Goal: Task Accomplishment & Management: Use online tool/utility

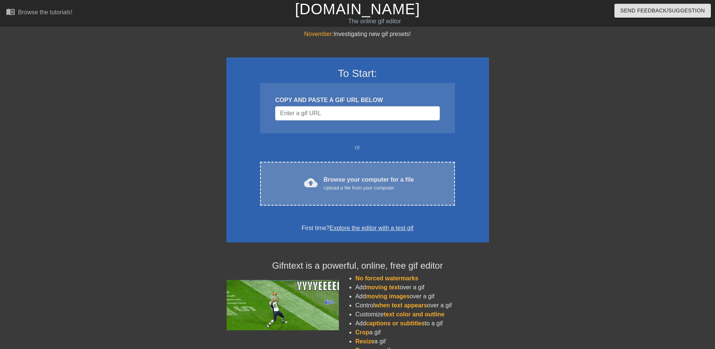
click at [338, 180] on div "Browse your computer for a file Upload a file from your computer" at bounding box center [368, 183] width 90 height 17
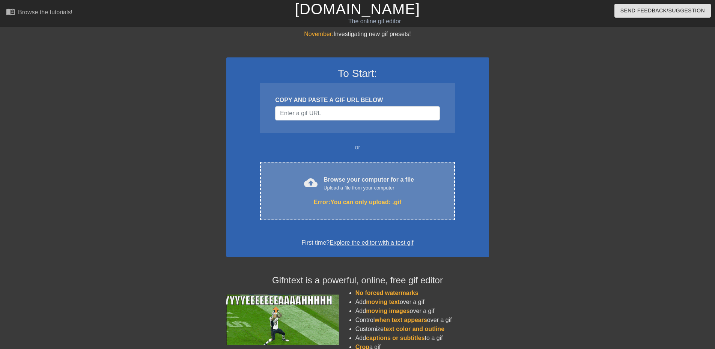
click at [345, 194] on div "cloud_upload Browse your computer for a file Upload a file from your computer E…" at bounding box center [357, 191] width 194 height 59
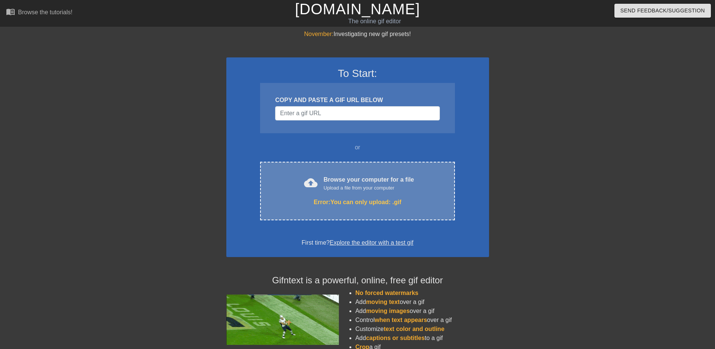
click at [359, 180] on div "Browse your computer for a file Upload a file from your computer" at bounding box center [368, 183] width 90 height 17
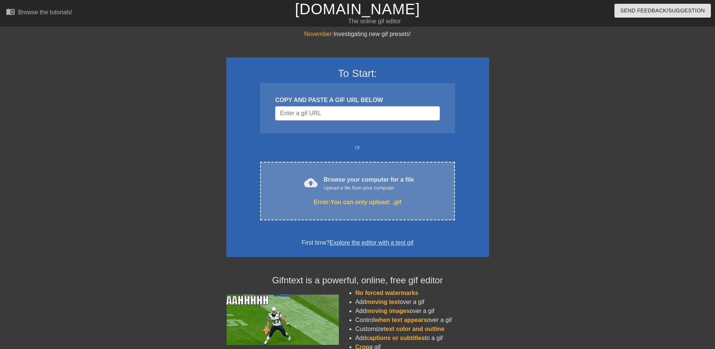
click at [352, 203] on div "Error: You can only upload: .gif" at bounding box center [357, 202] width 163 height 9
click at [337, 190] on div "Upload a file from your computer" at bounding box center [368, 188] width 90 height 8
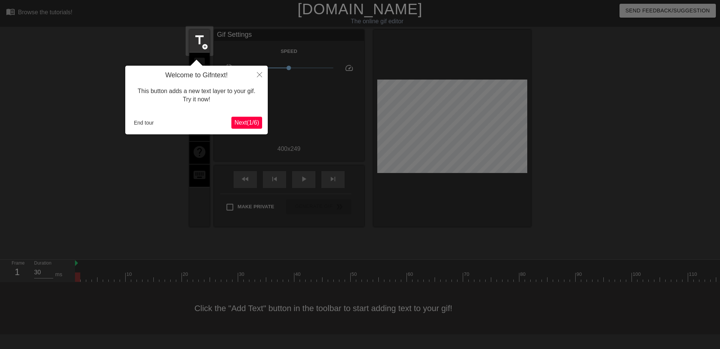
click at [253, 124] on span "Next ( 1 / 6 )" at bounding box center [247, 122] width 25 height 6
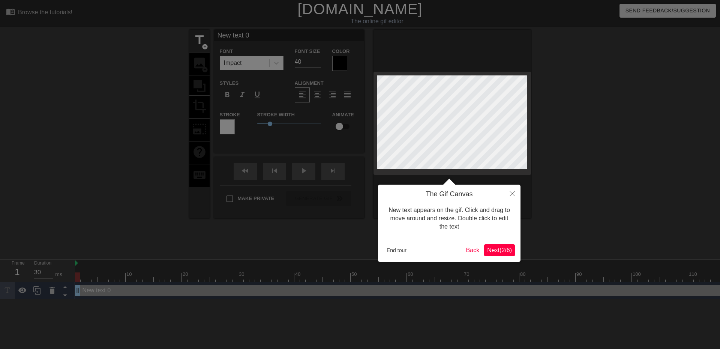
click at [497, 249] on span "Next ( 2 / 6 )" at bounding box center [499, 250] width 25 height 6
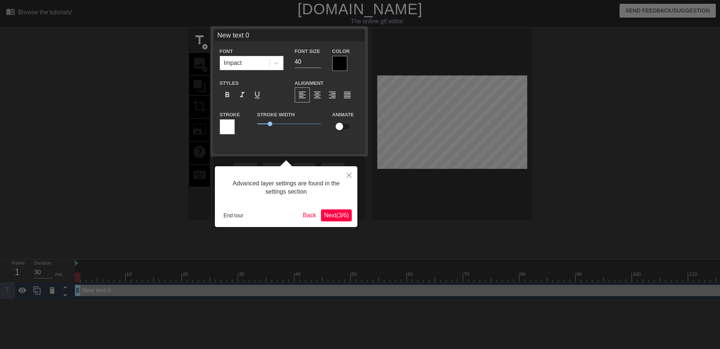
click at [329, 214] on span "Next ( 3 / 6 )" at bounding box center [336, 215] width 25 height 6
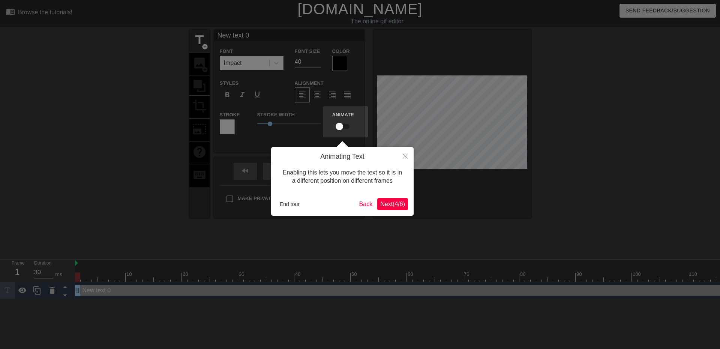
click at [402, 209] on button "Next ( 4 / 6 )" at bounding box center [392, 204] width 31 height 12
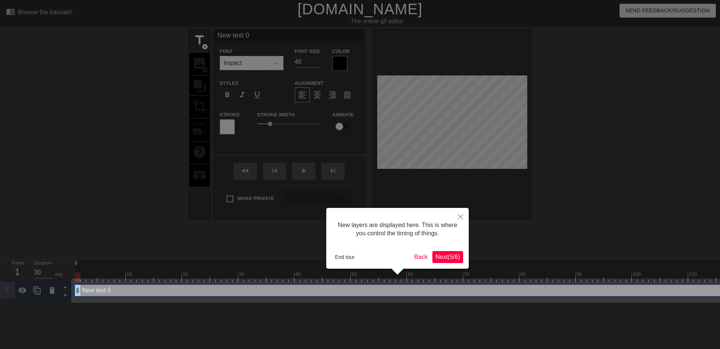
click at [443, 258] on span "Next ( 5 / 6 )" at bounding box center [448, 257] width 25 height 6
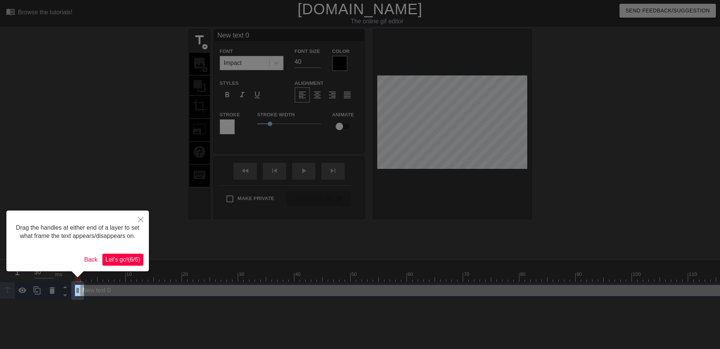
click at [121, 256] on span "Let's go! ( 6 / 6 )" at bounding box center [122, 259] width 35 height 6
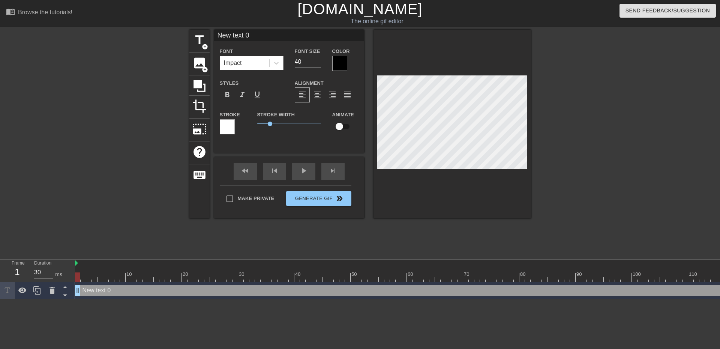
click at [254, 63] on div "Impact" at bounding box center [244, 63] width 49 height 14
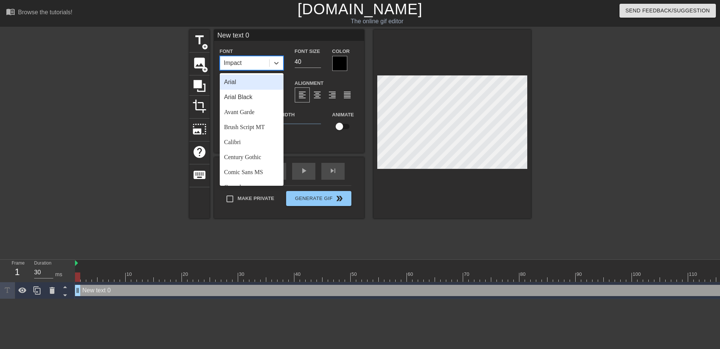
click at [254, 63] on div "Impact" at bounding box center [244, 63] width 49 height 14
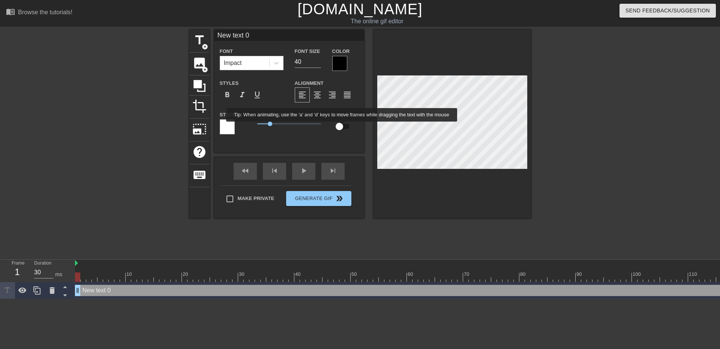
click at [342, 127] on input "checkbox" at bounding box center [339, 126] width 43 height 14
click at [342, 124] on input "checkbox" at bounding box center [346, 126] width 43 height 14
checkbox input "false"
click at [233, 199] on input "Make Private" at bounding box center [230, 199] width 16 height 16
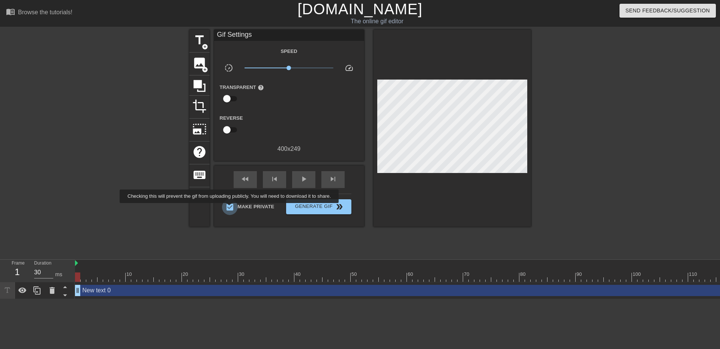
click at [231, 208] on input "Make Private" at bounding box center [230, 207] width 16 height 16
click at [235, 210] on input "Make Private" at bounding box center [230, 207] width 16 height 16
click at [233, 208] on input "Make Private" at bounding box center [230, 207] width 16 height 16
checkbox input "false"
click at [198, 39] on span "title" at bounding box center [199, 40] width 14 height 14
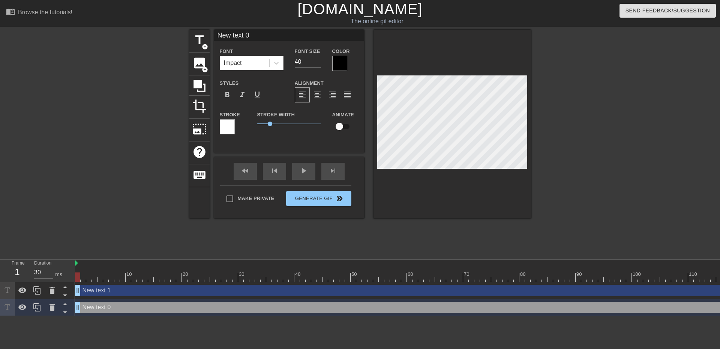
scroll to position [1, 2]
type input "New text 1"
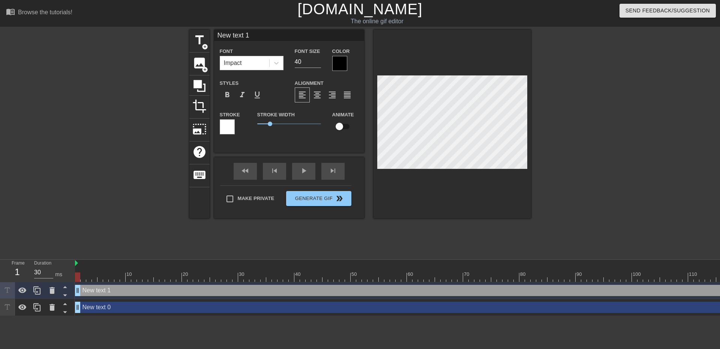
scroll to position [1, 2]
type input "New text"
type textarea "New text"
type input "New text"
type textarea "New text"
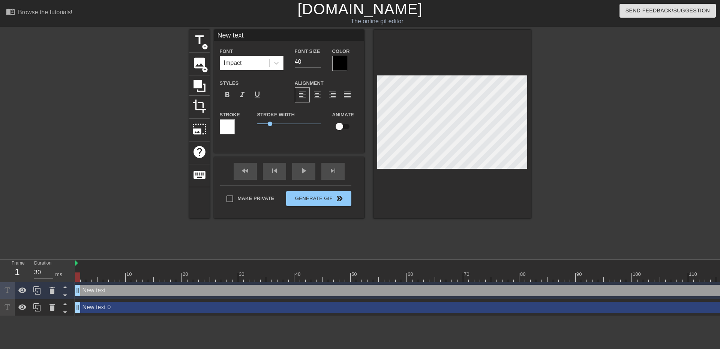
type input "New tex"
type textarea "New tex"
type input "New te"
type textarea "New te"
type input "New t"
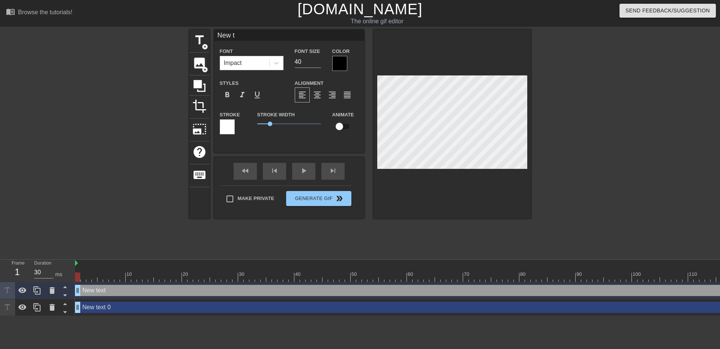
type textarea "New t"
type input "New"
type textarea "New"
type input "New"
type textarea "New"
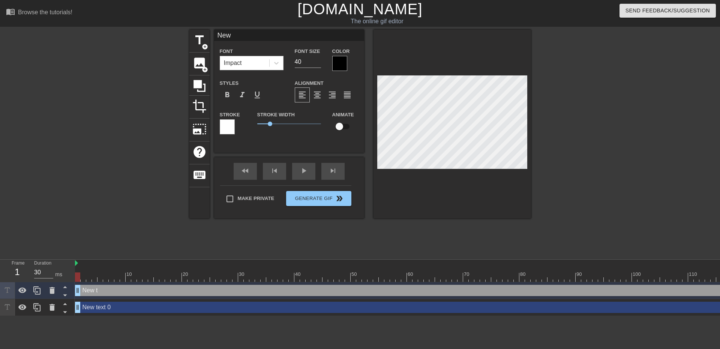
type input "Ne"
type textarea "Ne"
type input "N"
type textarea "N"
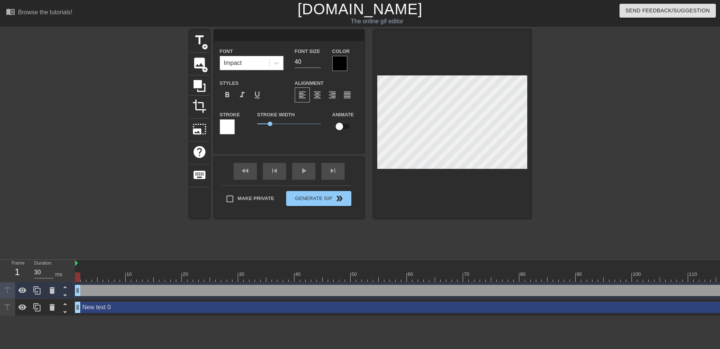
type input "w"
type textarea "w"
type input "wa"
type textarea "wa"
type input "wav"
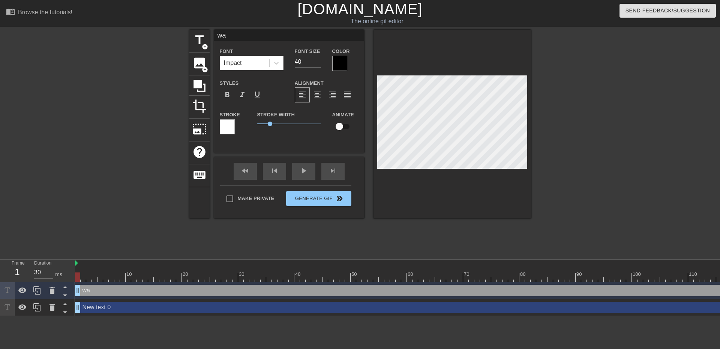
type textarea "wav"
type input "wave"
type textarea "wave"
type input "waves"
type textarea "waves"
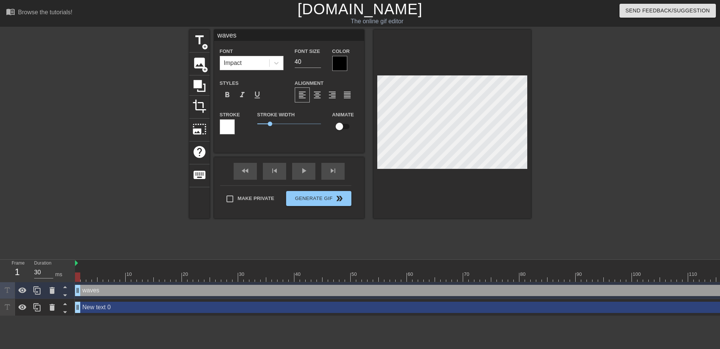
click at [343, 124] on input "checkbox" at bounding box center [339, 126] width 43 height 14
checkbox input "true"
type input "30"
drag, startPoint x: 79, startPoint y: 276, endPoint x: 65, endPoint y: 275, distance: 13.5
click at [65, 275] on div "Frame 1 Duration 30 ms 10 20 30 40 50 60 70 80 90 100 110 120 130 140 150" at bounding box center [360, 288] width 720 height 56
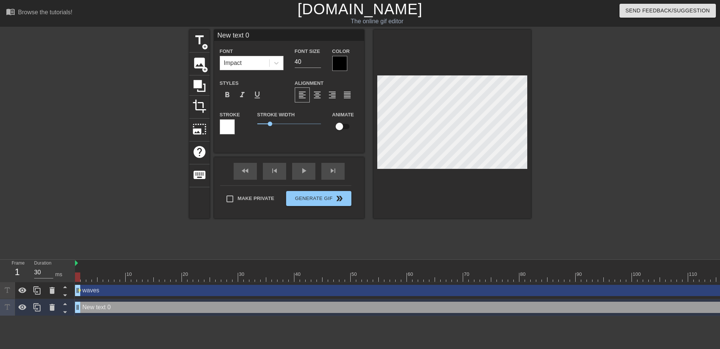
type input "New text 0"
checkbox input "false"
type input "waves"
checkbox input "true"
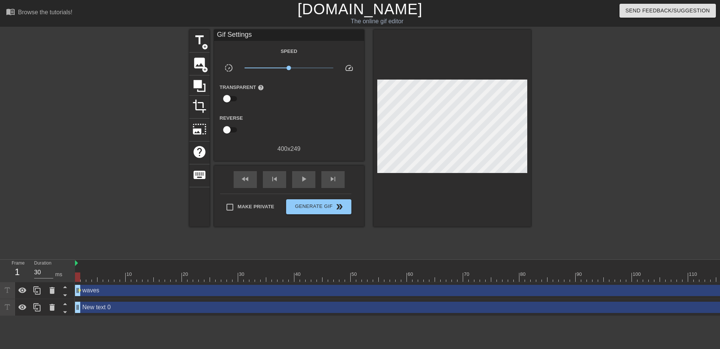
drag, startPoint x: 79, startPoint y: 291, endPoint x: 98, endPoint y: 290, distance: 18.8
drag, startPoint x: 78, startPoint y: 278, endPoint x: 180, endPoint y: 277, distance: 102.1
click at [180, 277] on div at bounding box center [178, 276] width 5 height 9
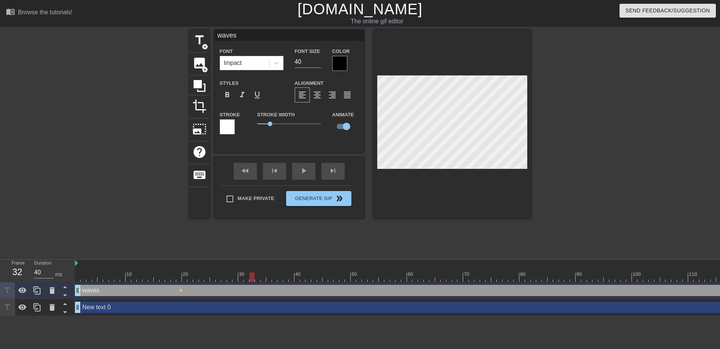
drag, startPoint x: 179, startPoint y: 280, endPoint x: 251, endPoint y: 280, distance: 72.0
click at [251, 280] on div at bounding box center [252, 276] width 5 height 9
drag, startPoint x: 253, startPoint y: 277, endPoint x: 321, endPoint y: 280, distance: 68.0
click at [321, 280] on div at bounding box center [319, 276] width 5 height 9
drag, startPoint x: 320, startPoint y: 277, endPoint x: 449, endPoint y: 200, distance: 150.5
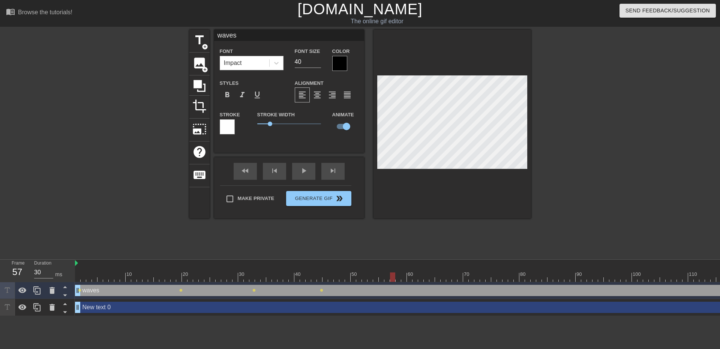
click at [395, 277] on div at bounding box center [392, 276] width 5 height 9
drag, startPoint x: 400, startPoint y: 278, endPoint x: 470, endPoint y: 268, distance: 70.9
click div
drag, startPoint x: 466, startPoint y: 275, endPoint x: 520, endPoint y: 198, distance: 94.6
click div "10 20 30 40 50 60 70 80 90 100 110 120 130 140 150 160"
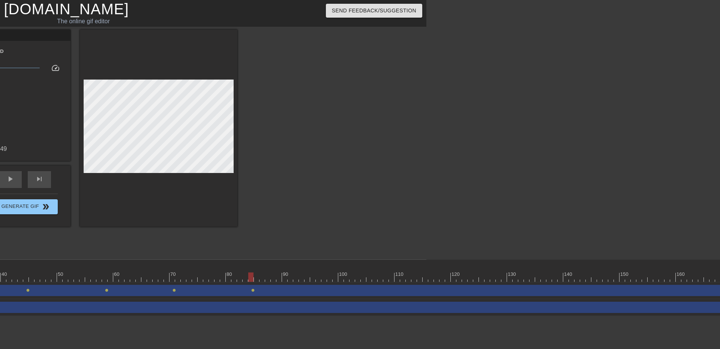
scroll to position [0, 293]
drag, startPoint x: 254, startPoint y: 291, endPoint x: 277, endPoint y: 290, distance: 22.5
click div "waves drag_handle drag_handle lens lens lens lens lens lens lens"
drag, startPoint x: 253, startPoint y: 278, endPoint x: 310, endPoint y: 275, distance: 56.3
click div
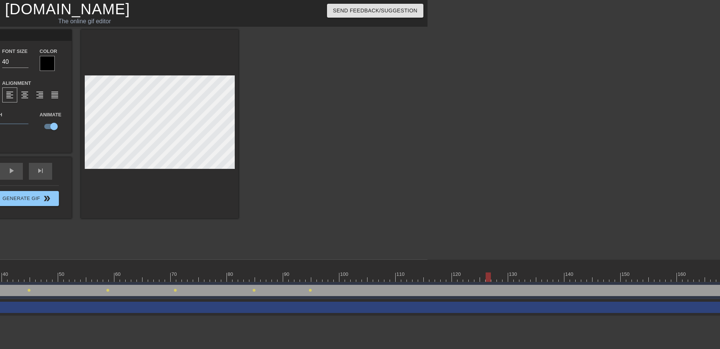
drag, startPoint x: 309, startPoint y: 275, endPoint x: 489, endPoint y: 274, distance: 180.5
click div
drag, startPoint x: 490, startPoint y: 278, endPoint x: 391, endPoint y: 195, distance: 129.1
click div "10 20 30 40 50 60 70 80 90 100 110 120 130 140 150 160"
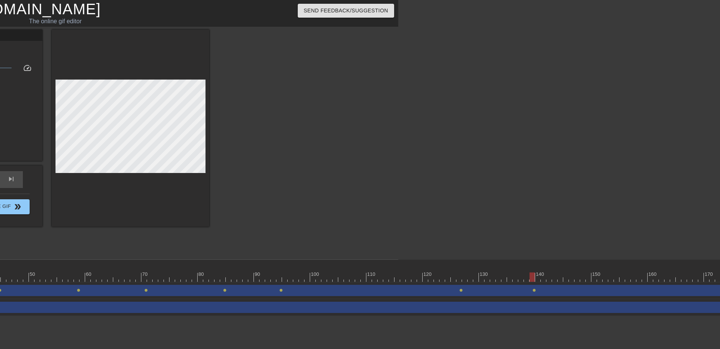
scroll to position [0, 321]
click div "title add_circle image add_circle crop photo_size_select_large help keyboard Gi…"
drag, startPoint x: 367, startPoint y: 269, endPoint x: 360, endPoint y: 263, distance: 8.8
click div "10 20 30 40 50 60 70 80 90 100 110 120 130 140 150 160"
drag, startPoint x: 369, startPoint y: 259, endPoint x: 347, endPoint y: 260, distance: 21.8
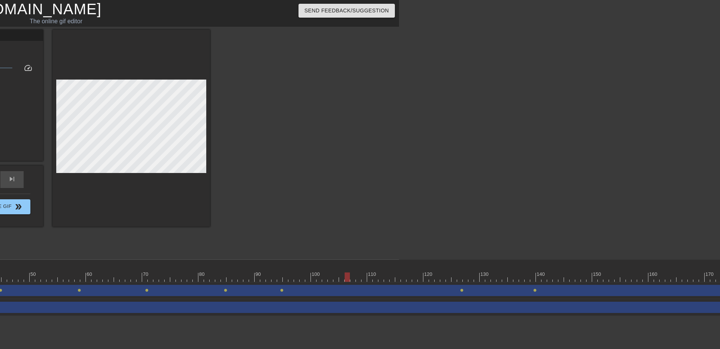
click div "menu_book Browse the tutorials! [DOMAIN_NAME] The online gif editor Send Feedba…"
drag, startPoint x: 340, startPoint y: 347, endPoint x: 401, endPoint y: 346, distance: 61.2
click html "menu_book Browse the tutorials! [DOMAIN_NAME] The online gif editor Send Feedba…"
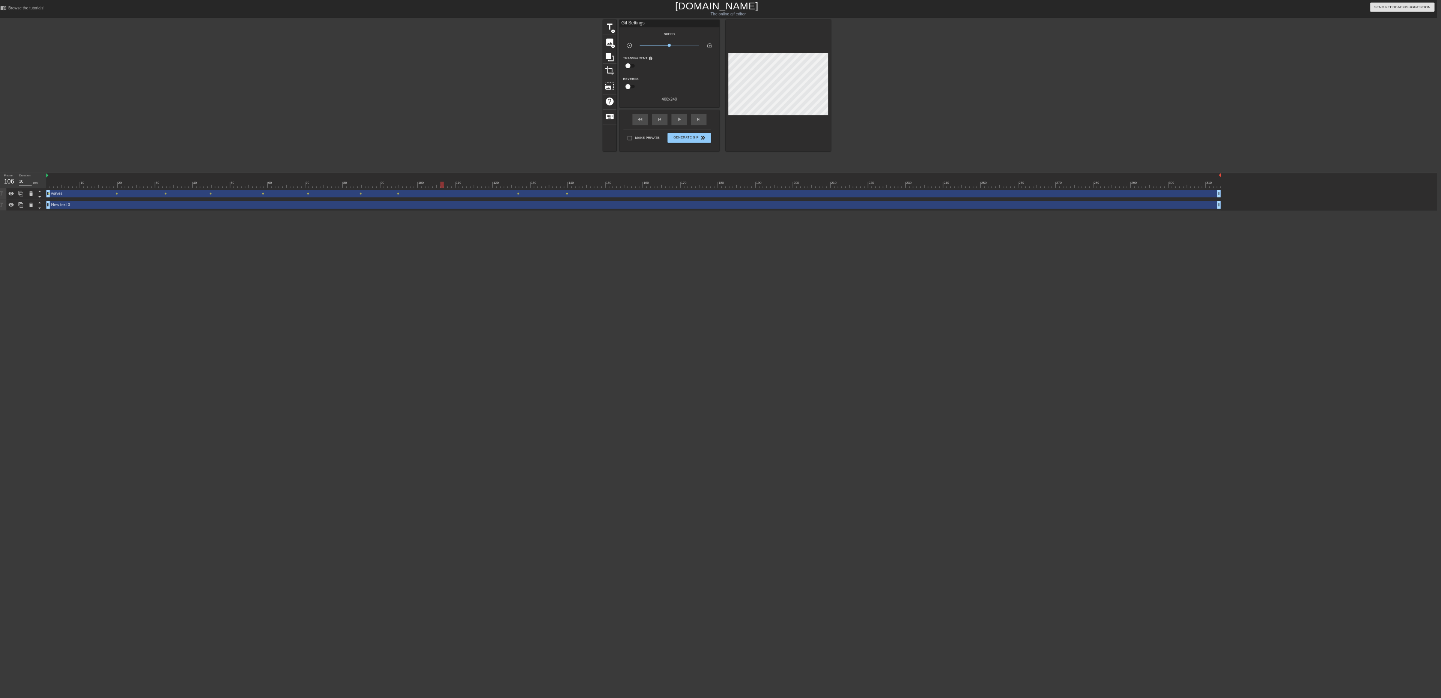
scroll to position [0, 6]
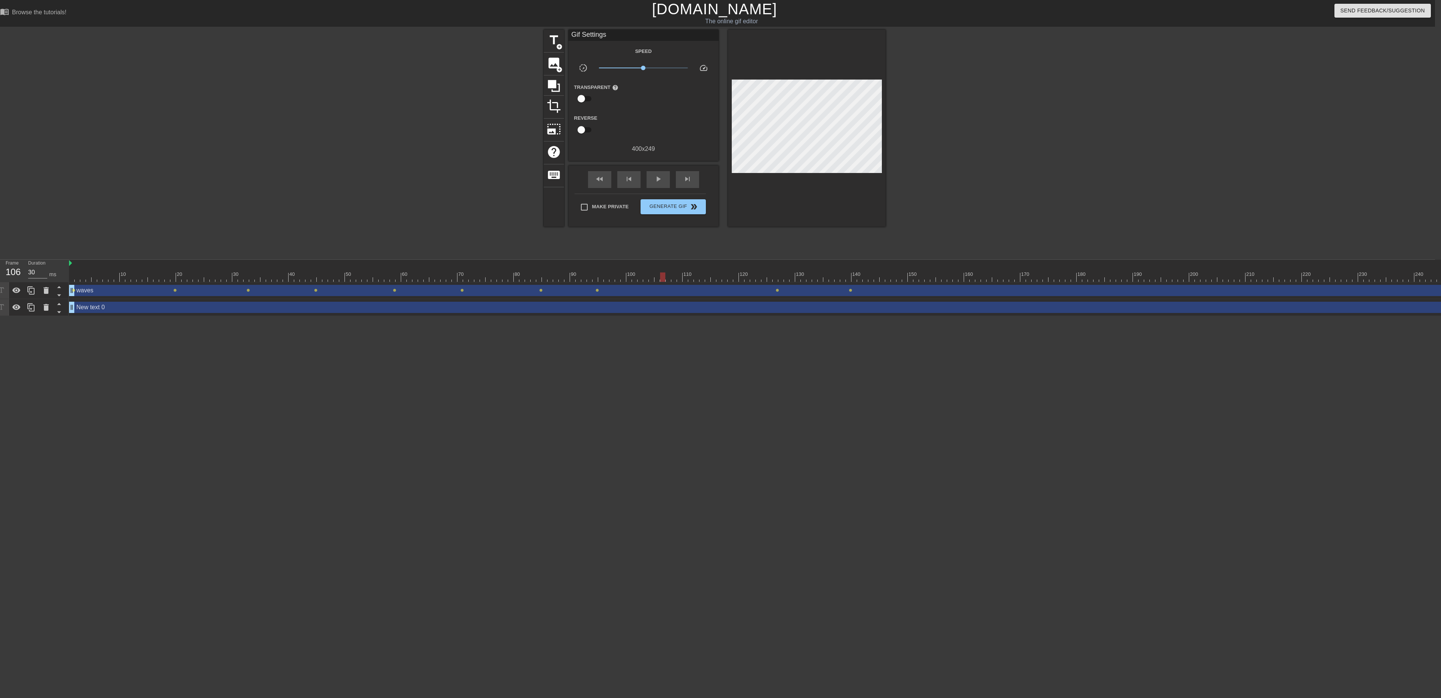
drag, startPoint x: 856, startPoint y: 351, endPoint x: 774, endPoint y: 389, distance: 89.6
click html "menu_book Browse the tutorials! [DOMAIN_NAME] The online gif editor Send Feedba…"
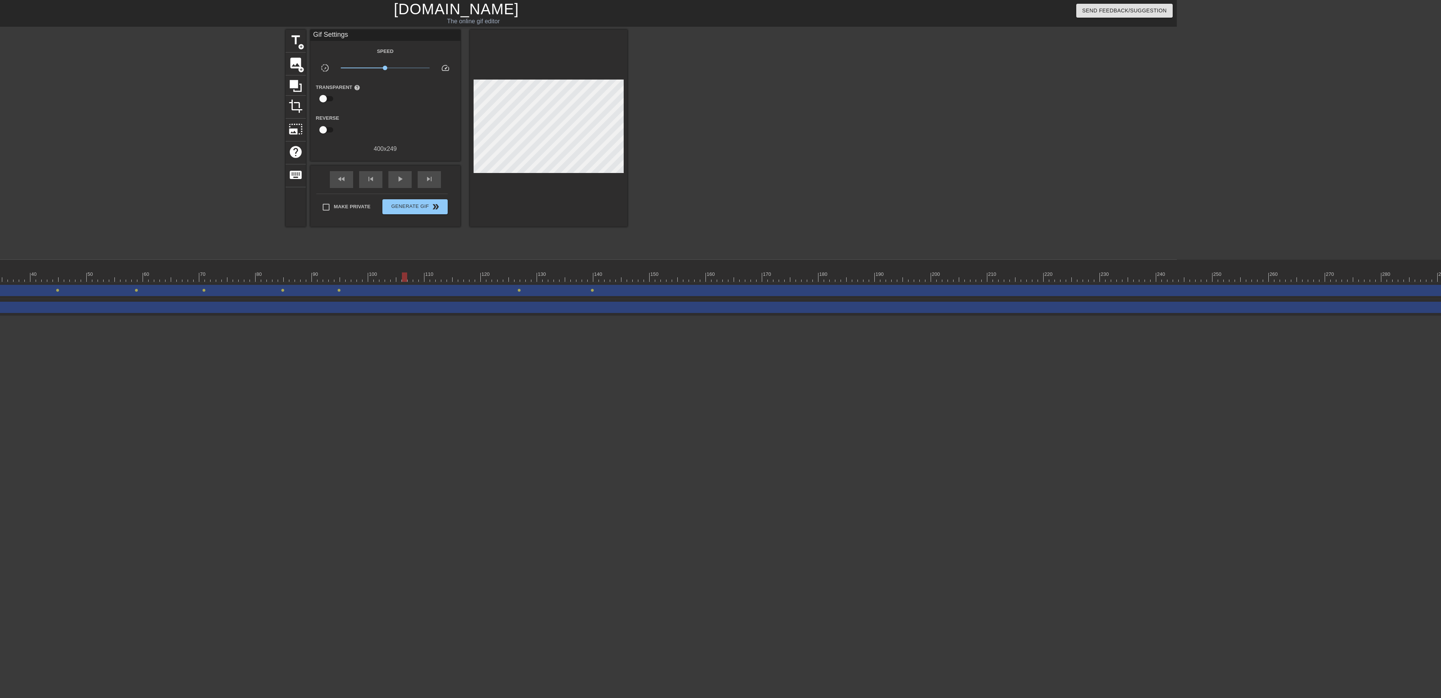
scroll to position [0, 266]
click div
drag, startPoint x: 544, startPoint y: 277, endPoint x: 822, endPoint y: 268, distance: 277.8
click div "10 20 30 40 50 60 70 80 90 100 110 120 130 140 150 160"
drag, startPoint x: 823, startPoint y: 275, endPoint x: 788, endPoint y: 275, distance: 35.3
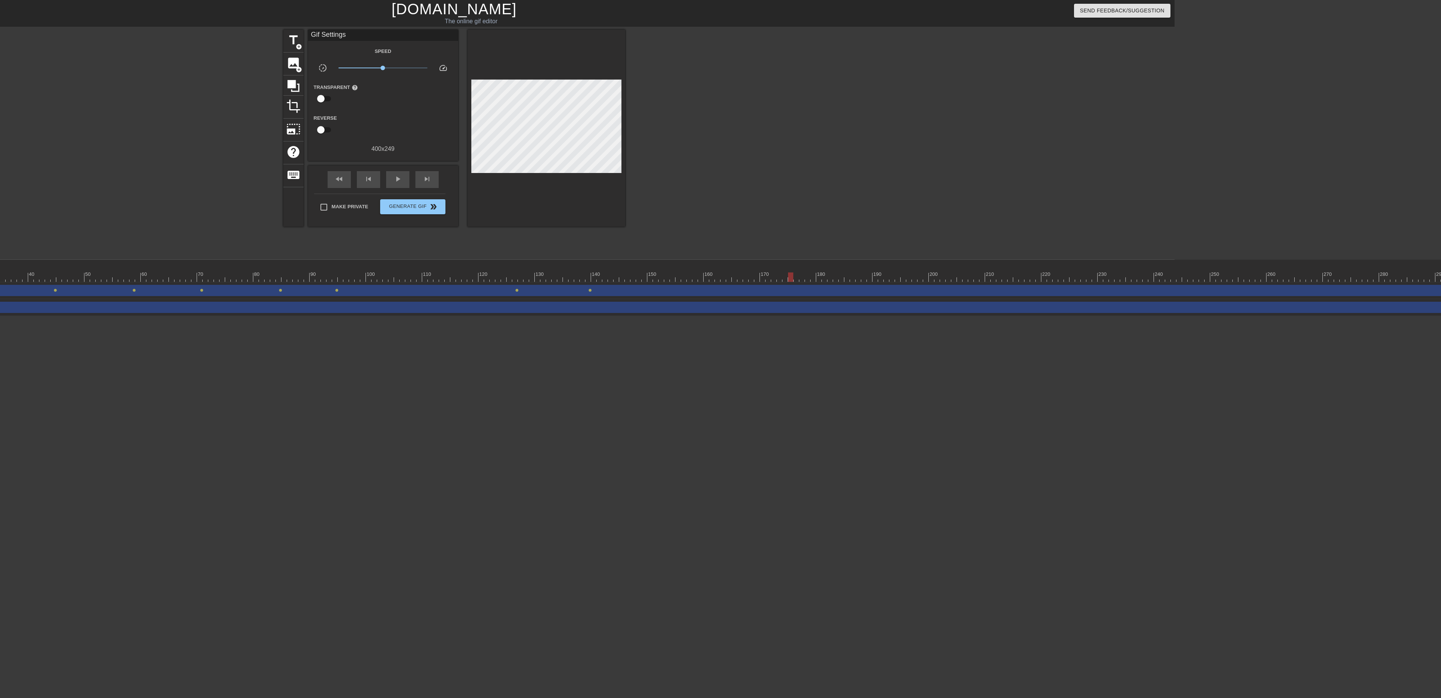
click div
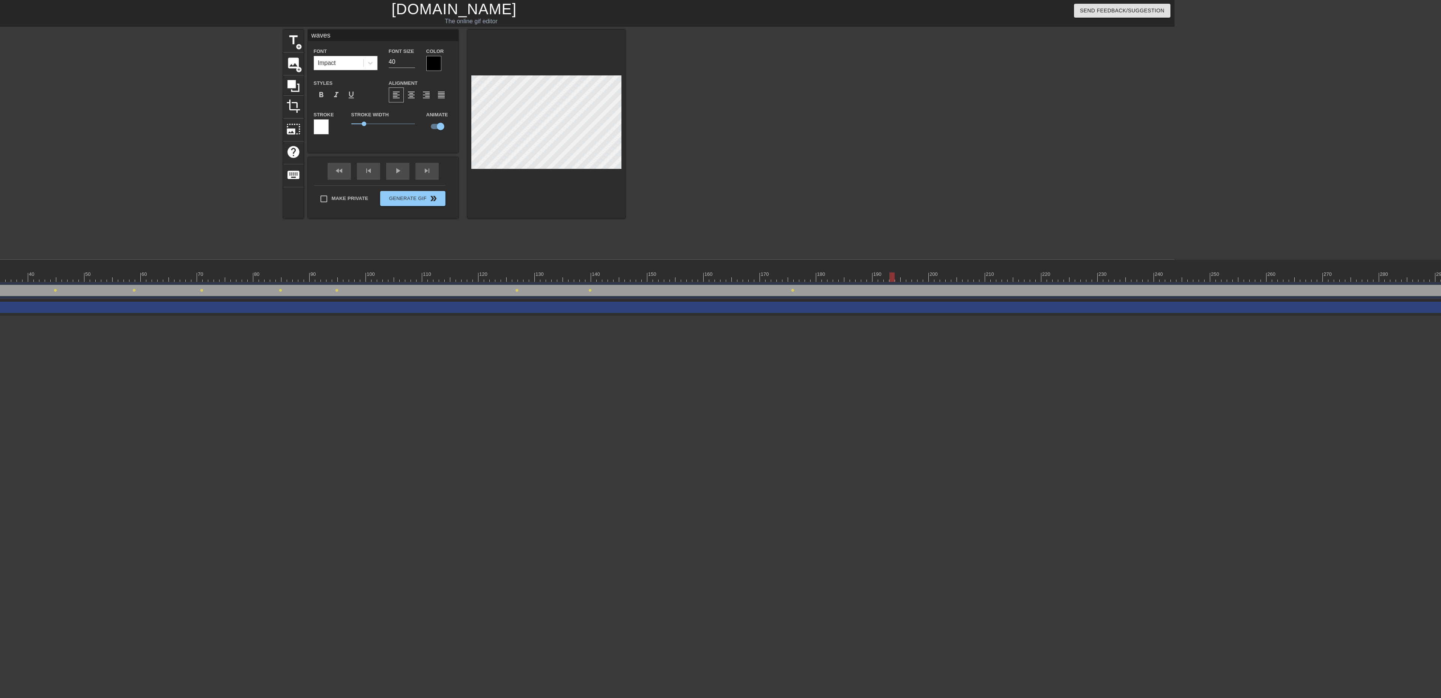
drag, startPoint x: 790, startPoint y: 272, endPoint x: 682, endPoint y: 155, distance: 159.3
click div "10 20 30 40 50 60 70 80 90 100 110 120 130 140 150 160"
drag, startPoint x: 904, startPoint y: 279, endPoint x: 858, endPoint y: 275, distance: 46.7
click div
drag, startPoint x: 856, startPoint y: 276, endPoint x: 1037, endPoint y: 293, distance: 182.4
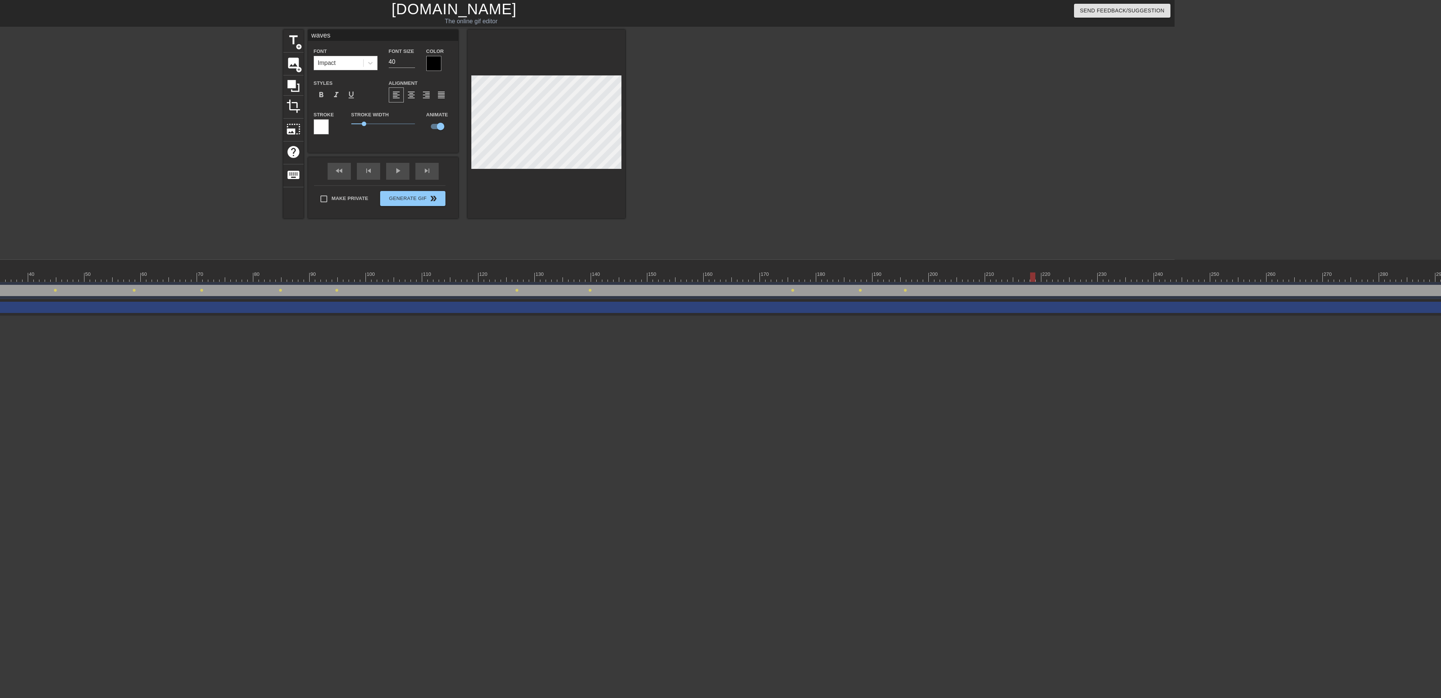
click div "10 20 30 40 50 60 70 80 90 100 110 120 130 140 150 160"
drag, startPoint x: 1036, startPoint y: 280, endPoint x: 1139, endPoint y: 281, distance: 102.8
click div "10 20 30 40 50 60 70 80 90 100 110 120 130 140 150 160"
drag, startPoint x: 1168, startPoint y: 277, endPoint x: 1280, endPoint y: 290, distance: 113.4
click div "10 20 30 40 50 60 70 80 90 100 110 120 130 140 150 160"
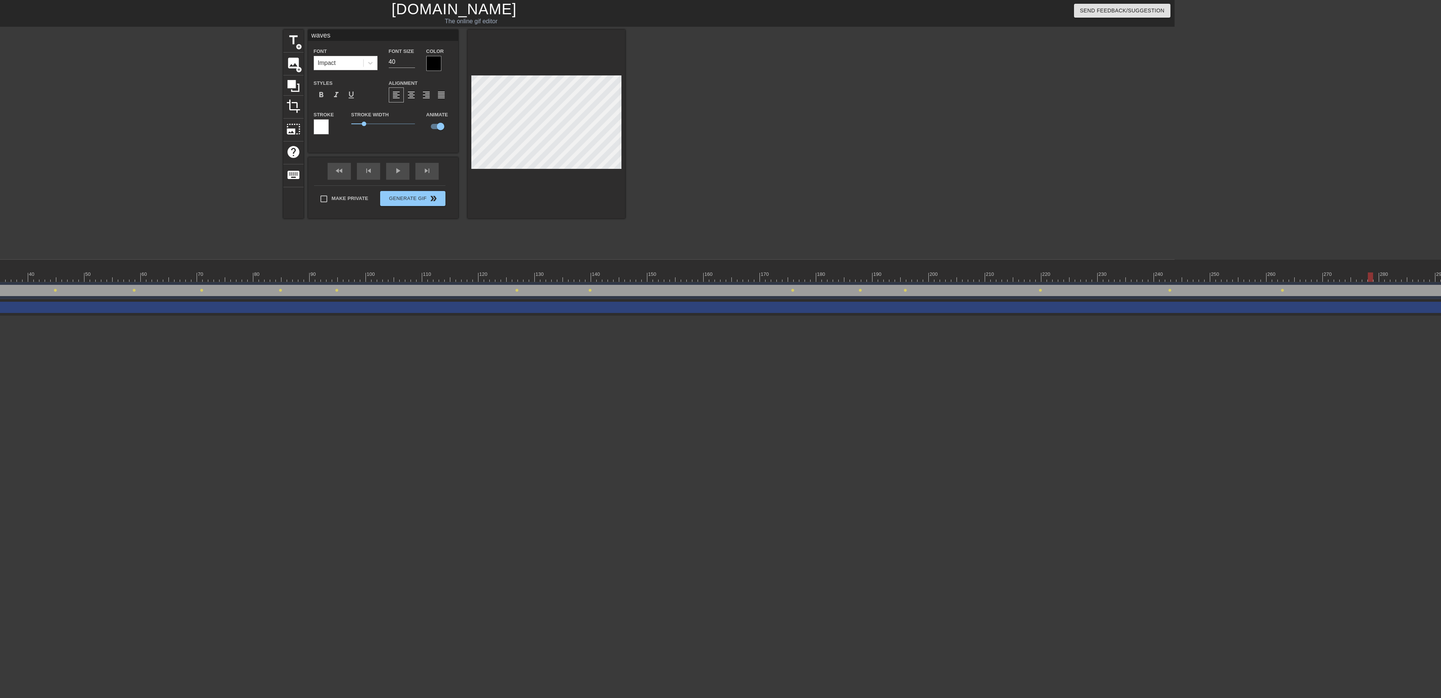
drag, startPoint x: 1280, startPoint y: 281, endPoint x: 1378, endPoint y: 283, distance: 98.3
click div "10 20 30 40 50 60 70 80 90 100 110 120 130 140 150 160"
drag, startPoint x: 1379, startPoint y: 281, endPoint x: 1440, endPoint y: 277, distance: 61.7
click div
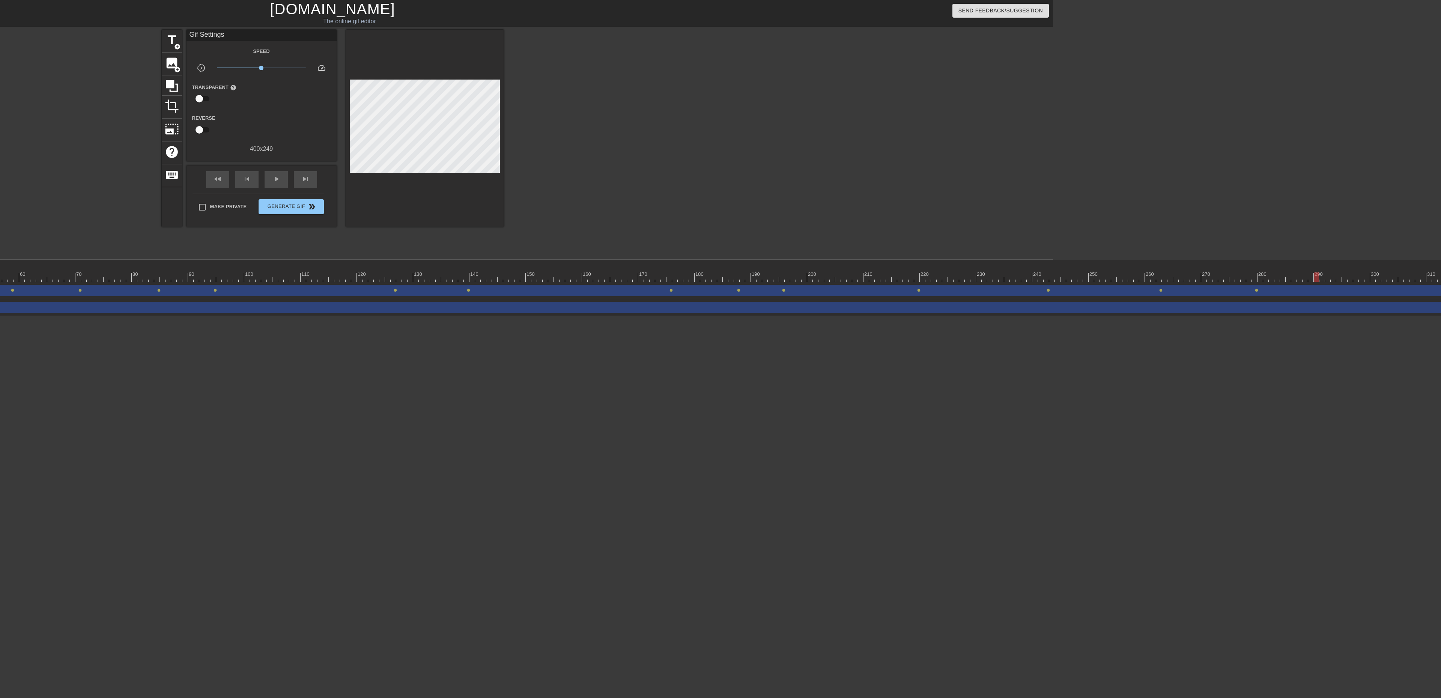
scroll to position [0, 398]
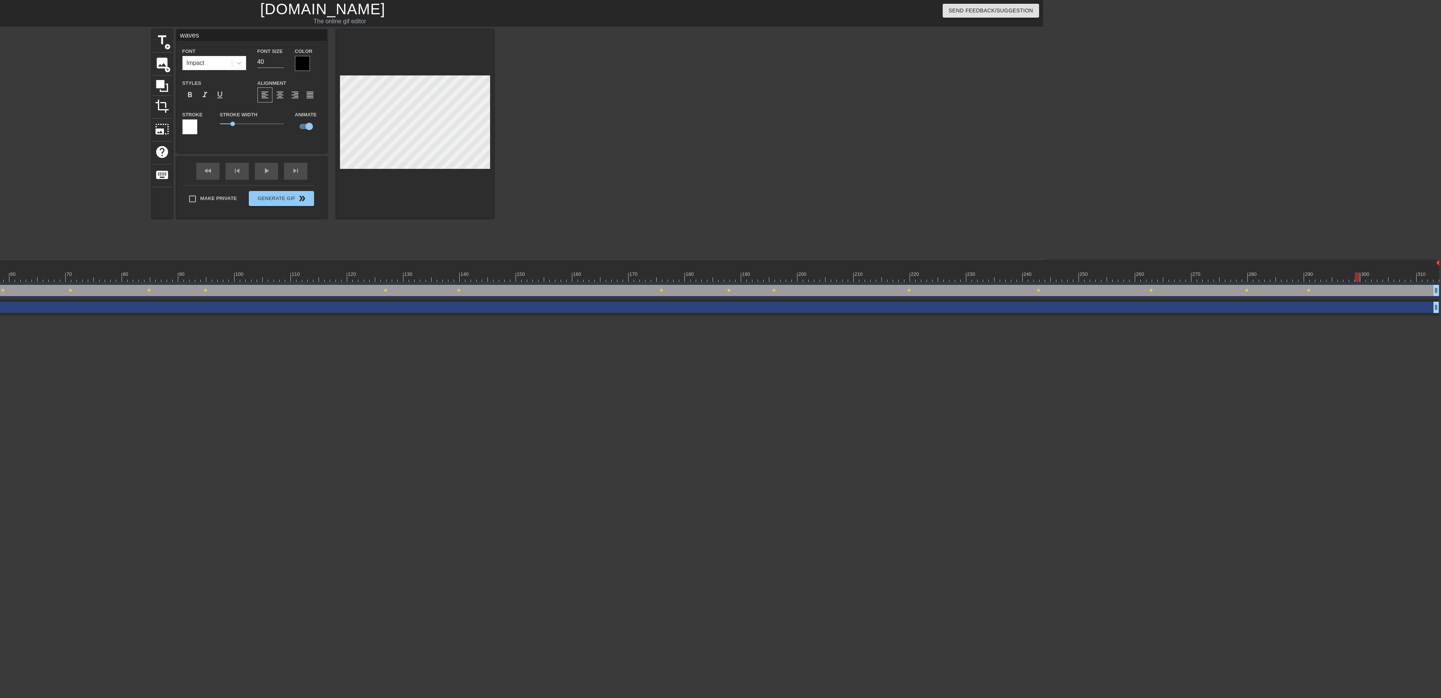
drag, startPoint x: 1305, startPoint y: 277, endPoint x: 1355, endPoint y: 284, distance: 50.1
click div "10 20 30 40 50 60 70 80 90 100 110 120 130 140 150 160"
drag, startPoint x: 1355, startPoint y: 276, endPoint x: 1343, endPoint y: 277, distance: 12.0
click div
drag, startPoint x: 1397, startPoint y: 275, endPoint x: 1433, endPoint y: 273, distance: 36.8
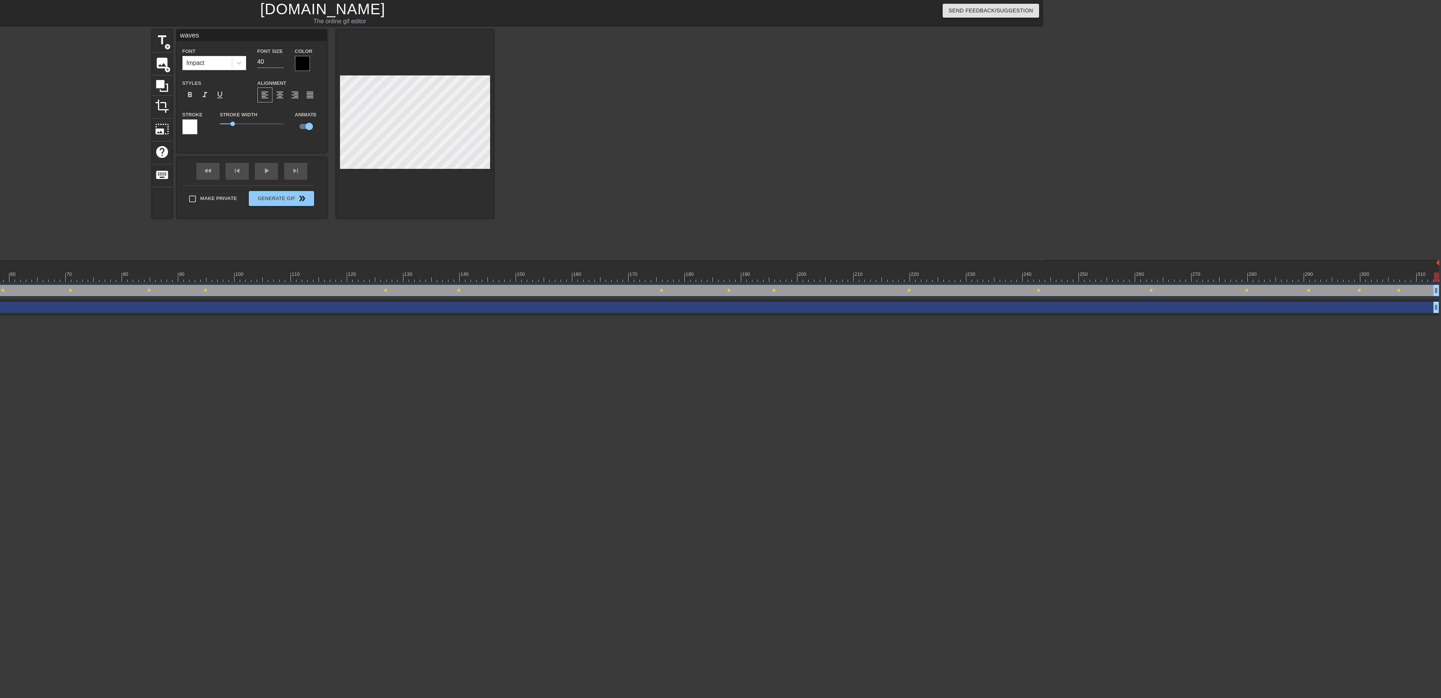
click html "menu_book Browse the tutorials! [DOMAIN_NAME] The online gif editor Send Feedba…"
drag, startPoint x: 1432, startPoint y: 279, endPoint x: 1422, endPoint y: 279, distance: 9.8
click div
drag, startPoint x: 1425, startPoint y: 279, endPoint x: 1440, endPoint y: 276, distance: 15.3
click html "menu_book Browse the tutorials! [DOMAIN_NAME] The online gif editor Send Feedba…"
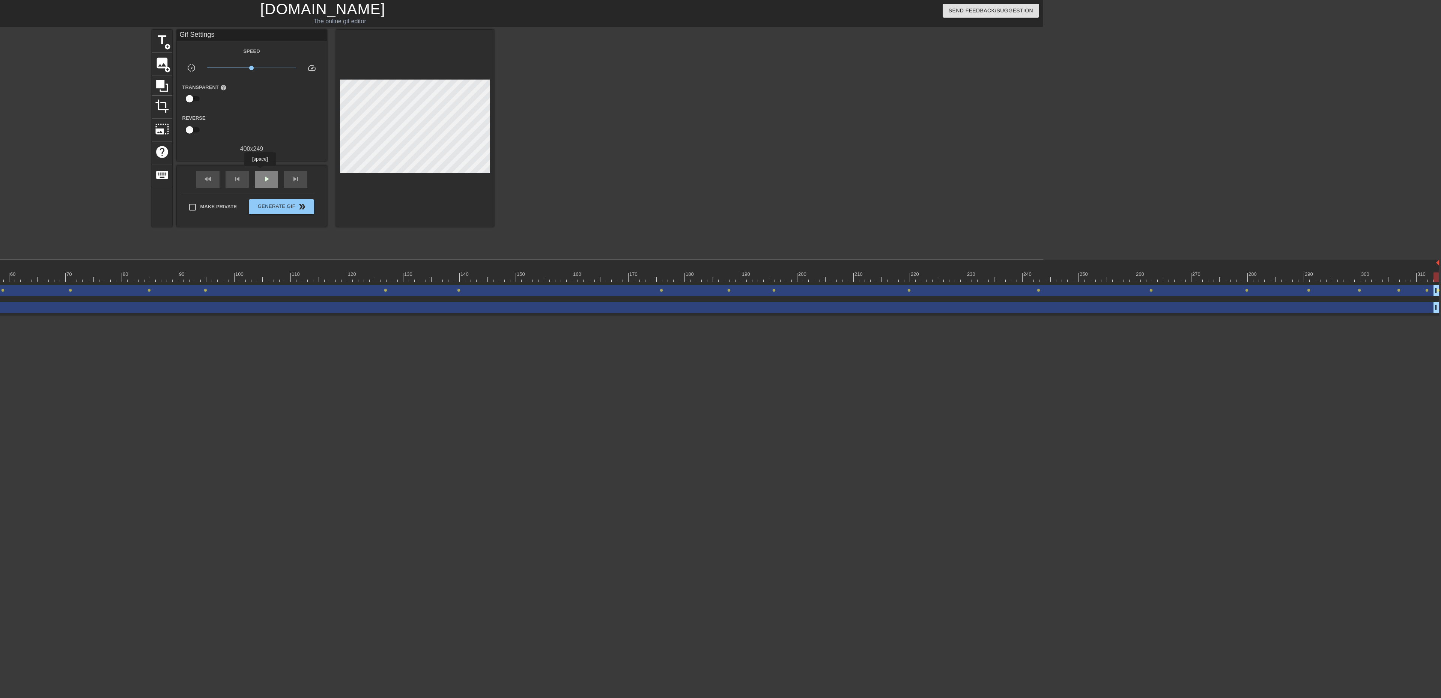
click div "play_arrow"
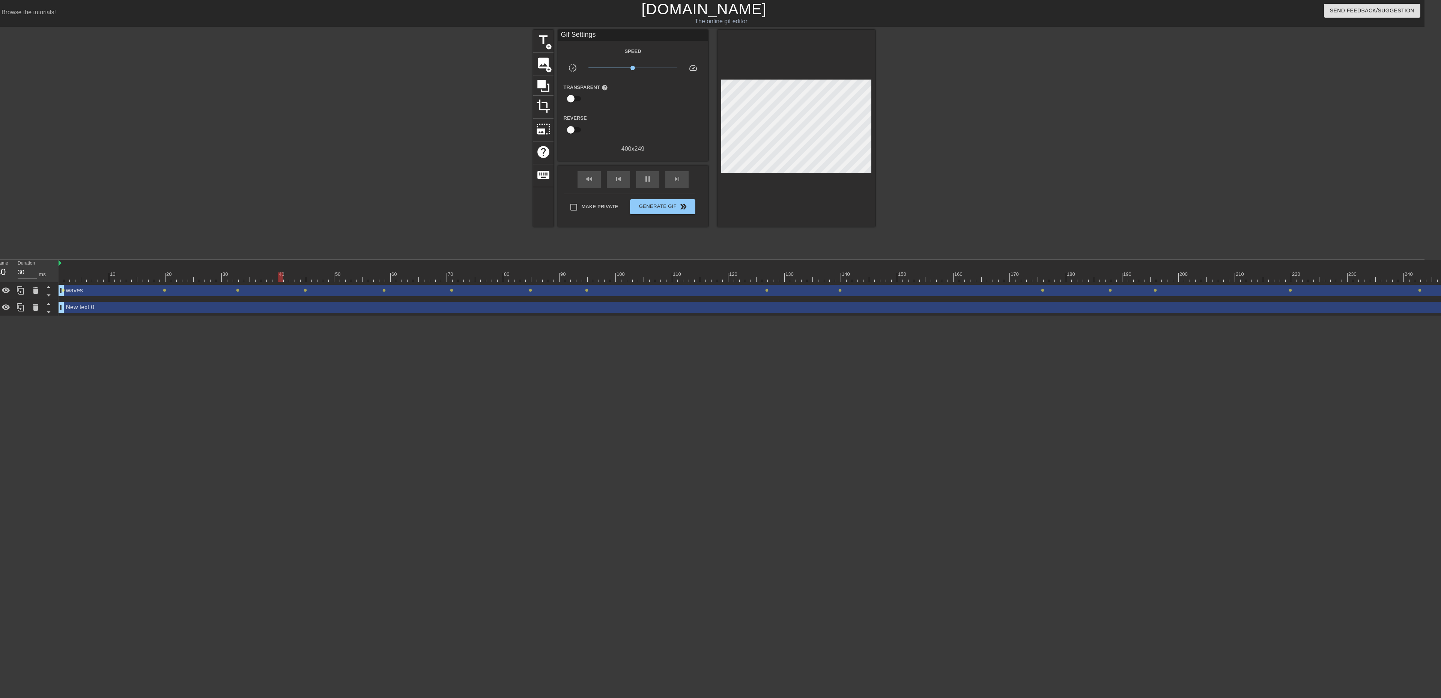
scroll to position [0, 0]
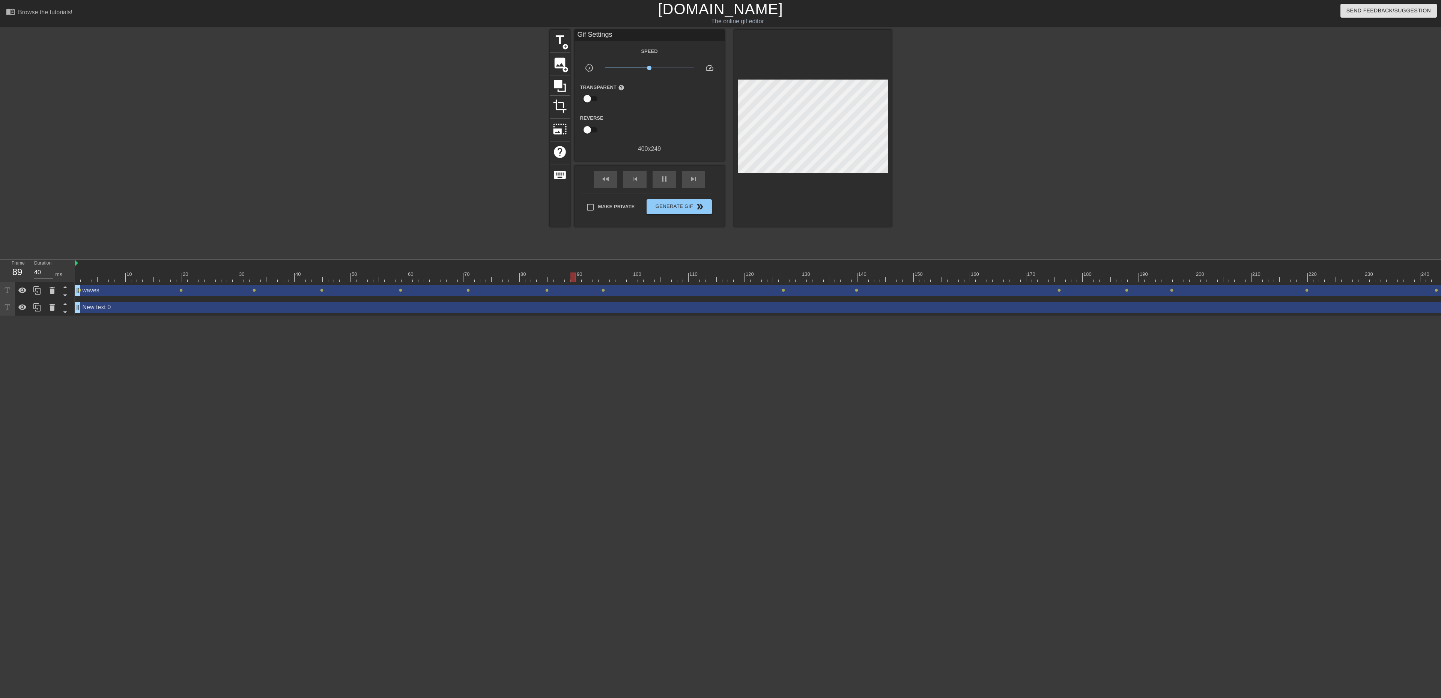
click div "New text 0 drag_handle drag_handle"
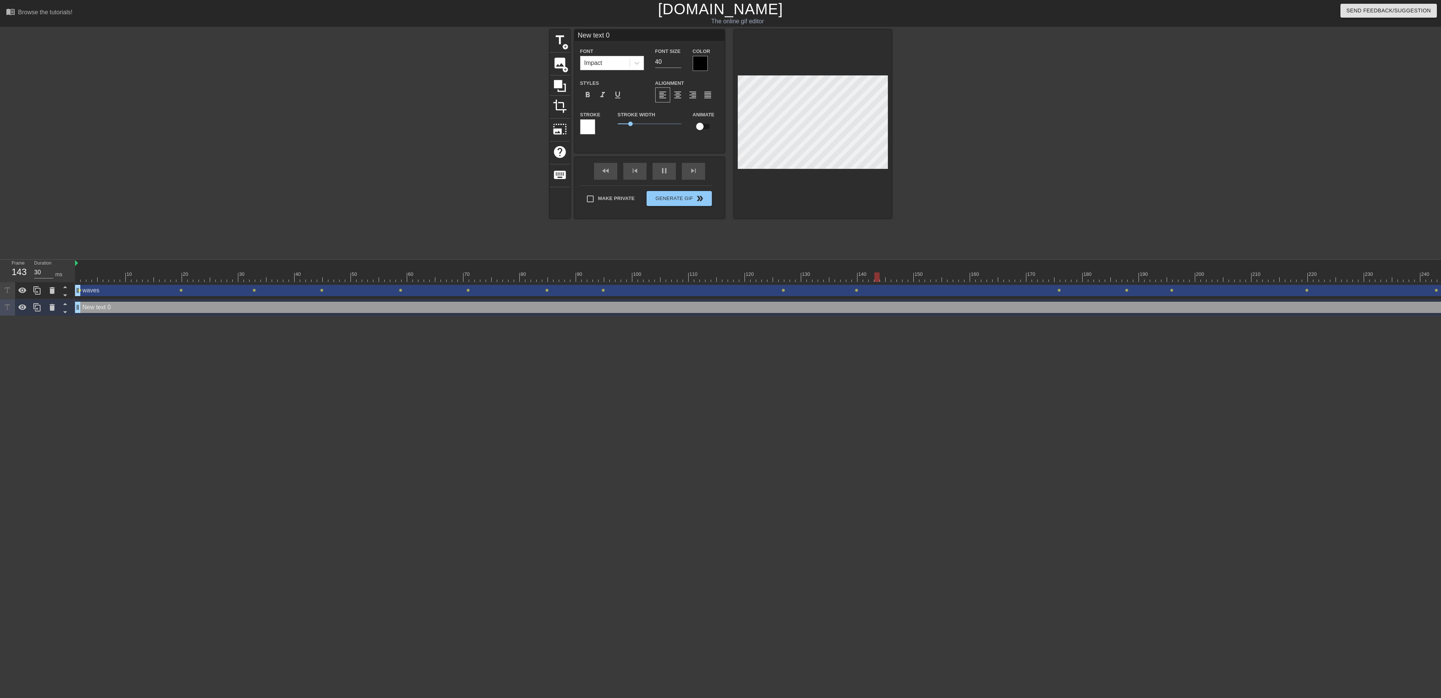
scroll to position [1, 2]
type input "30"
type input "A"
type textarea "A"
type input "40"
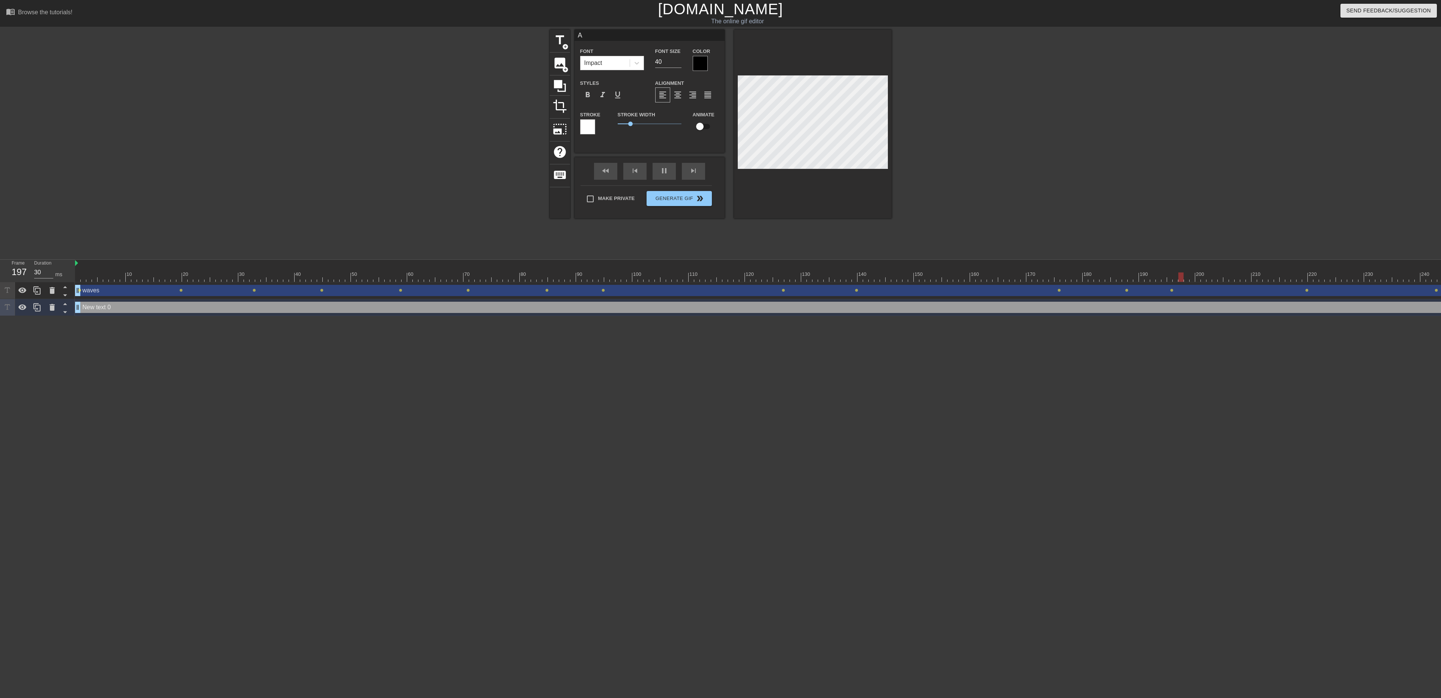
type input "AM"
type textarea "AM"
type input "30"
type input "A"
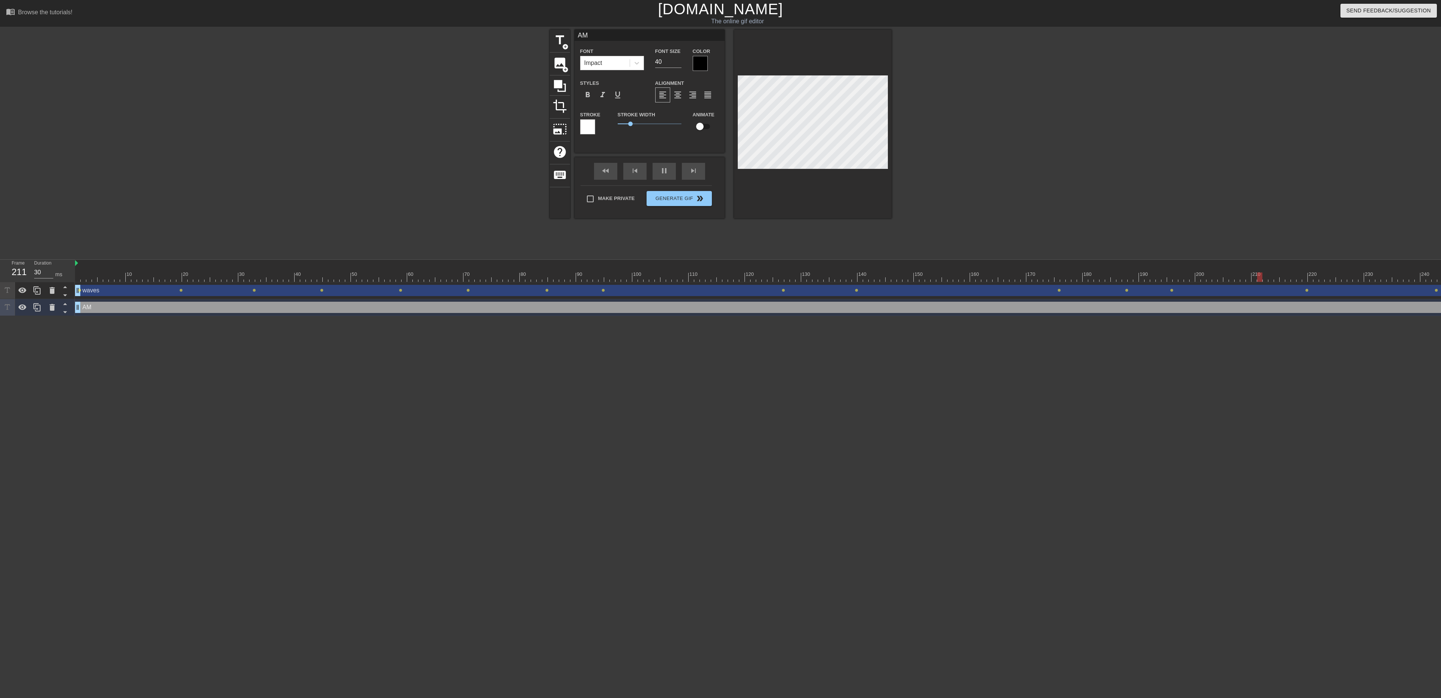
type textarea "A"
type input "30"
type input "M"
type textarea "M"
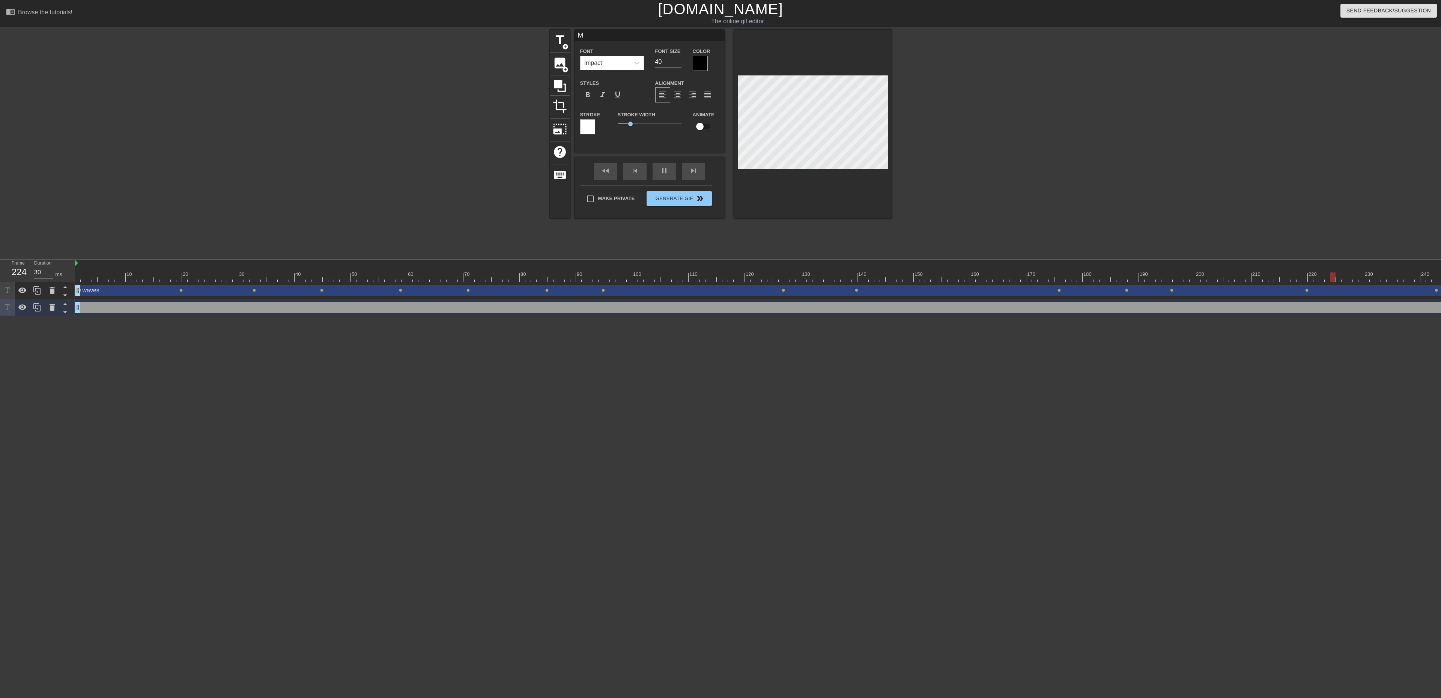
type input "40"
type input "Ma"
type textarea "Ma"
type input "30"
type input "M"
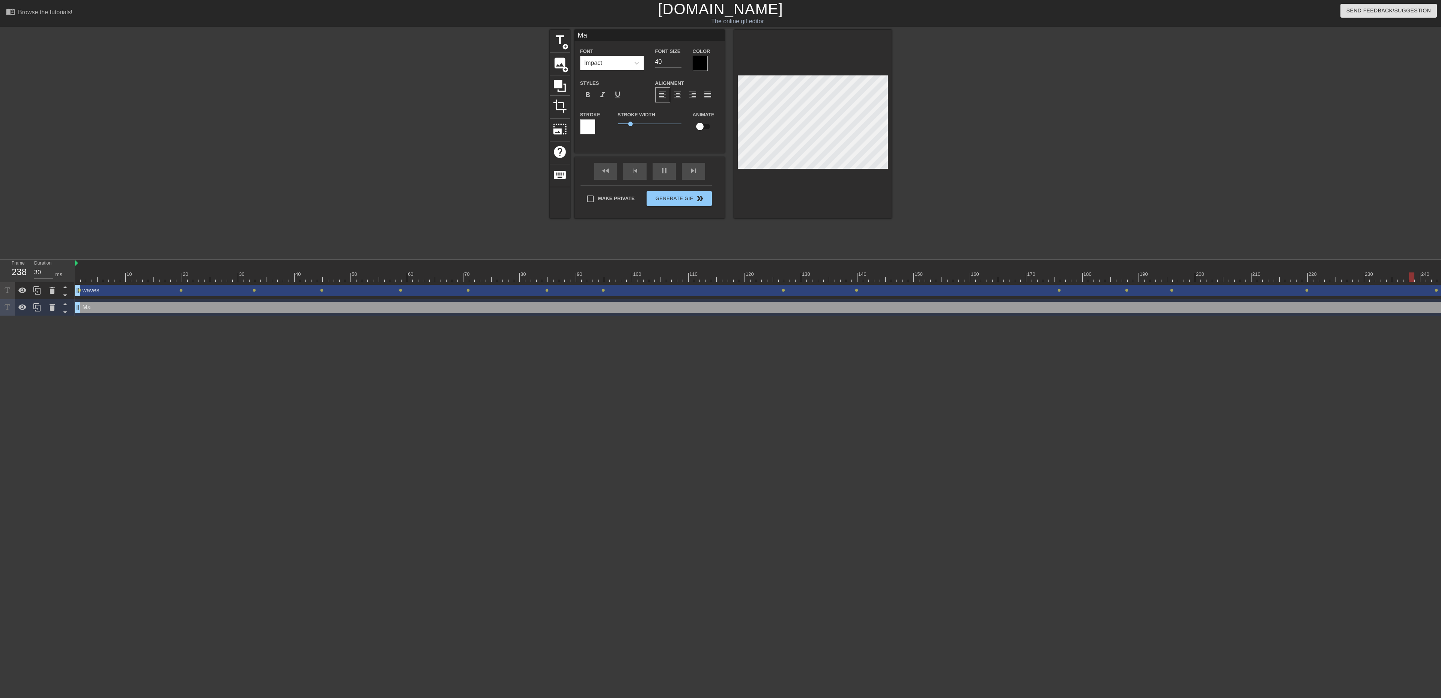
type textarea "M"
type input "40"
type input "30"
type input "m"
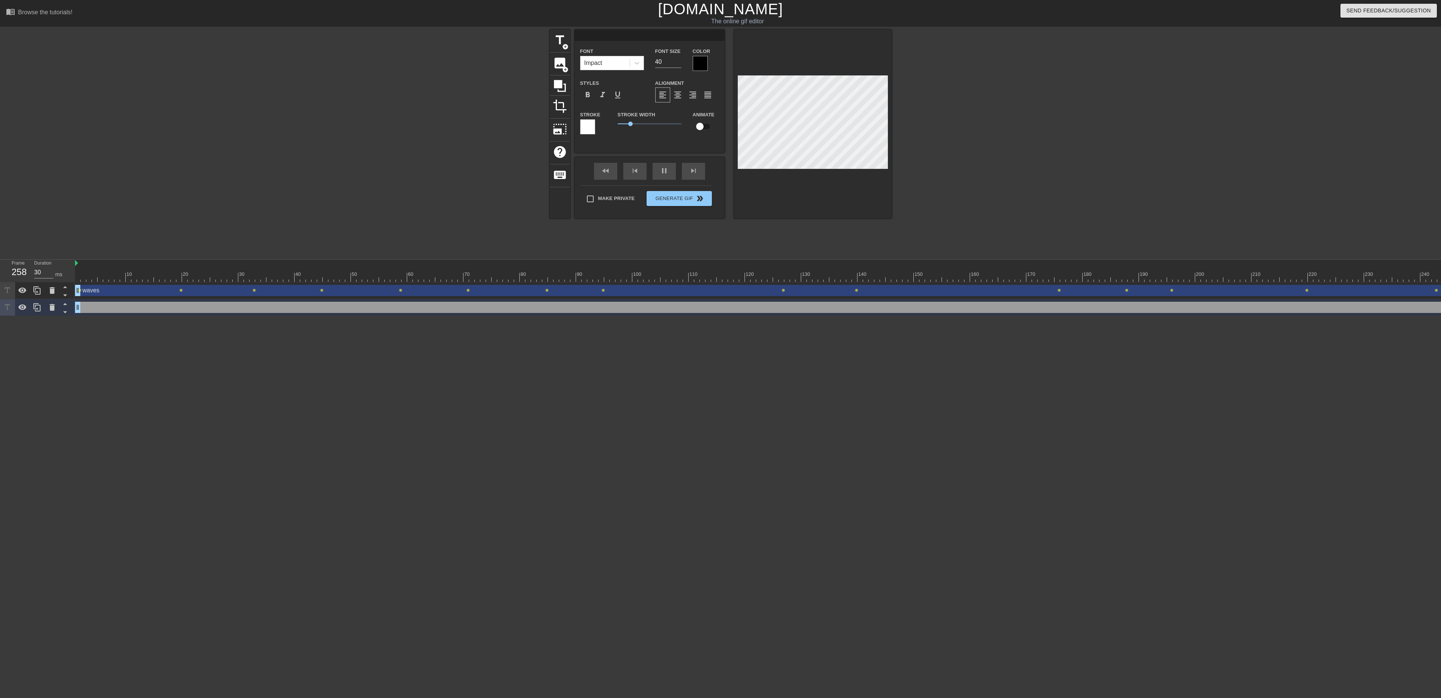
type textarea "m"
type input "40"
type input "ma"
type textarea "ma"
type input "30"
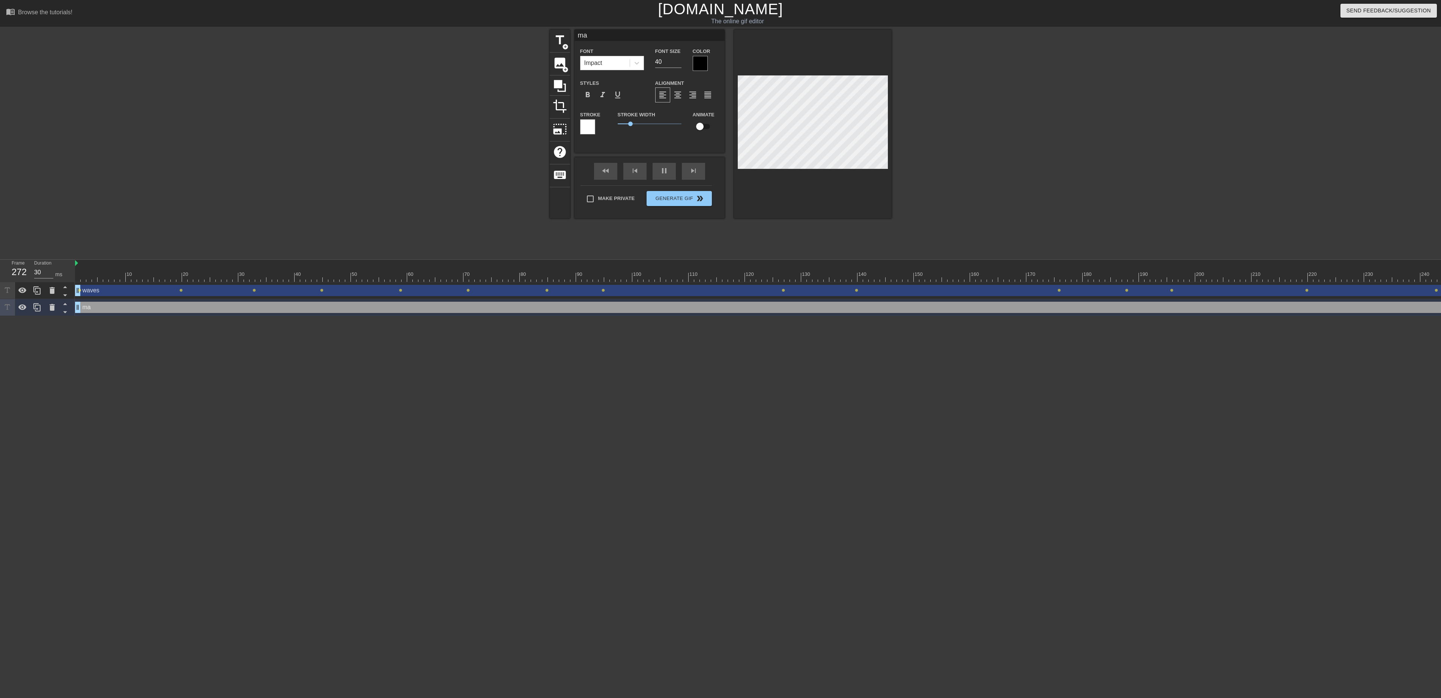
type input "maT"
type textarea "maT"
type input "40"
type input "maTn"
type textarea "maTn"
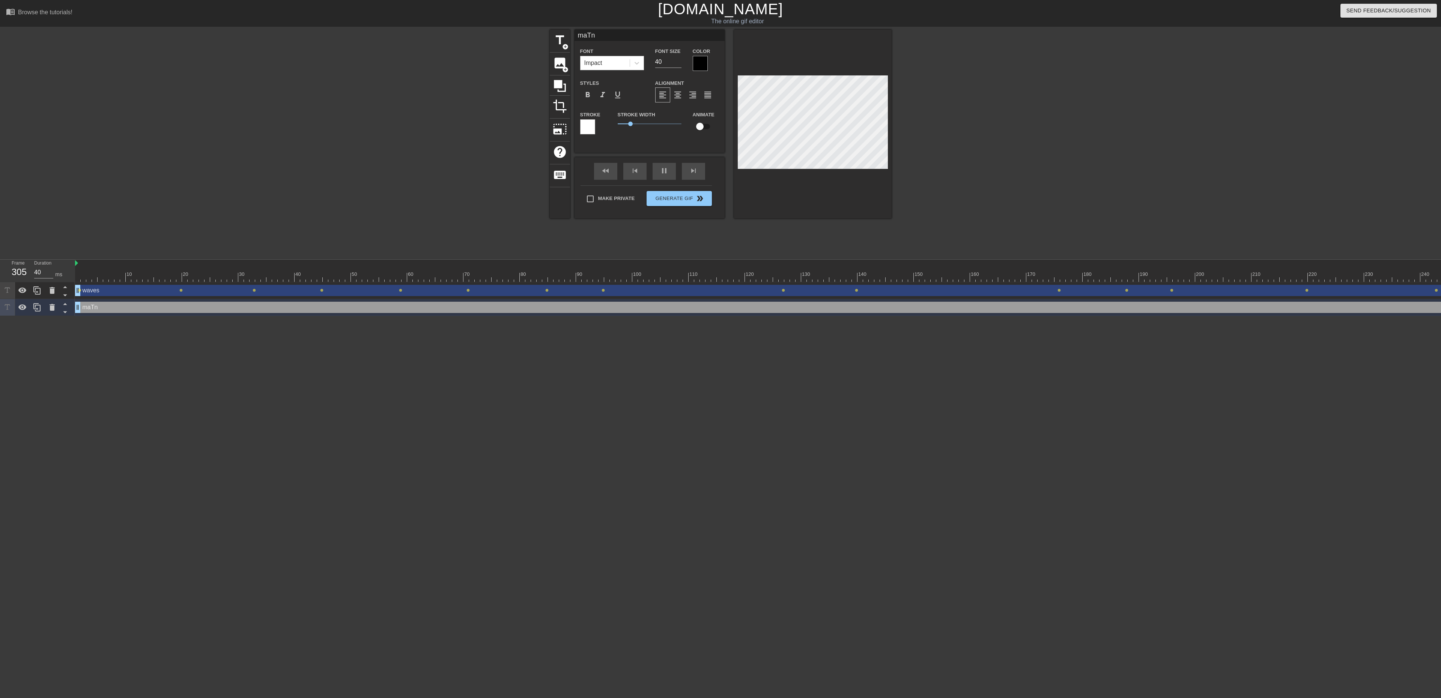
type input "30"
type input "maT"
type textarea "maT"
type input "40"
type input "ma"
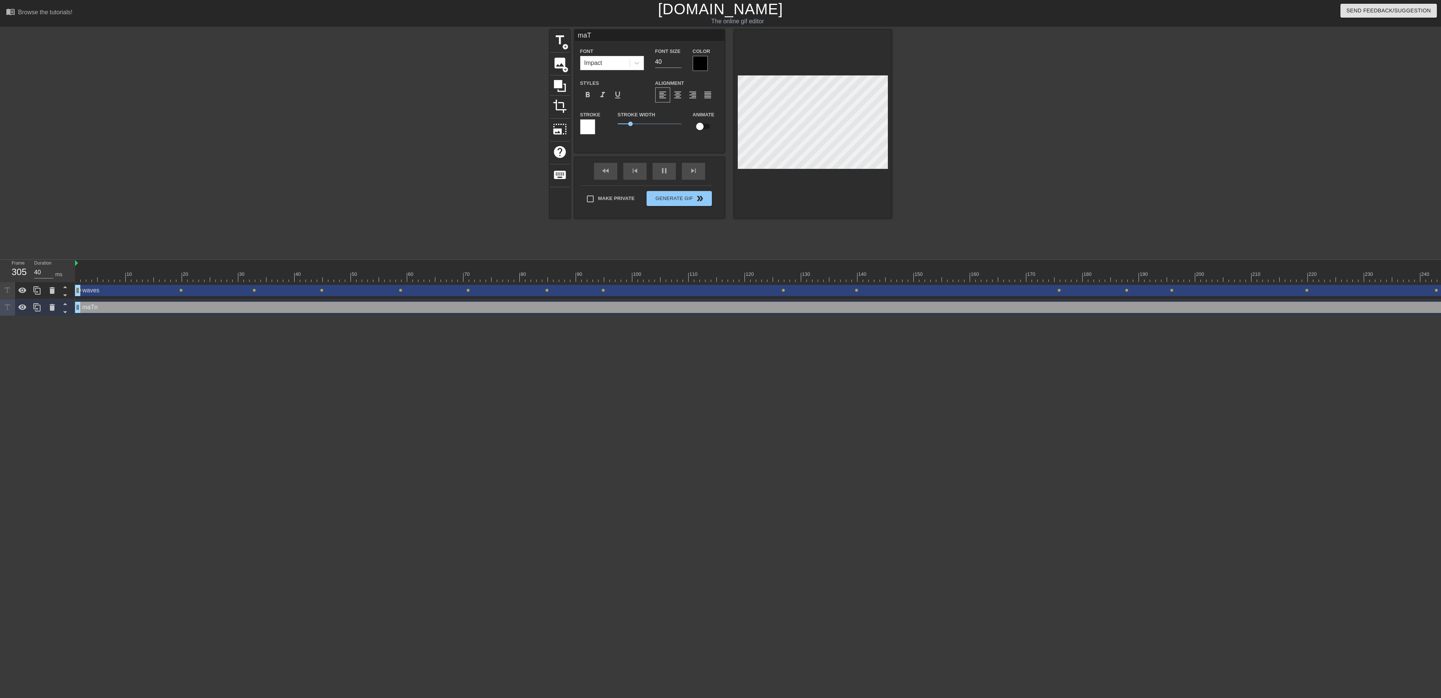
type textarea "ma"
type input "40"
type input "m"
type textarea "m"
type input "40"
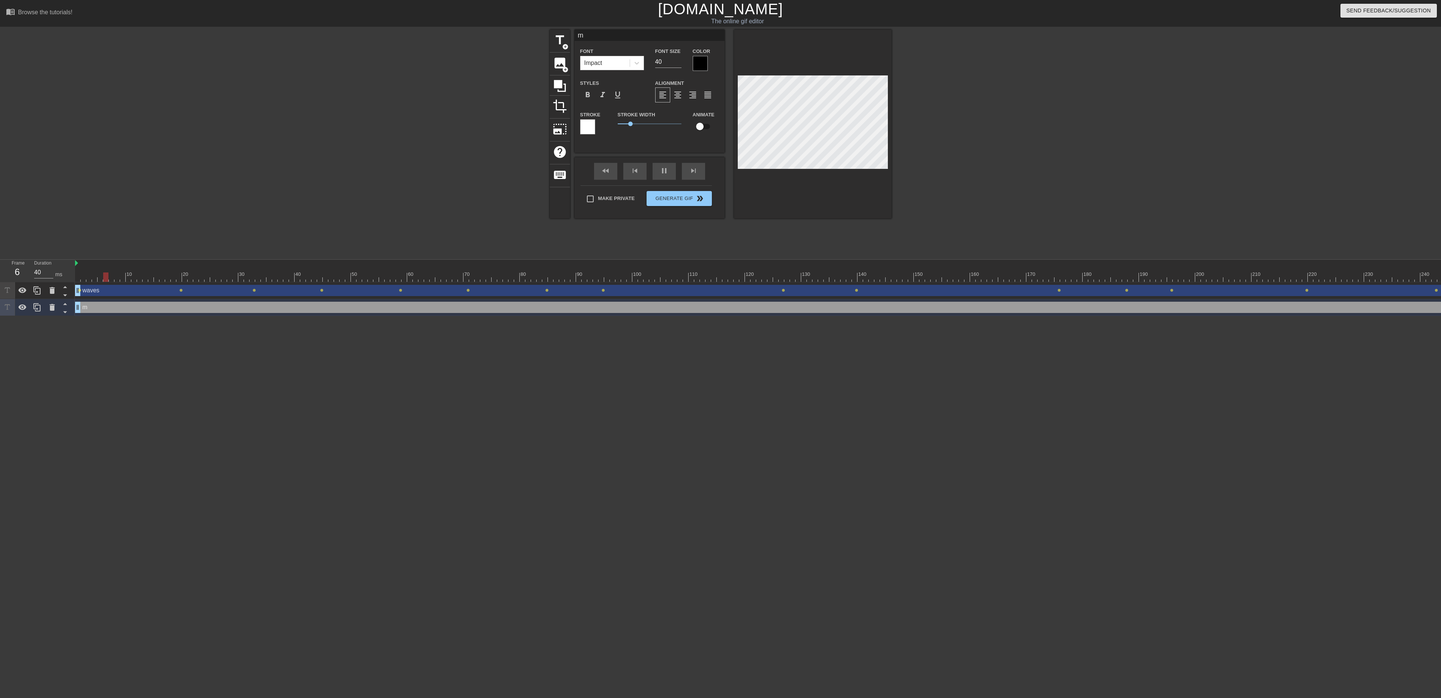
type input "mm"
type textarea "mm"
type input "30"
type input "m"
type textarea "m"
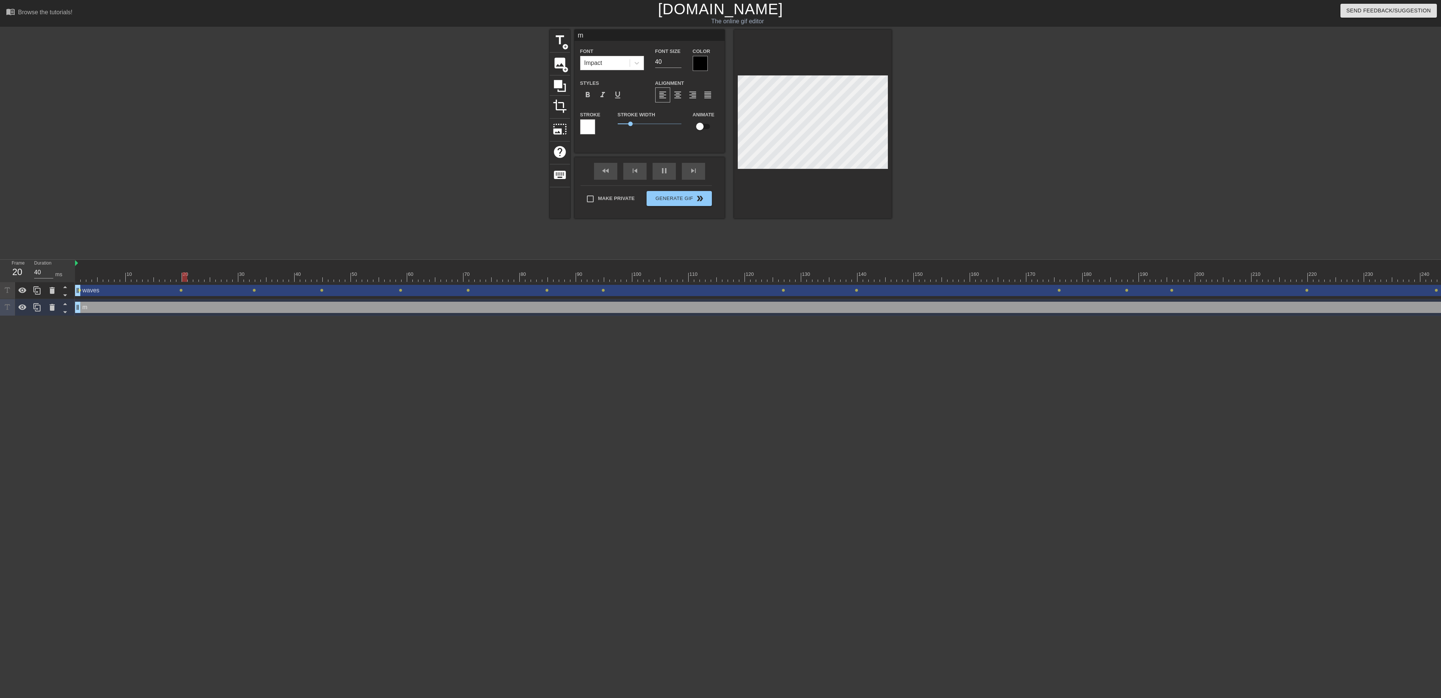
type input "30"
type input "M"
type textarea "M"
type input "30"
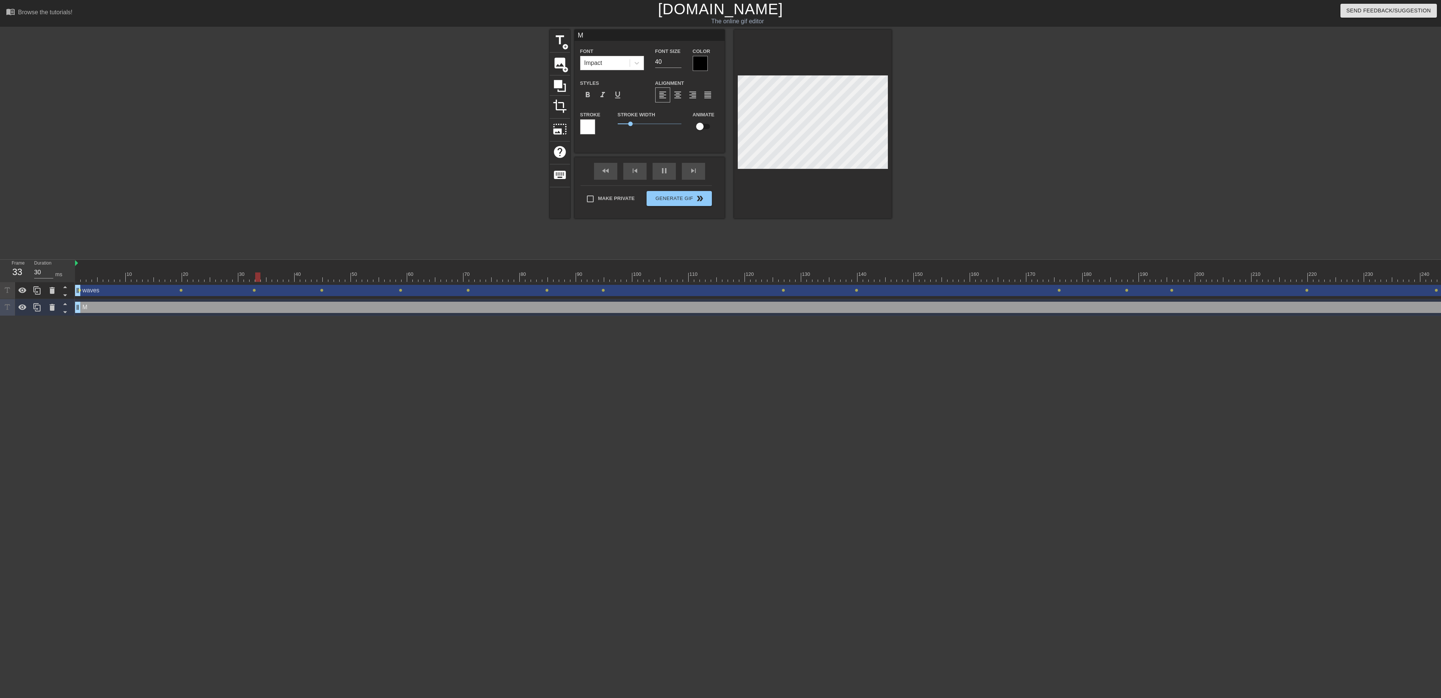
type input "Ma"
type textarea "Ma"
type input "30"
type input "Mat"
type textarea "Mat"
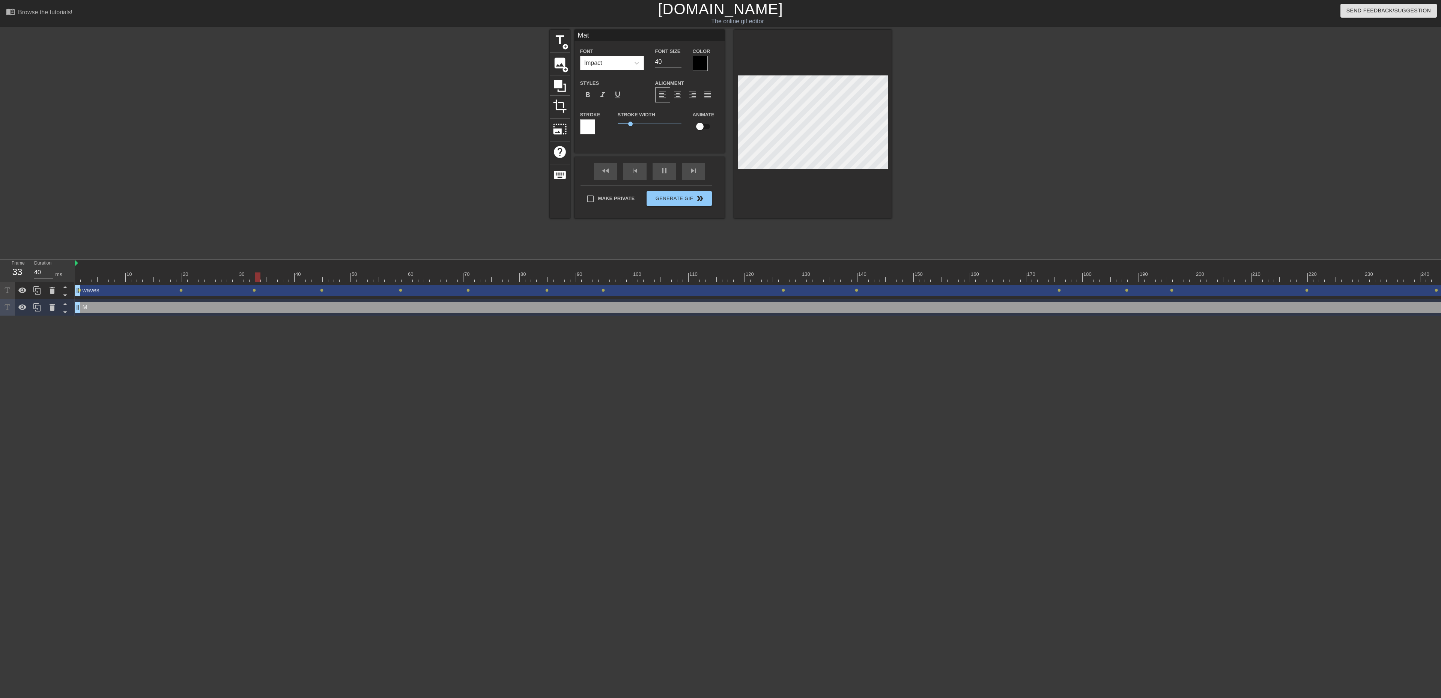
type input "30"
type input "Matn"
type textarea "Matn"
click div
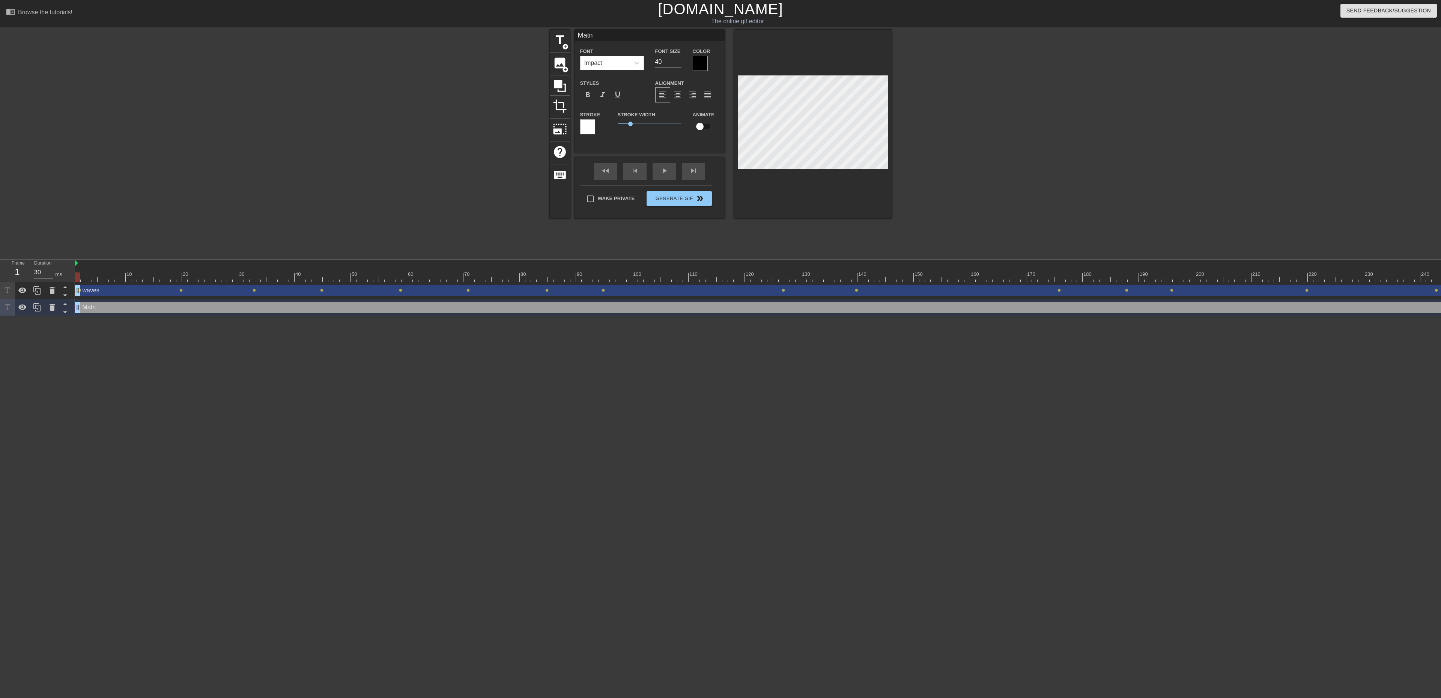
drag, startPoint x: 737, startPoint y: 275, endPoint x: 0, endPoint y: 277, distance: 736.9
click div "Frame 1 Duration 30 ms 10 20 30 40 50 60 70 80 90 100 110 120 130 140 150"
drag, startPoint x: 83, startPoint y: 274, endPoint x: 455, endPoint y: 262, distance: 372.4
click div "10 20 30 40 50 60 70 80 90 100 110 120 130 140 150 160"
drag, startPoint x: 284, startPoint y: 271, endPoint x: 304, endPoint y: 238, distance: 38.4
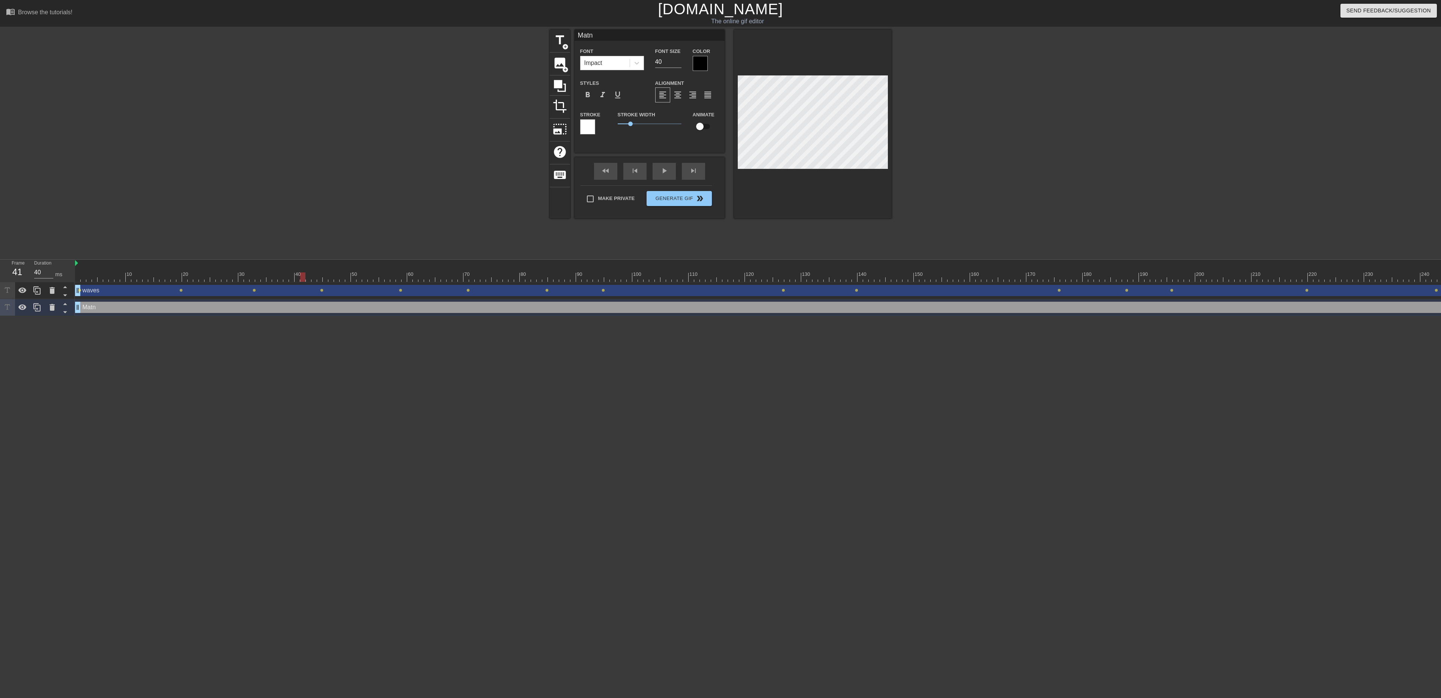
click div "10 20 30 40 50 60 70 80 90 100 110 120 130 140 150 160"
drag, startPoint x: 332, startPoint y: 310, endPoint x: 230, endPoint y: 308, distance: 101.3
click div "Matn drag_handle drag_handle"
click div "Matn Font Impact Font Size 40 Color Styles format_bold format_italic format_und…"
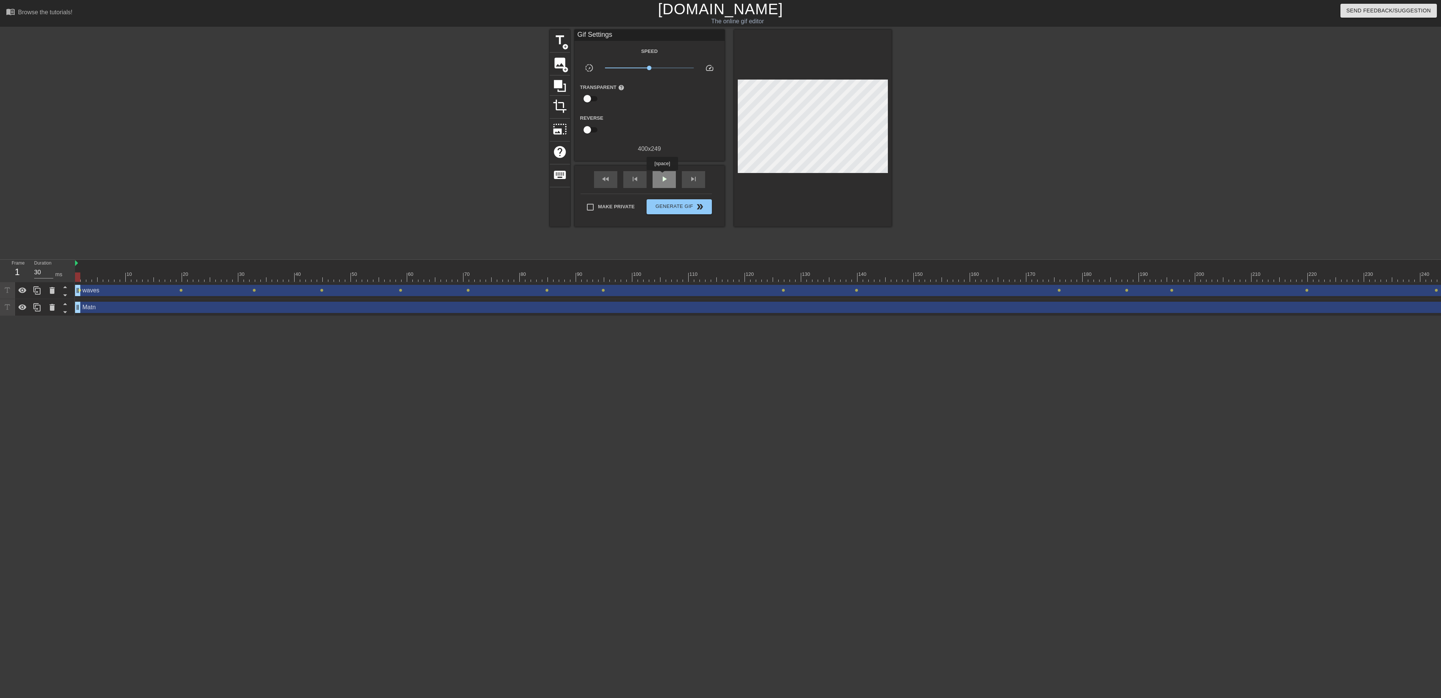
click span "play_arrow"
drag, startPoint x: 343, startPoint y: 276, endPoint x: 22, endPoint y: 280, distance: 321.2
click div "Frame 1 Duration 30 ms 10 20 30 40 50 60 70 80 90 100 110 120 130 140 150"
click span "play_arrow"
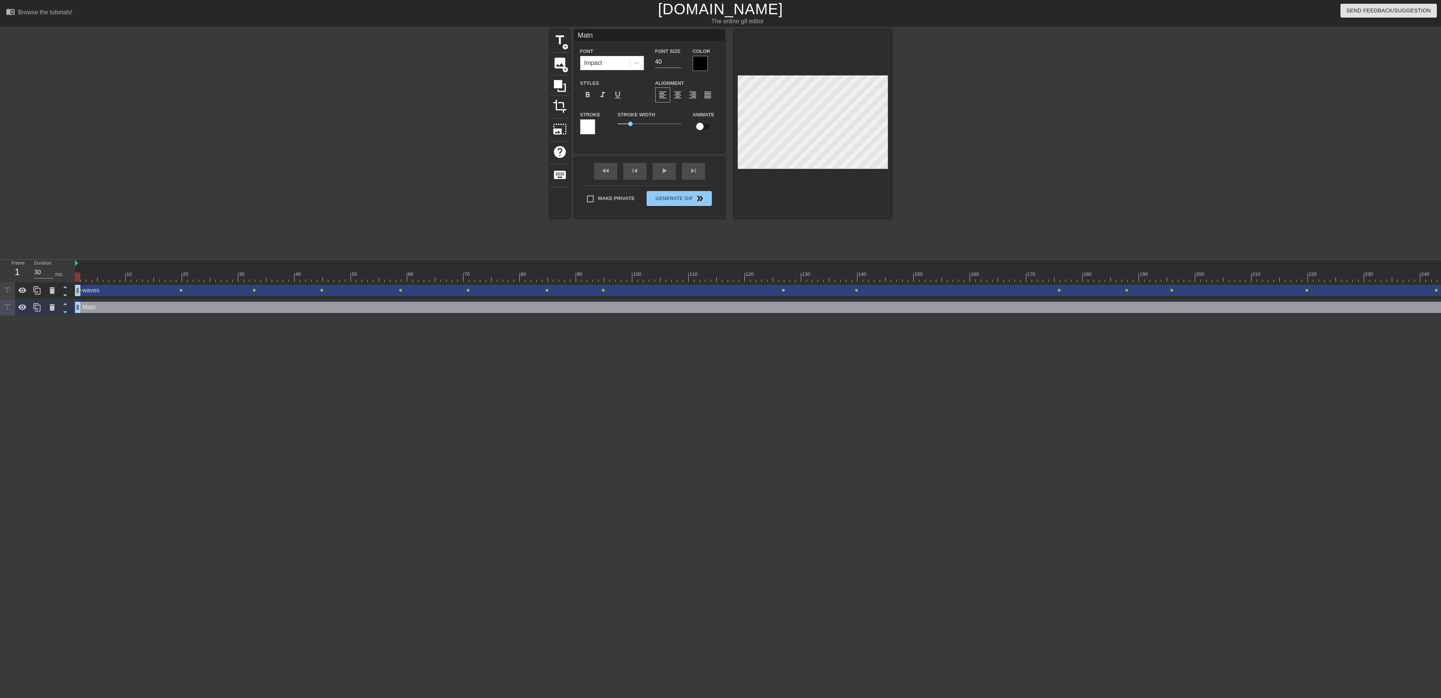
drag, startPoint x: 119, startPoint y: 273, endPoint x: 74, endPoint y: 266, distance: 46.3
click div "10 20 30 40 50 60 70 80 90 100 110 120 130 140 150 160"
drag, startPoint x: 225, startPoint y: 266, endPoint x: 937, endPoint y: 268, distance: 711.4
click div "10 20 30 40 50 60 70 80 90 100 110 120 130 140 150 160"
drag, startPoint x: 700, startPoint y: 272, endPoint x: 47, endPoint y: 266, distance: 653.7
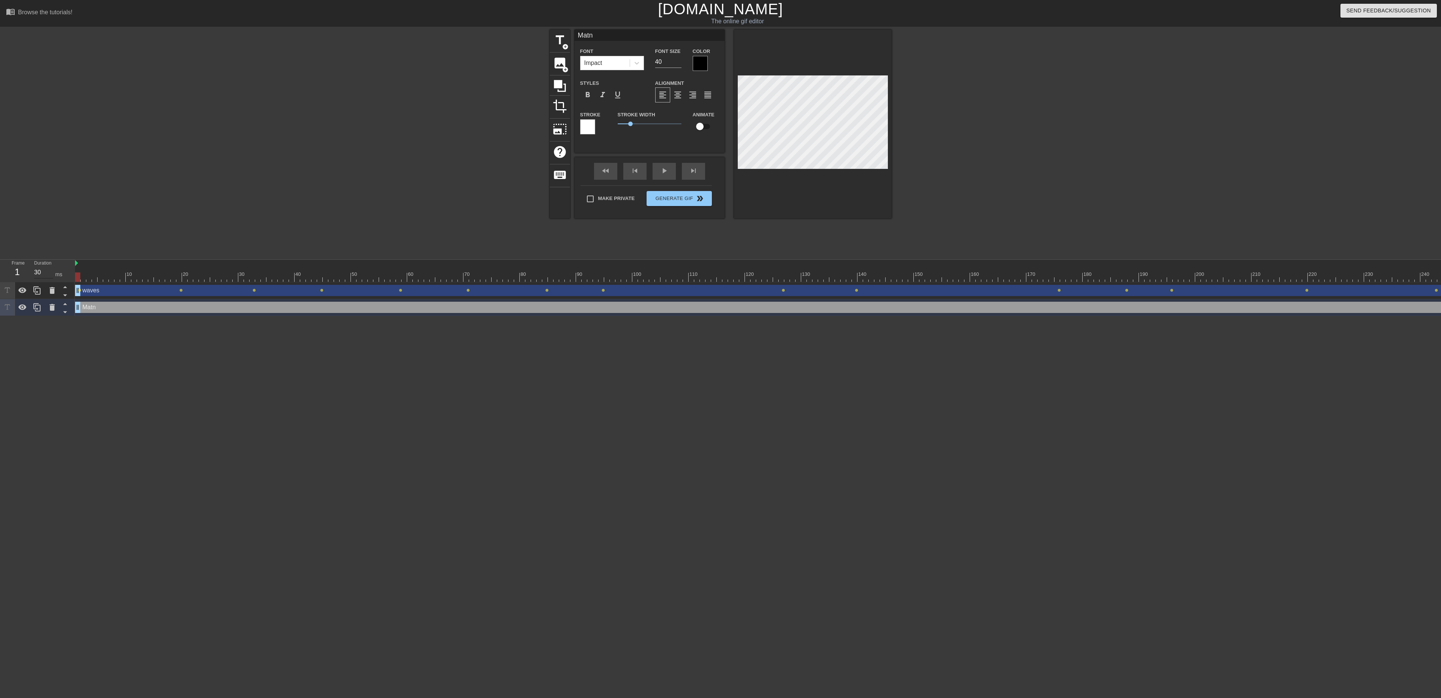
click div "Frame 1 Duration 30 ms 10 20 30 40 50 60 70 80 90 100 110 120 130 140 150"
click div "play_arrow"
drag, startPoint x: 552, startPoint y: 275, endPoint x: 32, endPoint y: 269, distance: 520.9
click div "Frame 1 Duration 30 ms 10 20 30 40 50 60 70 80 90 100 110 120 130 140 150"
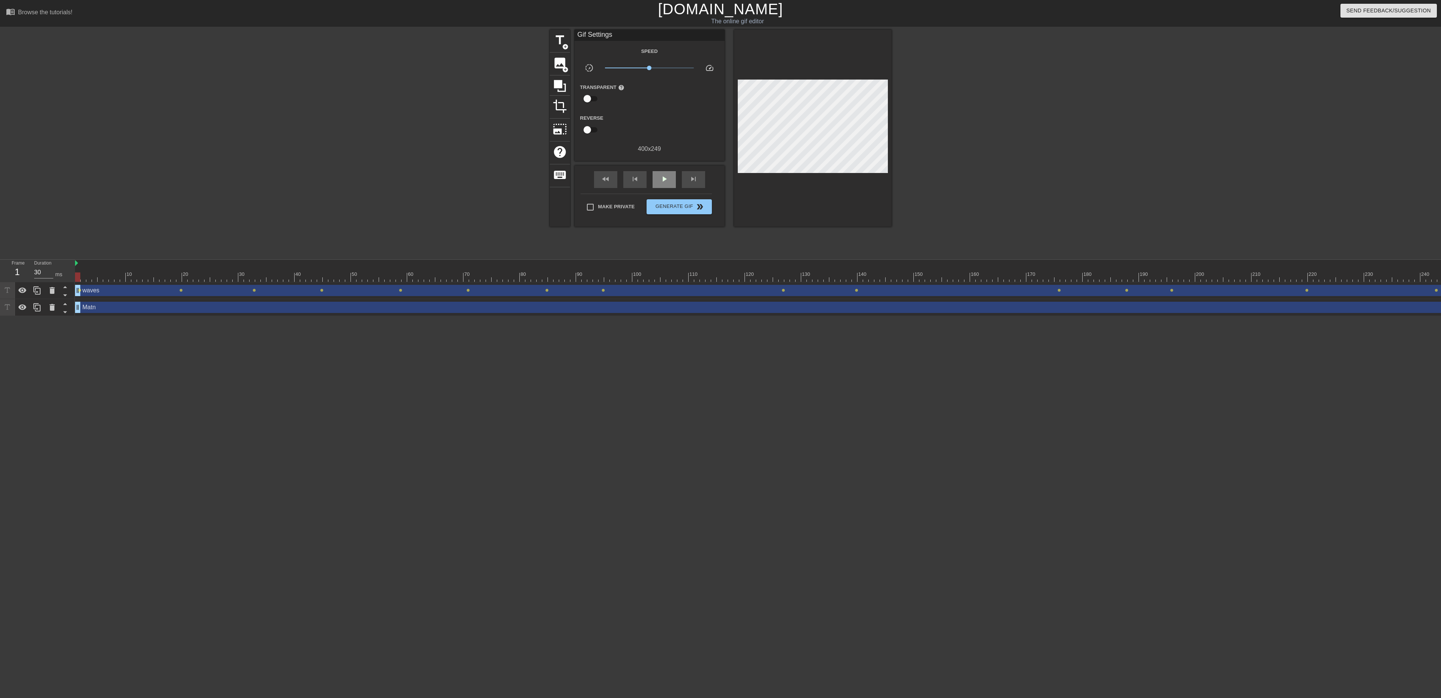
click div "fast_rewind skip_previous play_arrow skip_next"
click span "play_arrow"
click span "pause"
click div "play_arrow"
click div "pause"
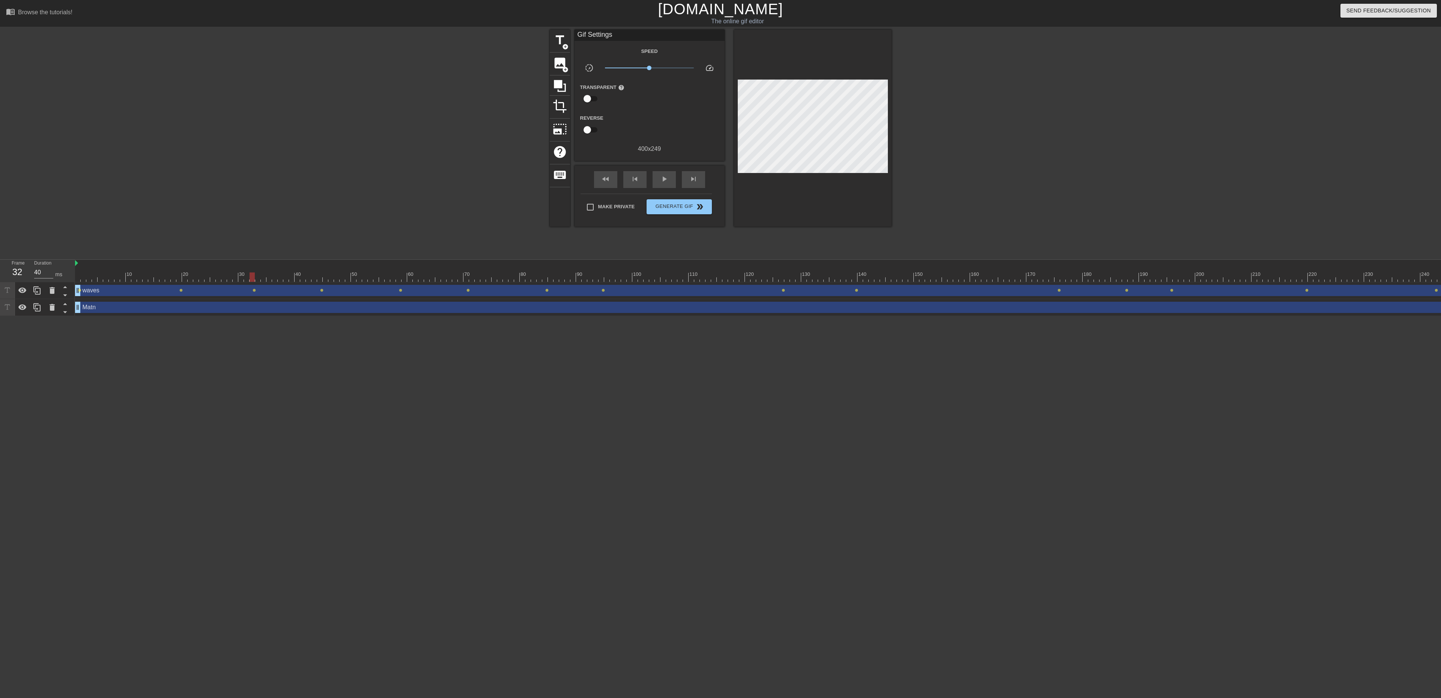
click div
click div "Matn drag_handle drag_handle"
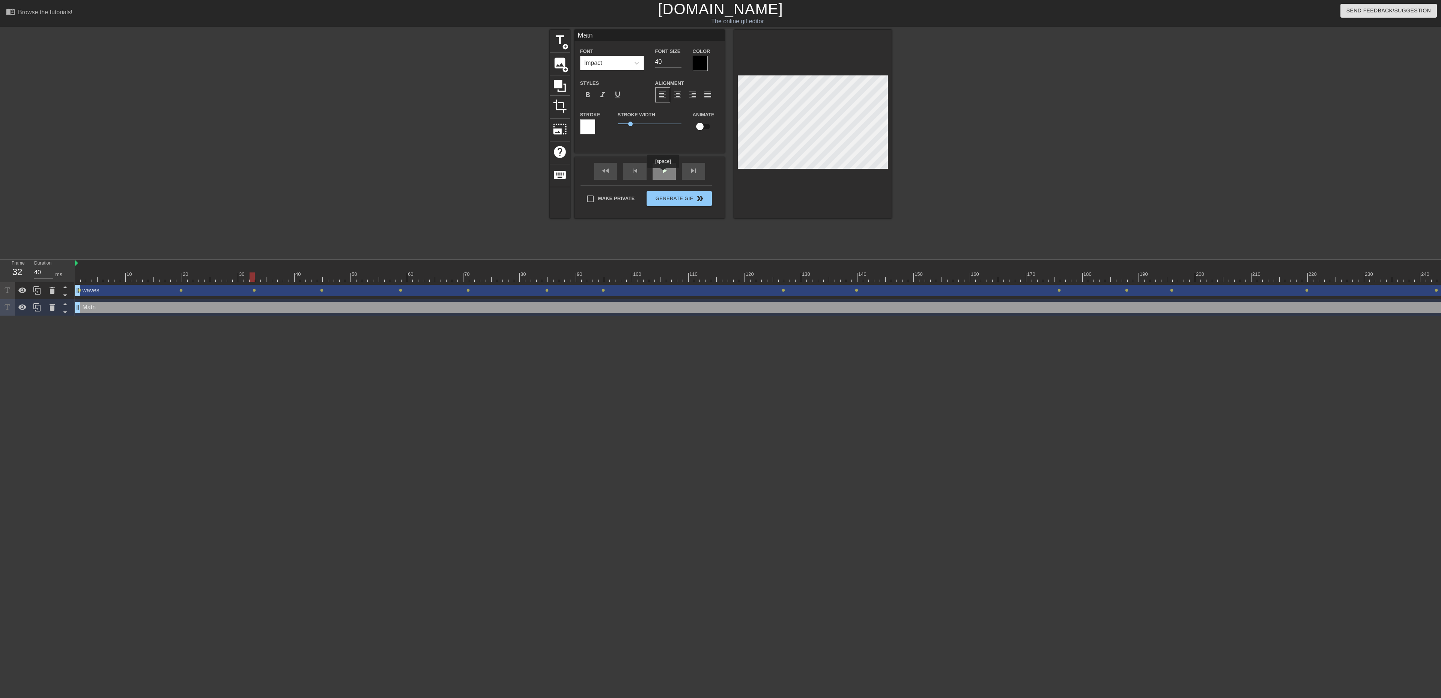
click div "play_arrow"
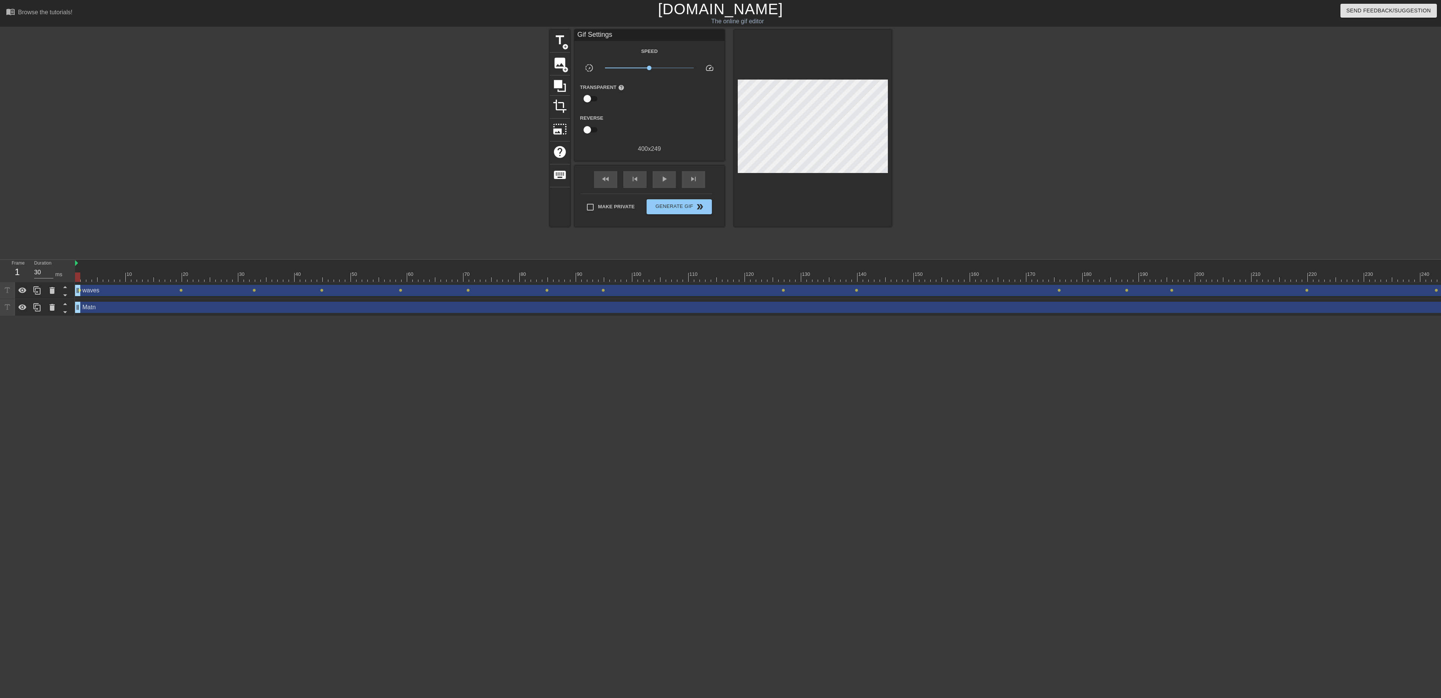
drag, startPoint x: 273, startPoint y: 278, endPoint x: 10, endPoint y: 266, distance: 263.6
click div "Frame 1 Duration 30 ms 10 20 30 40 50 60 70 80 90 100 110 120 130 140 150"
click div "play_arrow"
type input "30"
click div "pause"
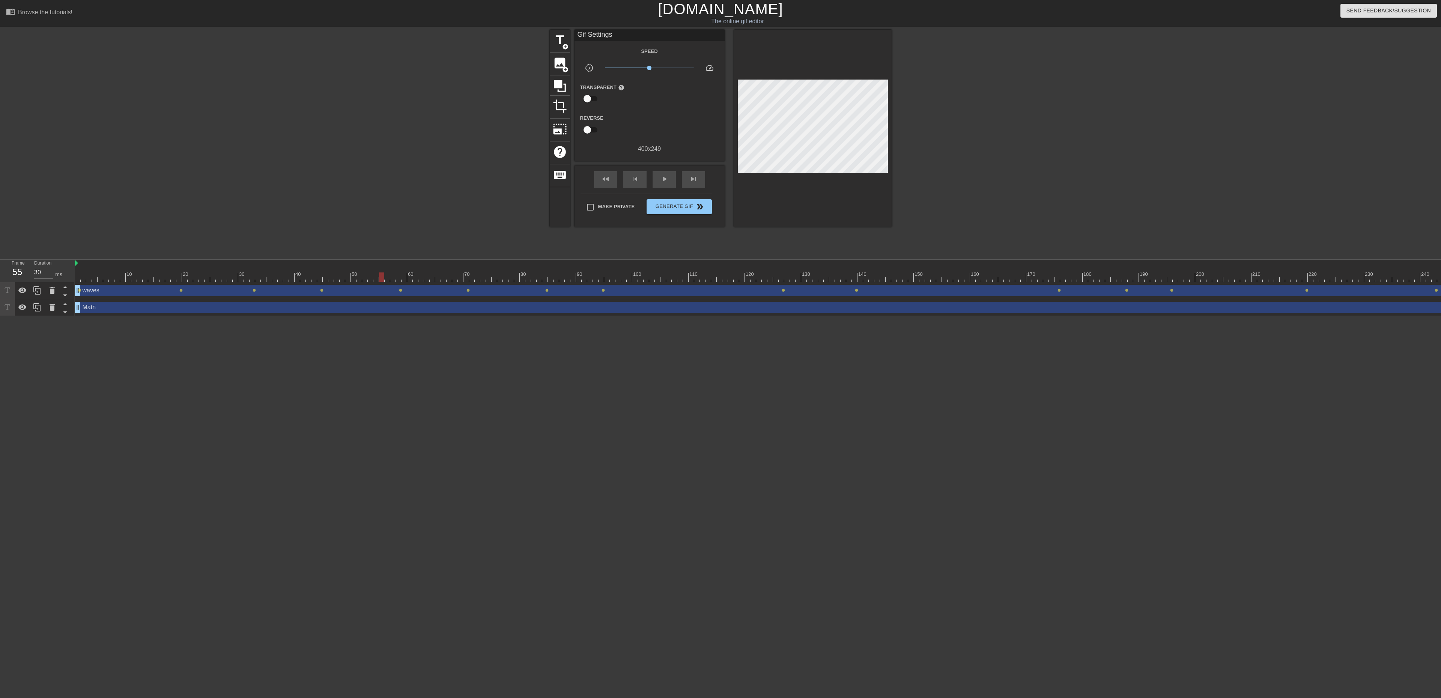
click div "Matn drag_handle drag_handle"
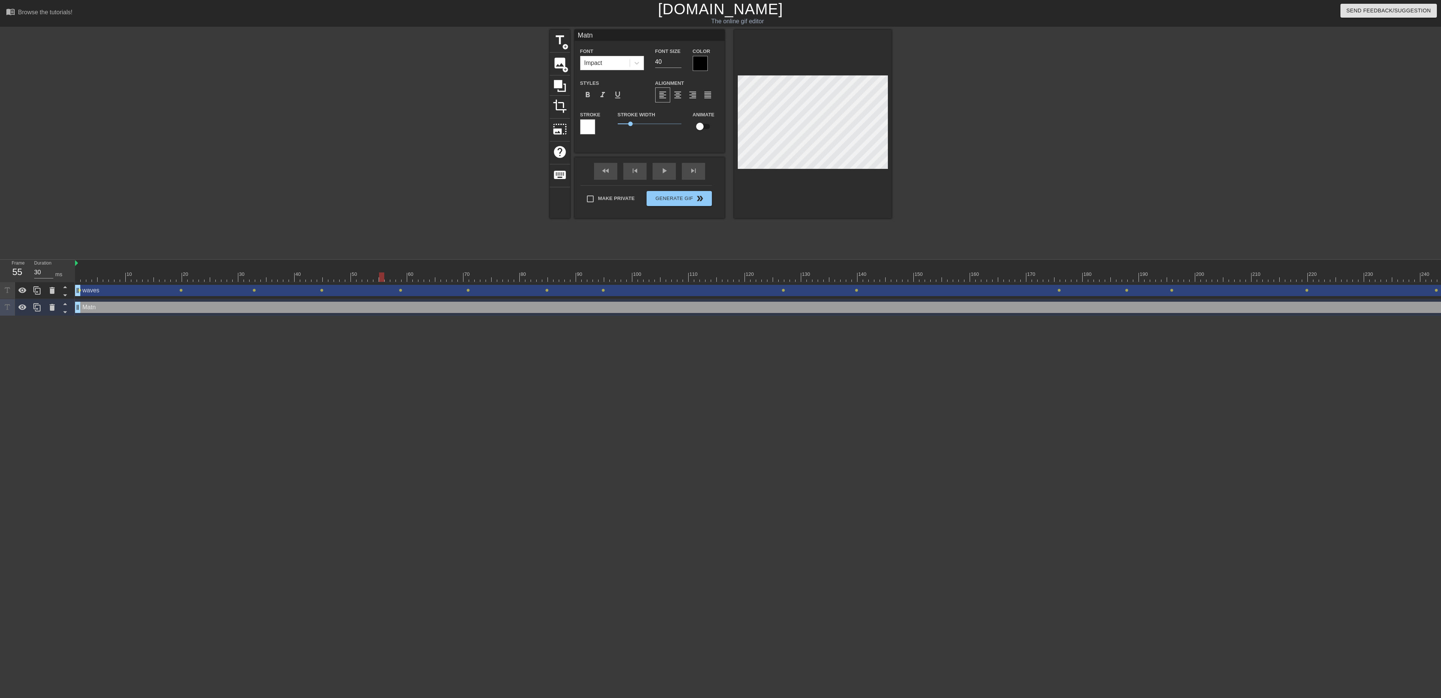
click div
click div "waves drag_handle drag_handle"
type input "waves"
checkbox input "true"
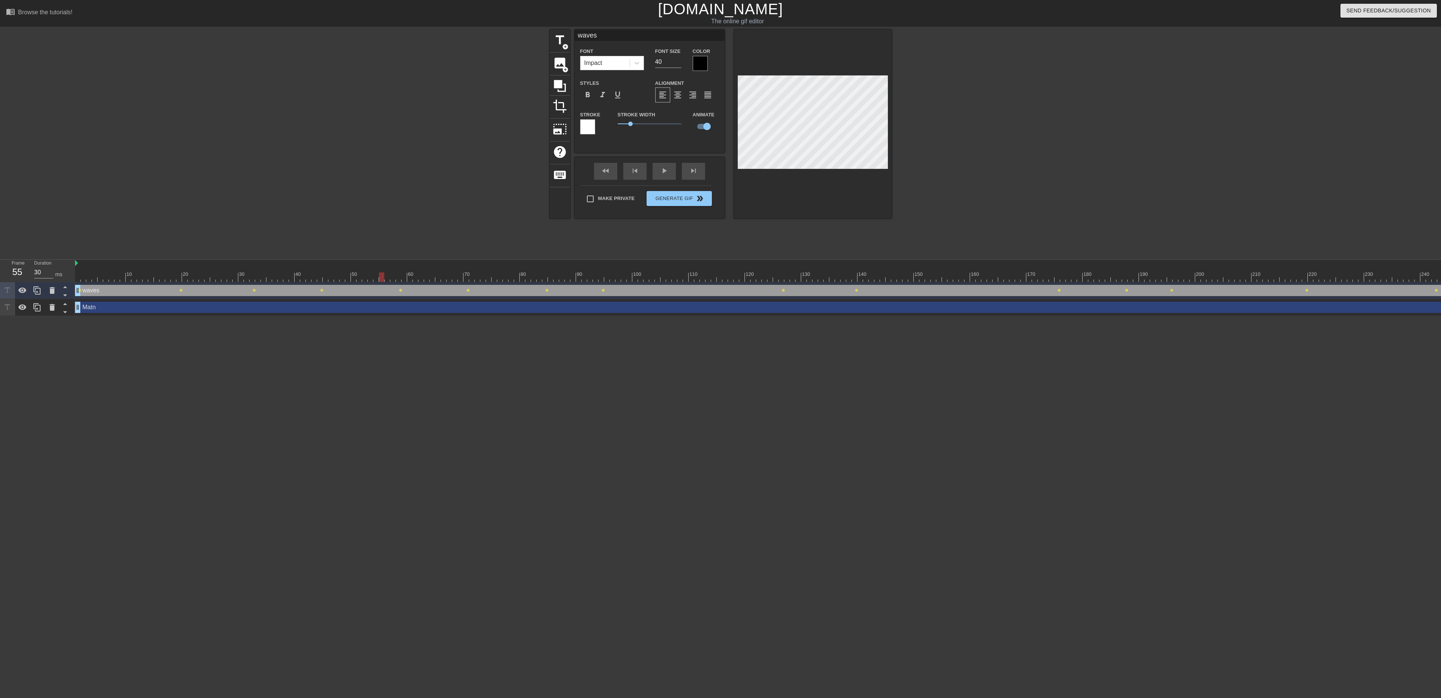
click div "Matn drag_handle drag_handle"
type input "Matn"
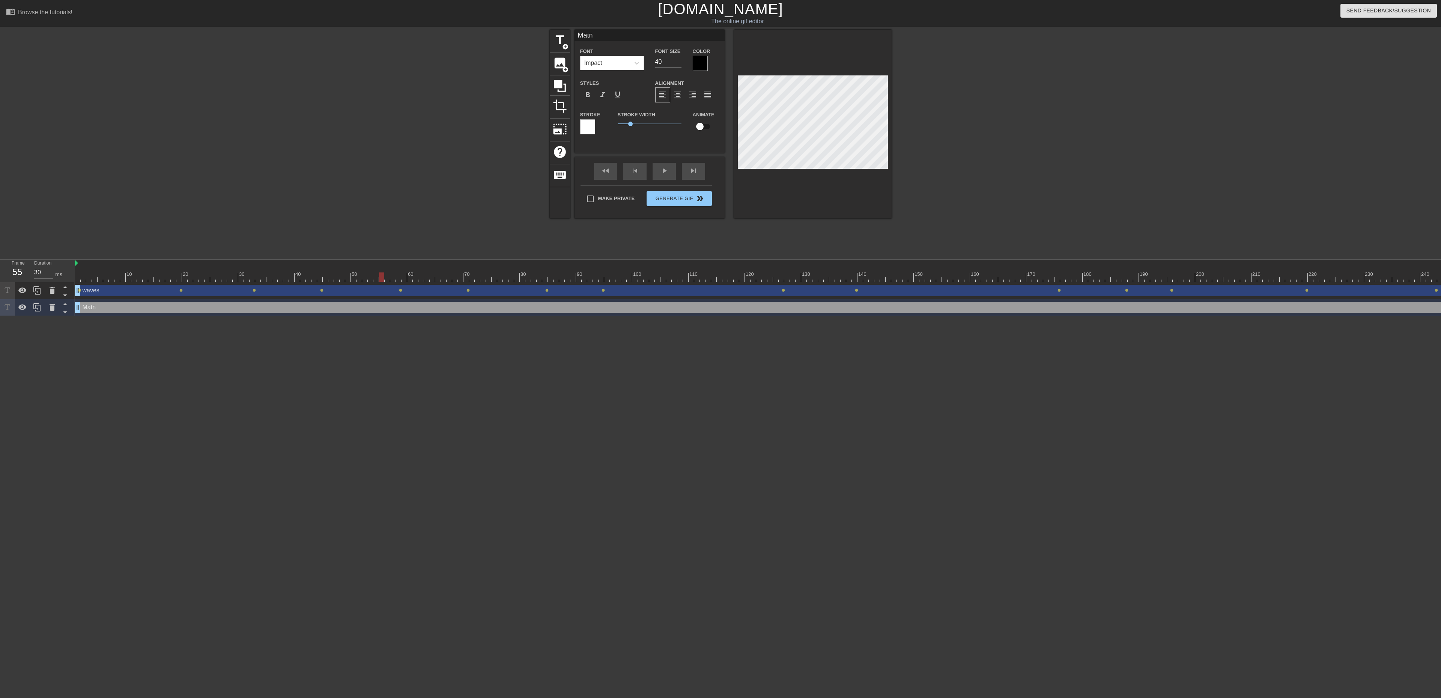
click input "checkbox"
checkbox input "true"
drag, startPoint x: 383, startPoint y: 278, endPoint x: 52, endPoint y: 277, distance: 331.7
click div "Frame 1 Duration 30 ms 10 20 30 40 50 60 70 80 90 100 110 120 130 140 150"
click div "fast_rewind skip_previous play_arrow skip_next"
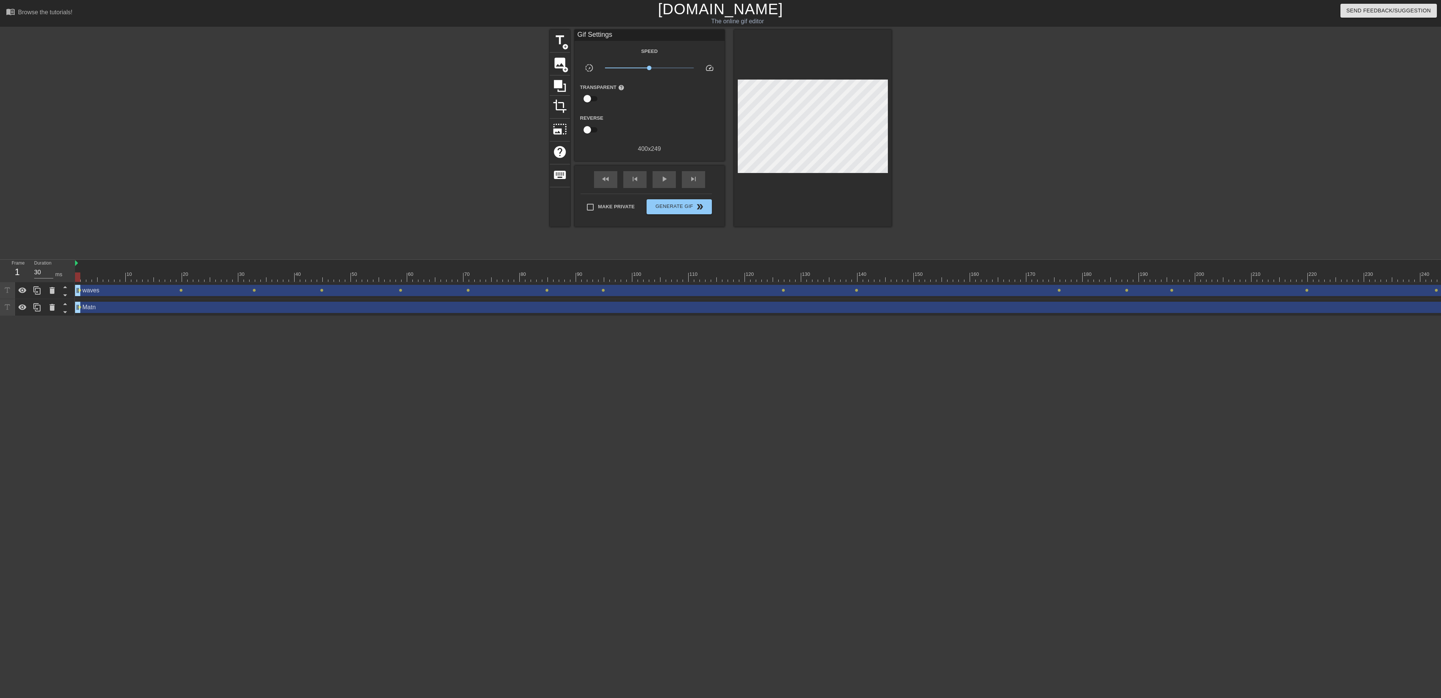
click div "Matn drag_handle drag_handle"
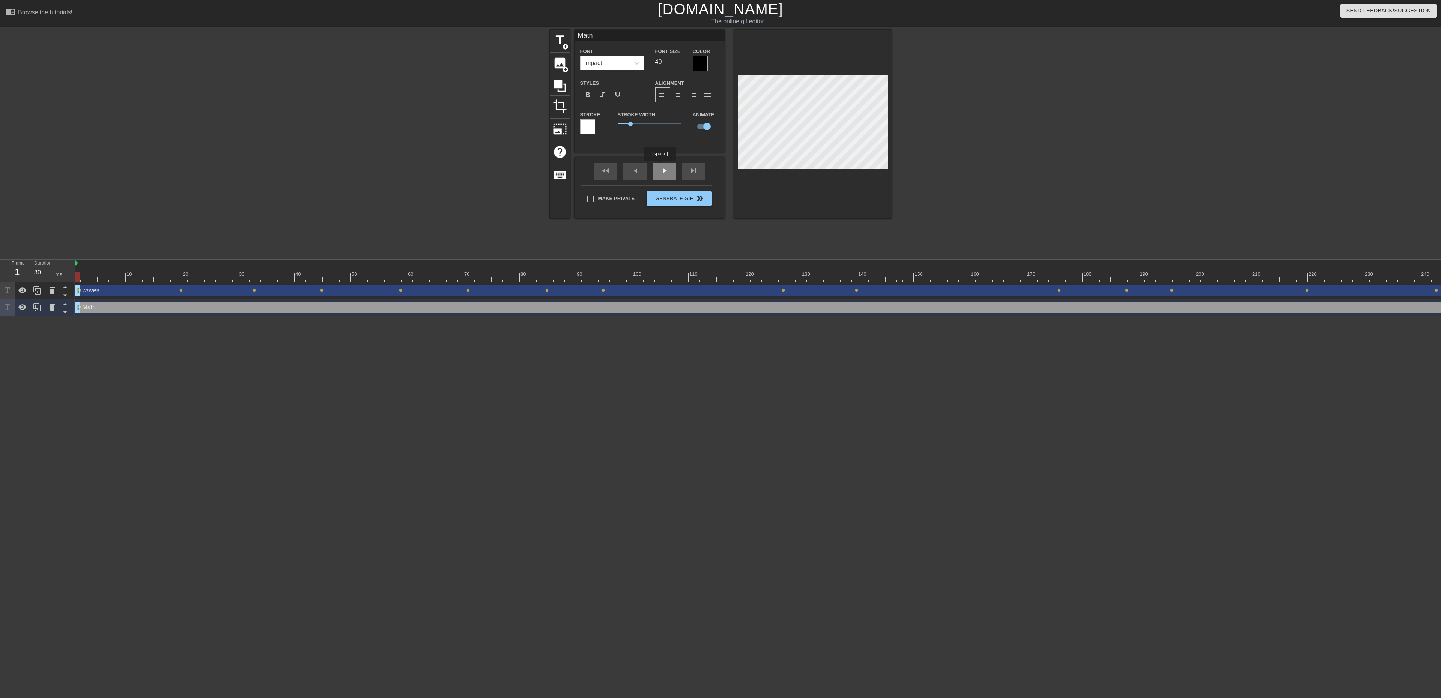
click div "fast_rewind skip_previous play_arrow skip_next"
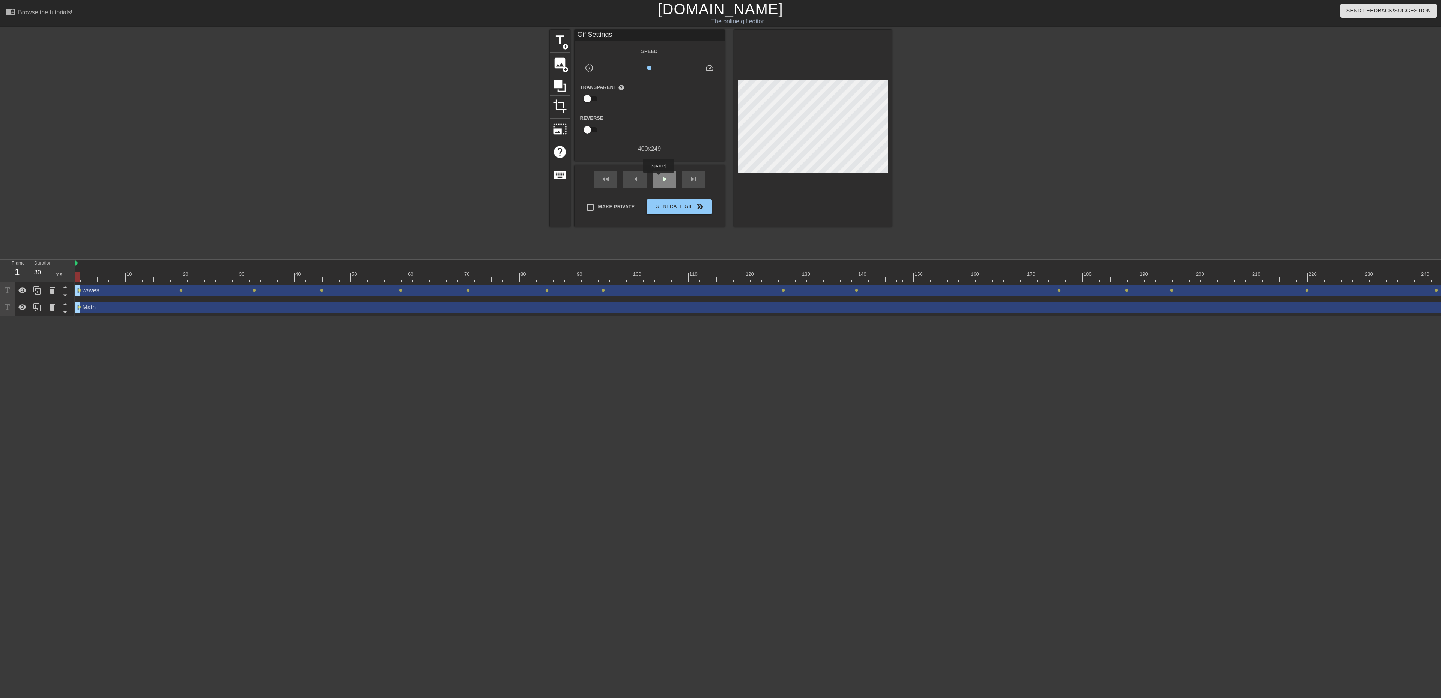
click span "play_arrow"
click span "pause"
click span "play_arrow"
click span "pause"
click div "Matn drag_handle drag_handle"
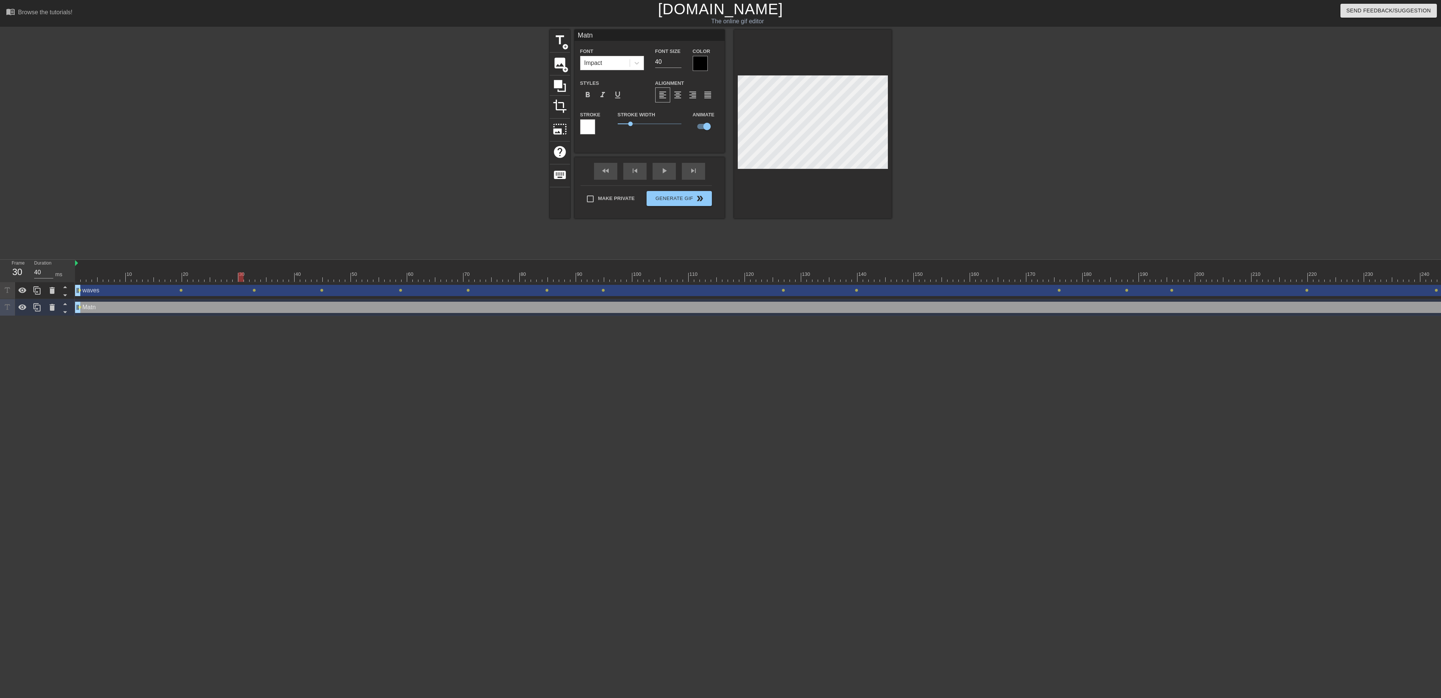
type input "30"
drag, startPoint x: 285, startPoint y: 279, endPoint x: 228, endPoint y: 278, distance: 57.1
click div
click div "Matn drag_handle drag_handle"
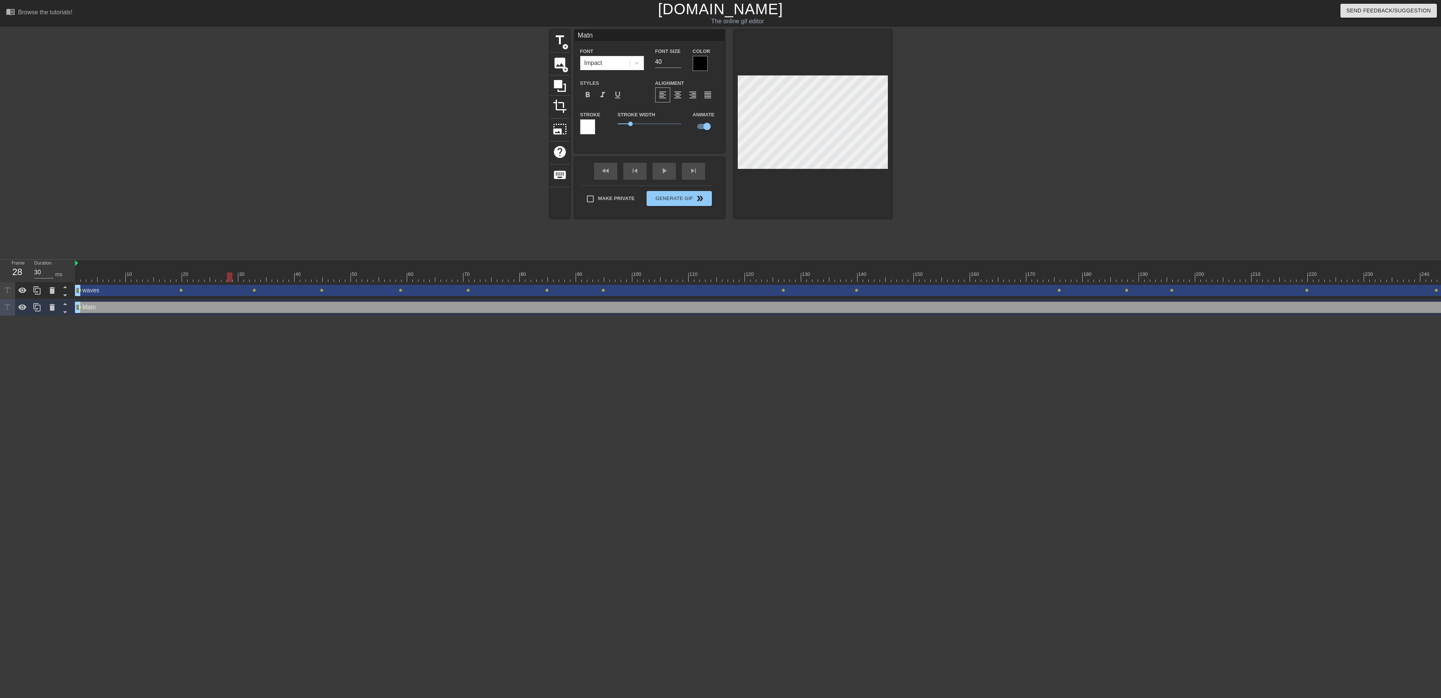
click div
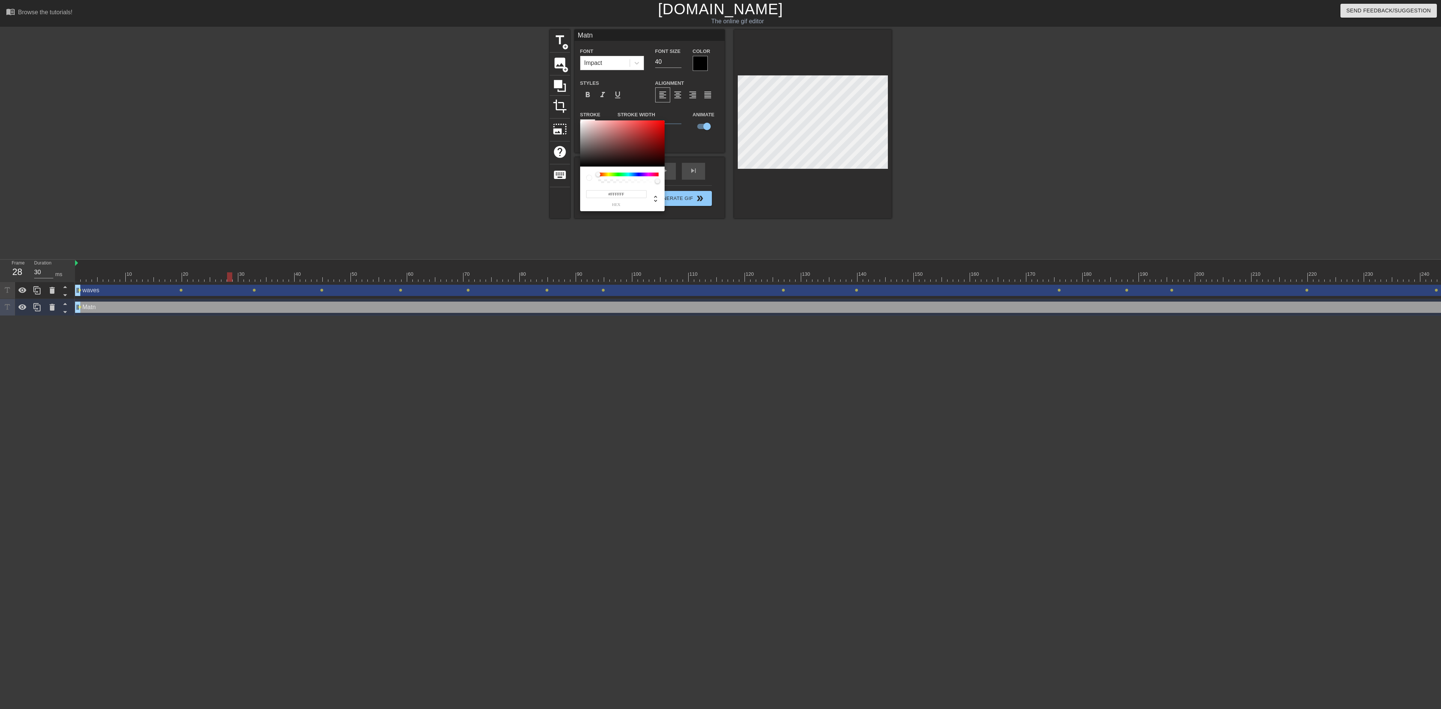
type input "#D7D1D1"
click div
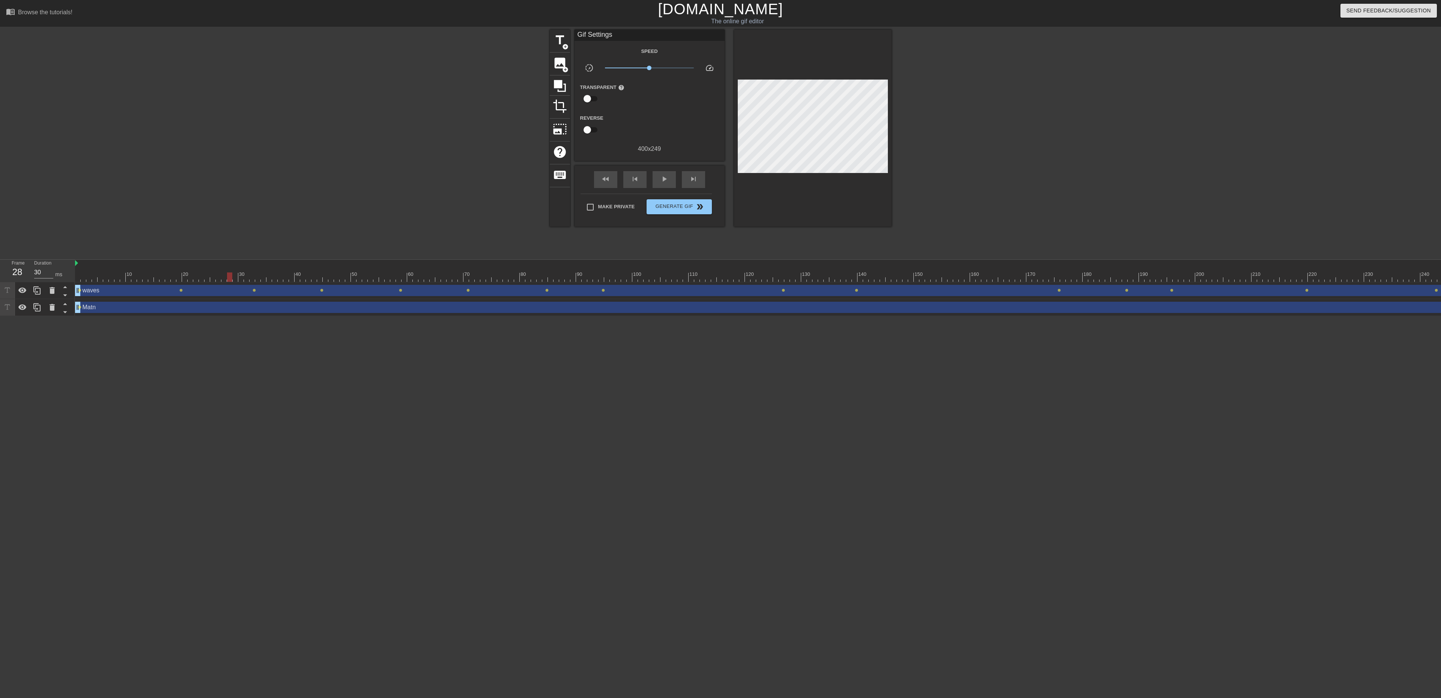
click input "checkbox"
checkbox input "false"
click input "checkbox"
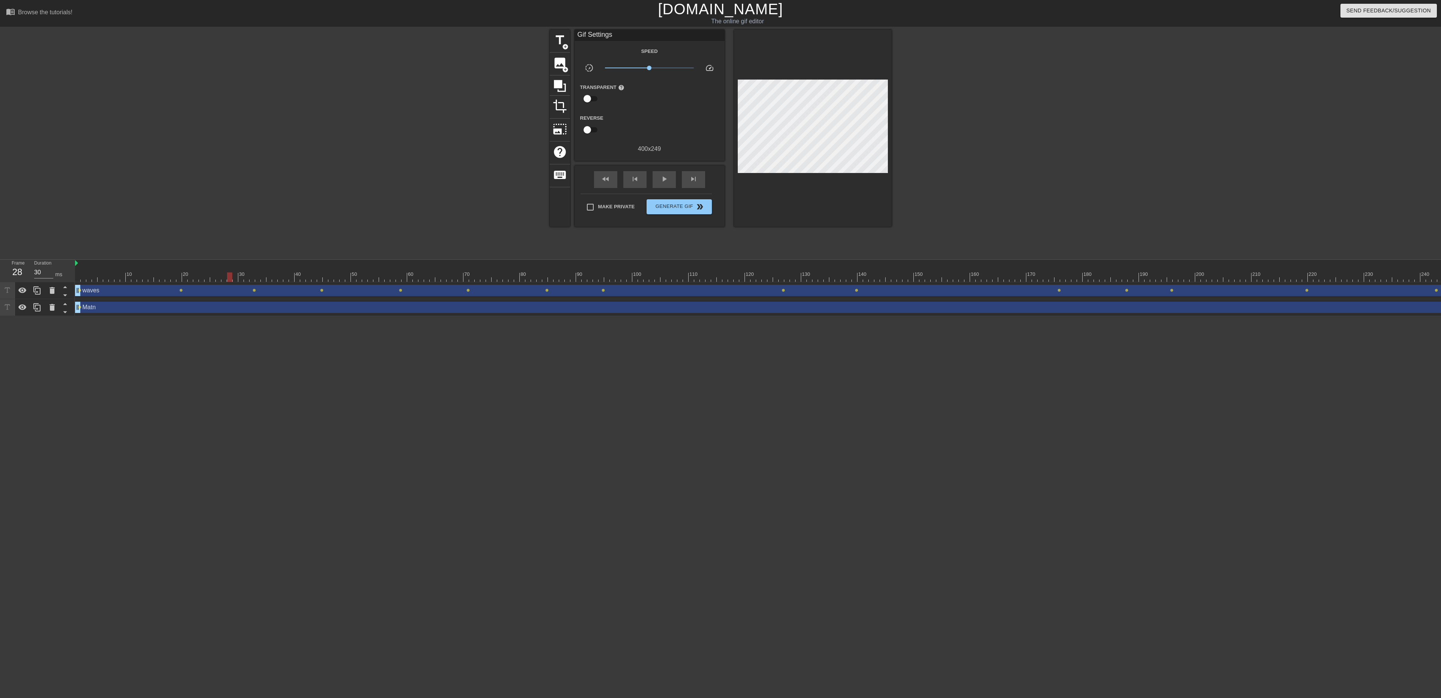
click input "checkbox"
checkbox input "false"
click span "add_circle"
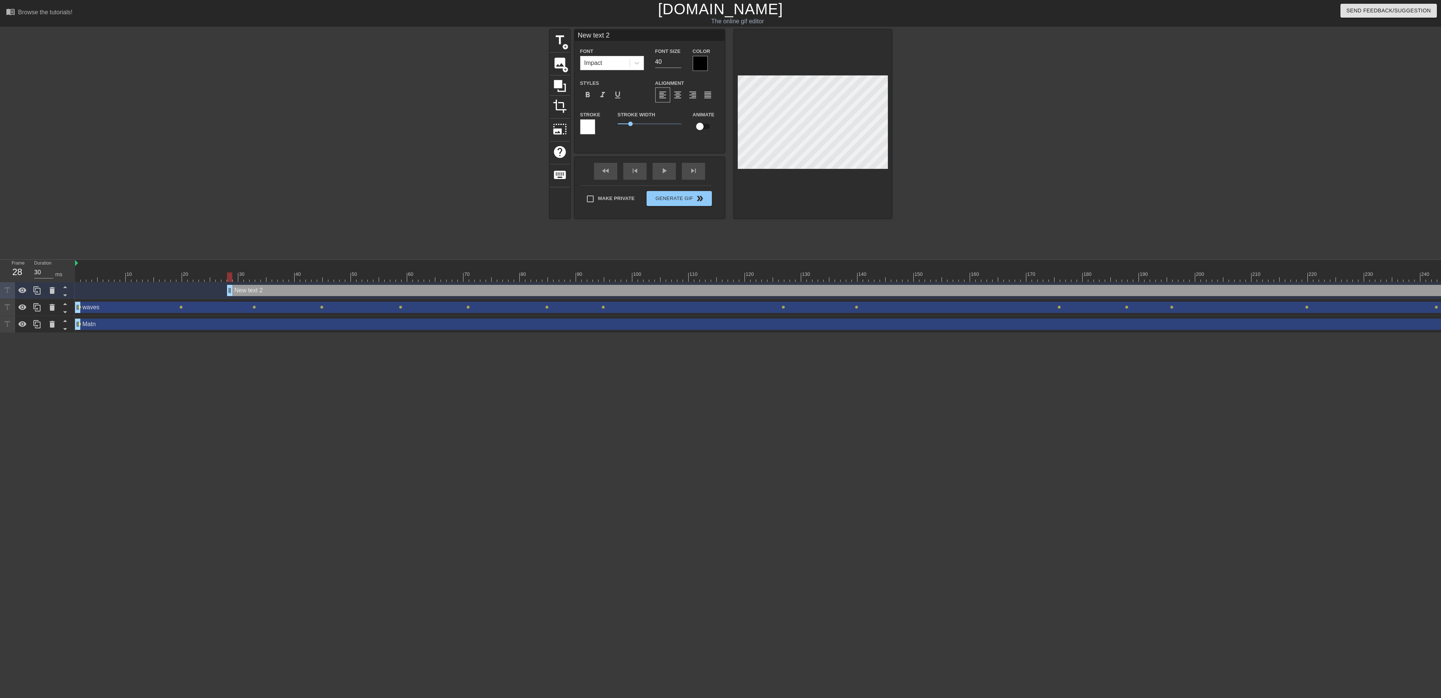
click div "New text 2 drag_handle drag_handle"
drag, startPoint x: 278, startPoint y: 293, endPoint x: 121, endPoint y: 285, distance: 157.0
click div "New text 2 drag_handle drag_handle"
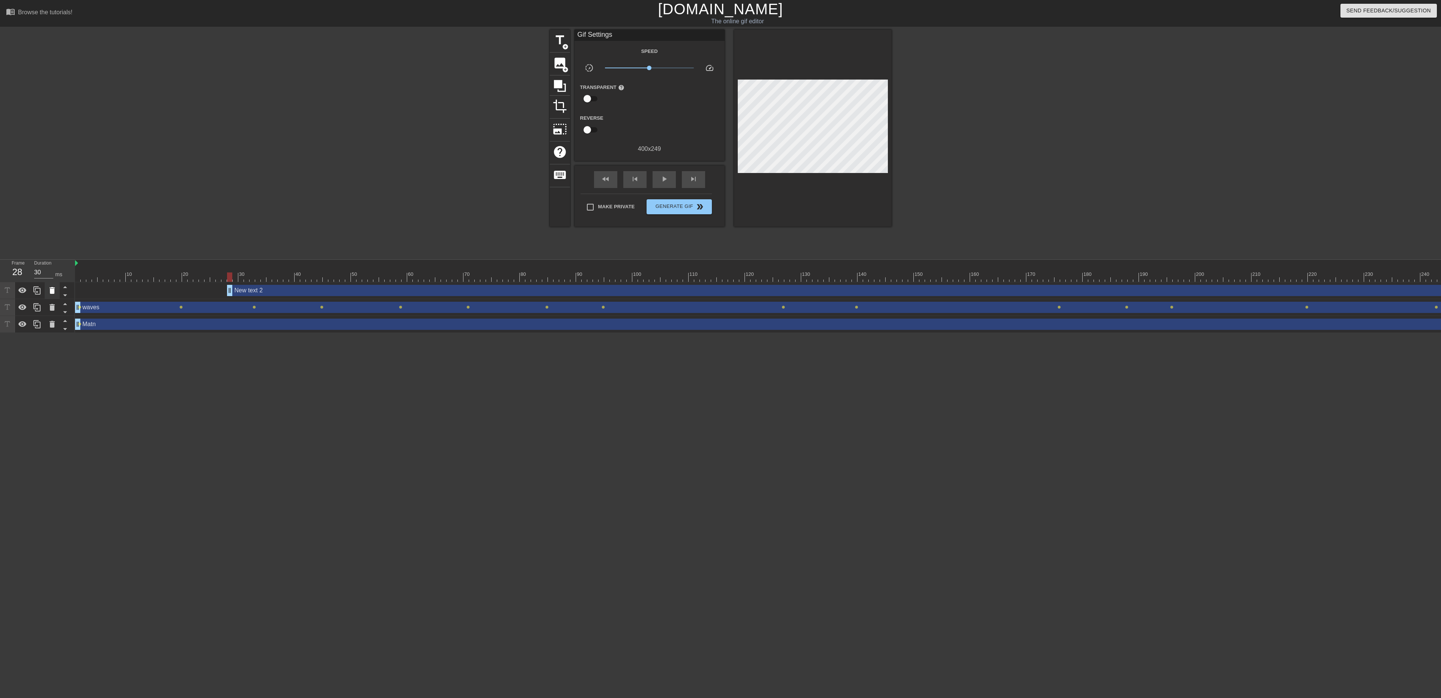
click icon
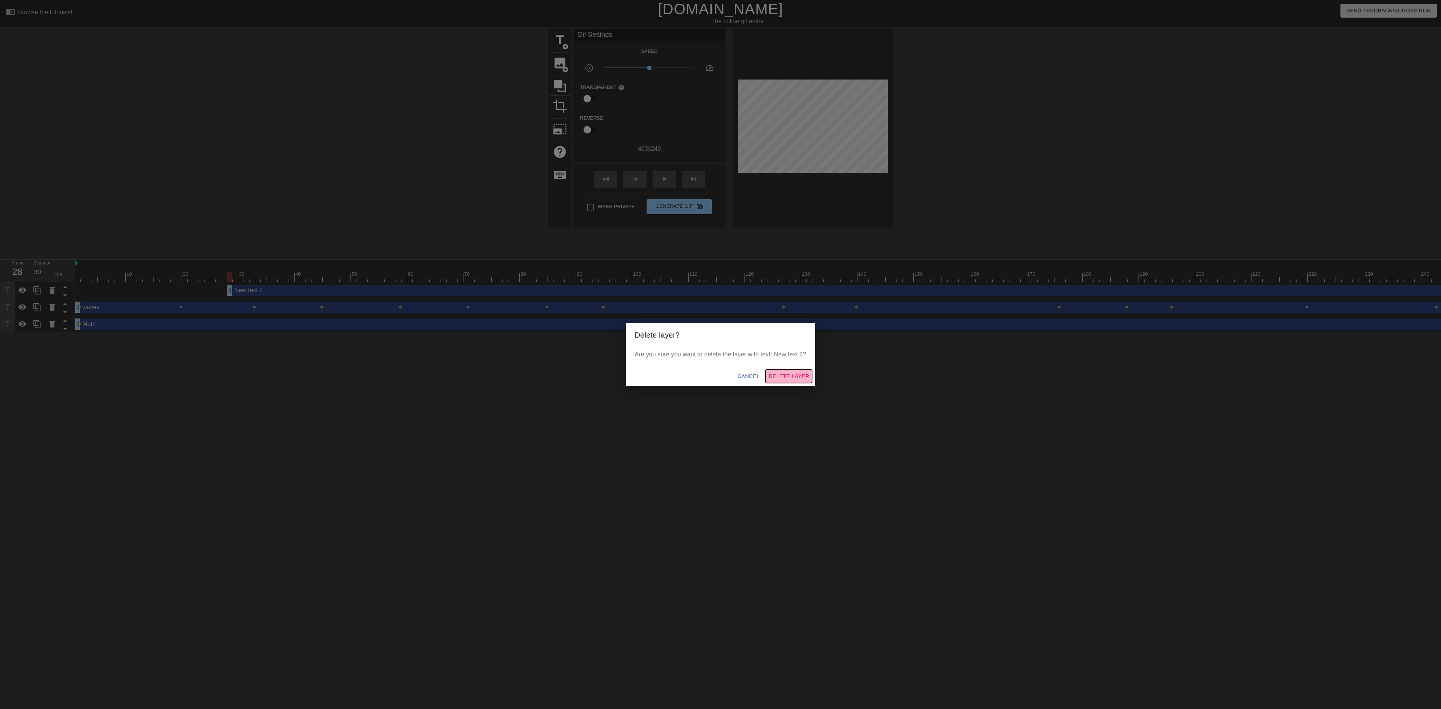
click button "Delete Layer"
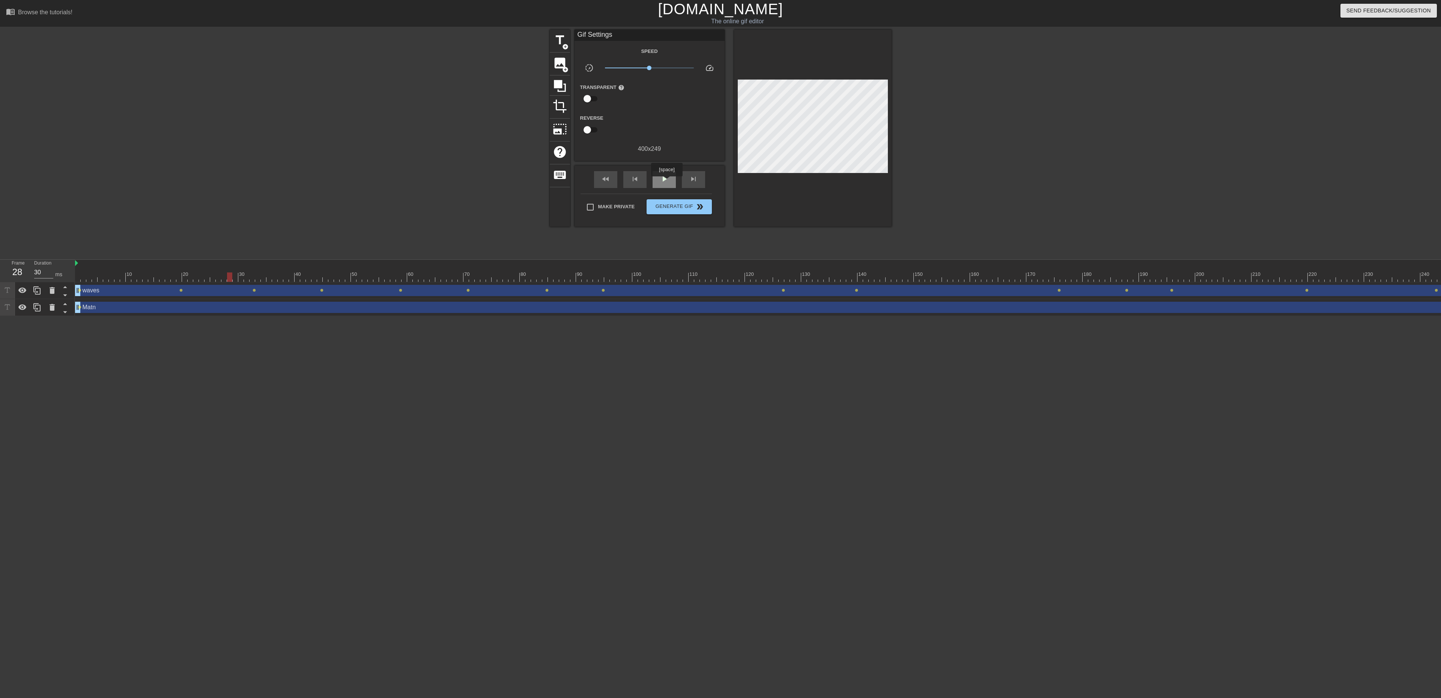
click span "play_arrow"
click span "pause"
drag, startPoint x: 218, startPoint y: 274, endPoint x: 64, endPoint y: 274, distance: 154.6
click div "Frame 1 Duration 30 ms 10 20 30 40 50 60 70 80 90 100 110 120 130 140 150"
drag, startPoint x: 80, startPoint y: 274, endPoint x: 255, endPoint y: 272, distance: 175.6
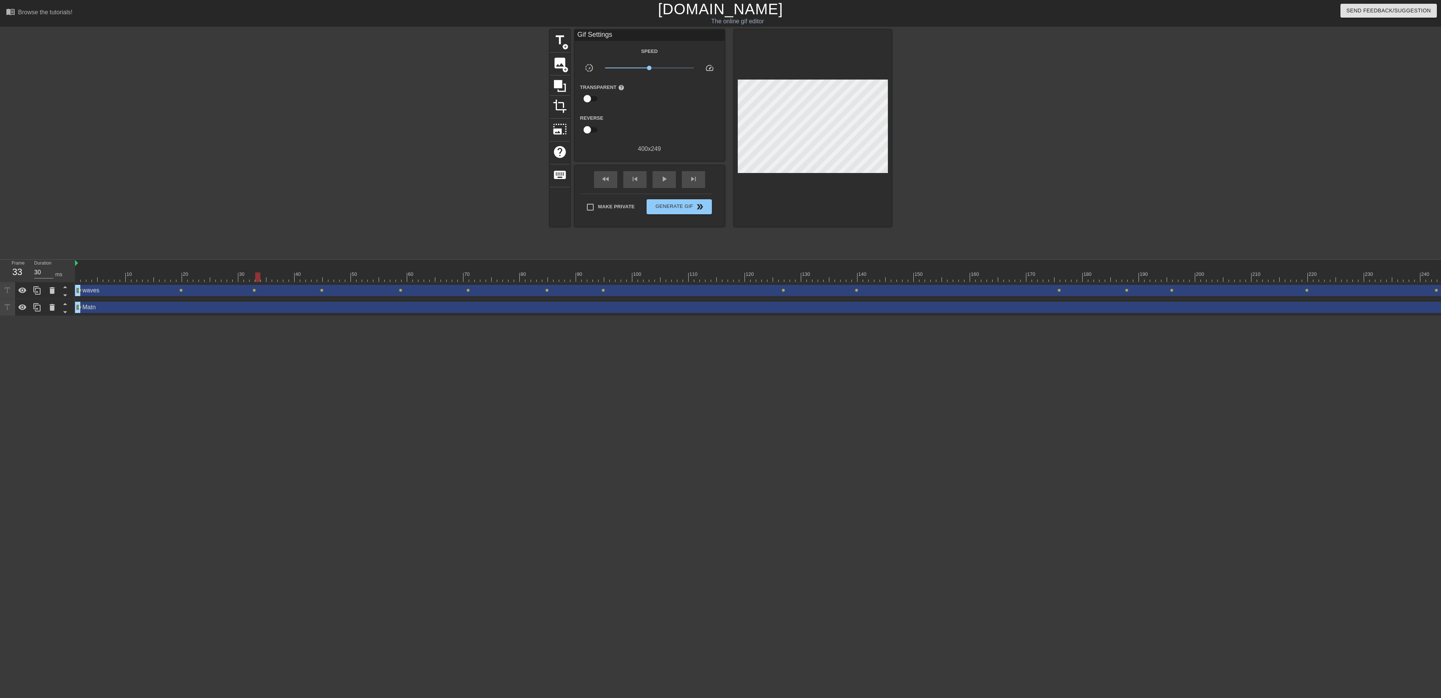
click div "10 20 30 40 50 60 70 80 90 100 110 120 130 140 150 160"
click div
click div "Matn drag_handle drag_handle"
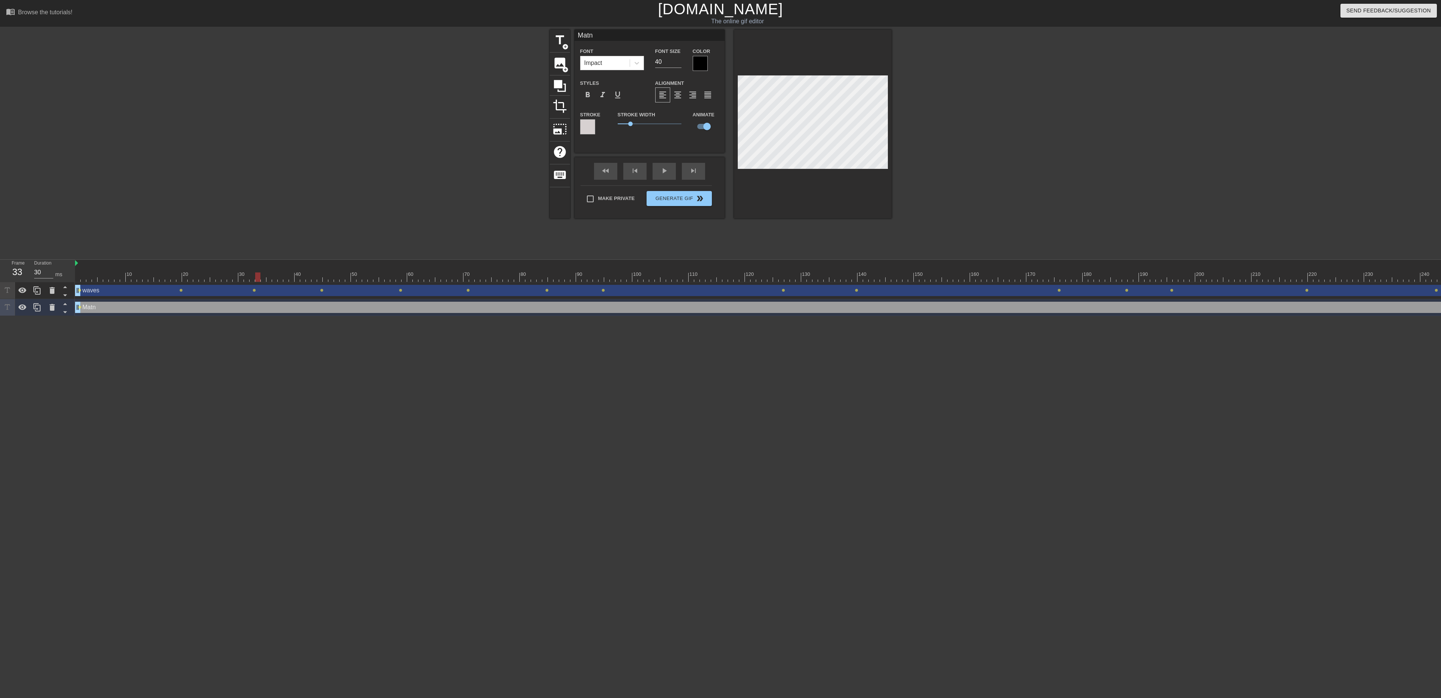
click div "Matn drag_handle drag_handle"
click div
click div "Matn drag_handle drag_handle"
type input "30"
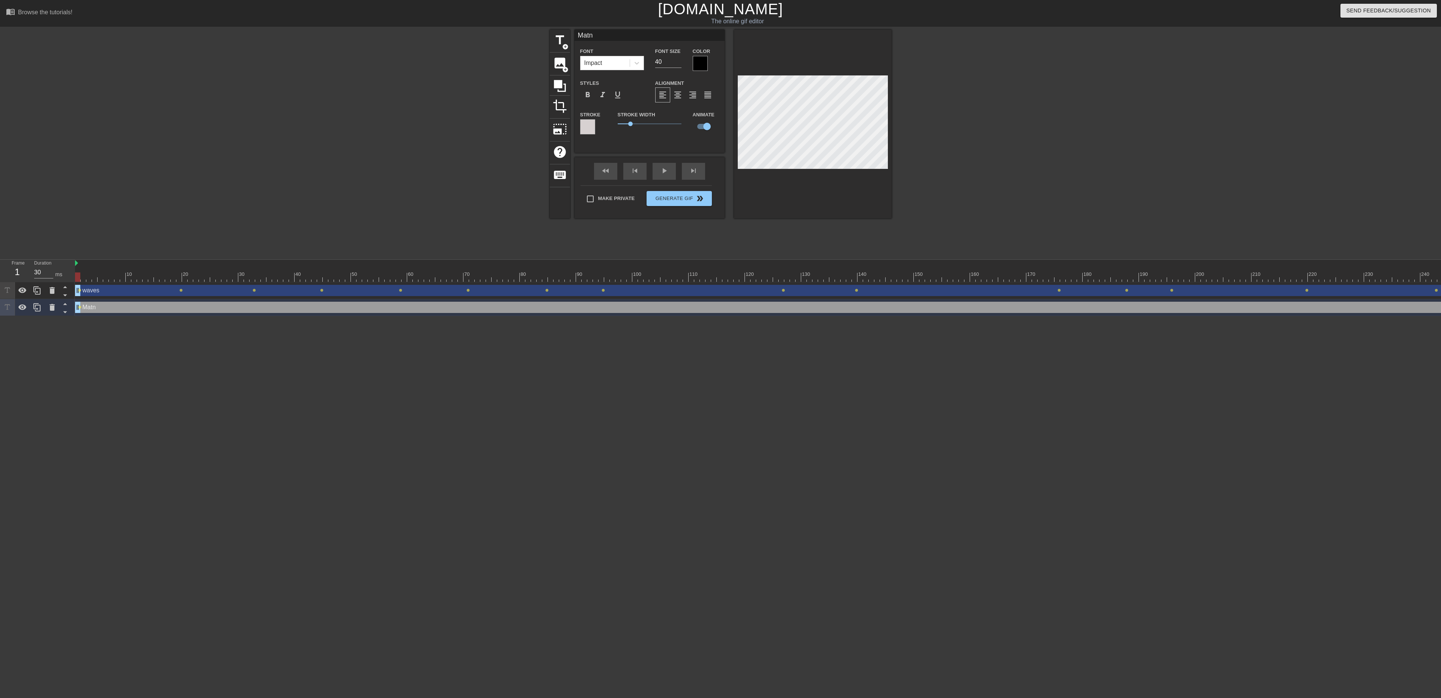
drag, startPoint x: 79, startPoint y: 310, endPoint x: 74, endPoint y: 314, distance: 5.9
click div "Frame 1 Duration 30 ms 10 20 30 40 50 60 70 80 90 100 110 120 130 140 150"
click div "Matn drag_handle drag_handle"
click icon
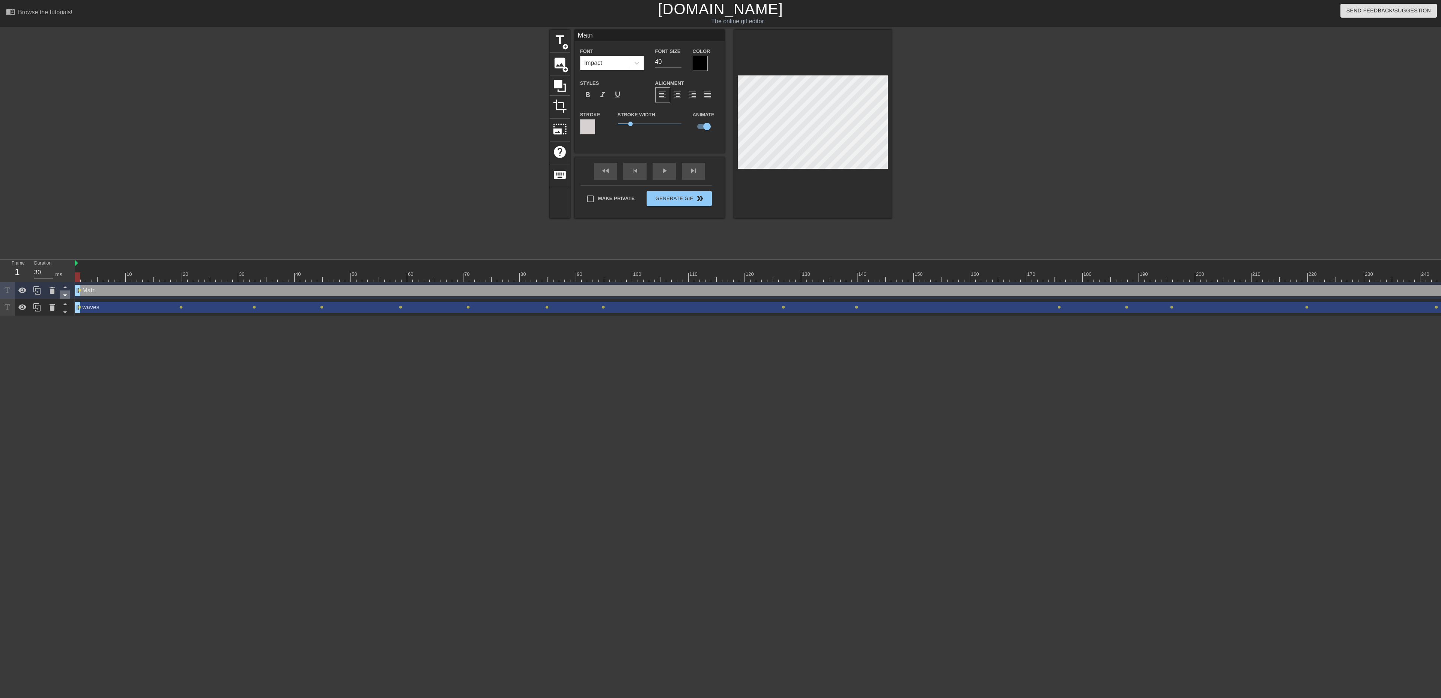
click icon
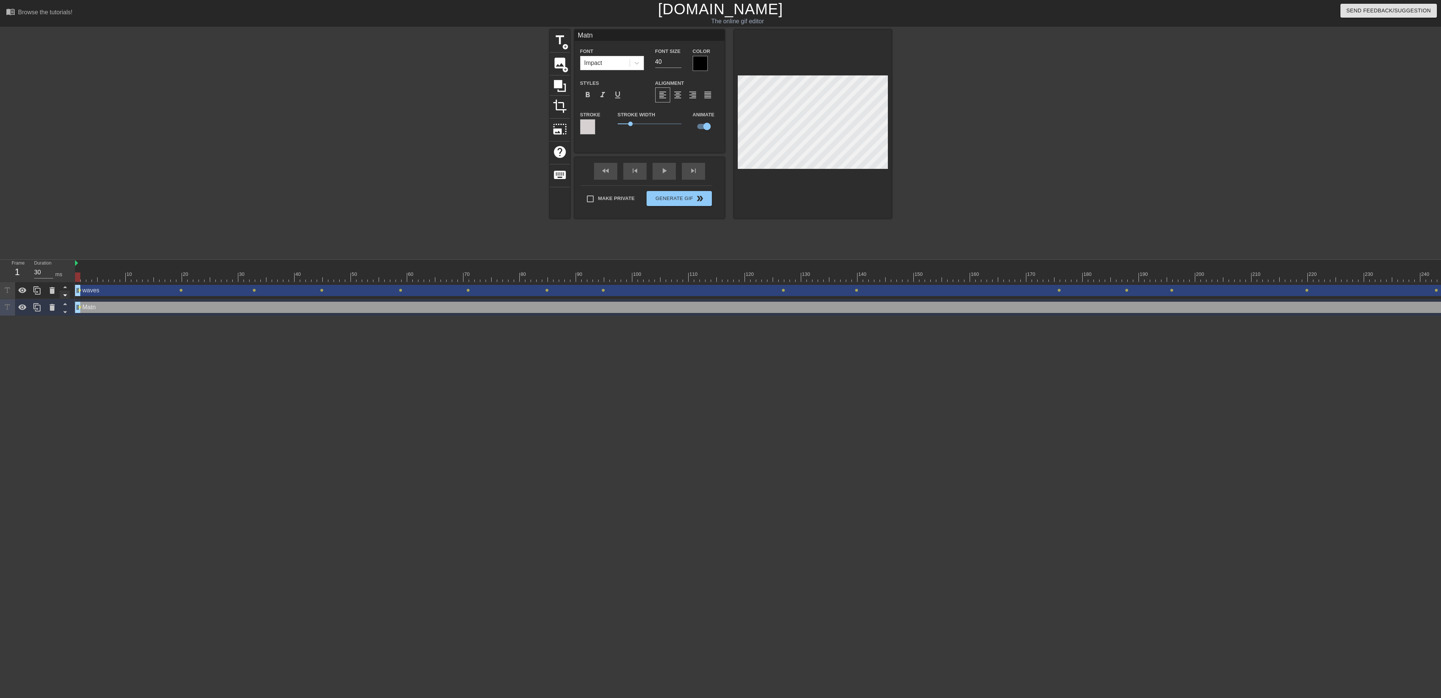
click icon
type input "waves"
type input "30"
drag, startPoint x: 80, startPoint y: 280, endPoint x: 96, endPoint y: 280, distance: 16.5
click div
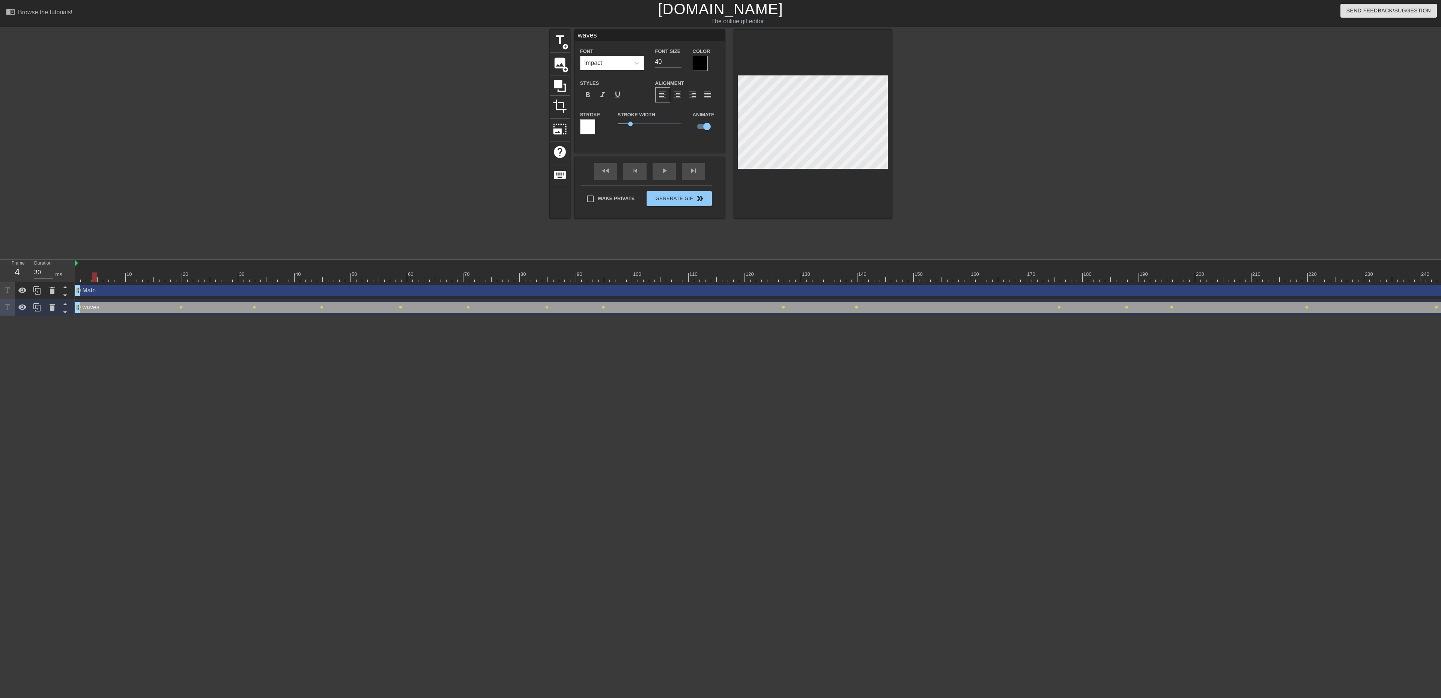
click div "Matn drag_handle drag_handle"
type input "Matn"
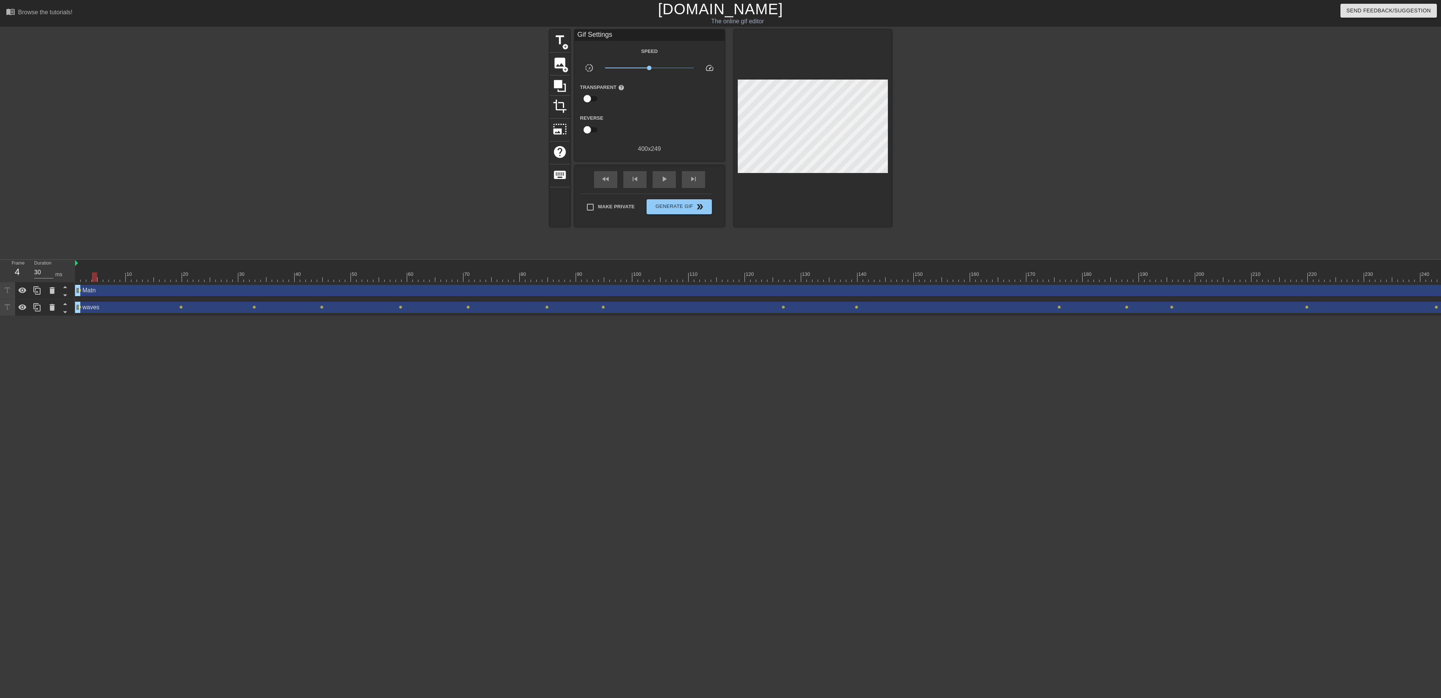
drag, startPoint x: 92, startPoint y: 282, endPoint x: 104, endPoint y: 282, distance: 12.8
click div "10 20 30 40 50 60 70 80 90 100 110 120 130 140 150 160"
drag, startPoint x: 93, startPoint y: 275, endPoint x: 101, endPoint y: 278, distance: 8.8
click div
click span "play_arrow"
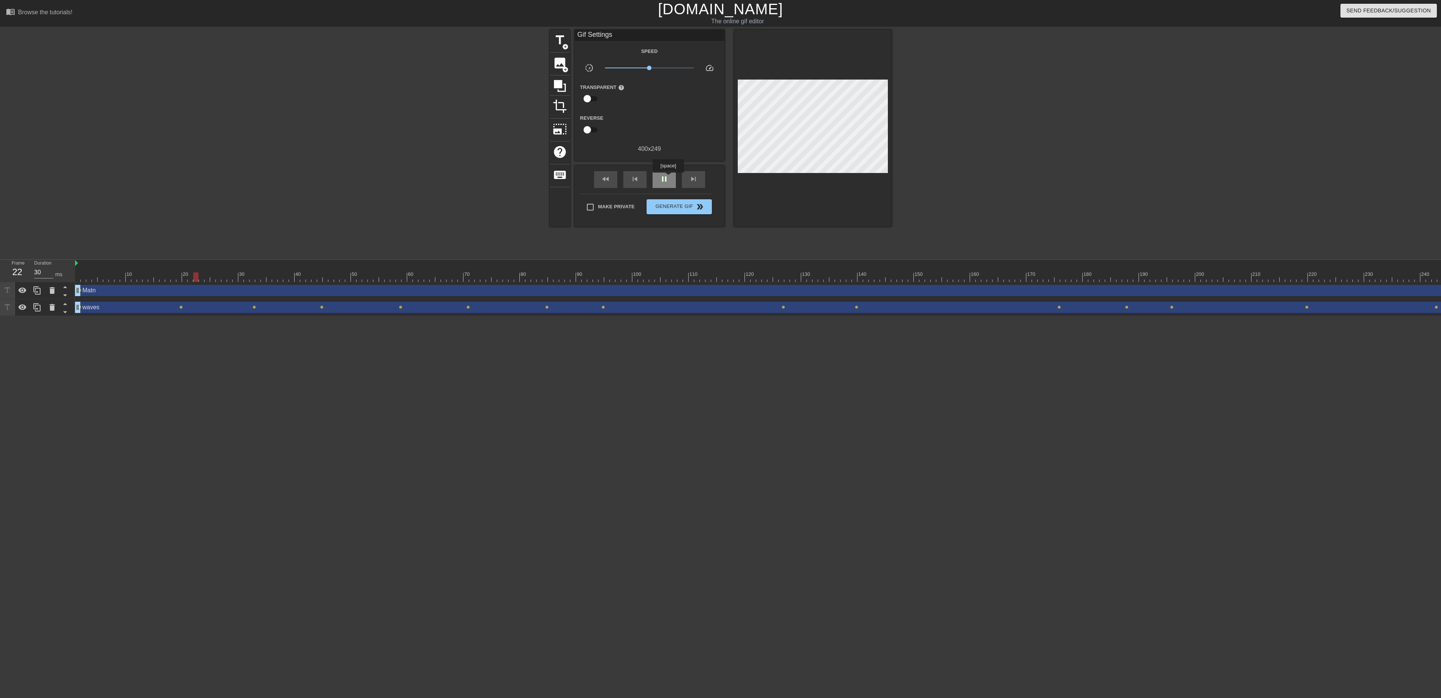
click span "pause"
click div
drag, startPoint x: 206, startPoint y: 276, endPoint x: 219, endPoint y: 276, distance: 12.8
click div
drag, startPoint x: 219, startPoint y: 276, endPoint x: 245, endPoint y: 279, distance: 26.4
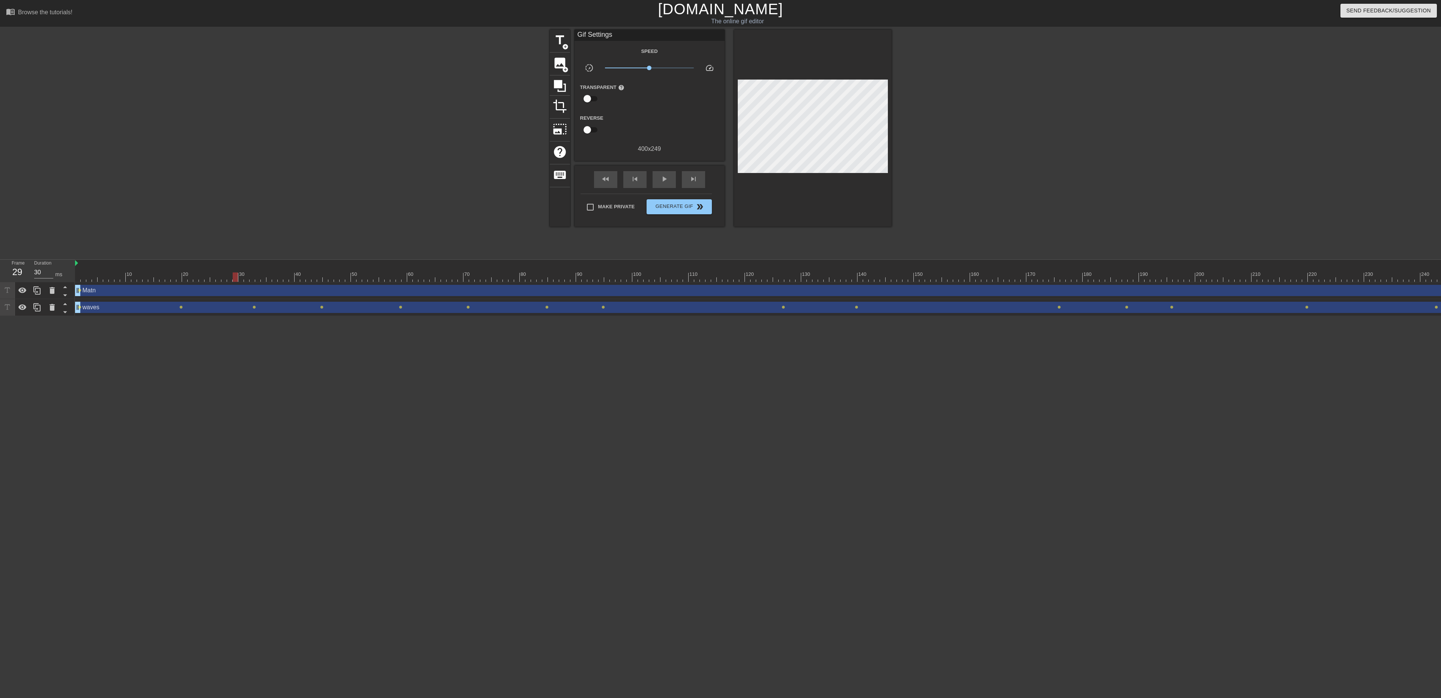
click div
type input "40"
drag, startPoint x: 245, startPoint y: 276, endPoint x: 249, endPoint y: 275, distance: 3.8
click div
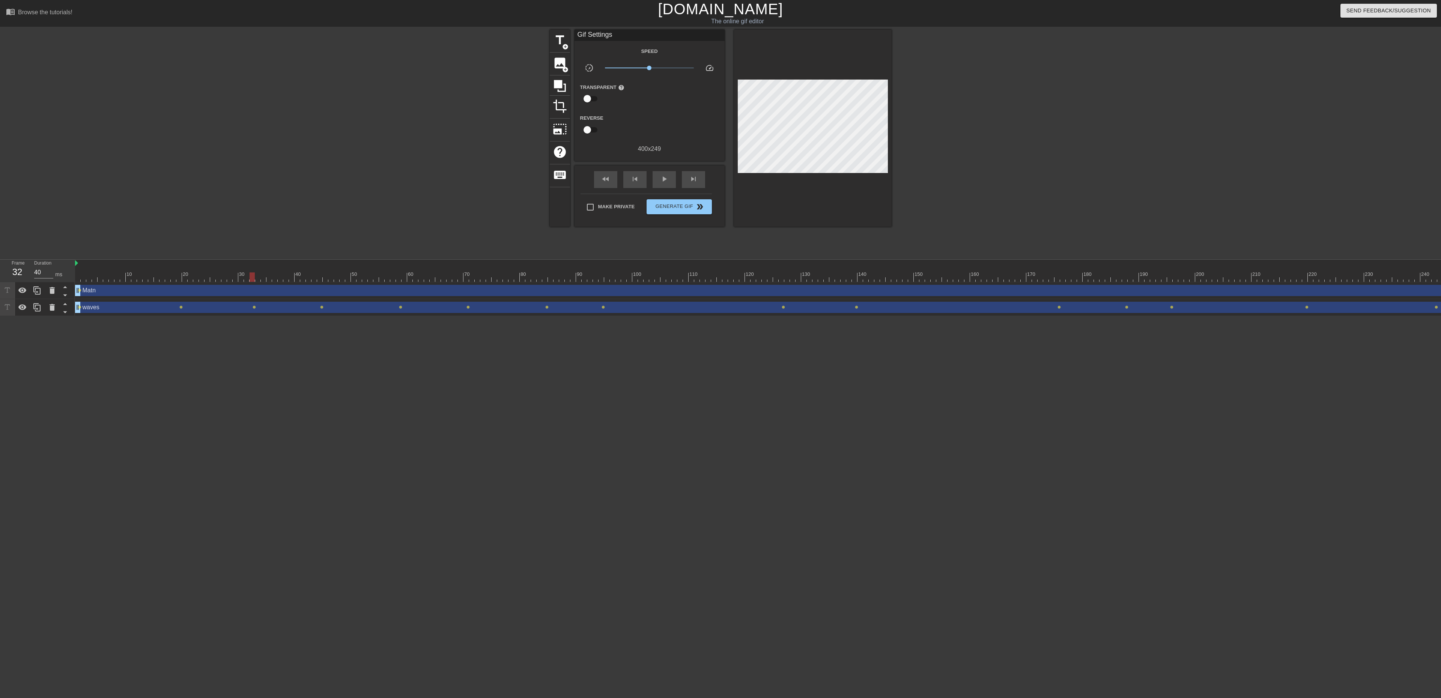
click div
click div "Matn drag_handle drag_handle"
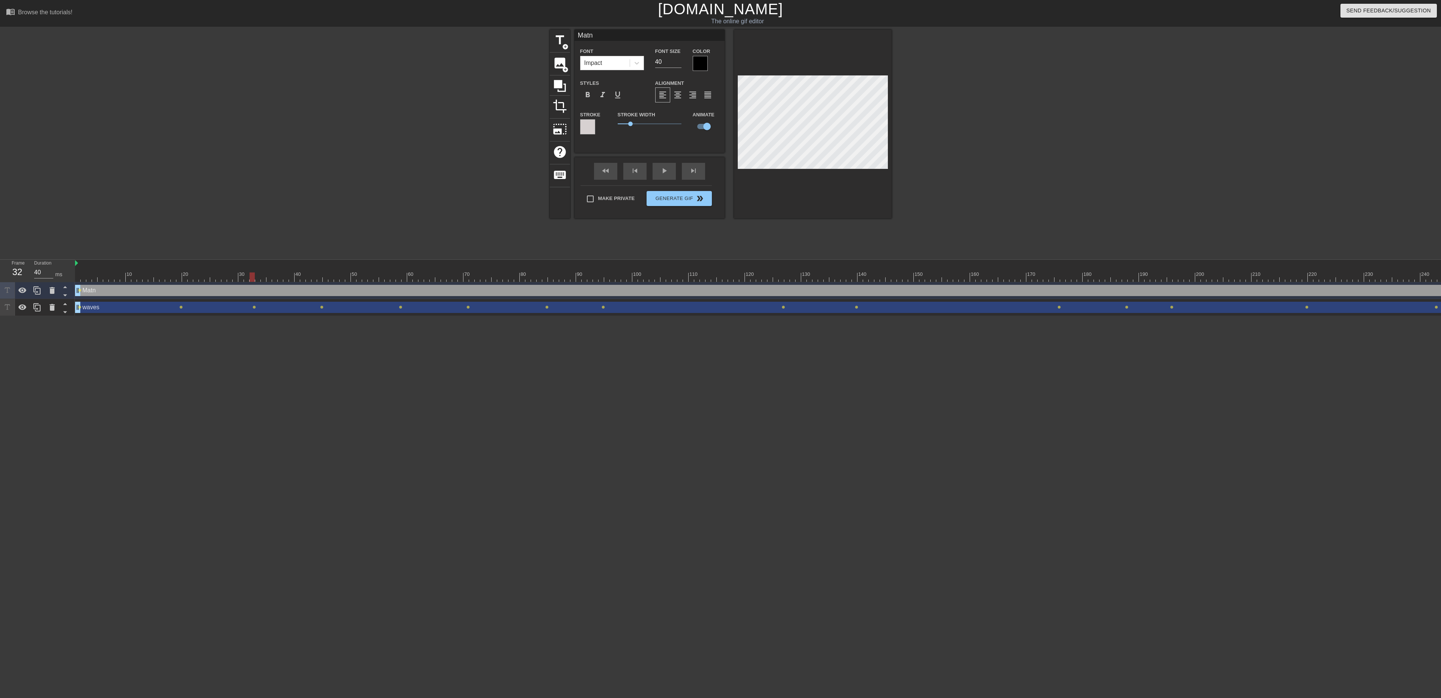
click div "Matn drag_handle drag_handle"
drag, startPoint x: 274, startPoint y: 291, endPoint x: 269, endPoint y: 290, distance: 4.6
click div "Matn drag_handle drag_handle"
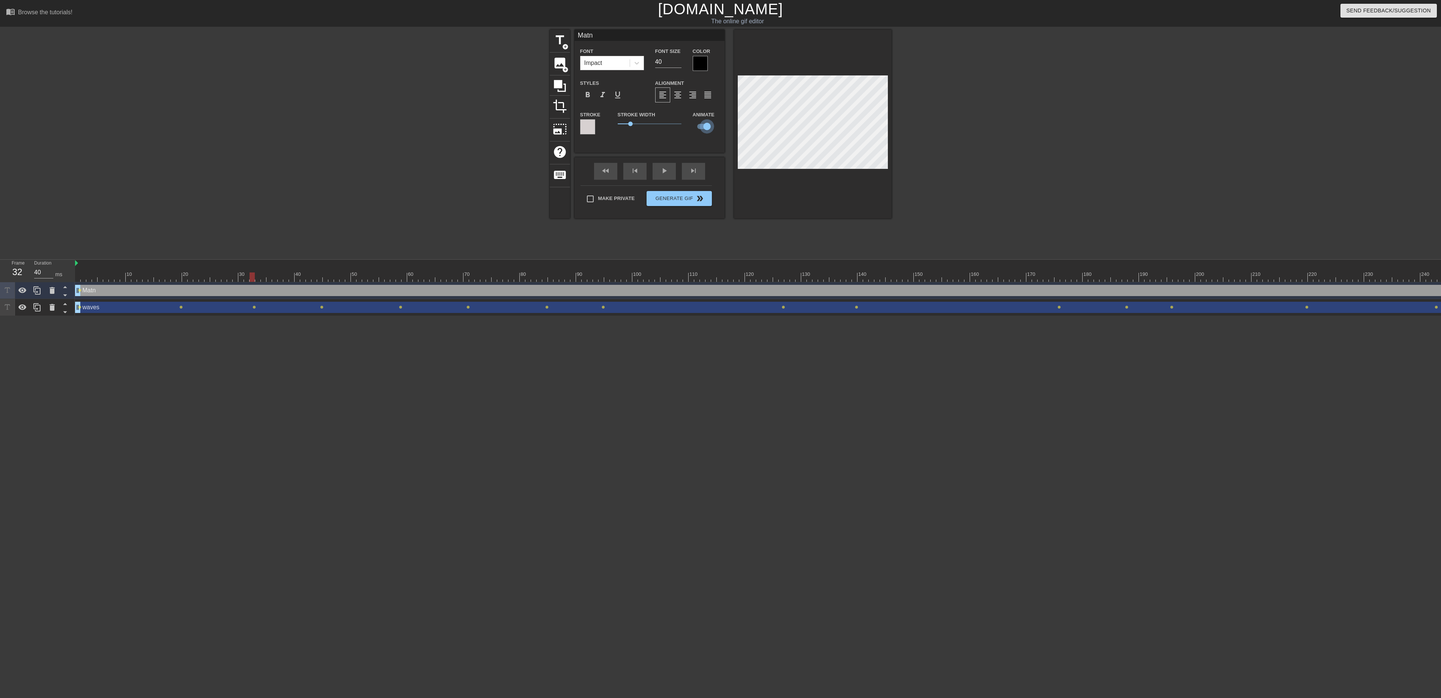
click input "checkbox"
checkbox input "true"
drag, startPoint x: 254, startPoint y: 275, endPoint x: 269, endPoint y: 288, distance: 19.6
click div
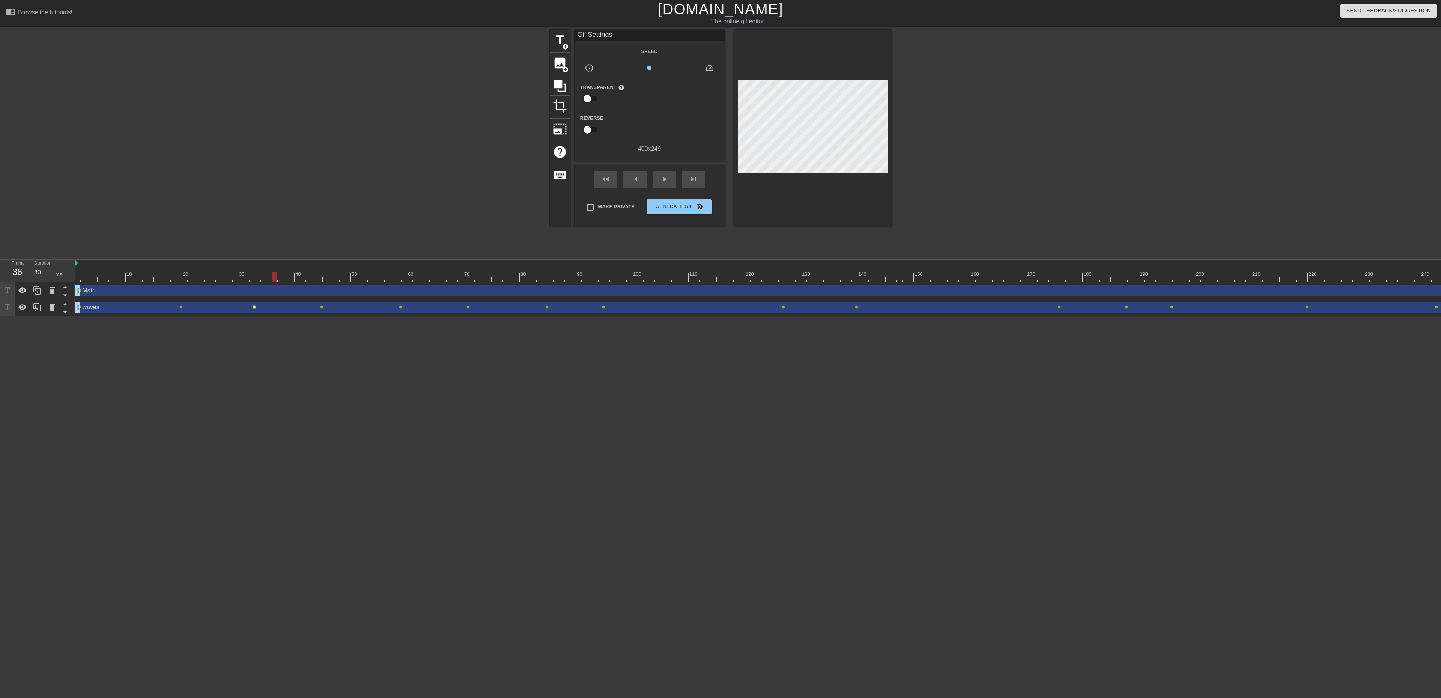
click span "lens"
type input "40"
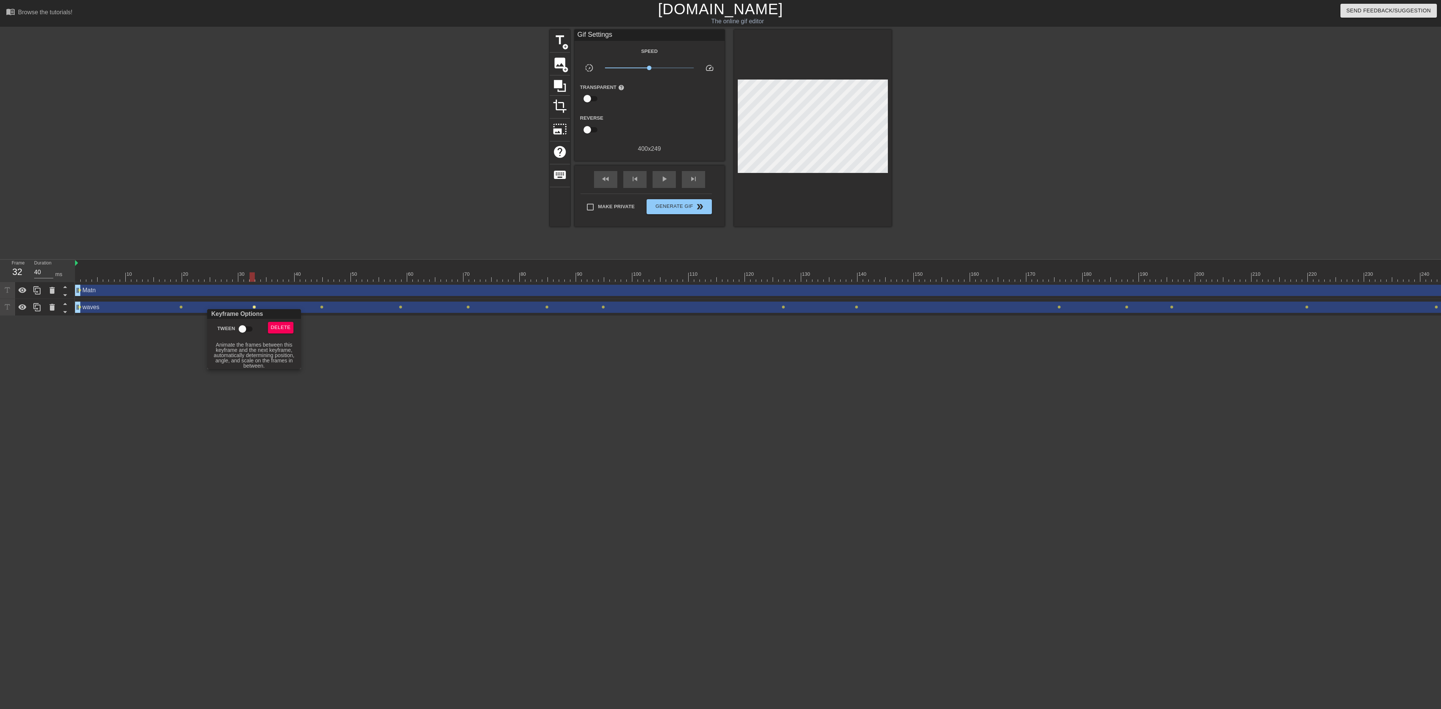
click input "Tween"
checkbox input "false"
click div
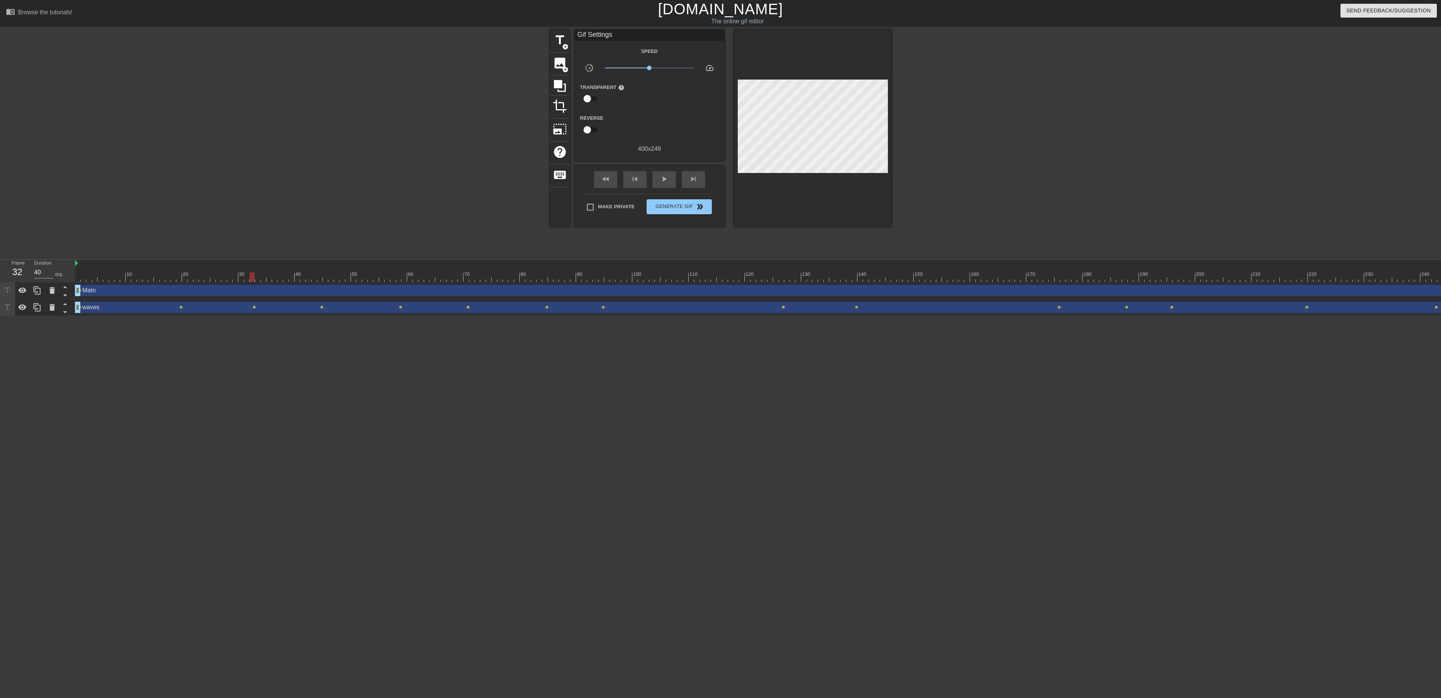
click div "waves drag_handle drag_handle"
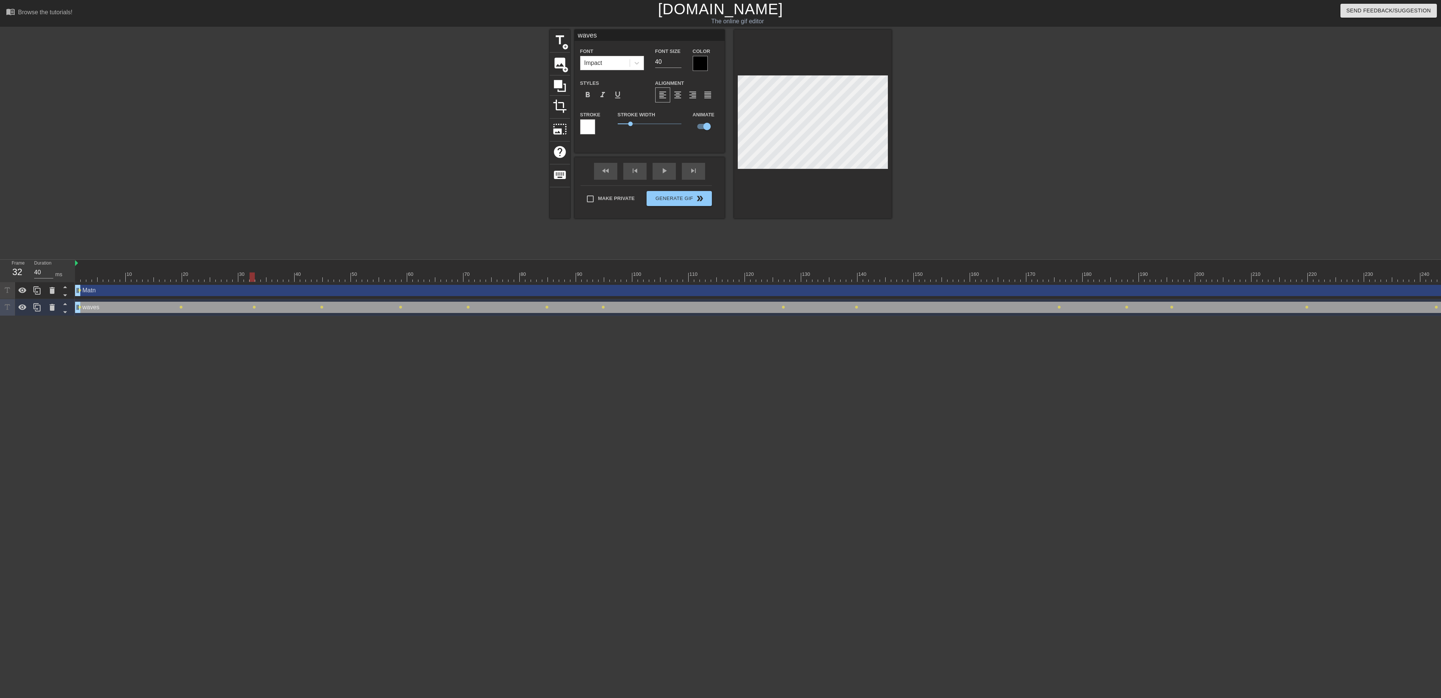
click div "waves drag_handle drag_handle"
click html "menu_book Browse the tutorials! [DOMAIN_NAME] The online gif editor Send Feedba…"
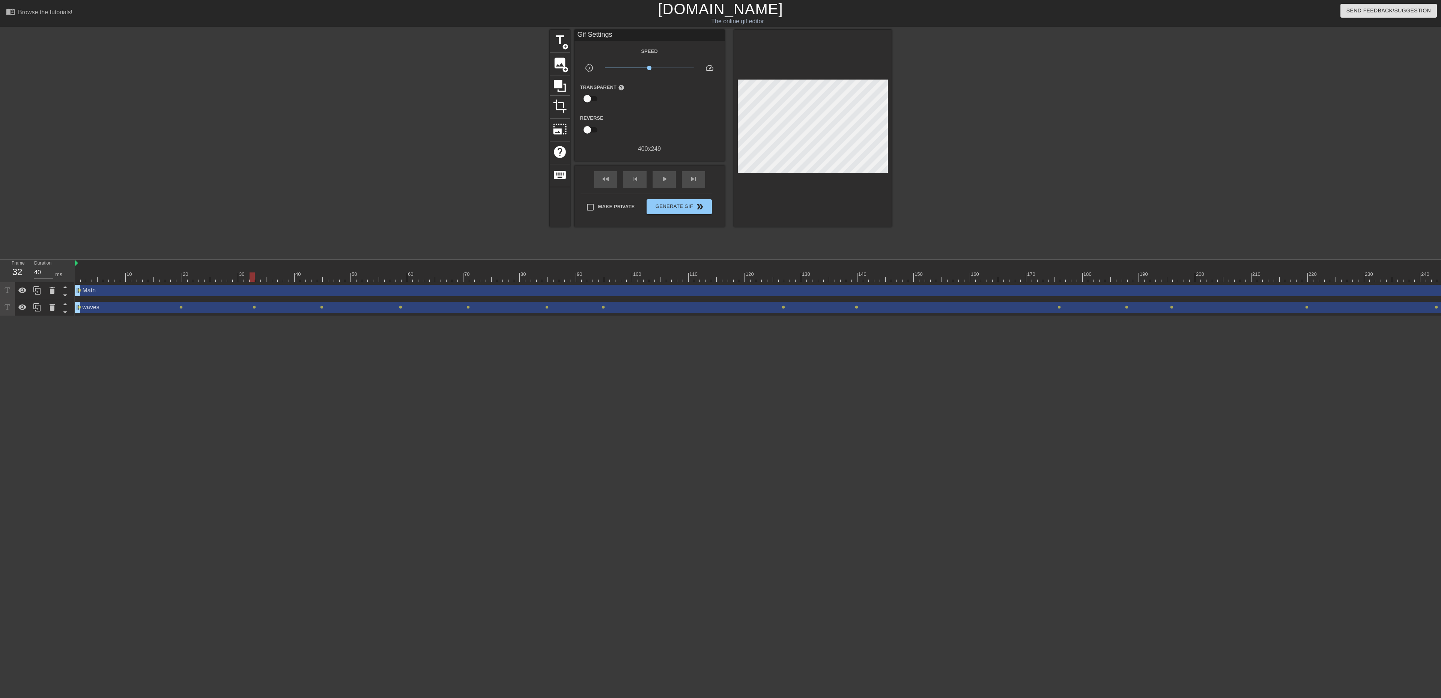
click div "waves drag_handle drag_handle"
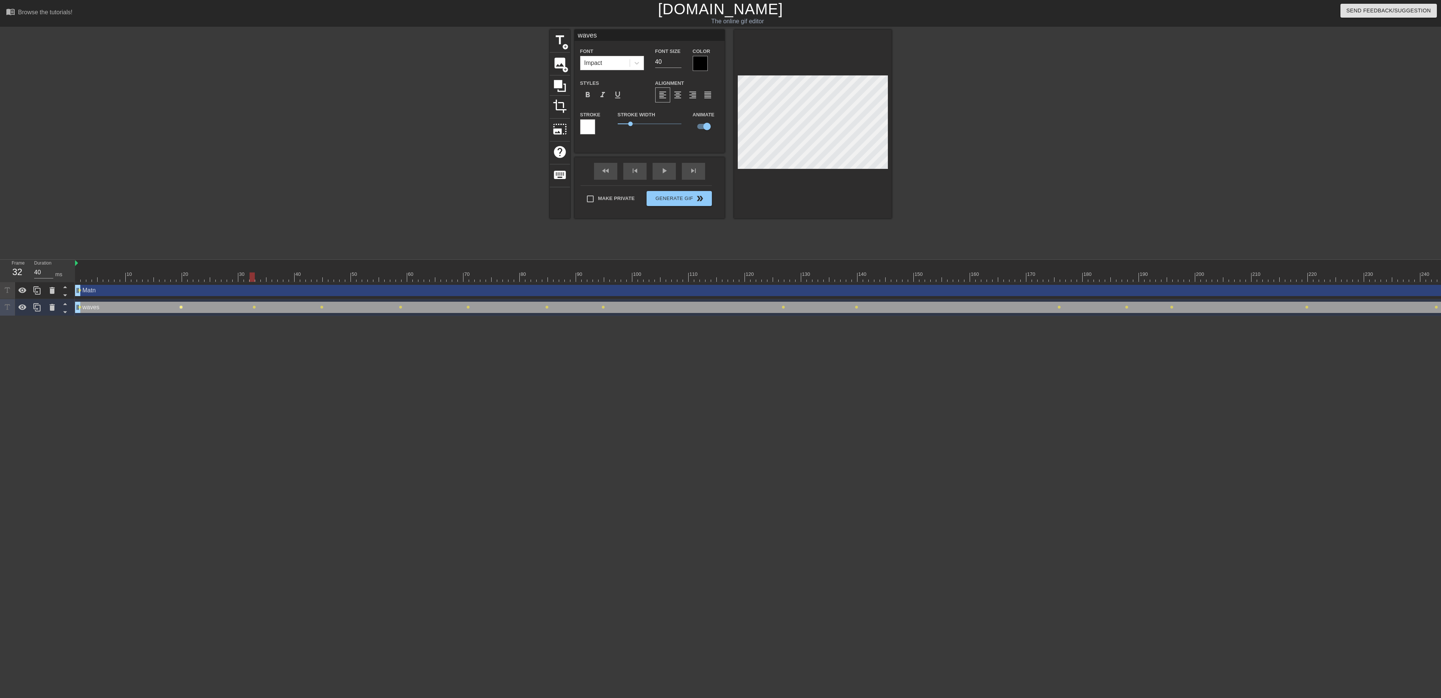
click span "lens"
type input "30"
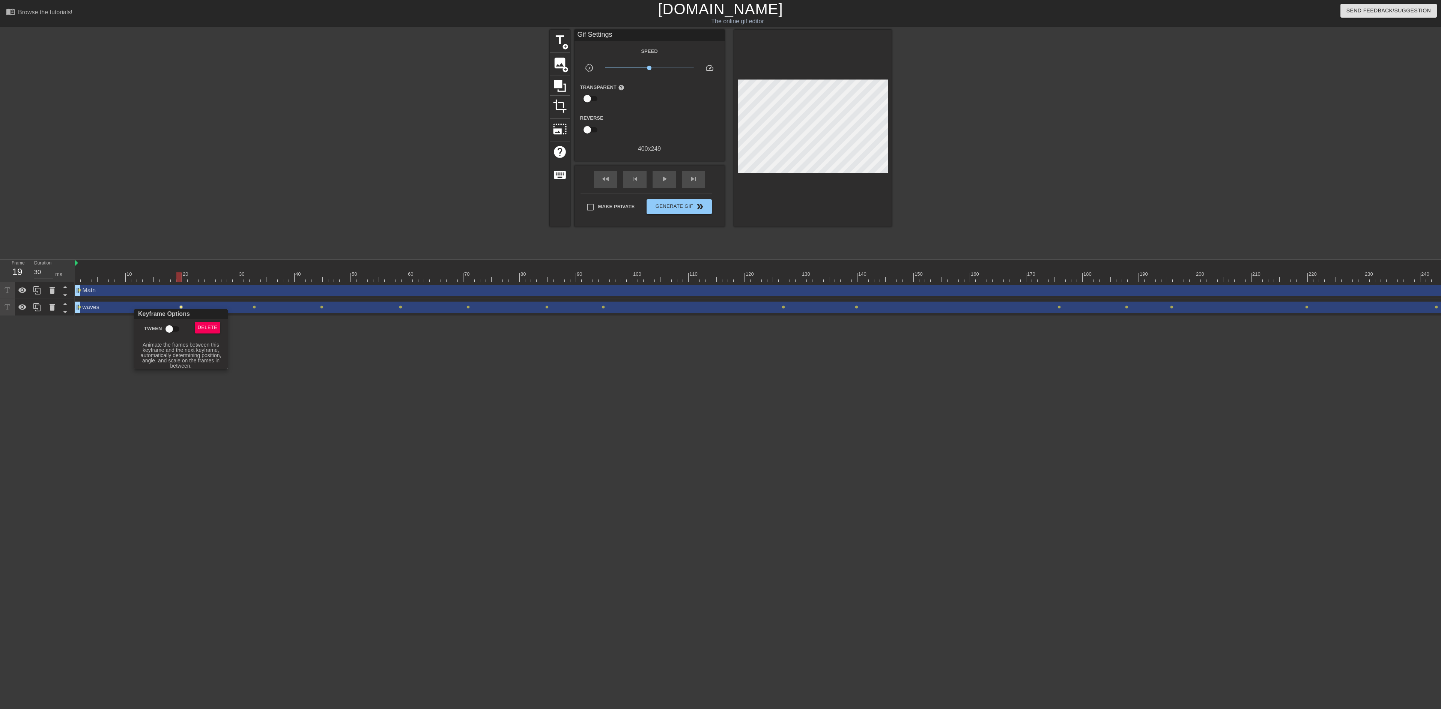
click input "Tween"
checkbox input "true"
click div
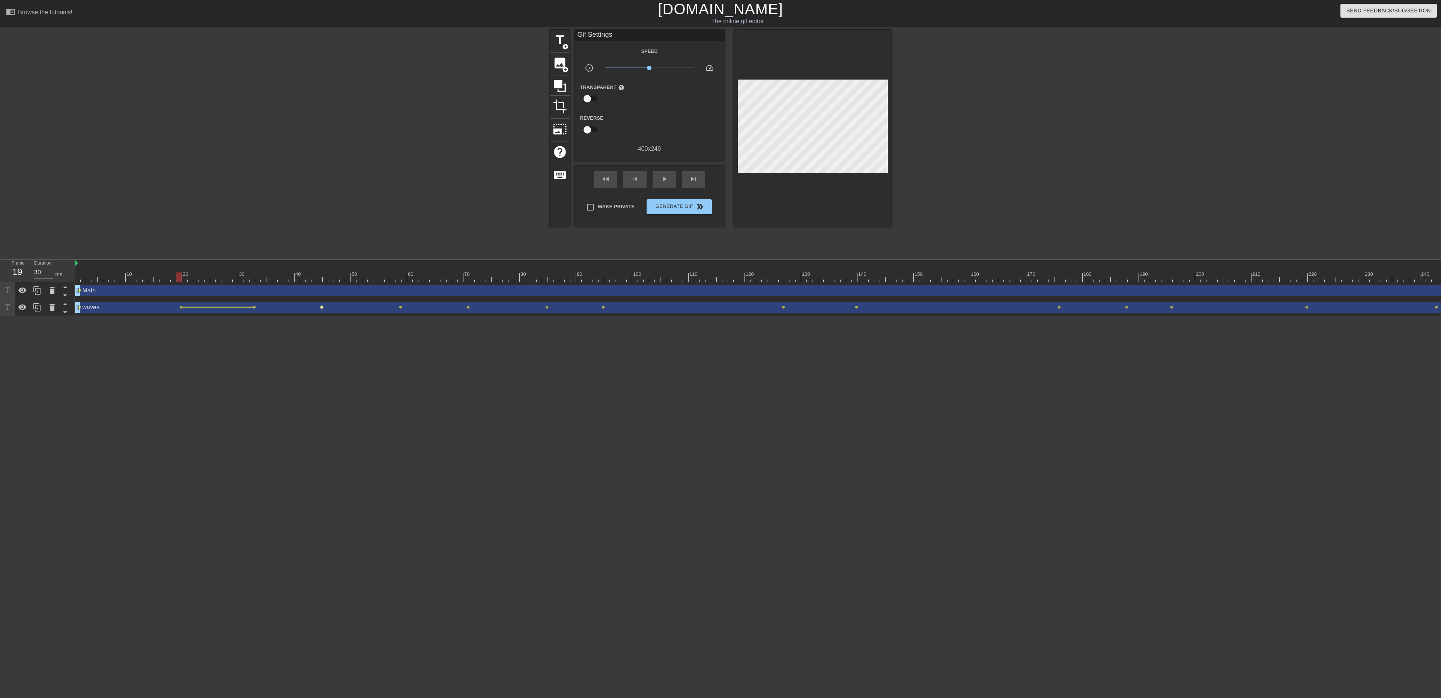
click span "lens"
type input "40"
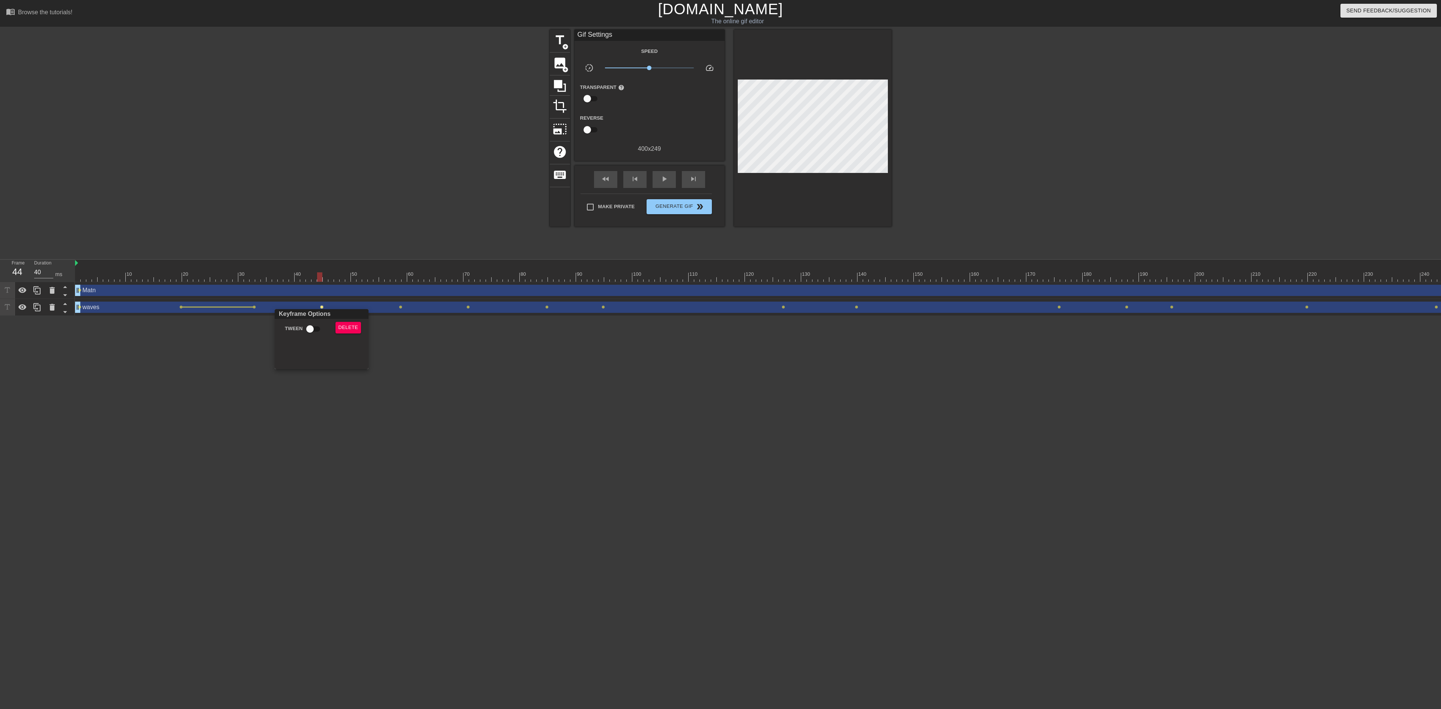
click input "Tween"
checkbox input "true"
click div
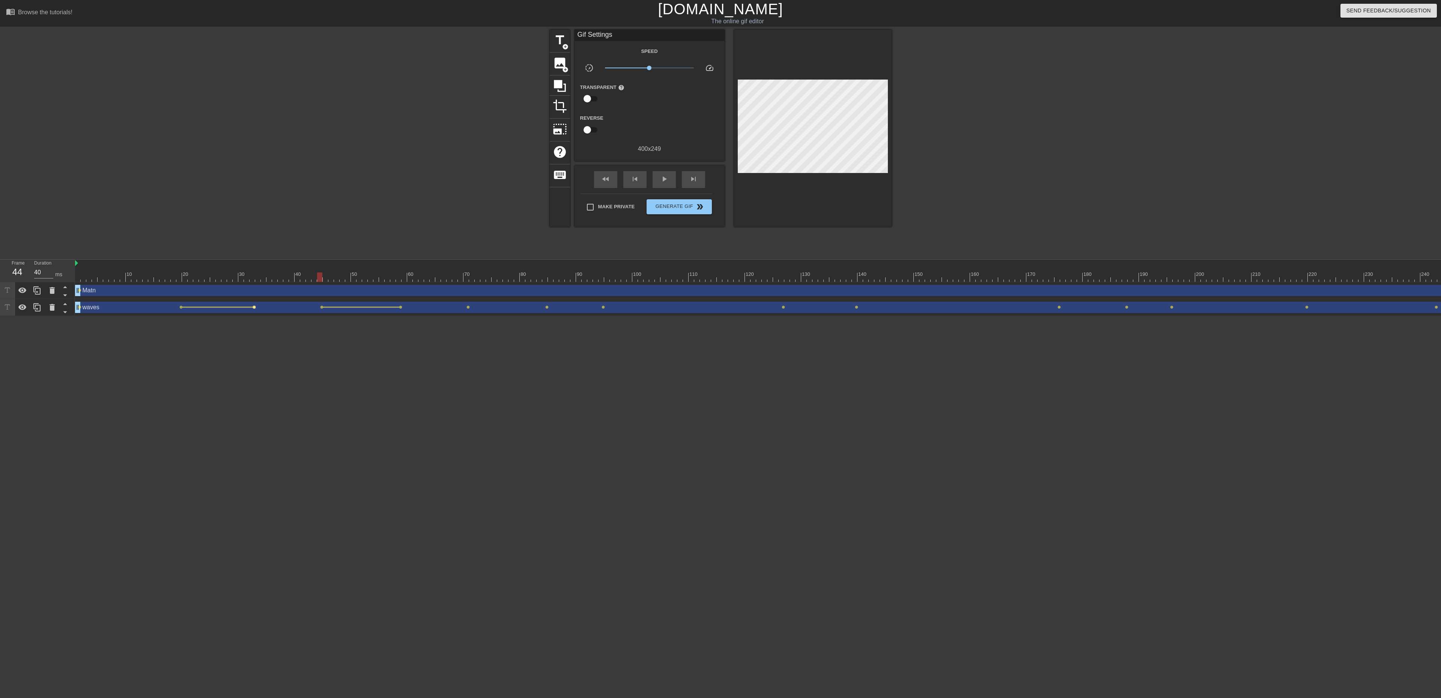
click span "lens"
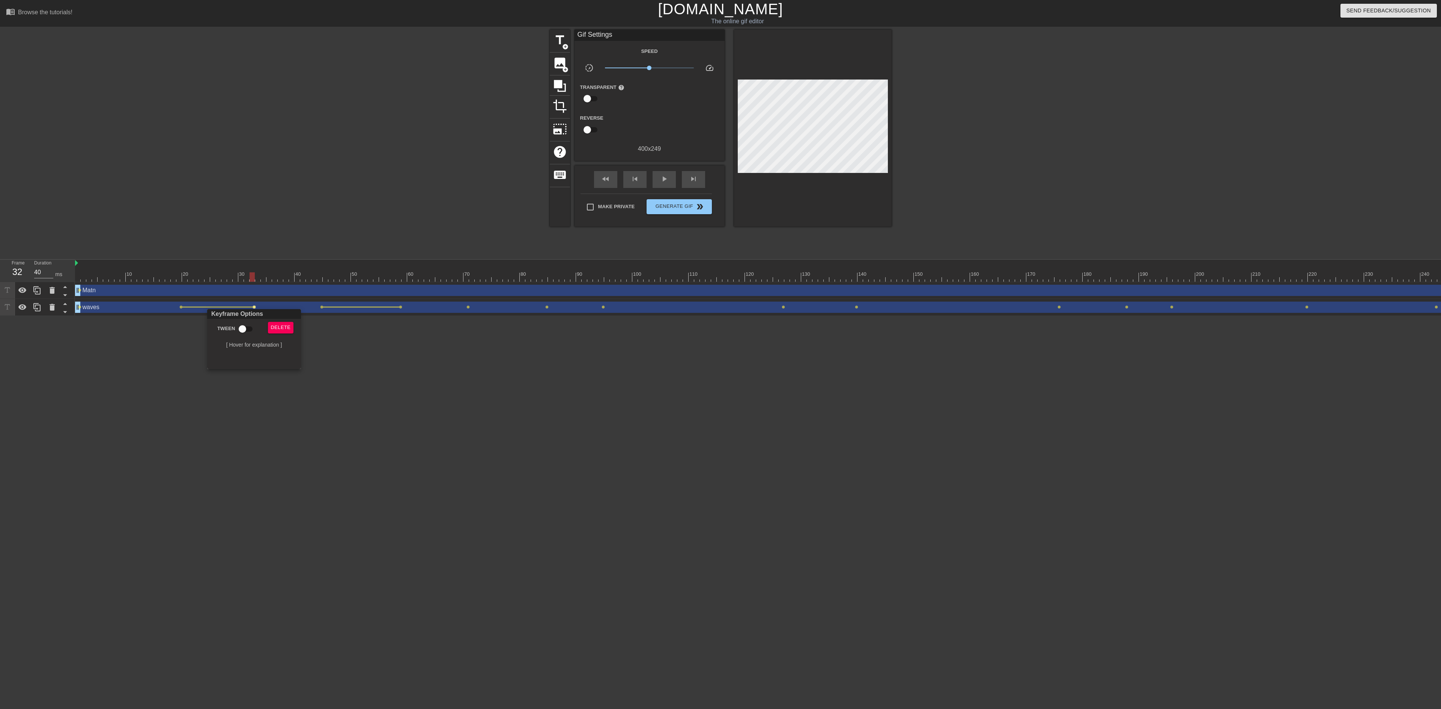
click input "Tween"
checkbox input "true"
click div
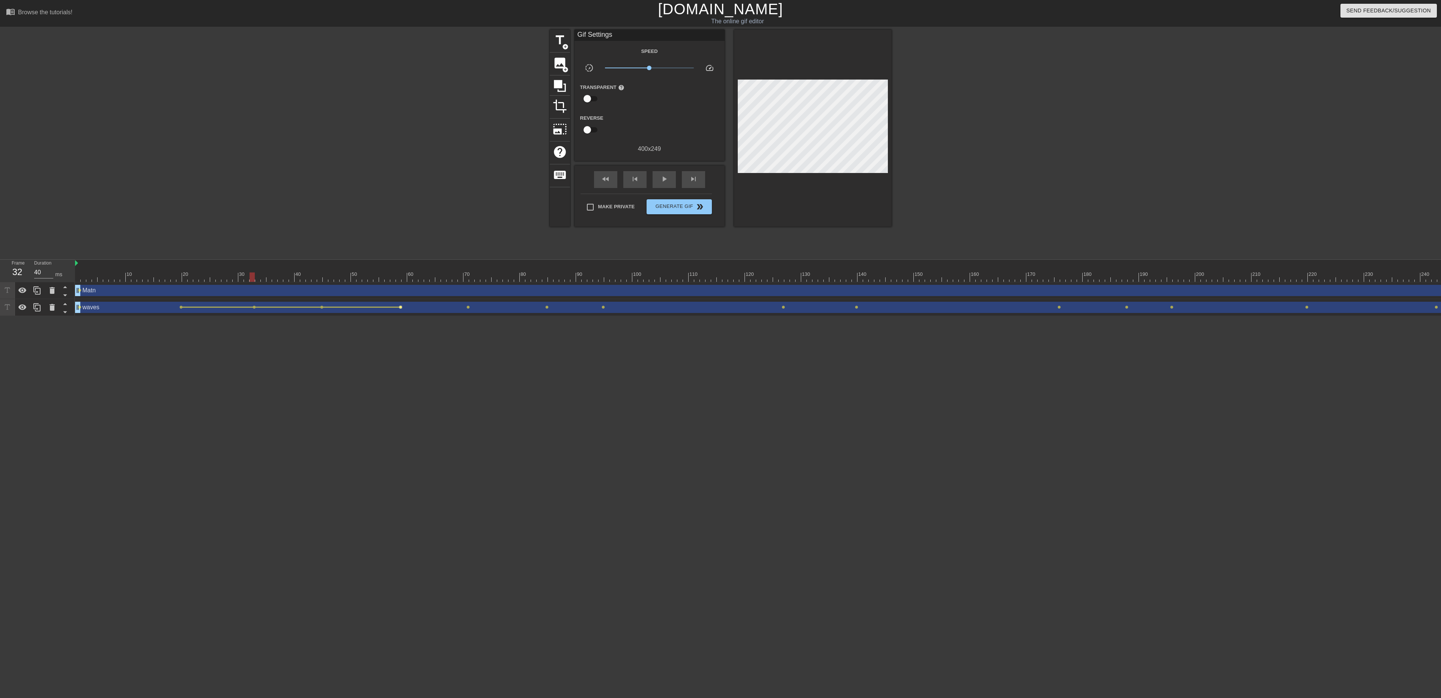
click span "lens"
type input "30"
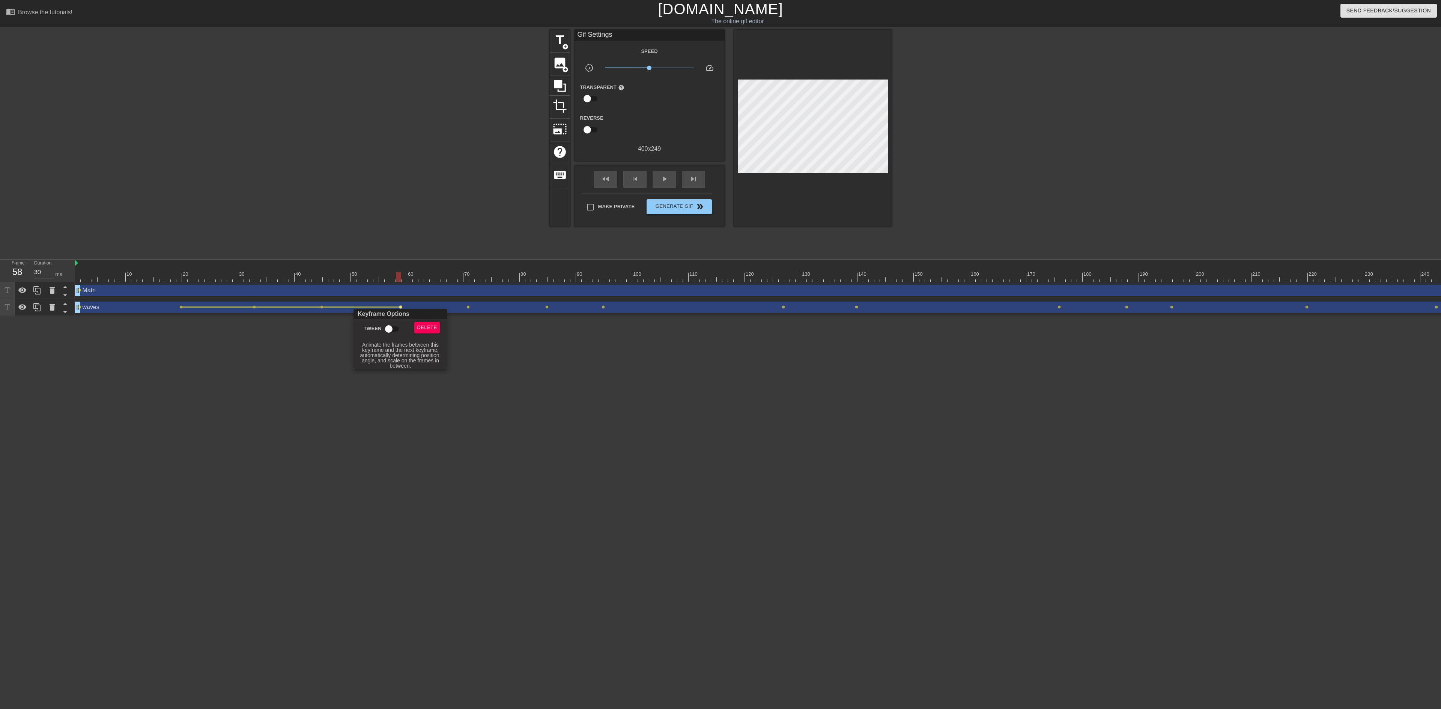
click input "Tween"
checkbox input "true"
drag, startPoint x: 395, startPoint y: 271, endPoint x: 302, endPoint y: 277, distance: 93.2
click div
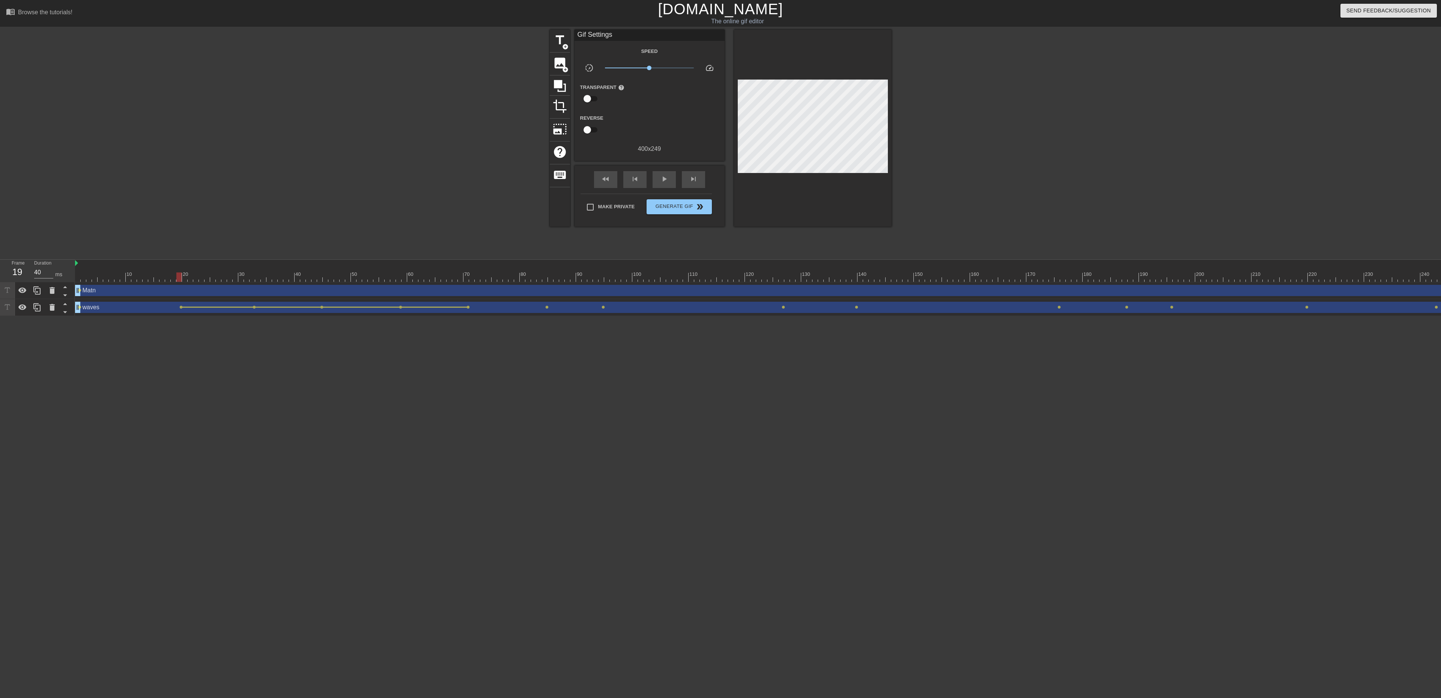
drag, startPoint x: 397, startPoint y: 279, endPoint x: 170, endPoint y: 282, distance: 226.7
click div "10 20 30 40 50 60 70 80 90 100 110 120 130 140 150 160"
click div "play_arrow"
click div "pause"
click div "waves drag_handle drag_handle"
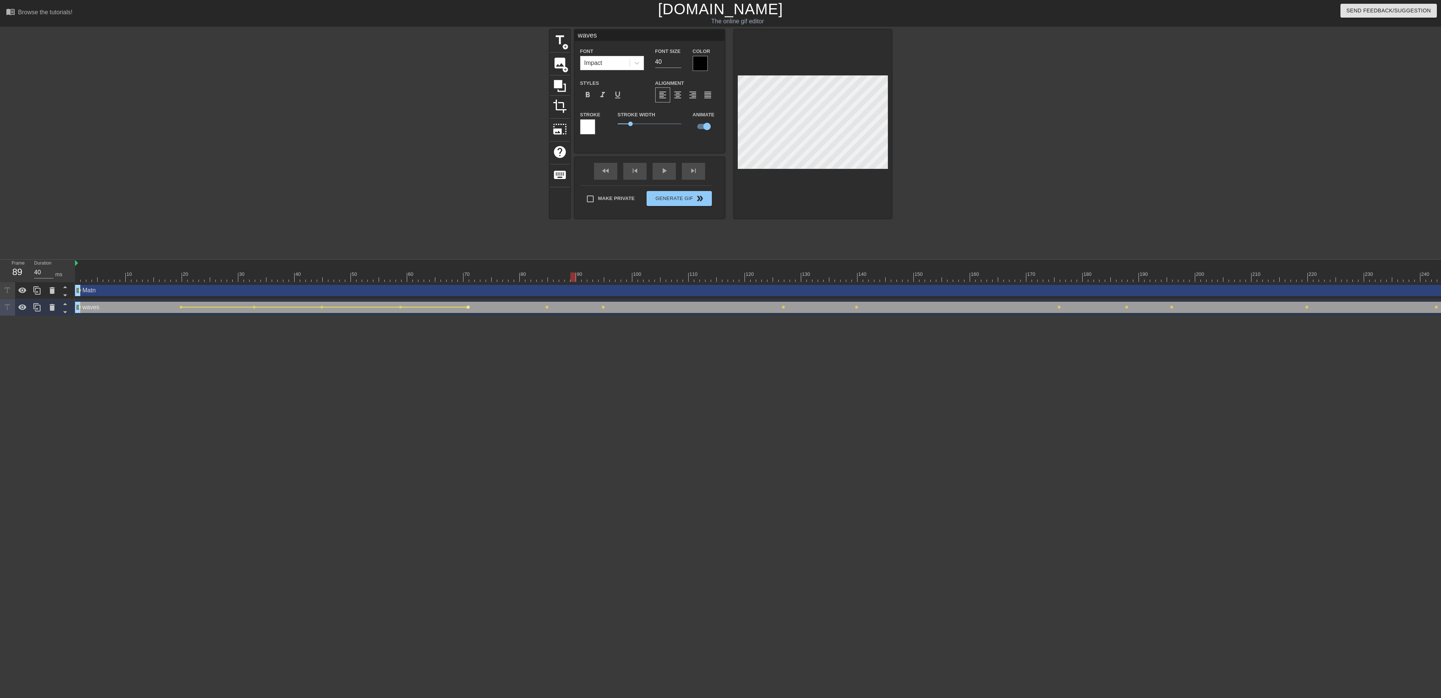
click span "lens"
type input "30"
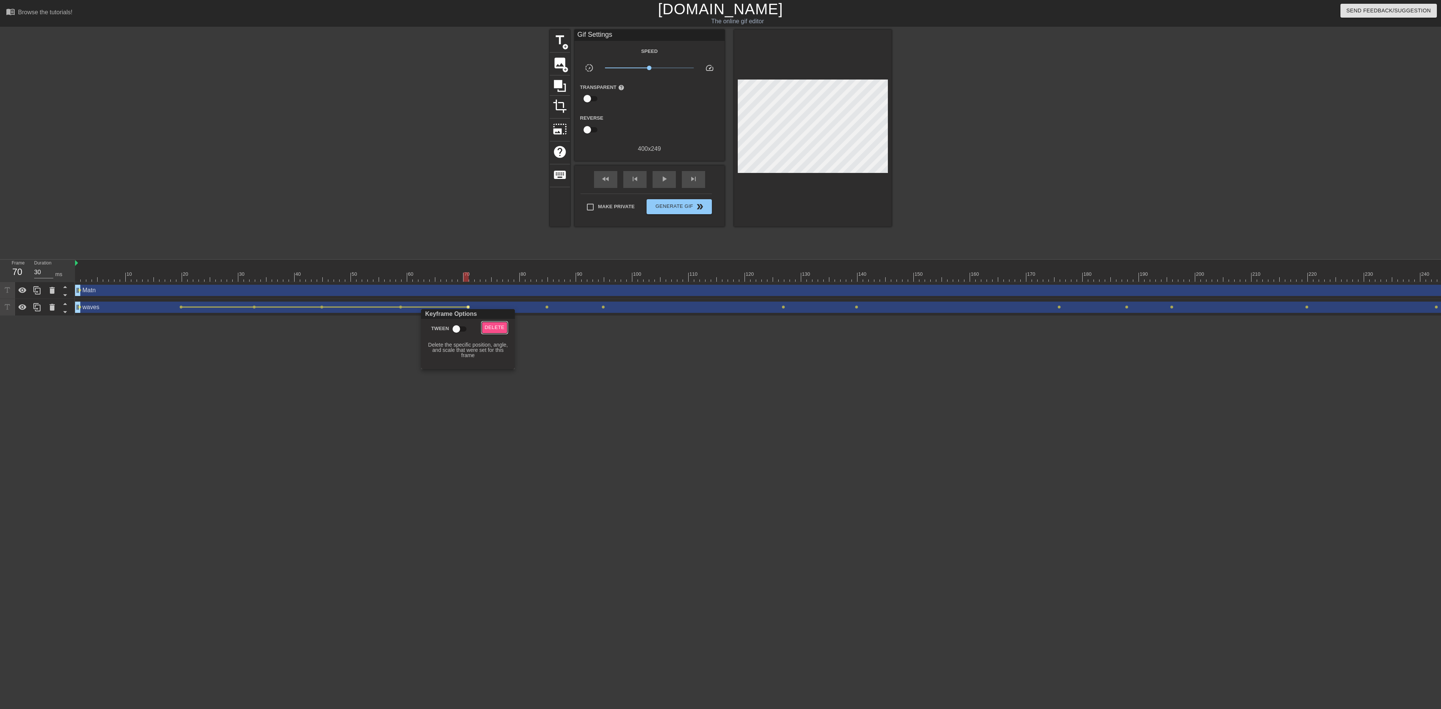
click span "Delete"
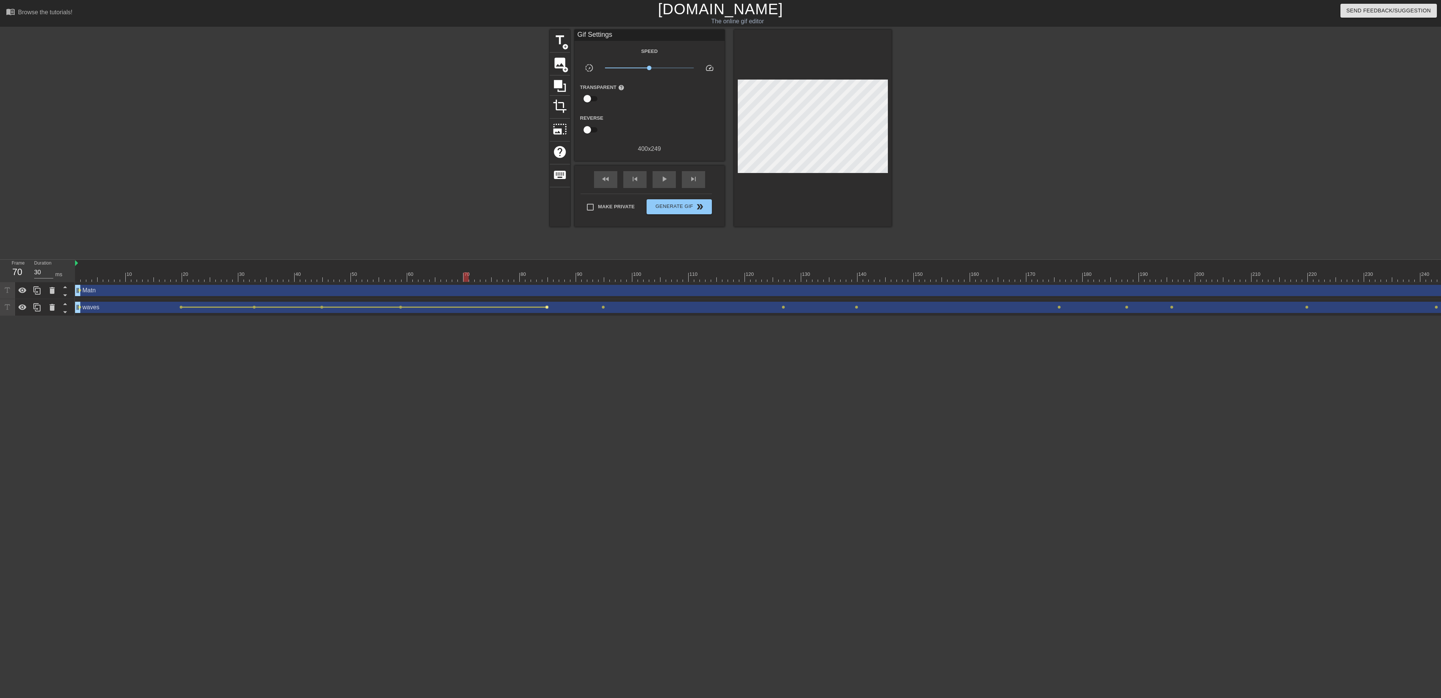
click span "lens"
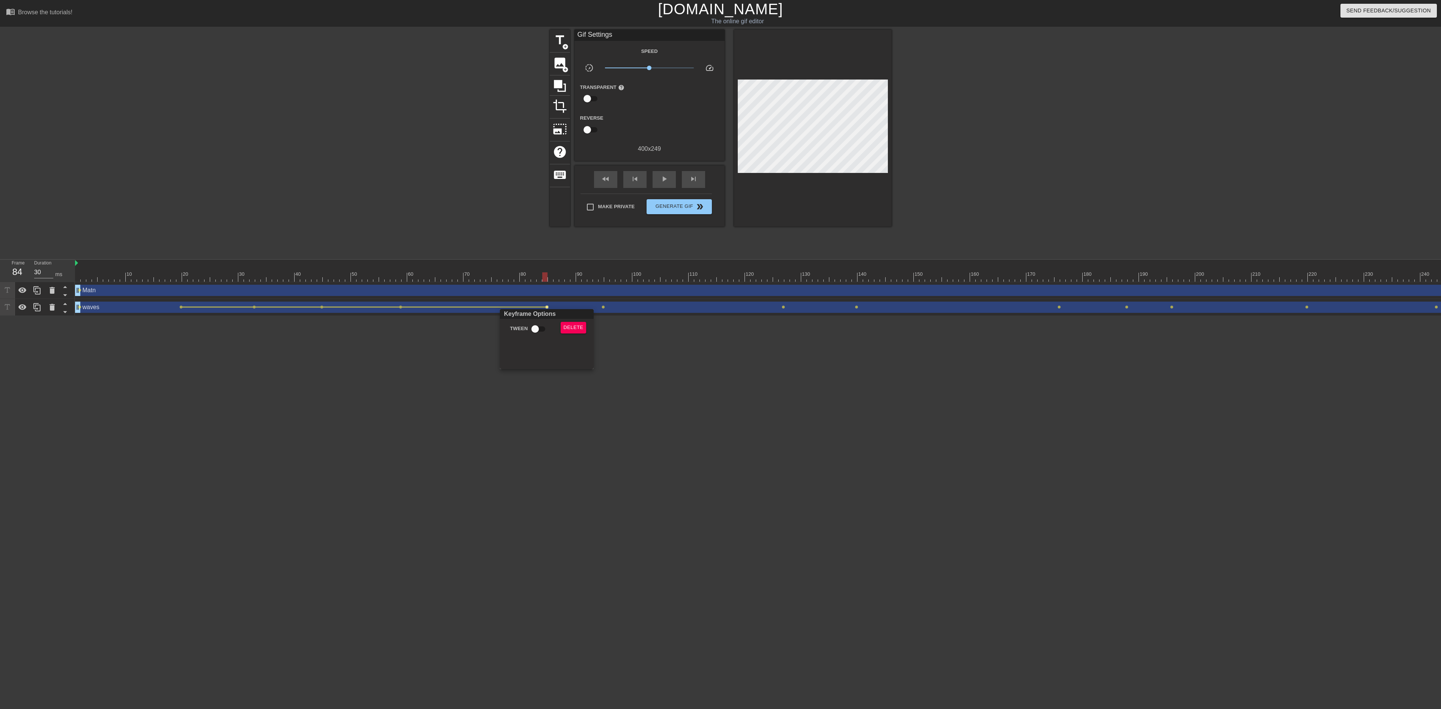
click input "Tween"
checkbox input "true"
click div
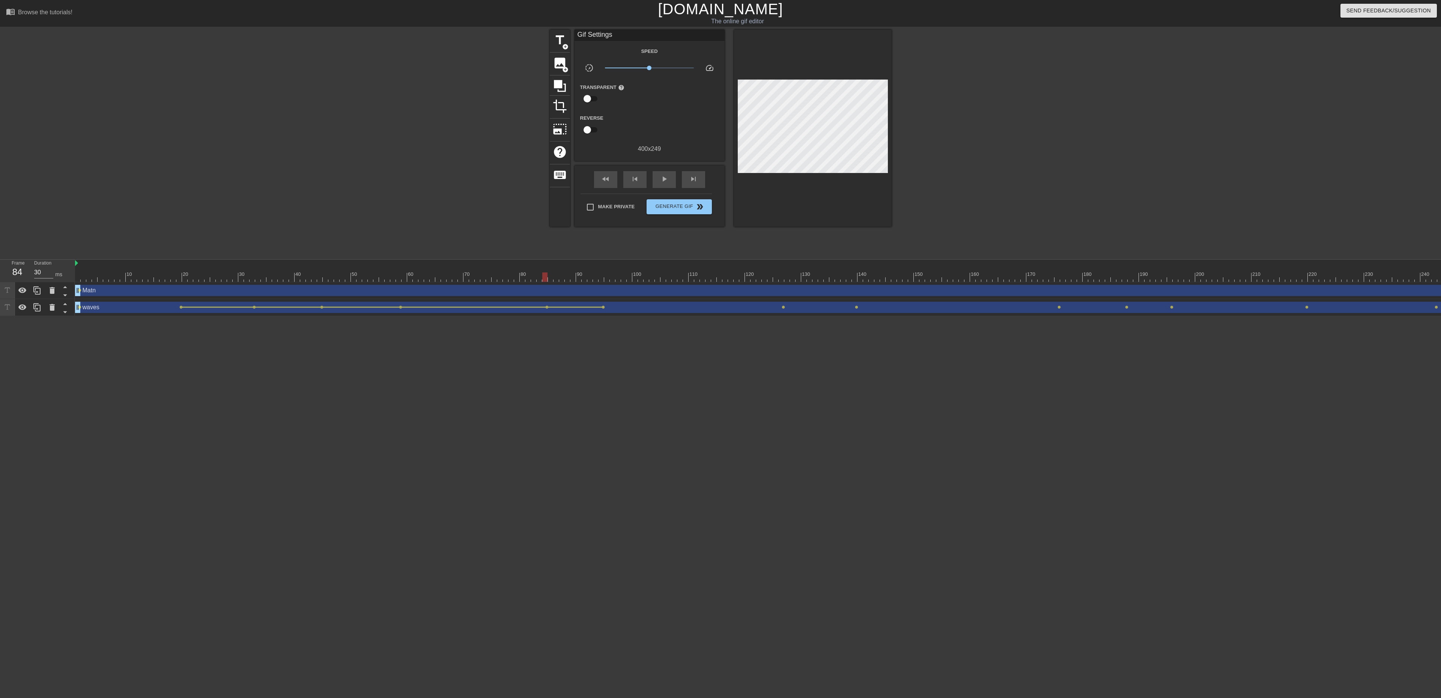
click div "waves drag_handle drag_handle"
click span "lens"
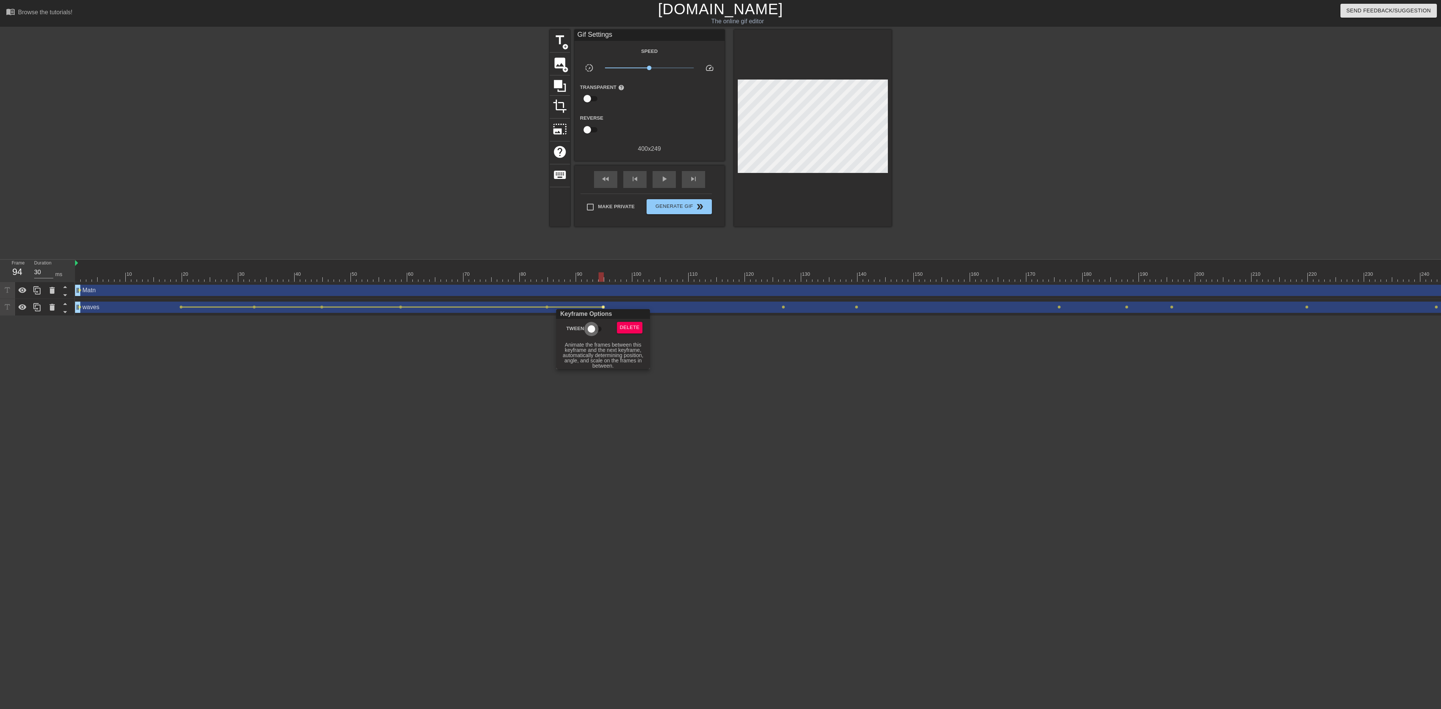
click input "Tween"
checkbox input "true"
click div
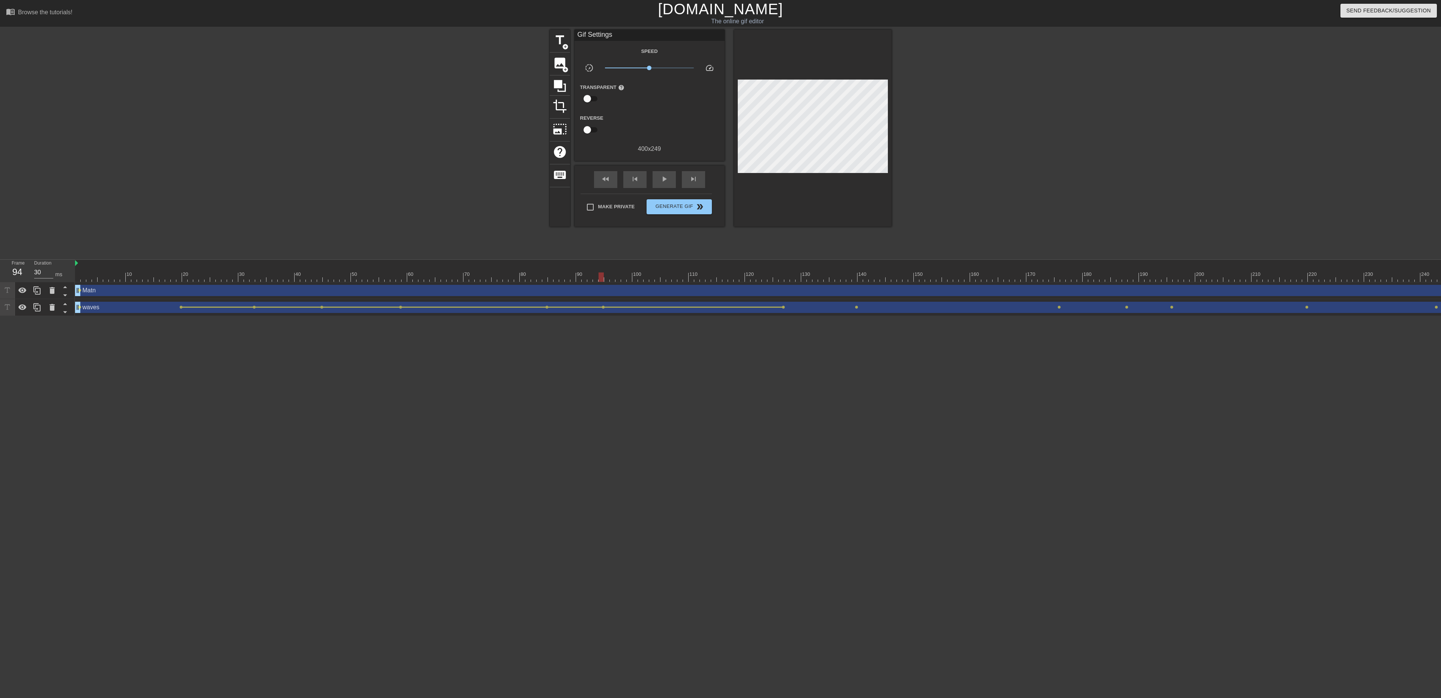
drag, startPoint x: 784, startPoint y: 307, endPoint x: 774, endPoint y: 319, distance: 16.0
click html "menu_book Browse the tutorials! [DOMAIN_NAME] The online gif editor Send Feedba…"
click div "waves drag_handle drag_handle"
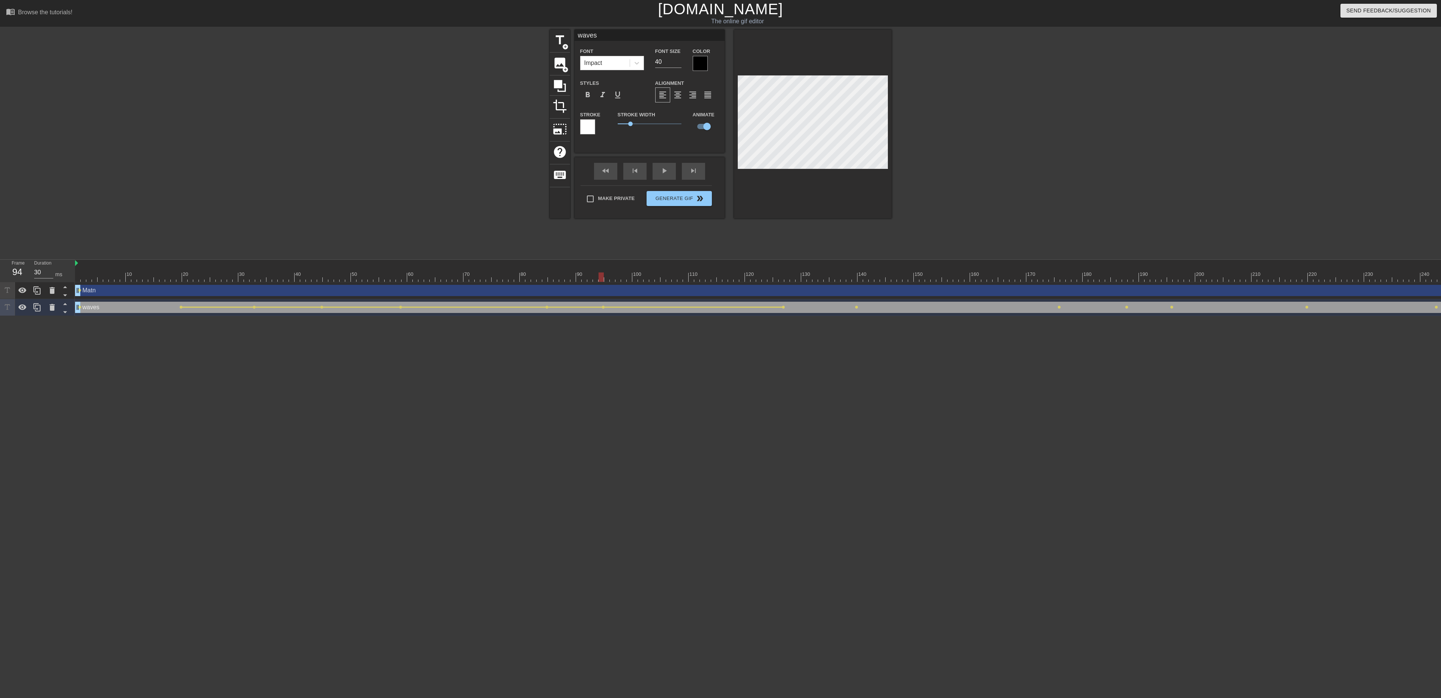
click div "waves drag_handle drag_handle"
click span "lens"
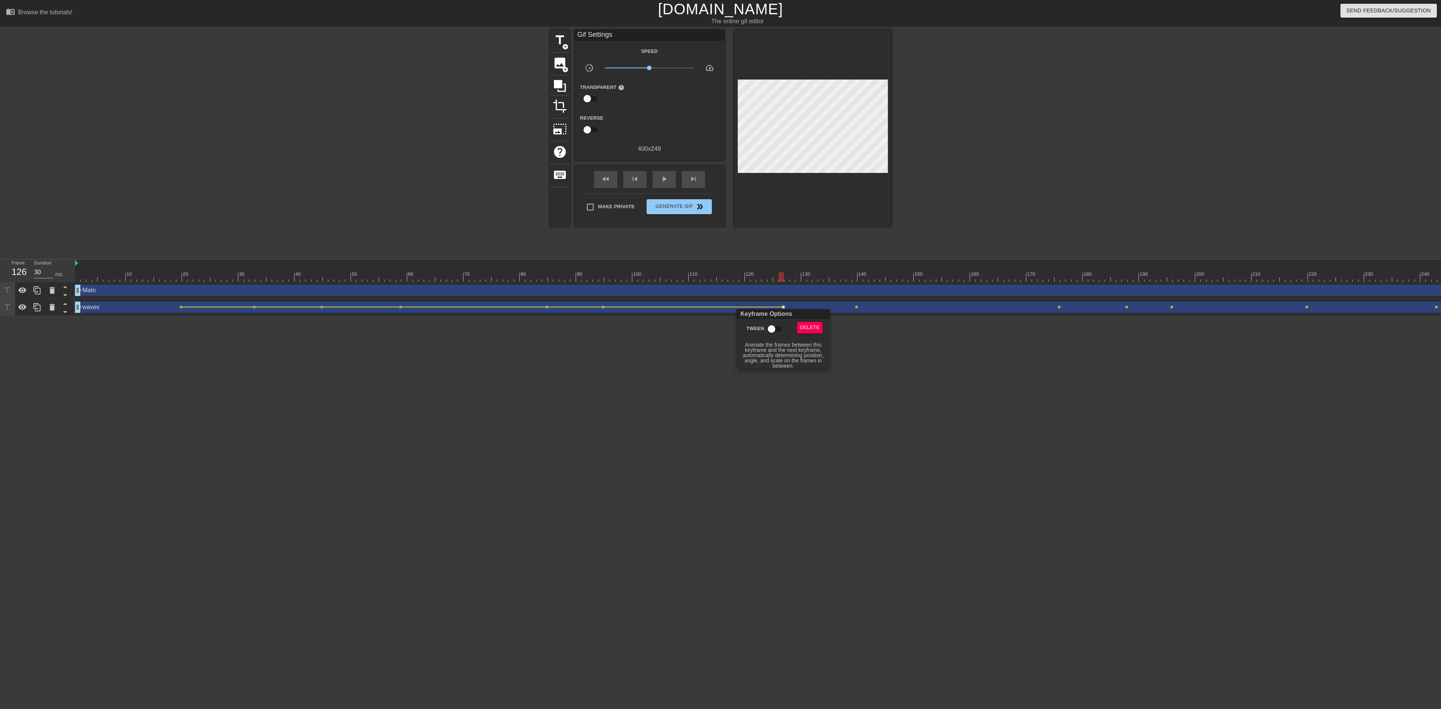
click input "Tween"
checkbox input "true"
click div
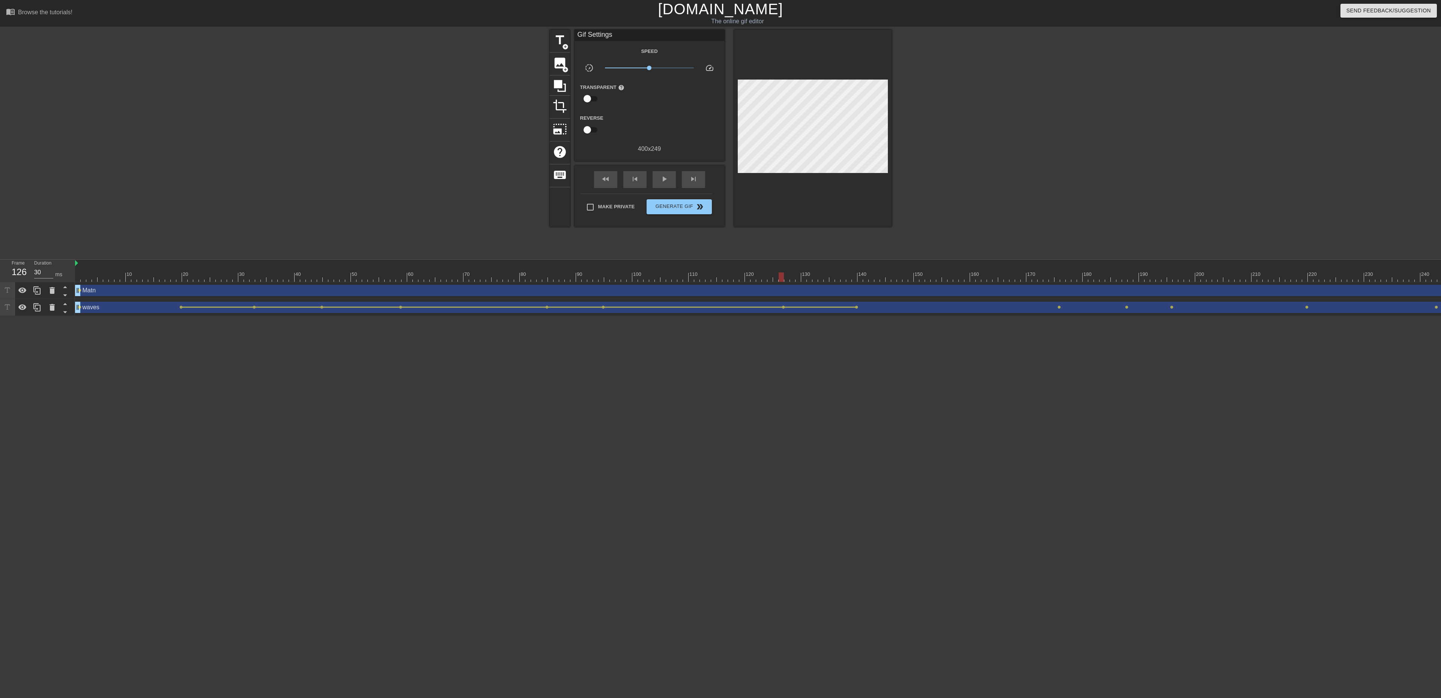
click div "Keyframe Options Tween Delete [ Hover for explanation ]"
click span "lens"
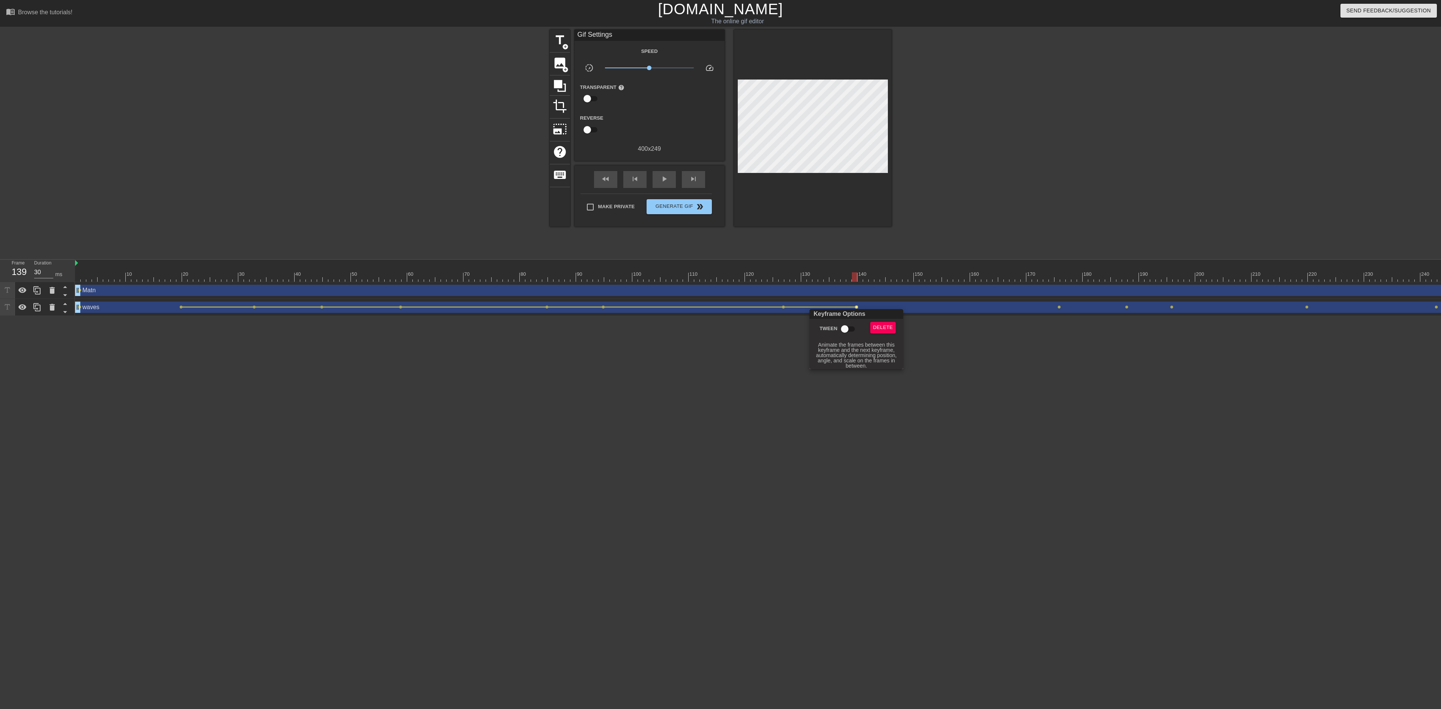
click input "Tween"
checkbox input "true"
drag, startPoint x: 850, startPoint y: 331, endPoint x: 1081, endPoint y: 313, distance: 231.8
click div
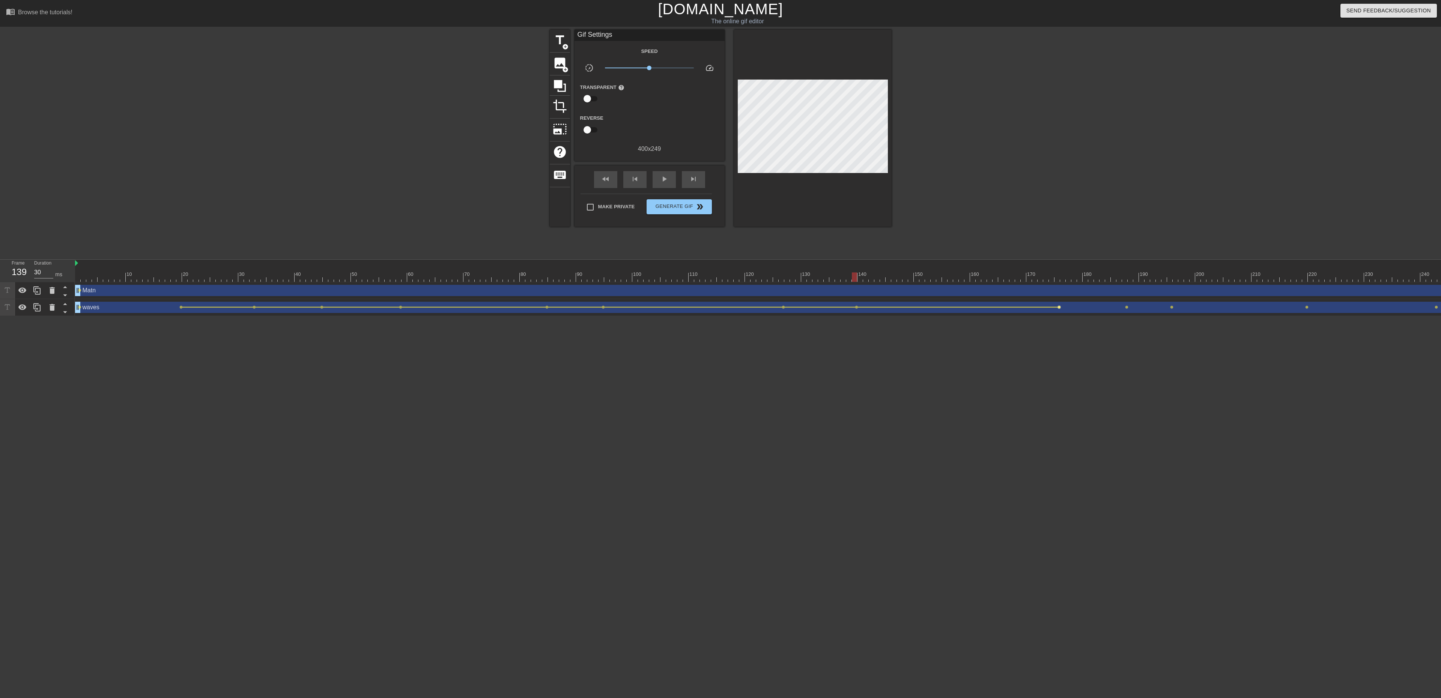
click span "lens"
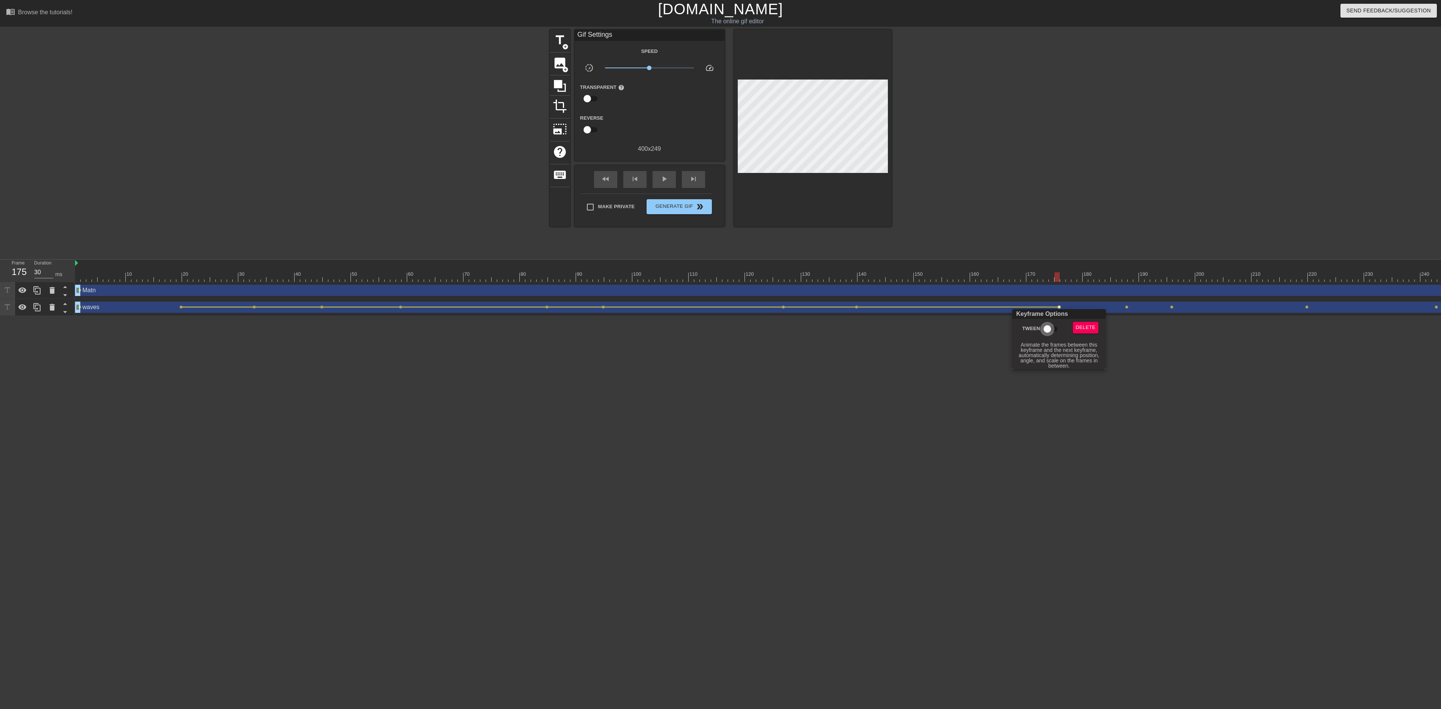
click input "Tween"
checkbox input "true"
click div
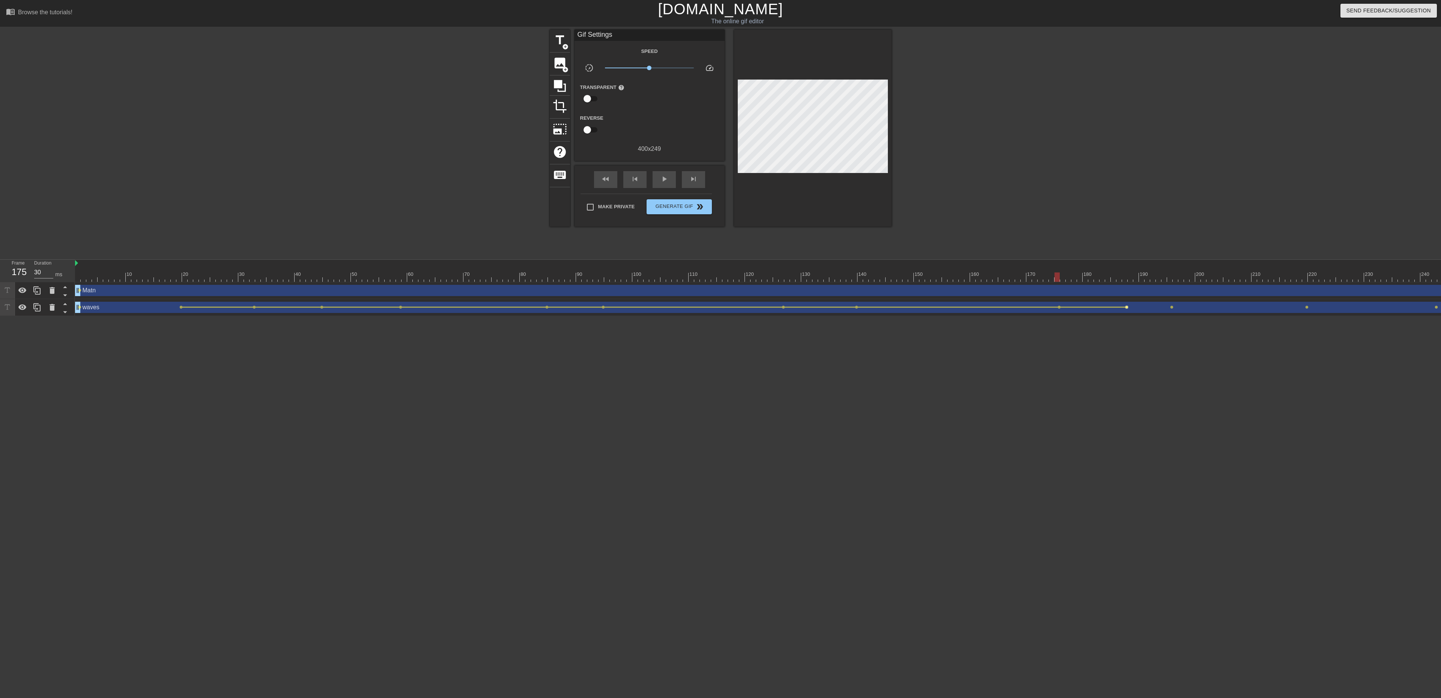
click span "lens"
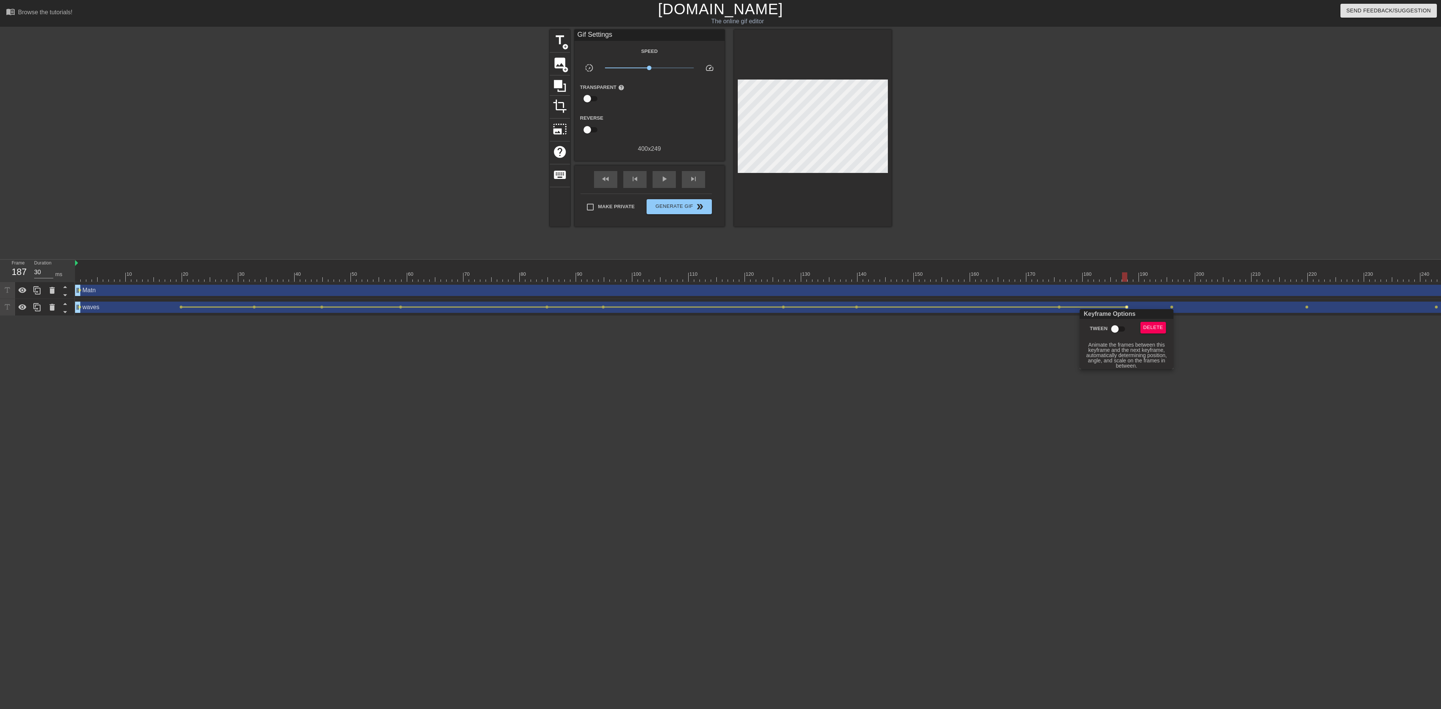
click input "Tween"
checkbox input "true"
click div
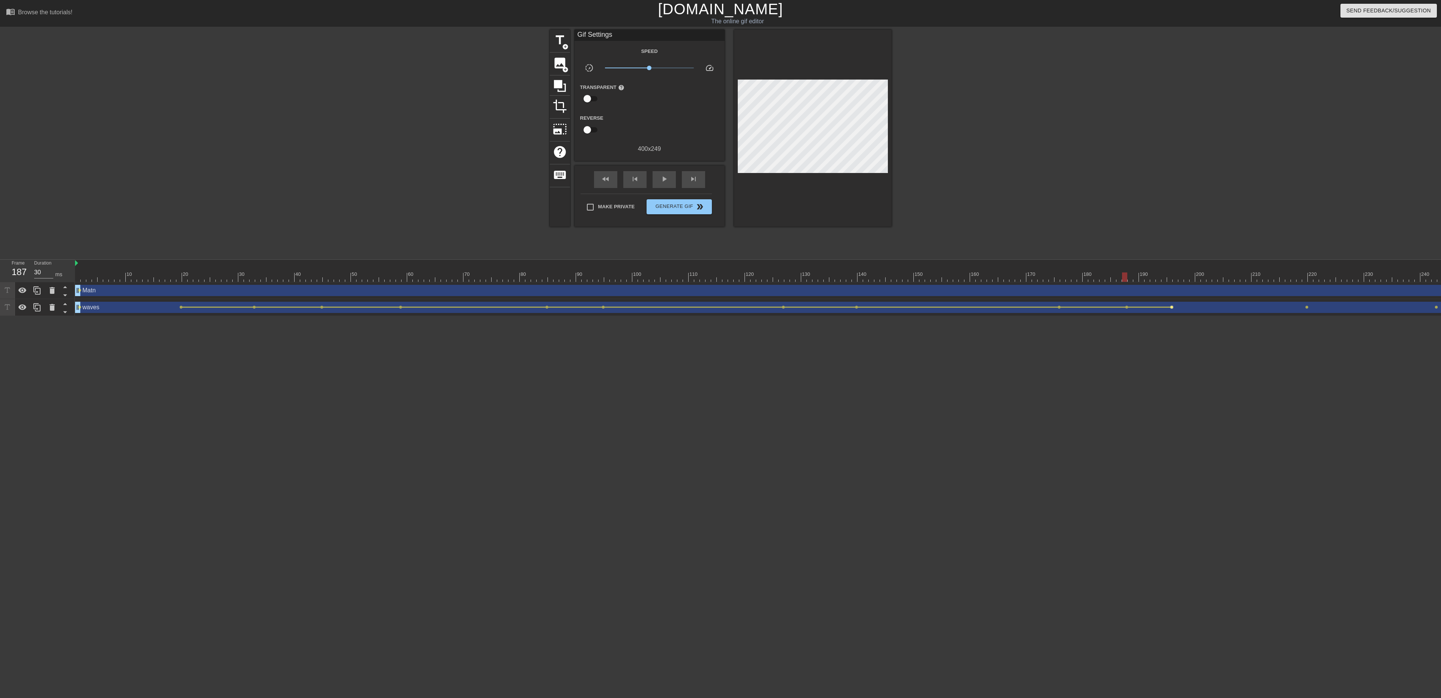
click span "lens"
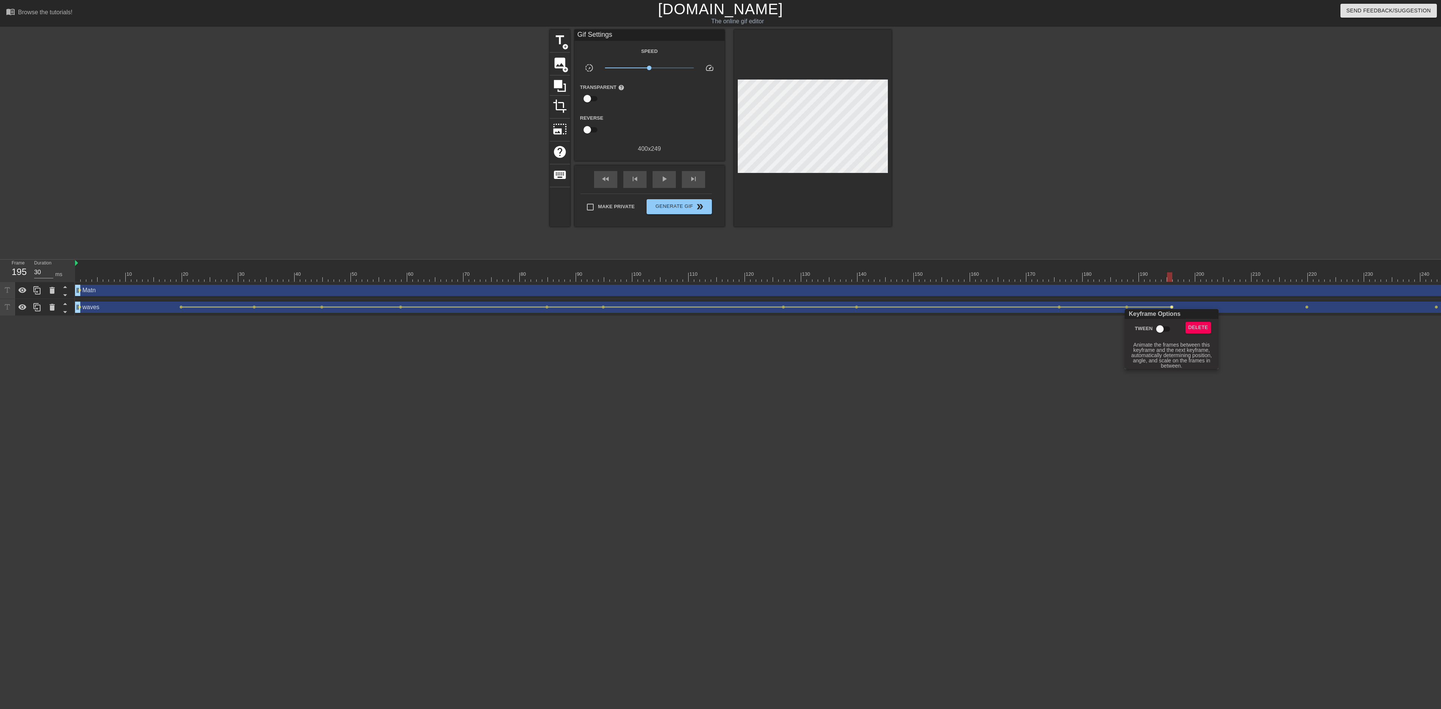
click input "Tween"
checkbox input "true"
click div
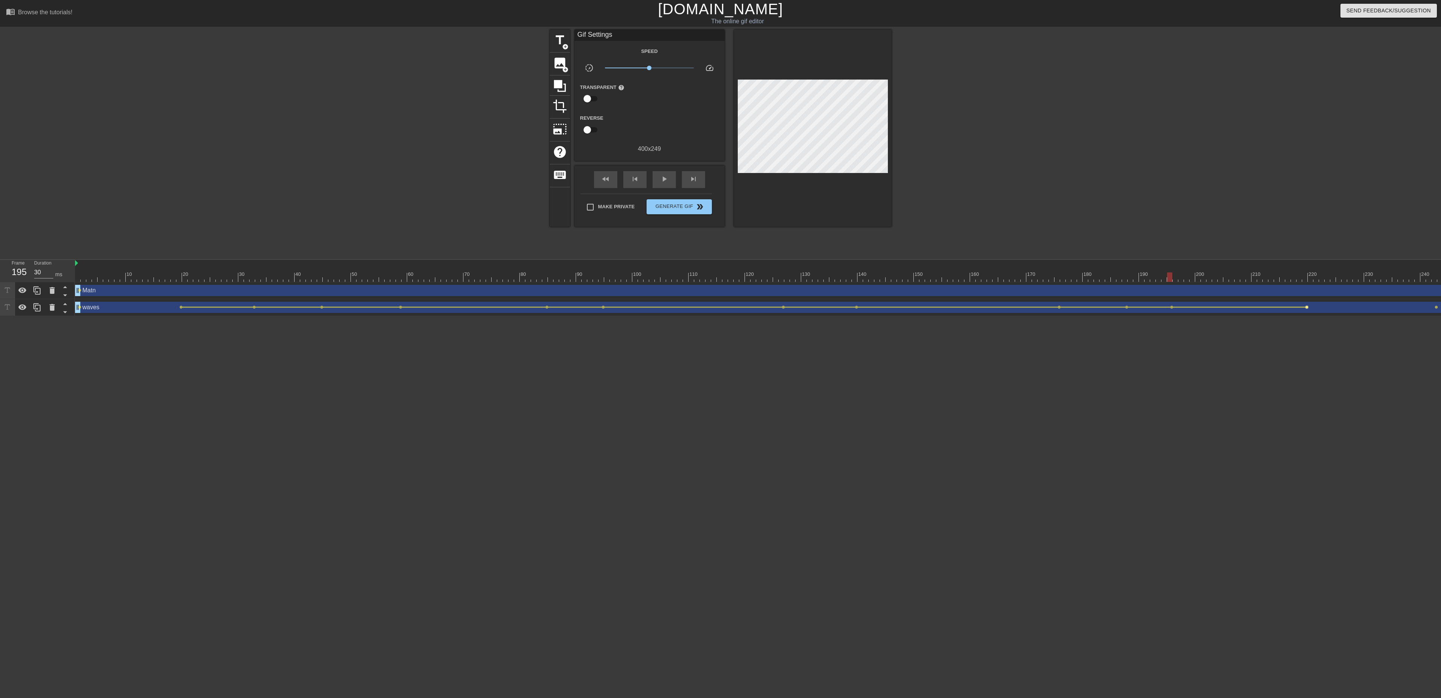
click span "lens"
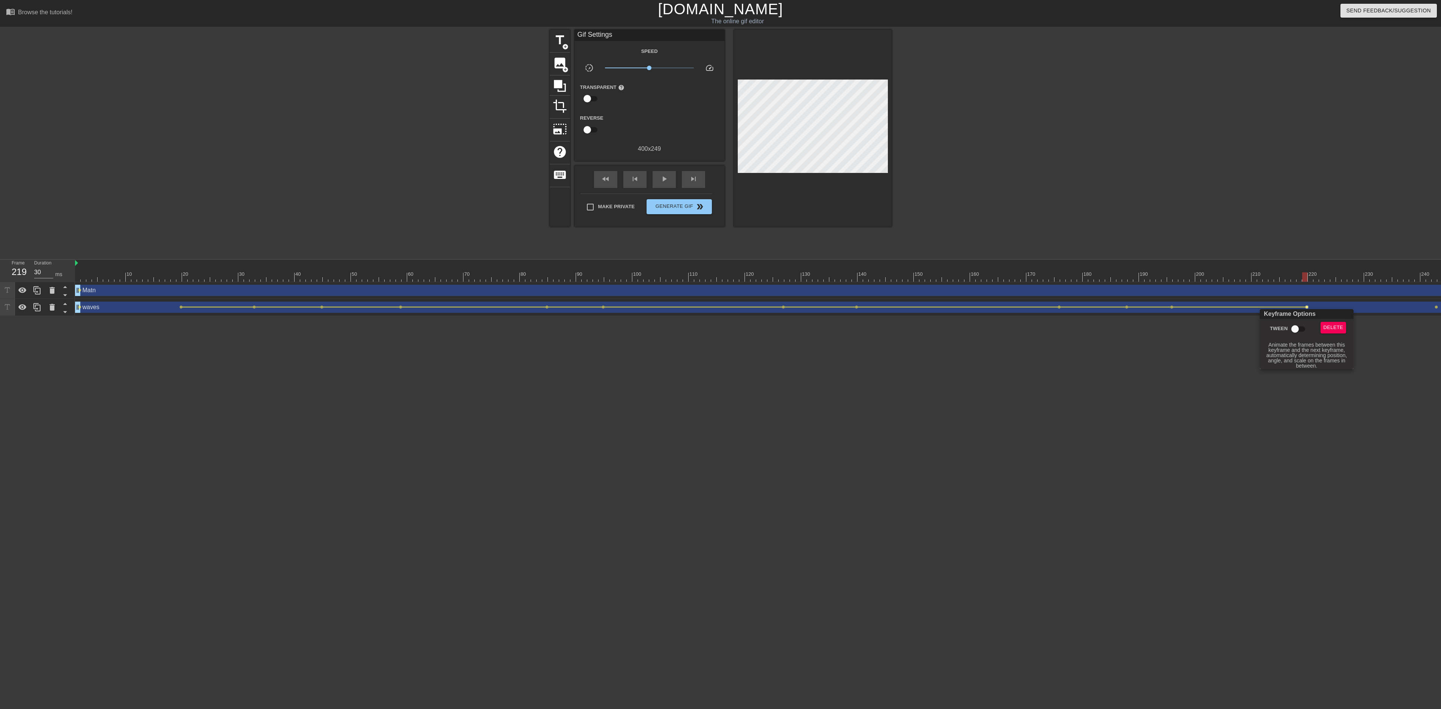
click input "Tween"
checkbox input "true"
click div
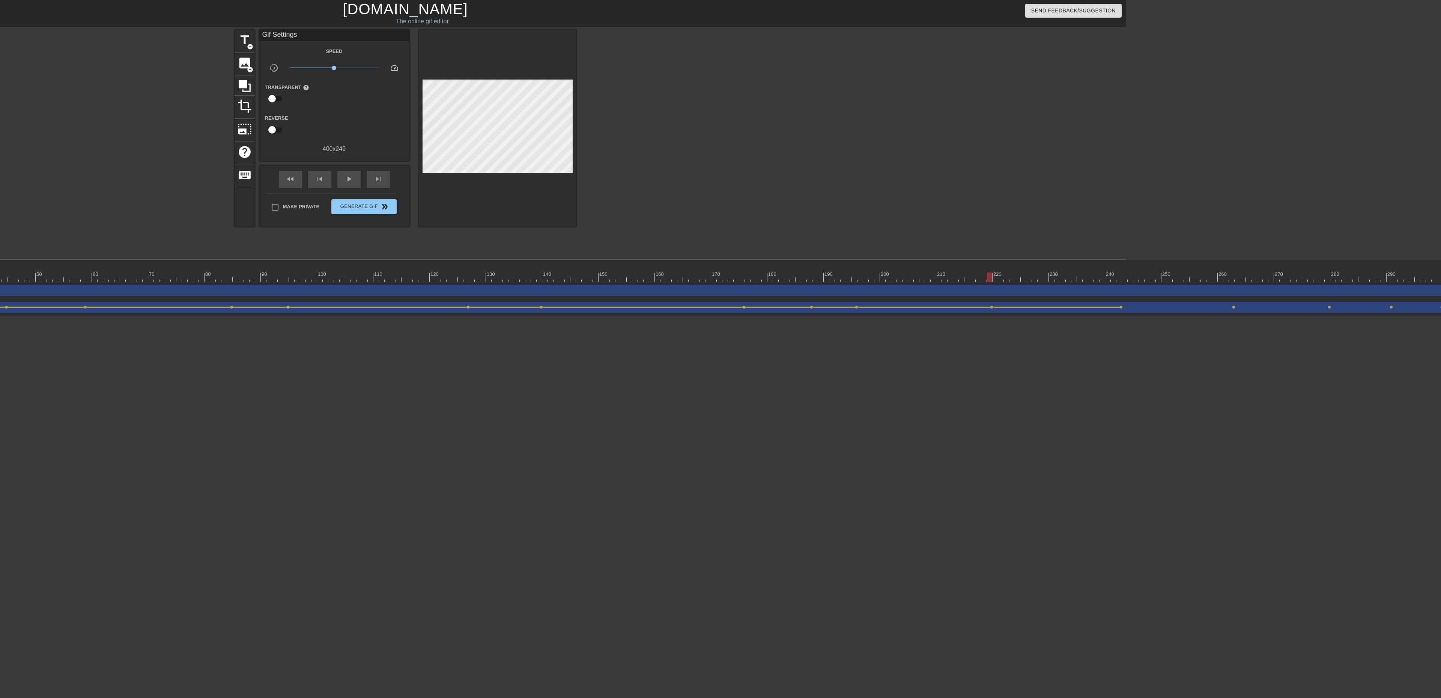
scroll to position [0, 398]
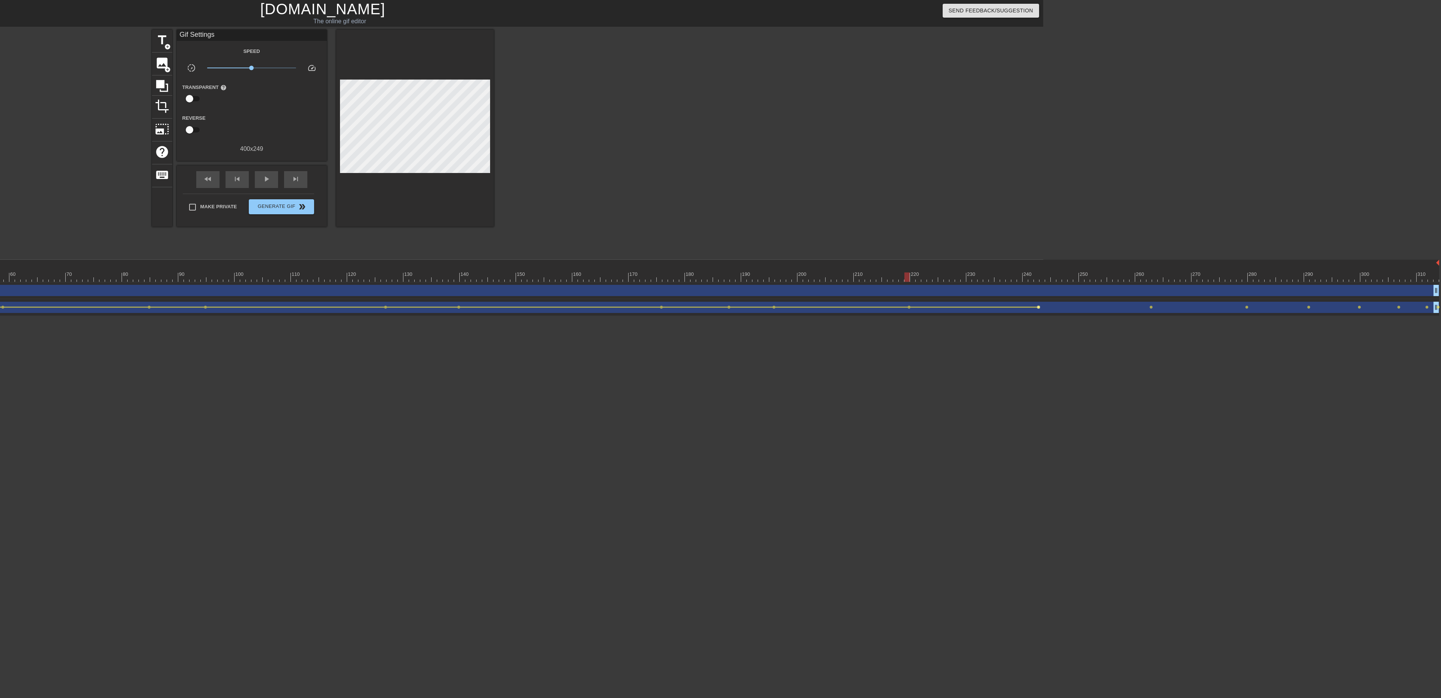
click span "lens"
type input "40"
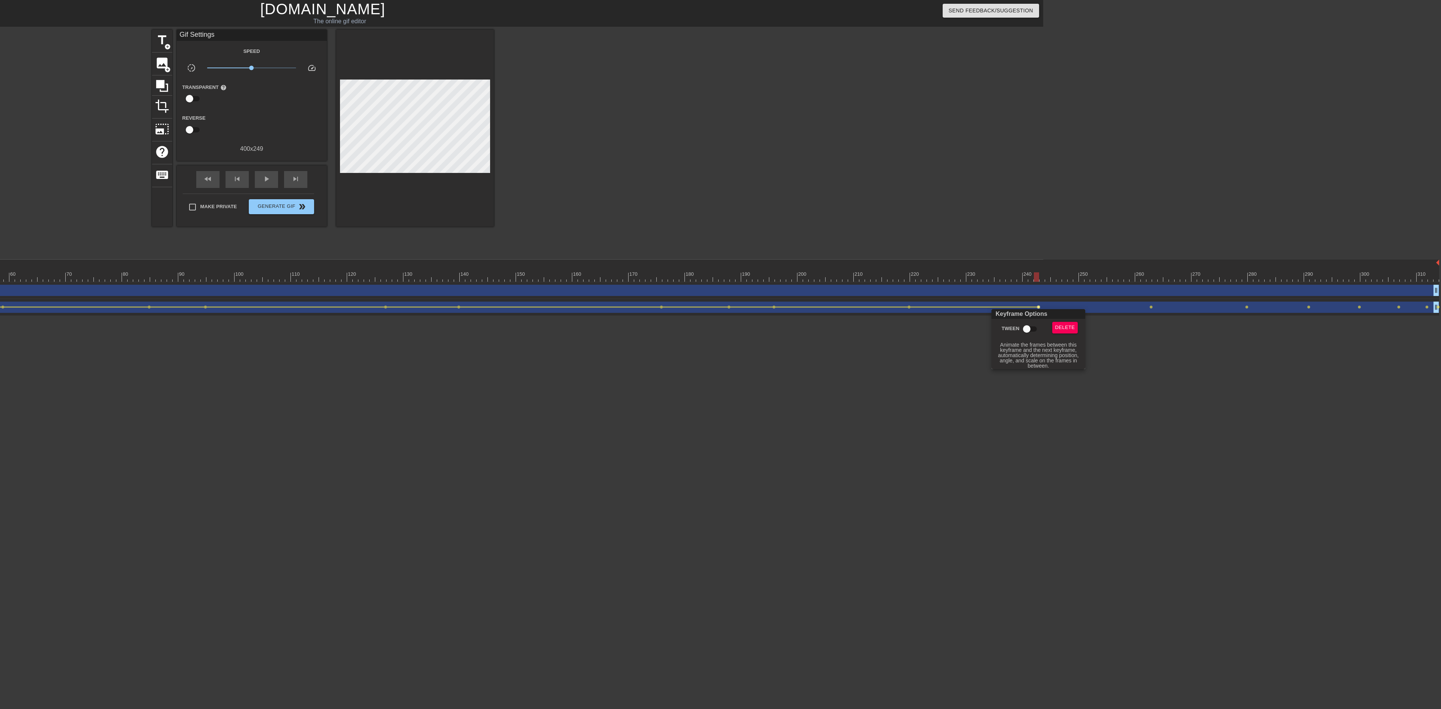
click input "Tween"
checkbox input "true"
click div
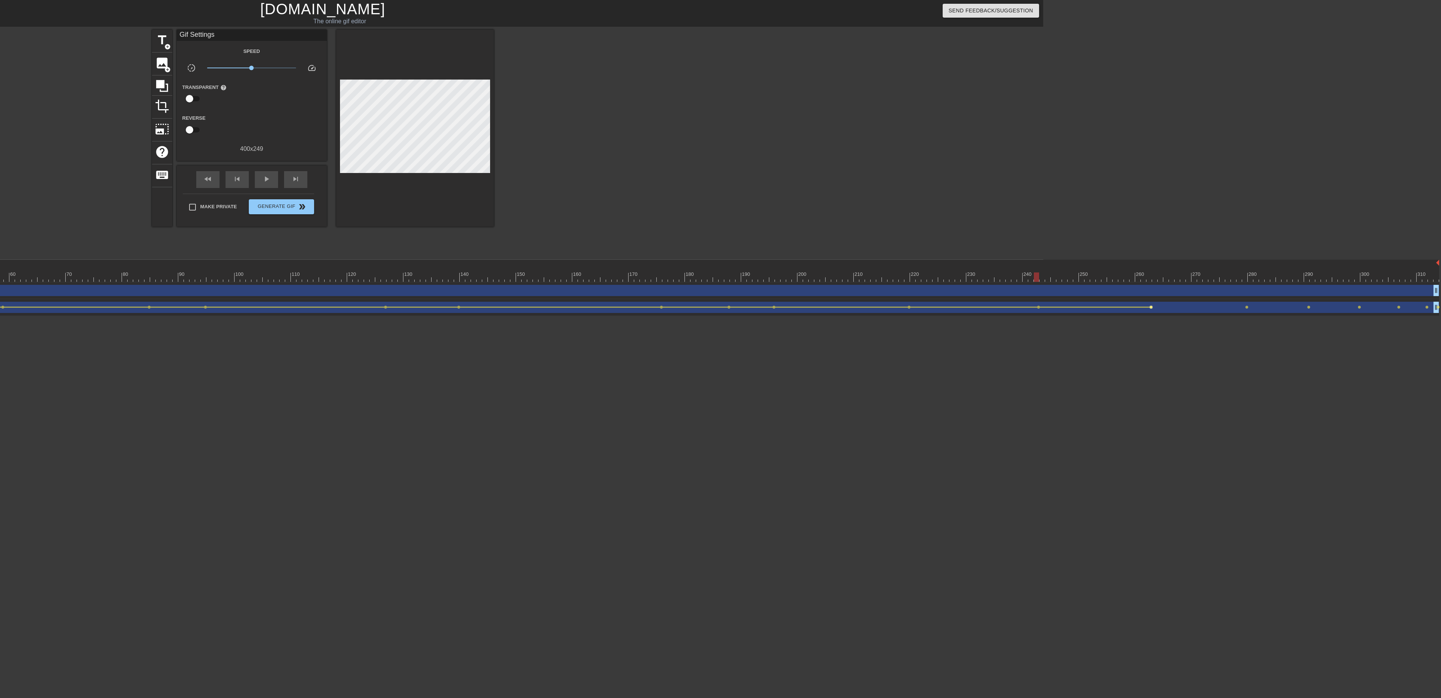
click span "lens"
type input "30"
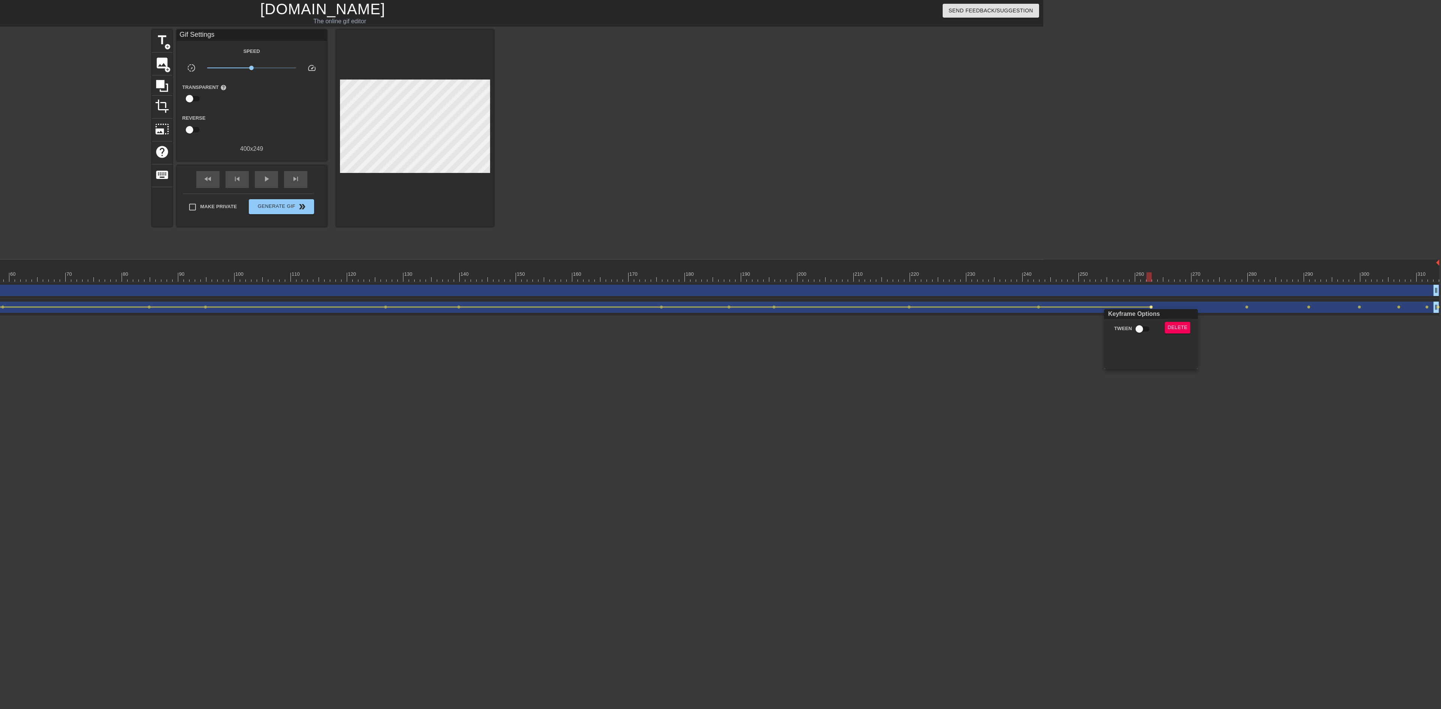
click input "Tween"
checkbox input "true"
click div
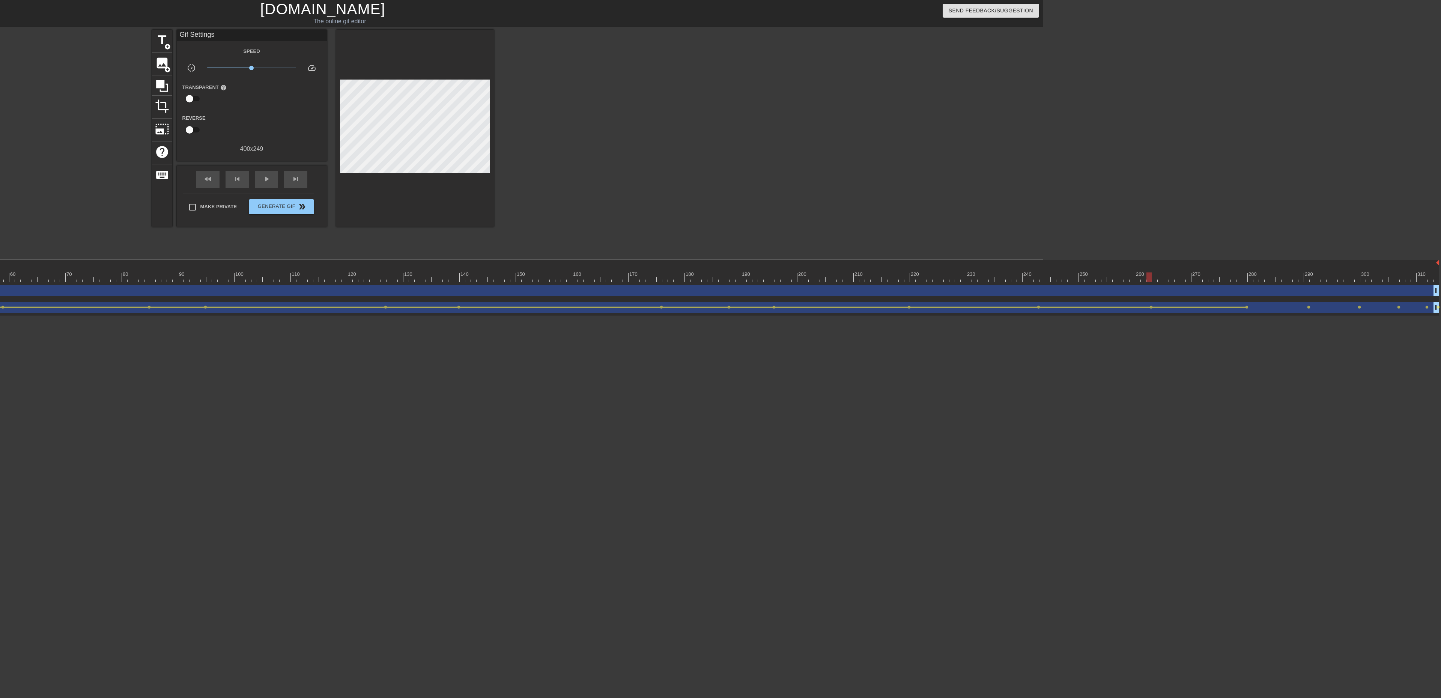
click div "waves drag_handle drag_handle"
click span "lens"
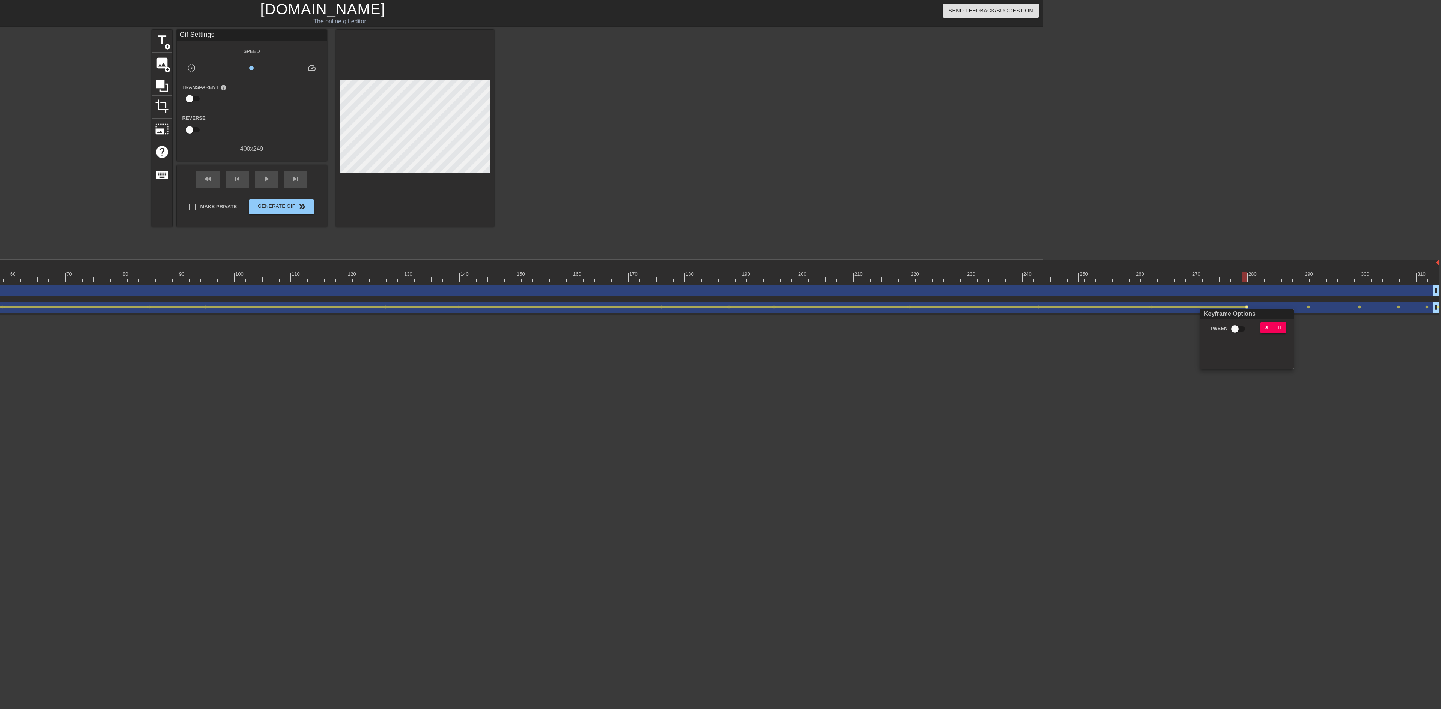
click input "Tween"
checkbox input "true"
drag, startPoint x: 1177, startPoint y: 744, endPoint x: 1132, endPoint y: 648, distance: 106.8
click div
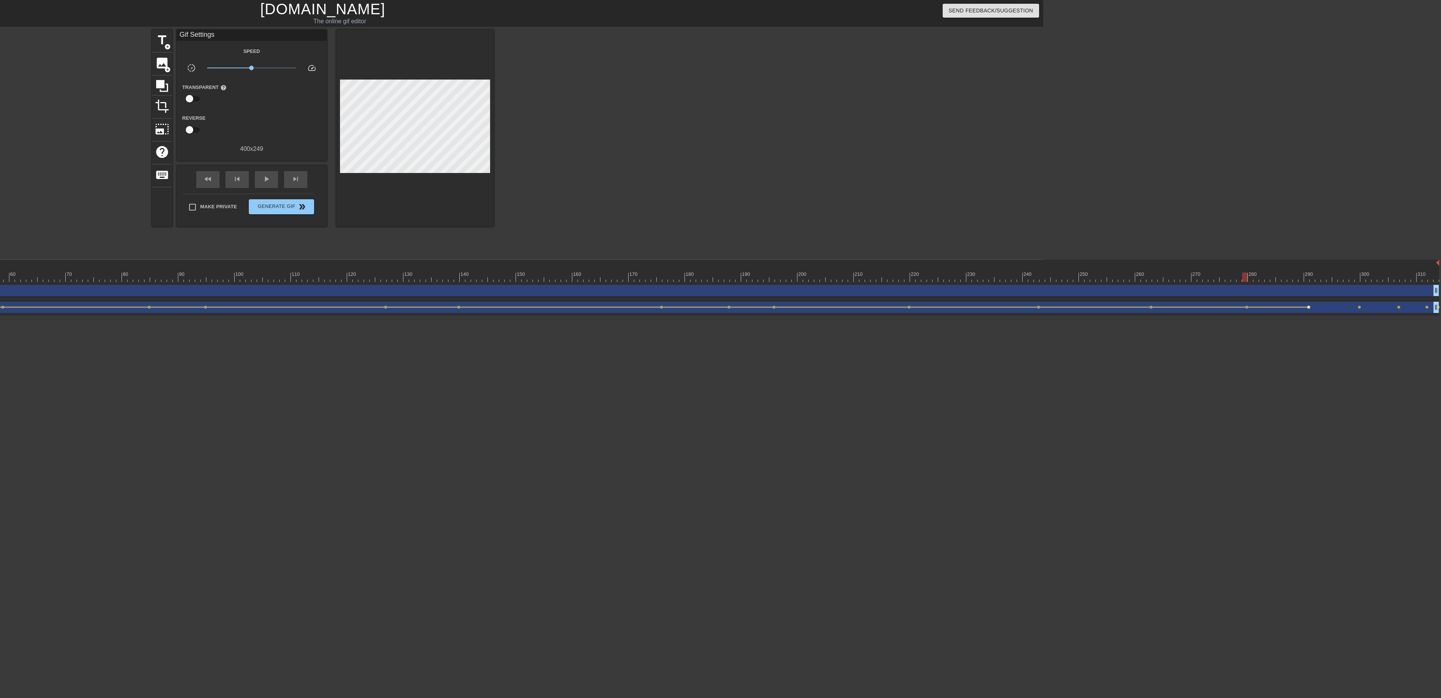
click span "lens"
type input "40"
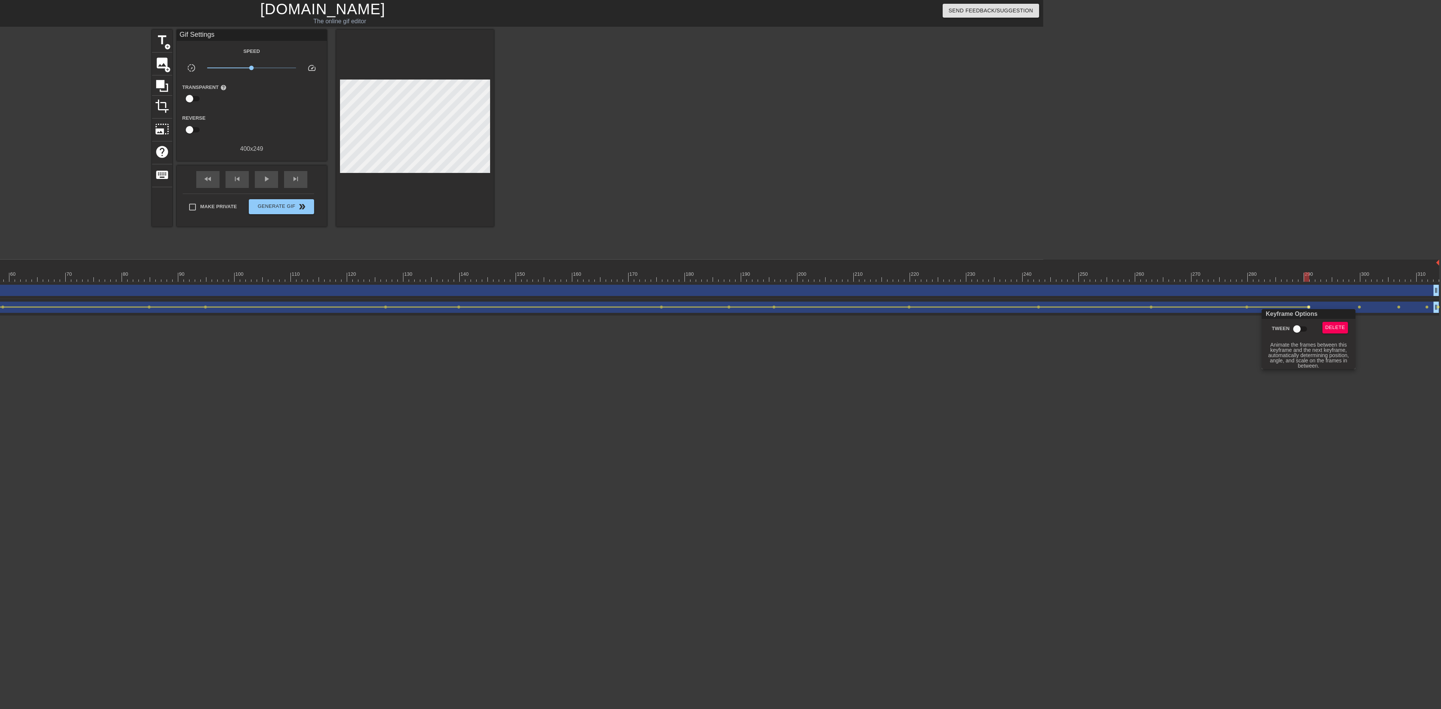
click input "Tween"
checkbox input "true"
click div
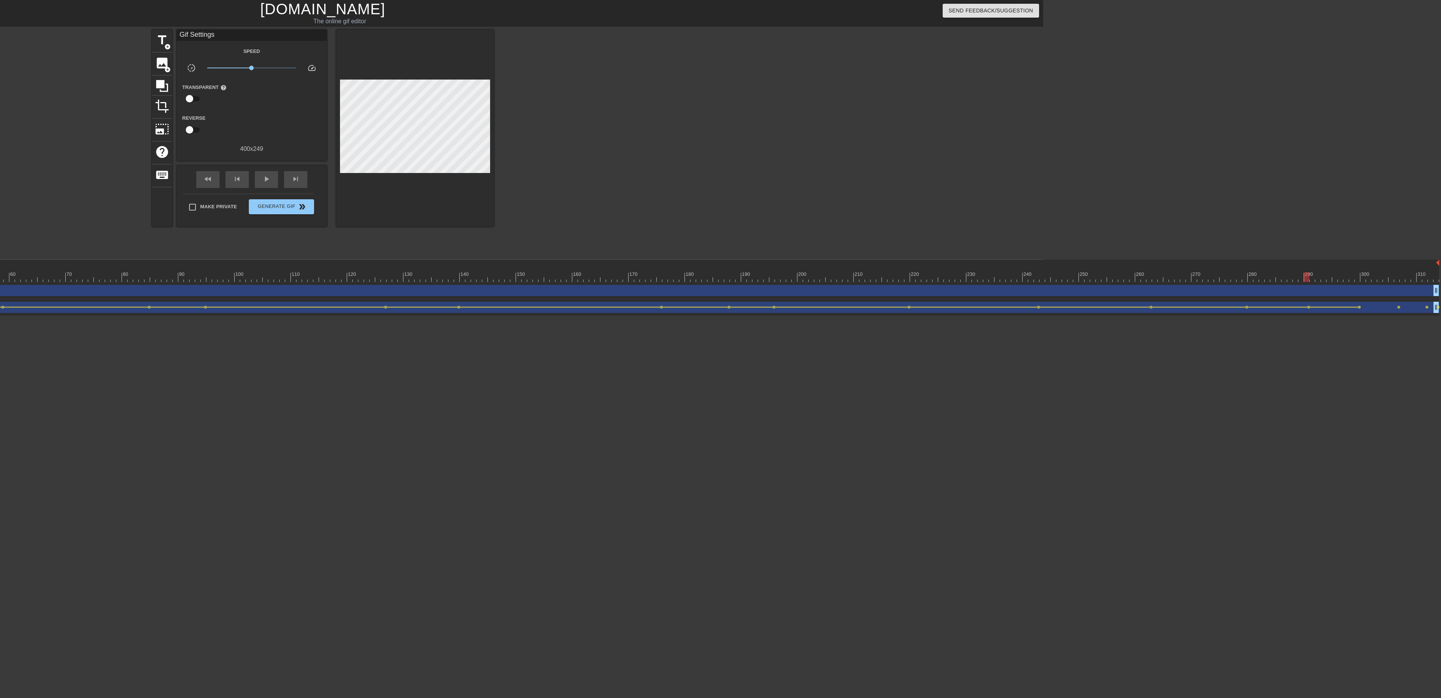
click span "lens"
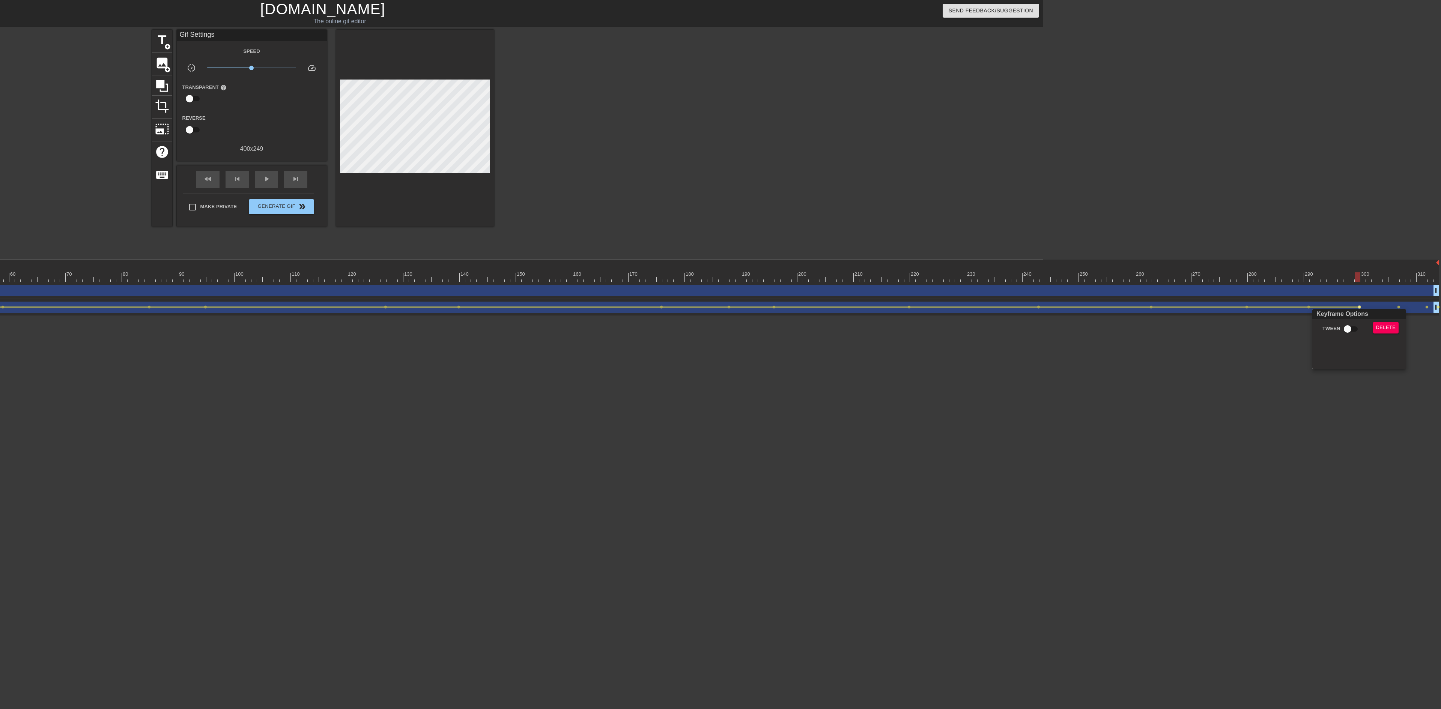
click input "Tween"
checkbox input "true"
click div
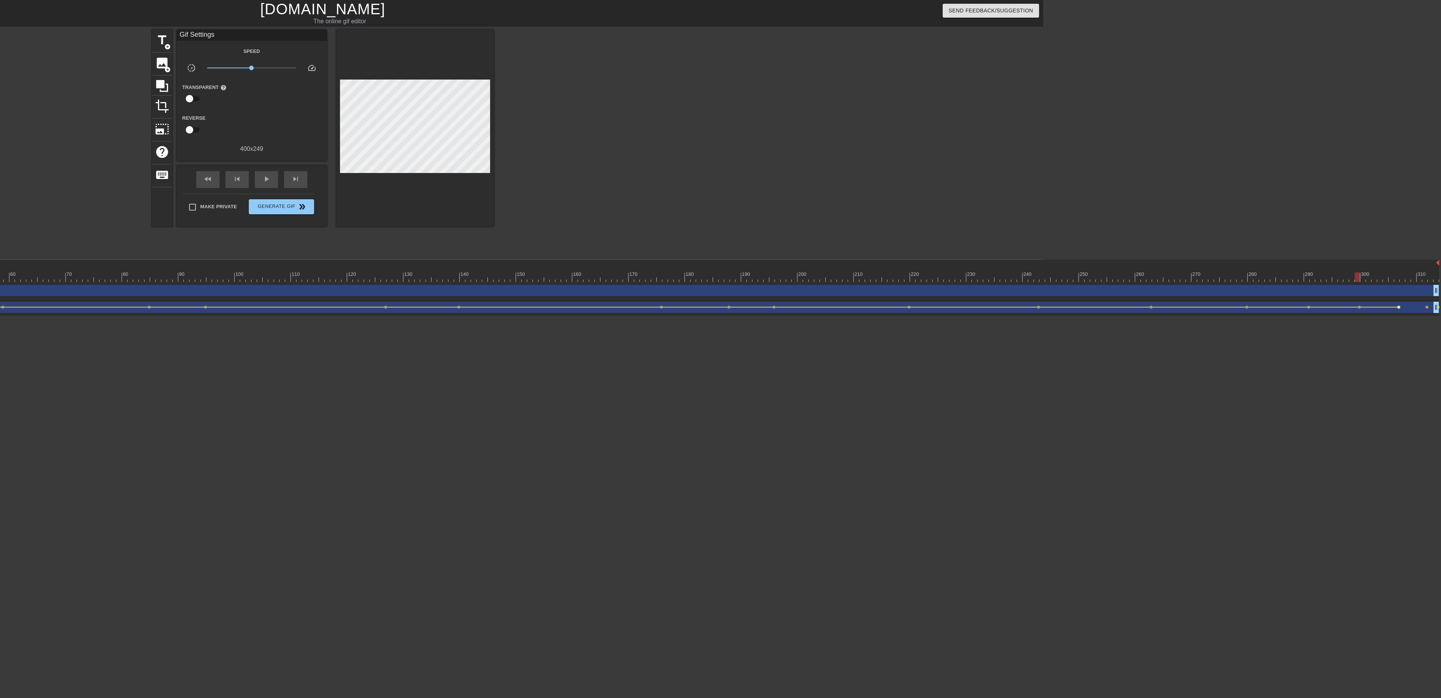
click span "lens"
type input "30"
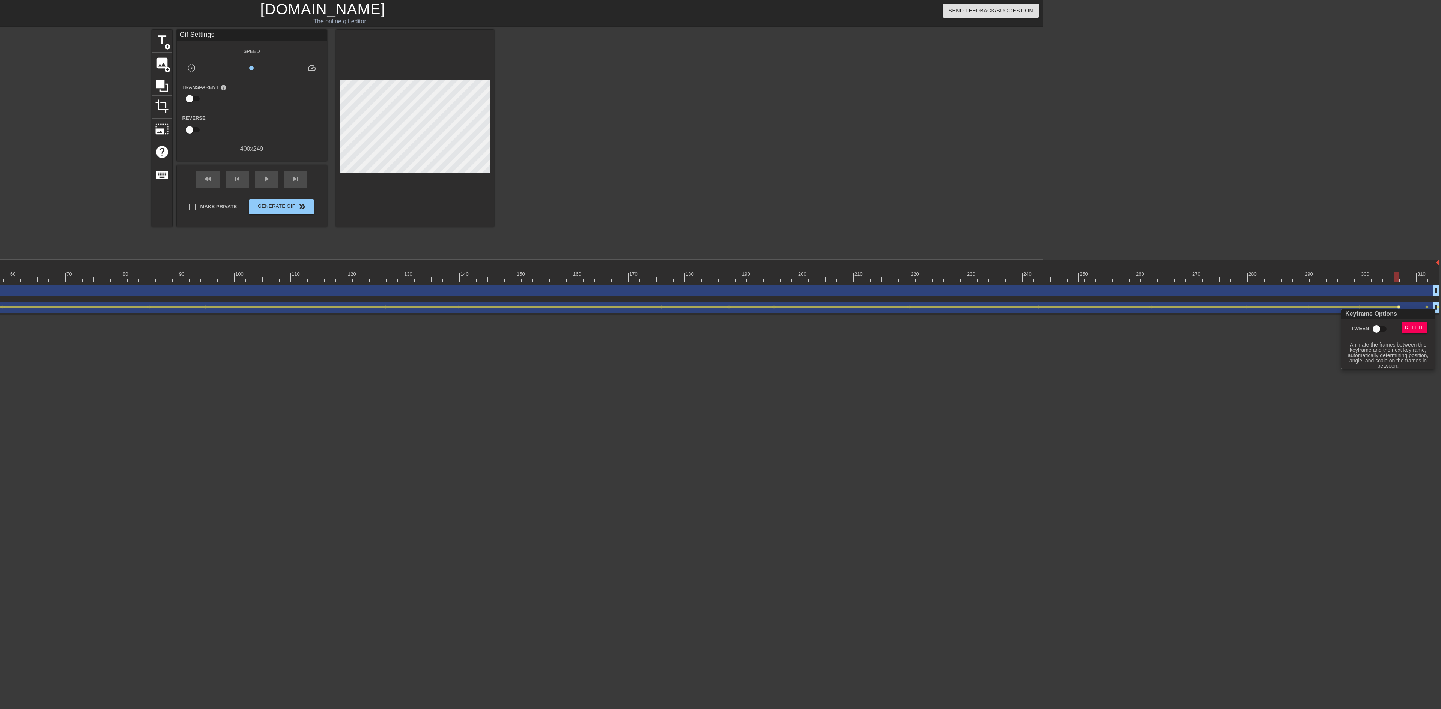
click input "Tween"
checkbox input "true"
click div
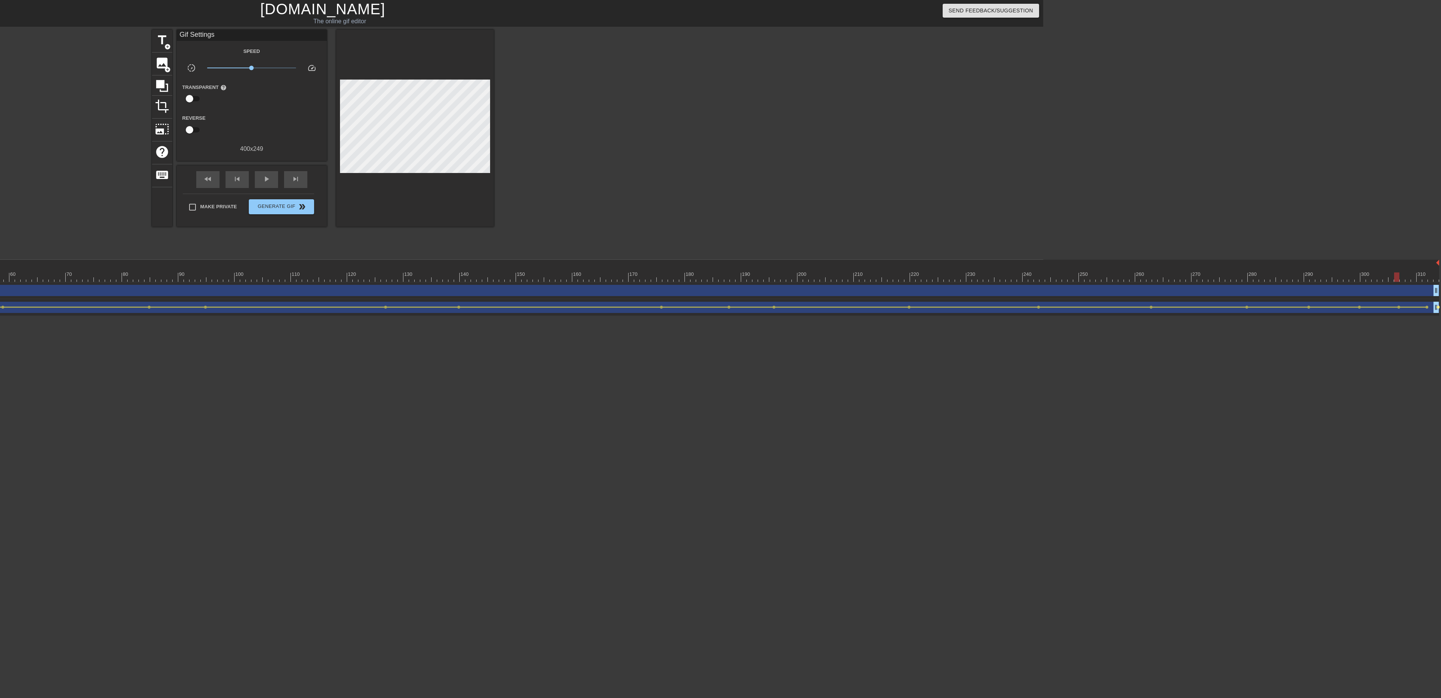
click span "lens"
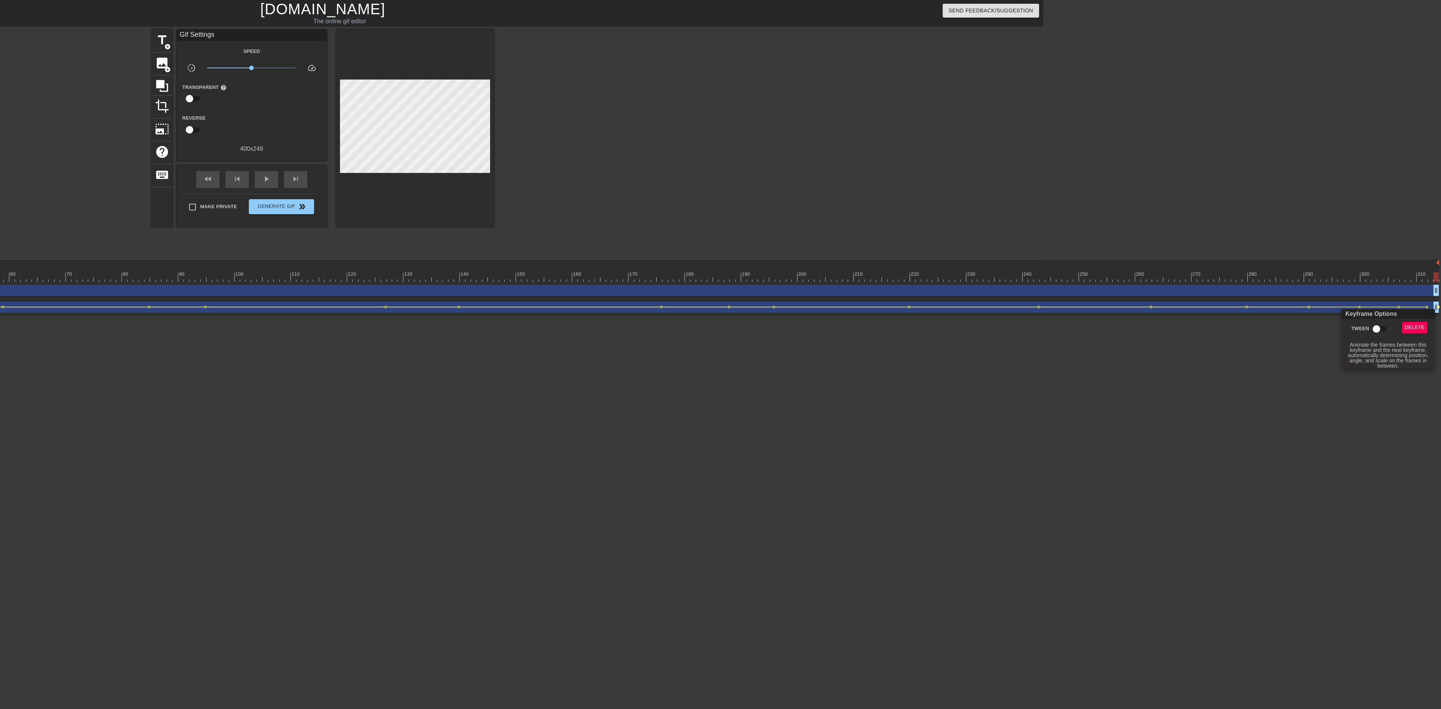
click input "Tween"
checkbox input "true"
click div
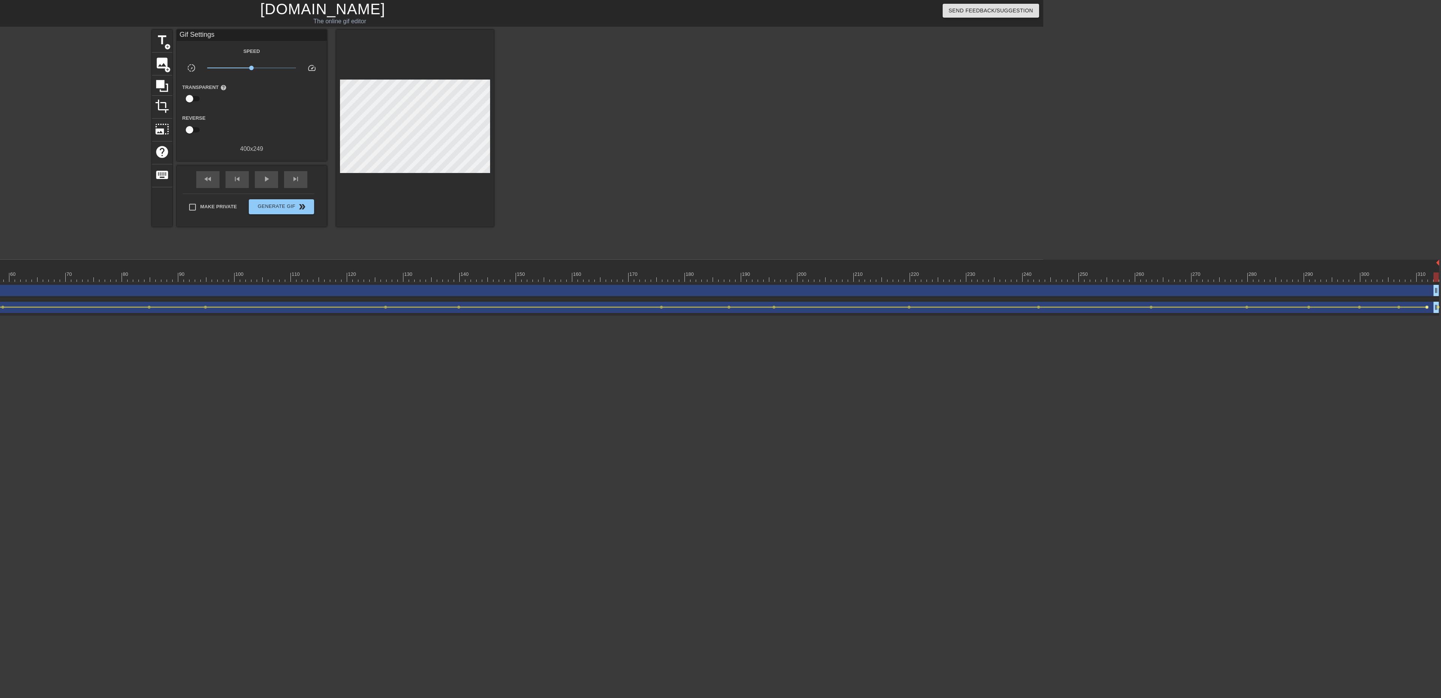
click span "lens"
type input "40"
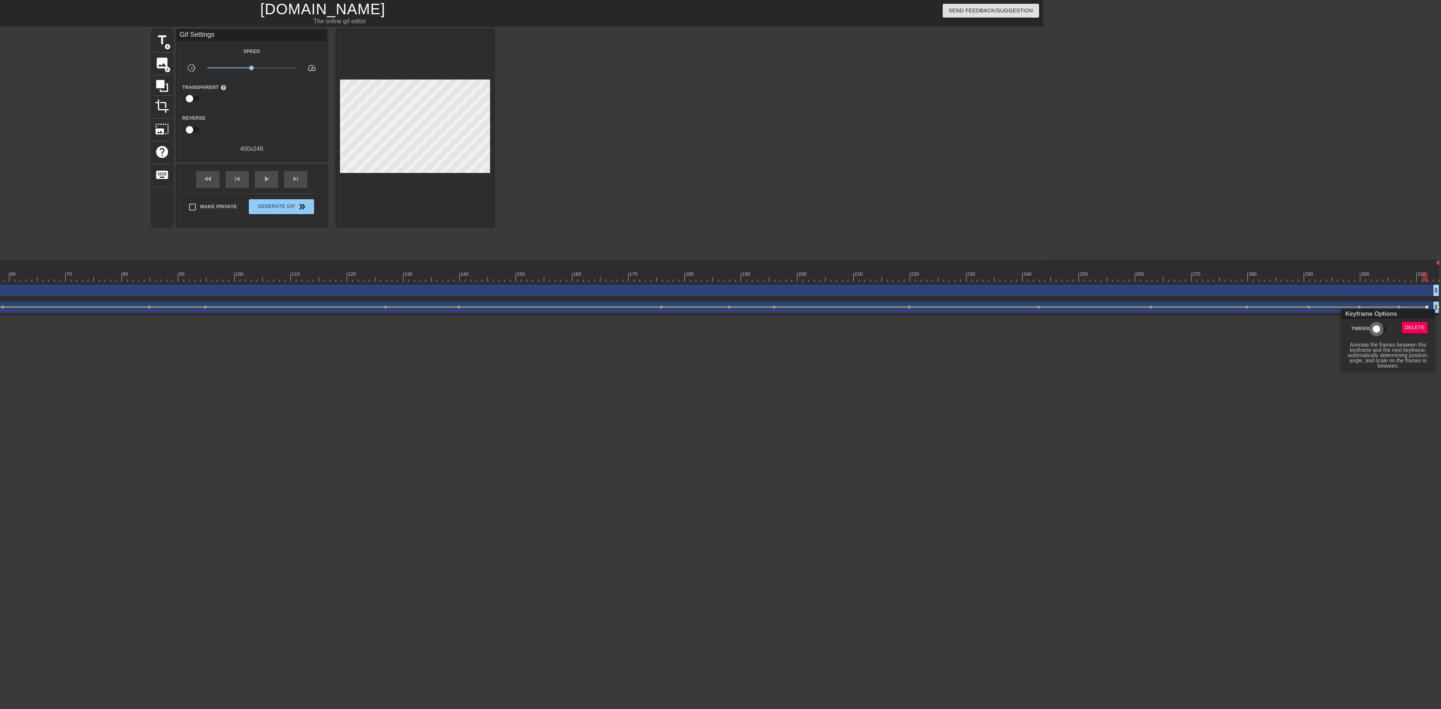
click input "Tween"
checkbox input "true"
click div
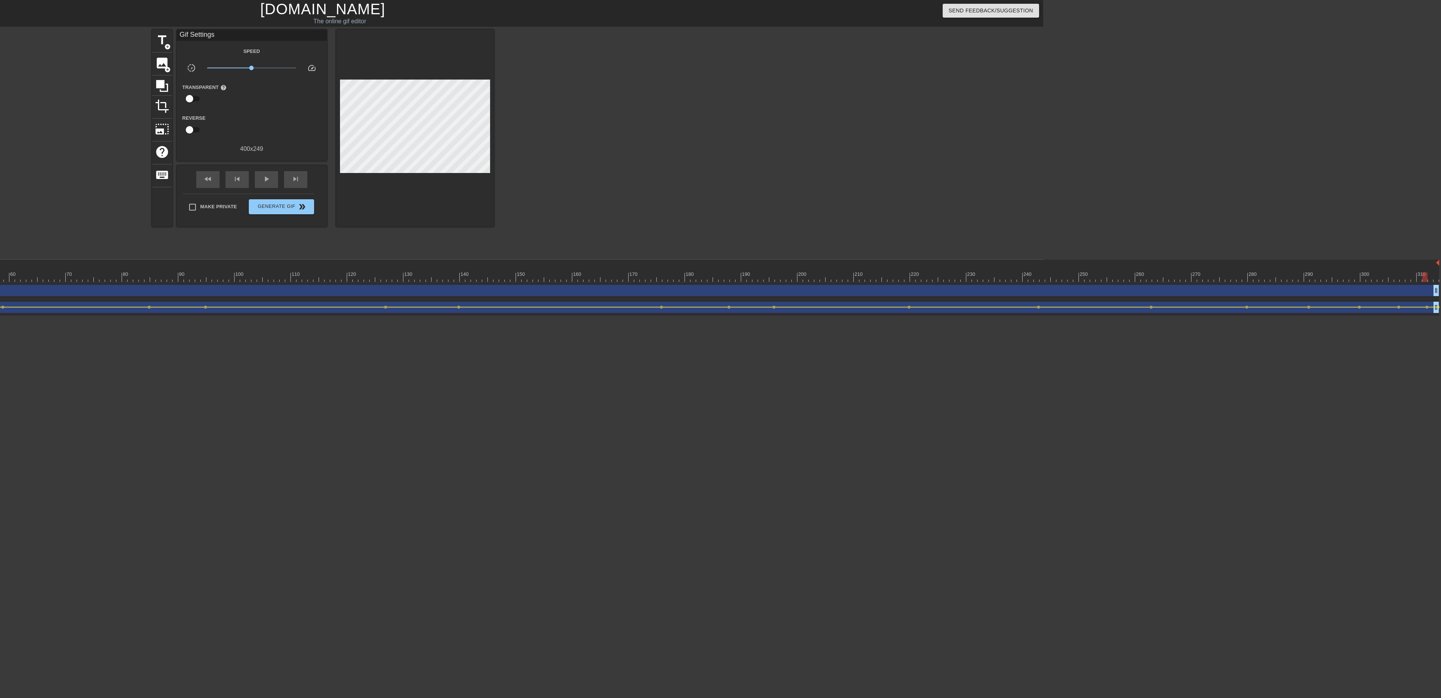
click div "Matn drag_handle drag_handle"
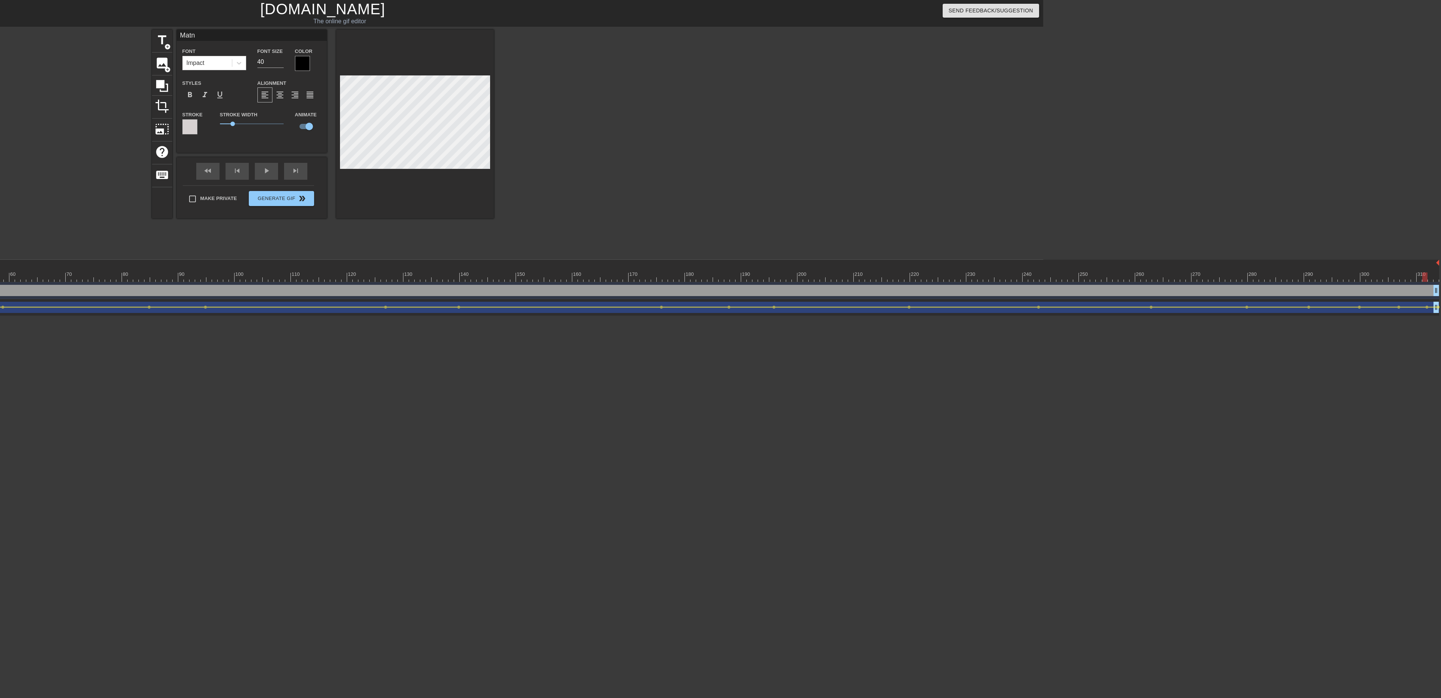
click div "waves drag_handle drag_handle"
type input "waves"
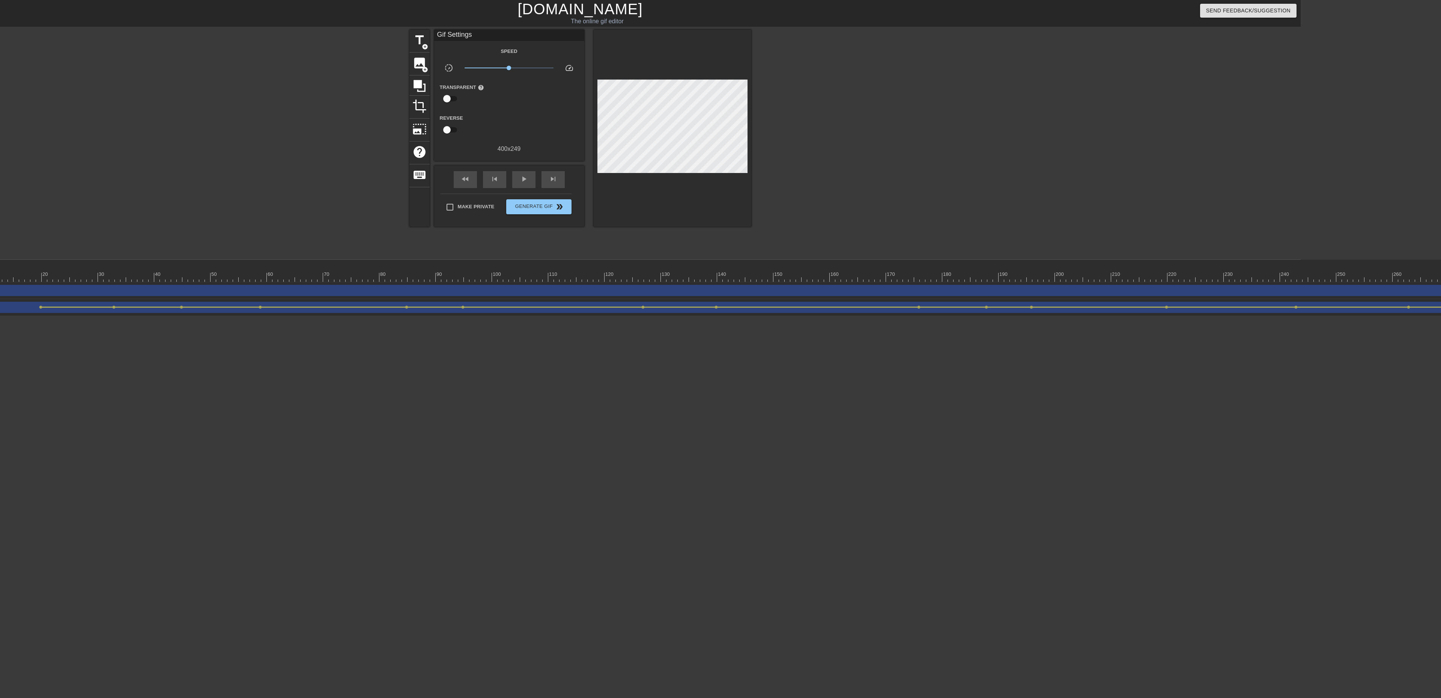
scroll to position [0, 0]
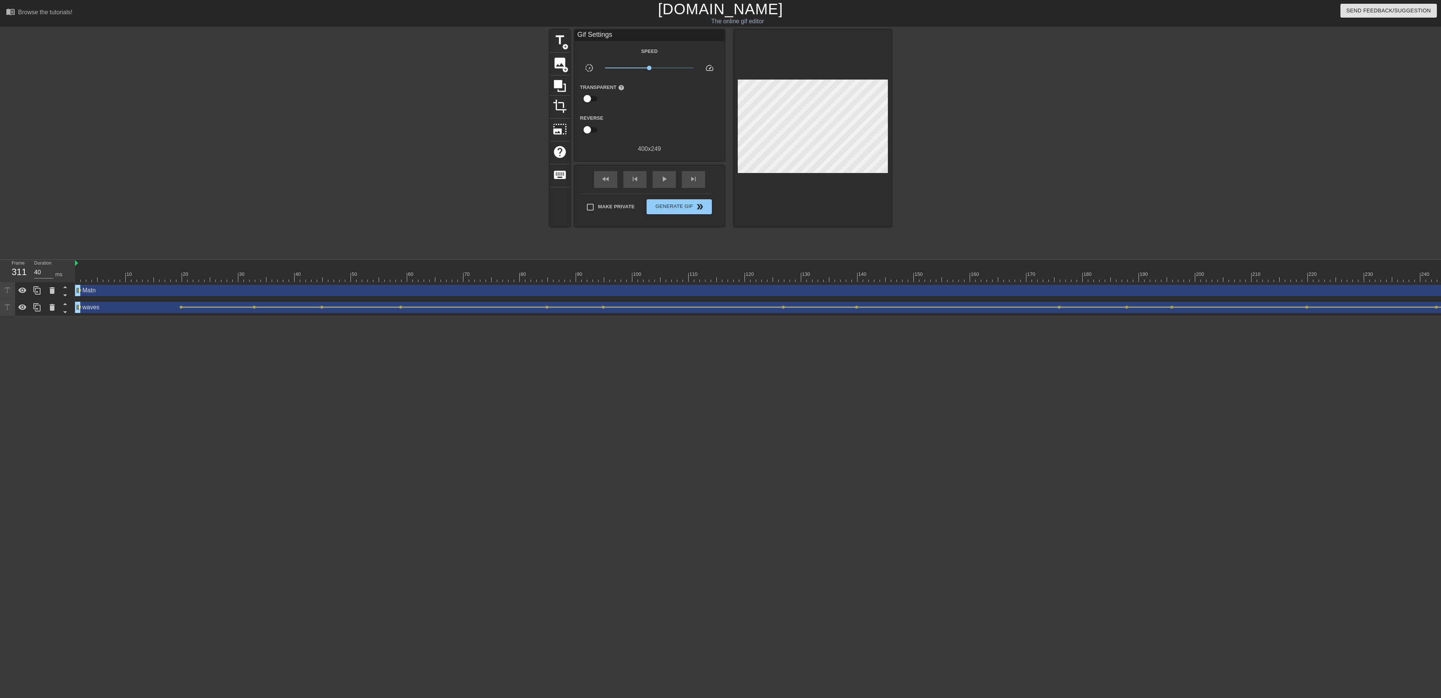
click div
click img
click span "play_arrow"
click span "lens"
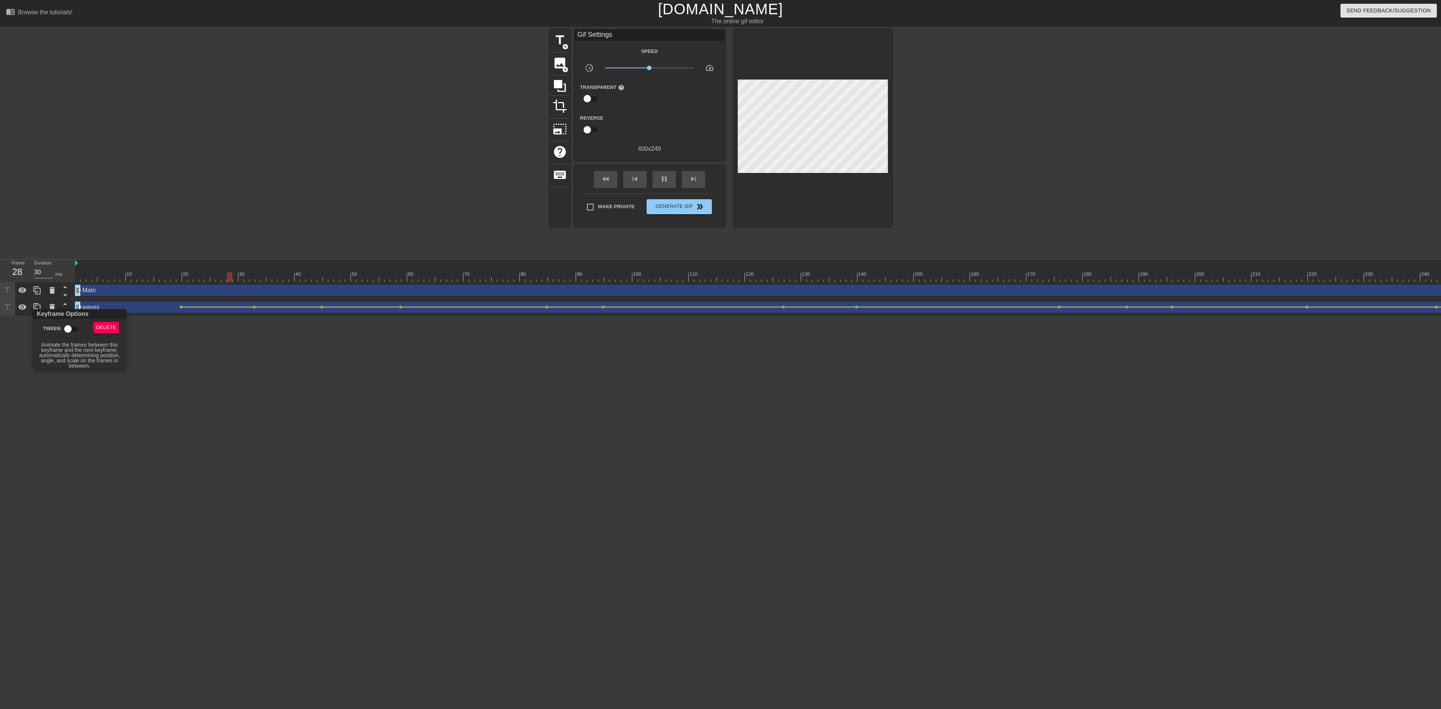
type input "40"
click input "Tween"
checkbox input "true"
click div
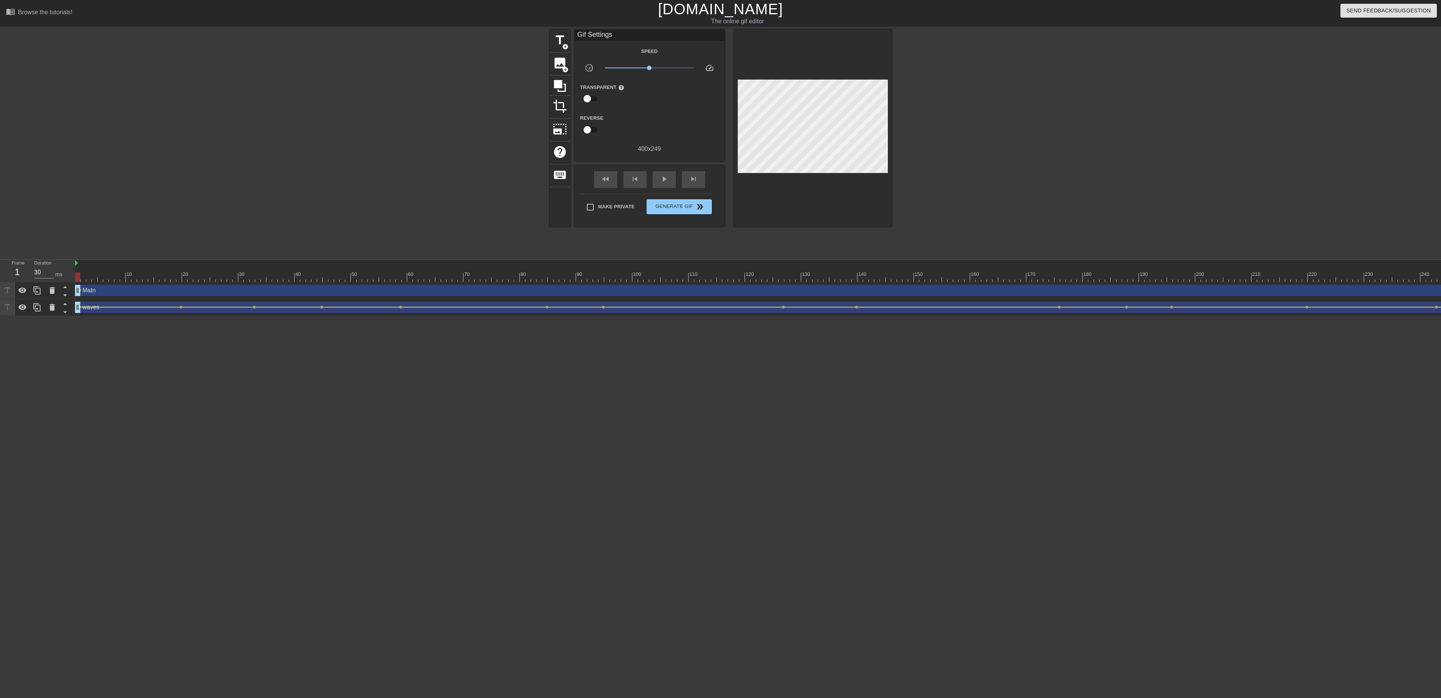
drag, startPoint x: 201, startPoint y: 271, endPoint x: 62, endPoint y: 272, distance: 139.6
click div "Frame 1 Duration 30 ms 10 20 30 40 50 60 70 80 90 100 110 120 130 140 150"
click div "play_arrow"
click div "Matn drag_handle drag_handle"
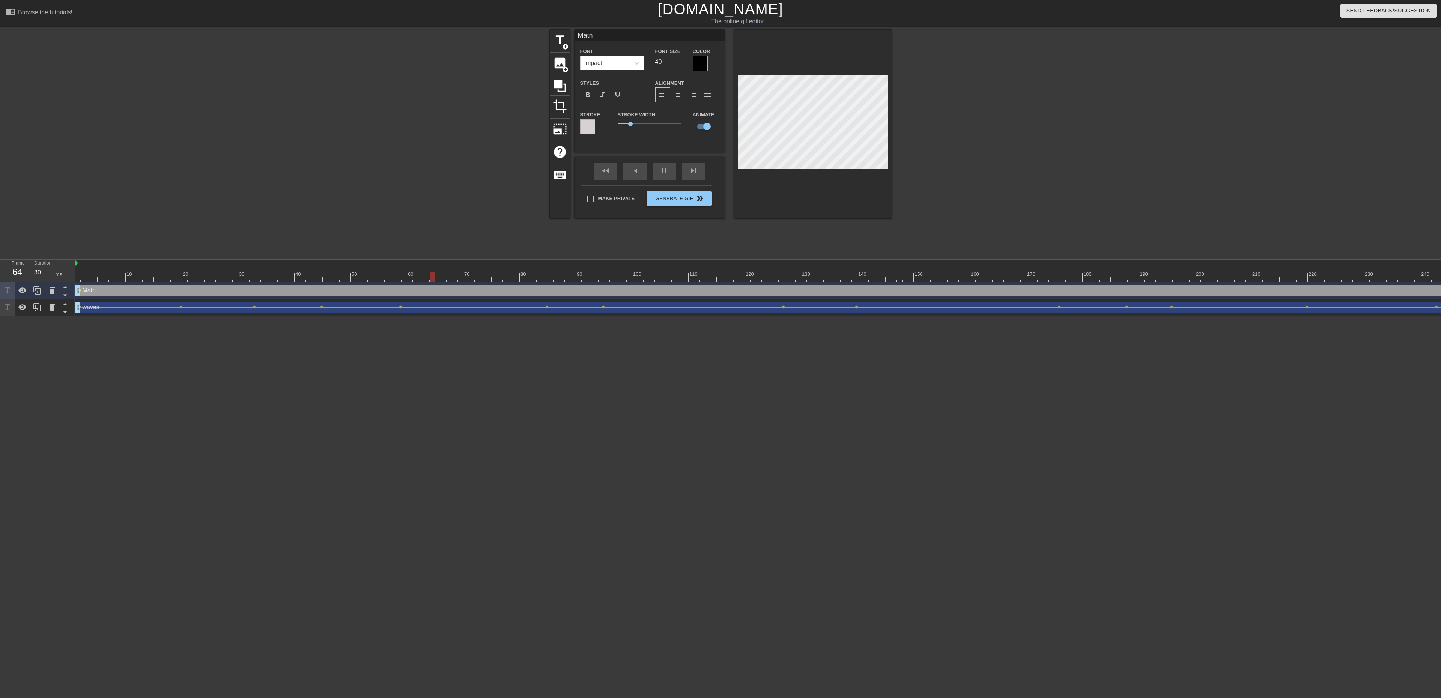
click div
type input "40"
click div
click div "Matn drag_handle drag_handle"
click div
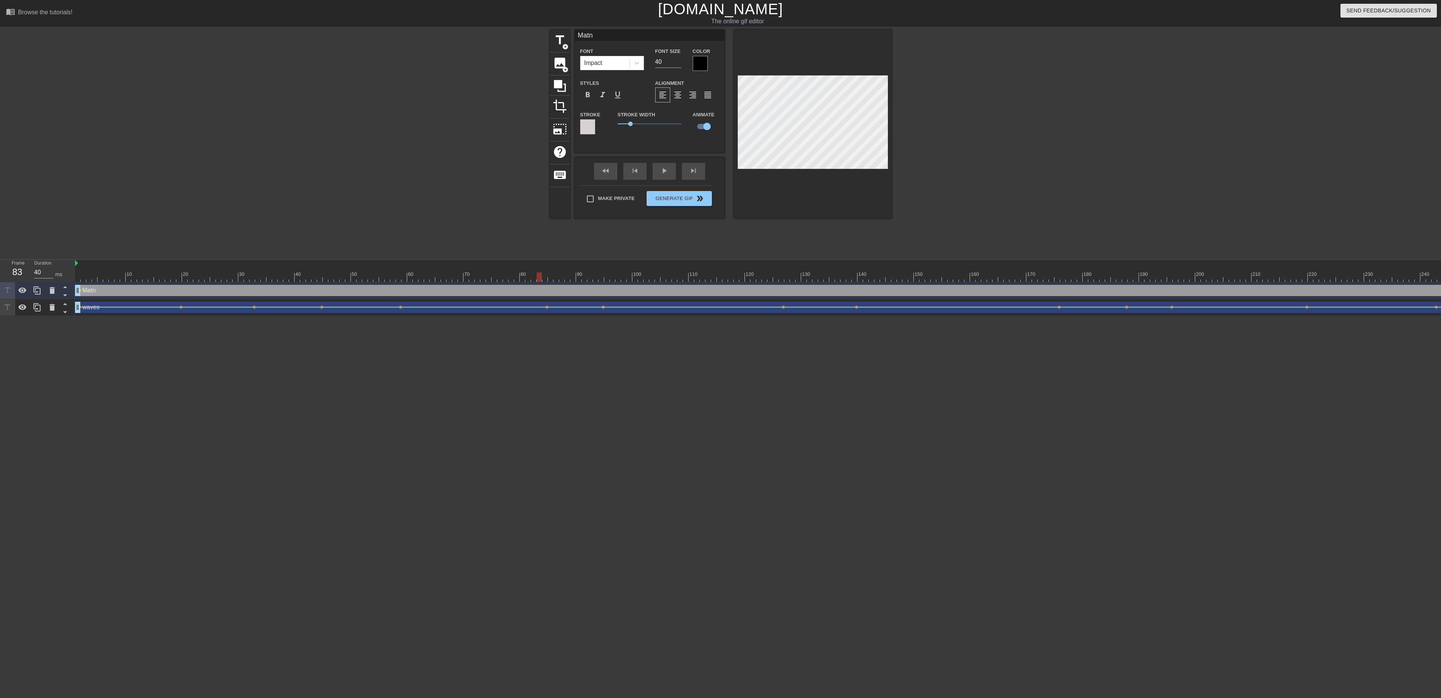
click div
click div "Matn drag_handle drag_handle"
click span "title"
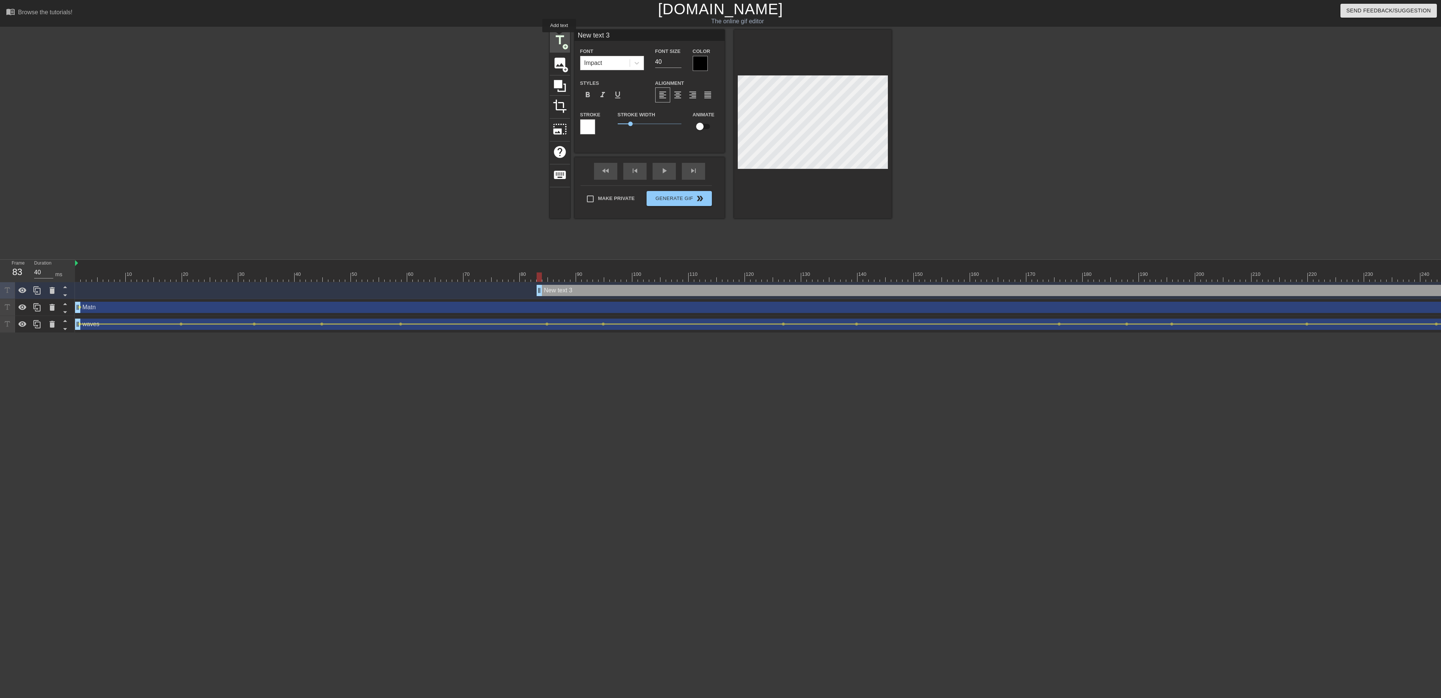
type input "New text 3"
checkbox input "false"
drag, startPoint x: 536, startPoint y: 275, endPoint x: 562, endPoint y: 275, distance: 26.3
click div
click div "New text 3 Font Impact Font Size 40 Color Styles format_bold format_italic form…"
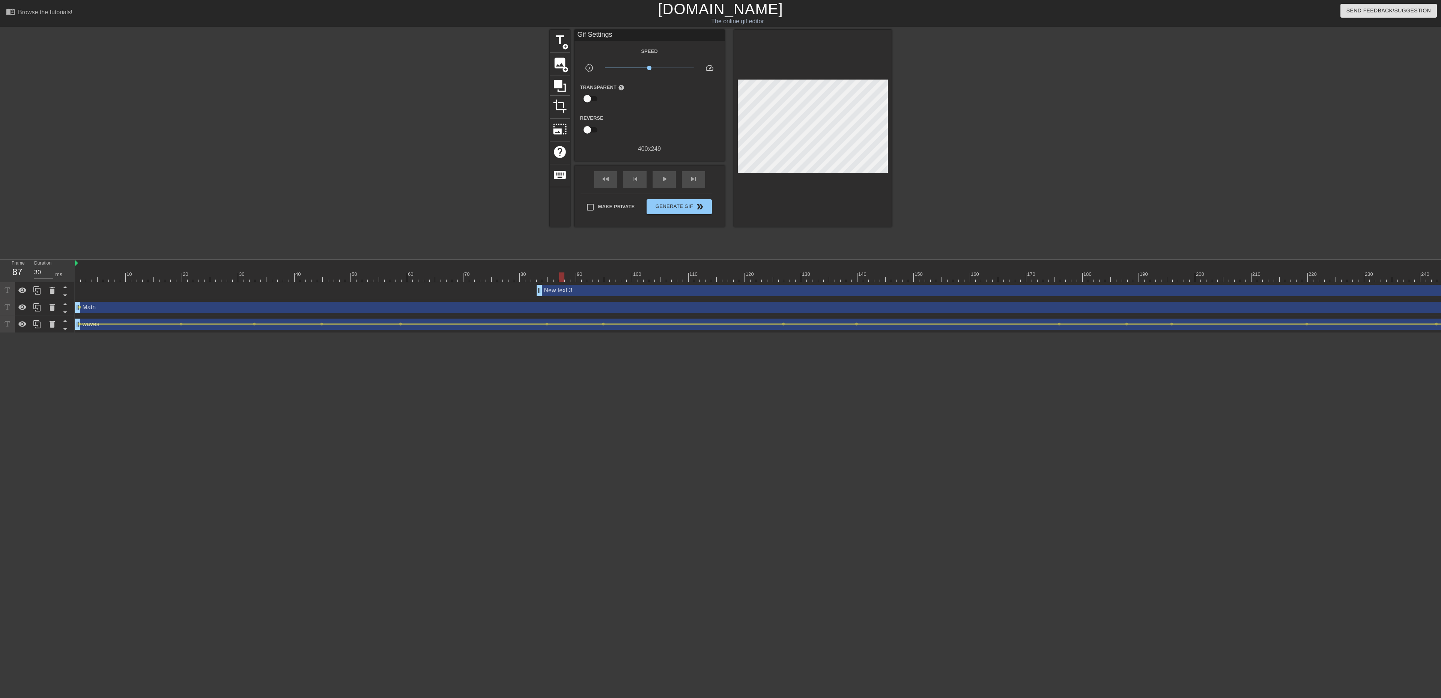
click div "New text 3 drag_handle drag_handle"
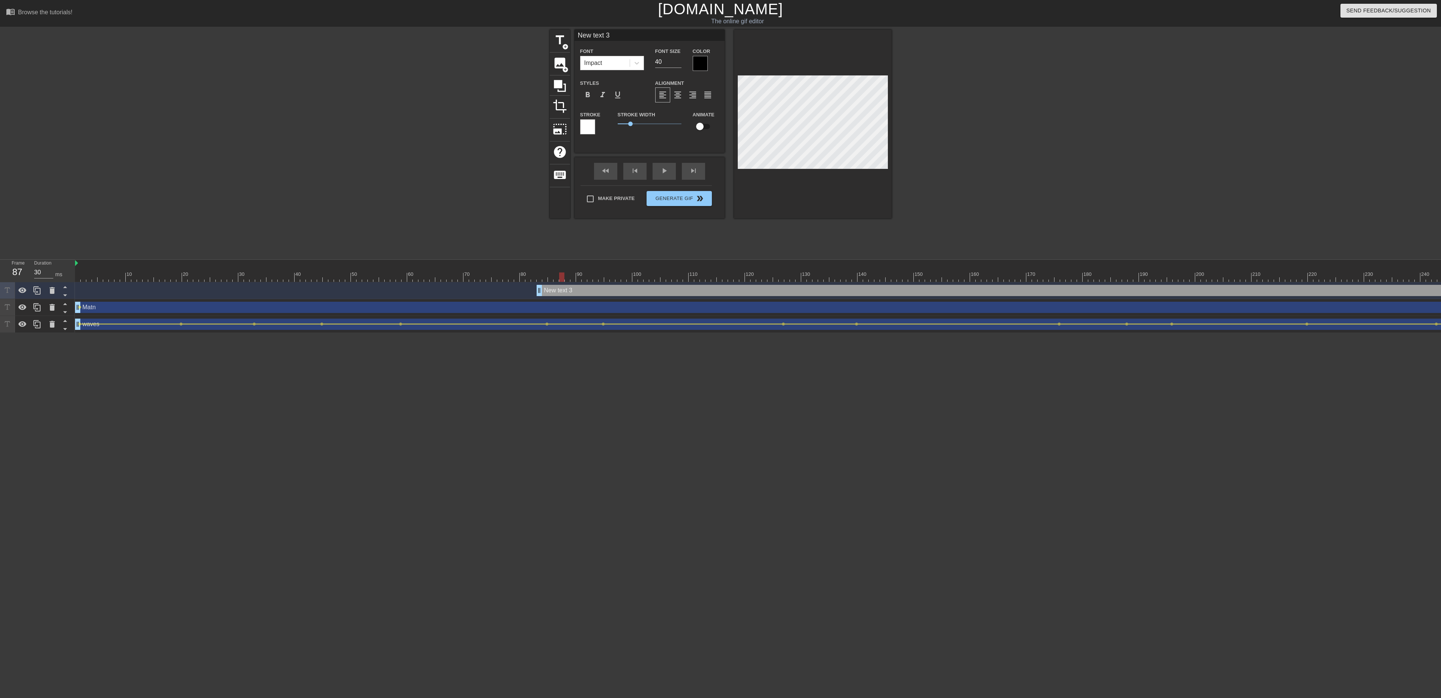
click div
click div "New text 3 drag_handle drag_handle"
click div
drag, startPoint x: 593, startPoint y: 277, endPoint x: 629, endPoint y: 274, distance: 36.1
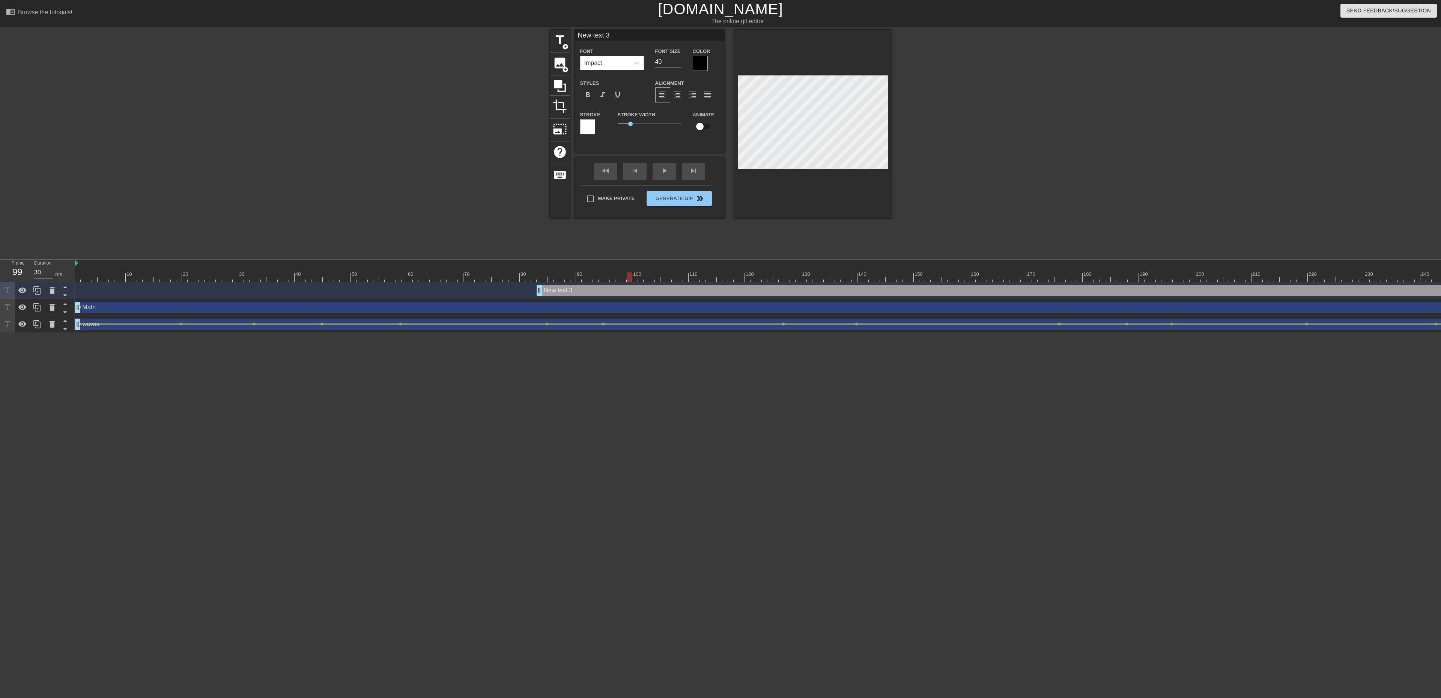
click div
drag, startPoint x: 630, startPoint y: 275, endPoint x: 656, endPoint y: 278, distance: 25.6
click div
drag, startPoint x: 669, startPoint y: 278, endPoint x: 689, endPoint y: 274, distance: 20.0
click div
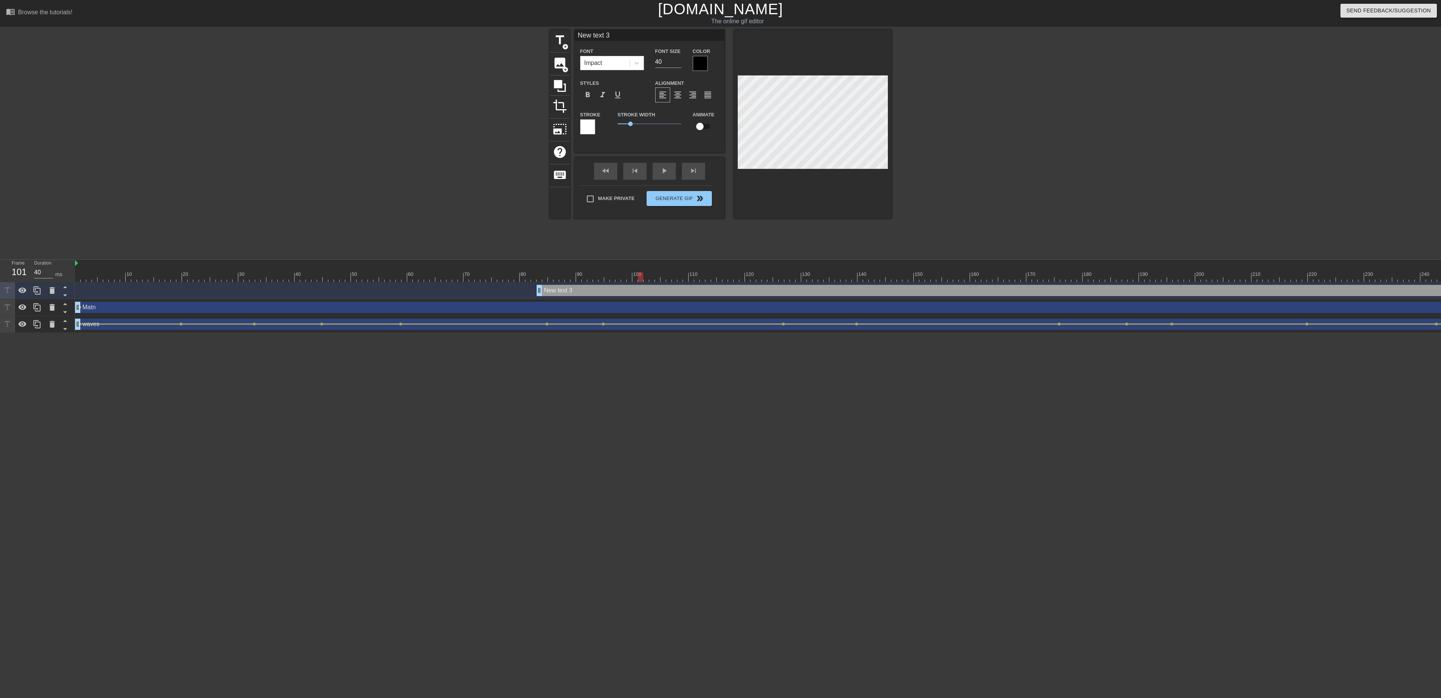
drag, startPoint x: 689, startPoint y: 274, endPoint x: 642, endPoint y: 280, distance: 47.7
click div
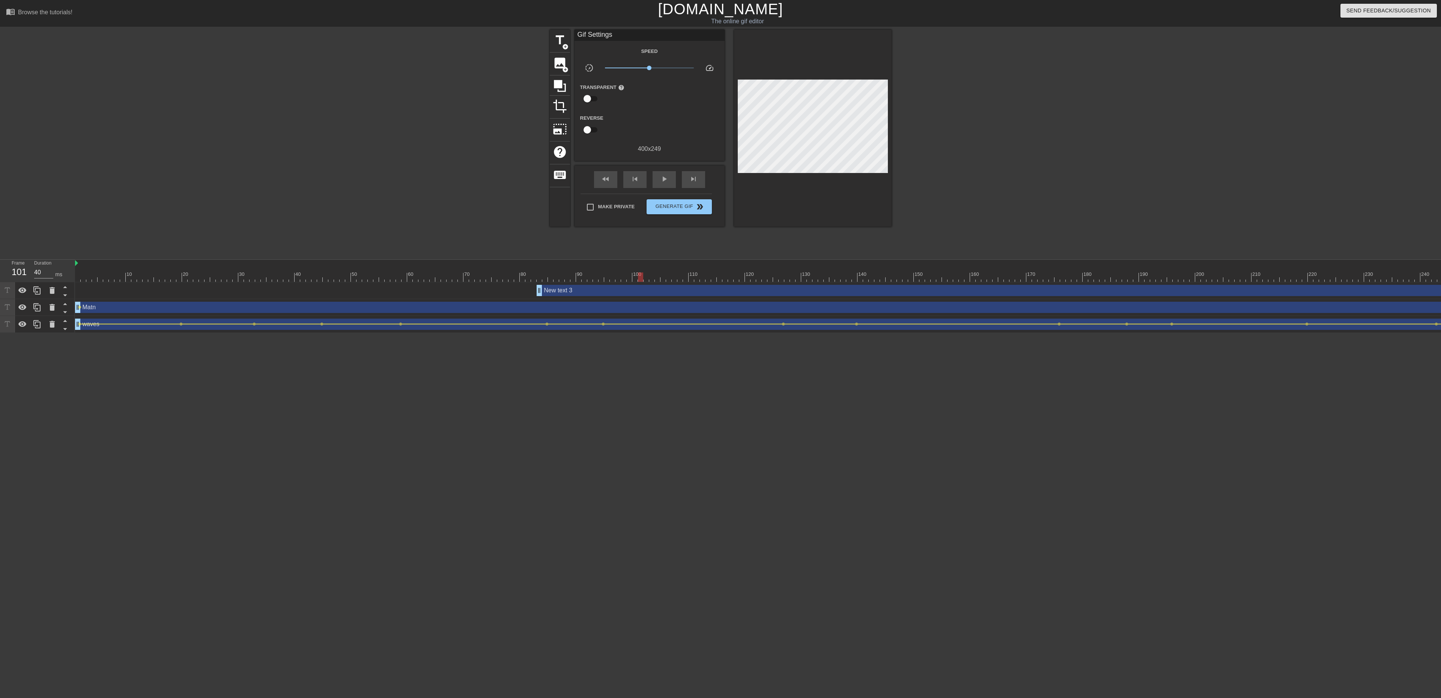
click div "New text 3 drag_handle drag_handle"
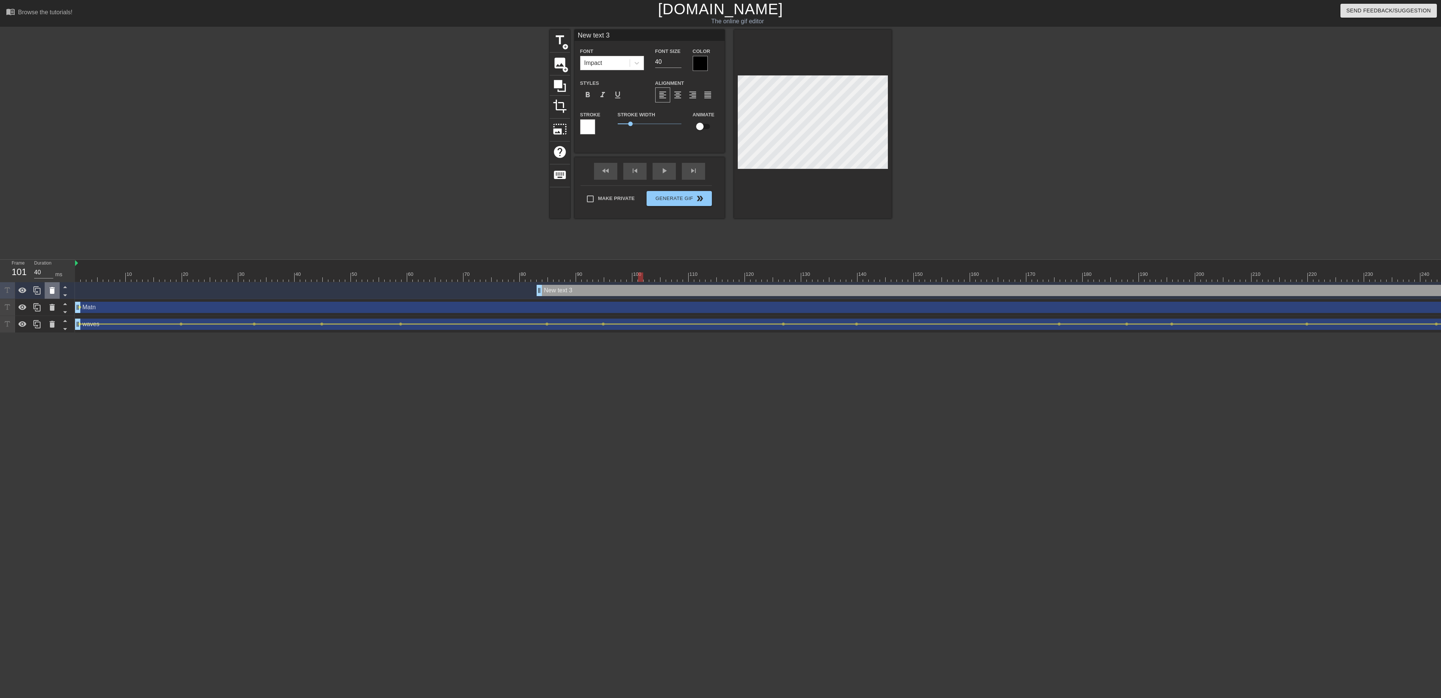
click div
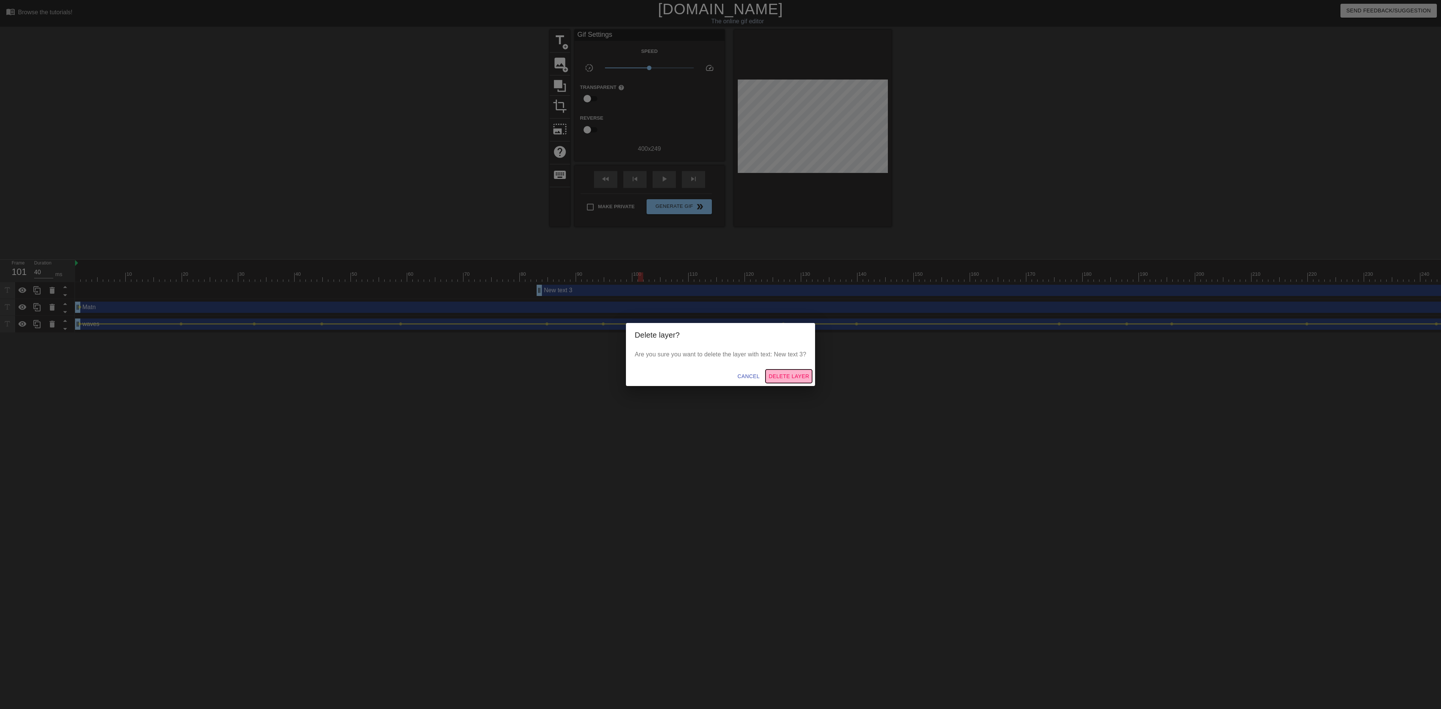
click span "Delete Layer"
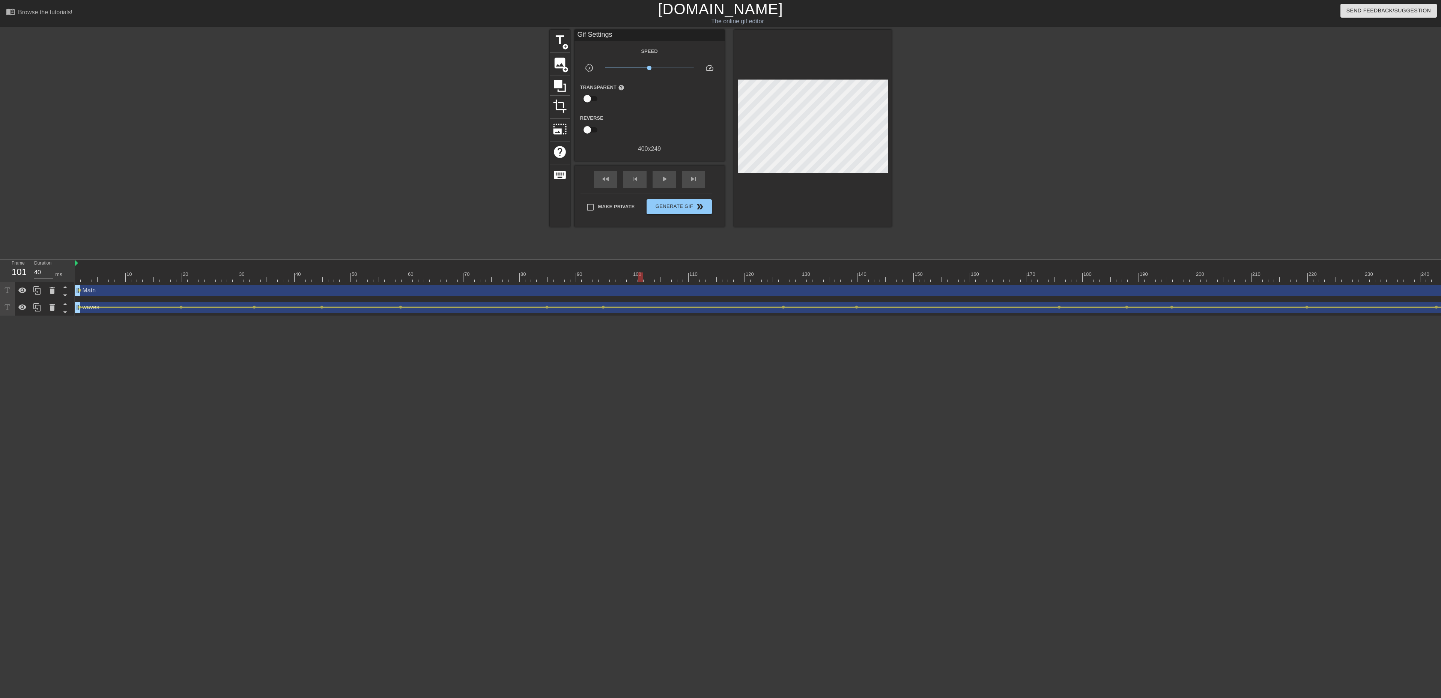
click div "Matn drag_handle drag_handle"
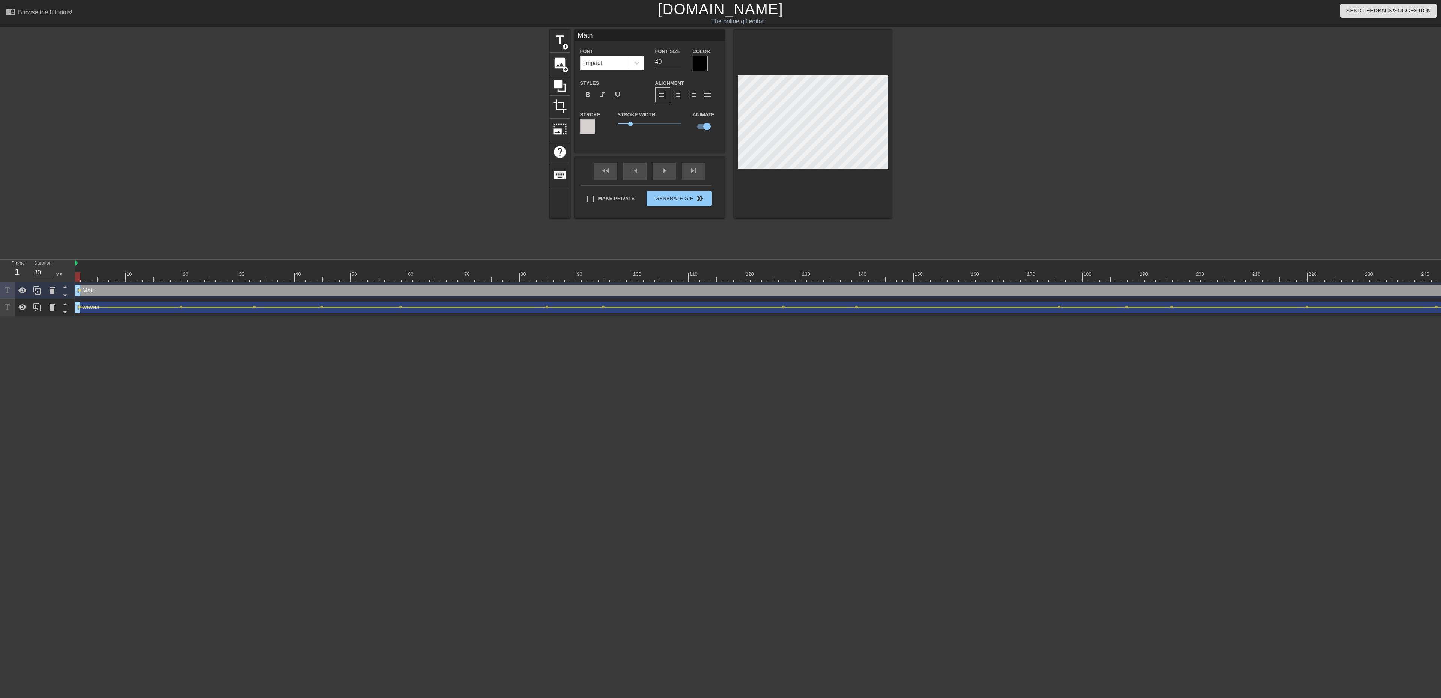
drag, startPoint x: 641, startPoint y: 278, endPoint x: 2, endPoint y: 275, distance: 638.6
click div "Frame 1 Duration 30 ms 10 20 30 40 50 60 70 80 90 100 110 120 130 140 150"
click div "play_arrow"
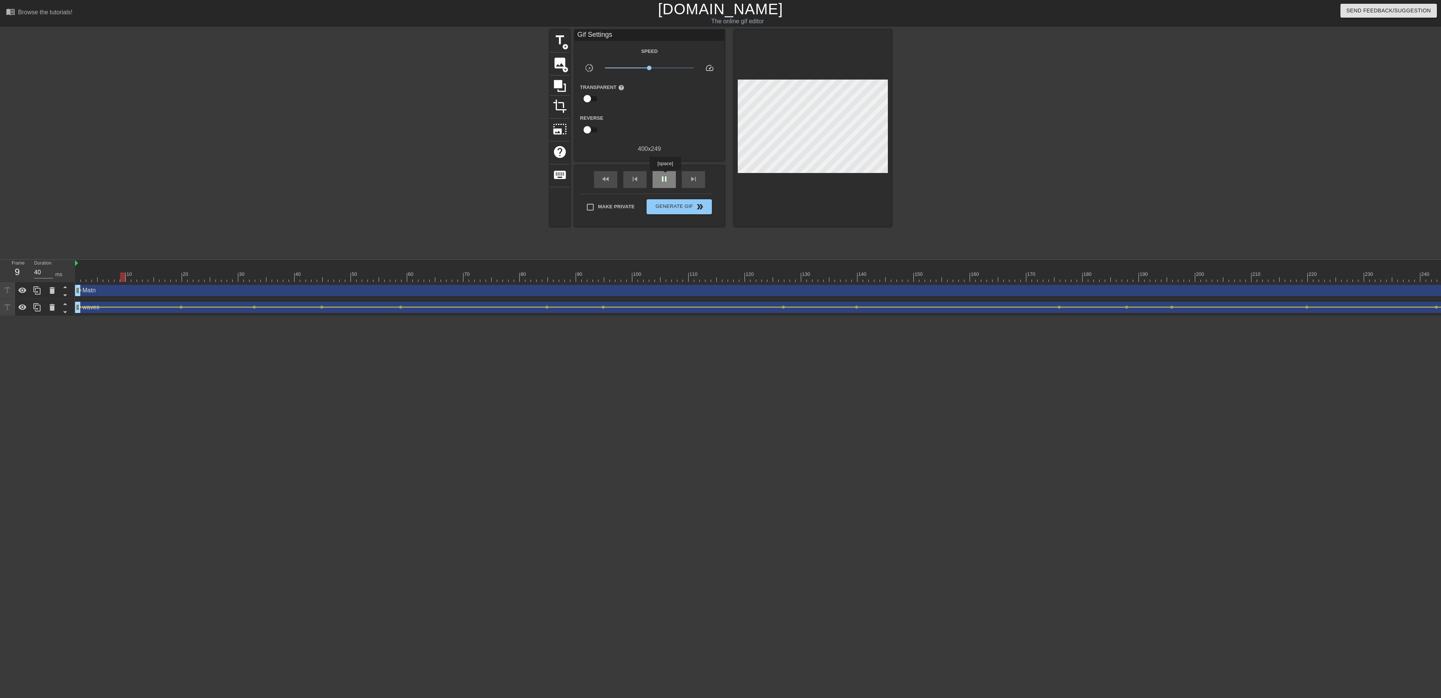
click span "pause"
click div
click div "fast_rewind skip_previous play_arrow skip_next"
click span "play_arrow"
click span "pause"
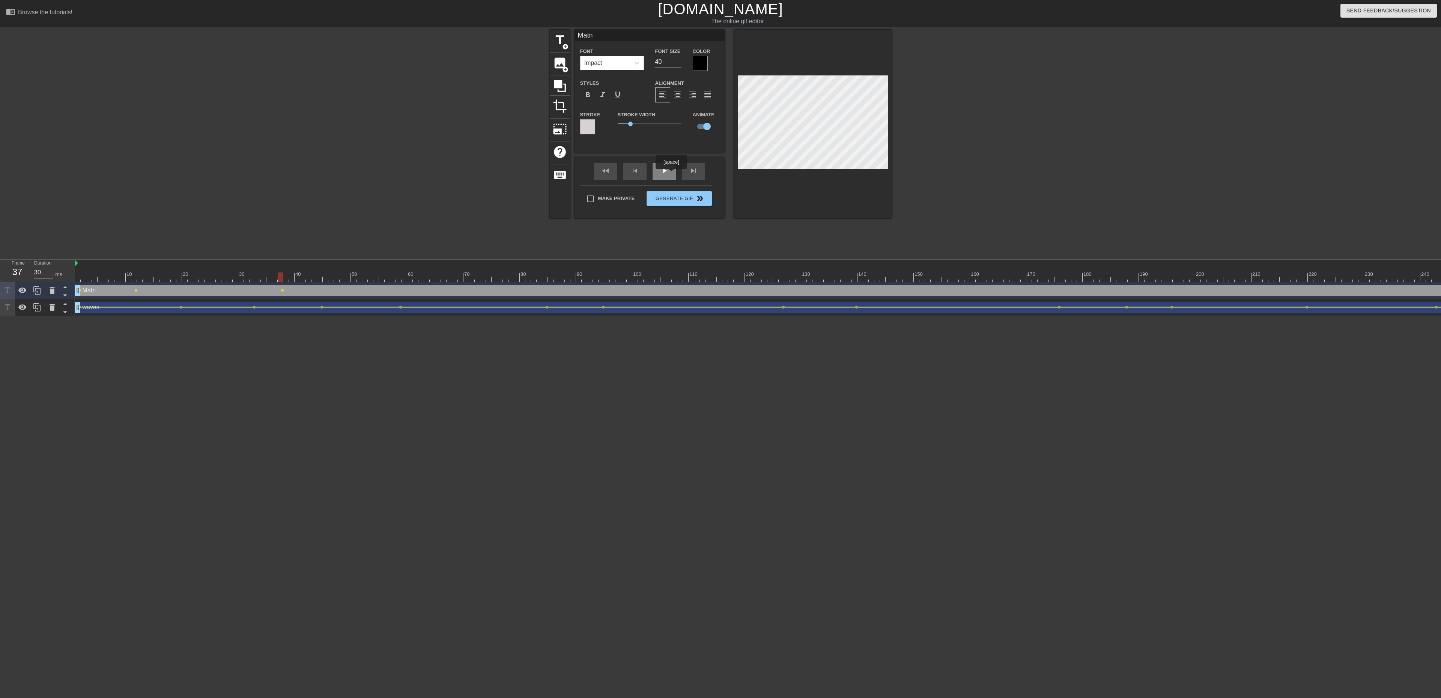
click div "play_arrow"
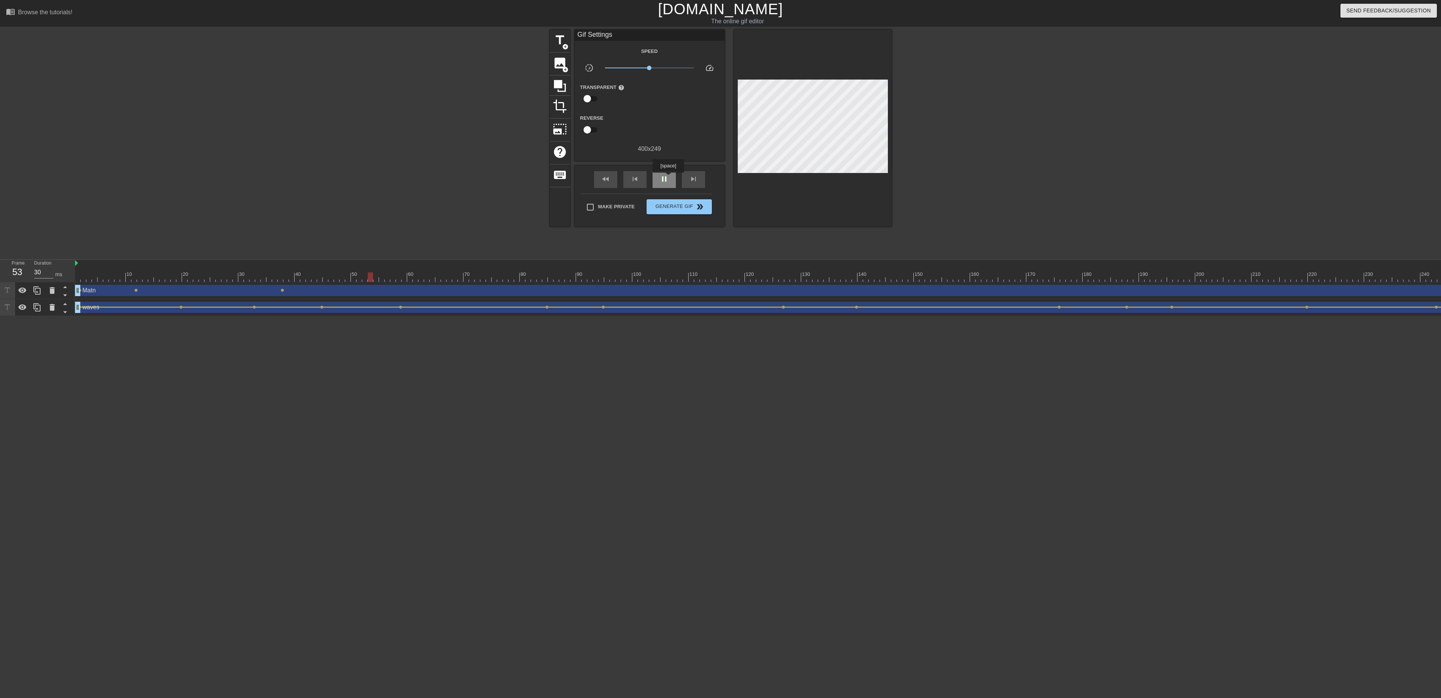
click span "pause"
click div "play_arrow"
click div "pause"
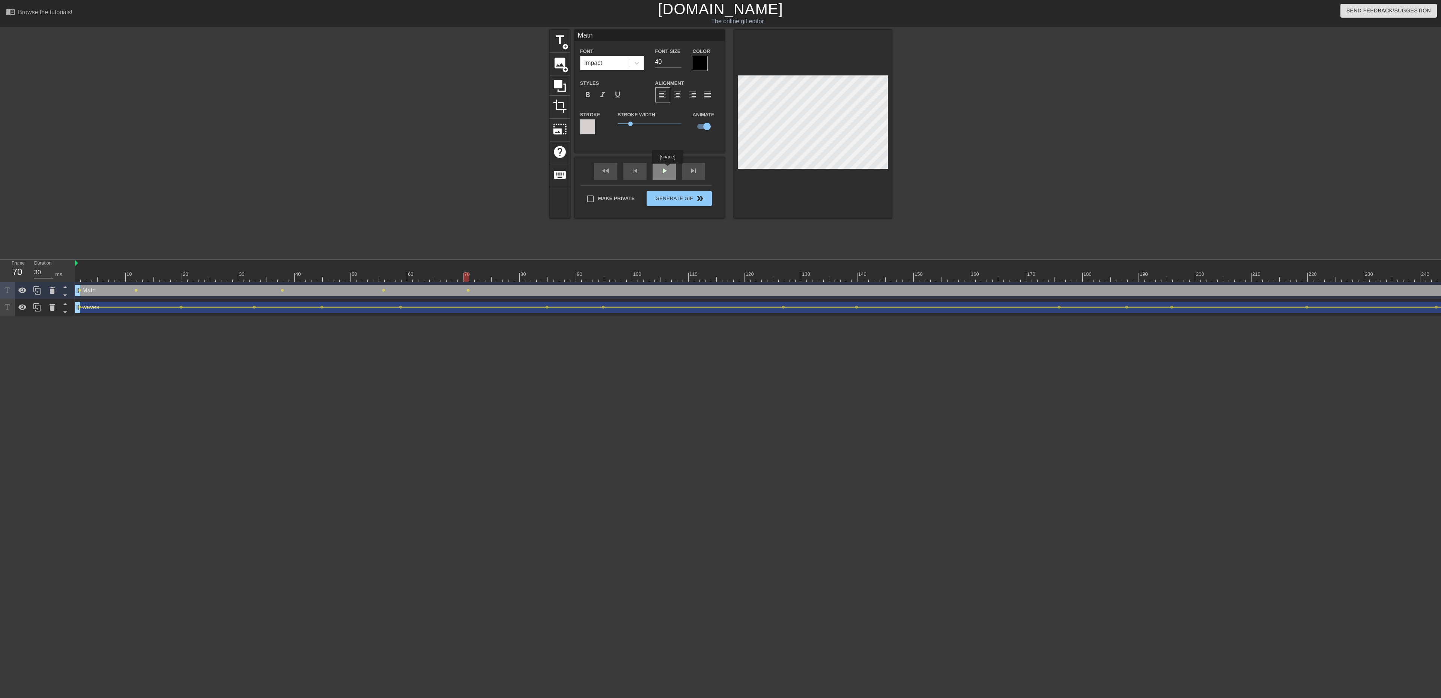
click div "fast_rewind skip_previous play_arrow skip_next"
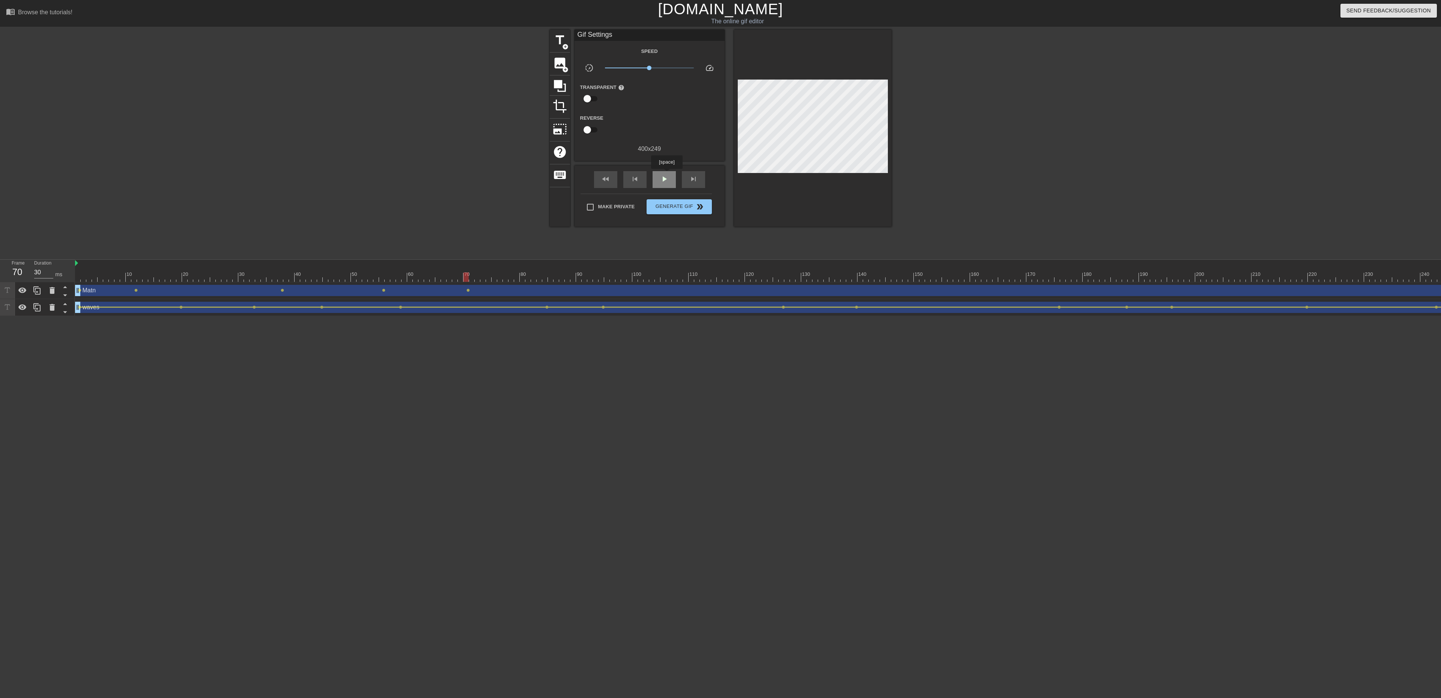
click div "play_arrow"
click span "pause"
click div "play_arrow"
click div "pause"
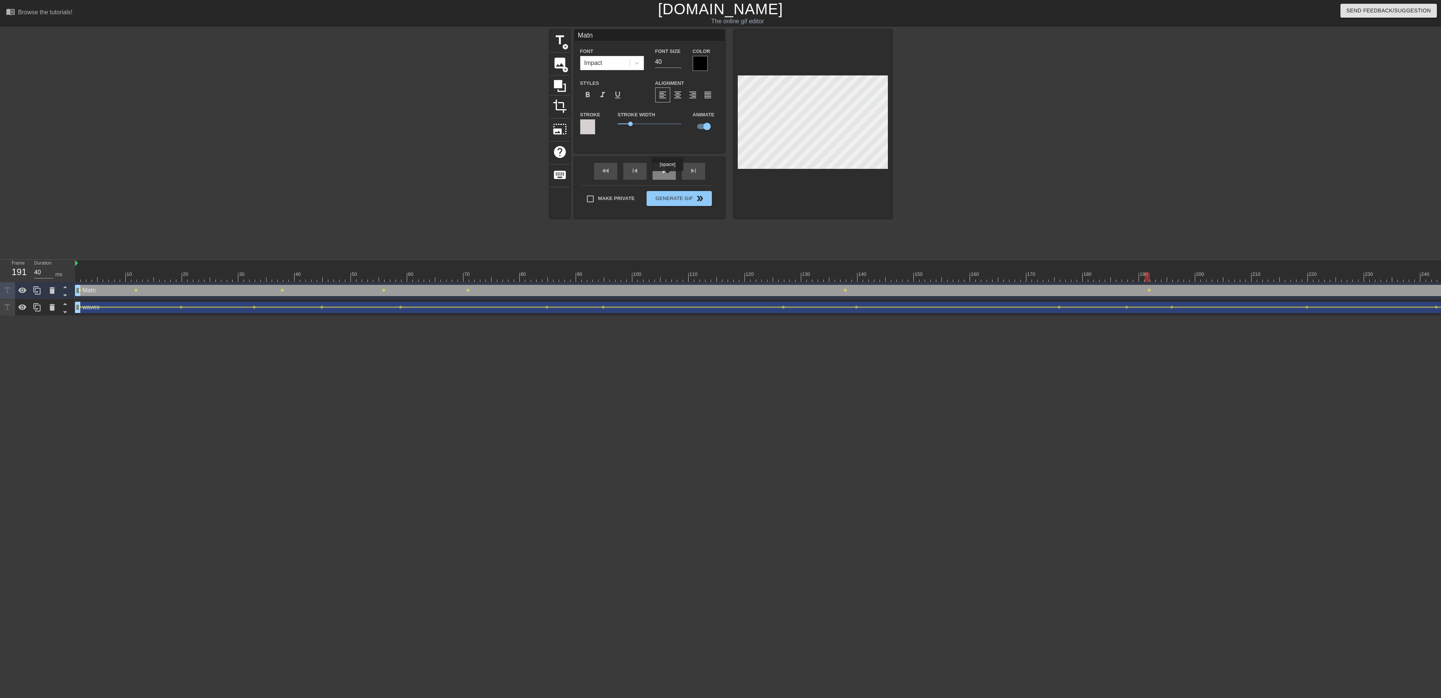
click div "fast_rewind skip_previous play_arrow skip_next"
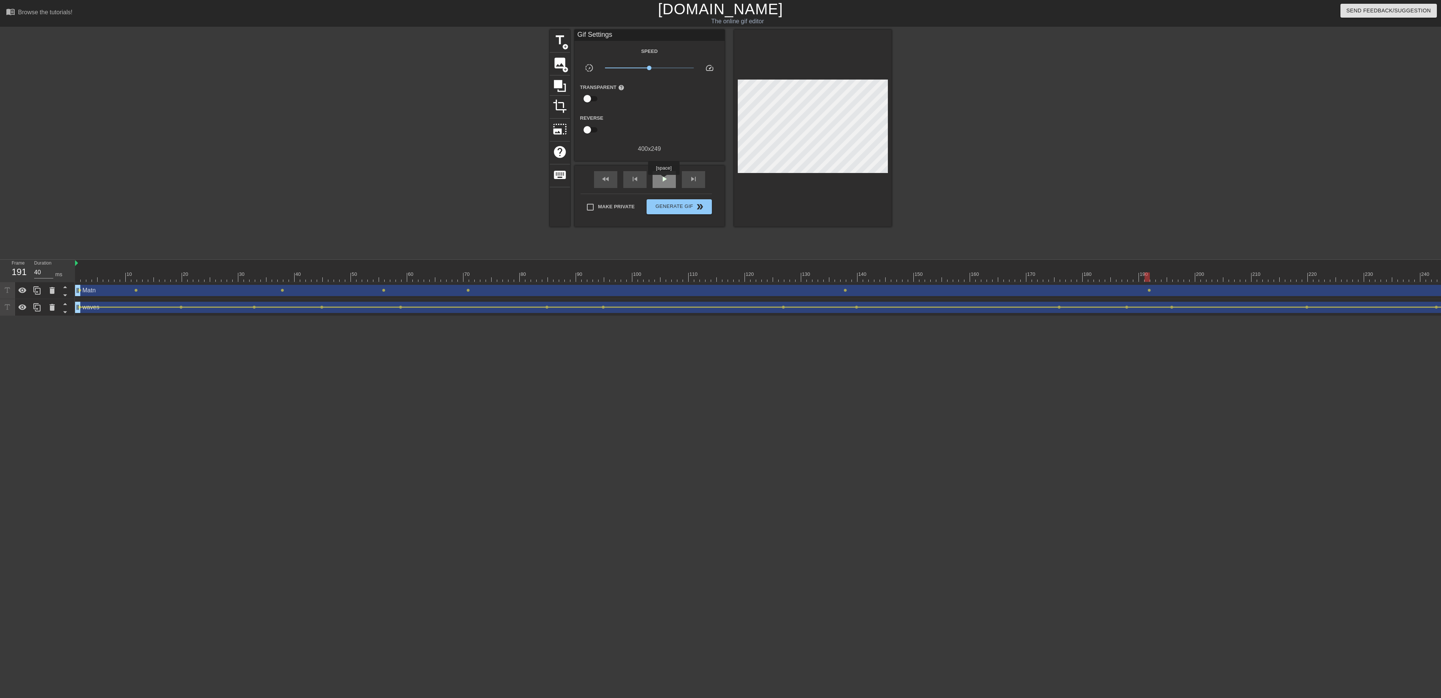
click span "play_arrow"
click span "pause"
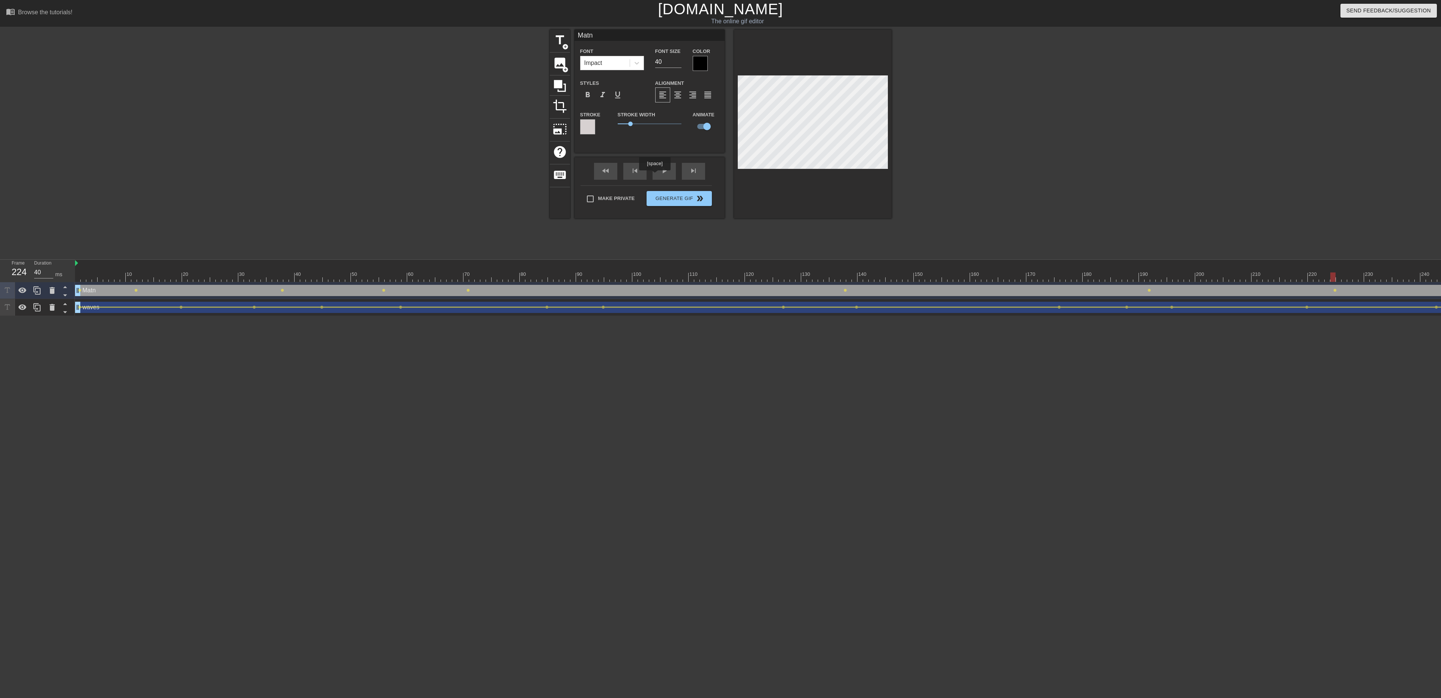
click div "fast_rewind skip_previous play_arrow skip_next"
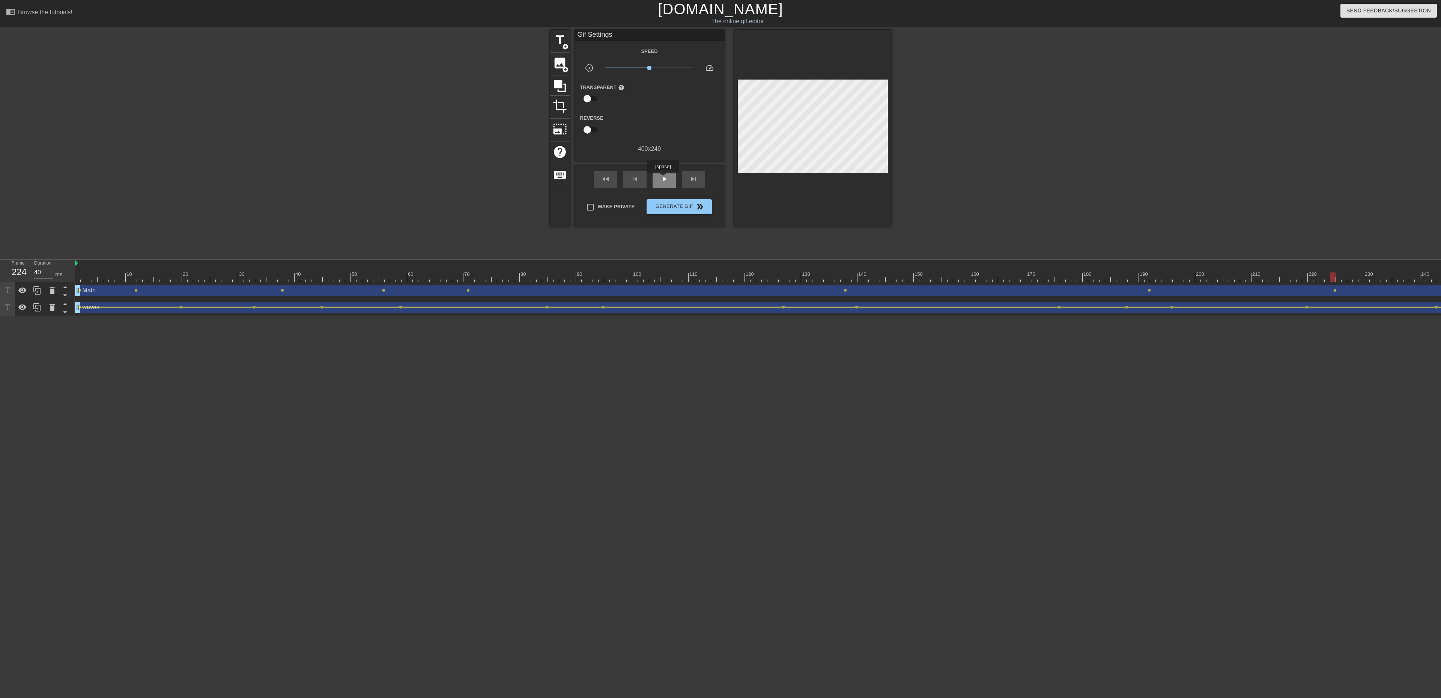
click span "play_arrow"
click span "pause"
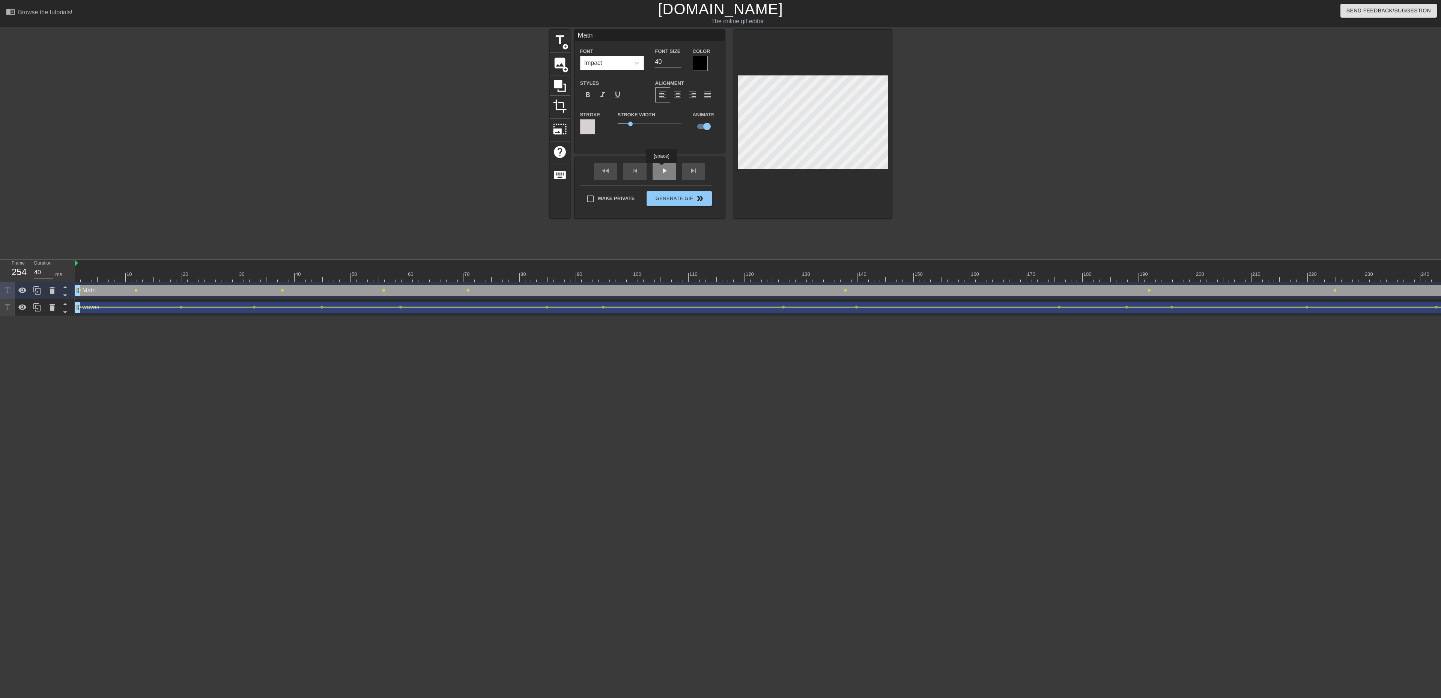
click div "fast_rewind skip_previous play_arrow skip_next"
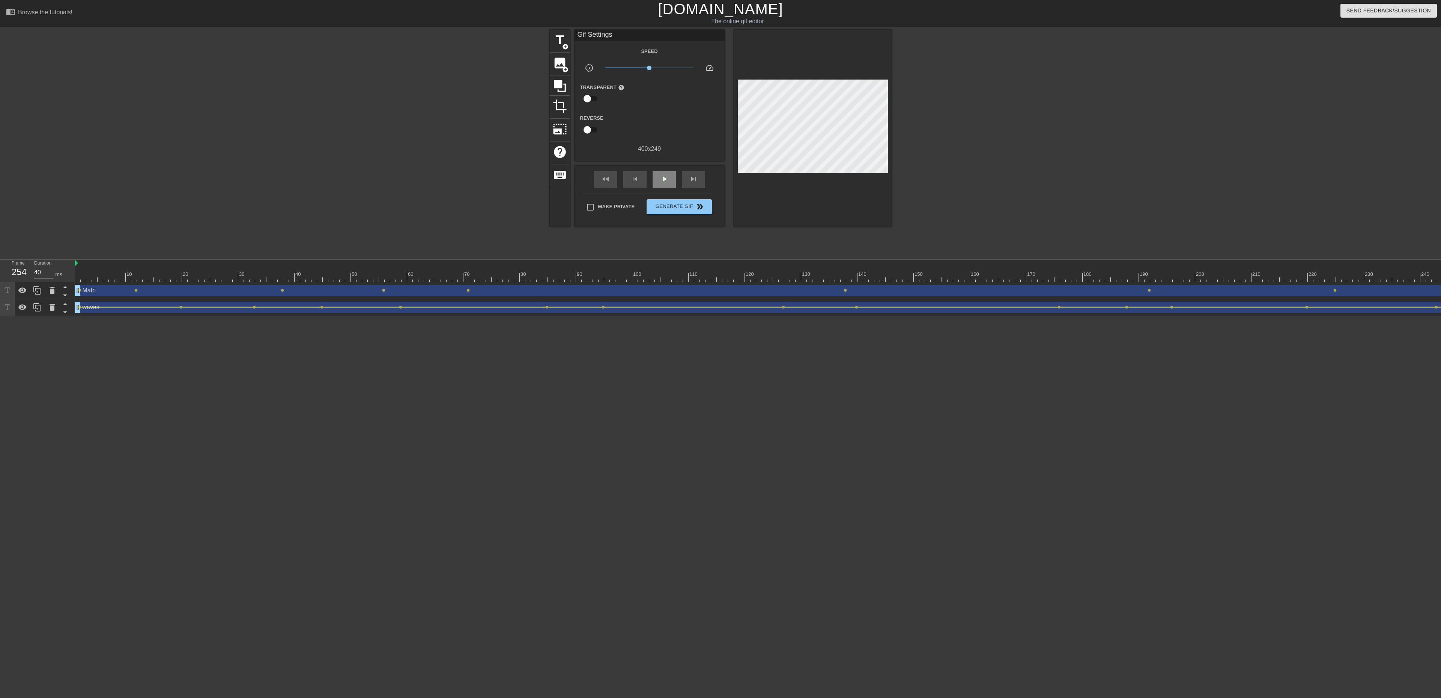
click span "play_arrow"
click span "pause"
click span "play_arrow"
click span "pause"
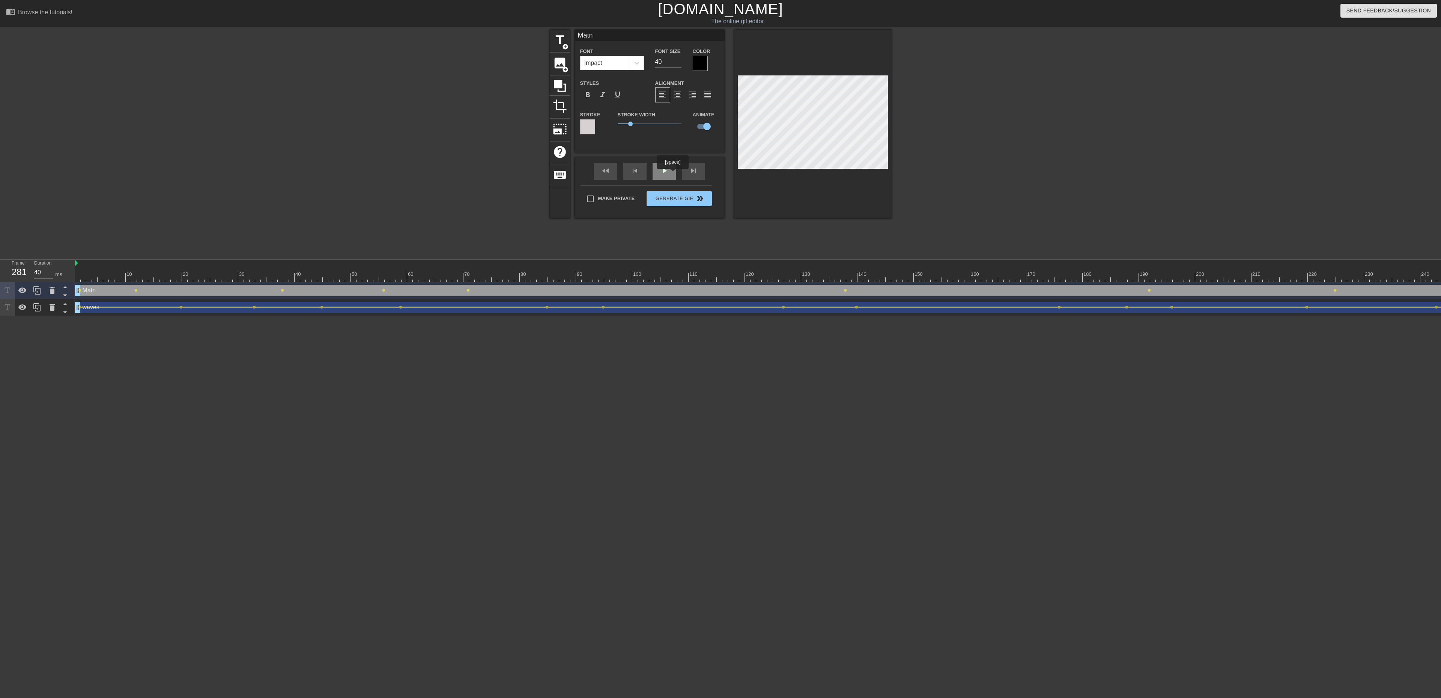
click div "play_arrow"
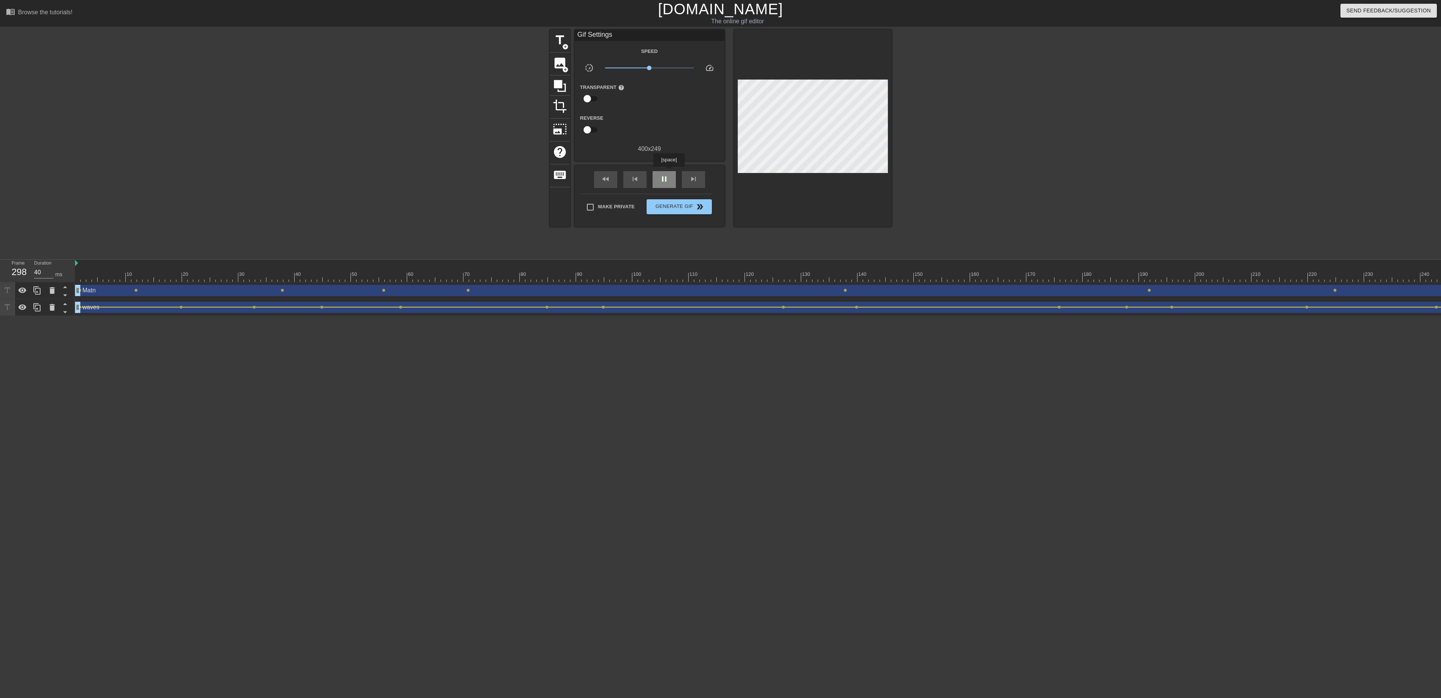
click div "pause"
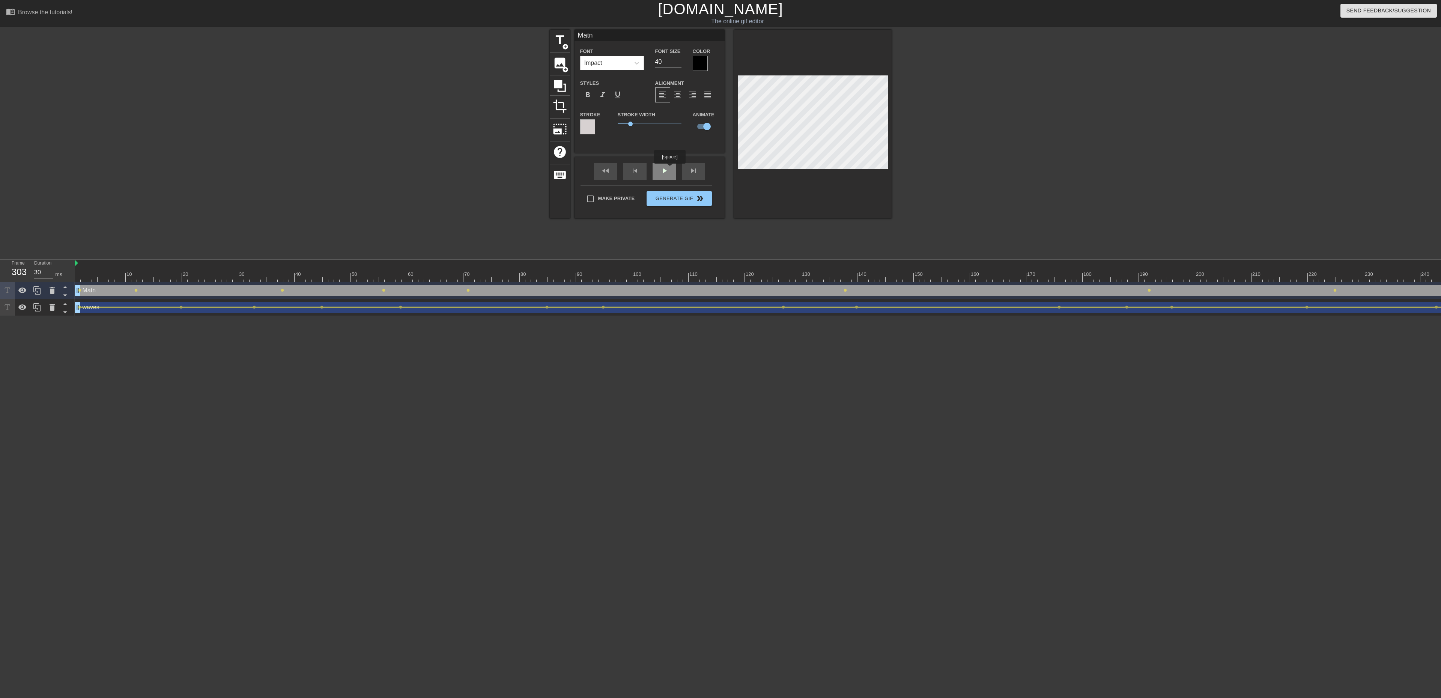
click div "fast_rewind skip_previous play_arrow skip_next"
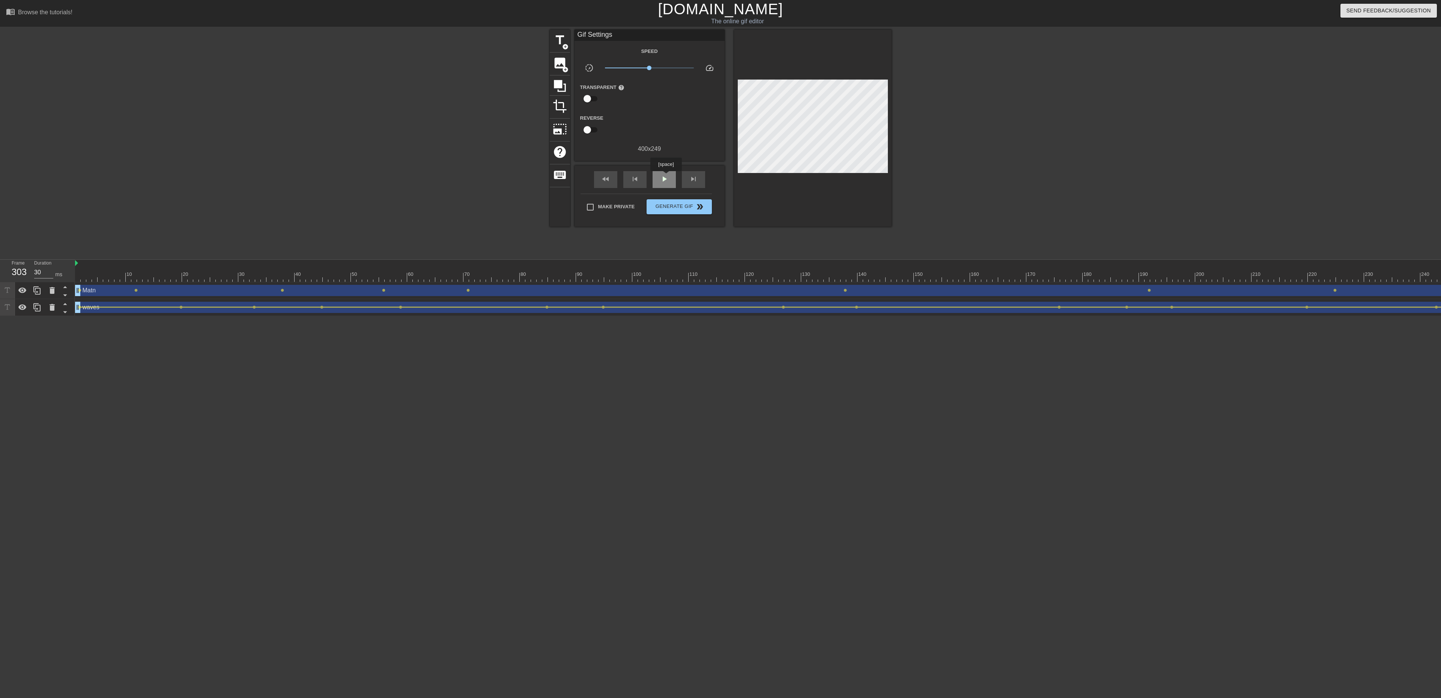
click span "play_arrow"
type input "30"
click span "pause"
click span "lens"
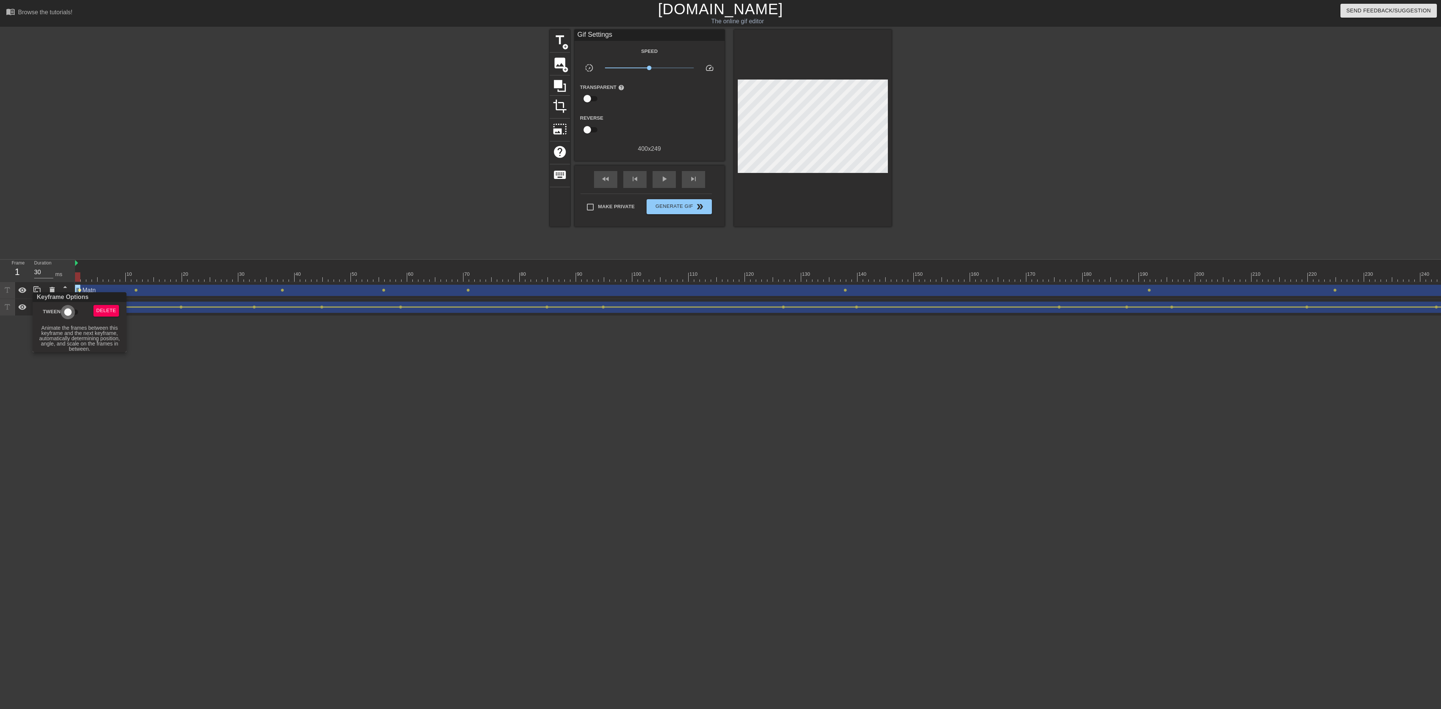
click input "Tween"
checkbox input "true"
click div
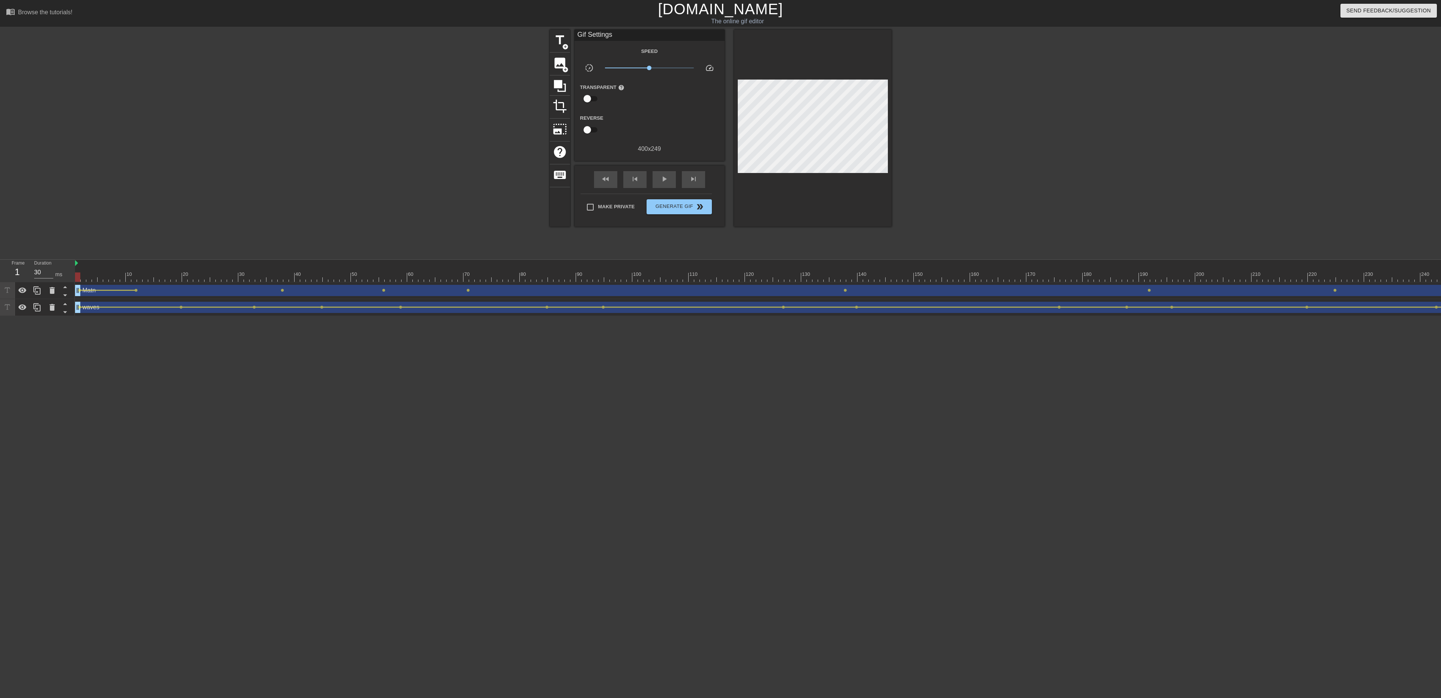
click icon
drag, startPoint x: 7, startPoint y: 291, endPoint x: 114, endPoint y: 239, distance: 119.2
click div "title add_circle image add_circle crop photo_size_select_large help keyboard Gi…"
click span "lens"
type input "40"
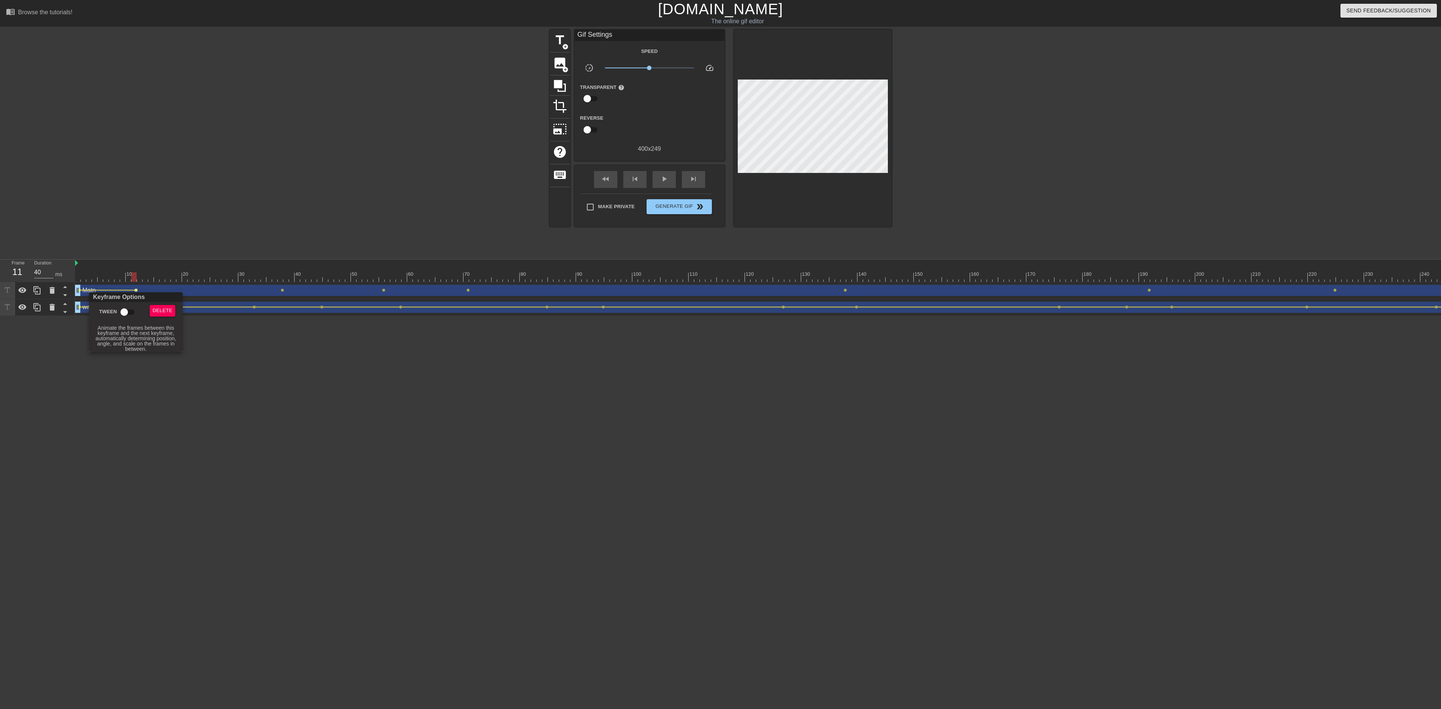
click input "Tween"
checkbox input "true"
click div
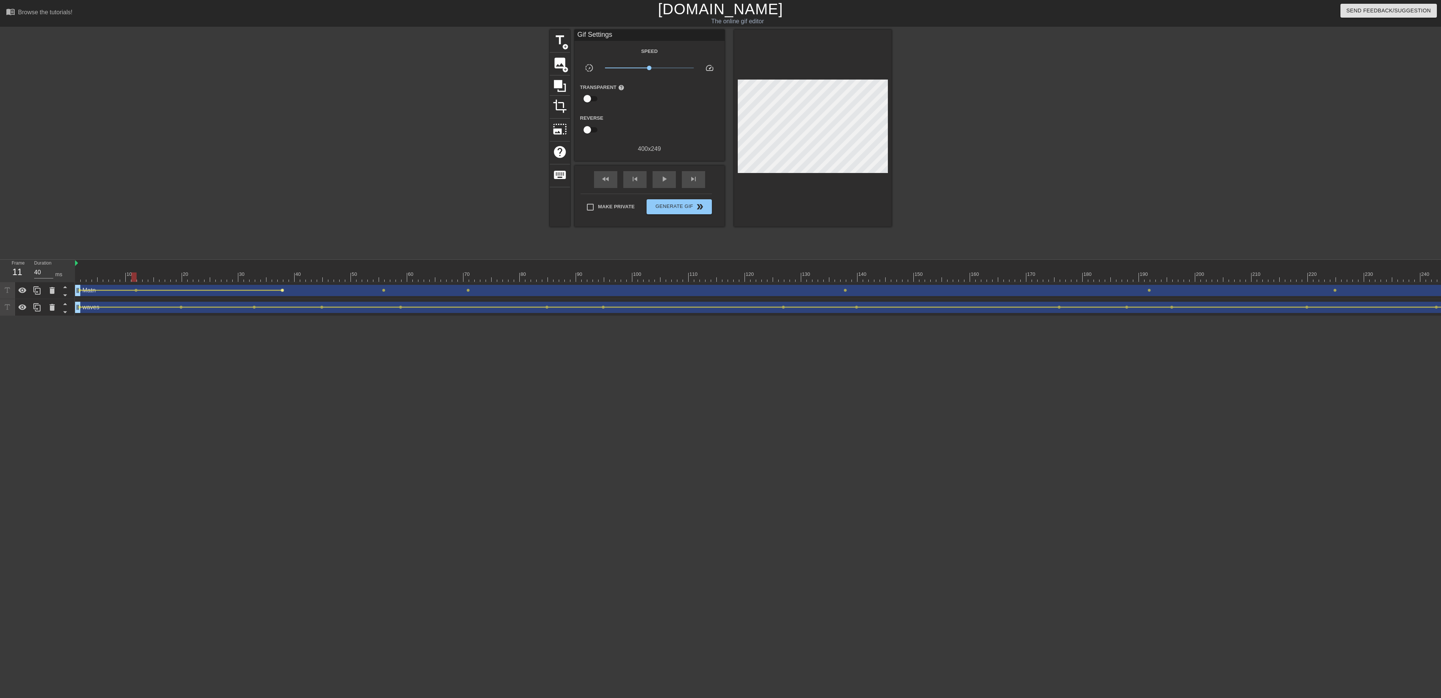
click span "lens"
type input "30"
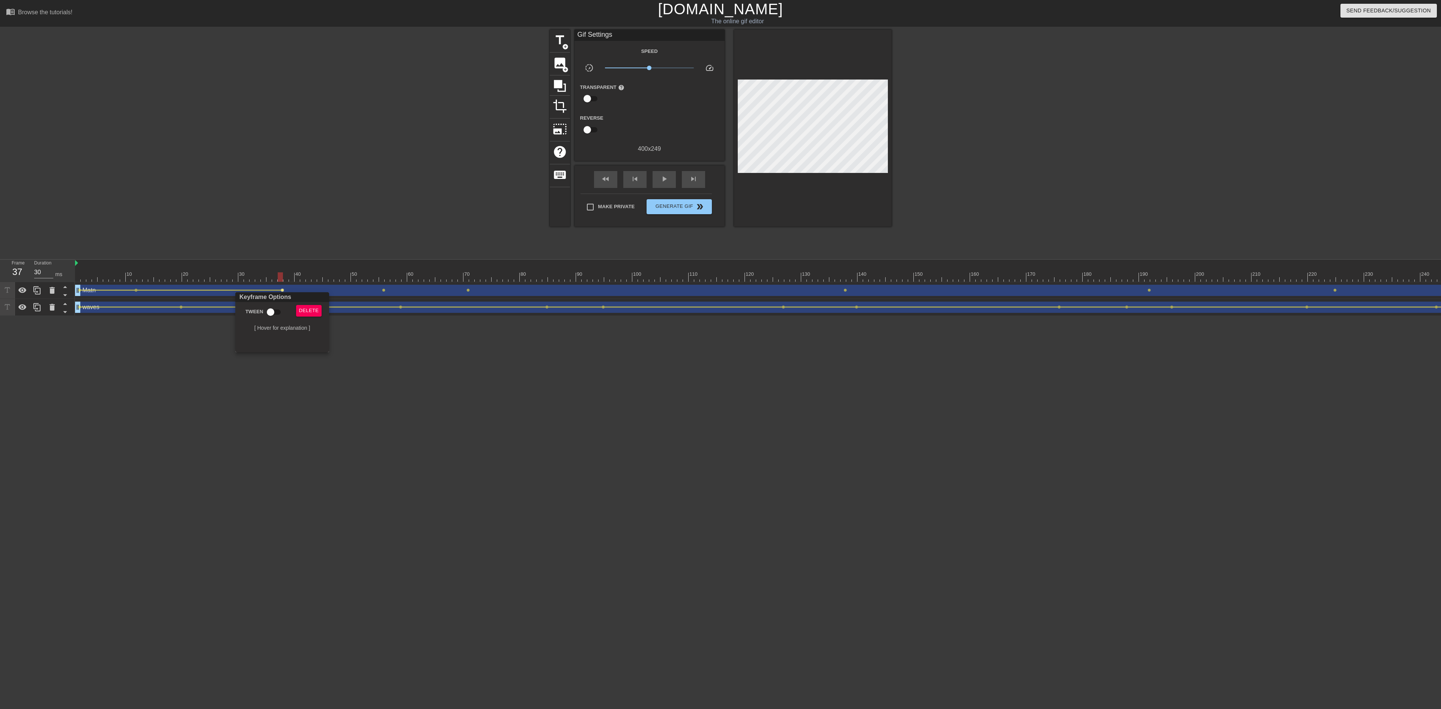
click input "Tween"
checkbox input "true"
click div
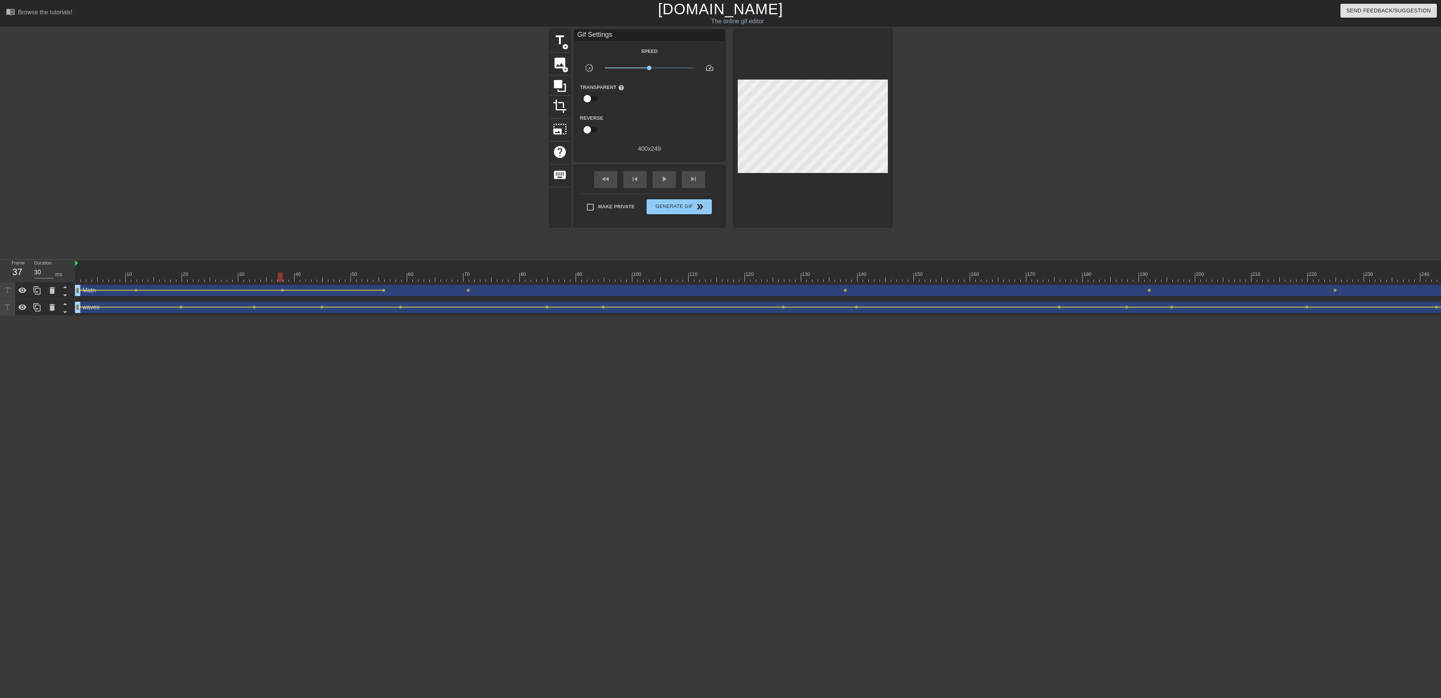
click span "lens"
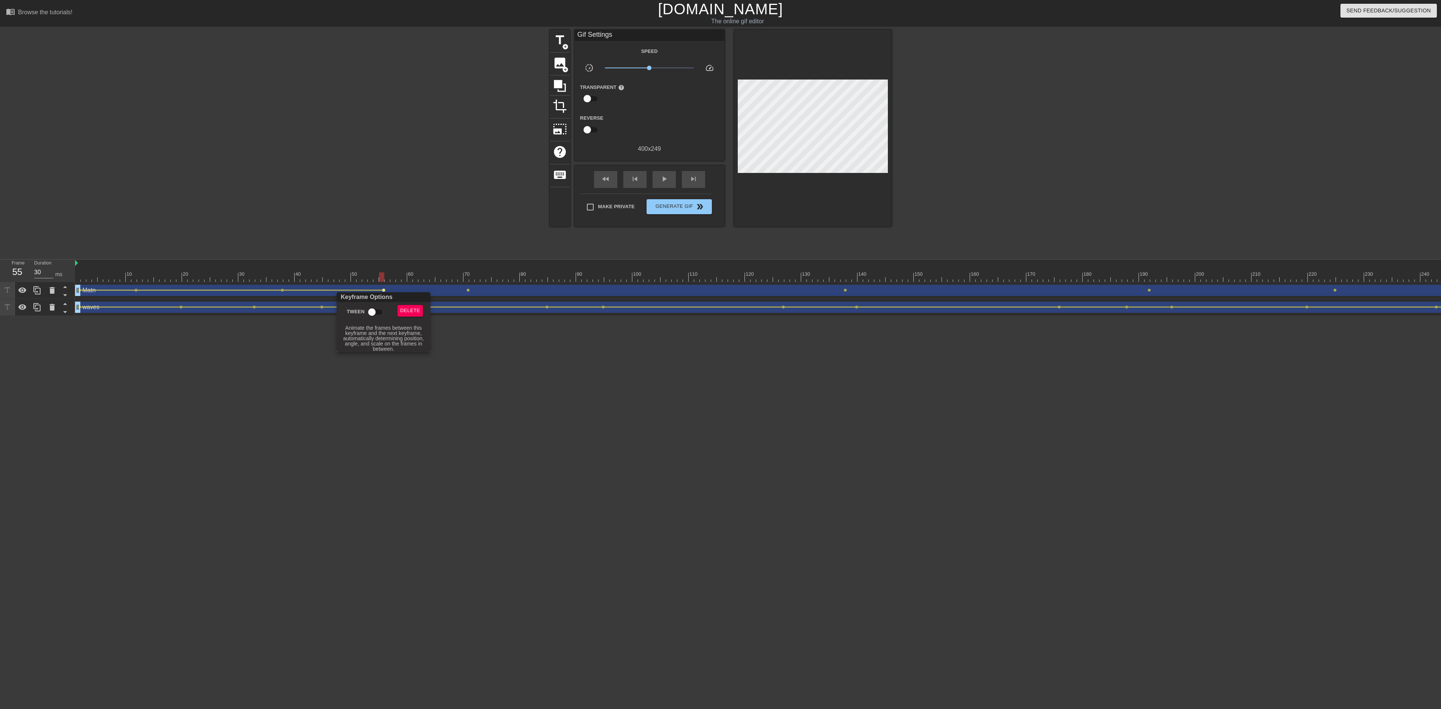
click input "Tween"
checkbox input "true"
click div
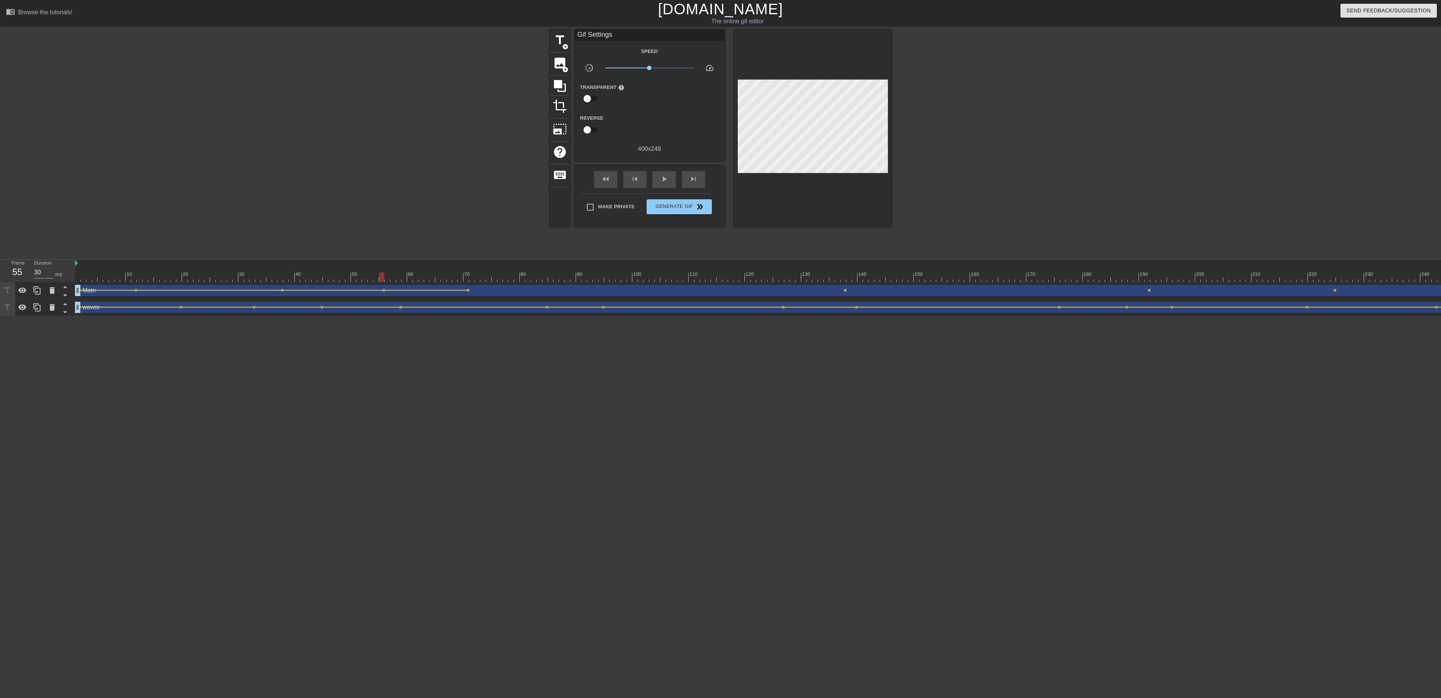
click div "Matn drag_handle drag_handle"
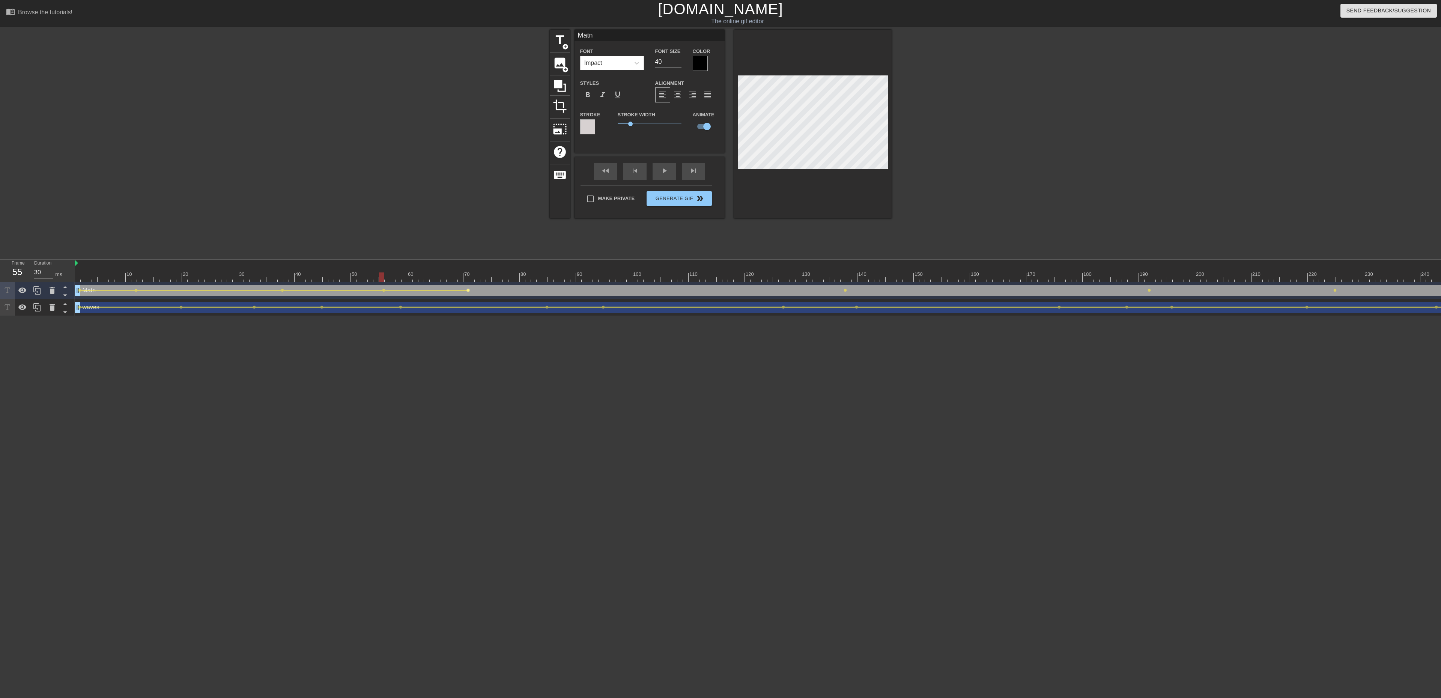
click span "lens"
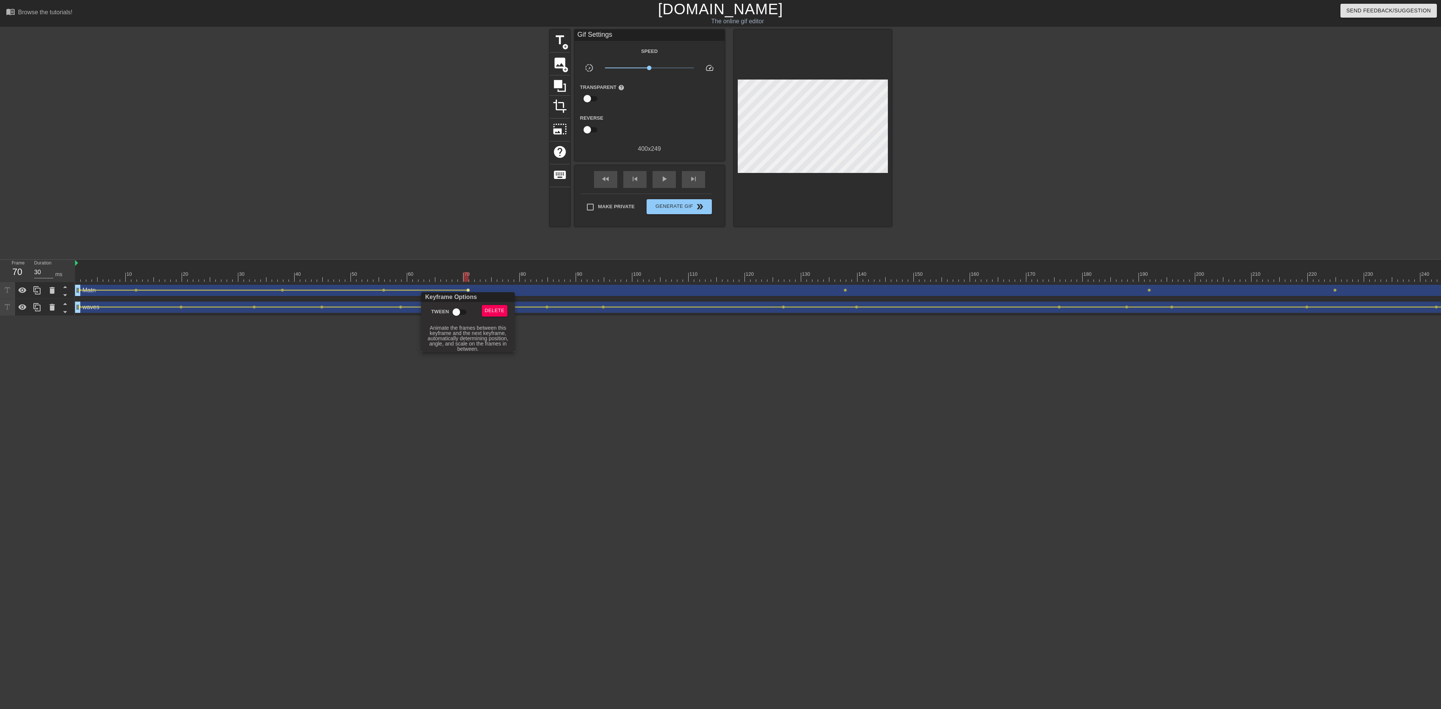
click input "Tween"
checkbox input "true"
click div
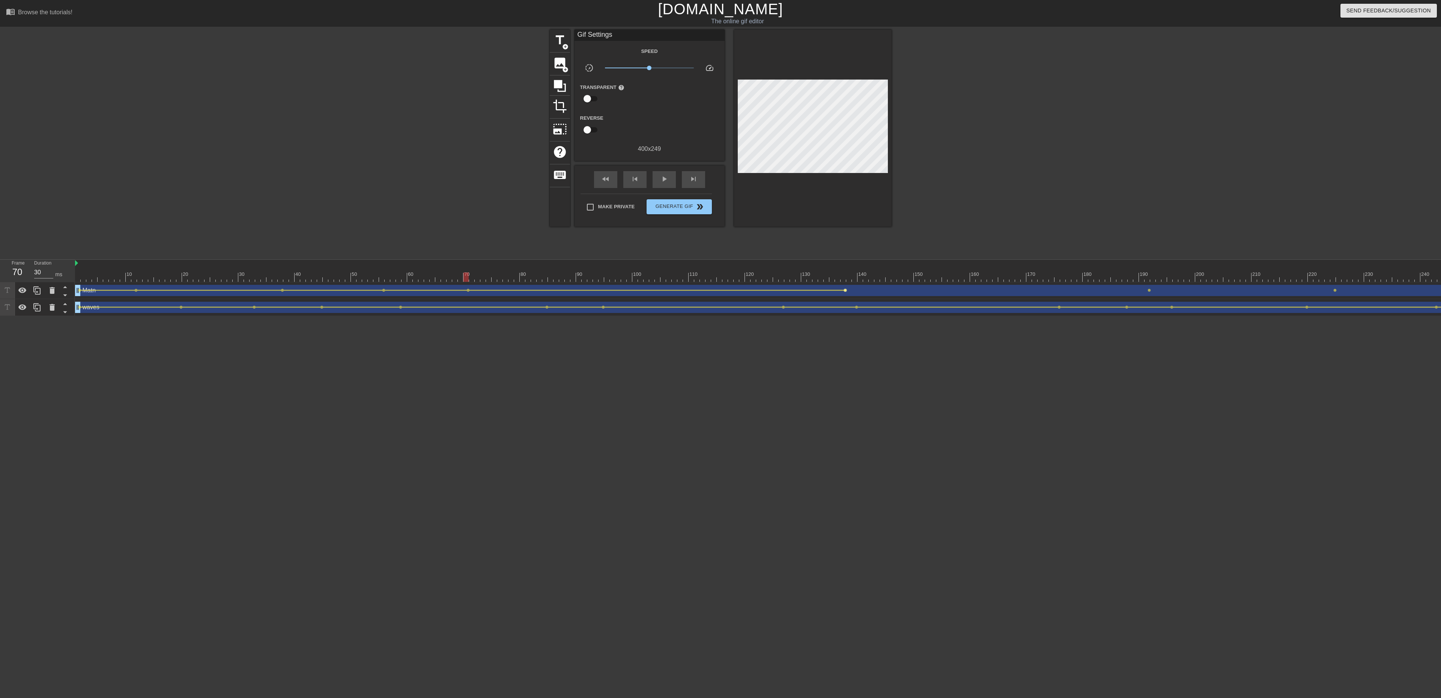
click span "lens"
type input "40"
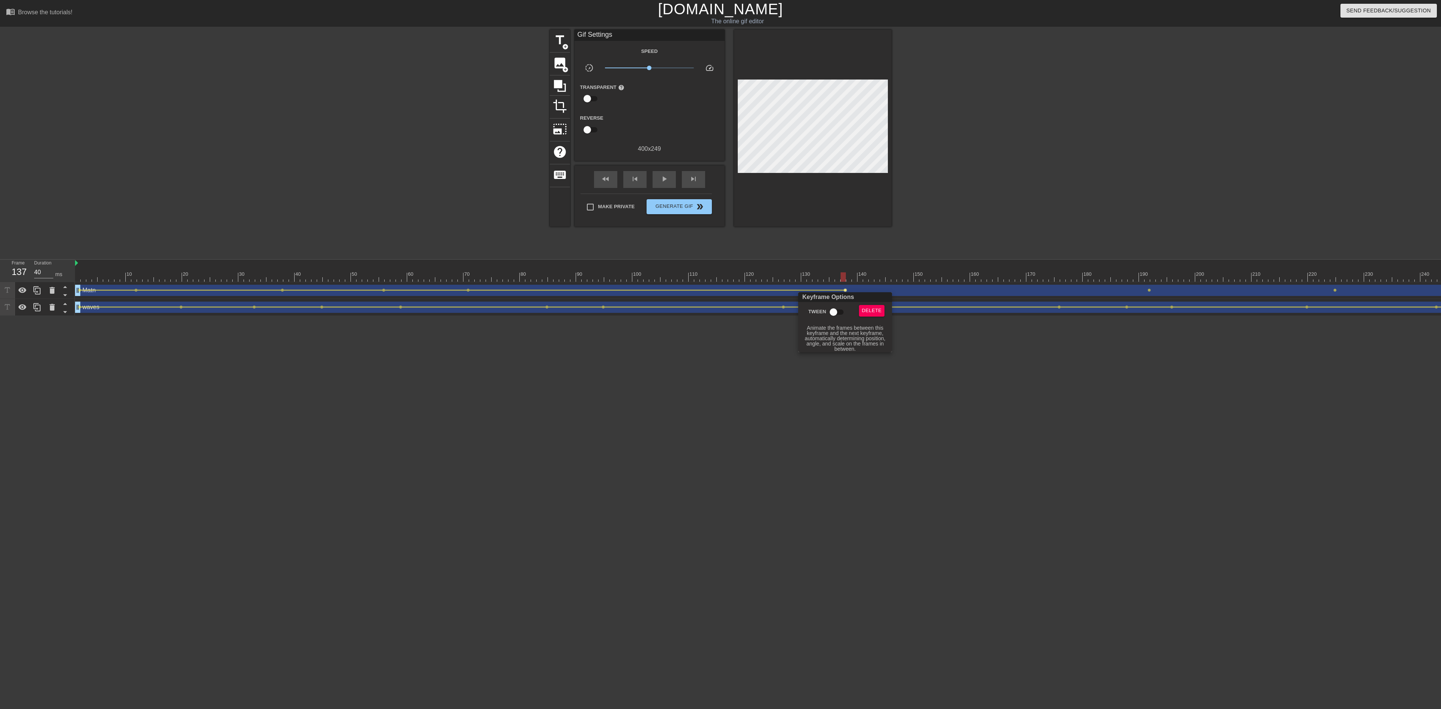
click input "Tween"
checkbox input "true"
click div
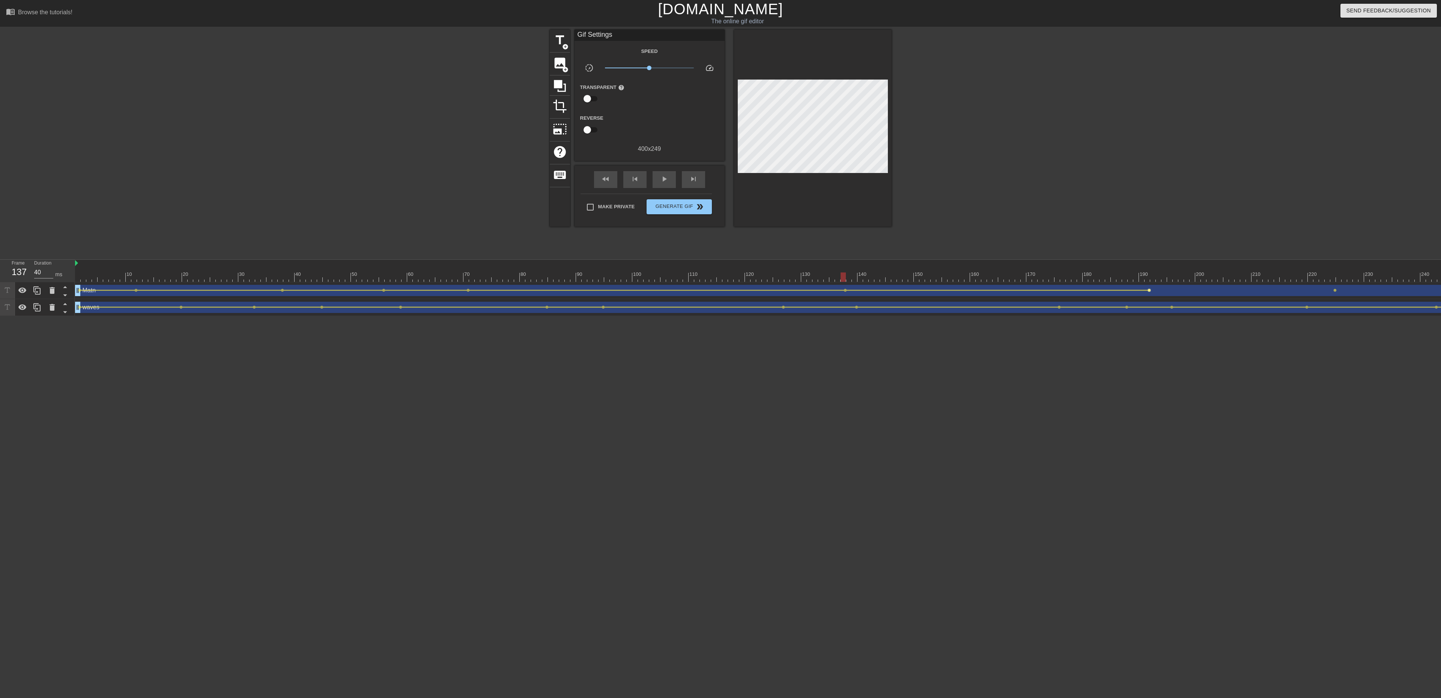
click span "lens"
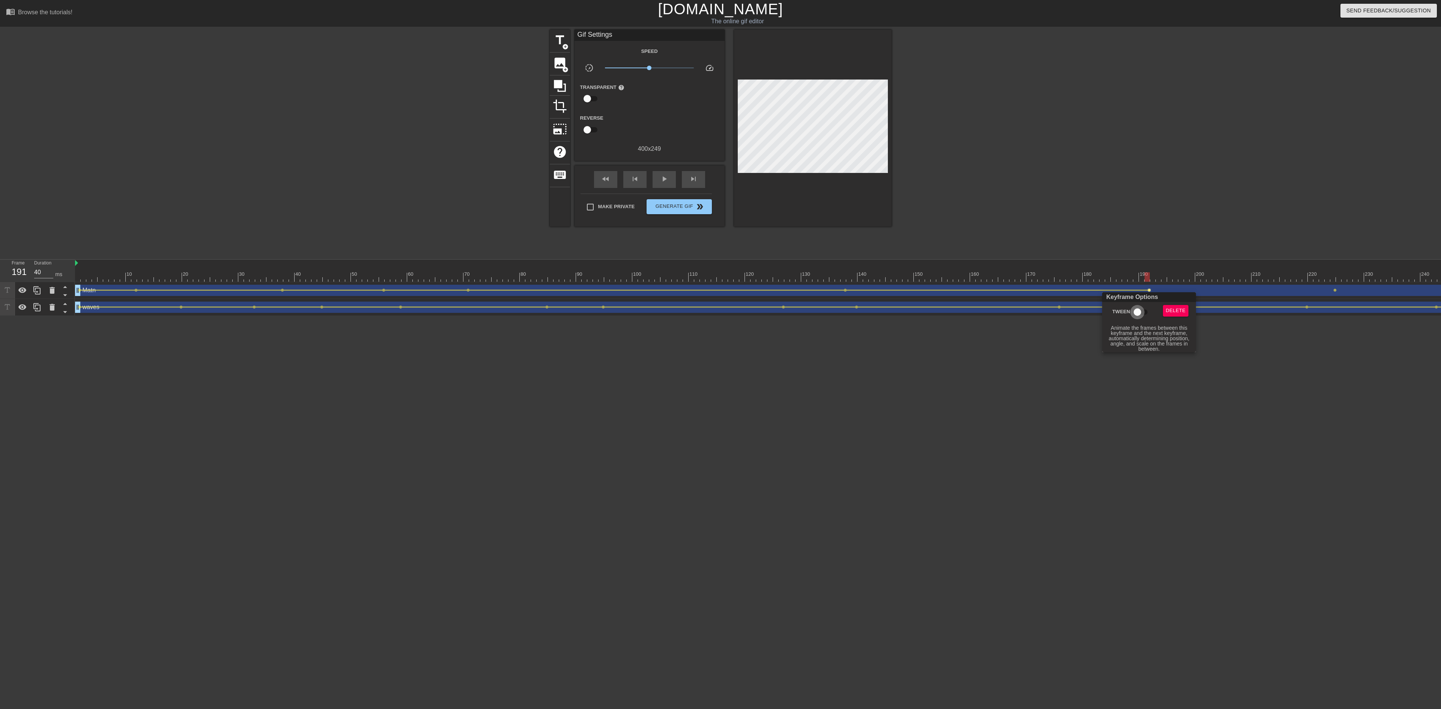
click input "Tween"
checkbox input "true"
click div
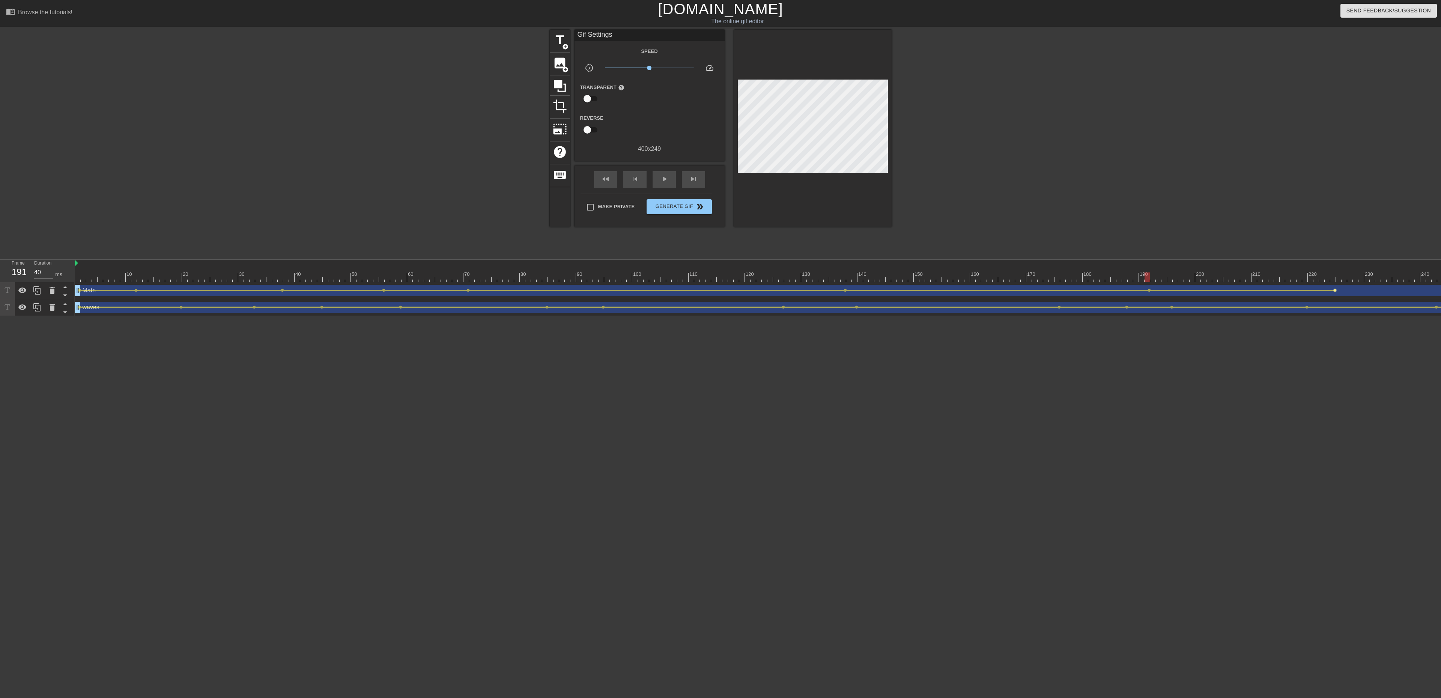
click span "lens"
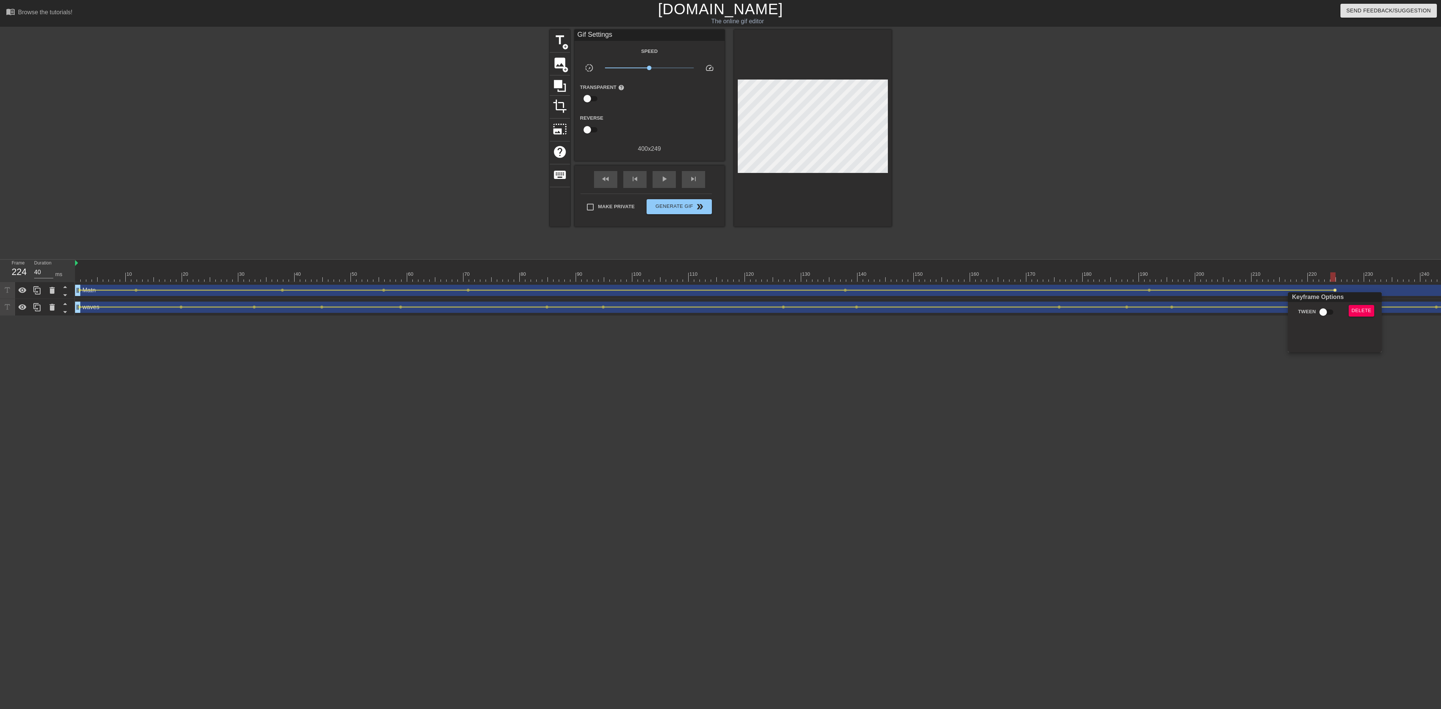
click input "Tween"
checkbox input "true"
click div
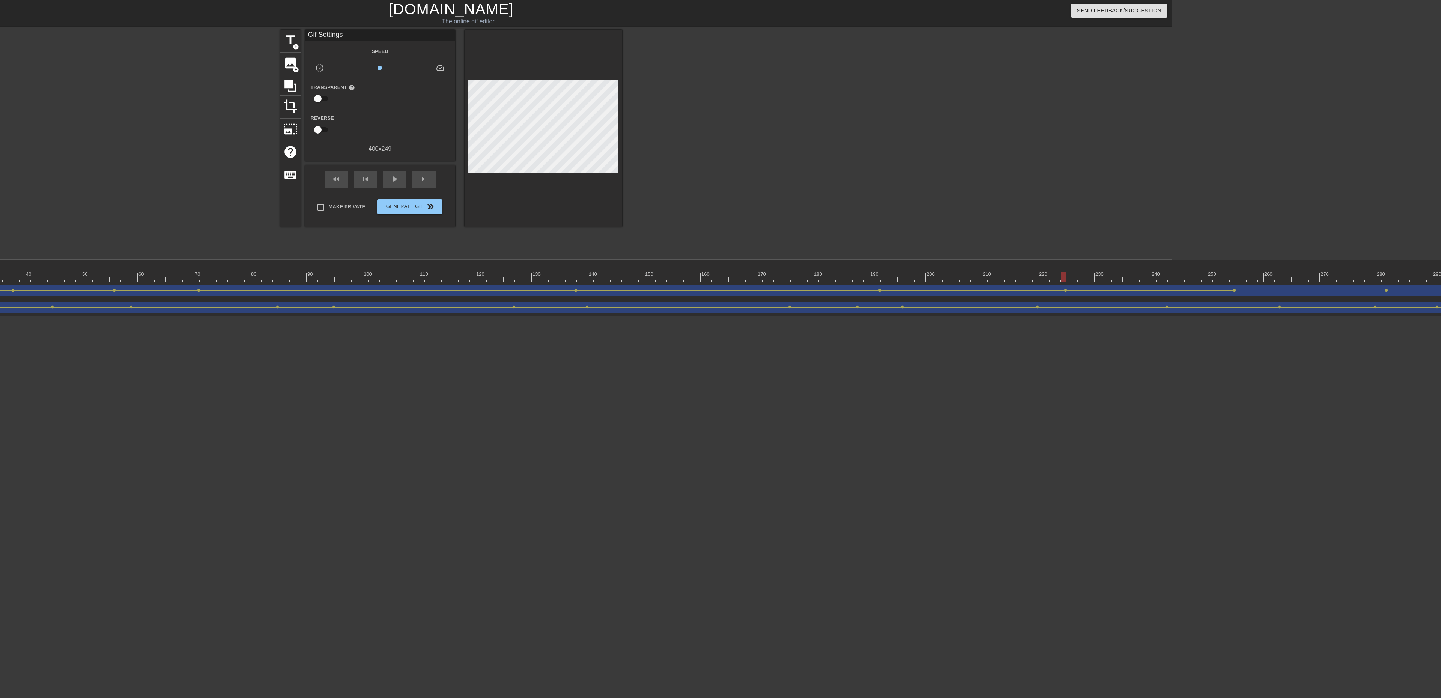
scroll to position [0, 397]
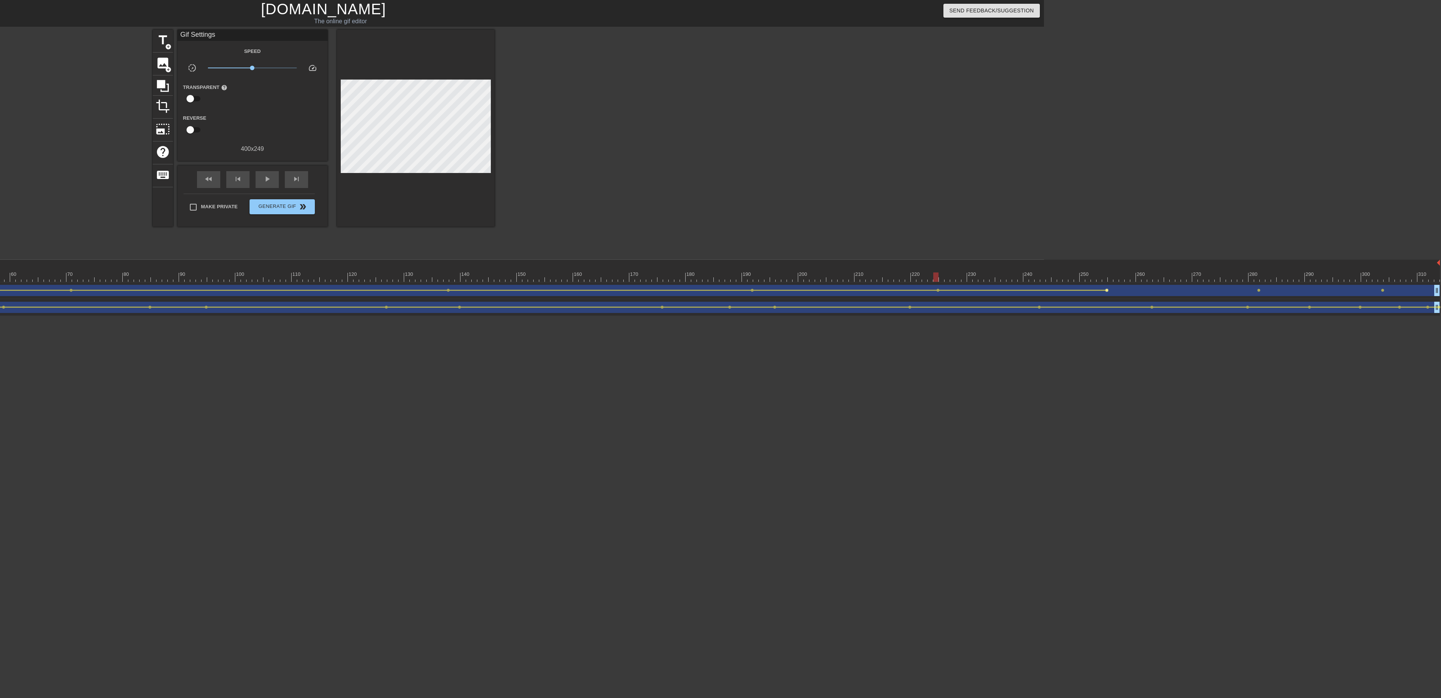
click span "lens"
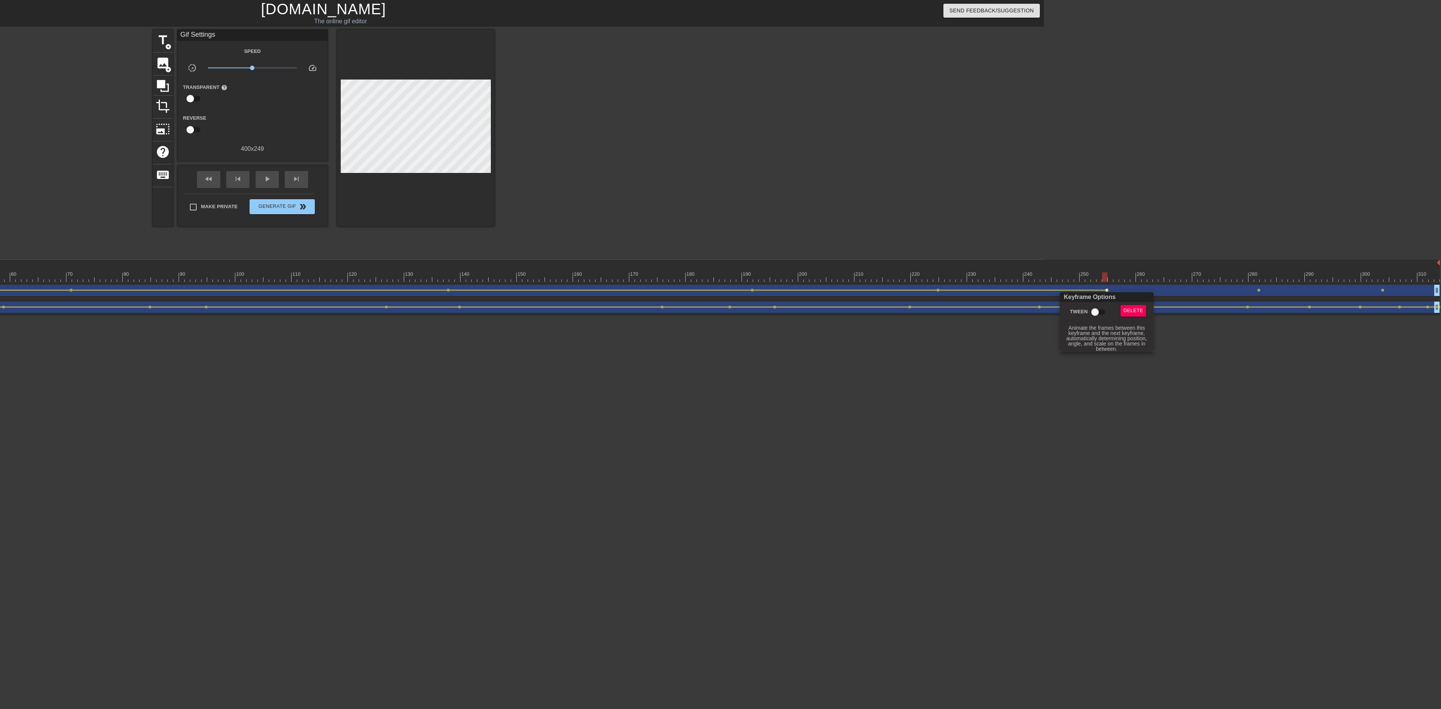
drag, startPoint x: 1099, startPoint y: 313, endPoint x: 1102, endPoint y: 310, distance: 4.8
click input "Tween"
checkbox input "true"
click div
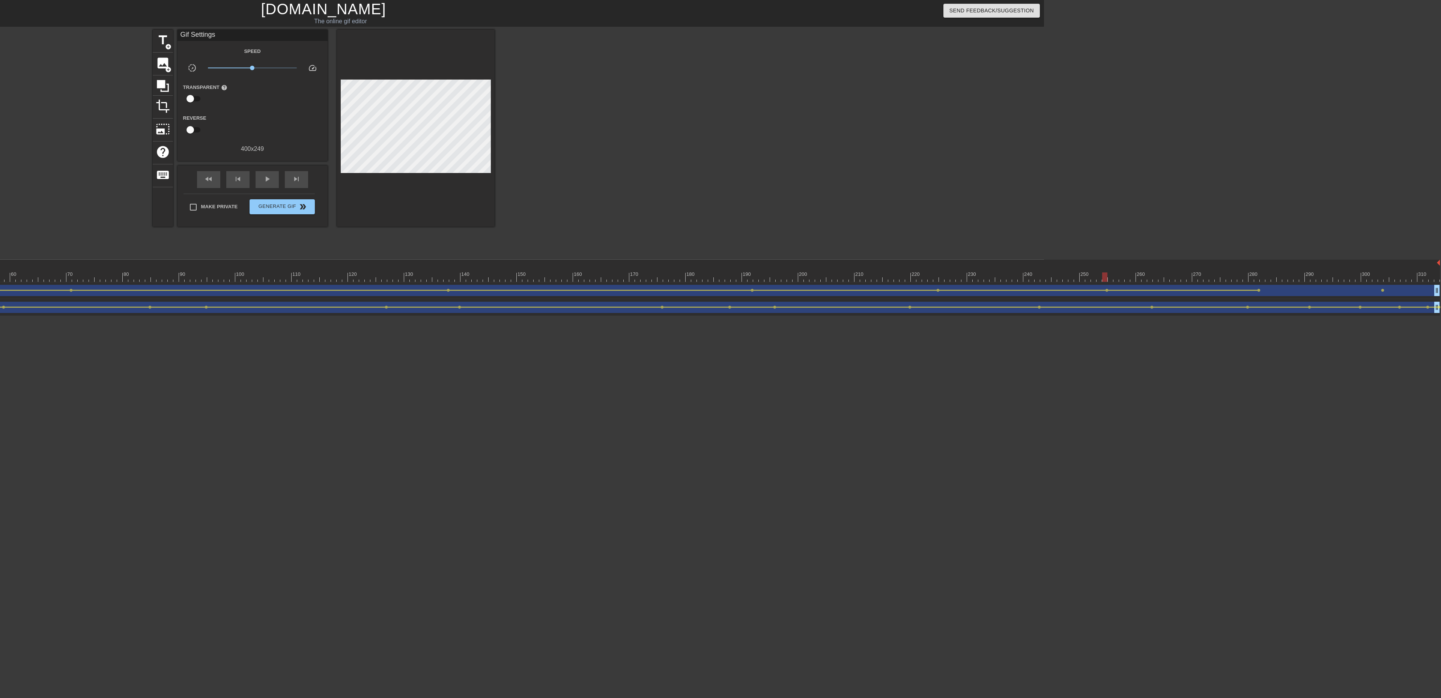
click span "lens"
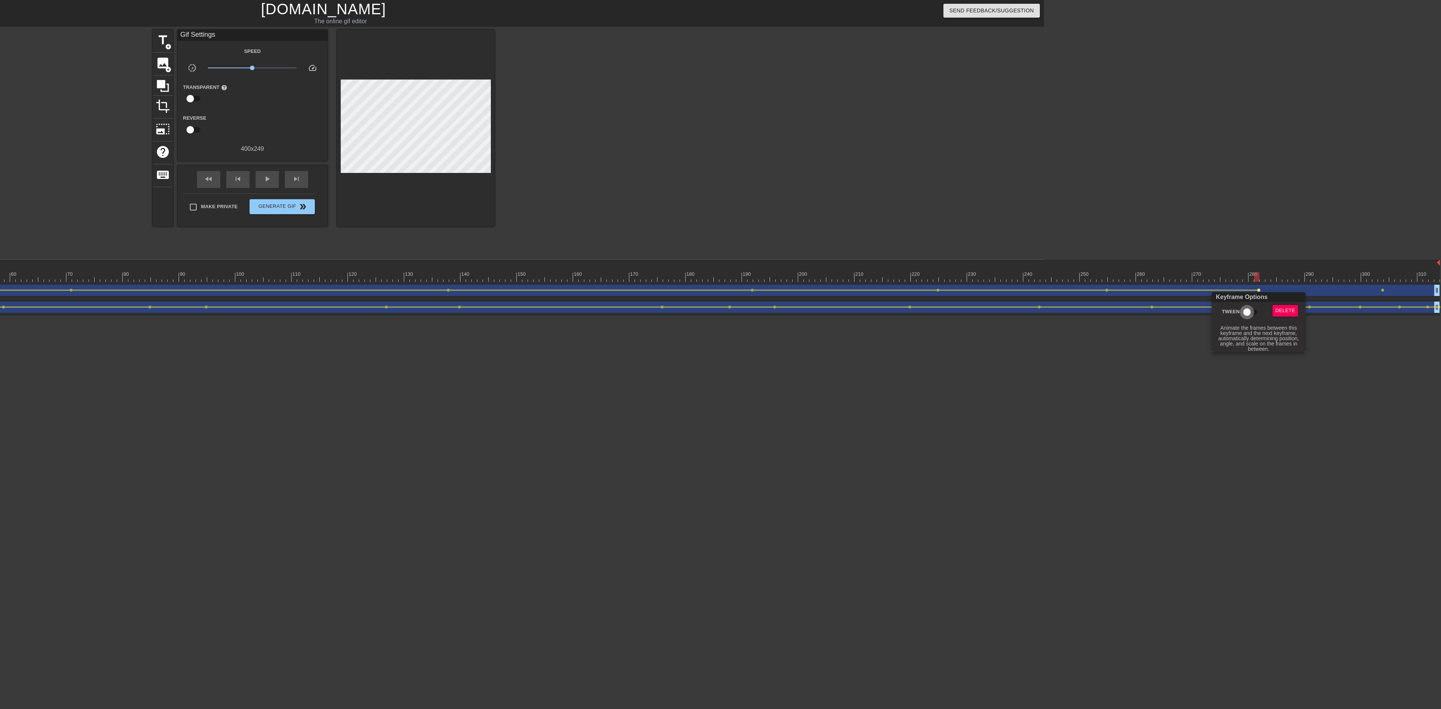
click input "Tween"
checkbox input "true"
click div
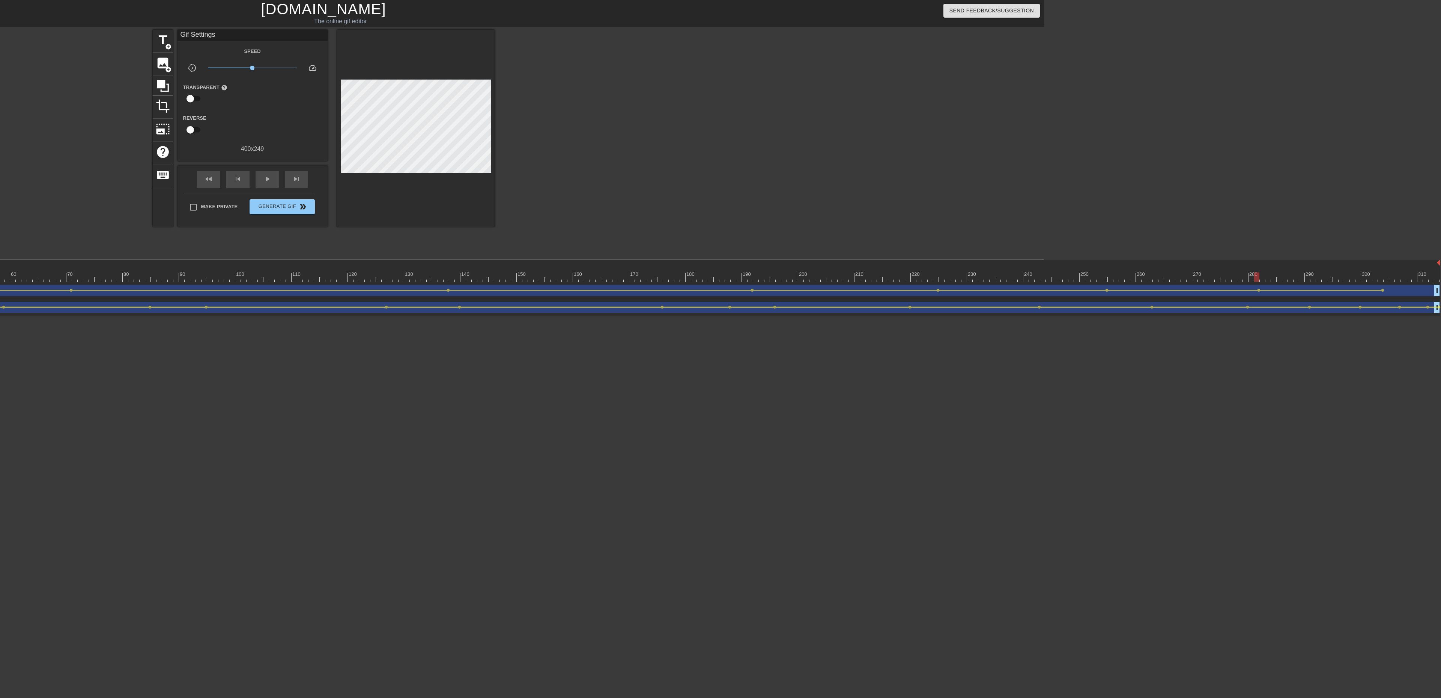
scroll to position [0, 398]
click span "lens"
type input "30"
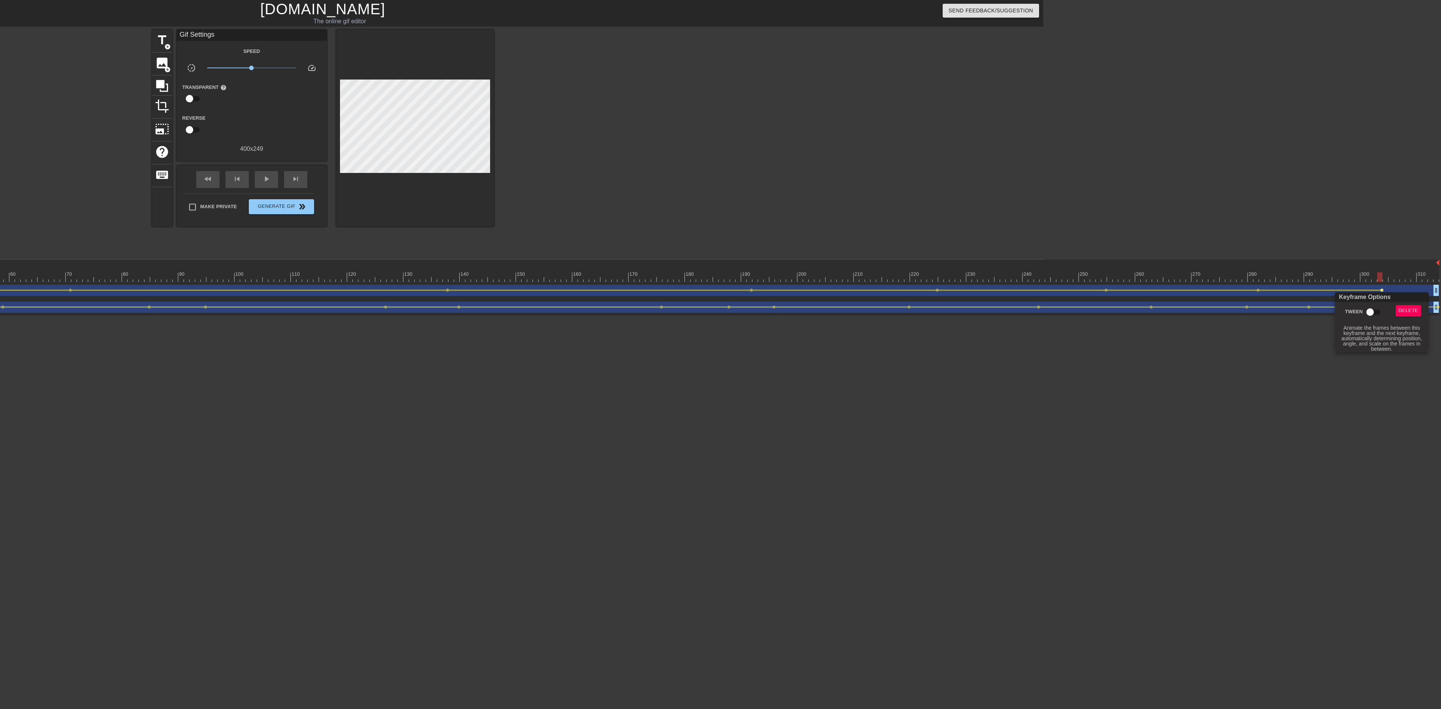
click input "Tween"
checkbox input "true"
click div
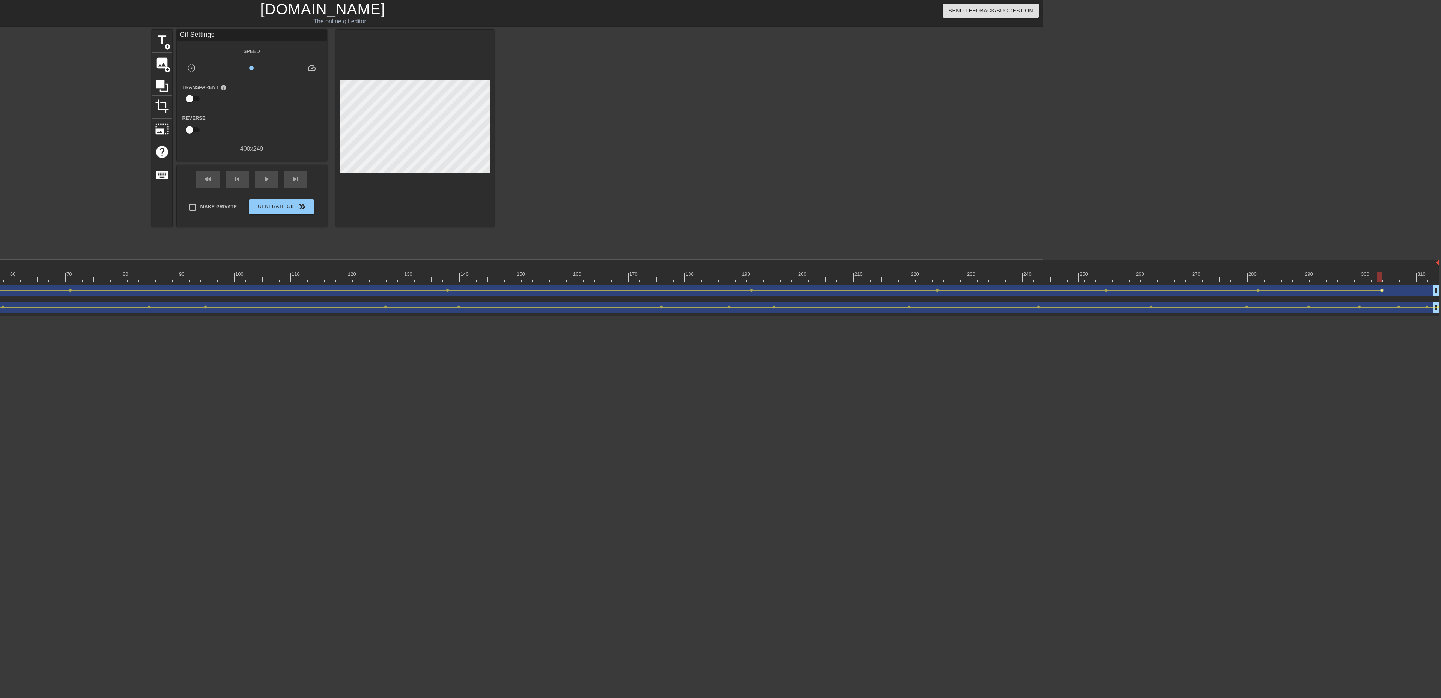
click span "lens"
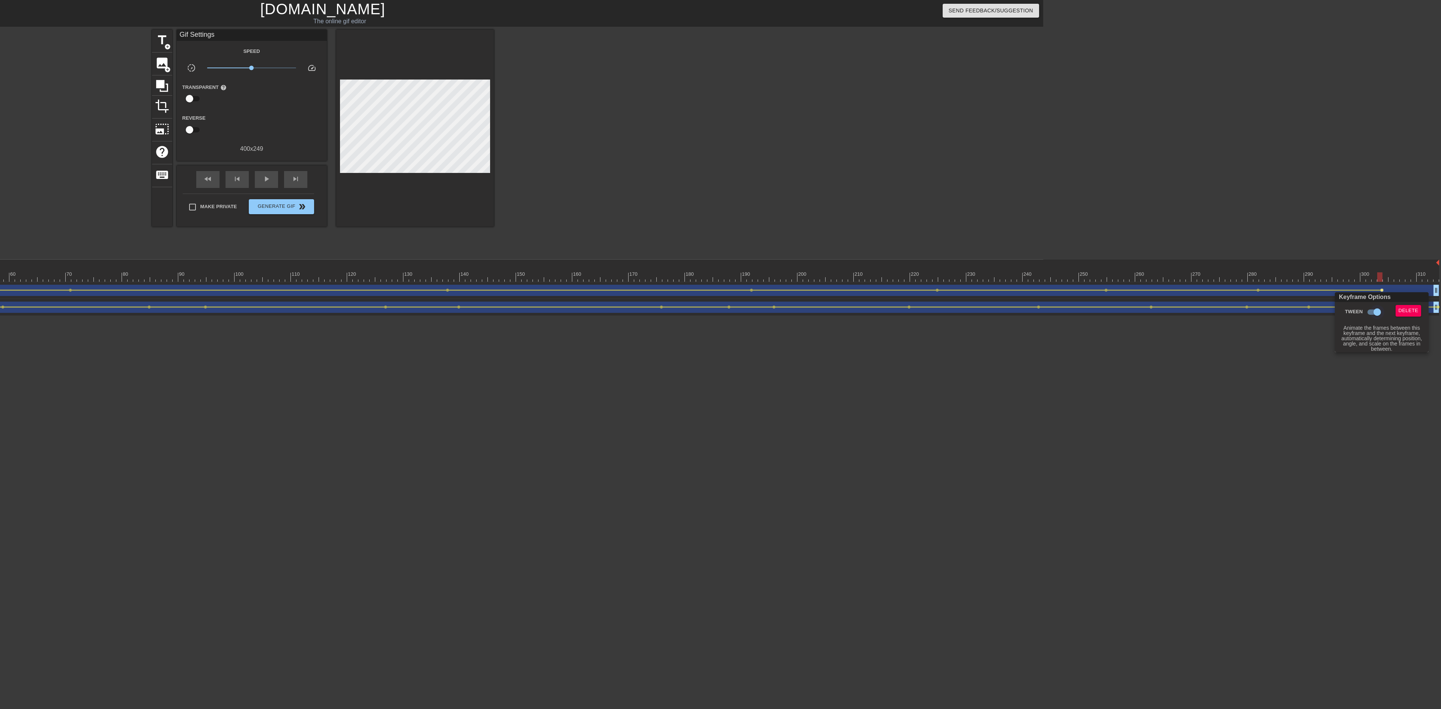
click input "Tween"
checkbox input "true"
click div
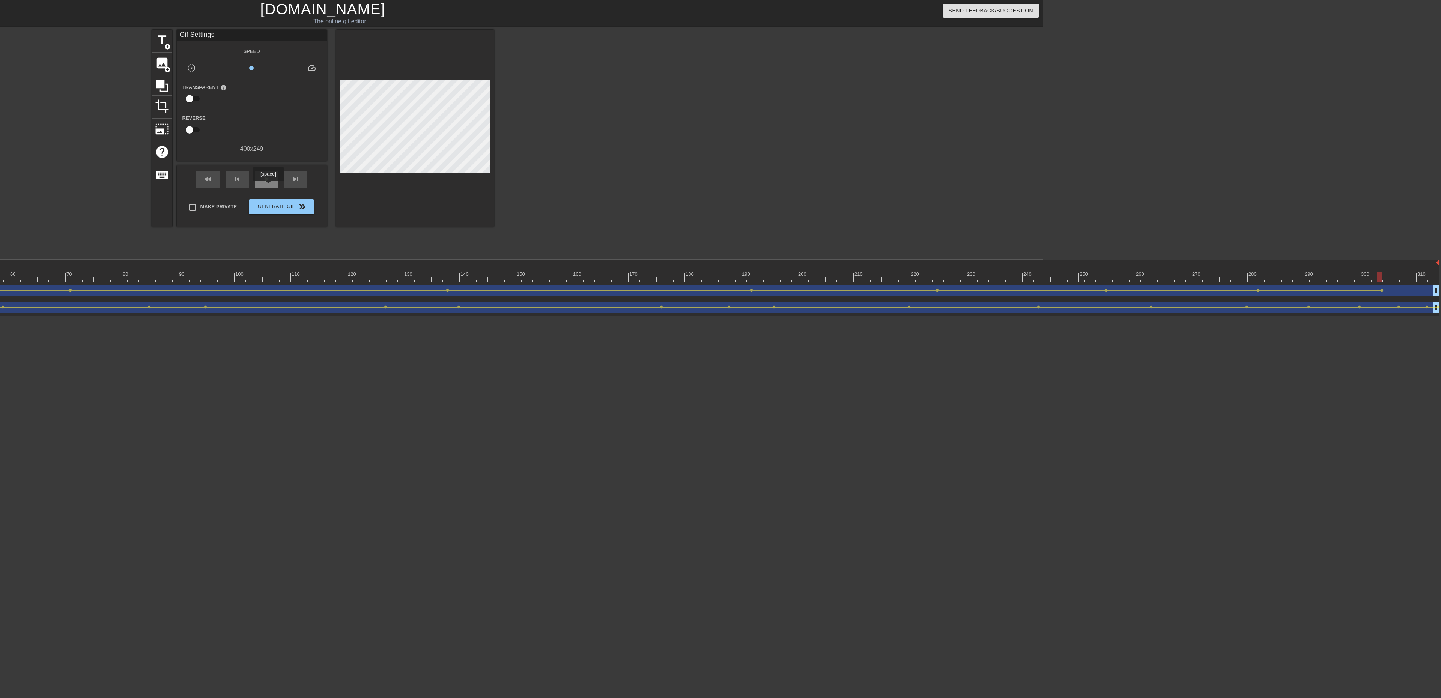
click div "play_arrow"
click span "title"
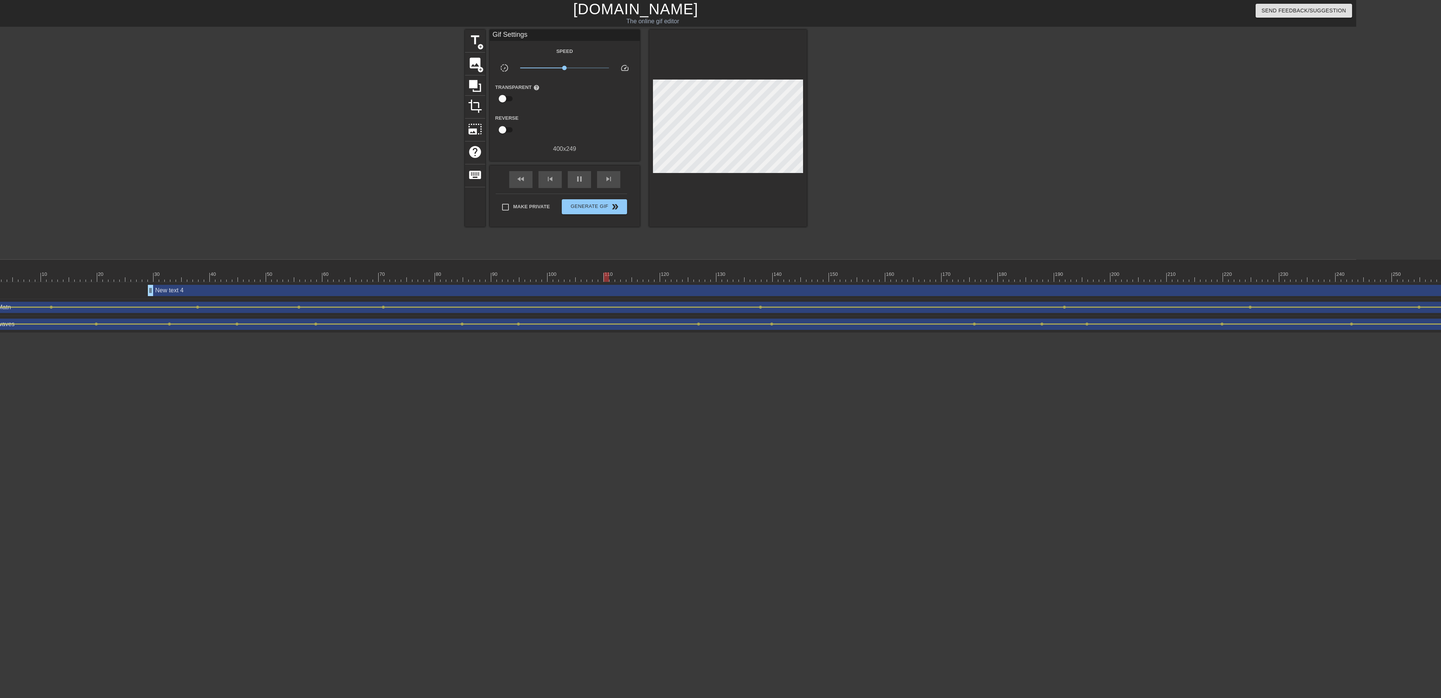
scroll to position [0, 0]
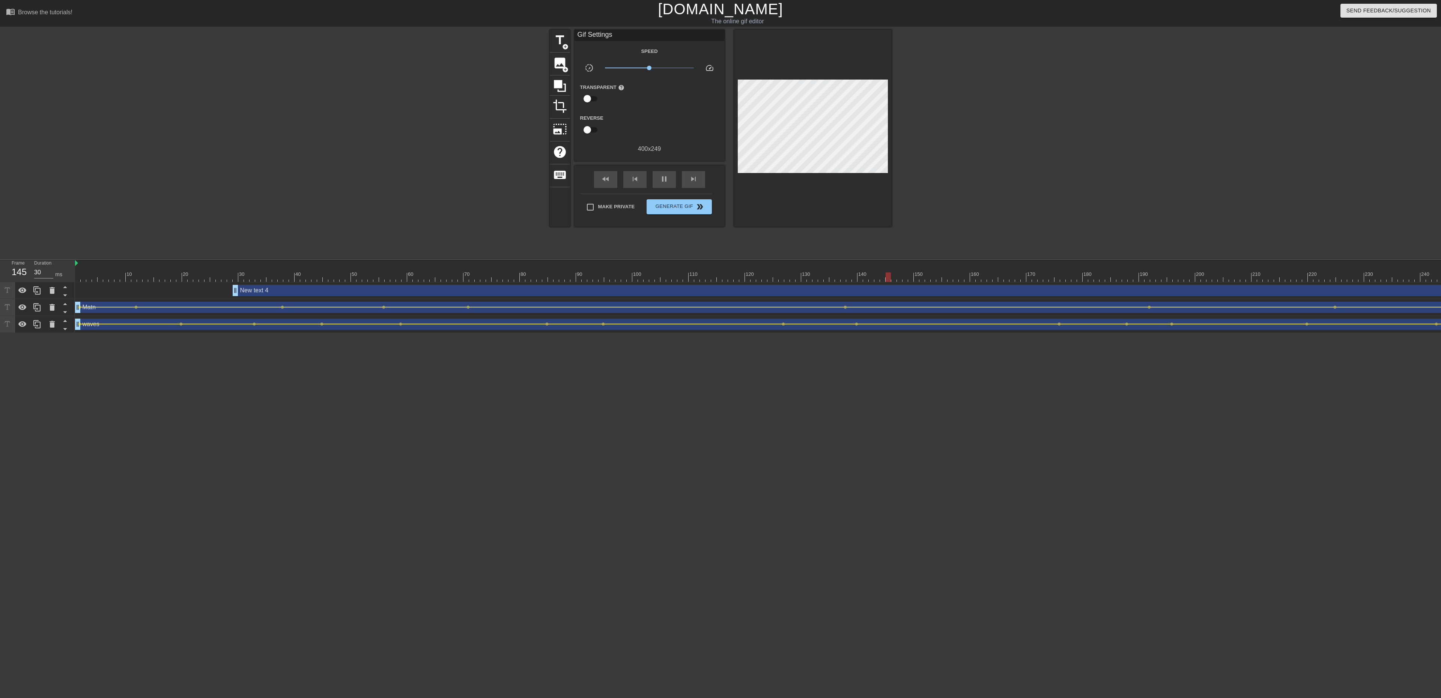
click div "Matn drag_handle drag_handle"
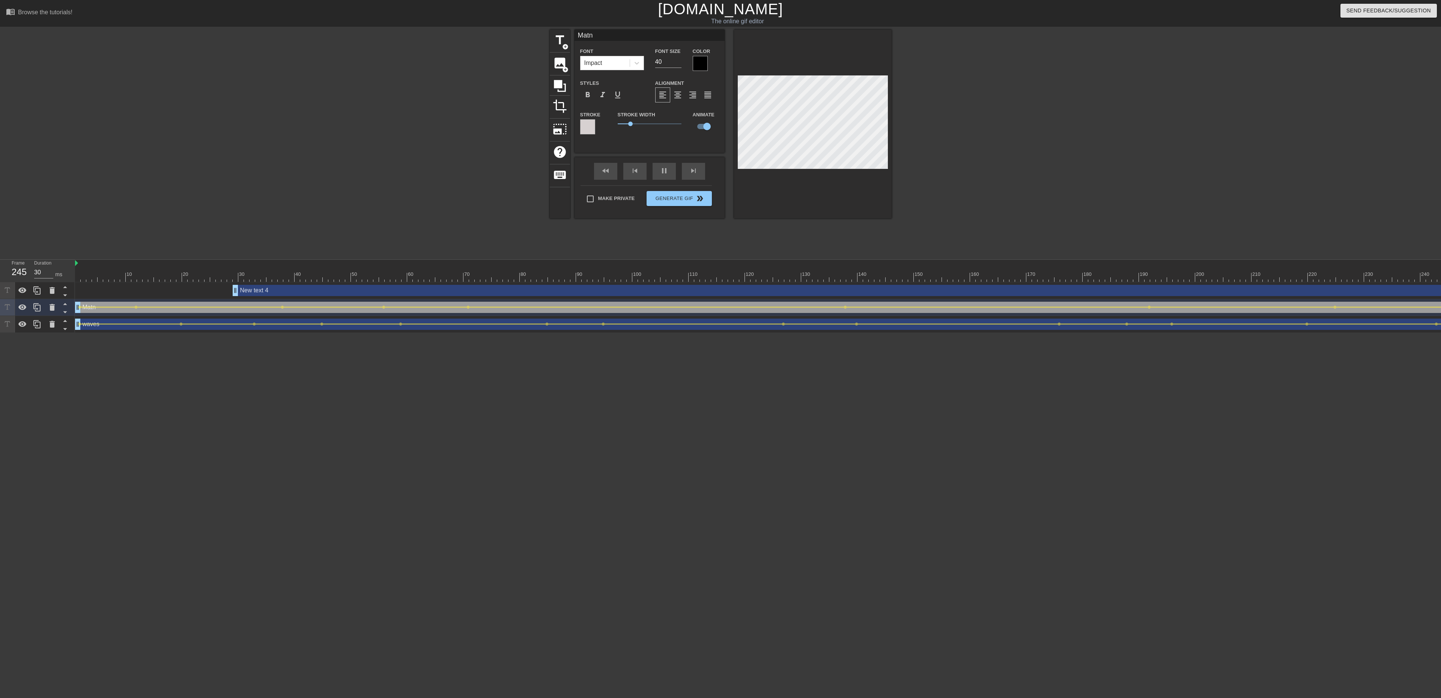
click div
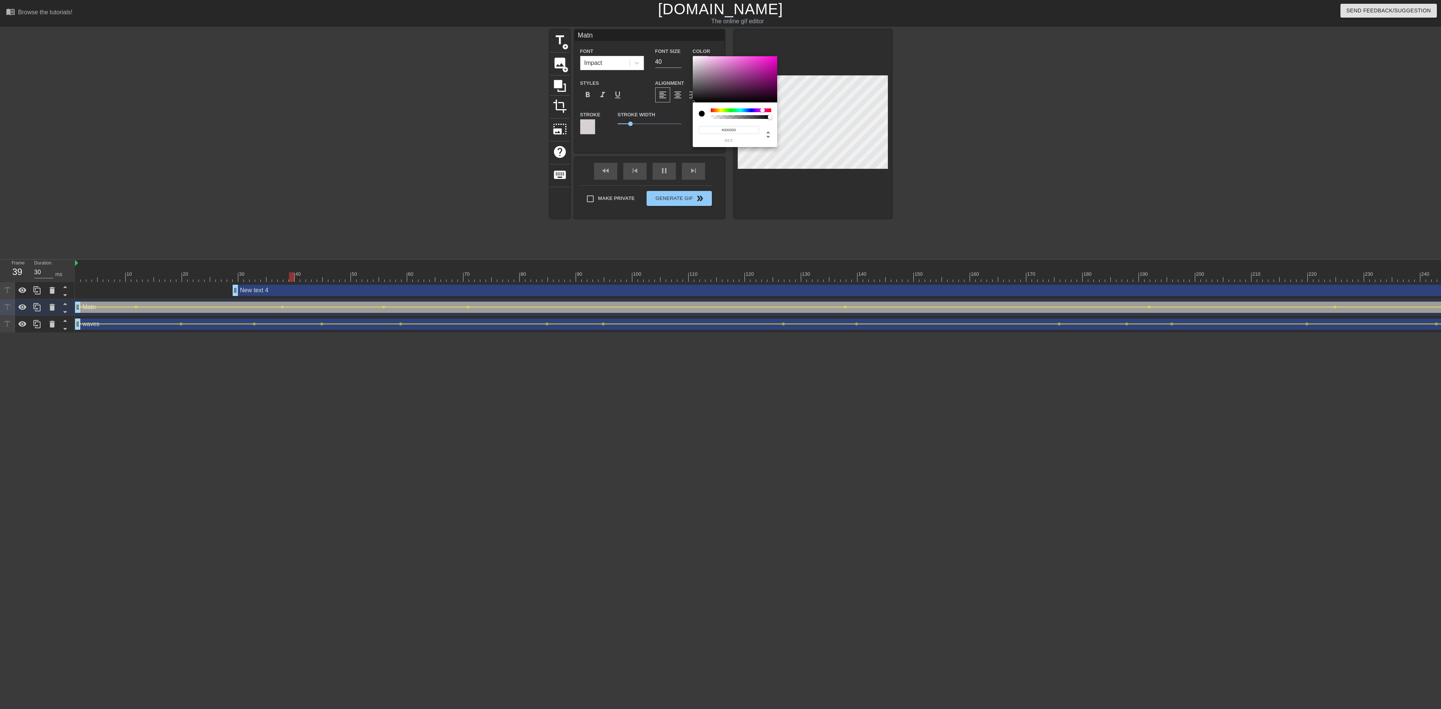
drag, startPoint x: 758, startPoint y: 109, endPoint x: 762, endPoint y: 116, distance: 8.8
click div
type input "40"
type input "#A73D96"
type input "40"
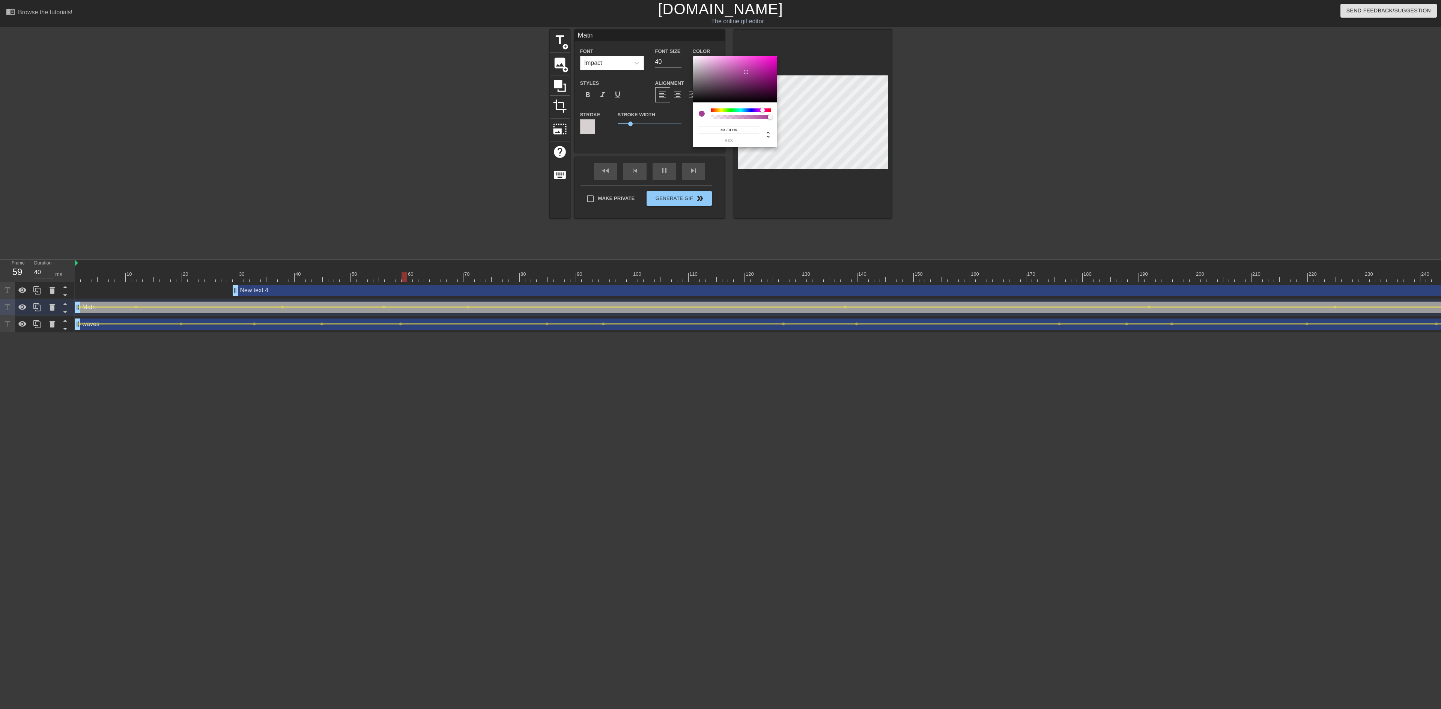
type input "#B838A3"
type input "30"
type input "#D12BB5"
type input "40"
type input "#E115BF"
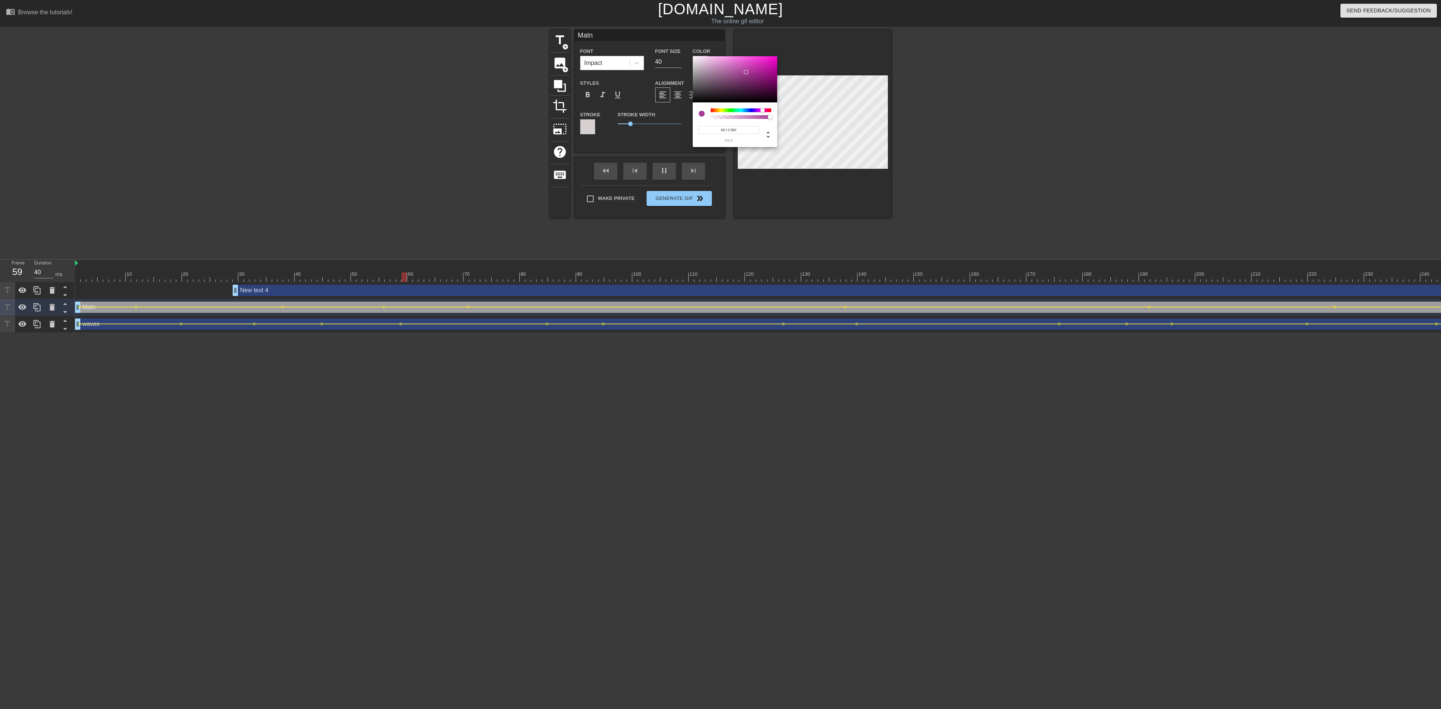
type input "30"
type input "#ED05C7"
type input "40"
type input "#F600CD"
type input "30"
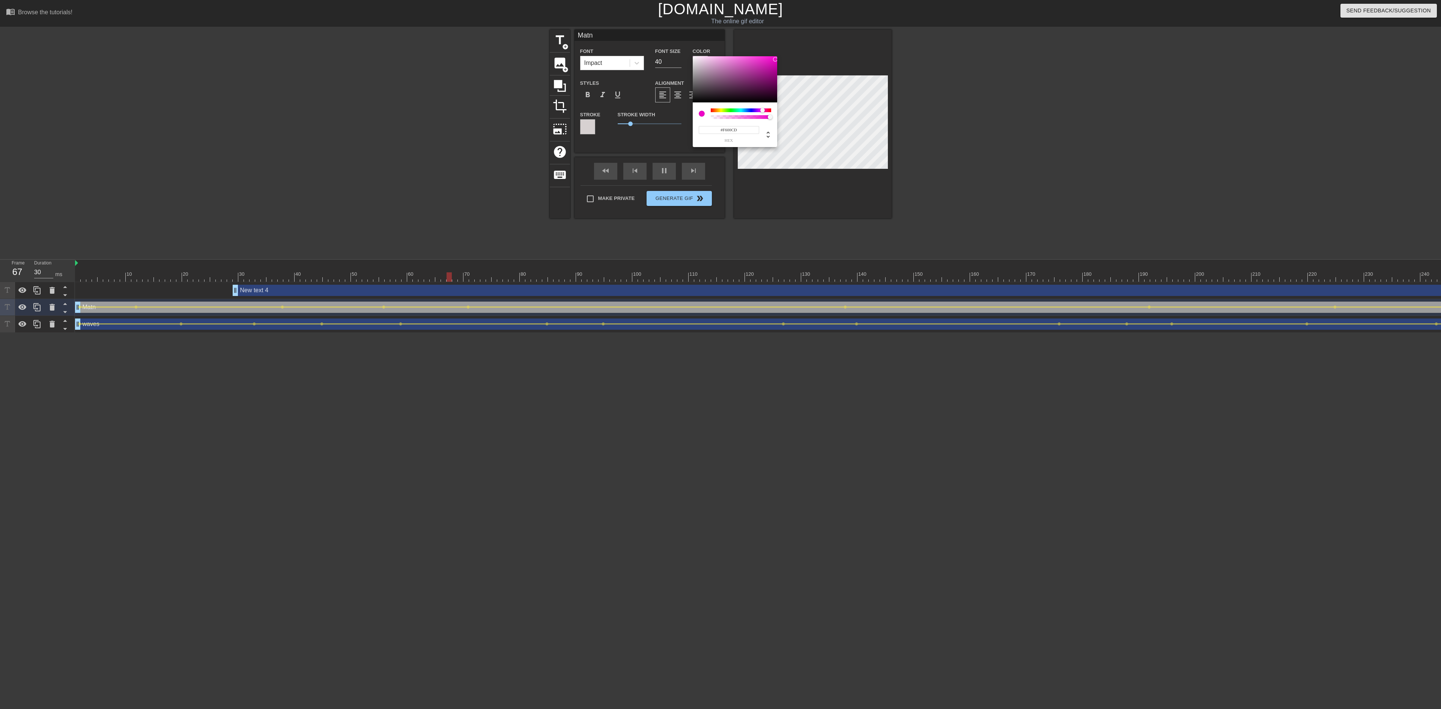
type input "#FE00D4"
type input "30"
type input "#FF00D5"
drag, startPoint x: 746, startPoint y: 72, endPoint x: 780, endPoint y: 56, distance: 38.3
click div "#FF00D5 hex"
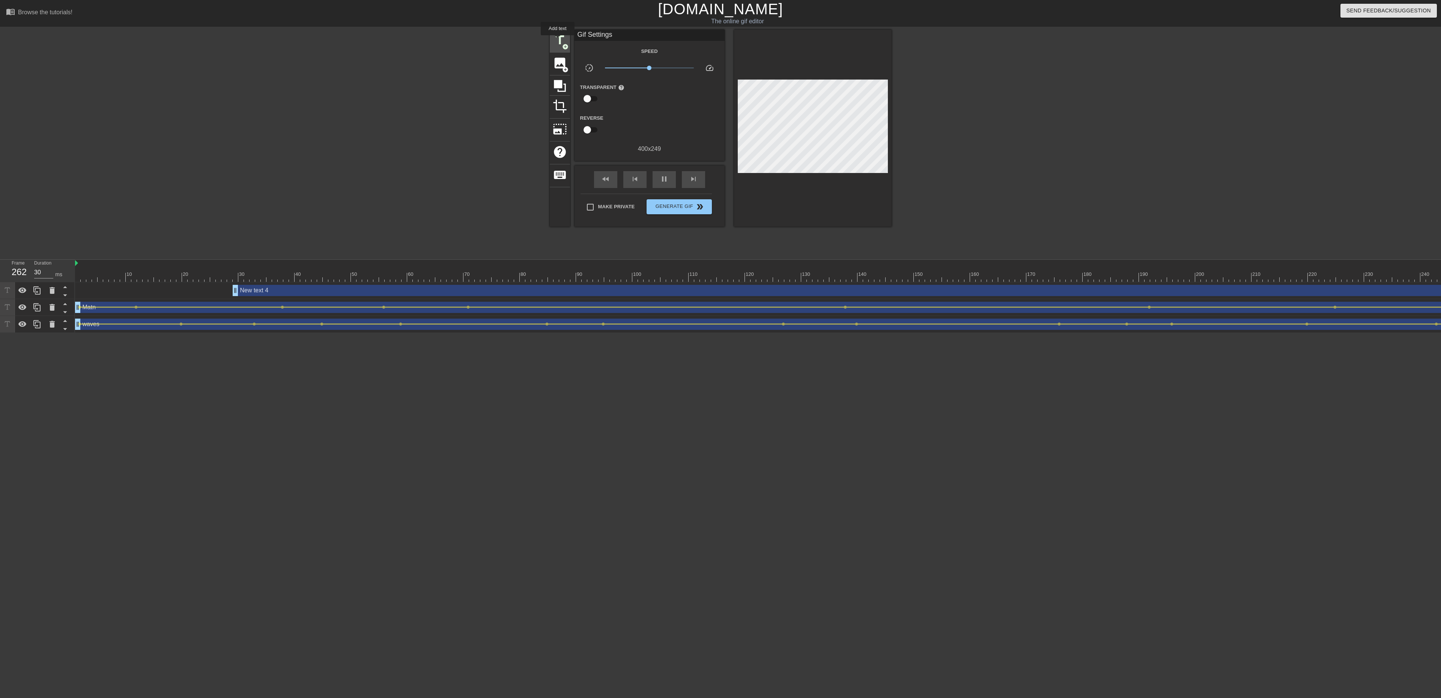
click span "title"
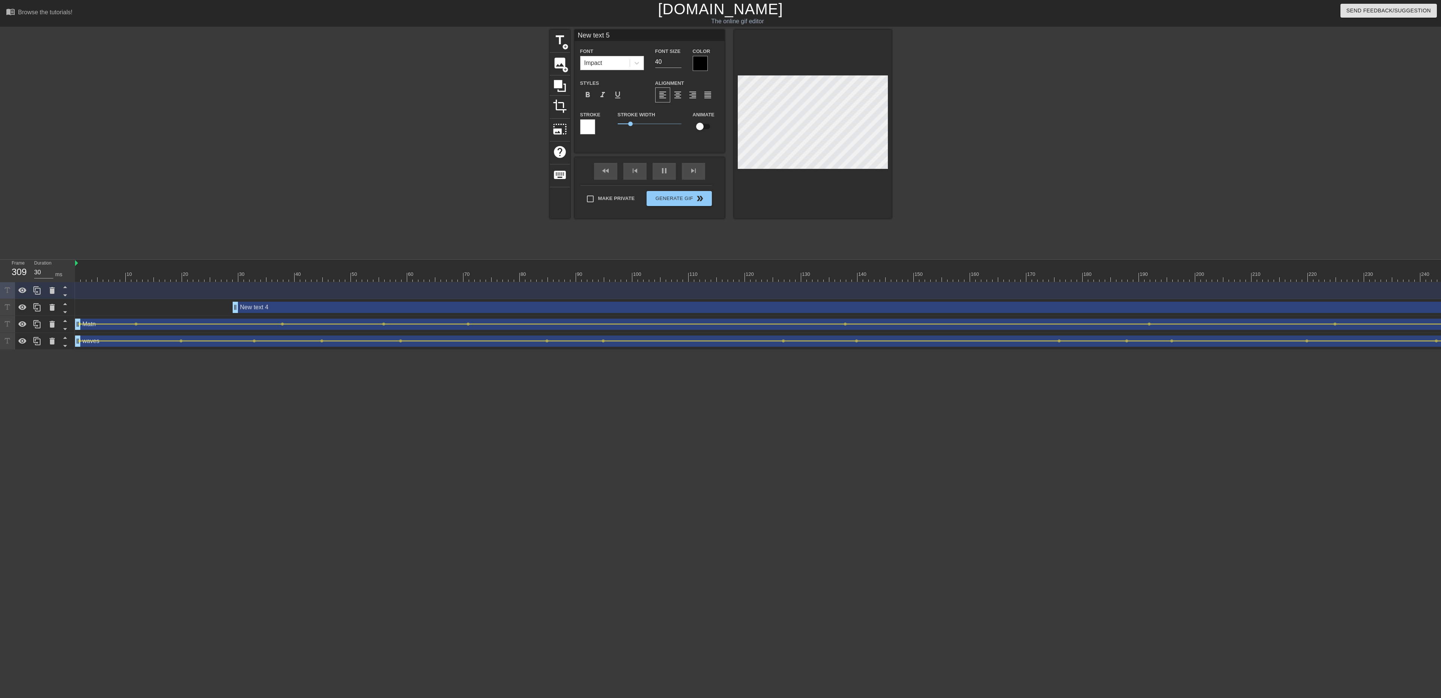
click div "Impact"
click div "Calibri"
type input "40"
click div "Matn drag_handle drag_handle"
type input "Matn"
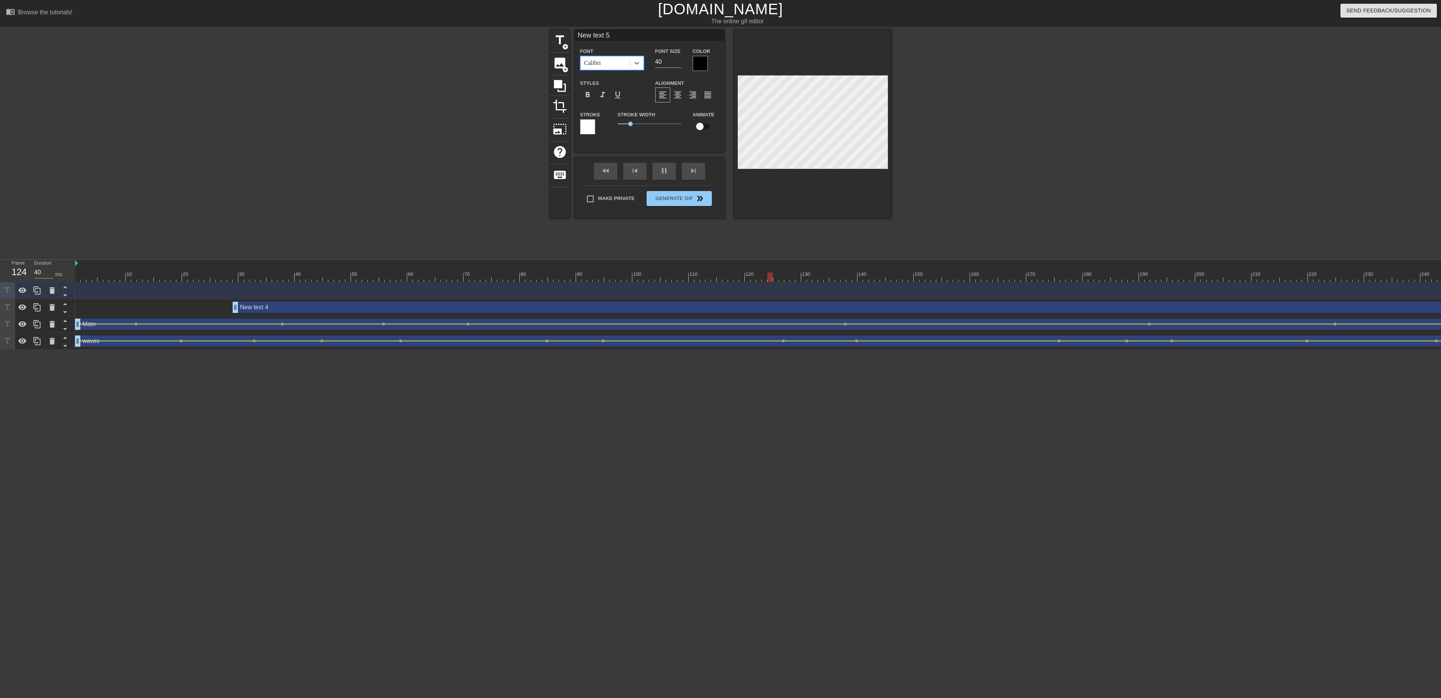
checkbox input "true"
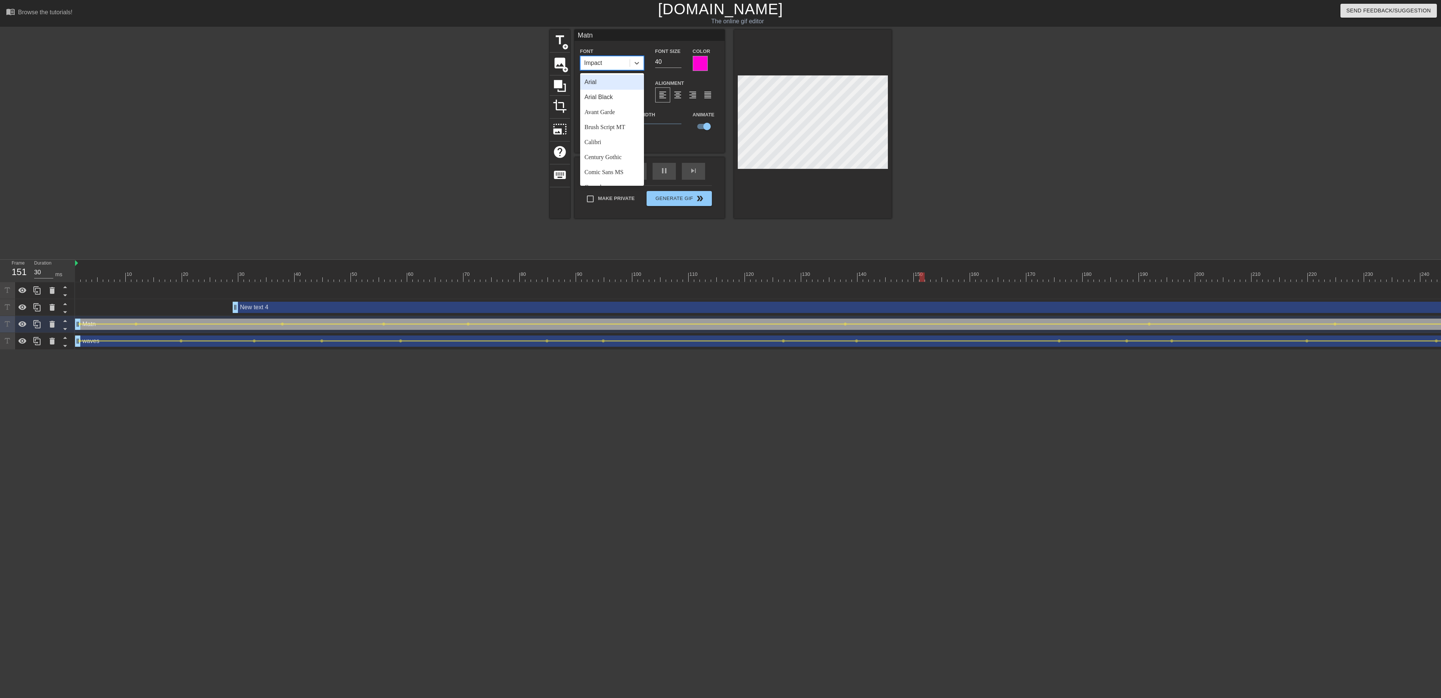
click div "Impact"
click div "Calibri"
click div
click div "Comic Sans MS"
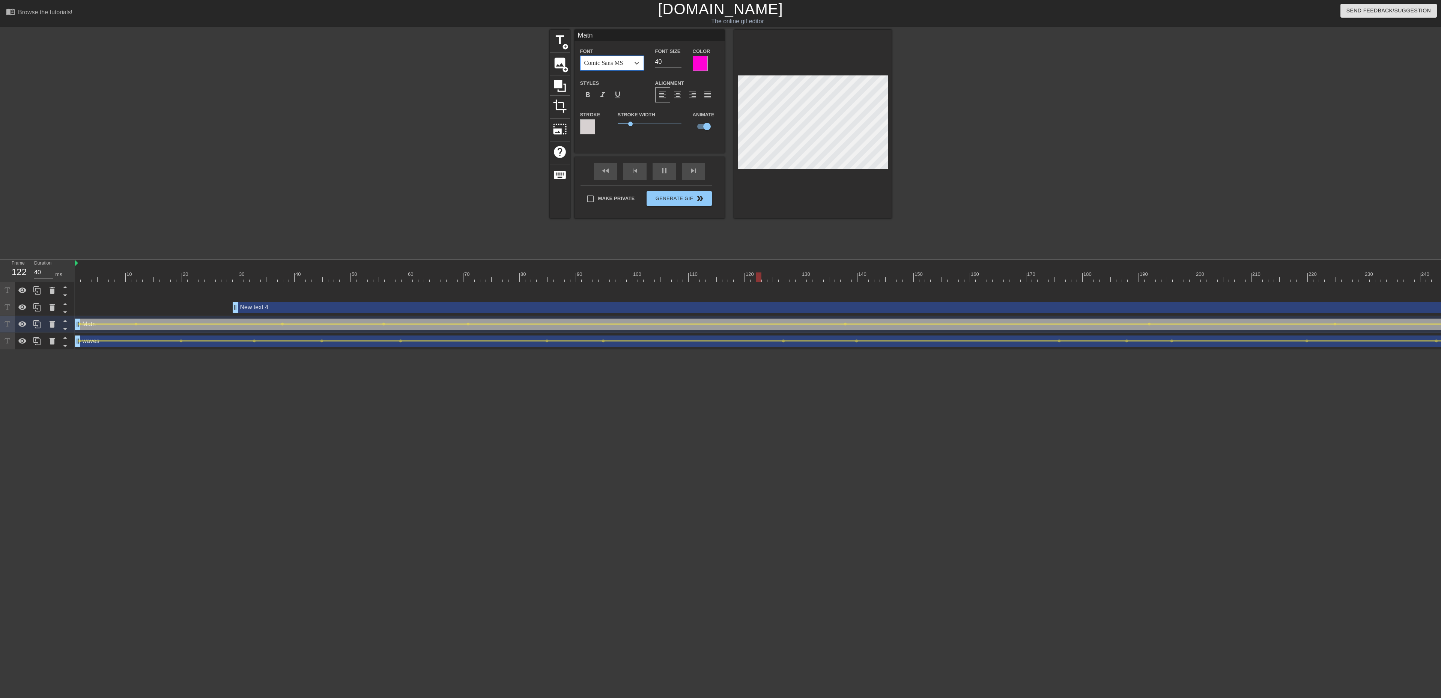
click div "Comic Sans MS"
click div "Courier New"
click div "Arial Black"
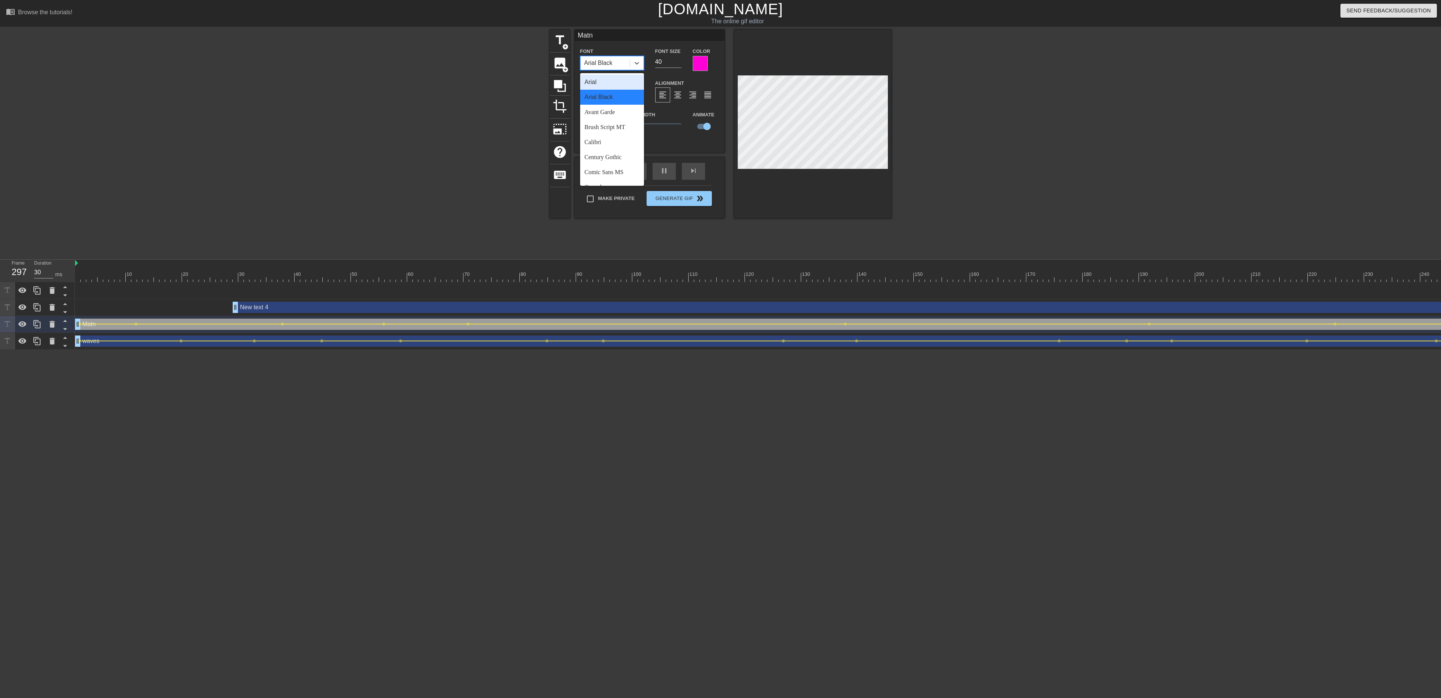
click div "Arial"
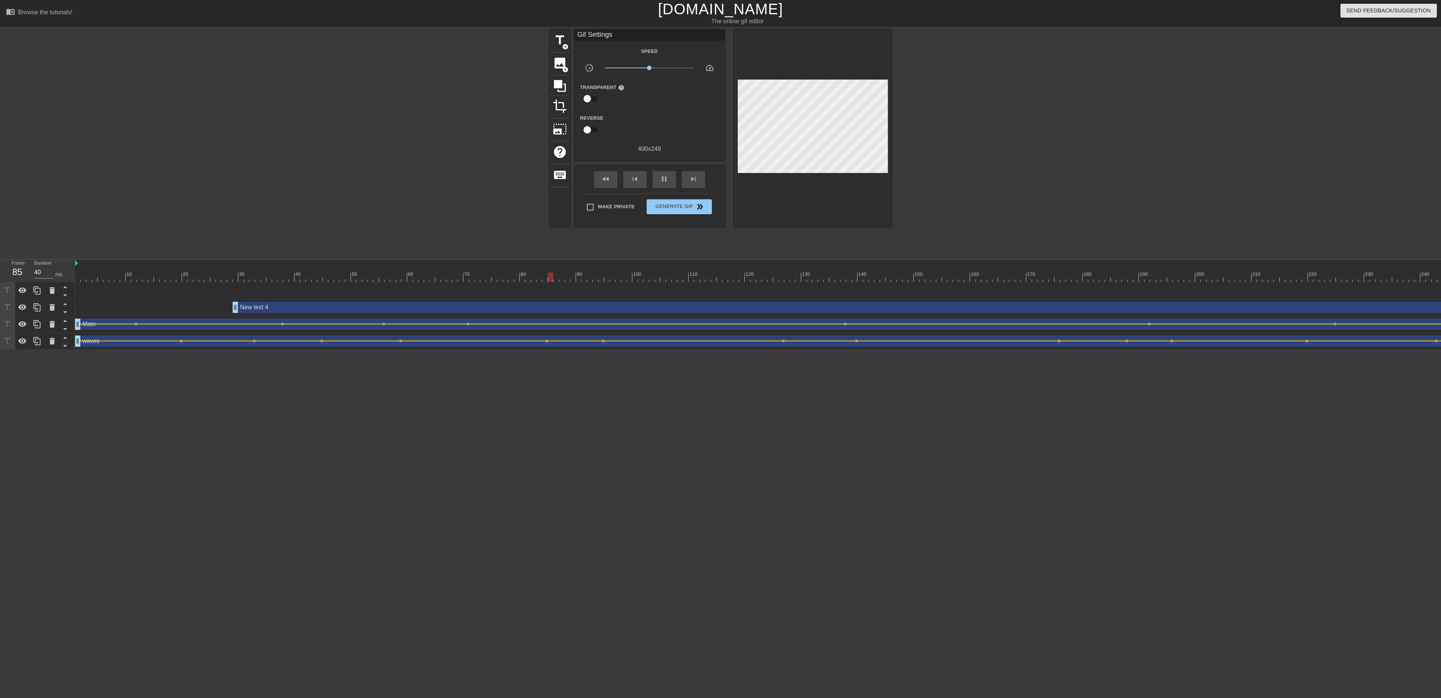
click div "title add_circle image add_circle crop photo_size_select_large help keyboard Gi…"
click span "title"
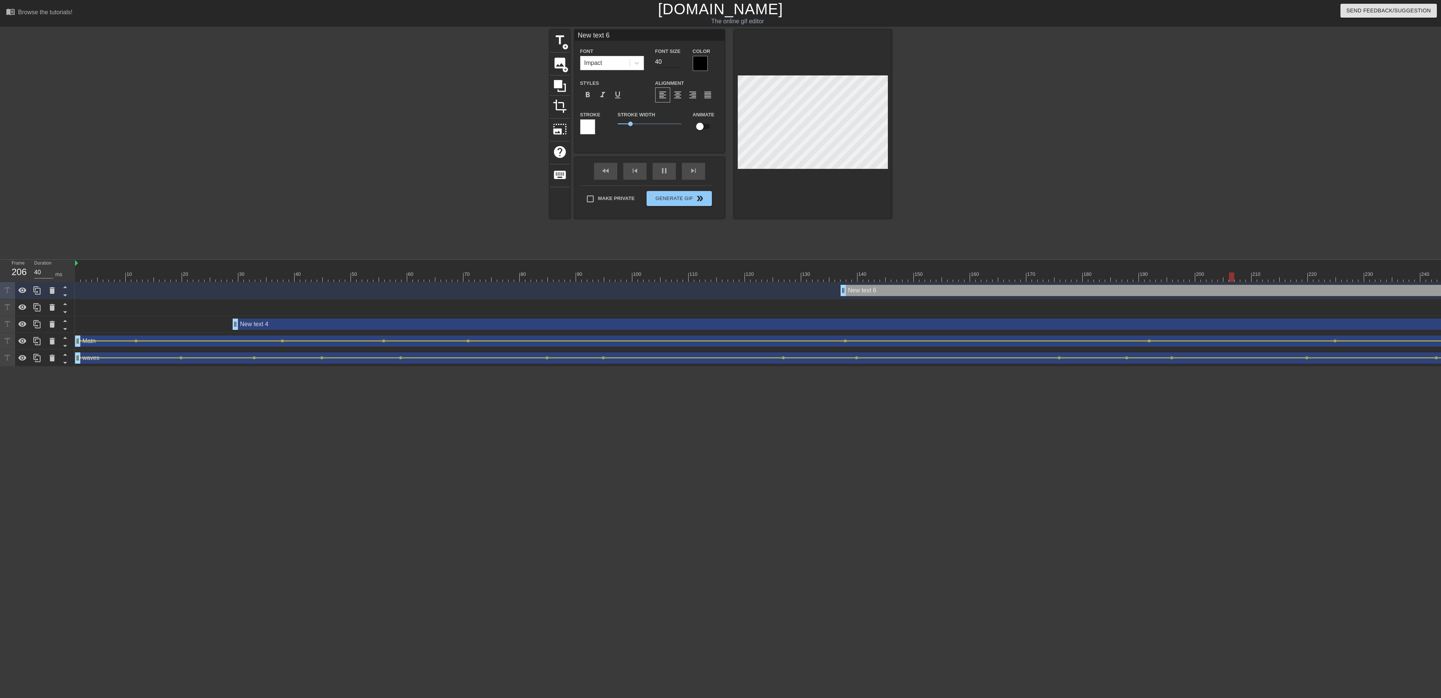
type input "30"
type input "39"
type input "40"
type input "39"
click input "39"
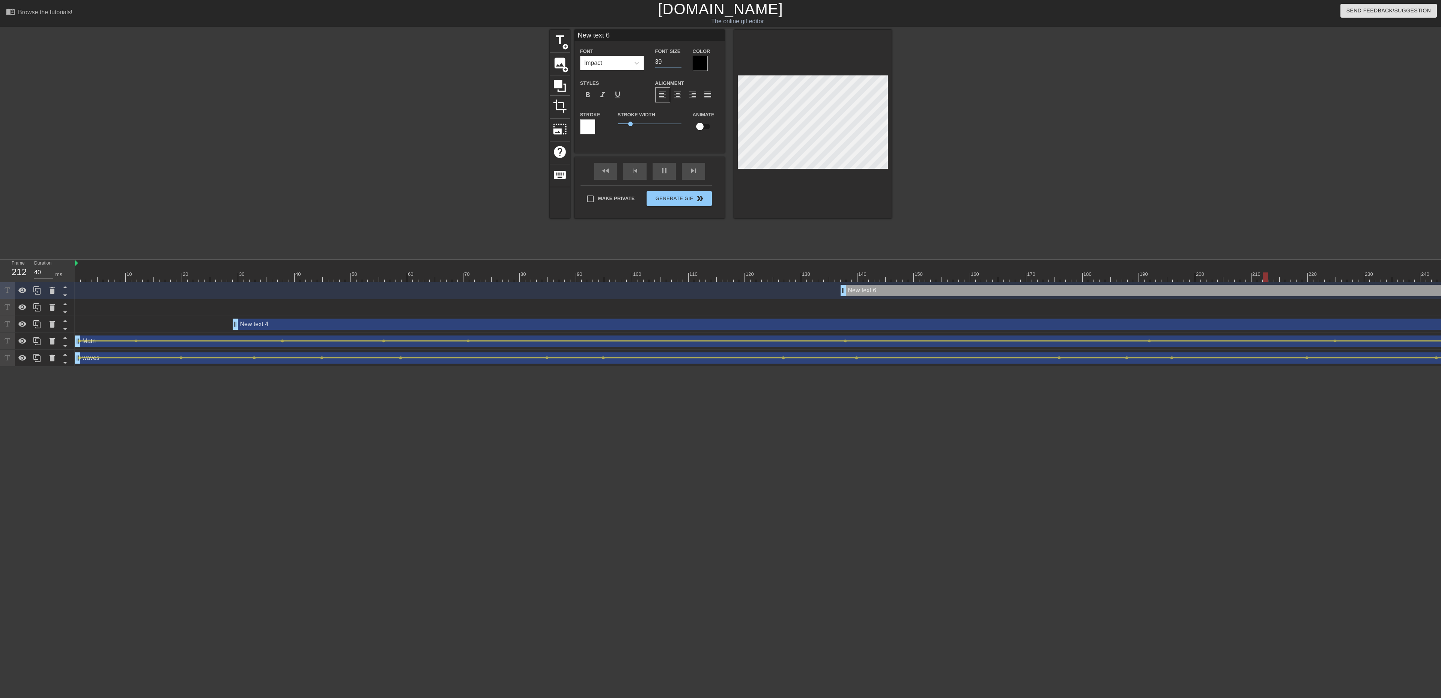
type input "30"
type input "38"
type input "30"
click input "38"
click input "37"
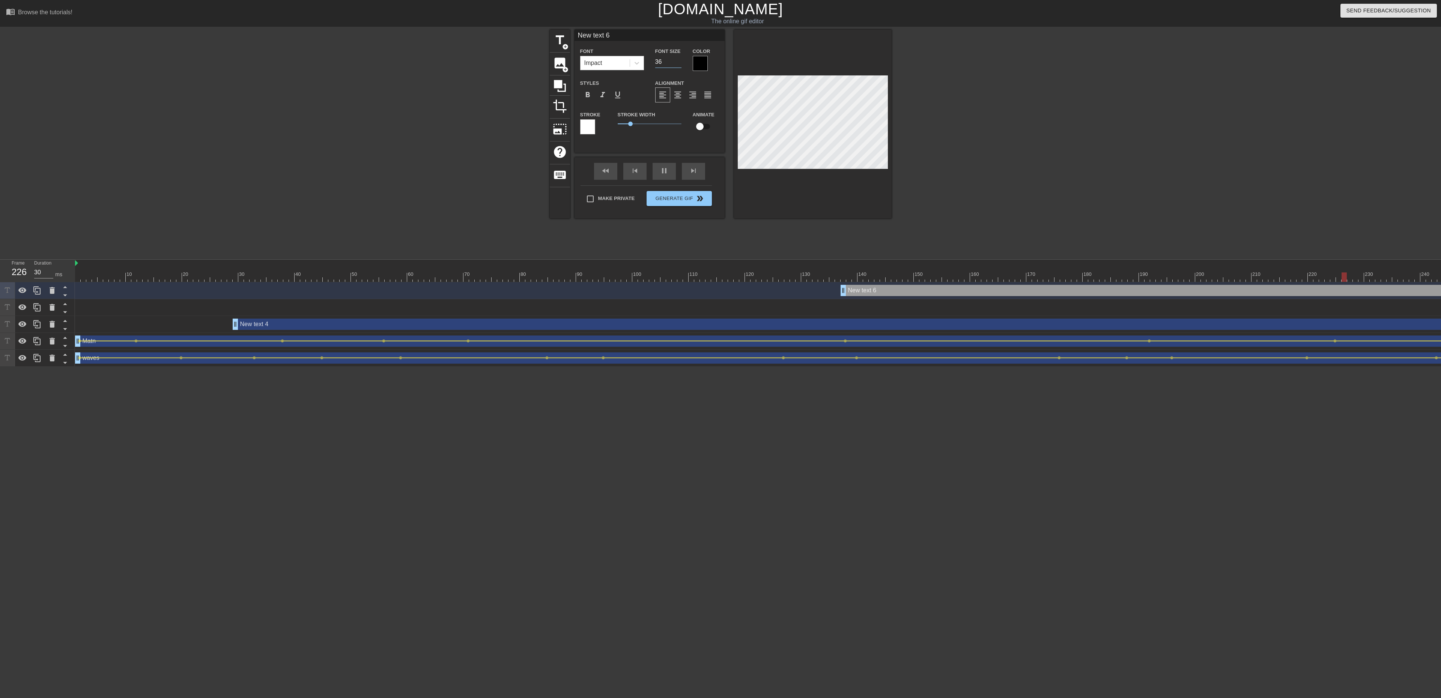
click input "36"
click input "35"
click input "34"
drag, startPoint x: 675, startPoint y: 56, endPoint x: 657, endPoint y: 65, distance: 20.5
click div "Font Size 34"
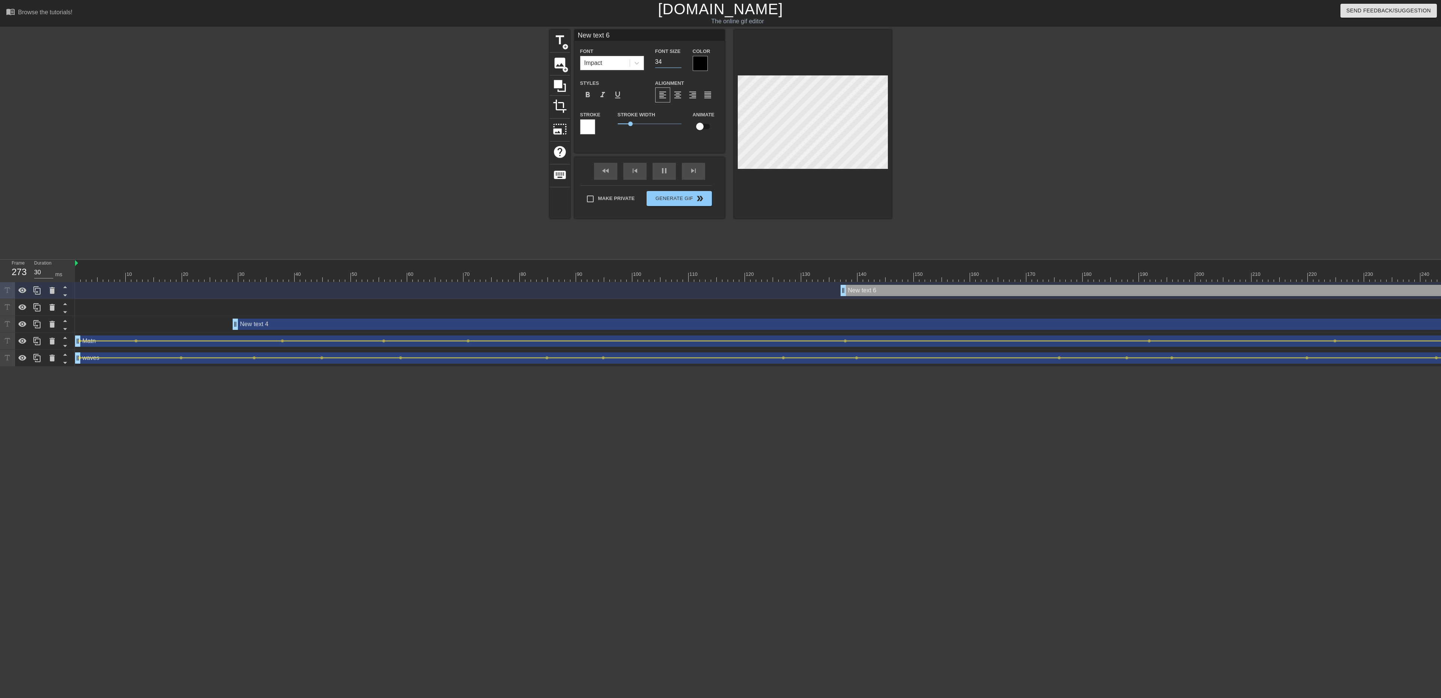
click div "New text 4 drag_handle drag_handle"
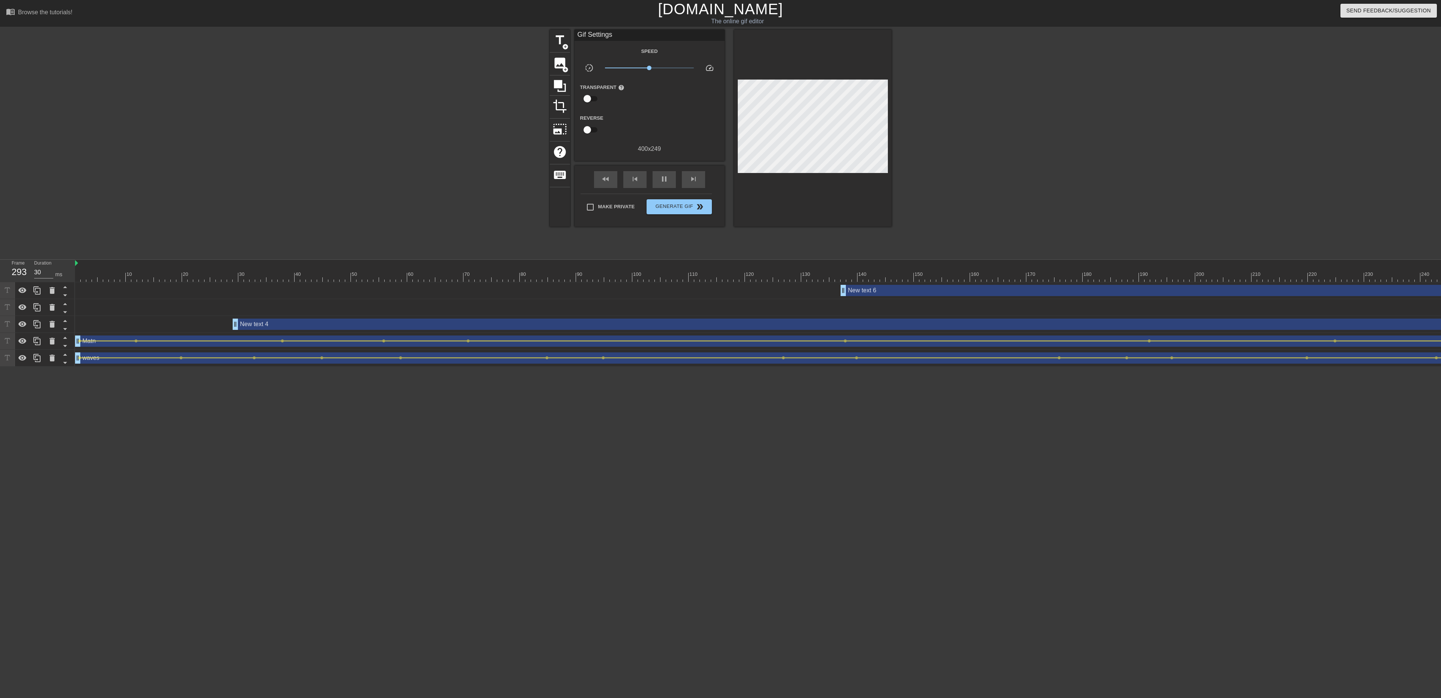
click div "Matn drag_handle drag_handle"
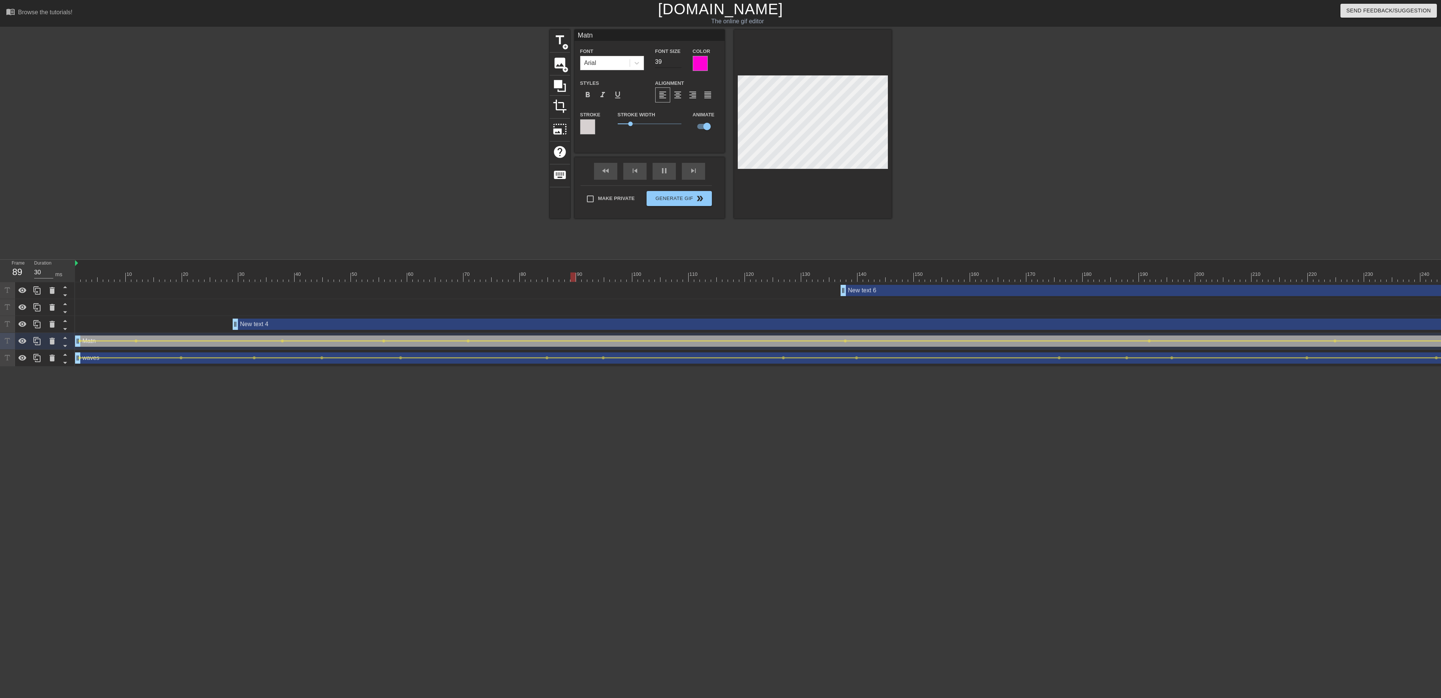
click input "39"
click input "38"
click input "37"
click input "36"
click input "35"
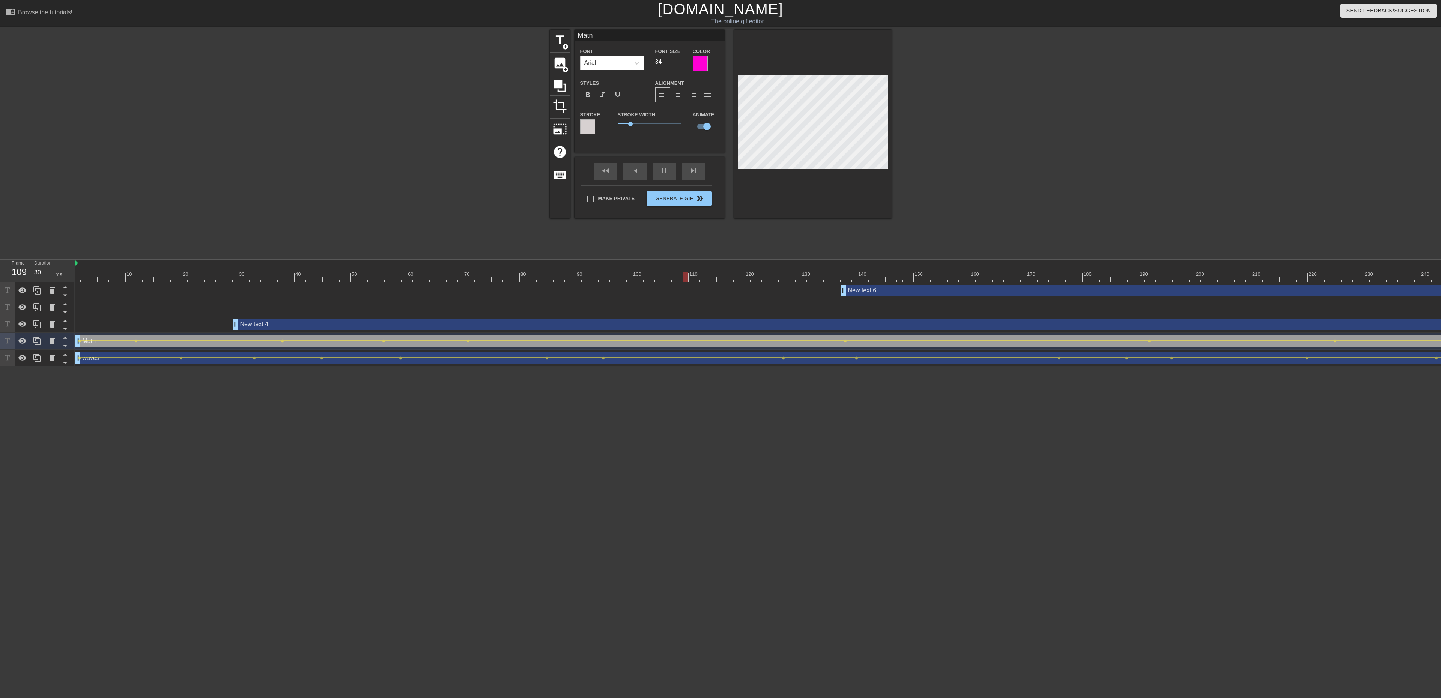
click input "34"
click input "33"
click div "waves drag_handle drag_handle"
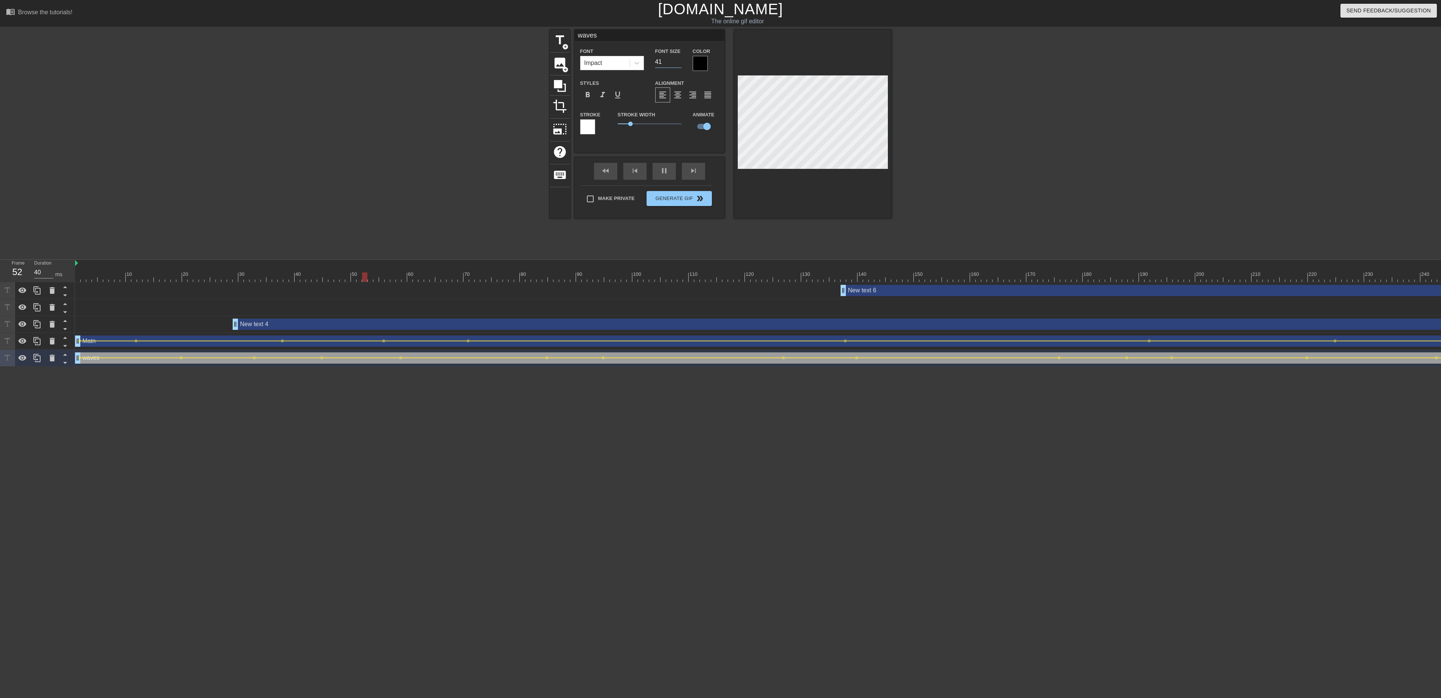
click input "41"
click input "42"
click input "43"
click input "44"
click input "45"
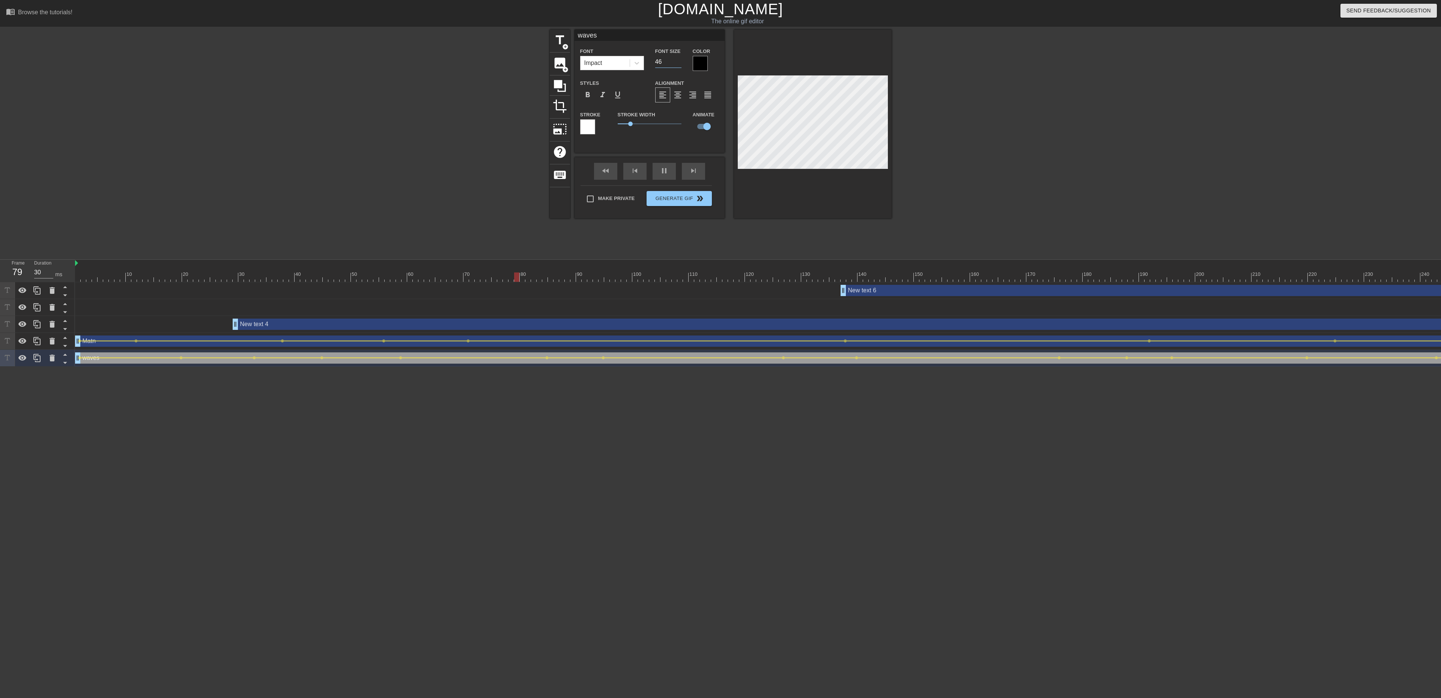
click input "46"
click input "47"
click input "48"
click input "49"
click input "50"
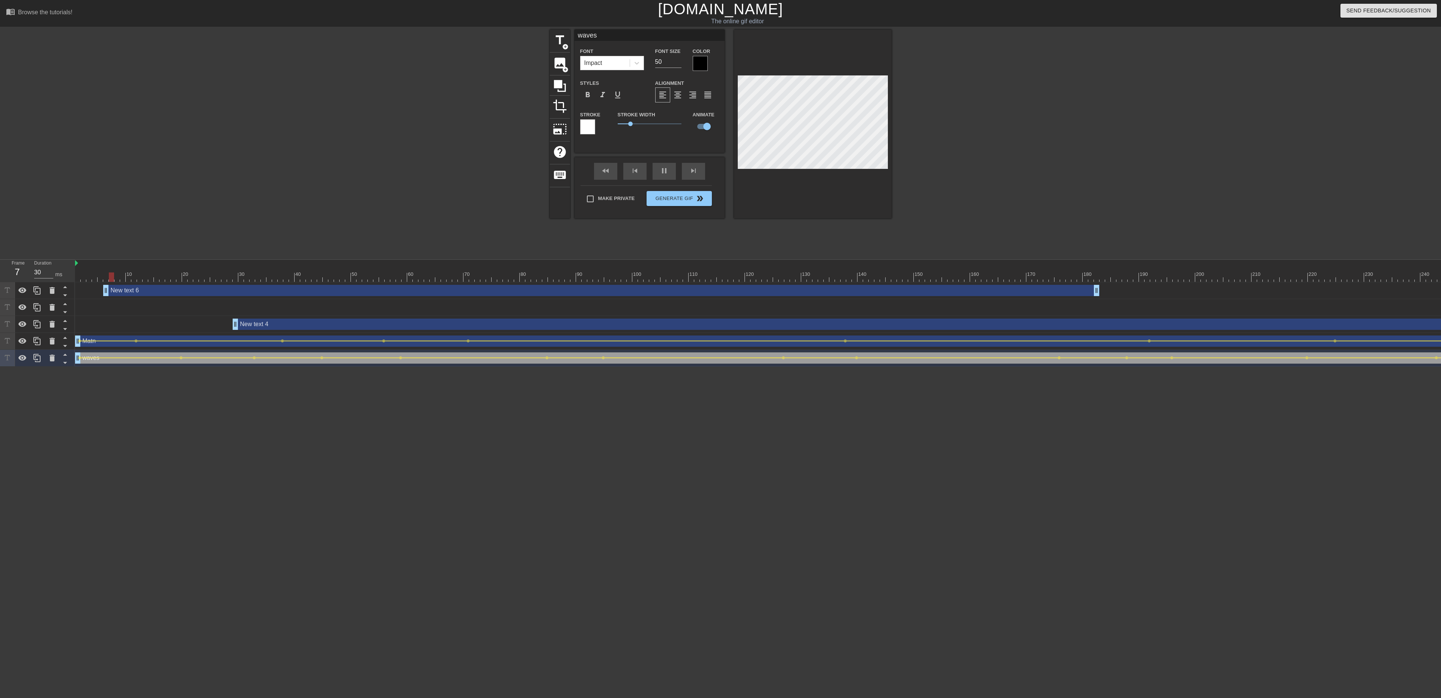
drag, startPoint x: 872, startPoint y: 290, endPoint x: 115, endPoint y: 261, distance: 757.7
click div "10 20 30 40 50 60 70 80 90 100 110 120 130 140 150 160"
drag, startPoint x: 291, startPoint y: 329, endPoint x: 152, endPoint y: 323, distance: 139.7
click div "New text 4 drag_handle drag_handle"
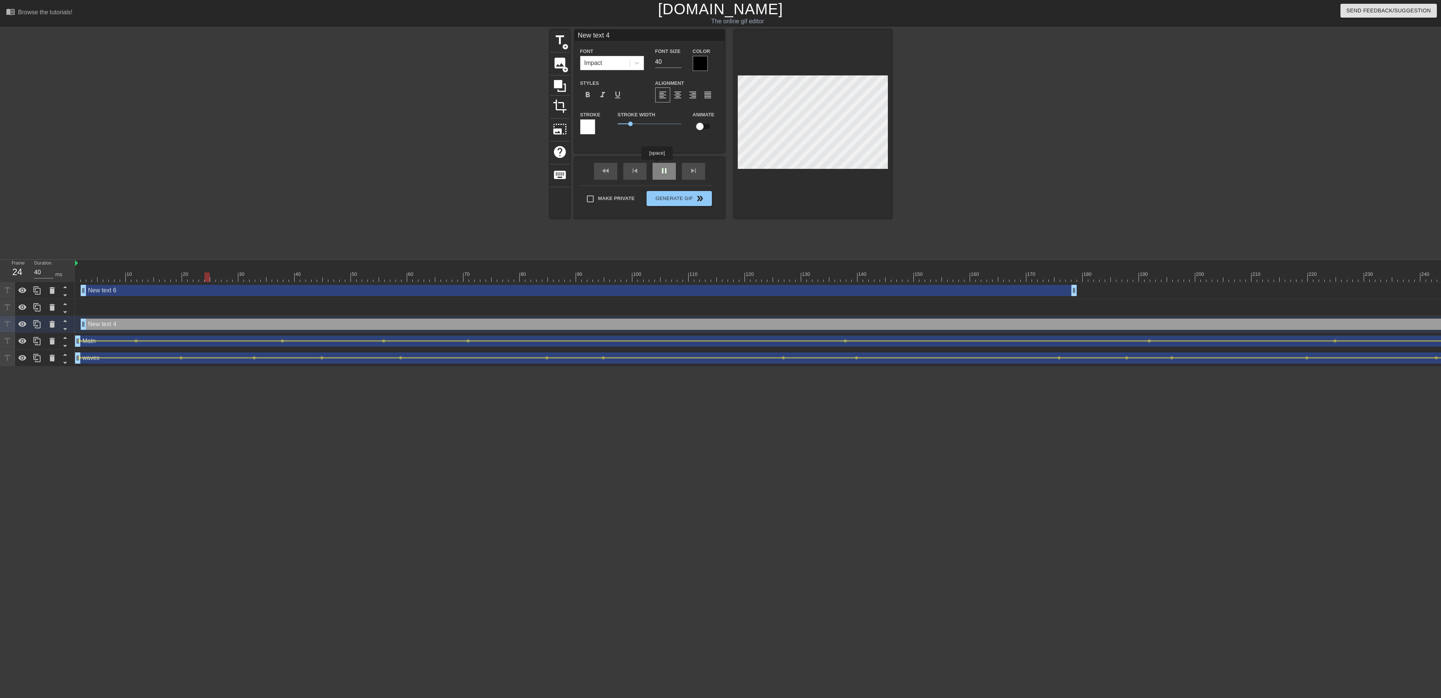
click div "New text 4 Font Impact Font Size 40 Color Styles format_bold format_italic form…"
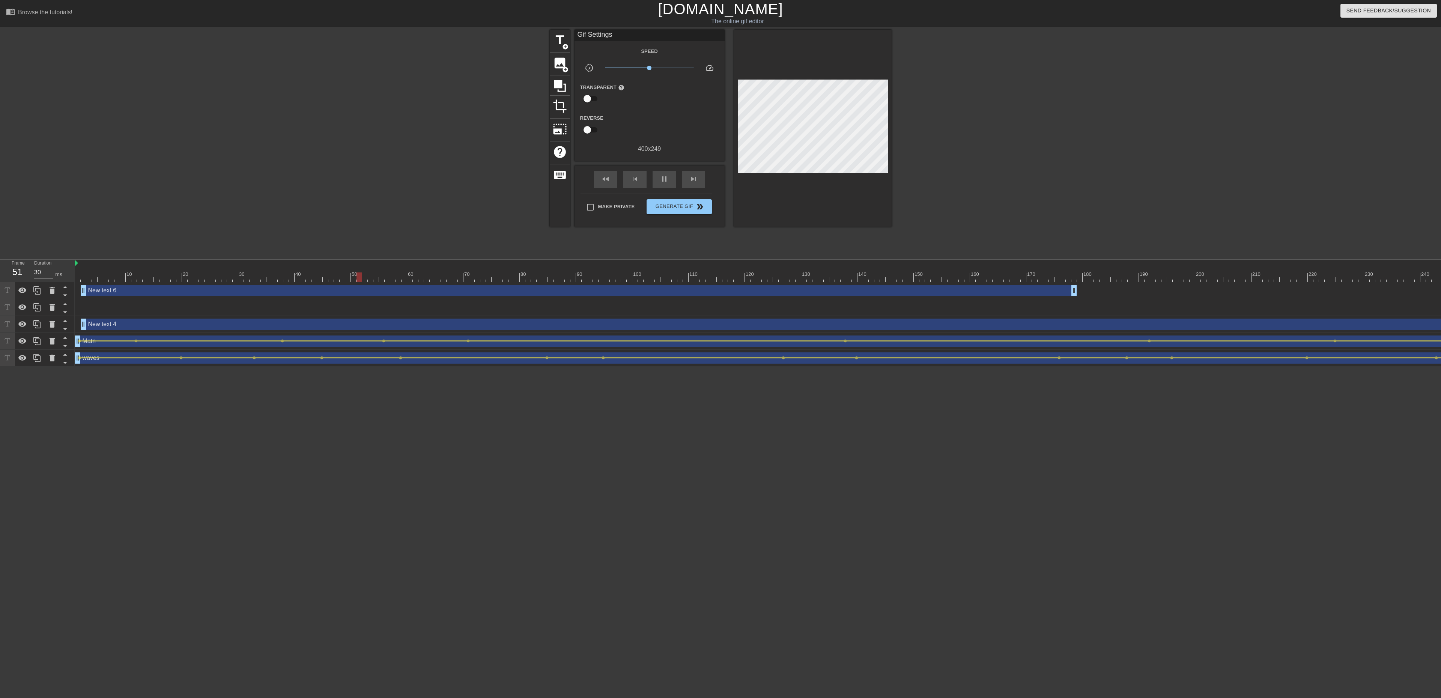
drag, startPoint x: 1091, startPoint y: 309, endPoint x: 1022, endPoint y: 307, distance: 69.1
click div "New text 5 drag_handle drag_handle"
click div "pause"
click icon
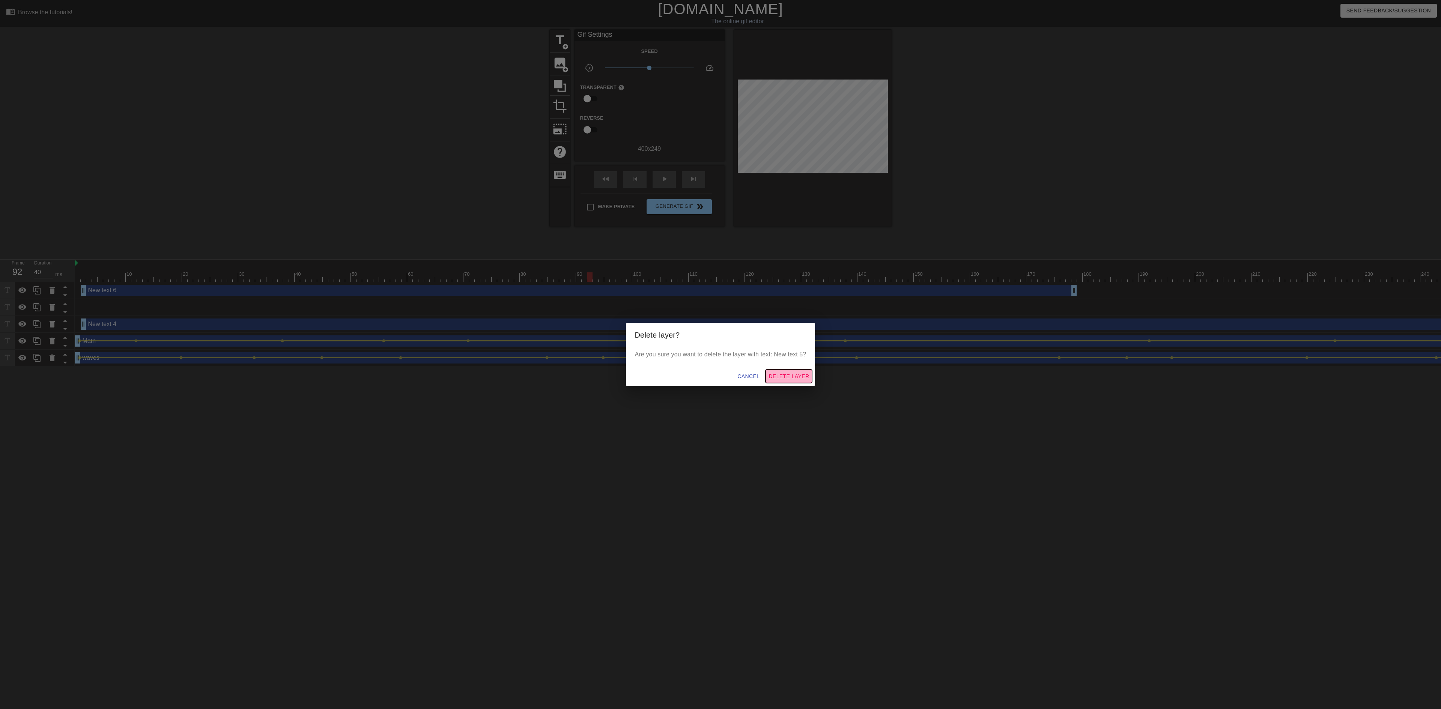
click span "Delete Layer"
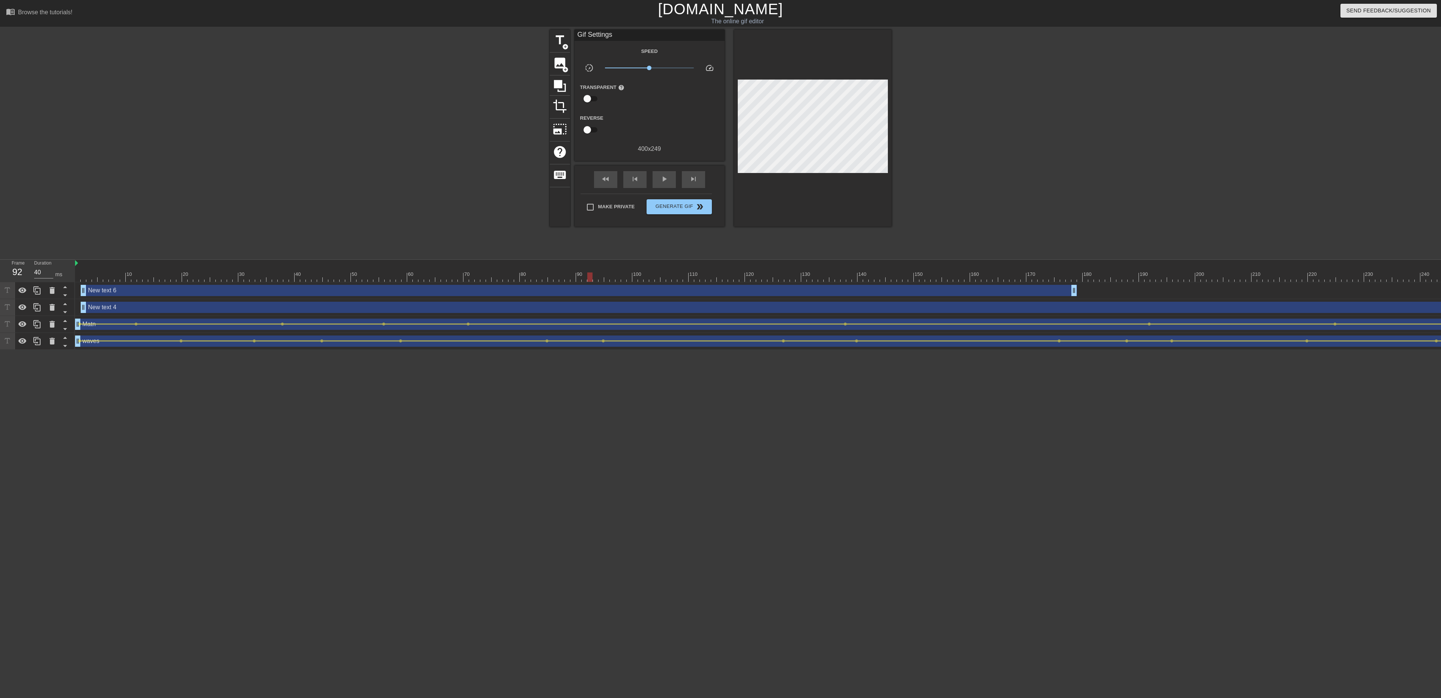
click div "New text 4 drag_handle drag_handle"
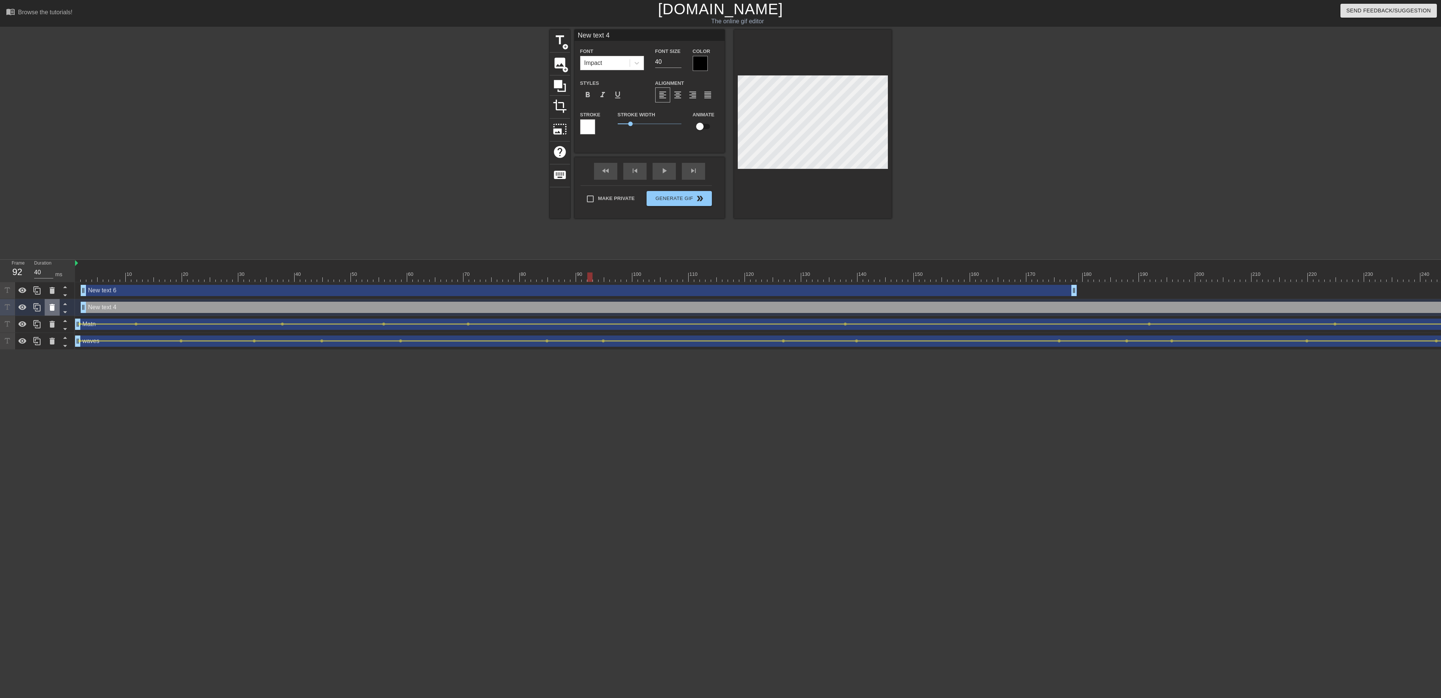
click icon
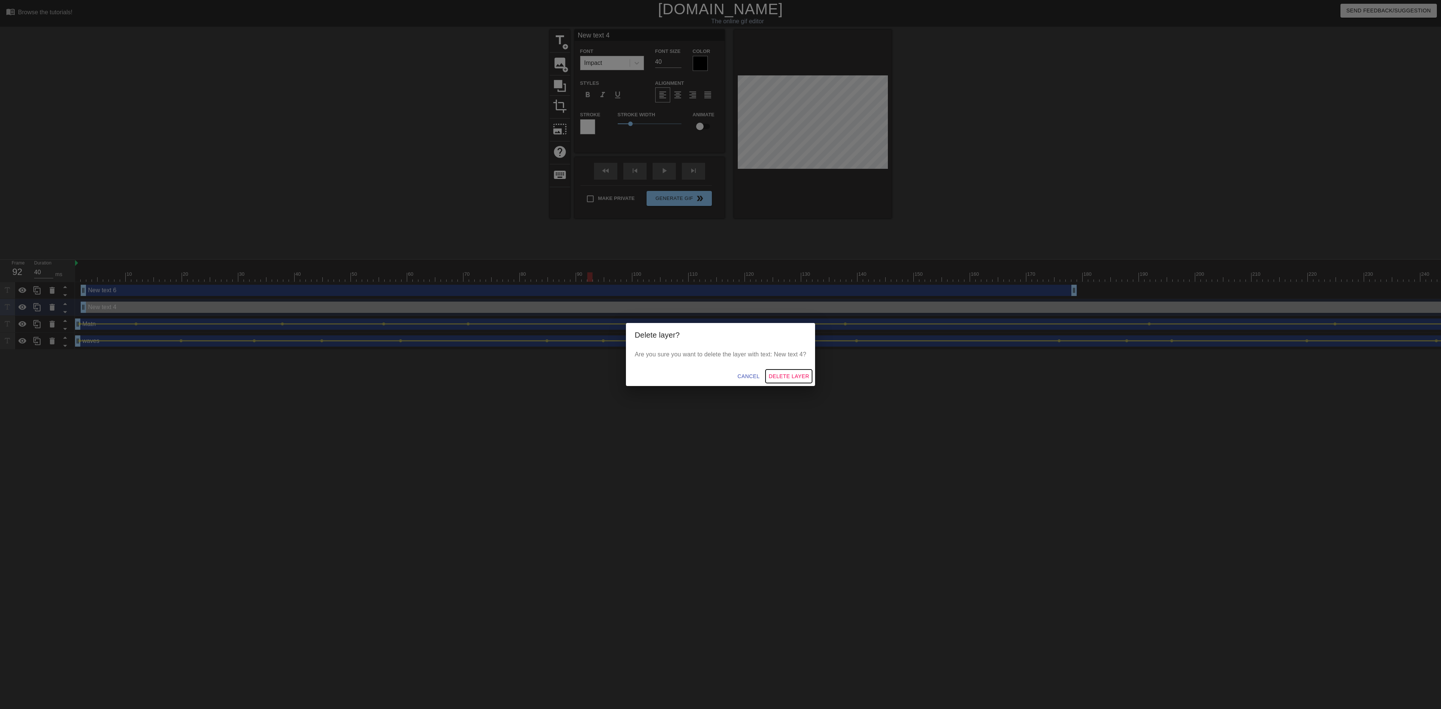
click span "Delete Layer"
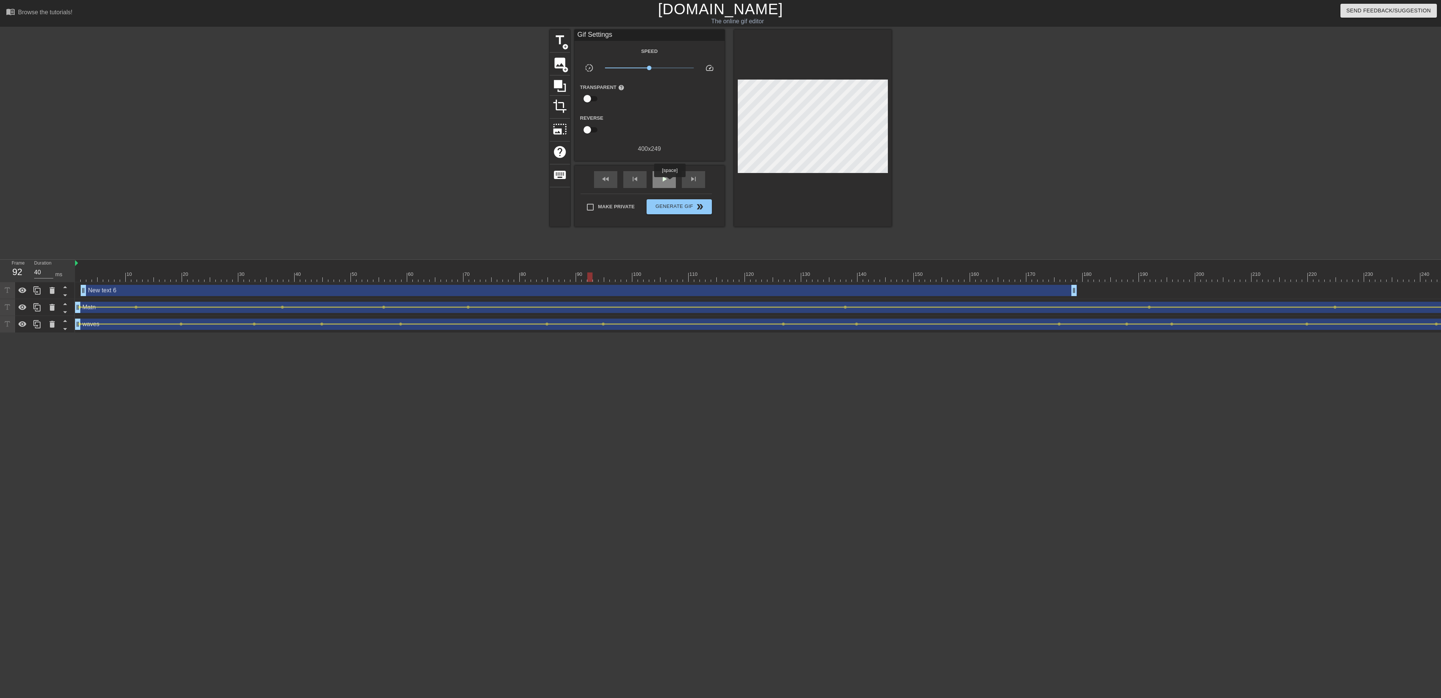
click span "play_arrow"
click span "pause"
drag, startPoint x: 612, startPoint y: 269, endPoint x: 23, endPoint y: 261, distance: 589.2
click div "Frame 1 Duration 30 ms 10 20 30 40 50 60 70 80 90 100 110 120 130 140 150"
click span "play_arrow"
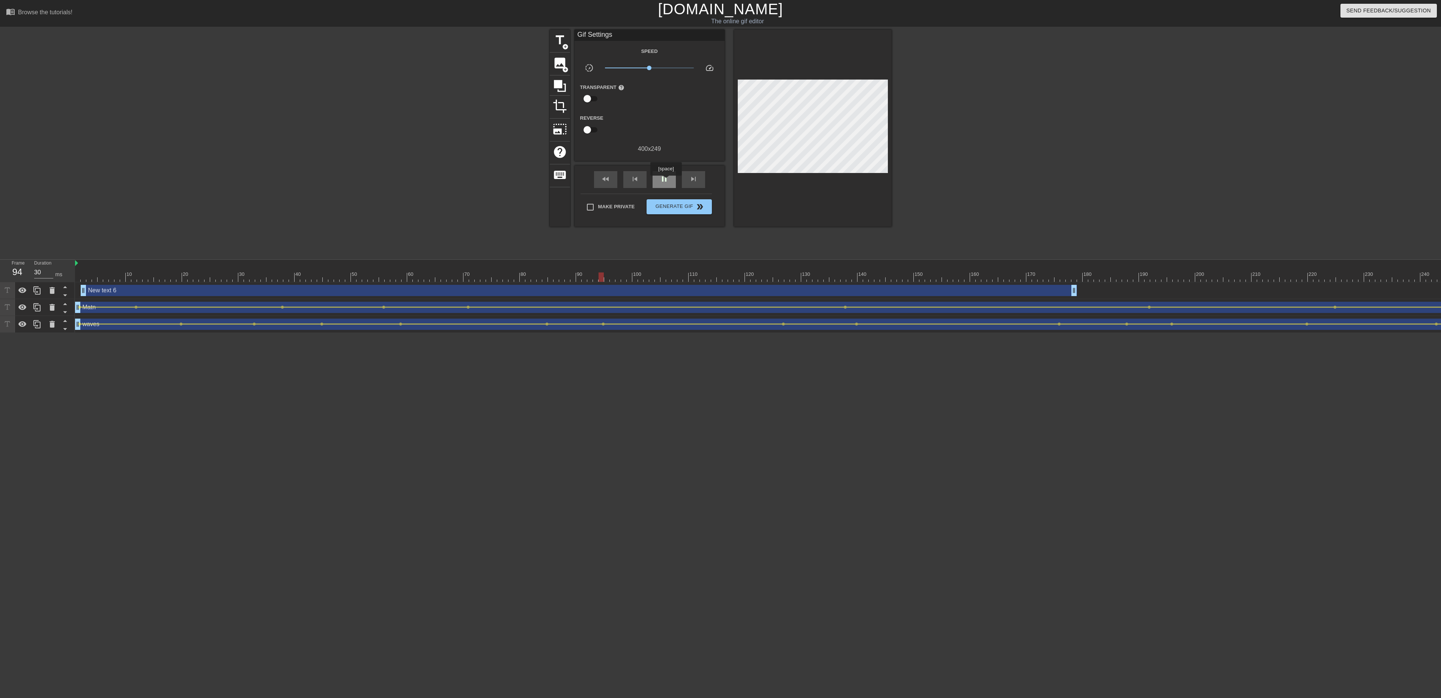
click span "pause"
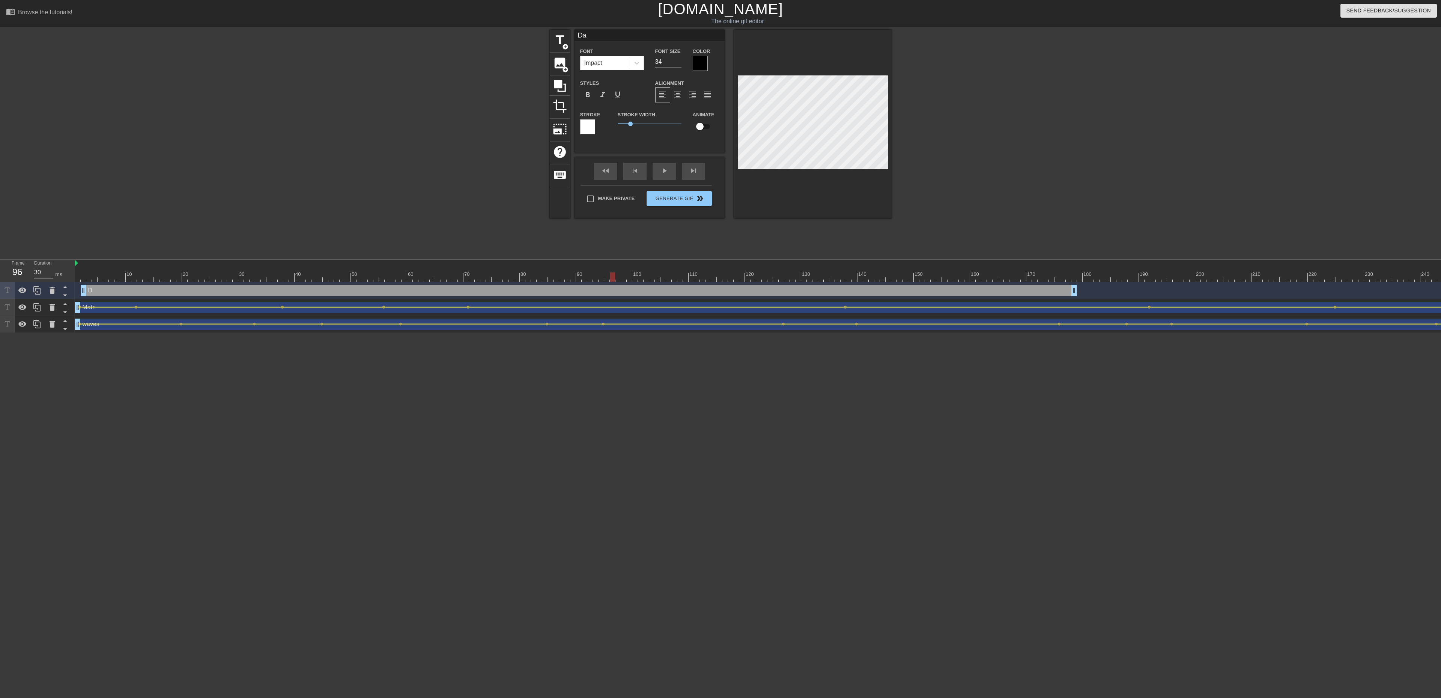
scroll to position [2, 1]
click div
drag, startPoint x: 568, startPoint y: 275, endPoint x: 59, endPoint y: 251, distance: 510.1
click div "Frame 1 Duration 30 ms 10 20 30 40 50 60 70 80 90 100 110 120 130 140 150"
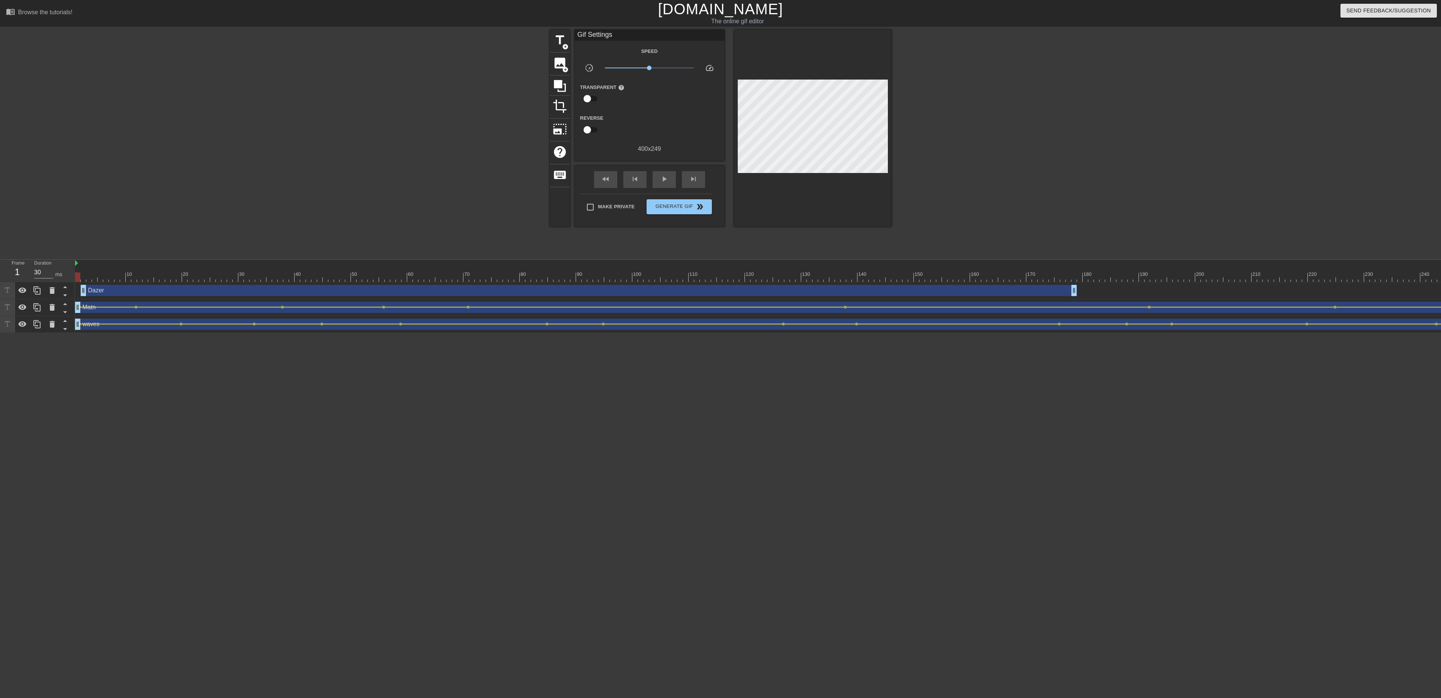
click div "title add_circle image add_circle crop photo_size_select_large help keyboard Gi…"
click div "Dazer drag_handle drag_handle"
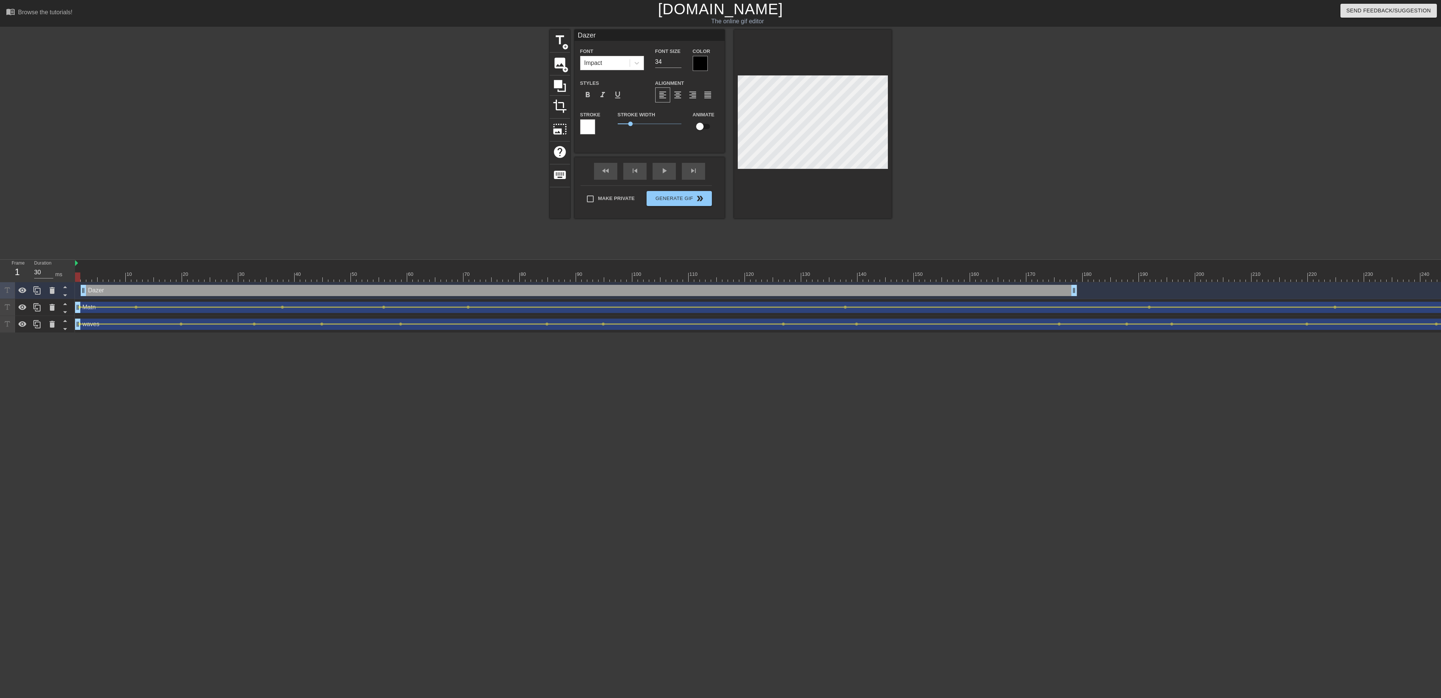
drag, startPoint x: 432, startPoint y: 275, endPoint x: 38, endPoint y: 261, distance: 393.5
click div "Frame 1 Duration 30 ms 10 20 30 40 50 60 70 80 90 100 110 120 130 140 150"
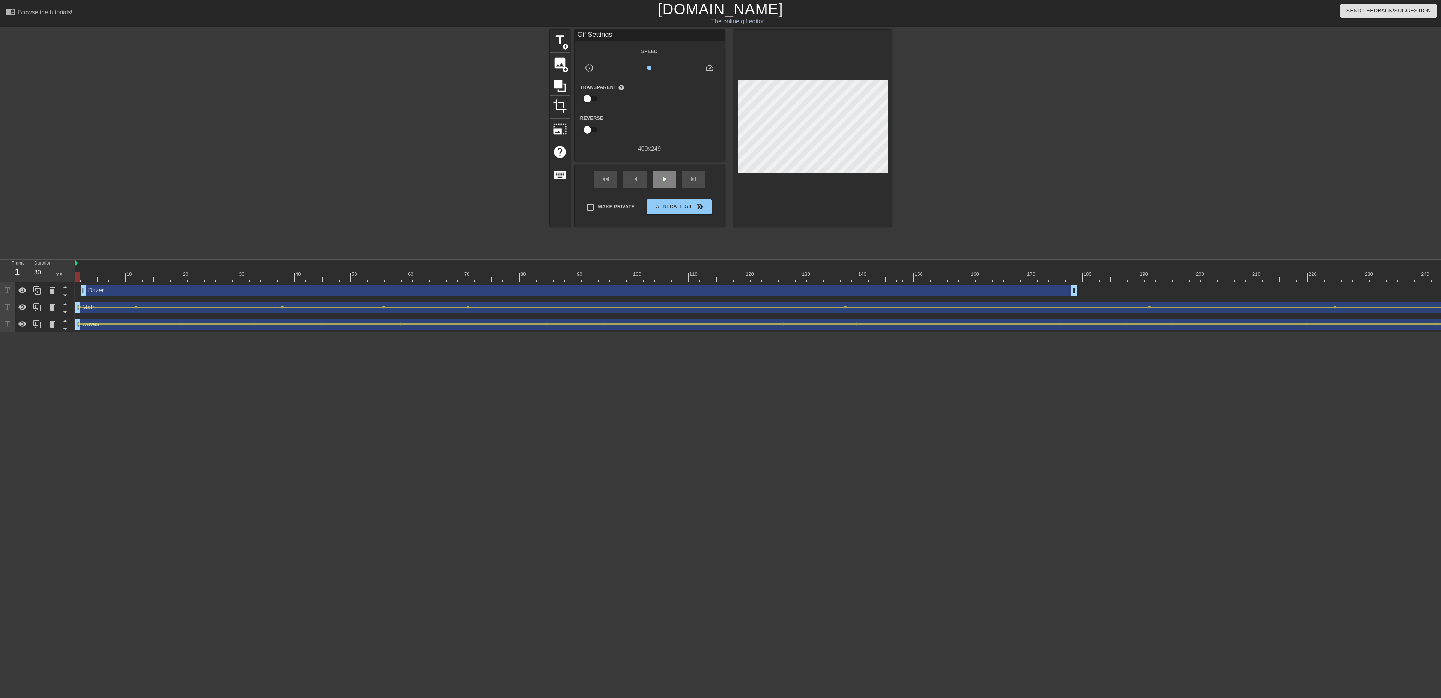
click div "fast_rewind skip_previous play_arrow skip_next"
click div "Dazer drag_handle drag_handle"
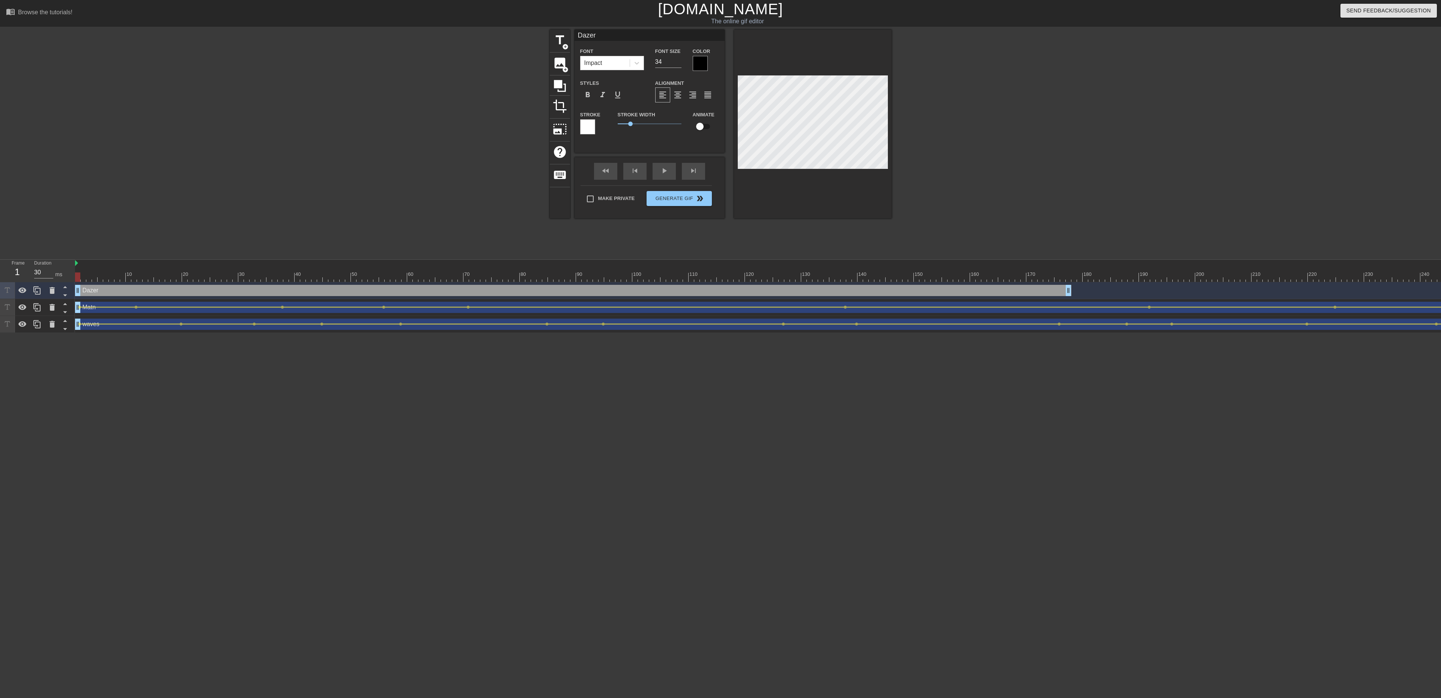
drag, startPoint x: 122, startPoint y: 294, endPoint x: 93, endPoint y: 293, distance: 29.3
click div "Dazer drag_handle drag_handle"
click div "play_arrow"
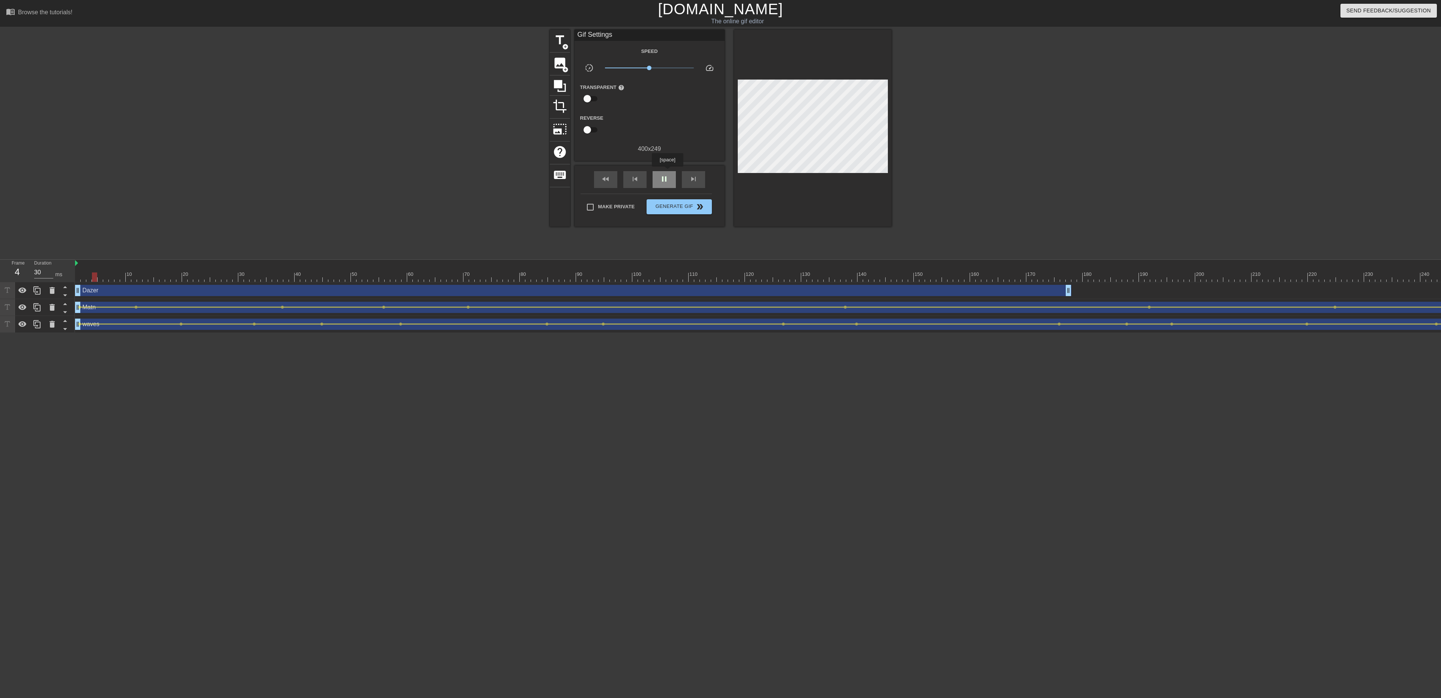
click div "pause"
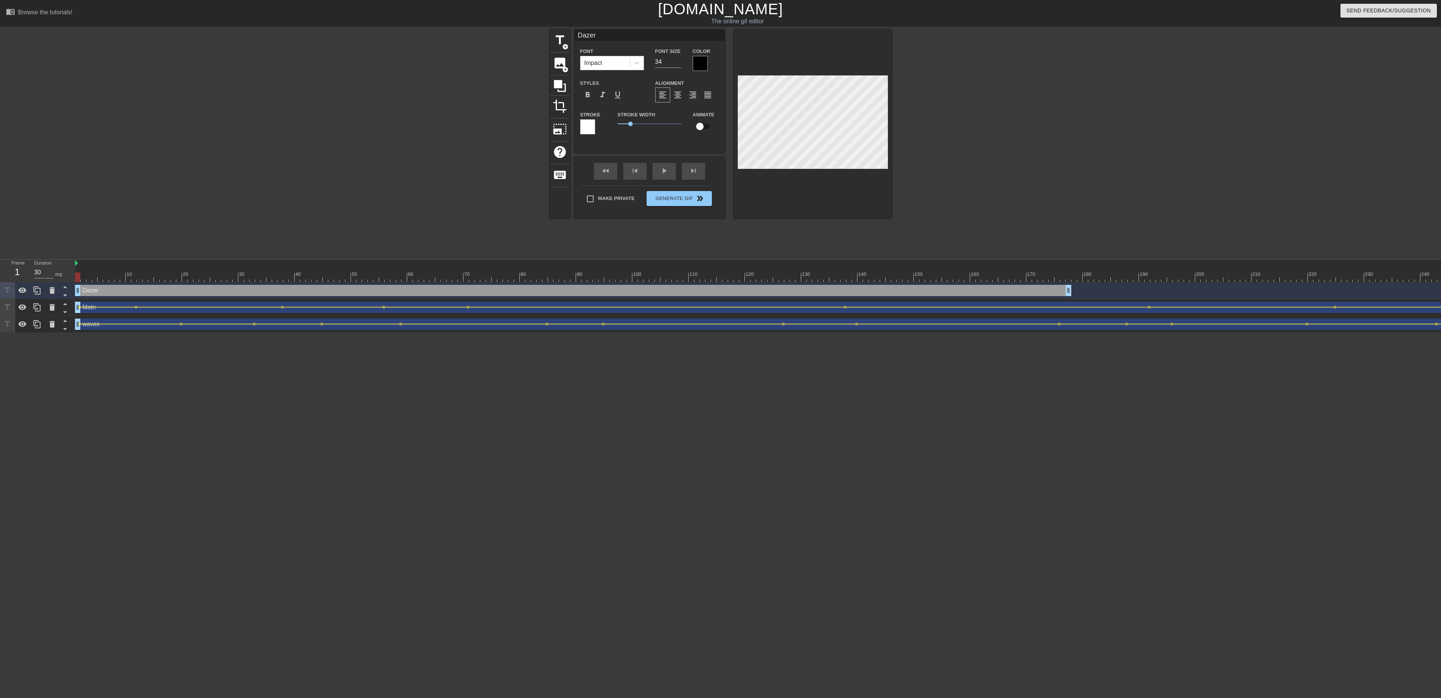
drag, startPoint x: 126, startPoint y: 279, endPoint x: 47, endPoint y: 280, distance: 79.6
click div "Frame 1 Duration 30 ms 10 20 30 40 50 60 70 80 90 100 110 120 130 140 150"
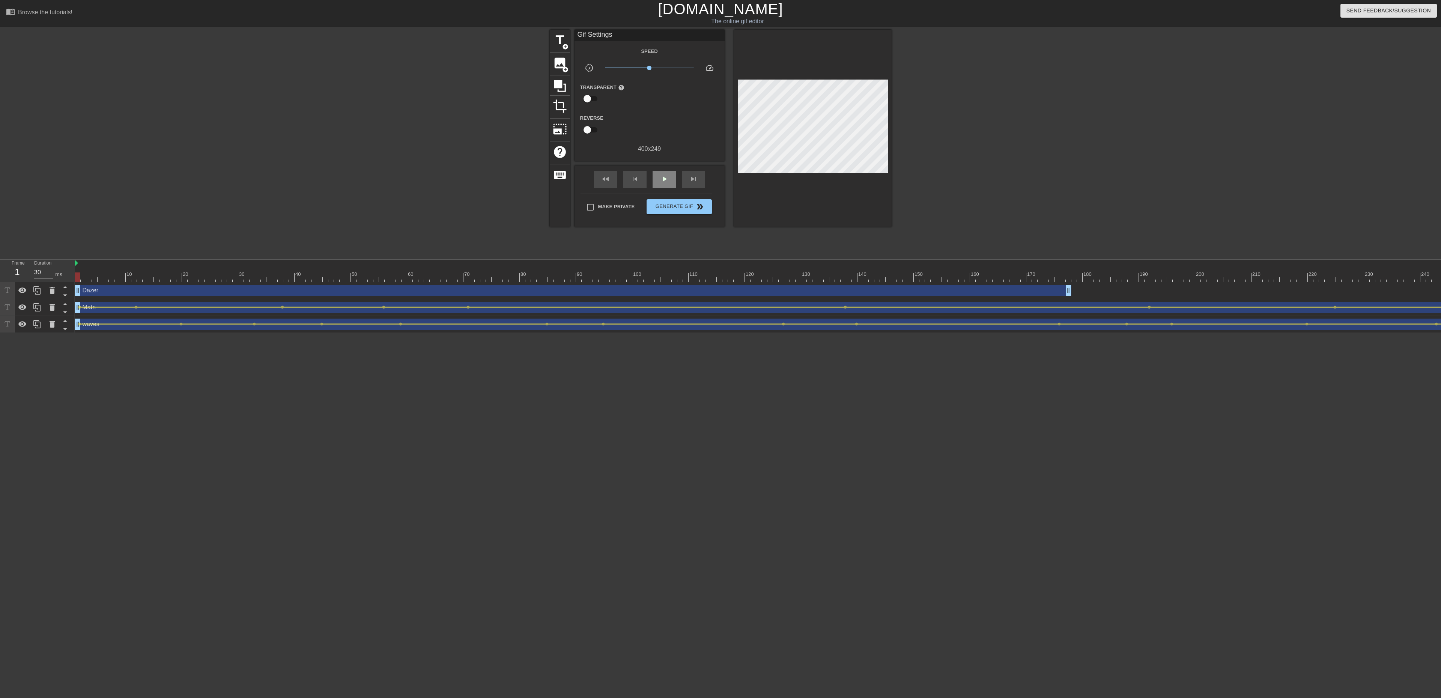
click div "fast_rewind skip_previous play_arrow skip_next"
click span "play_arrow"
click span "pause"
click div "play_arrow"
click span "pause"
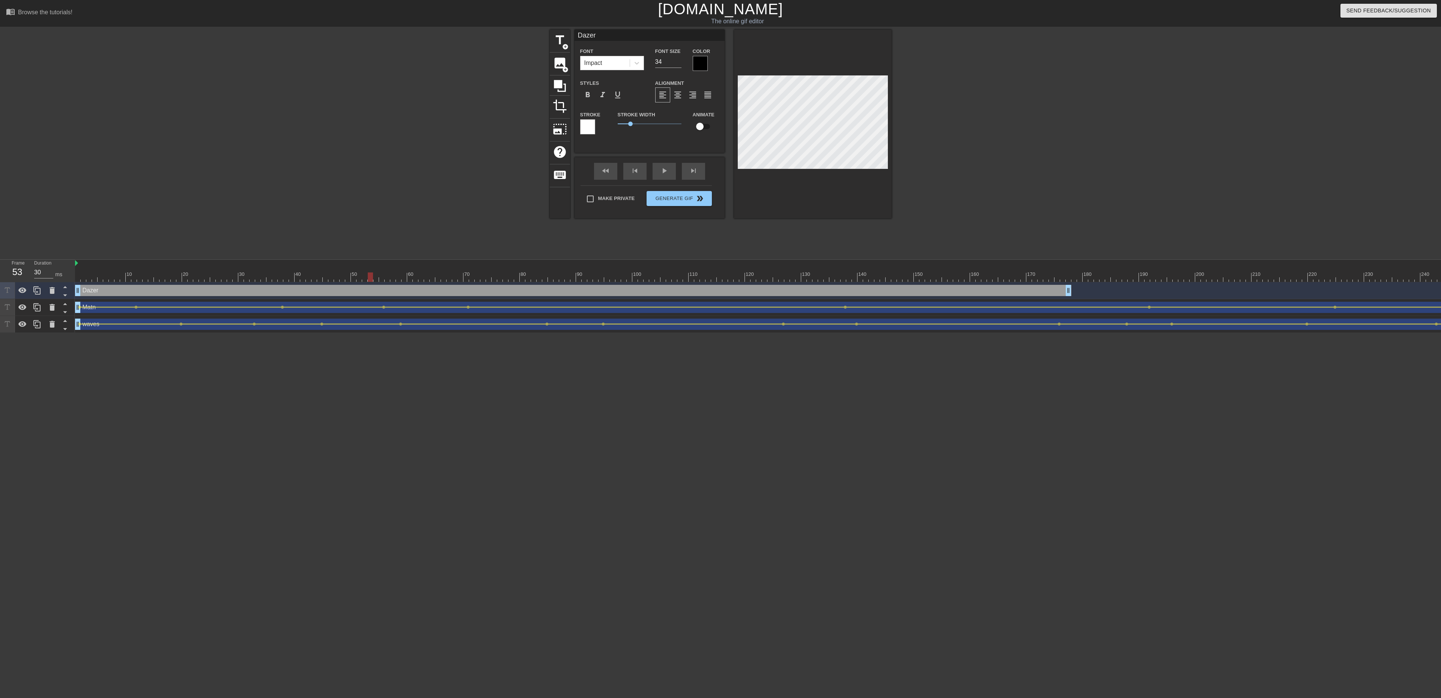
drag, startPoint x: 398, startPoint y: 278, endPoint x: 376, endPoint y: 281, distance: 22.0
click div
click div "fast_rewind skip_previous play_arrow skip_next"
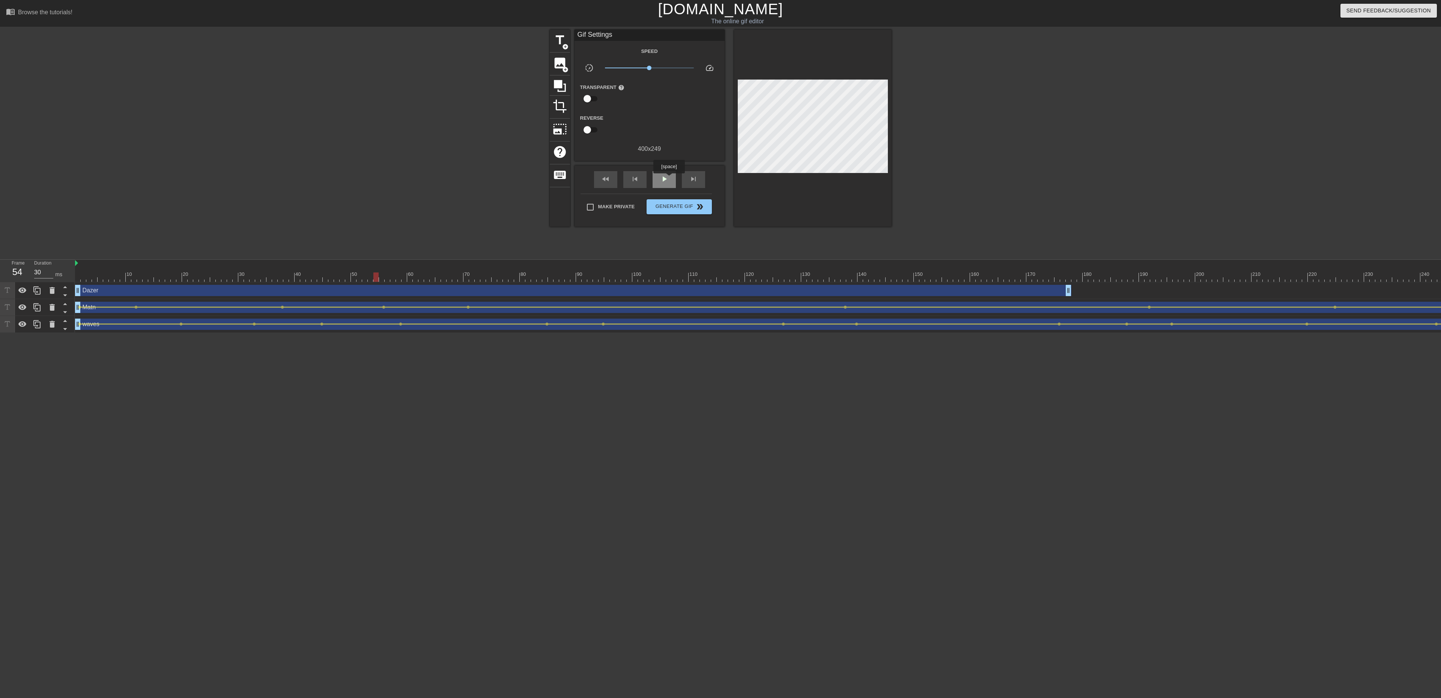
click div "play_arrow"
click div "pause"
drag, startPoint x: 333, startPoint y: 275, endPoint x: 269, endPoint y: 274, distance: 64.6
click div
click div "Dazer drag_handle drag_handle"
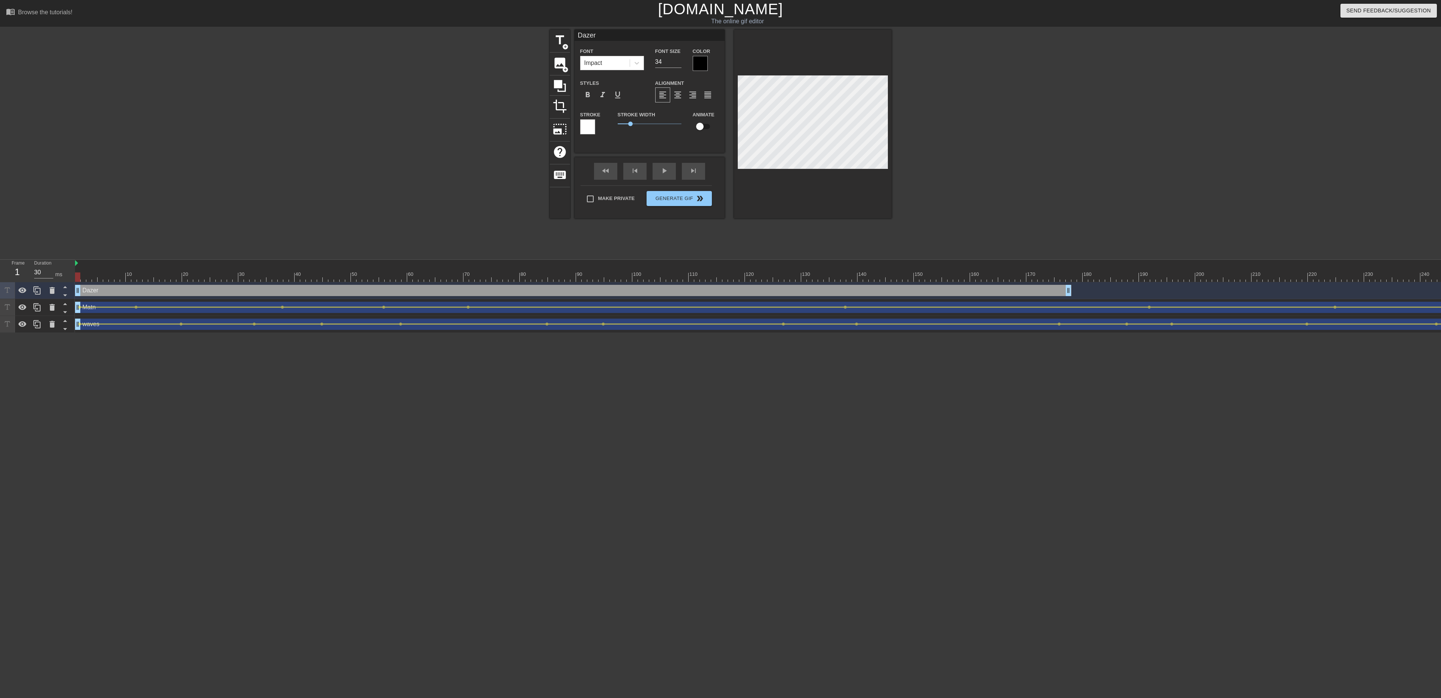
drag, startPoint x: 262, startPoint y: 281, endPoint x: 65, endPoint y: 272, distance: 197.6
click div "Frame 1 Duration 30 ms 10 20 30 40 50 60 70 80 90 100 110 120 130 140 150"
click div "play_arrow"
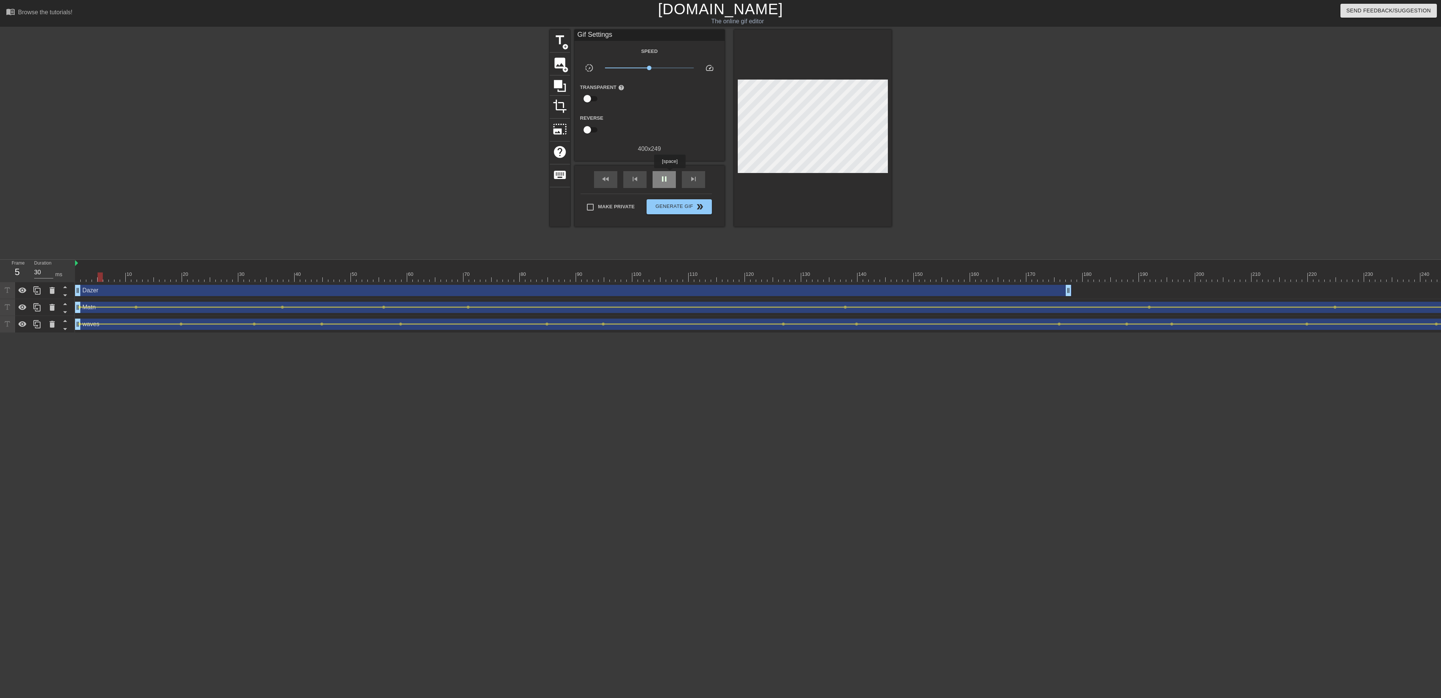
click div "pause"
click div
click div "Dazer drag_handle drag_handle"
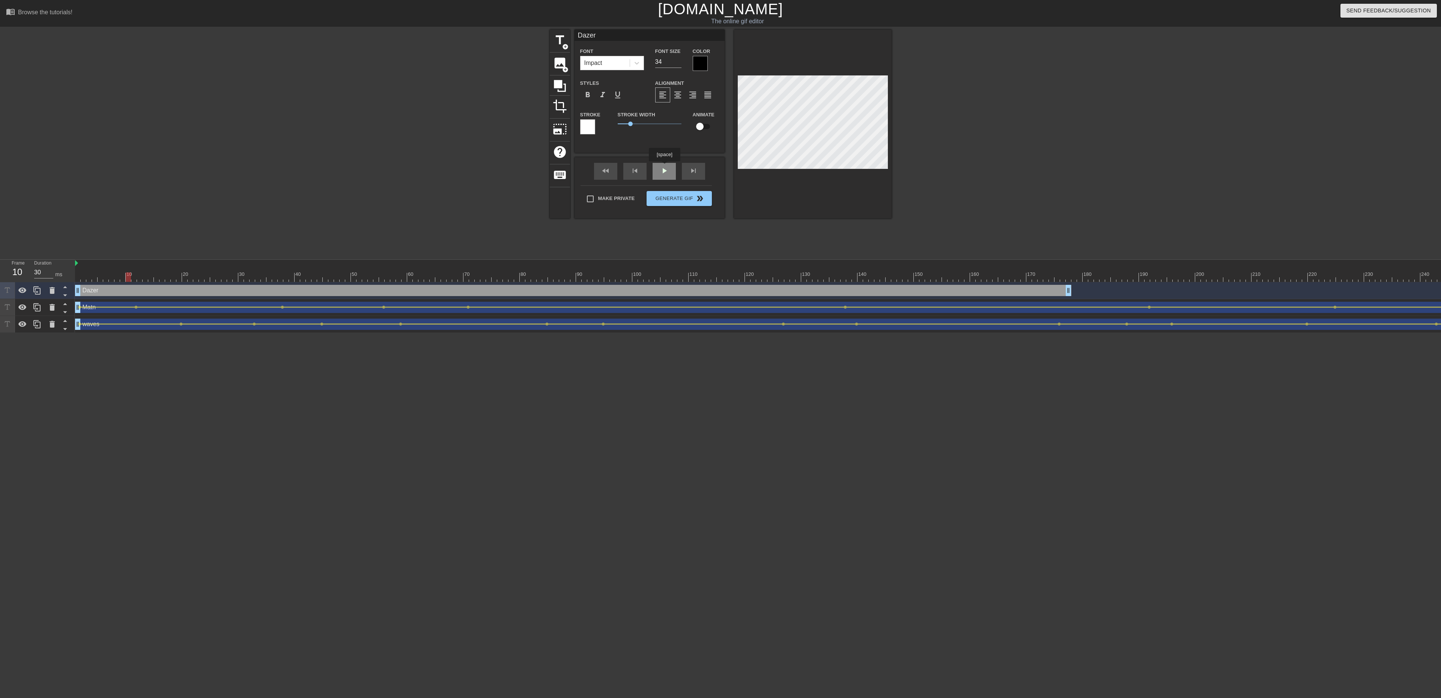
click div "fast_rewind skip_previous play_arrow skip_next"
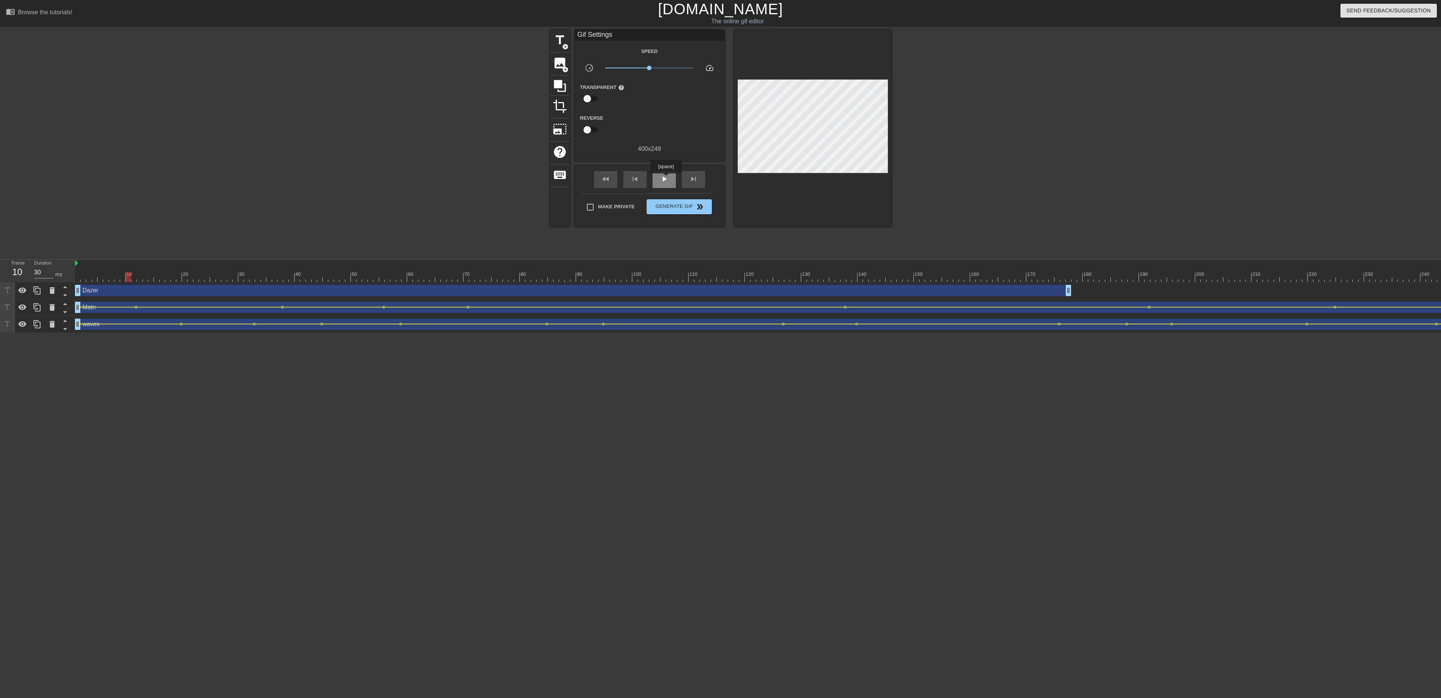
click span "play_arrow"
click span "pause"
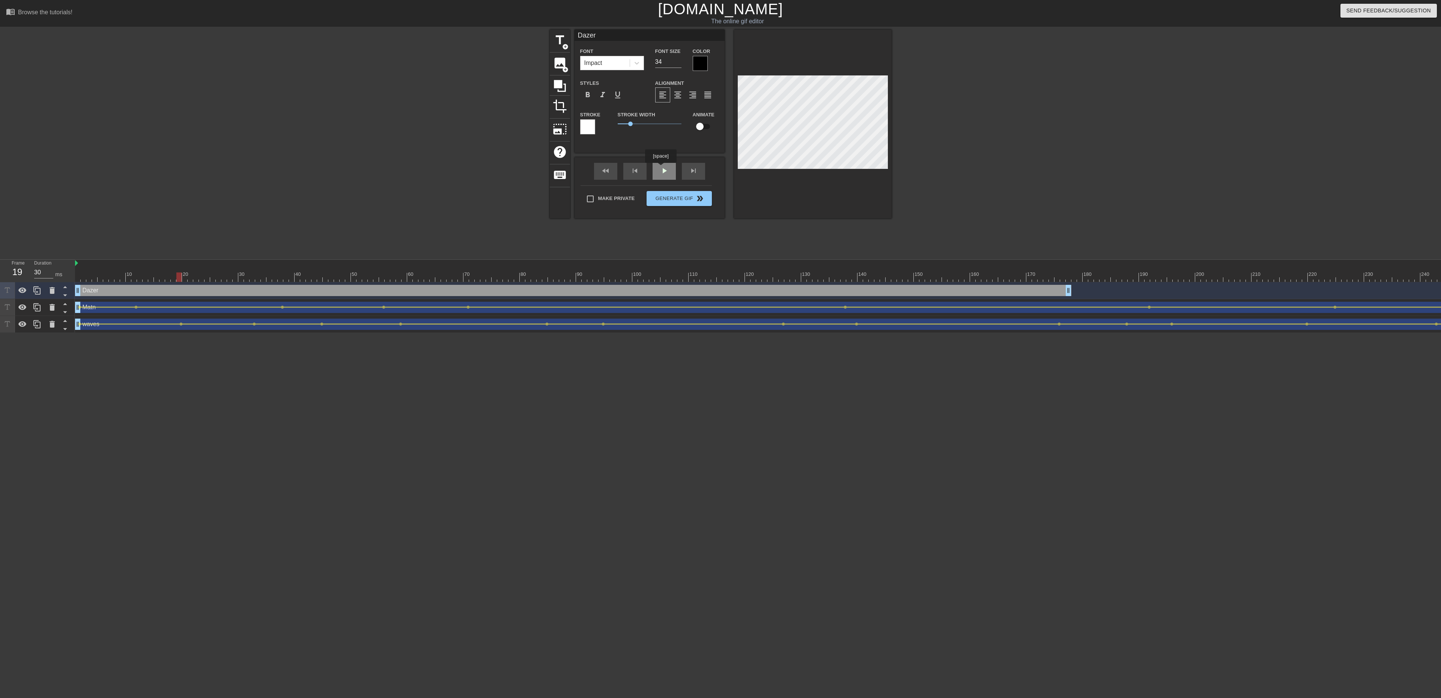
click div "fast_rewind skip_previous play_arrow skip_next"
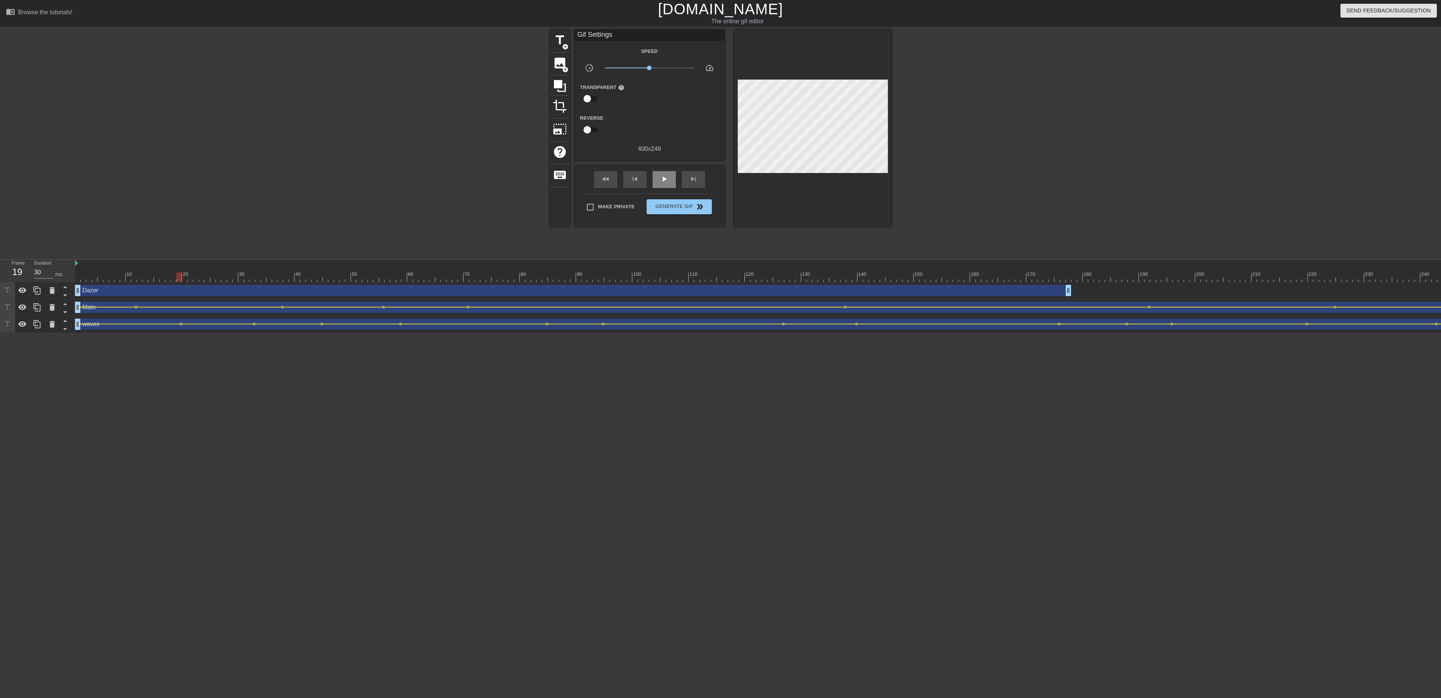
click div "play_arrow"
click span "pause"
click div "Dazer drag_handle drag_handle"
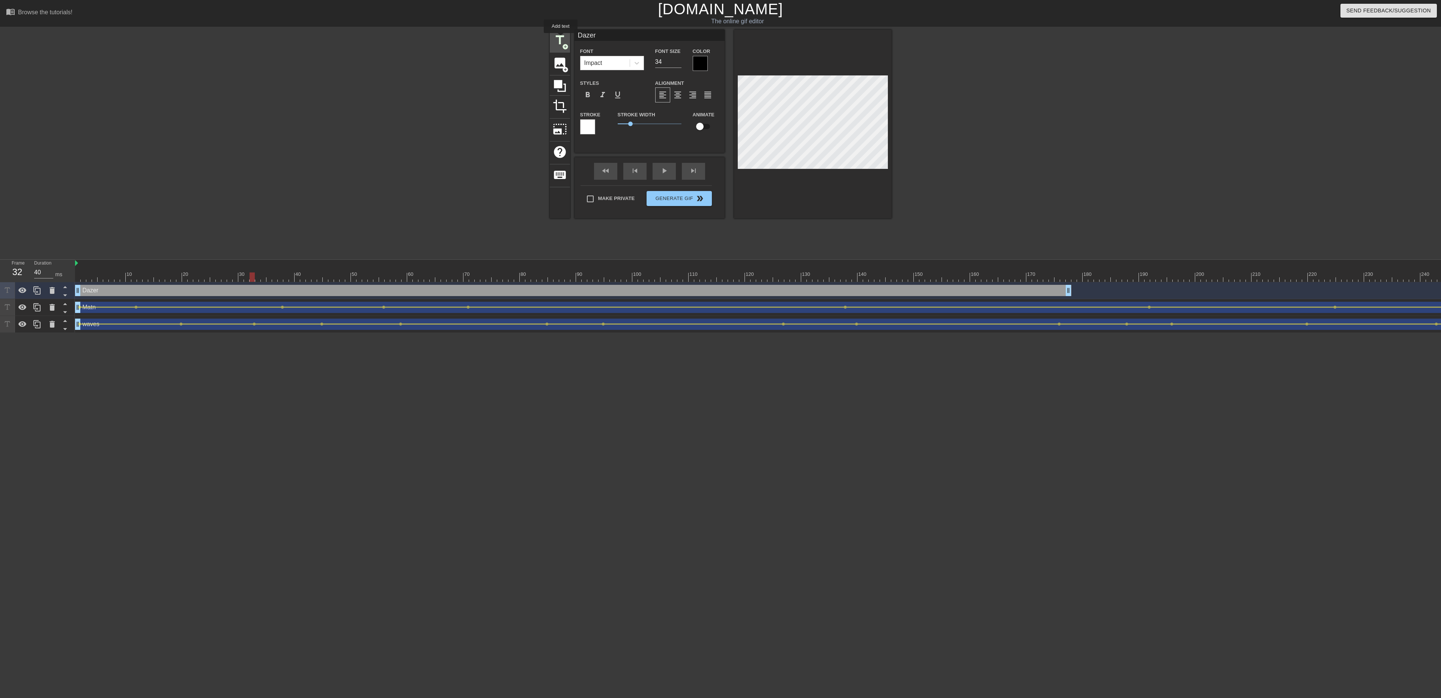
click span "title"
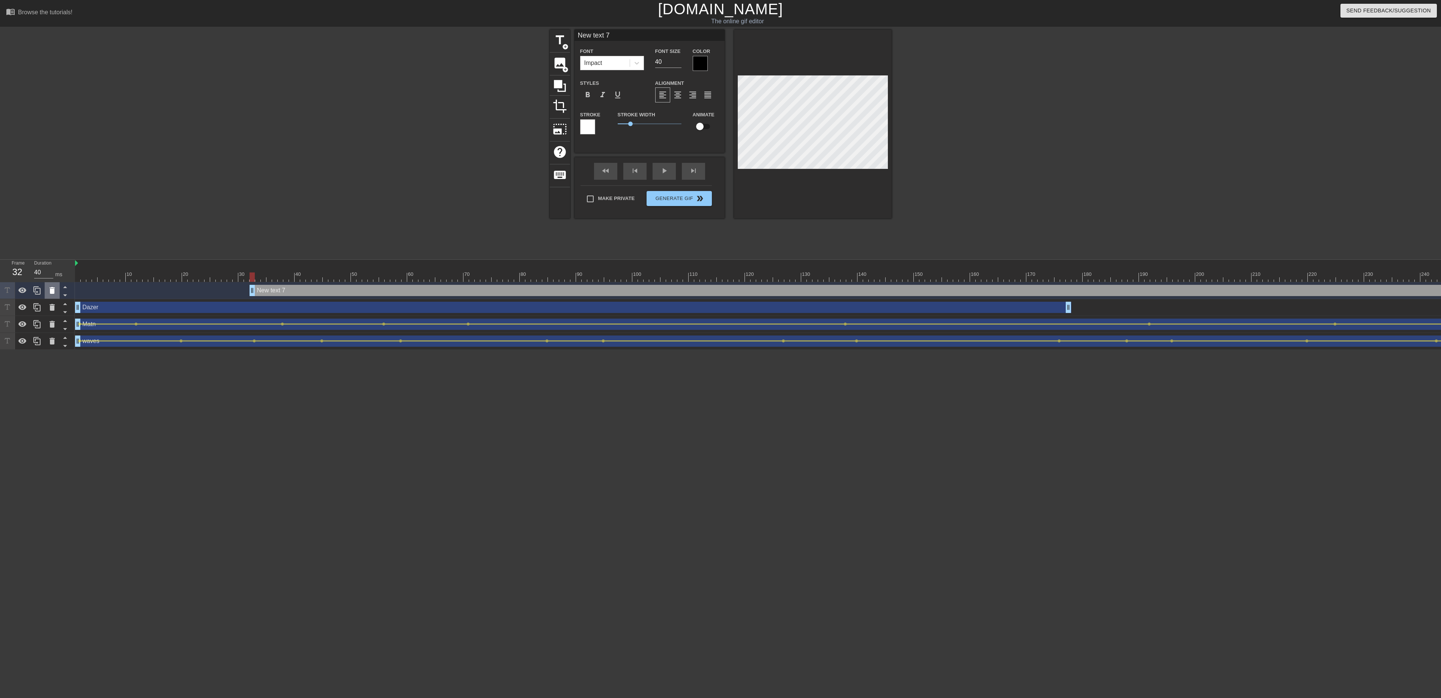
drag, startPoint x: 300, startPoint y: 293, endPoint x: 50, endPoint y: 291, distance: 250.7
click icon
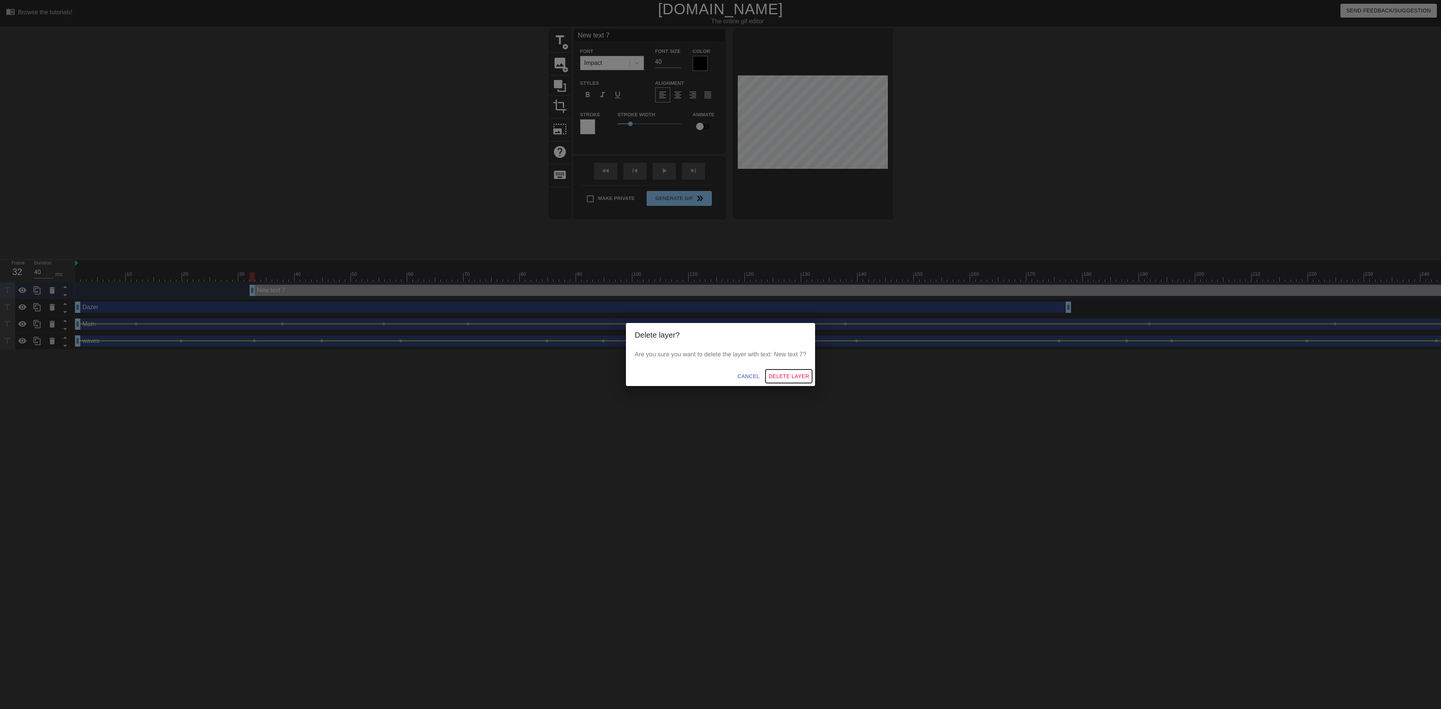
click span "Delete Layer"
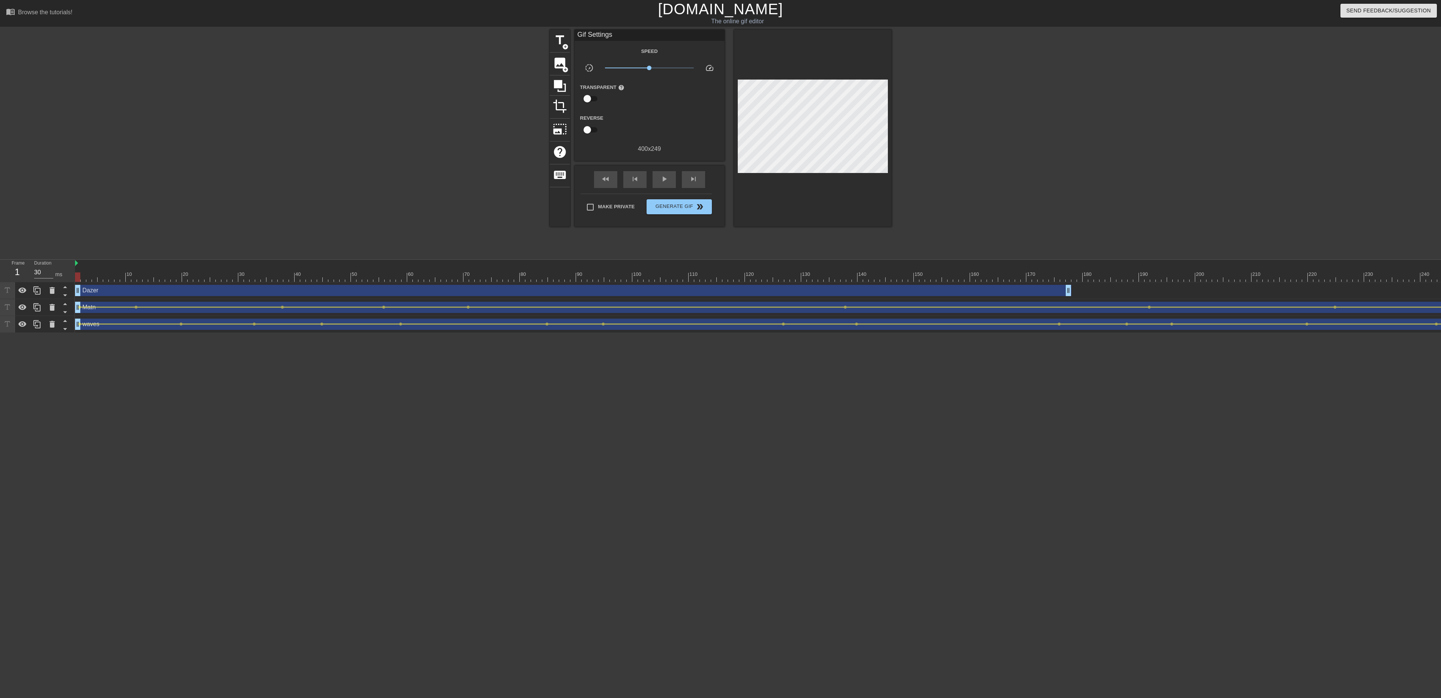
drag, startPoint x: 109, startPoint y: 272, endPoint x: 261, endPoint y: 244, distance: 154.9
click div "Frame 1 Duration 30 ms 10 20 30 40 50 60 70 80 90 100 110 120 130 140 150"
click span "play_arrow"
click span "pause"
click span "play_arrow"
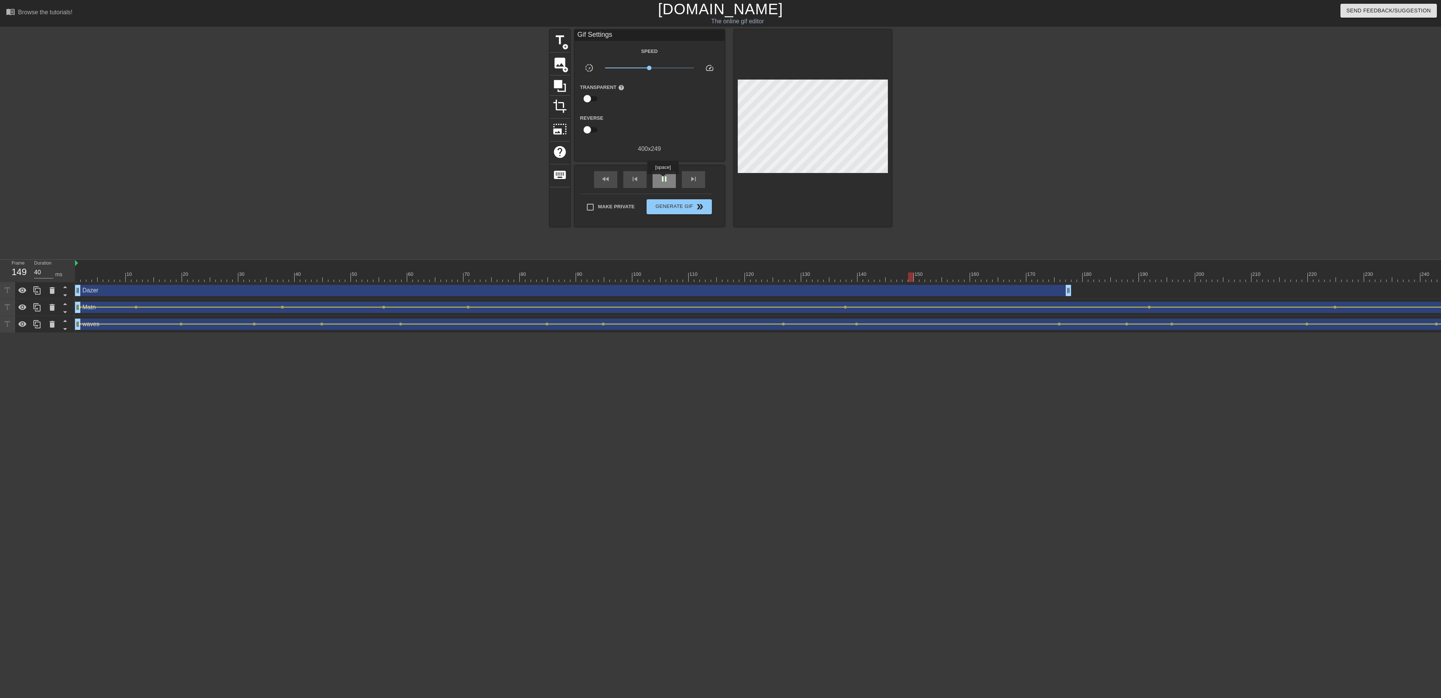
click span "pause"
click span "play_arrow"
click span "pause"
click span "play_arrow"
drag, startPoint x: 128, startPoint y: 275, endPoint x: 45, endPoint y: 273, distance: 82.6
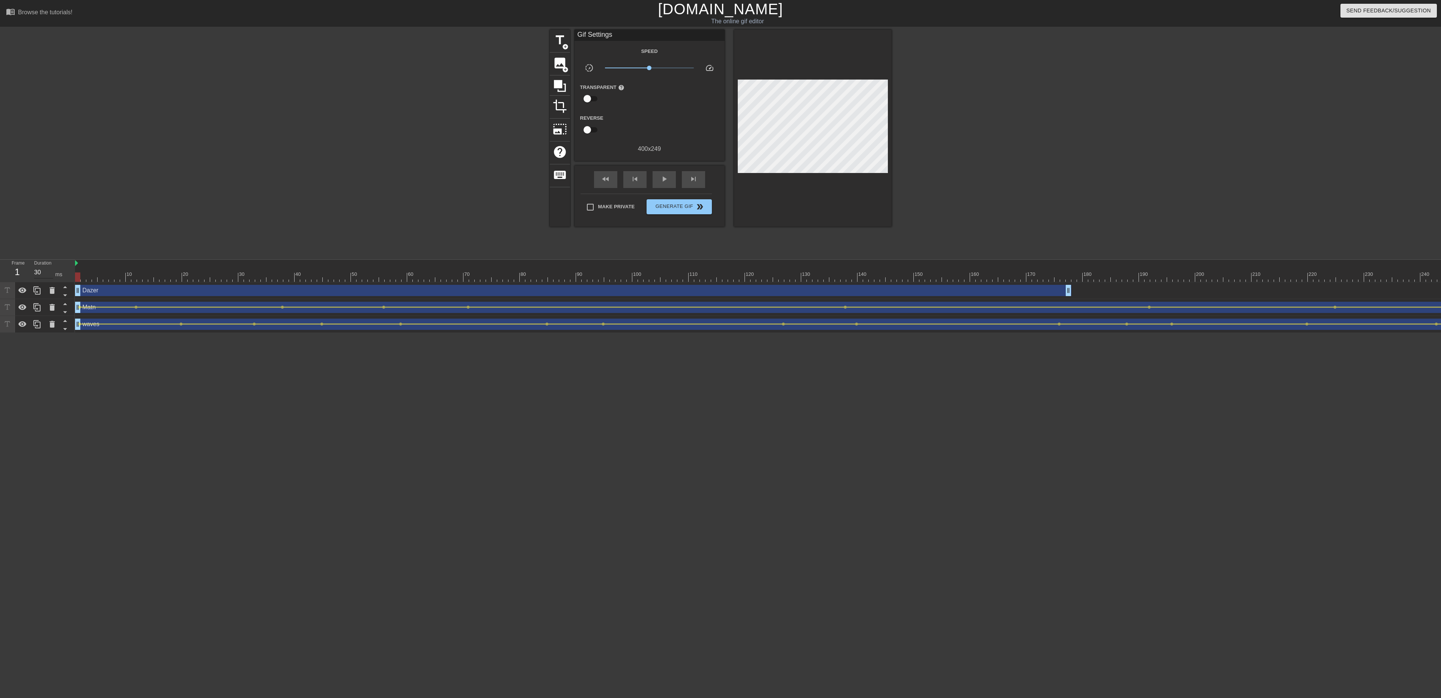
click div "Frame 1 Duration 30 ms 10 20 30 40 50 60 70 80 90 100 110 120 130 140 150"
click div "Dazer drag_handle drag_handle"
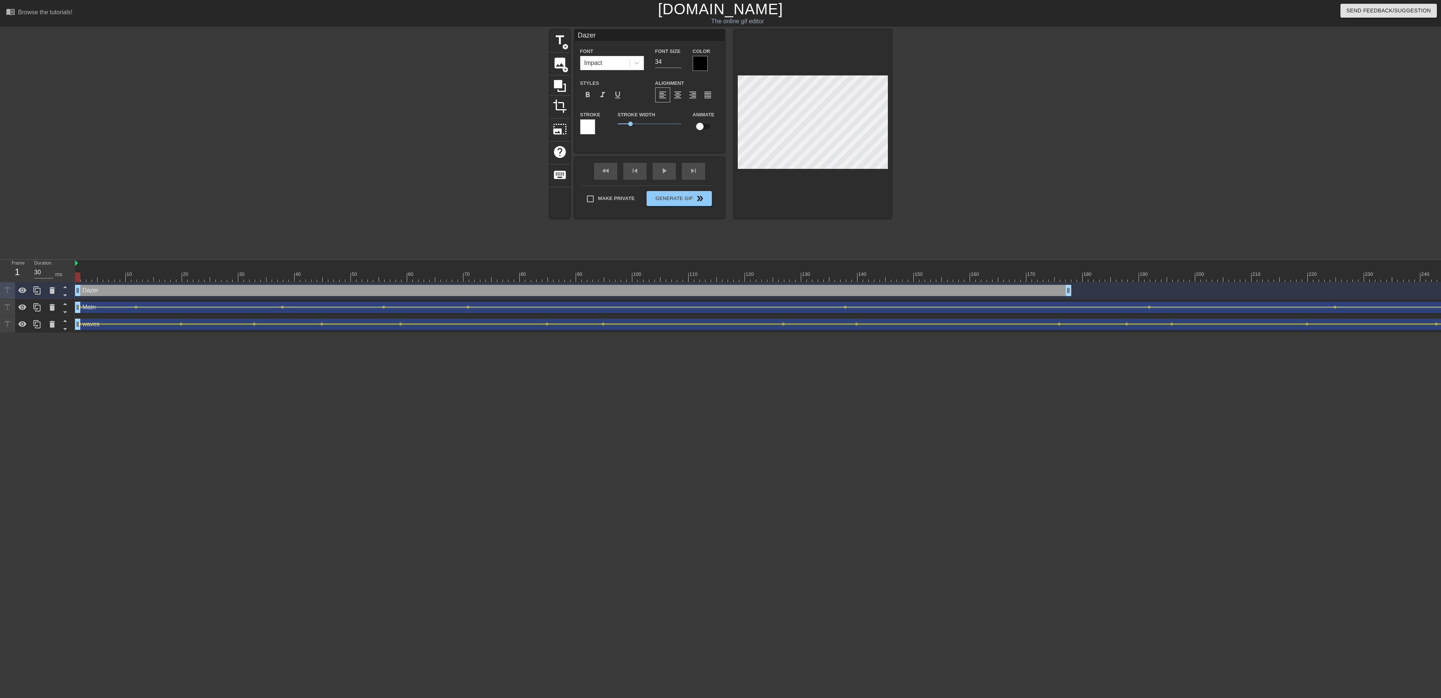
drag, startPoint x: 99, startPoint y: 292, endPoint x: 430, endPoint y: 224, distance: 337.8
click div "title add_circle image add_circle crop photo_size_select_large help keyboard Da…"
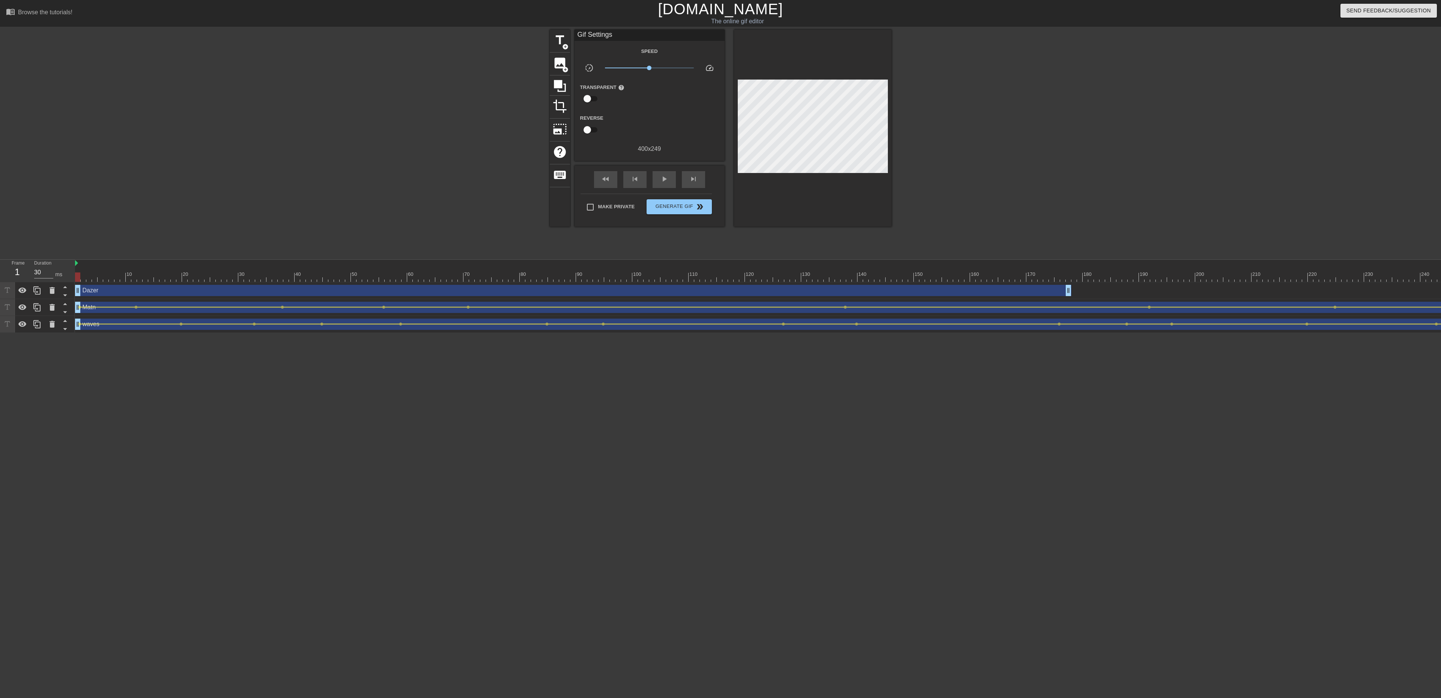
click div "Dazer drag_handle drag_handle"
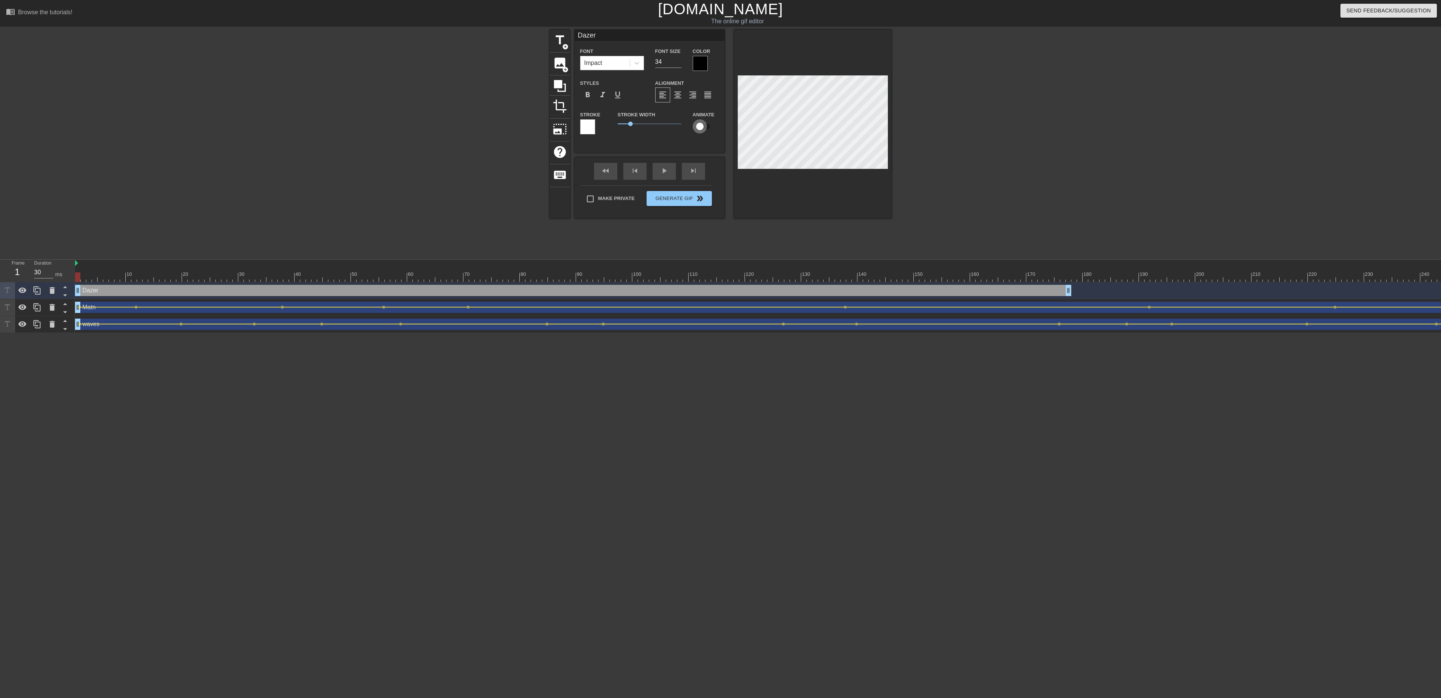
click input "checkbox"
click div "fast_rewind skip_previous play_arrow skip_next"
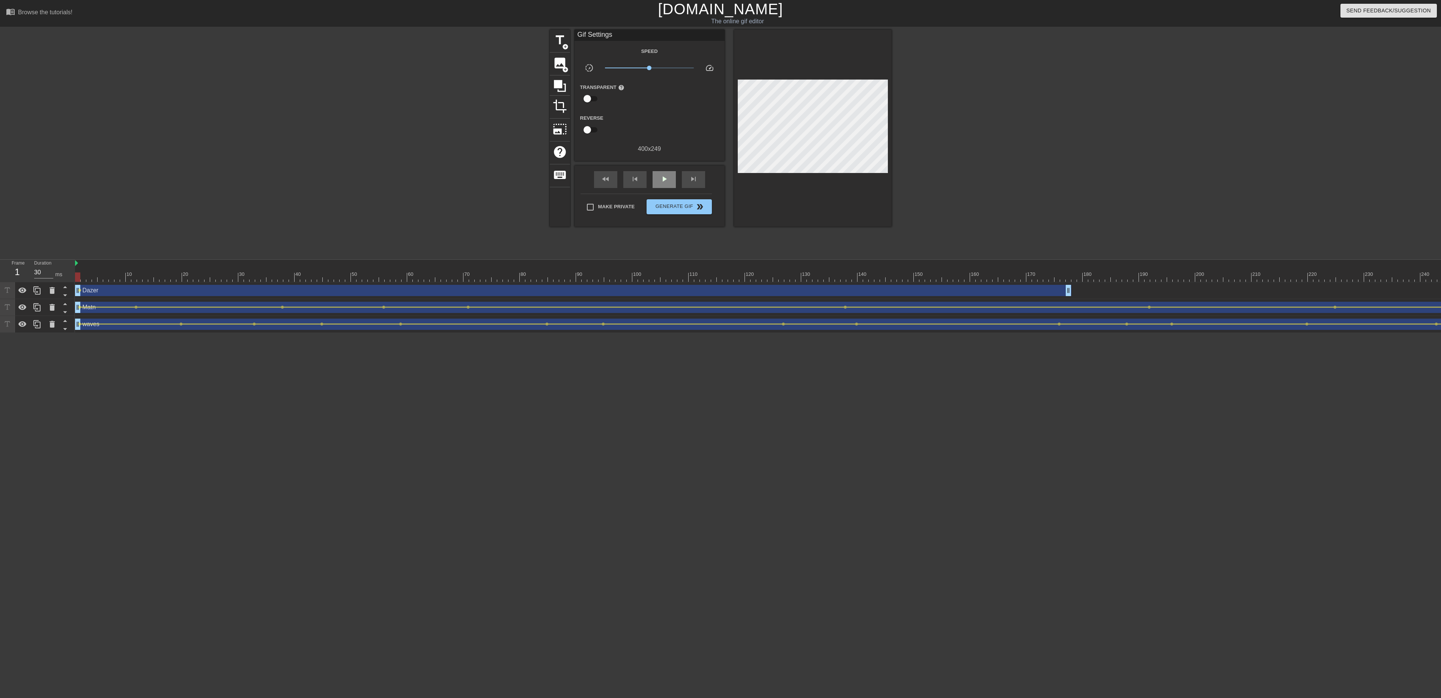
click div "fast_rewind skip_previous play_arrow skip_next"
click span "play_arrow"
click span "pause"
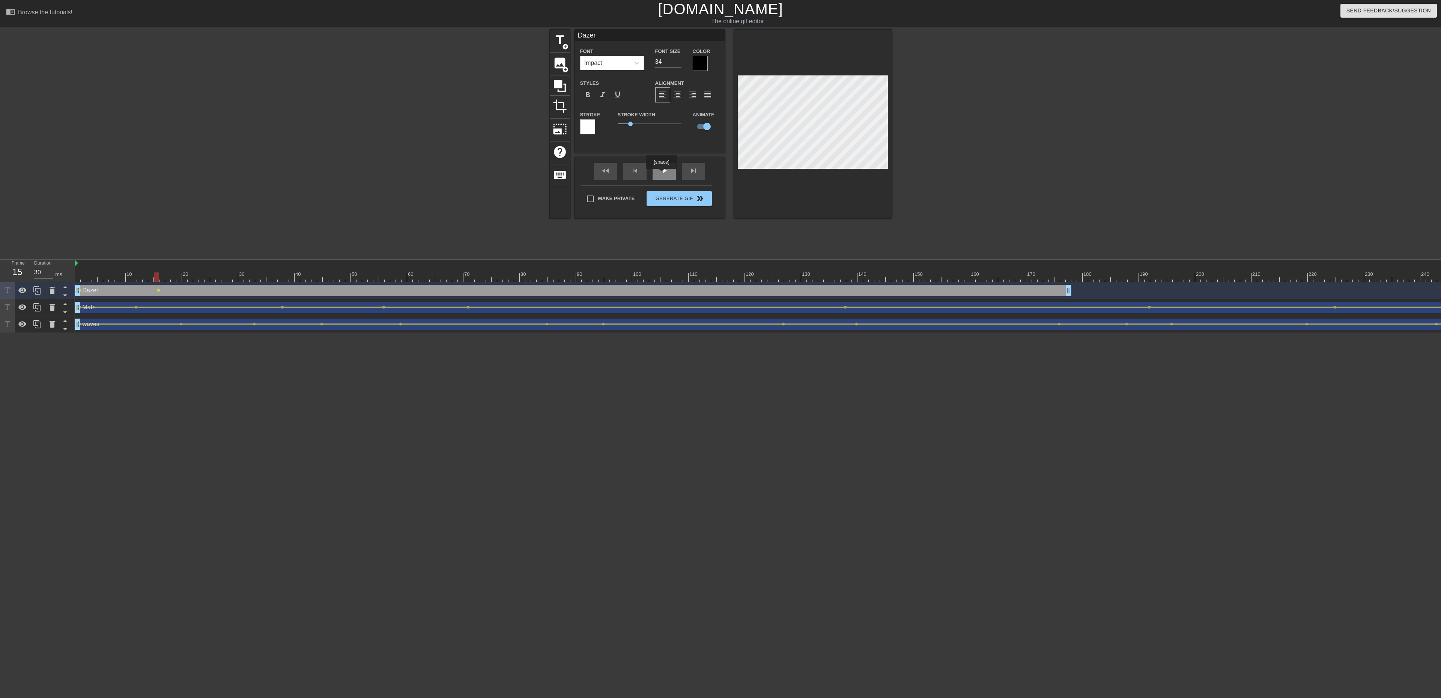
click div "play_arrow"
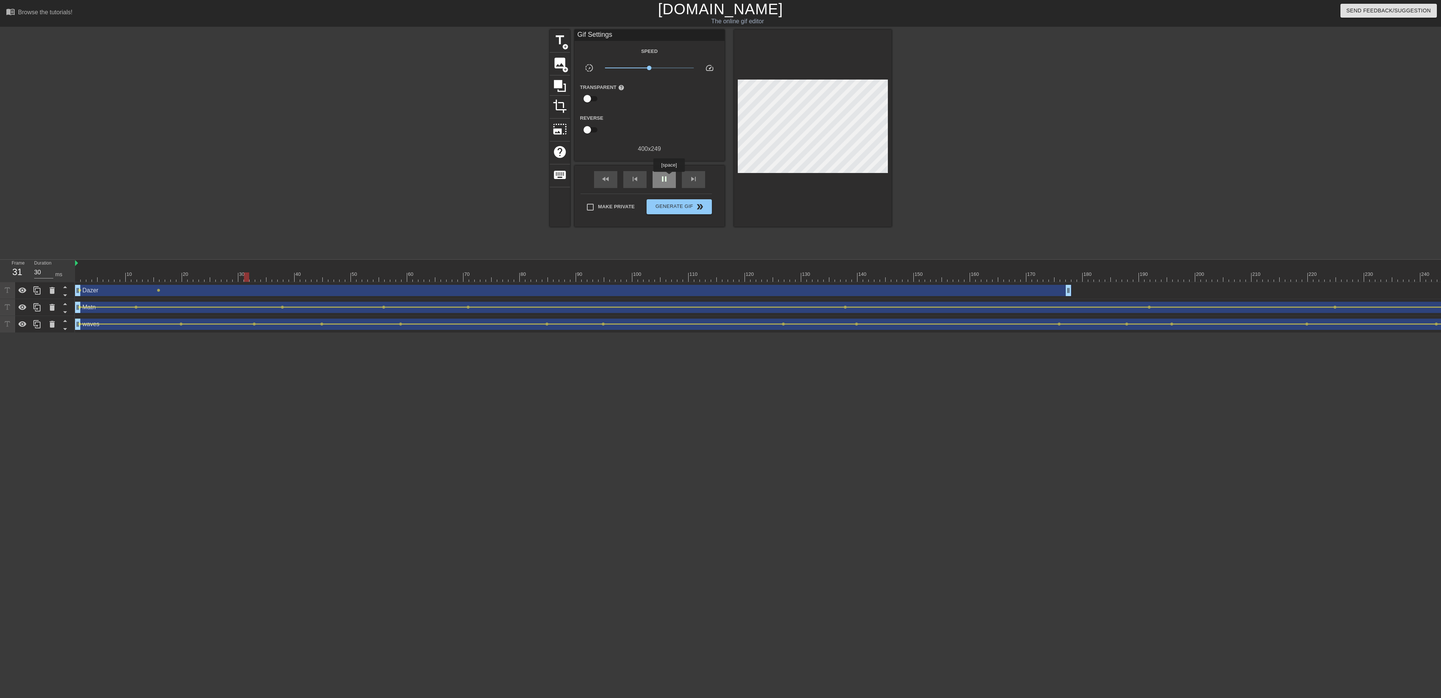
click div "pause"
click div "play_arrow"
click span "pause"
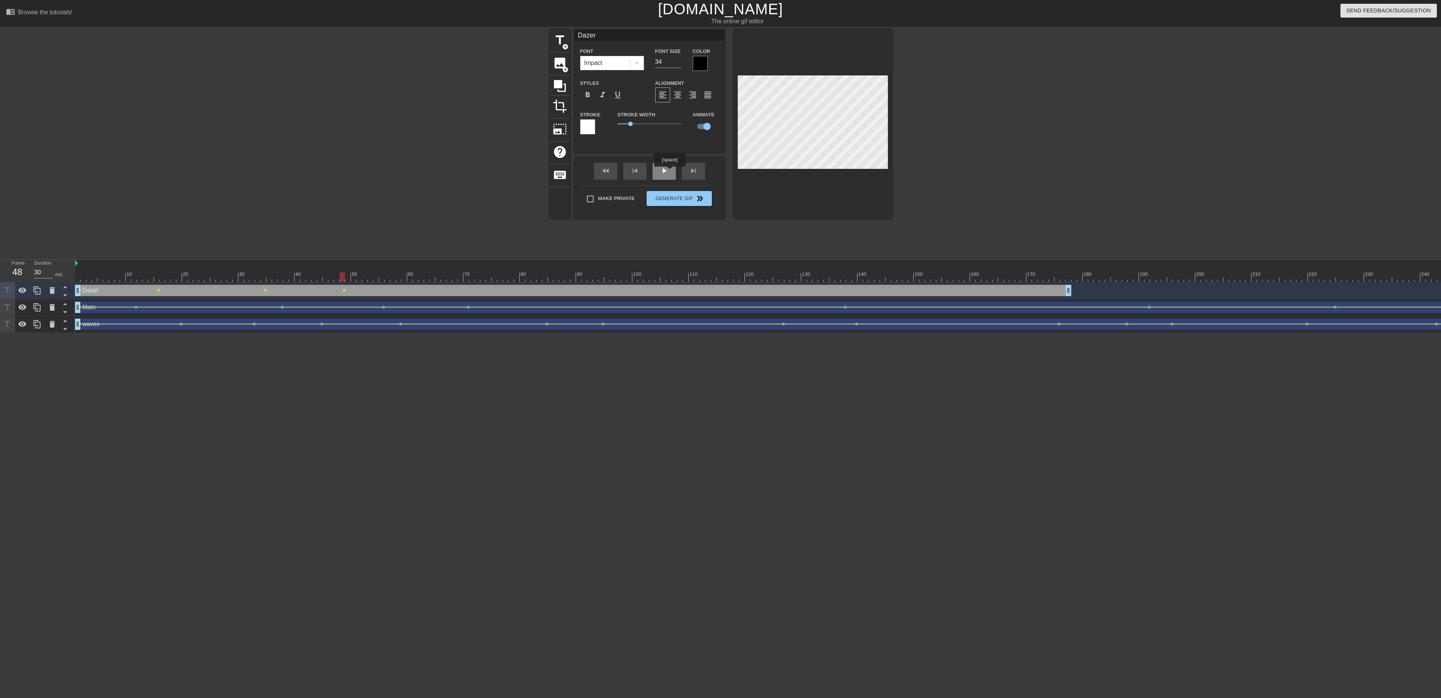
click div "play_arrow"
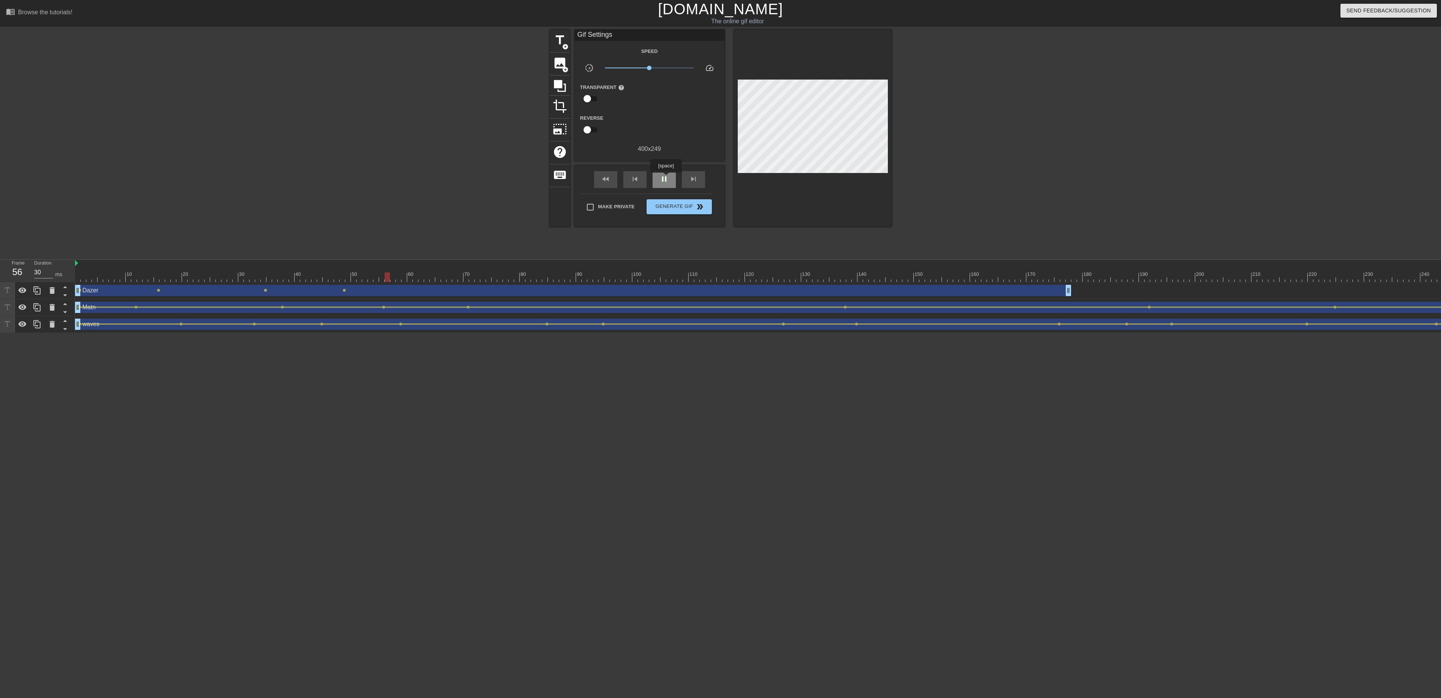
click span "pause"
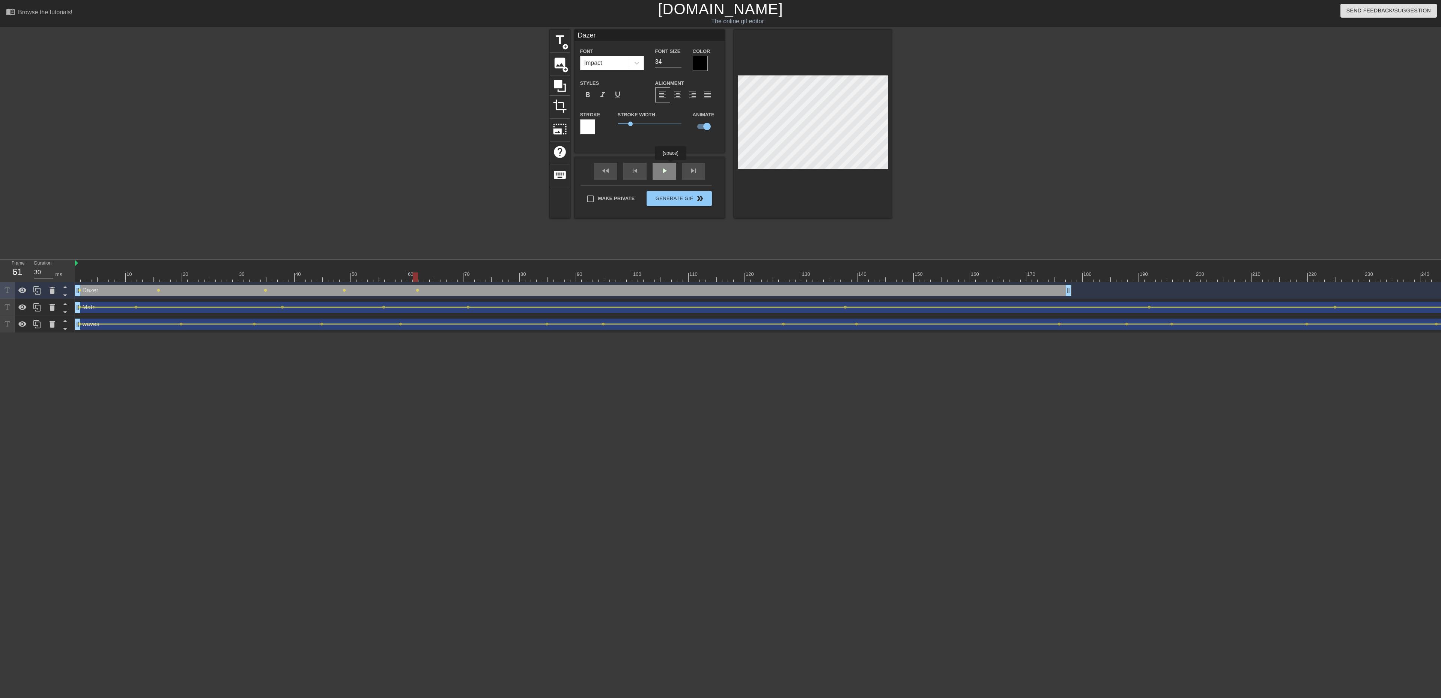
click div "fast_rewind skip_previous play_arrow skip_next"
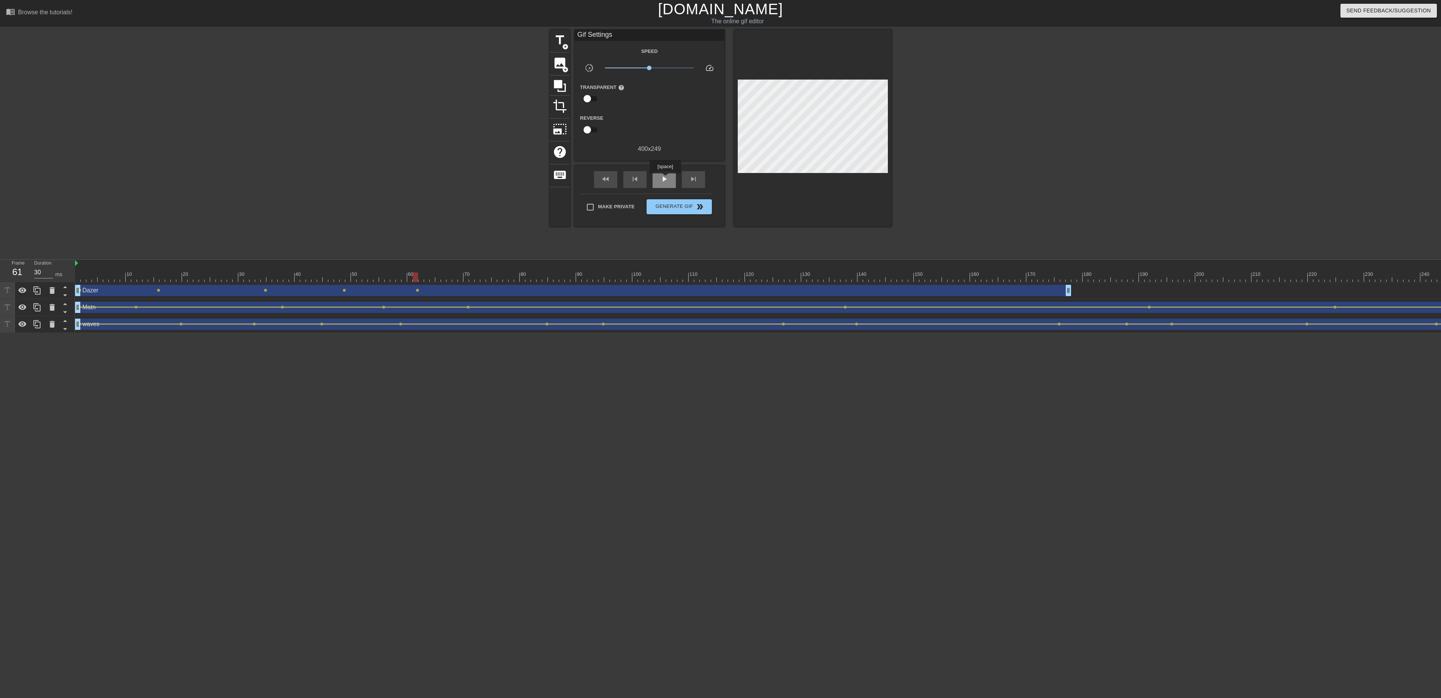
click span "play_arrow"
click div "pause"
click div "play_arrow"
click div "pause"
click div "play_arrow"
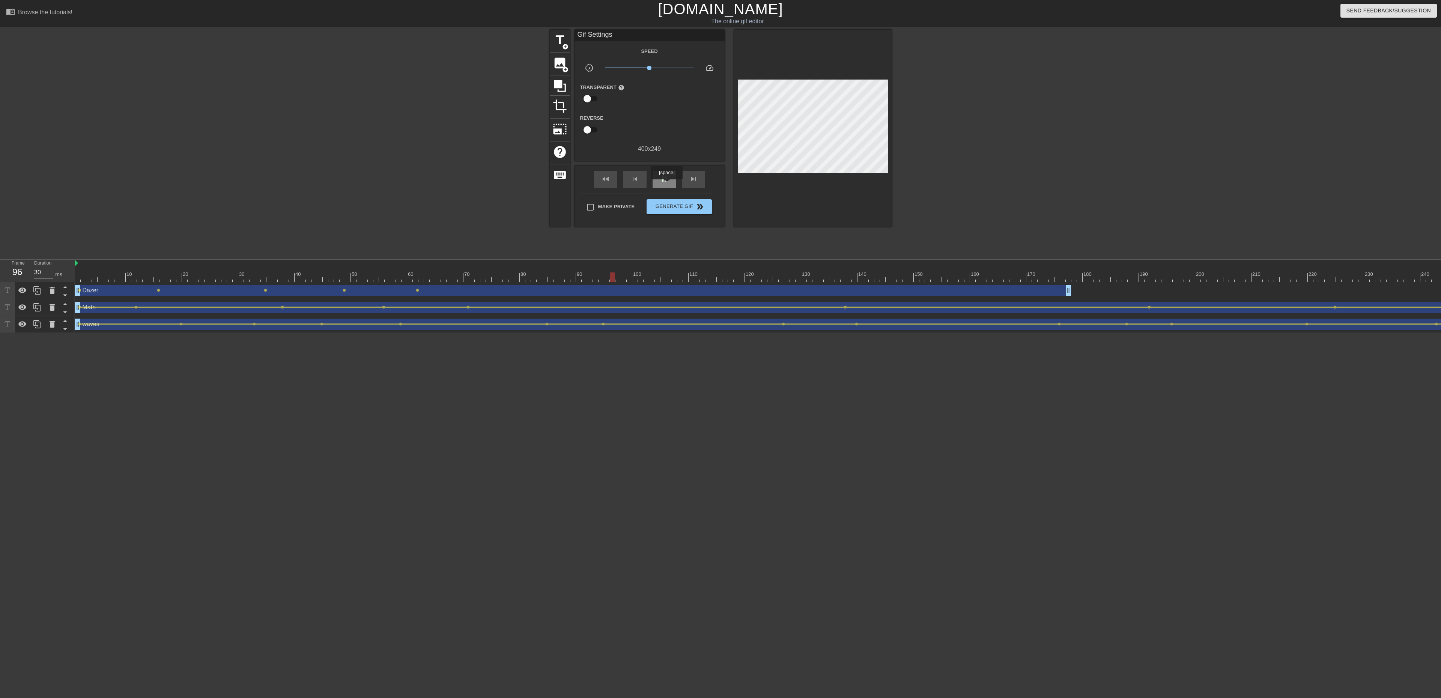
click div "pause"
click span "play_arrow"
click span "pause"
click div "fast_rewind skip_previous play_arrow skip_next"
click div "play_arrow"
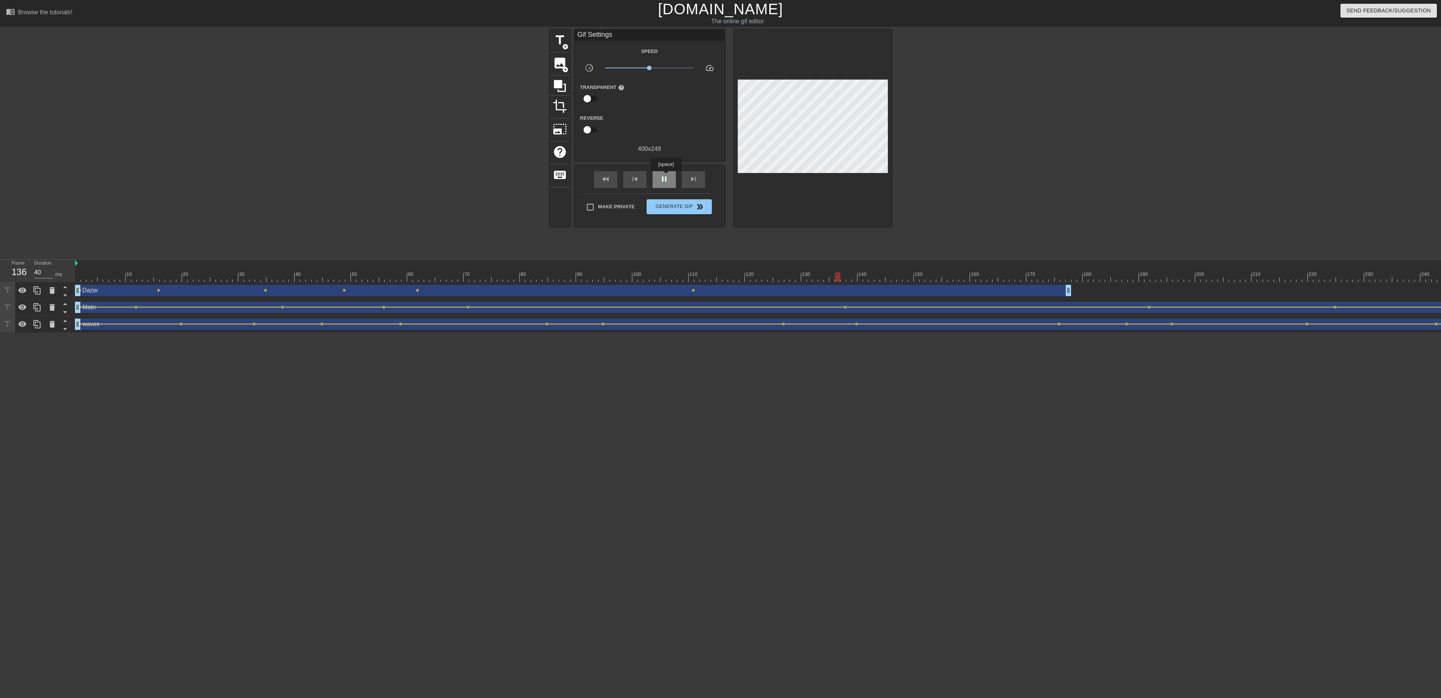
click span "pause"
click span "play_arrow"
click span "pause"
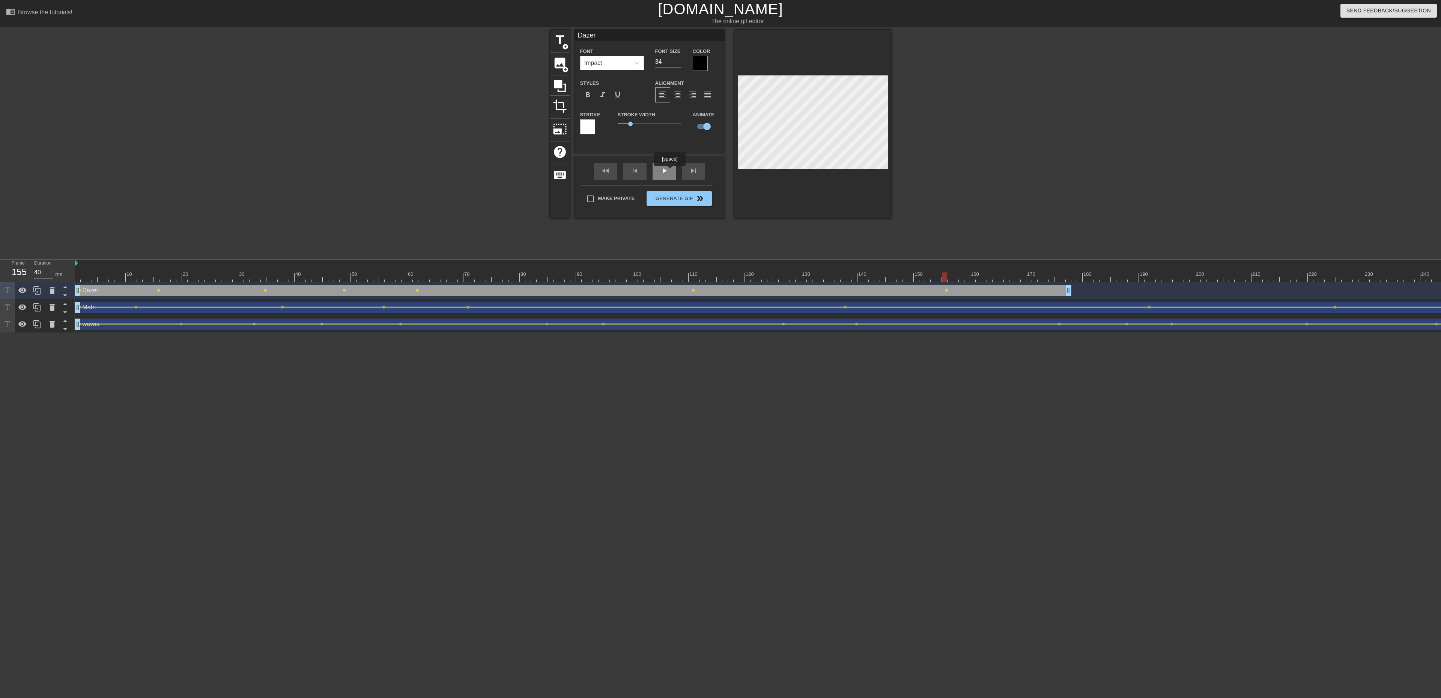
click div "play_arrow"
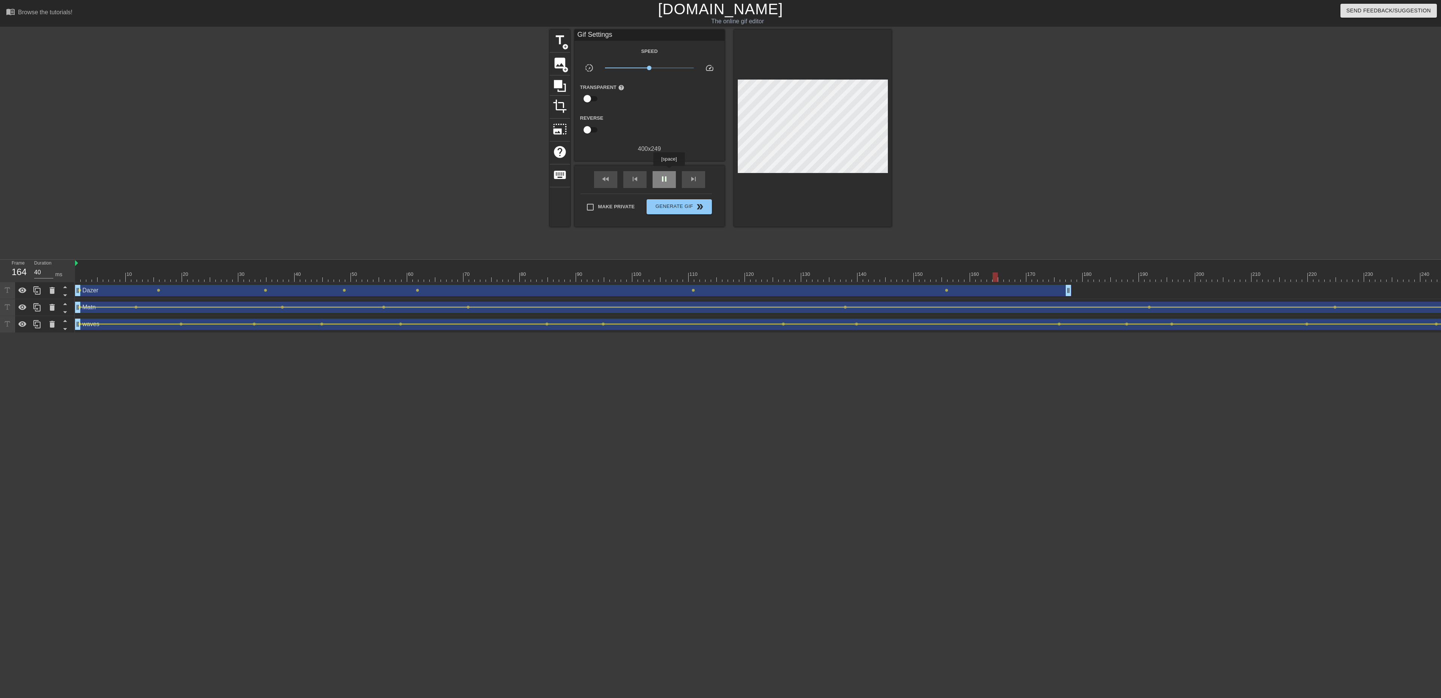
click div "pause"
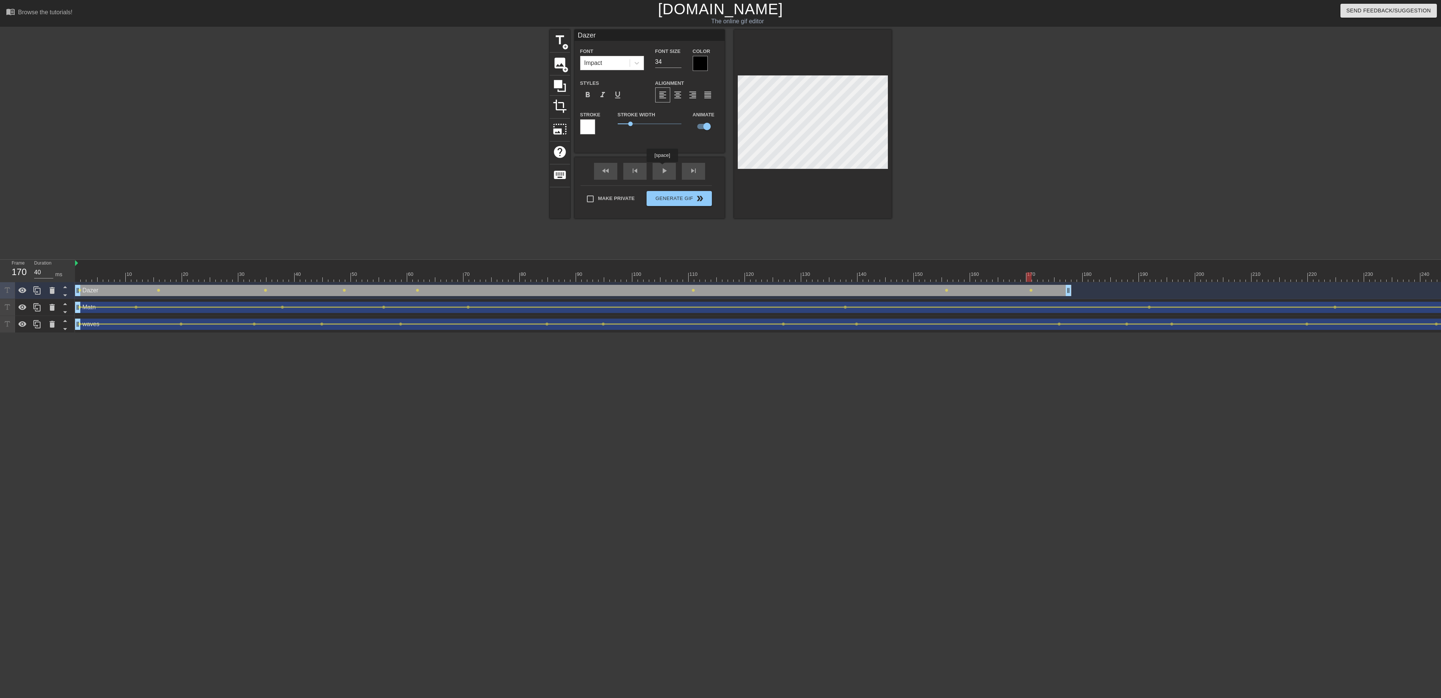
click div "fast_rewind skip_previous play_arrow skip_next"
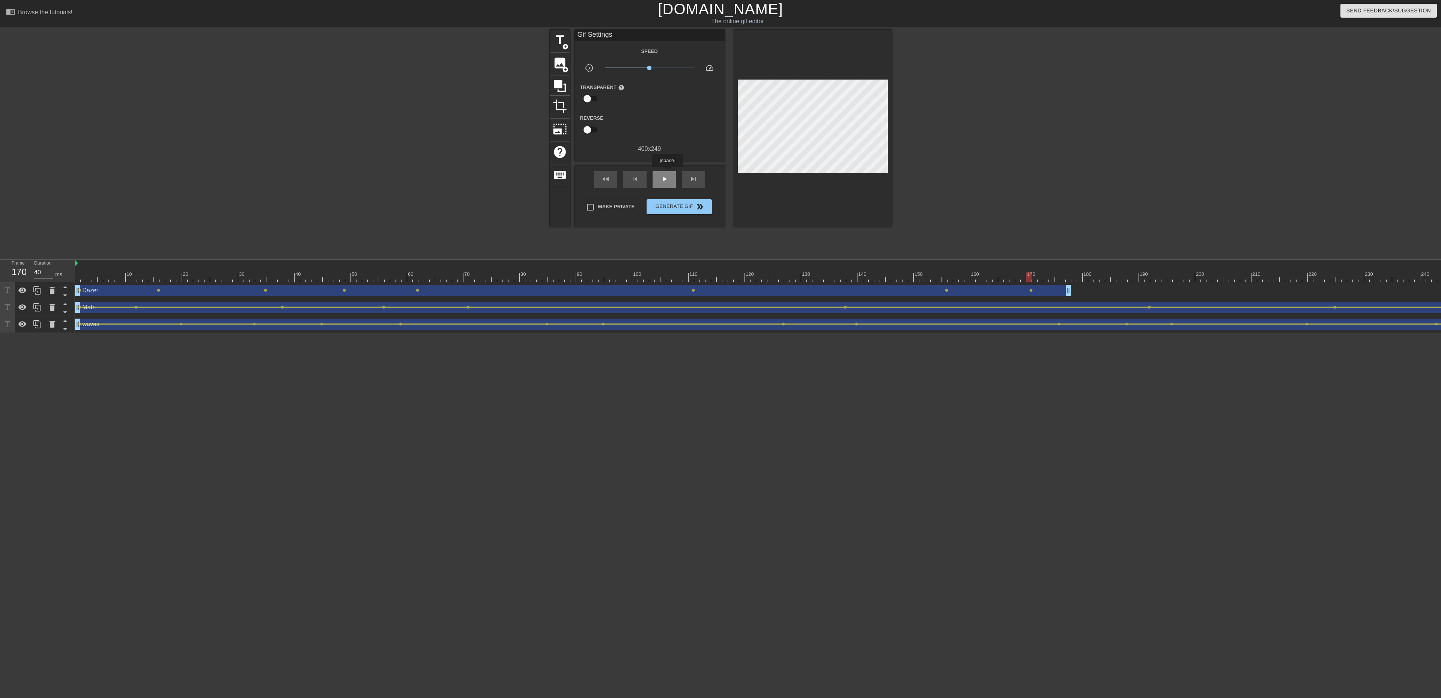
click span "play_arrow"
click span "pause"
drag, startPoint x: 1081, startPoint y: 272, endPoint x: 1057, endPoint y: 273, distance: 24.0
click div
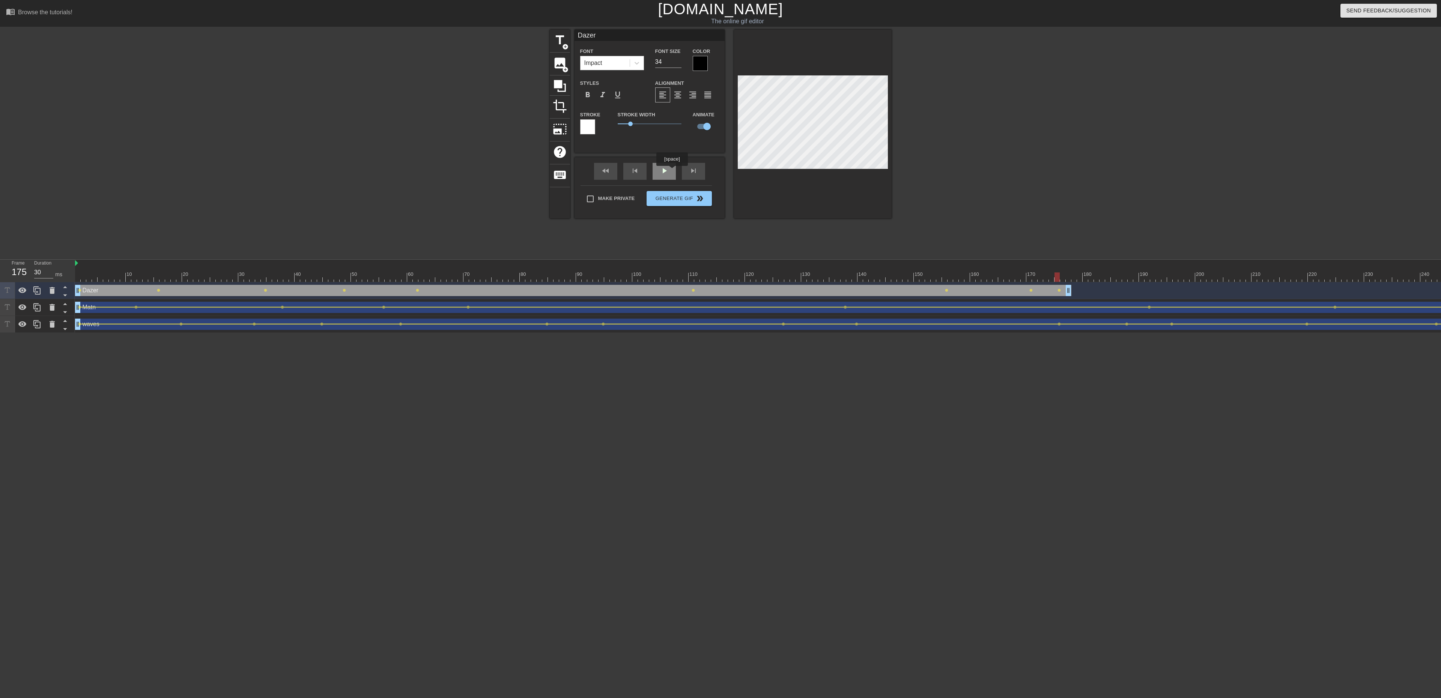
click div "play_arrow"
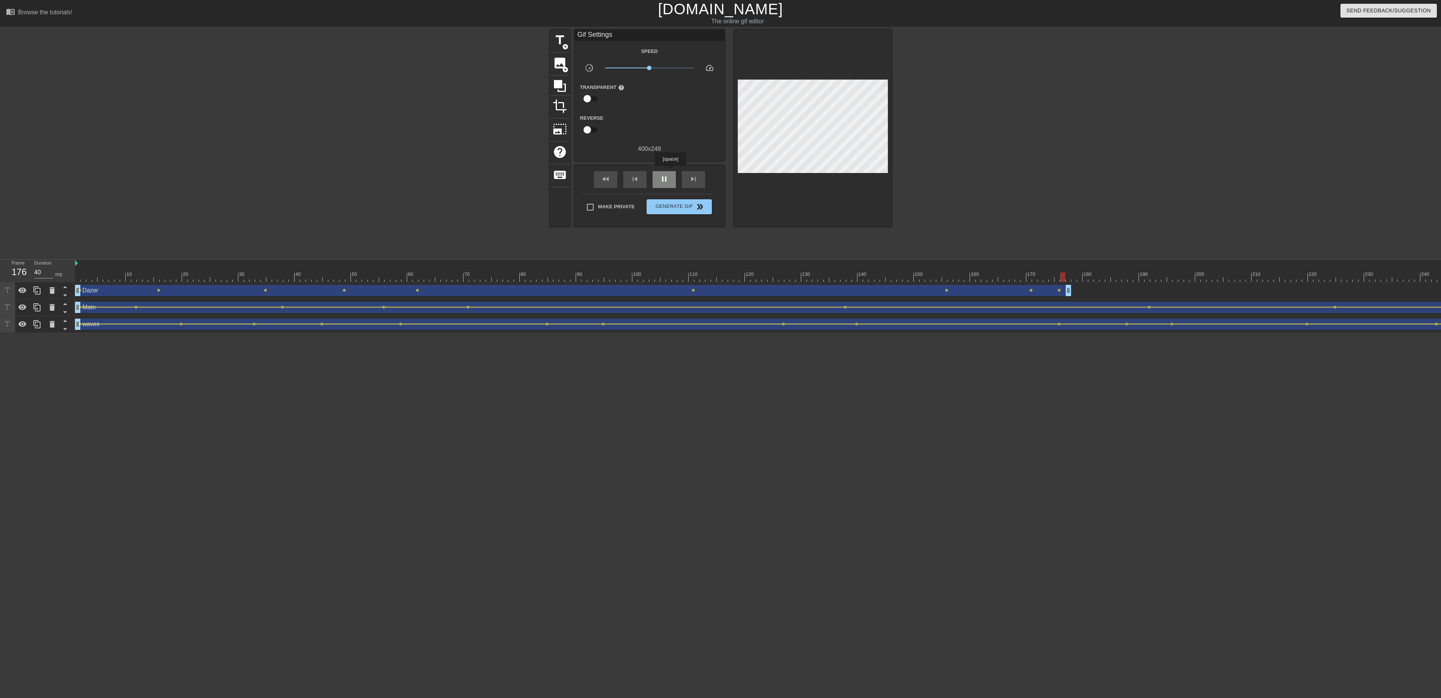
click div "pause"
drag, startPoint x: 1096, startPoint y: 273, endPoint x: 1069, endPoint y: 272, distance: 26.3
click div "10 20 30 40 50 60 70 80 90 100 110 120 130 140 150 160"
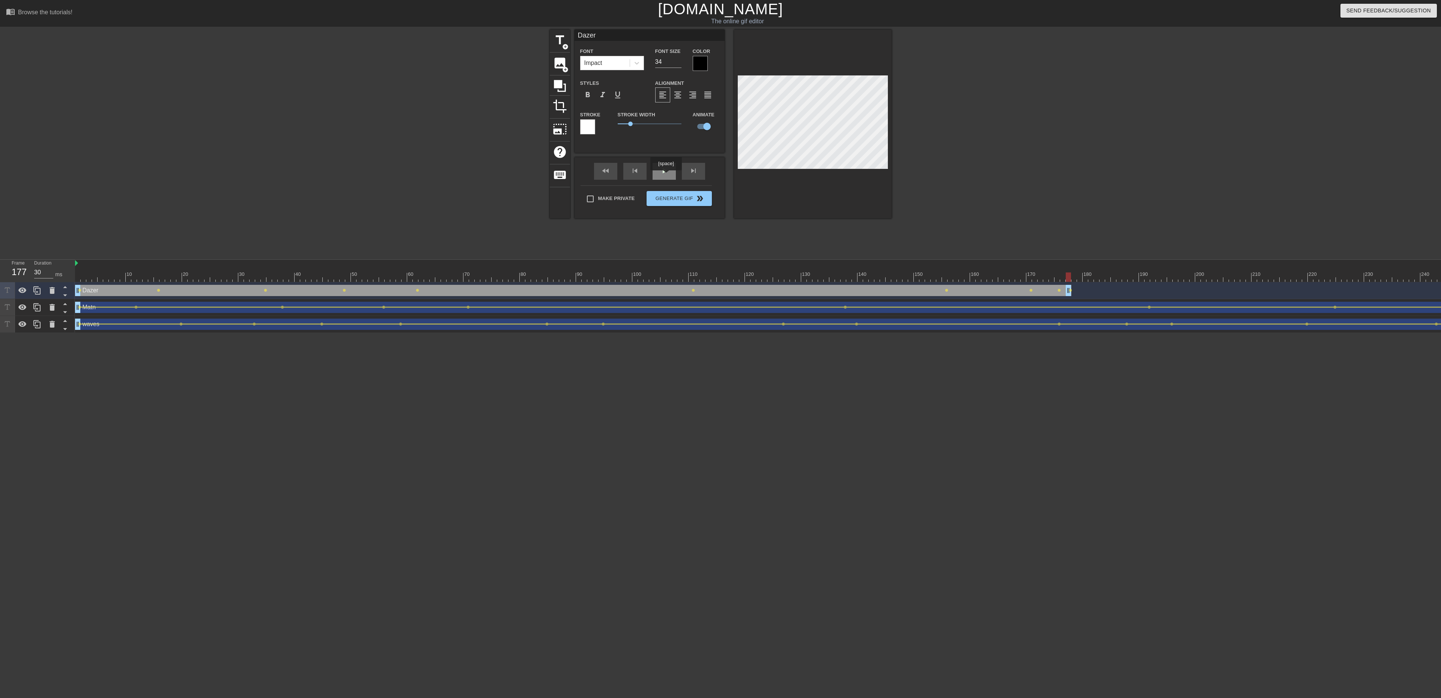
click div "play_arrow"
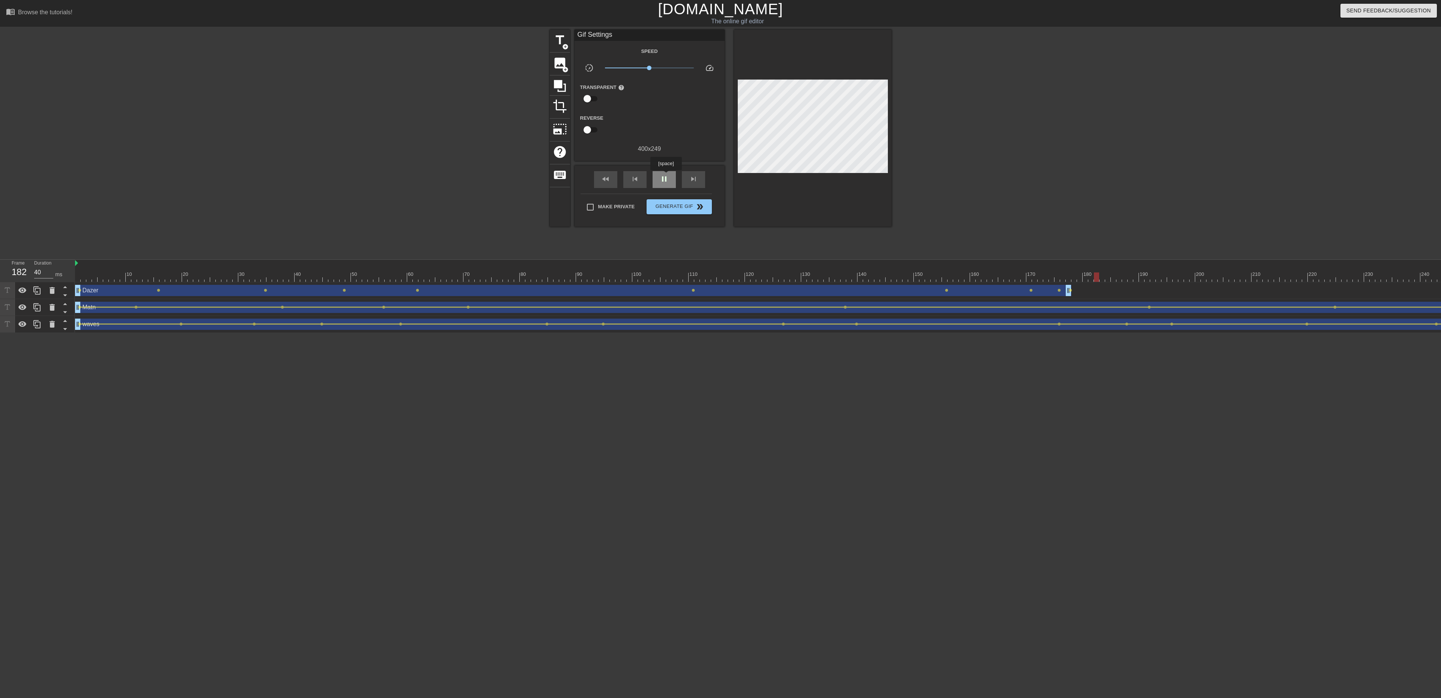
click span "pause"
click span "lens"
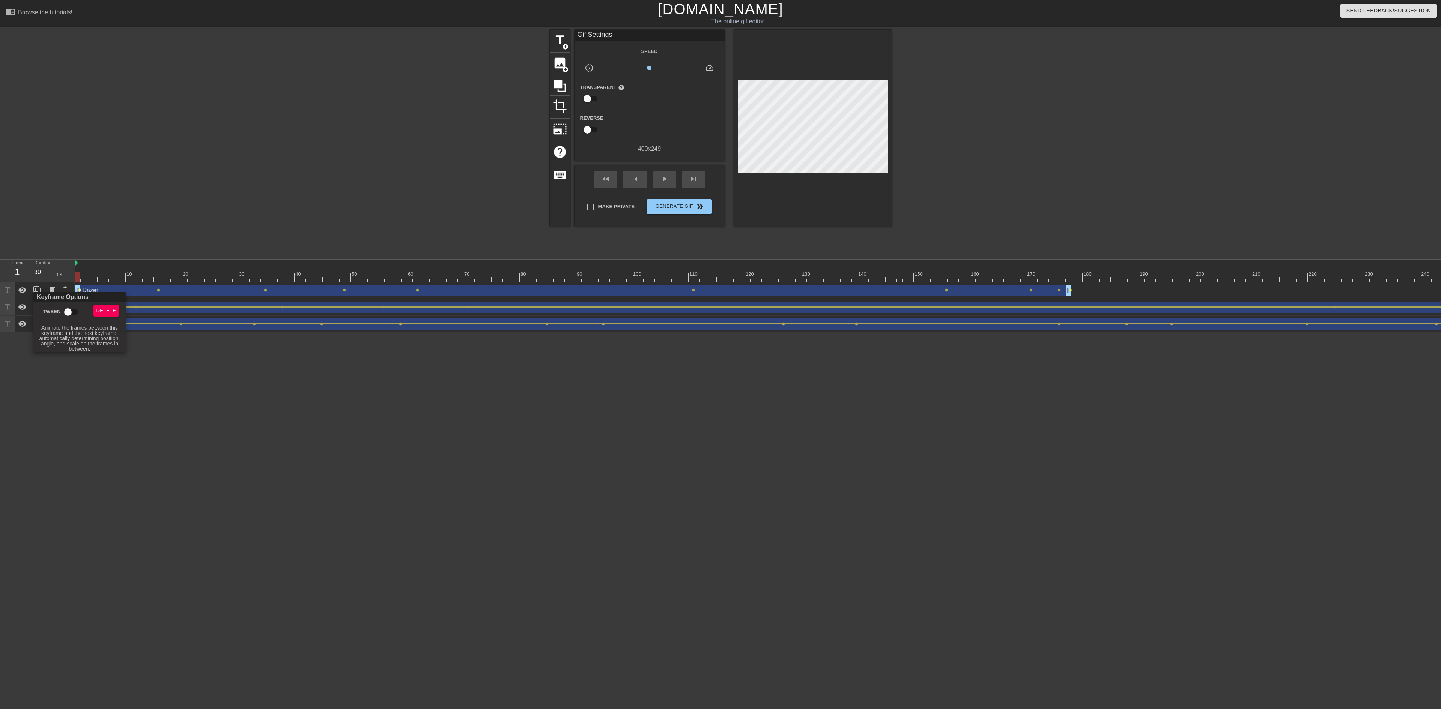
drag, startPoint x: 63, startPoint y: 314, endPoint x: 68, endPoint y: 314, distance: 5.3
click input "Tween"
click div
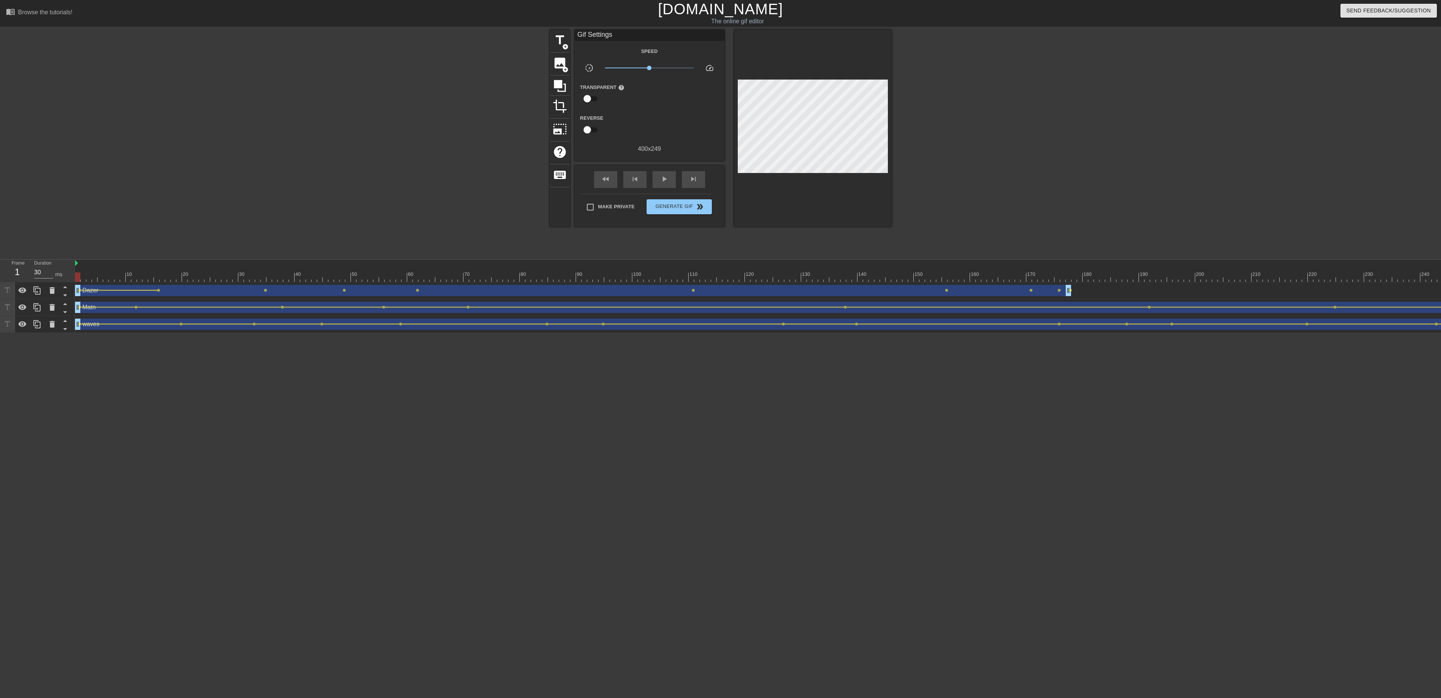
click span "lens"
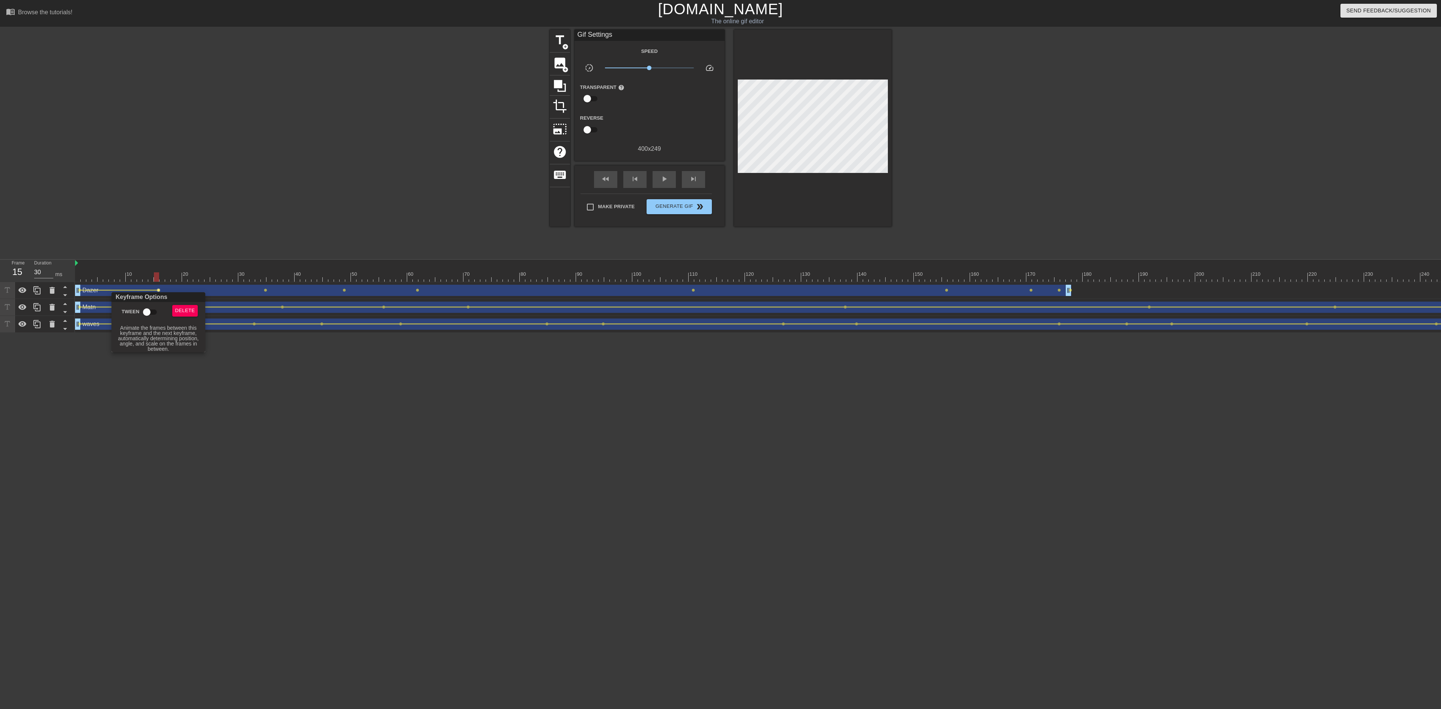
drag, startPoint x: 149, startPoint y: 316, endPoint x: 173, endPoint y: 306, distance: 25.9
click input "Tween"
click div
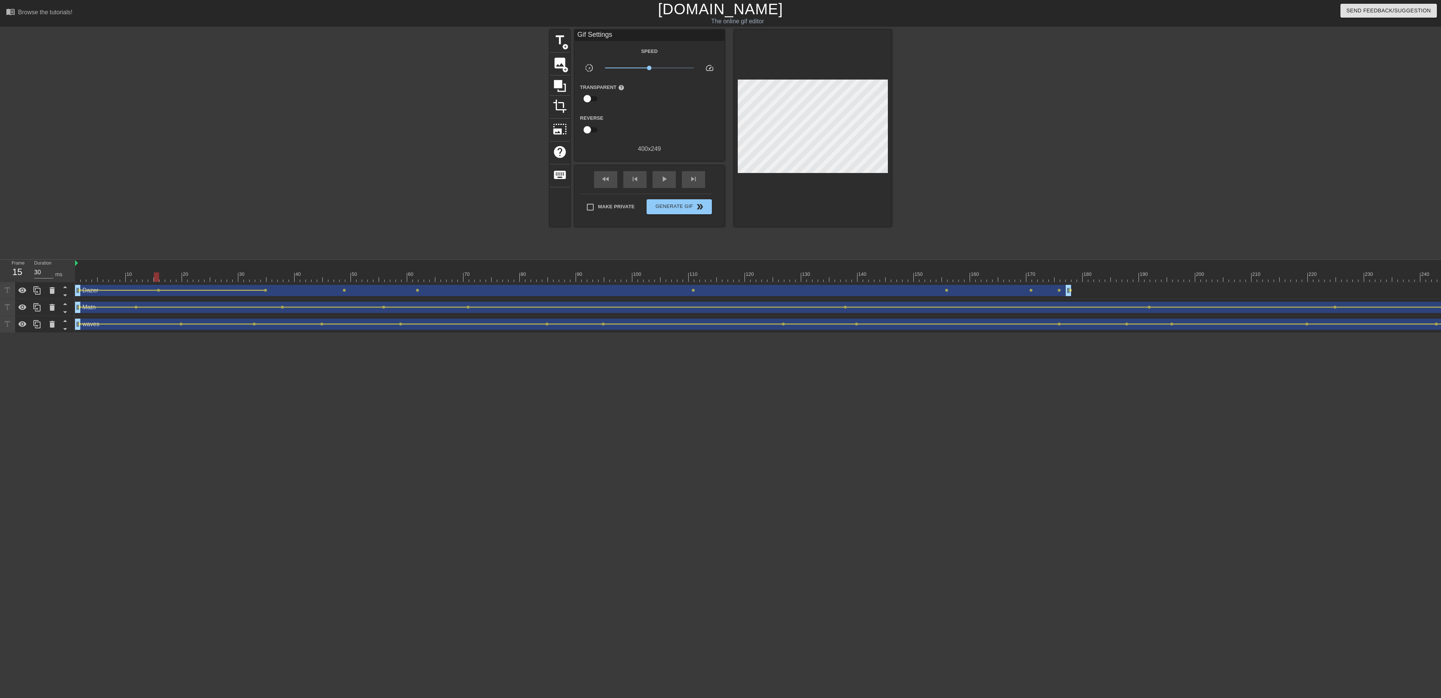
click div "Dazer drag_handle drag_handle"
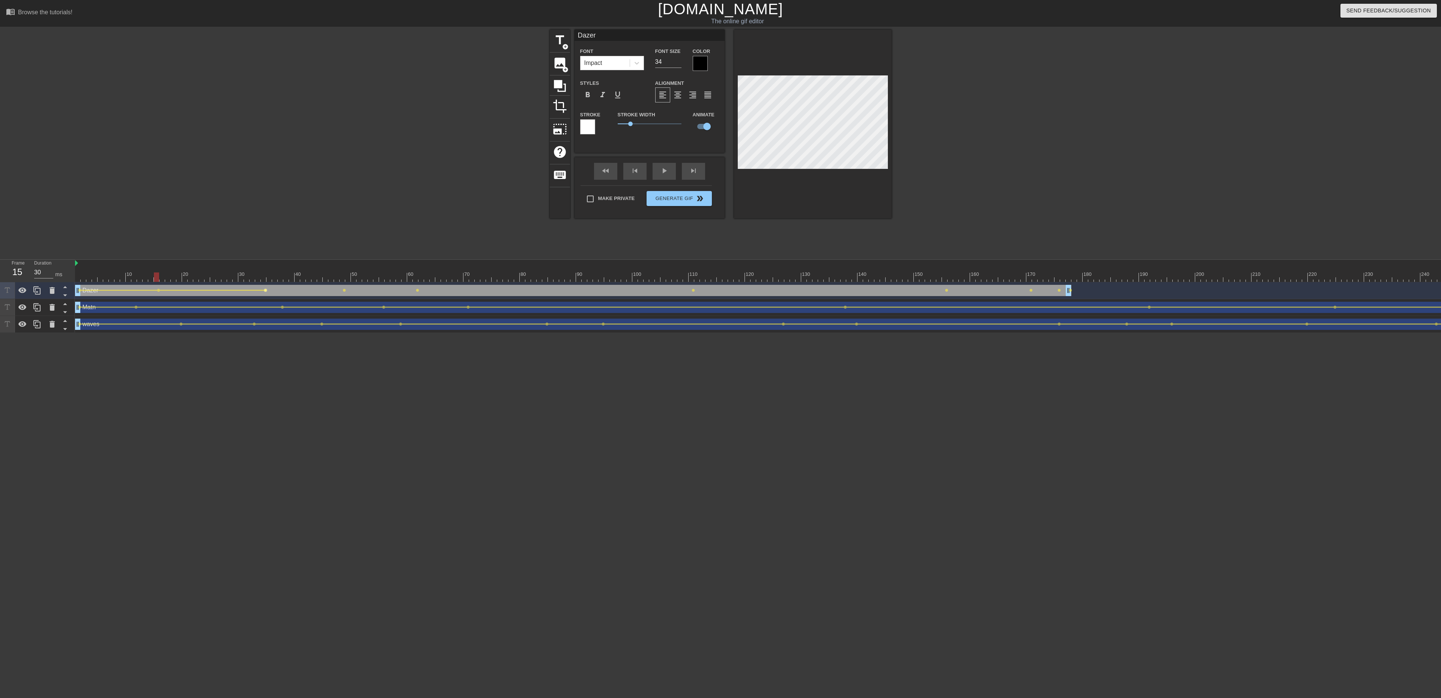
click span "lens"
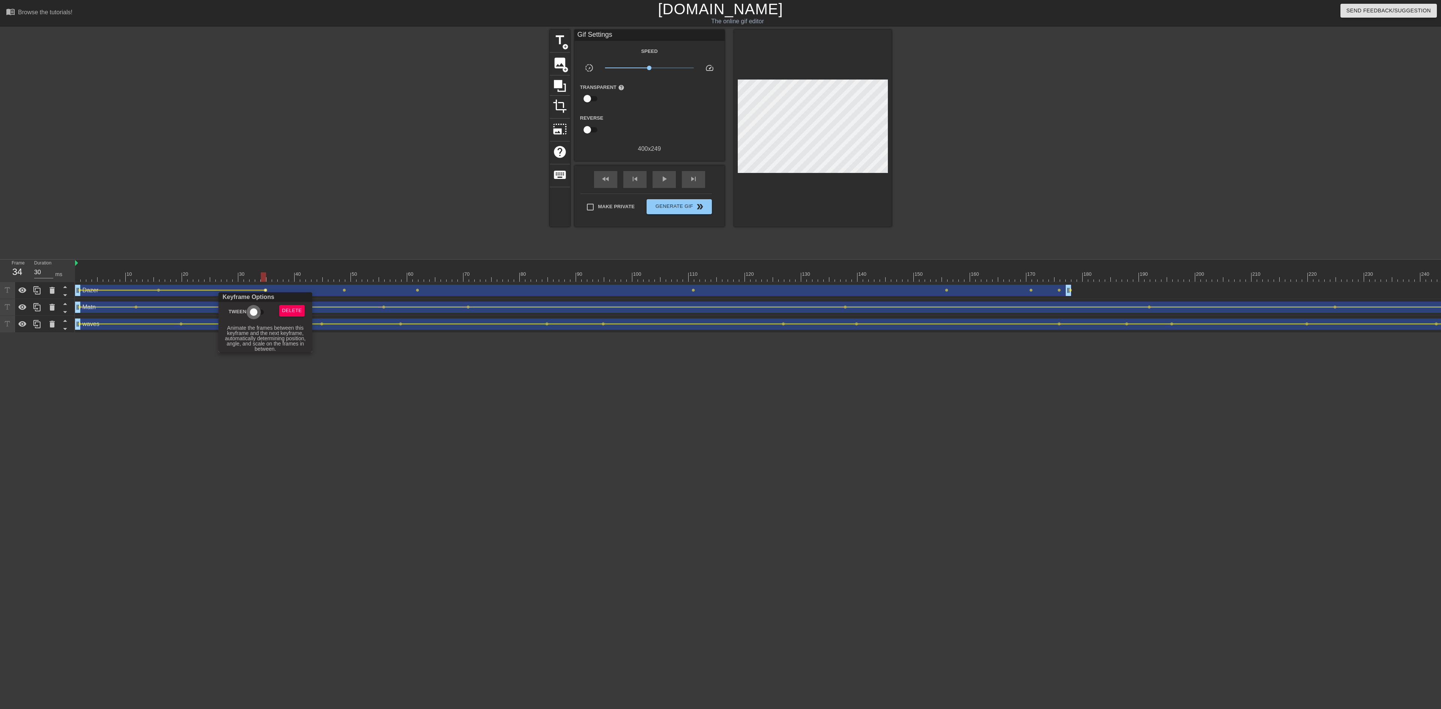
click input "Tween"
click div
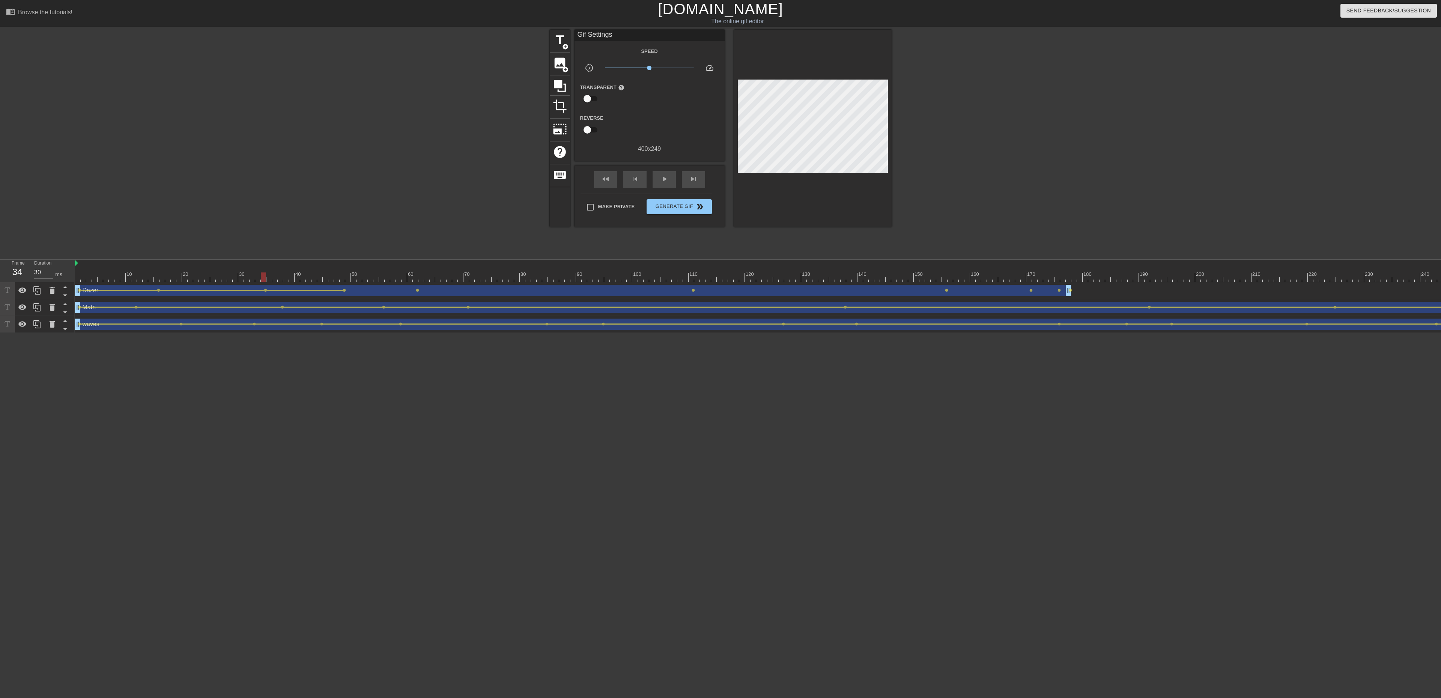
click span "lens"
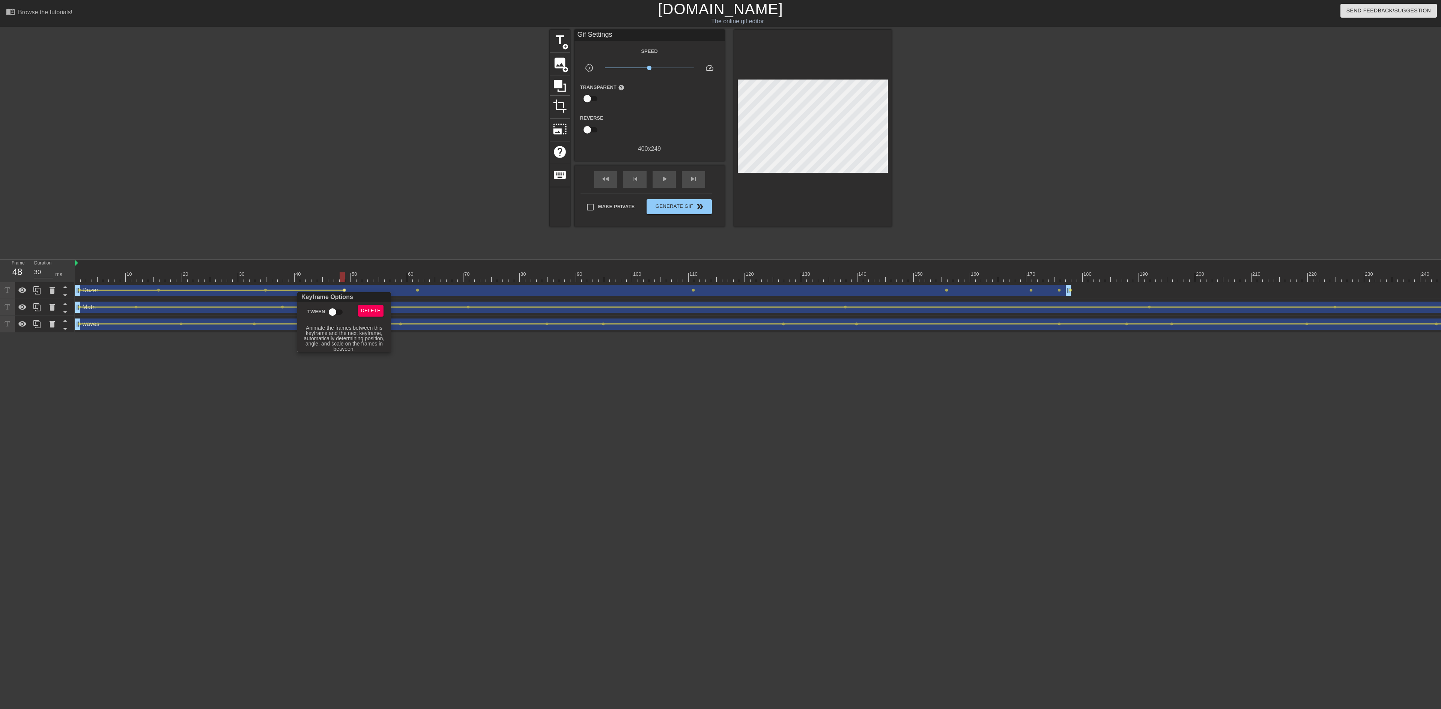
click input "Tween"
click div
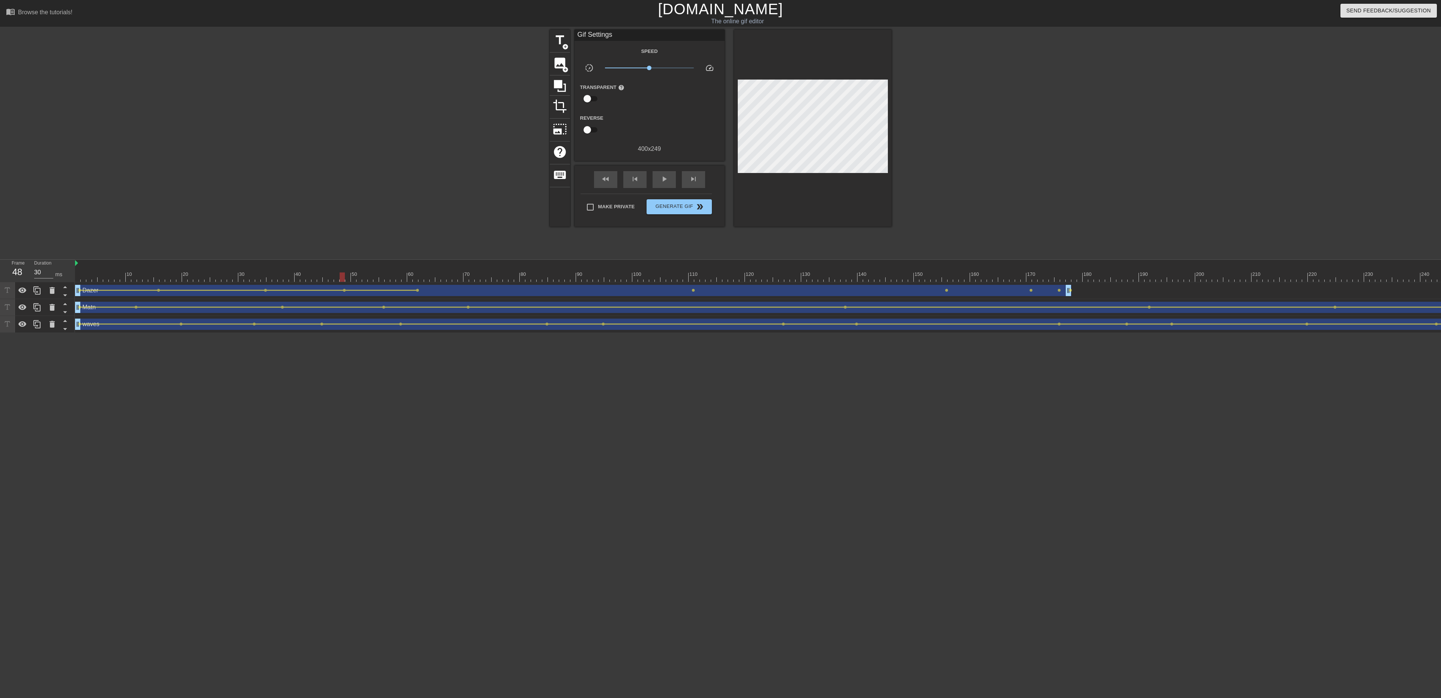
click span "lens"
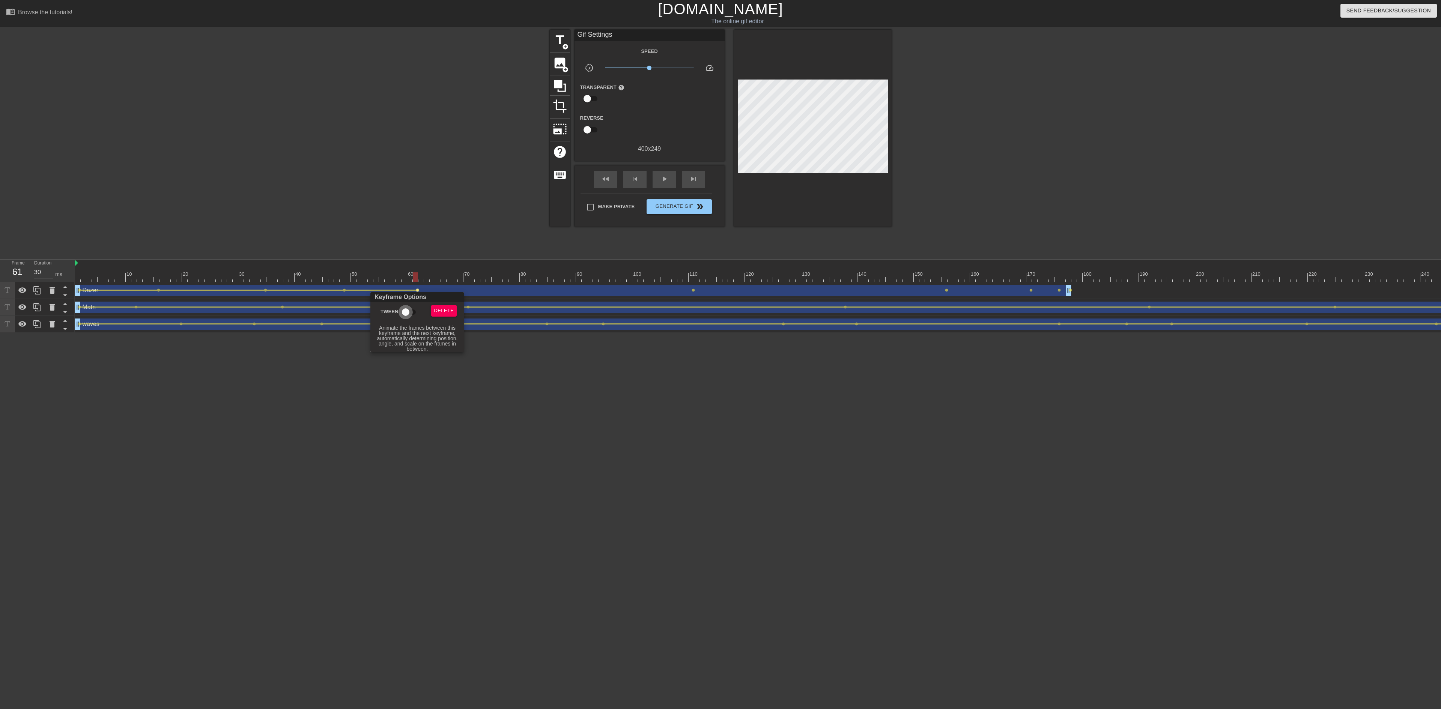
click input "Tween"
click div
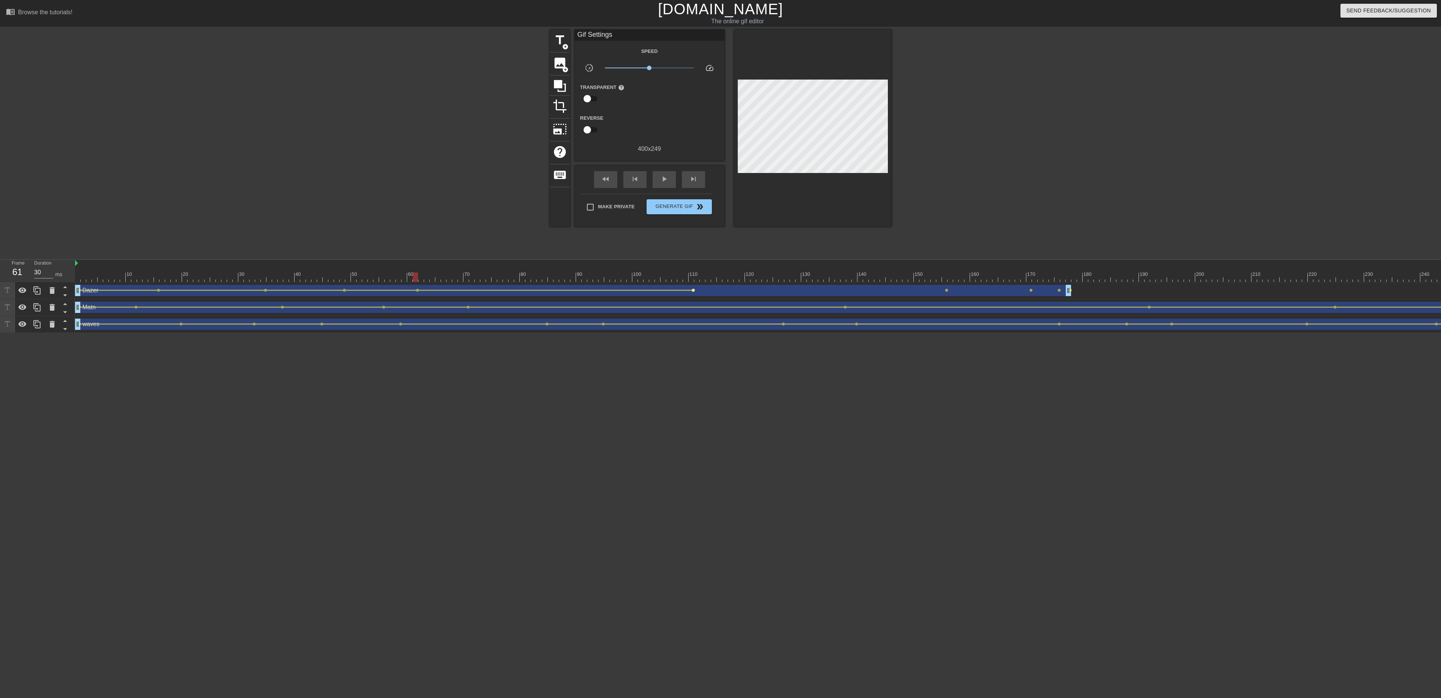
click span "lens"
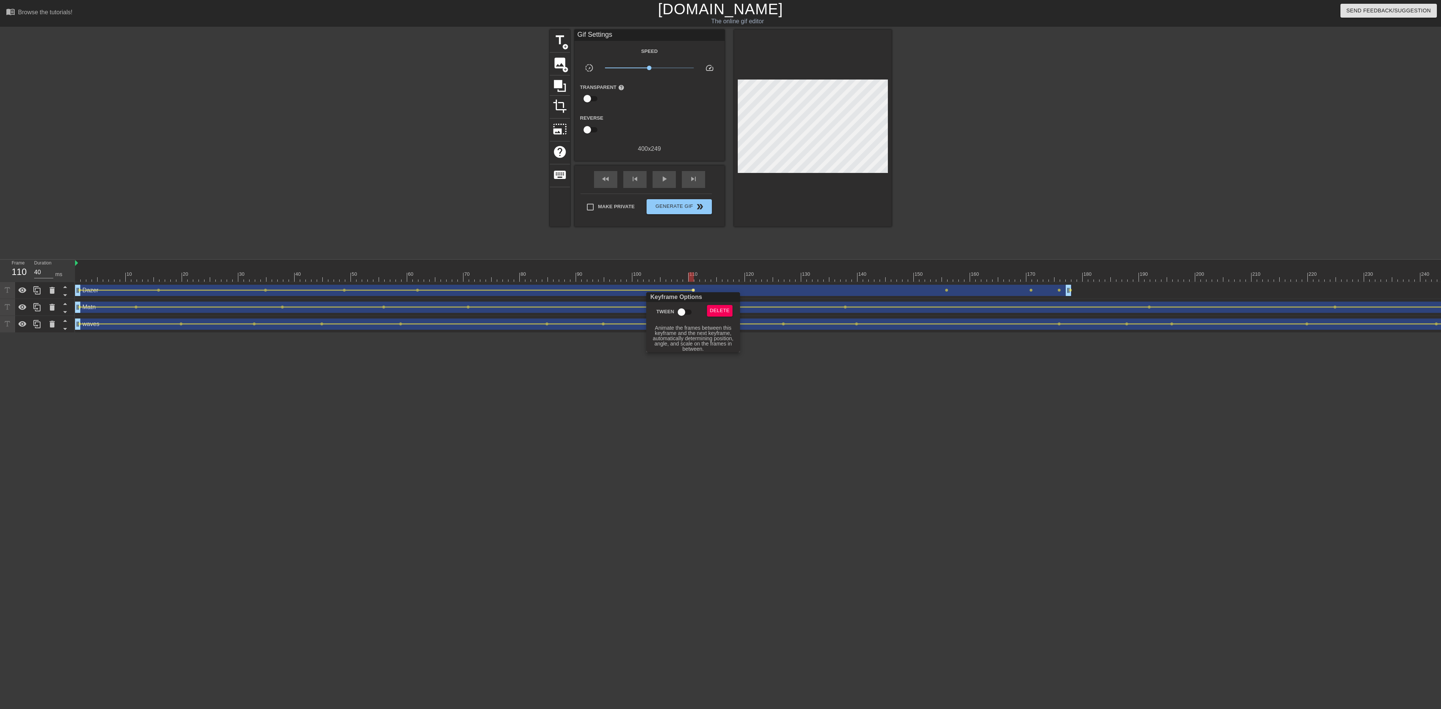
click input "Tween"
click div
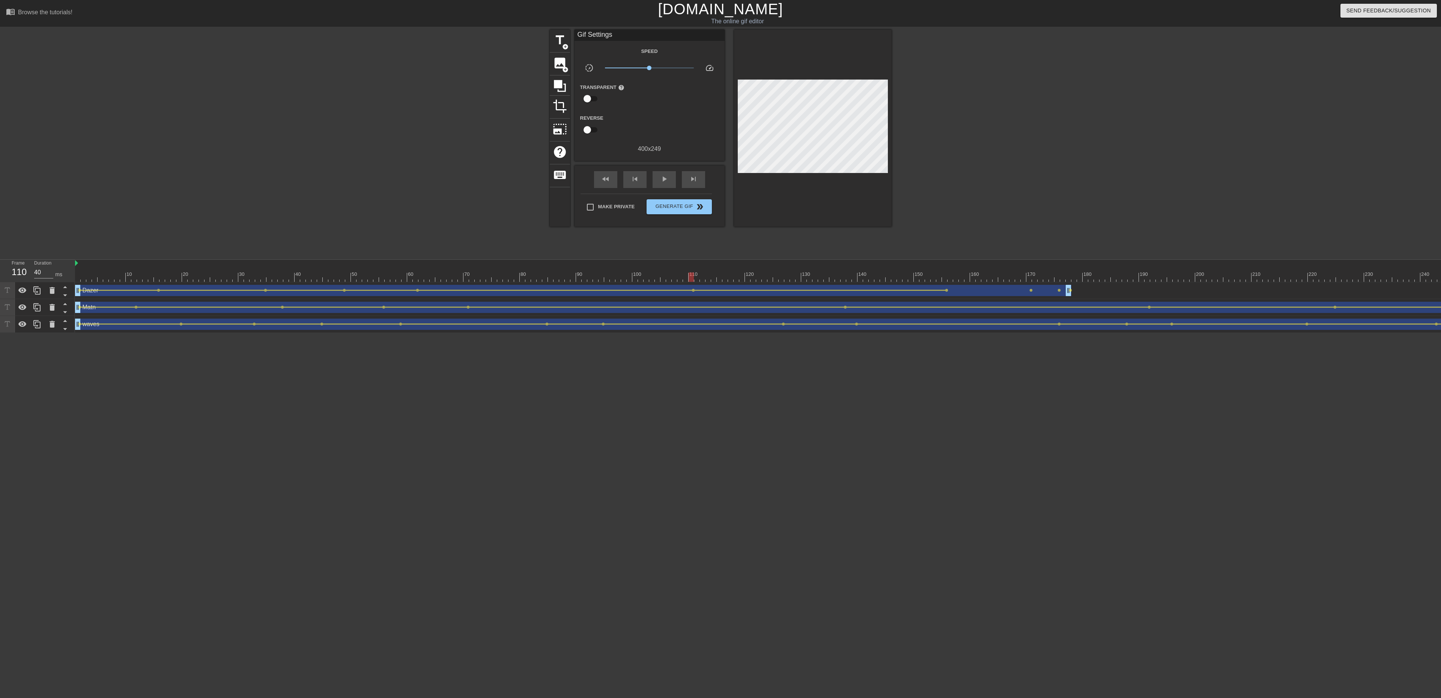
click div "Keyframe Options Tween Delete [ Hover for explanation ]"
click span "lens"
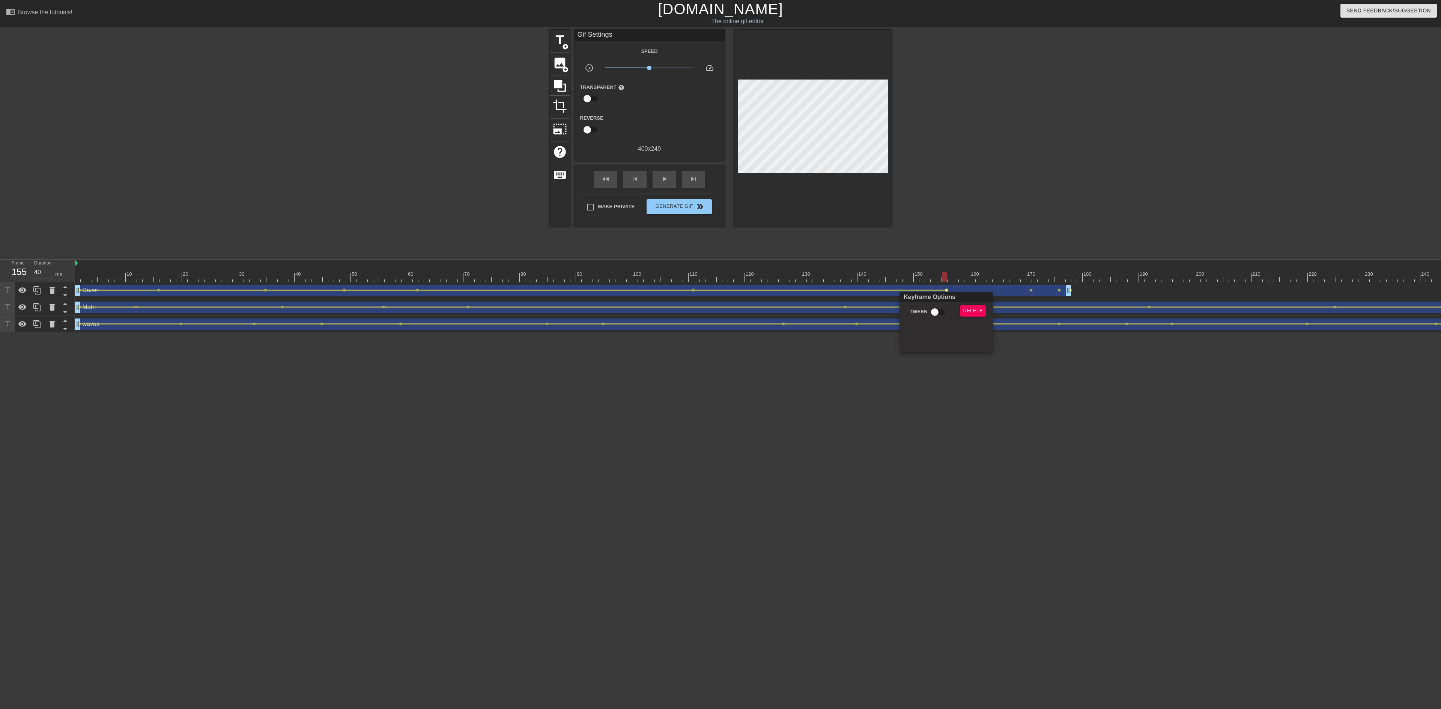
click input "Tween"
click div
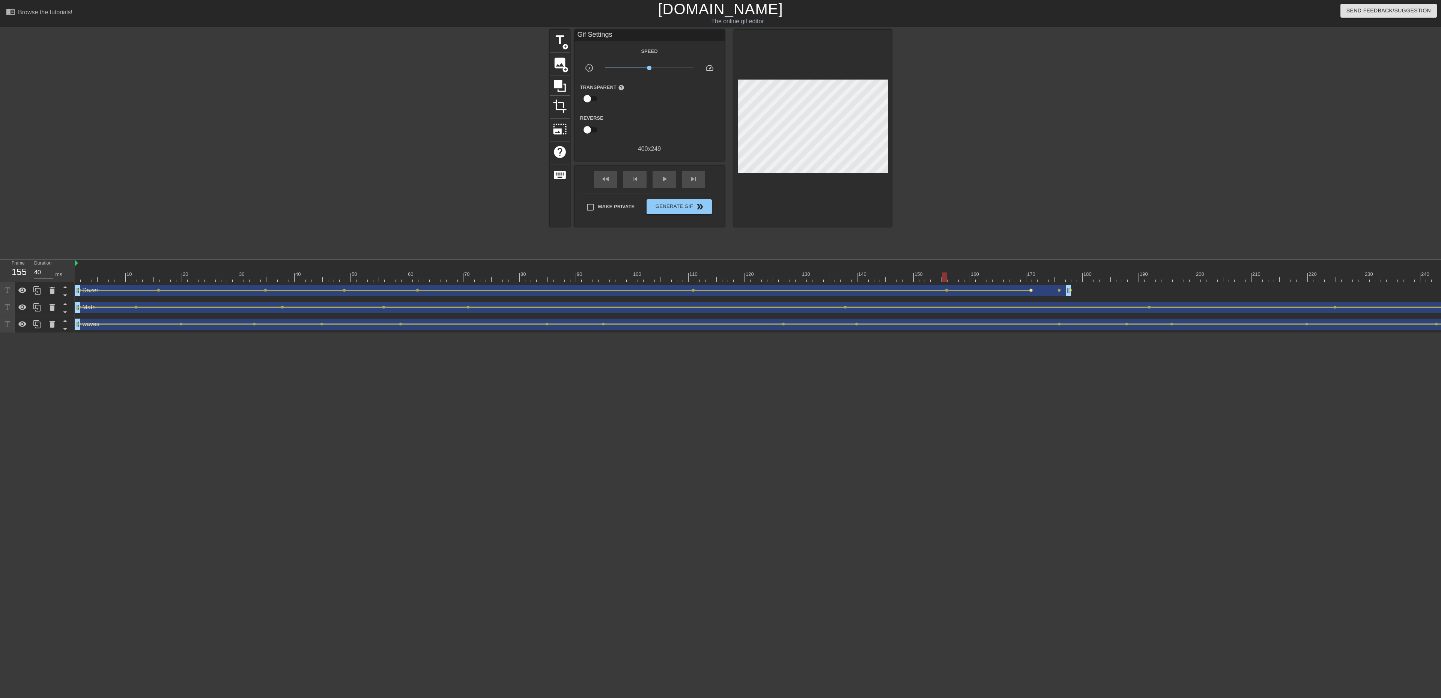
click span "lens"
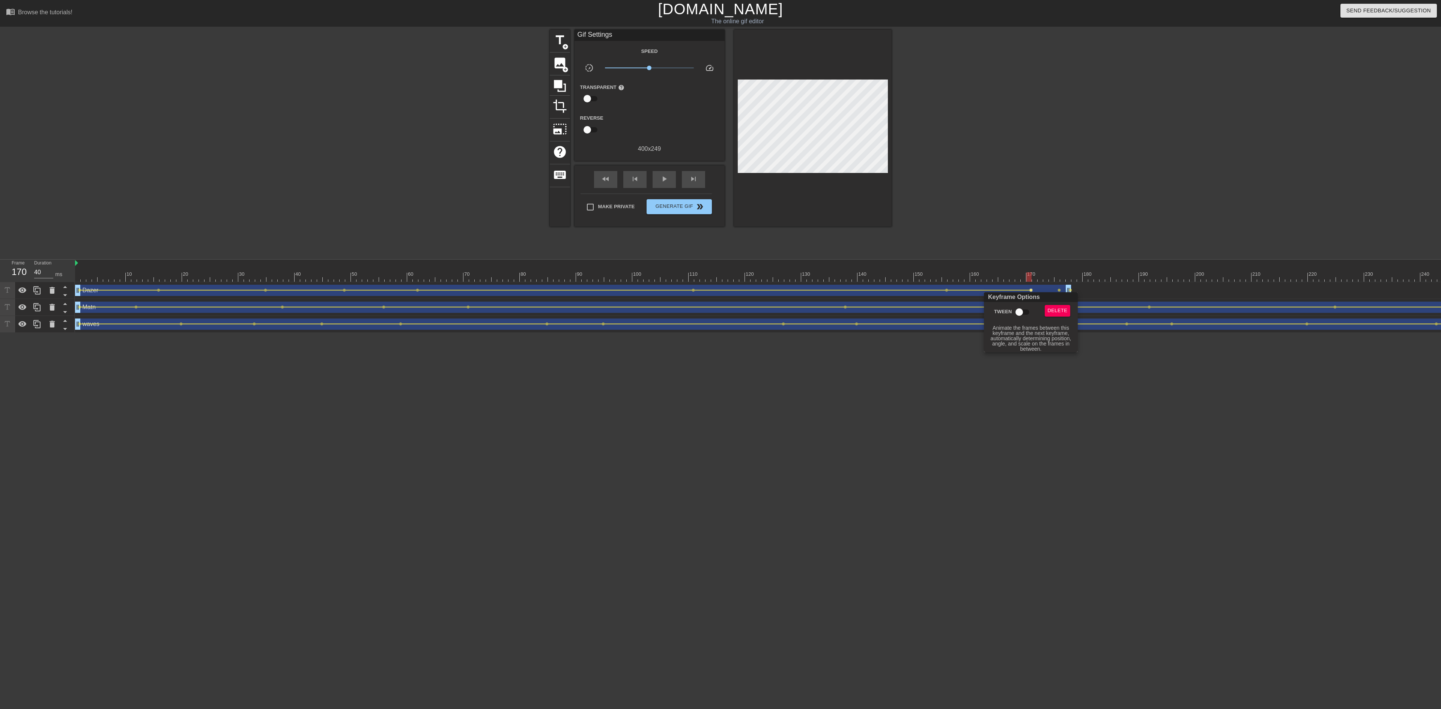
click input "Tween"
click div
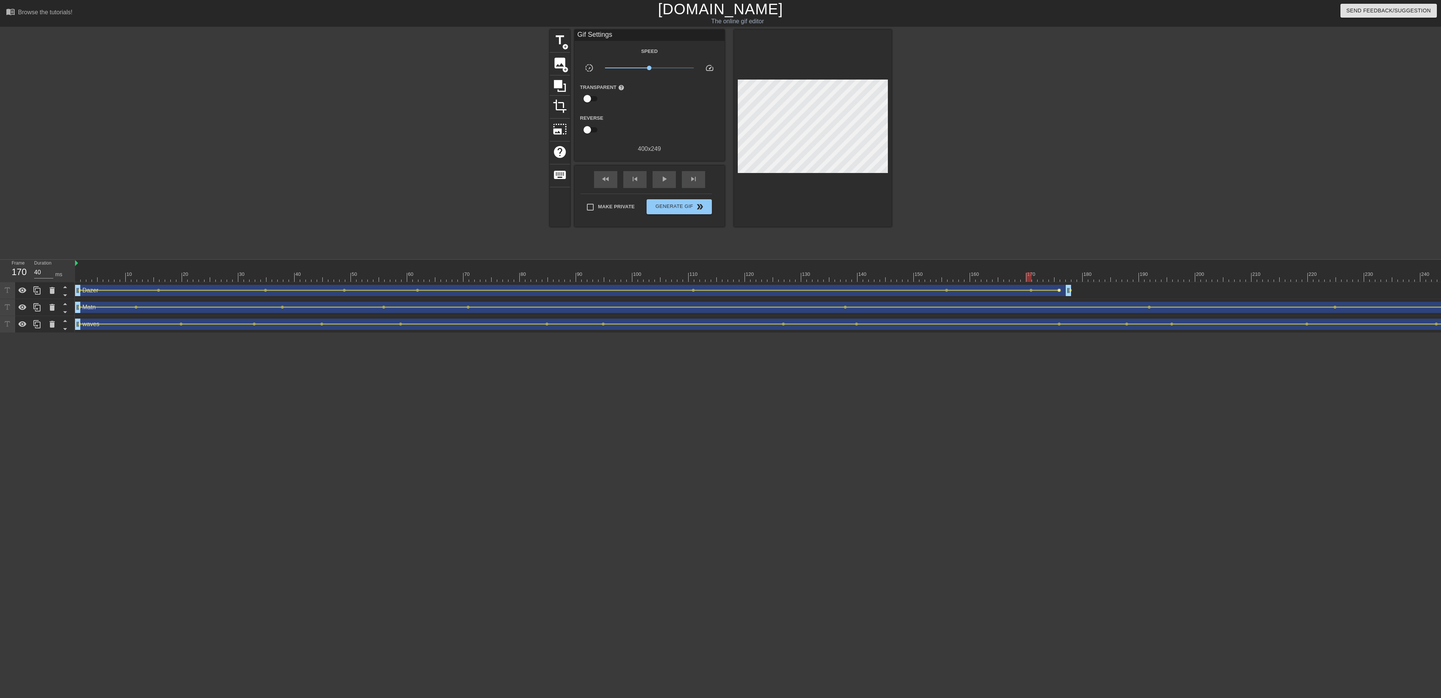
click span "lens"
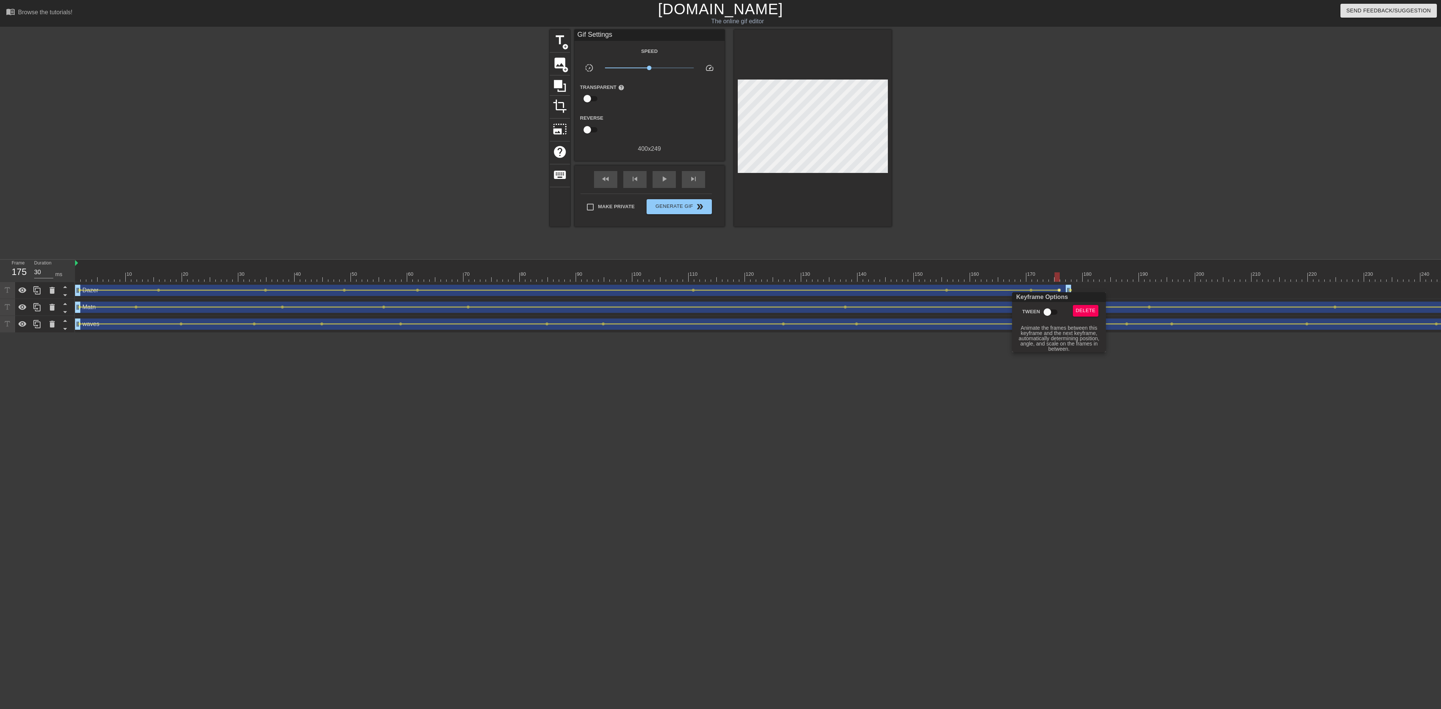
click input "Tween"
click div
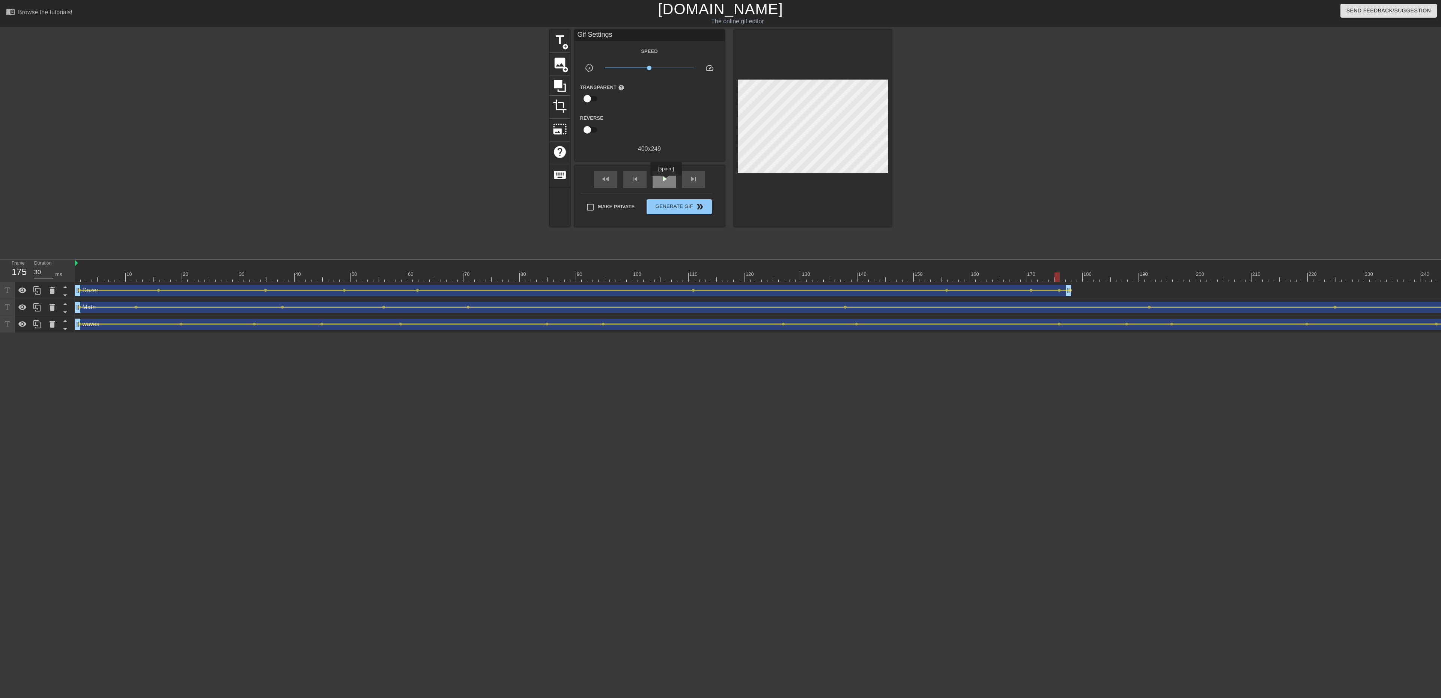
click span "play_arrow"
drag, startPoint x: 582, startPoint y: 275, endPoint x: 29, endPoint y: 245, distance: 554.6
click div "menu_book Browse the tutorials! [DOMAIN_NAME] The online gif editor Send Feedba…"
click div "play_arrow"
click div "pause"
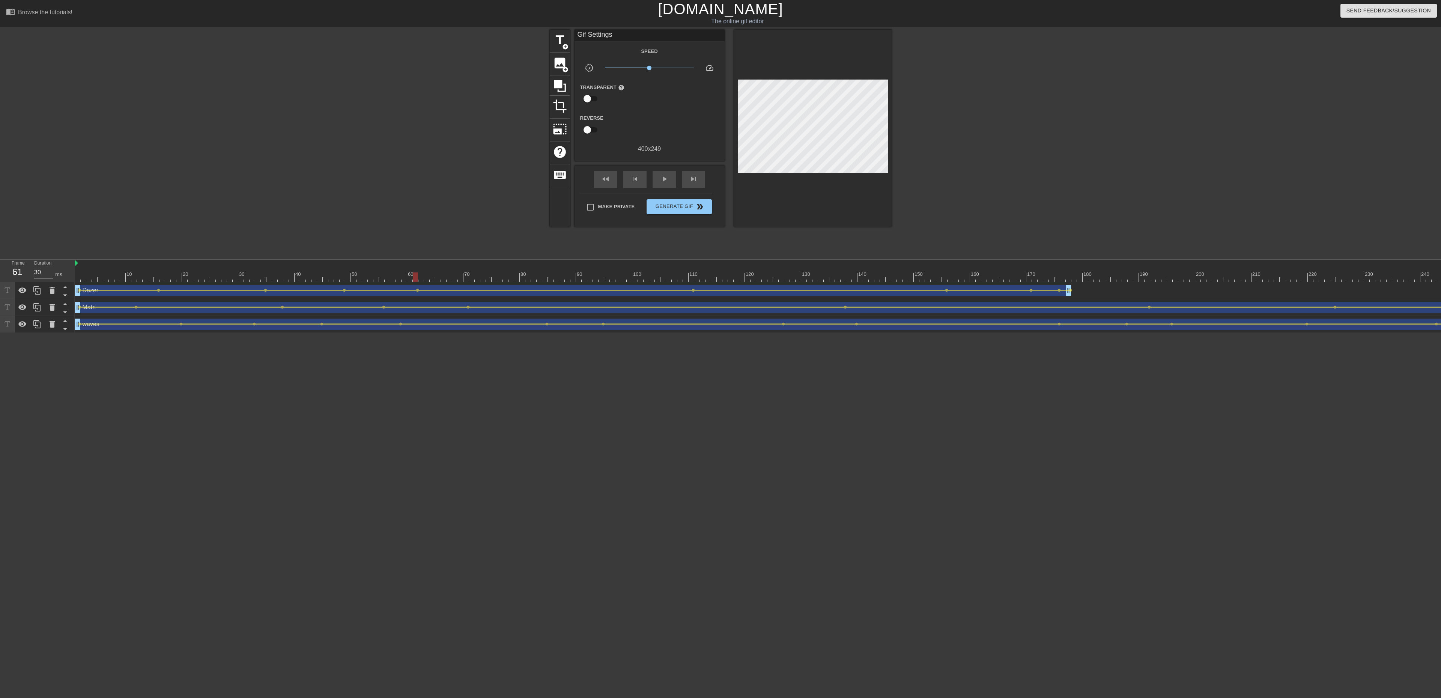
click div "Dazer drag_handle drag_handle"
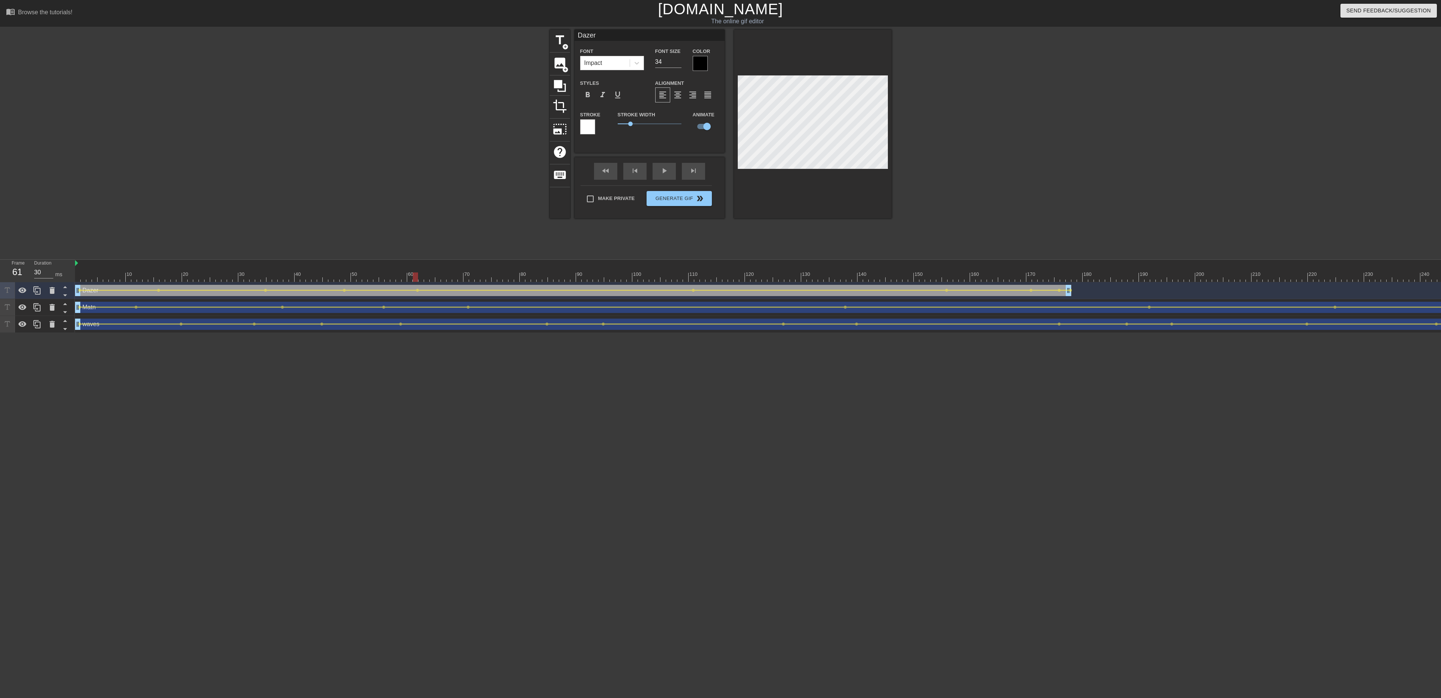
click div "Matn drag_handle drag_handle"
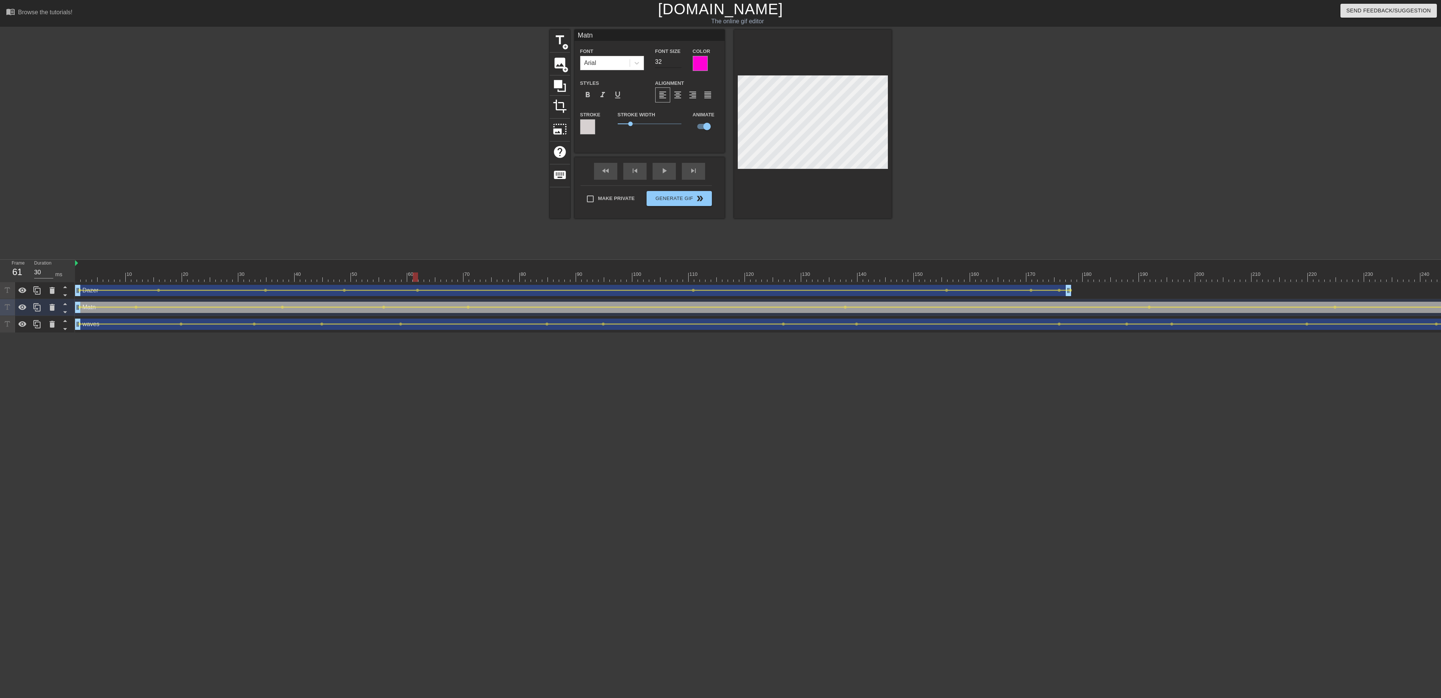
click input "32"
click input "31"
click input "30"
click div "Dazer drag_handle drag_handle lens lens lens lens lens lens lens lens lens lens"
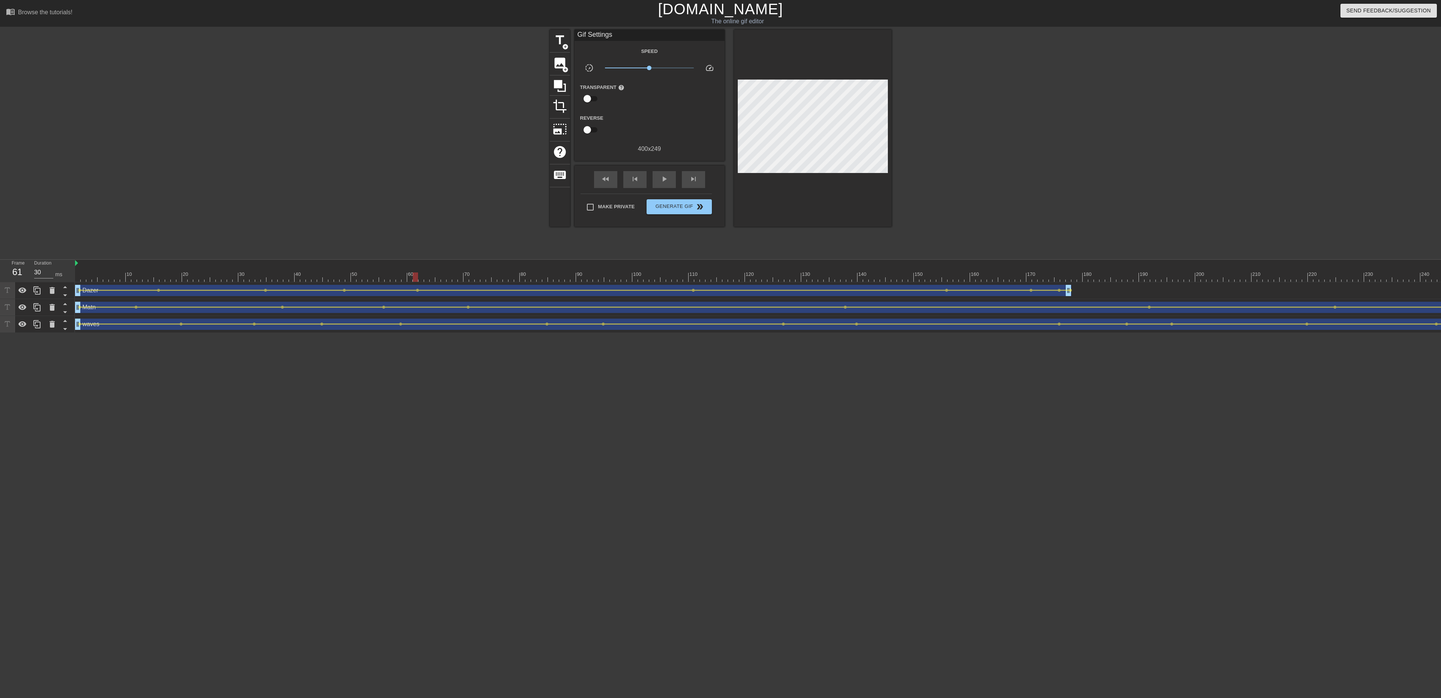
click div "Dazer drag_handle drag_handle"
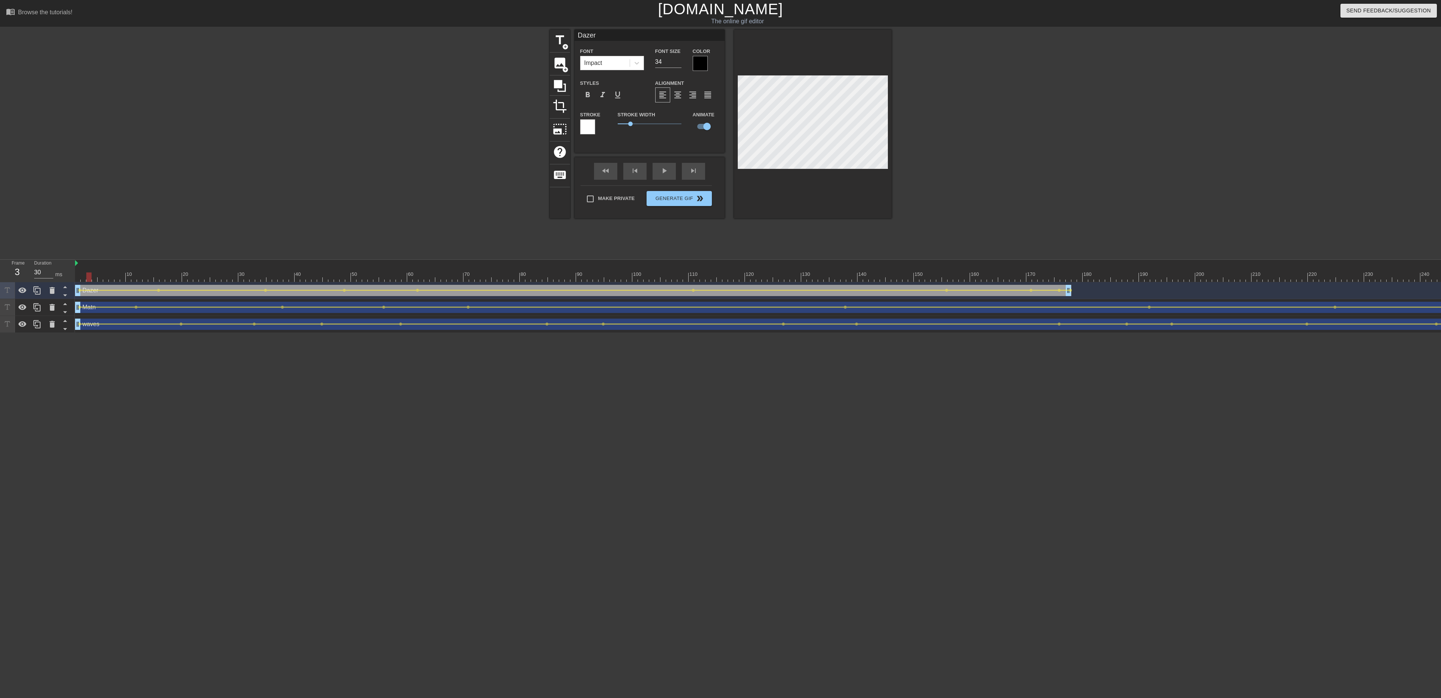
drag, startPoint x: 146, startPoint y: 272, endPoint x: 29, endPoint y: 271, distance: 117.1
click div "Frame 3 Duration 30 ms 10 20 30 40 50 60 70 80 90 100 110 120 130 140 150"
click div "play_arrow"
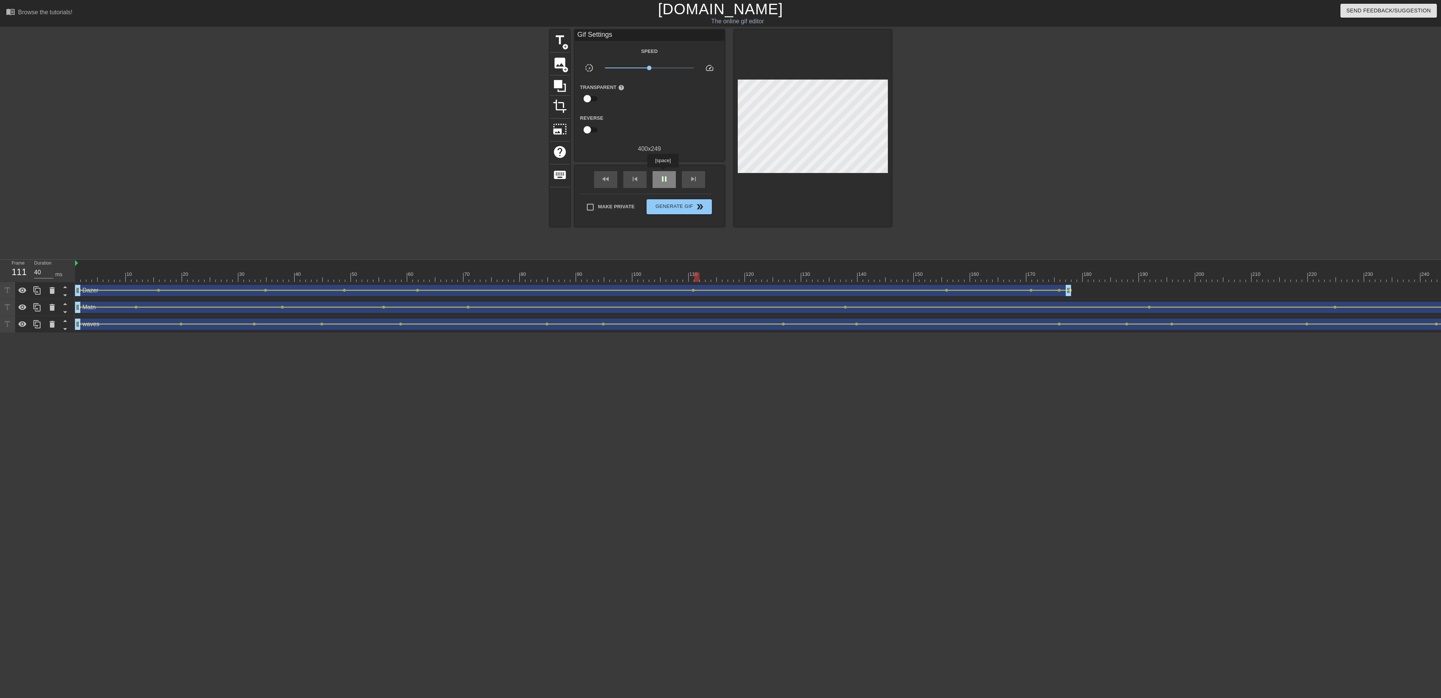
click div "pause"
click span "title"
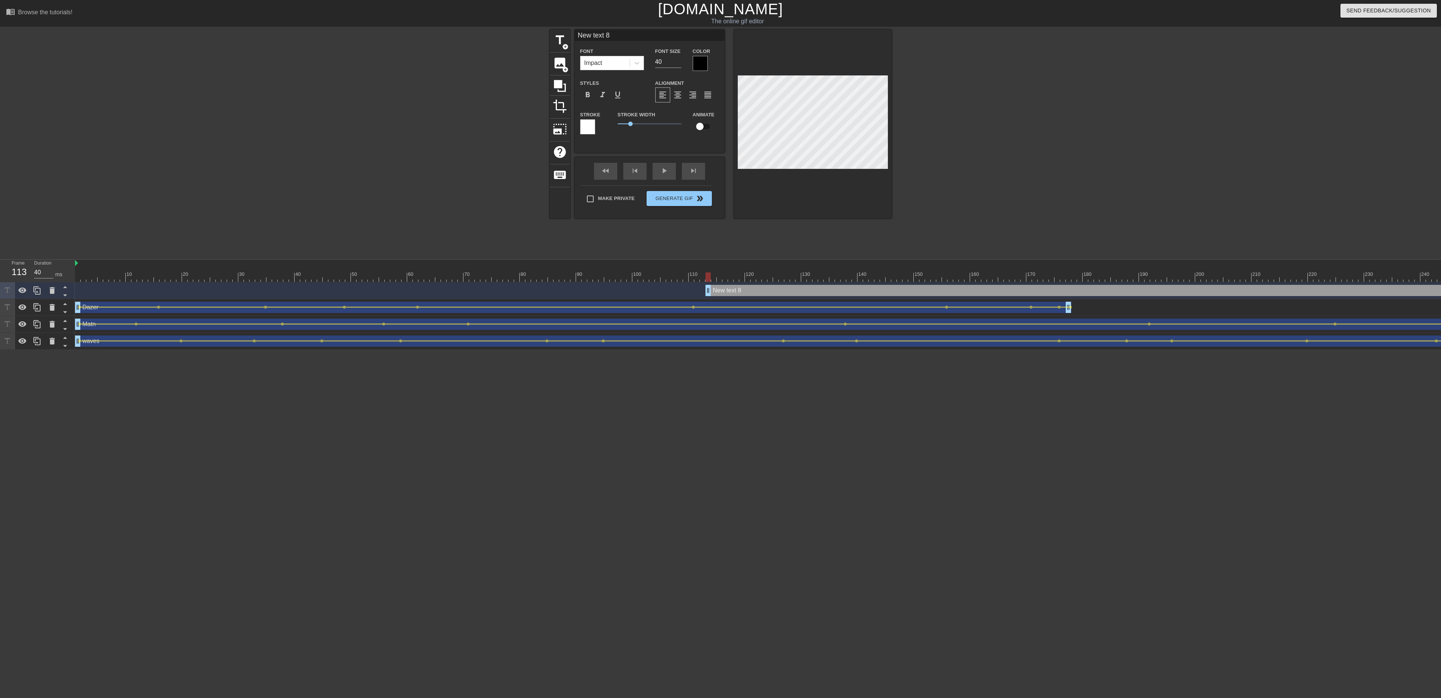
click div "New text 8 drag_handle drag_handle"
click input "41"
click input "42"
click input "43"
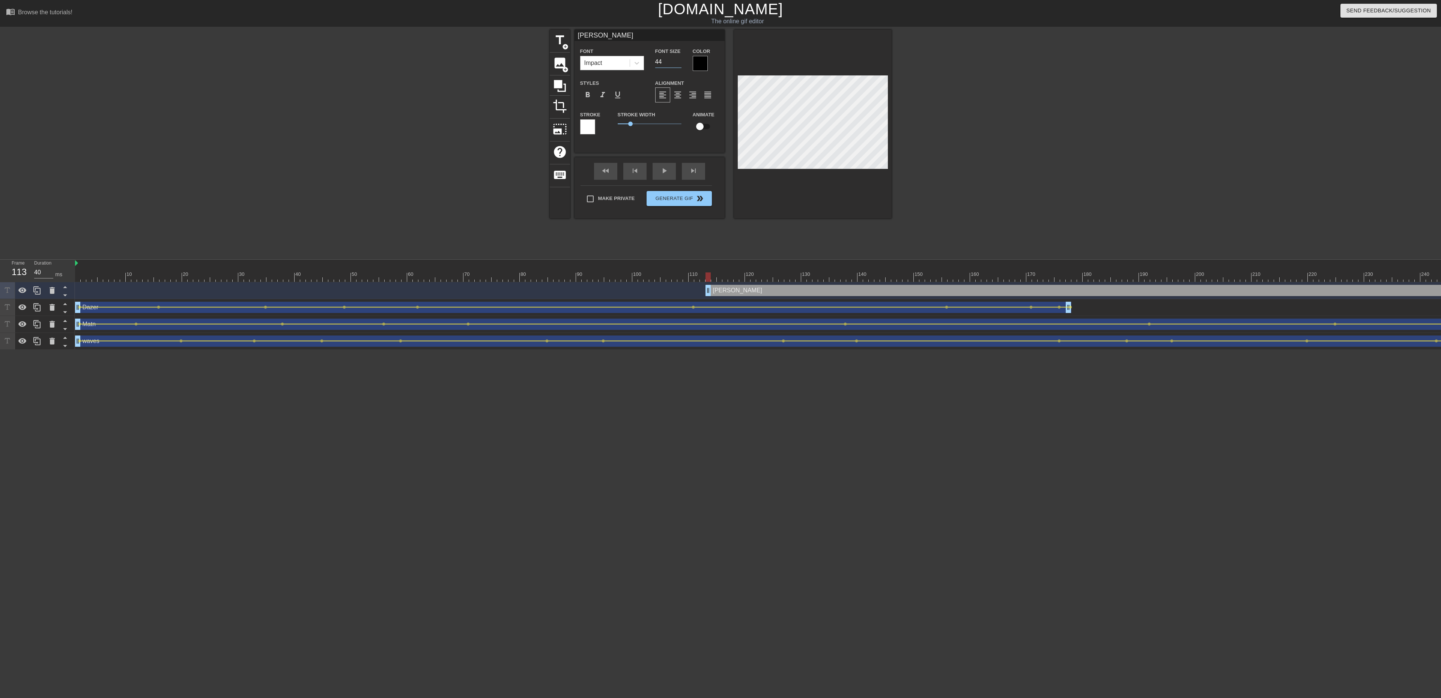
click input "44"
click input "45"
click input "44"
click input "43"
click input "42"
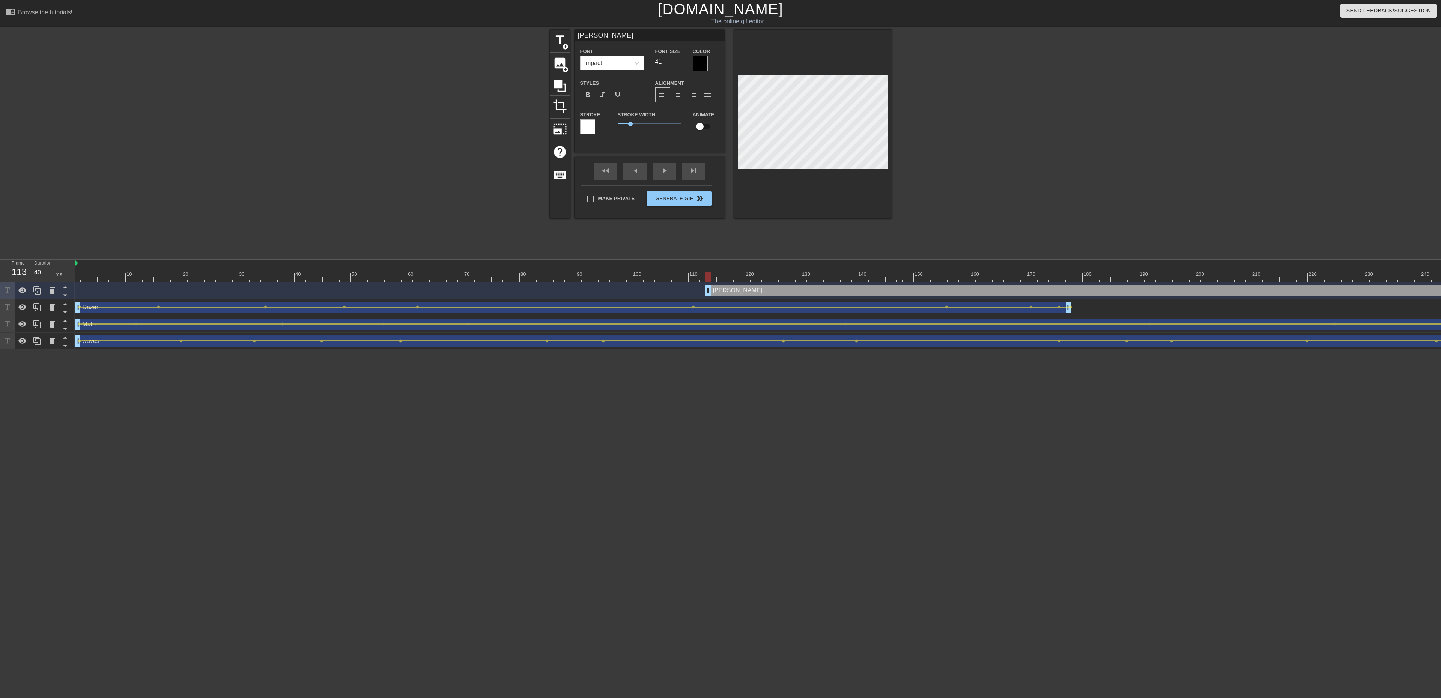
click input "41"
click input "31"
click input "30"
click input "29"
click input "28"
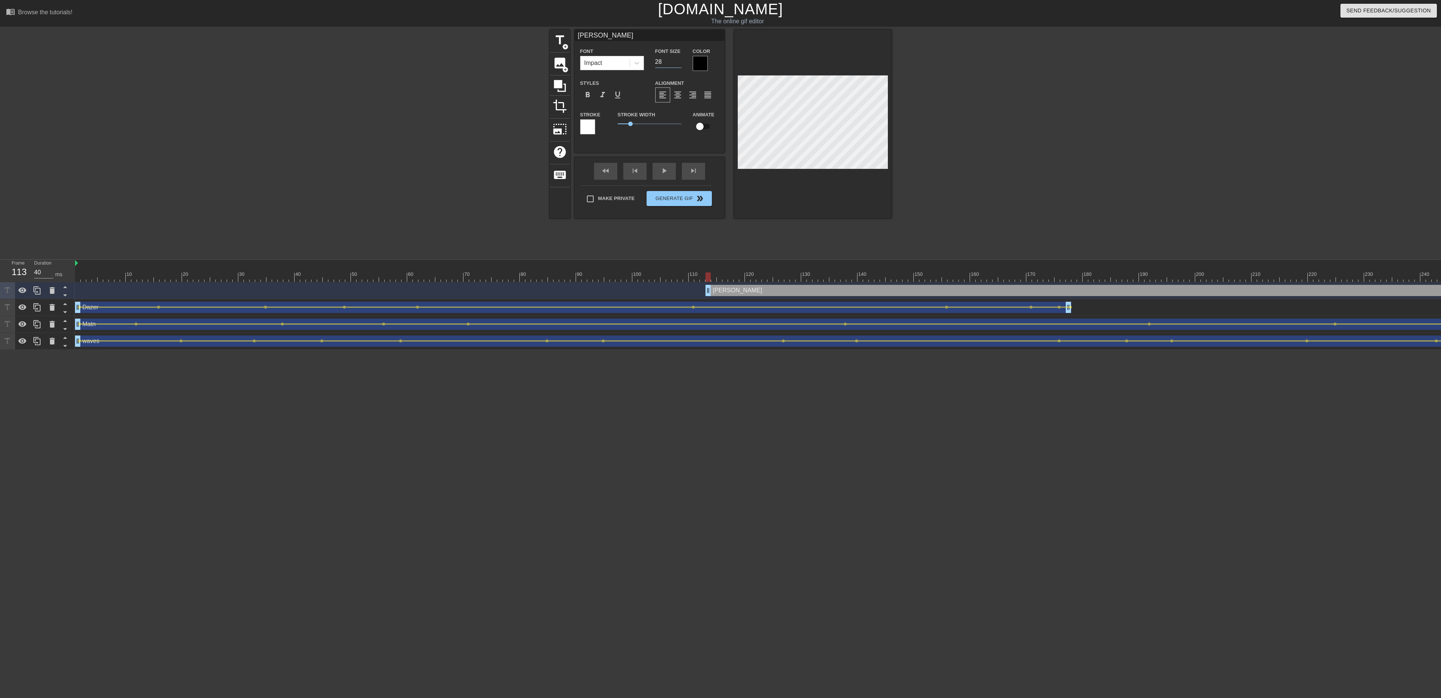
click div "Font Size 28"
click input "29"
click input "30"
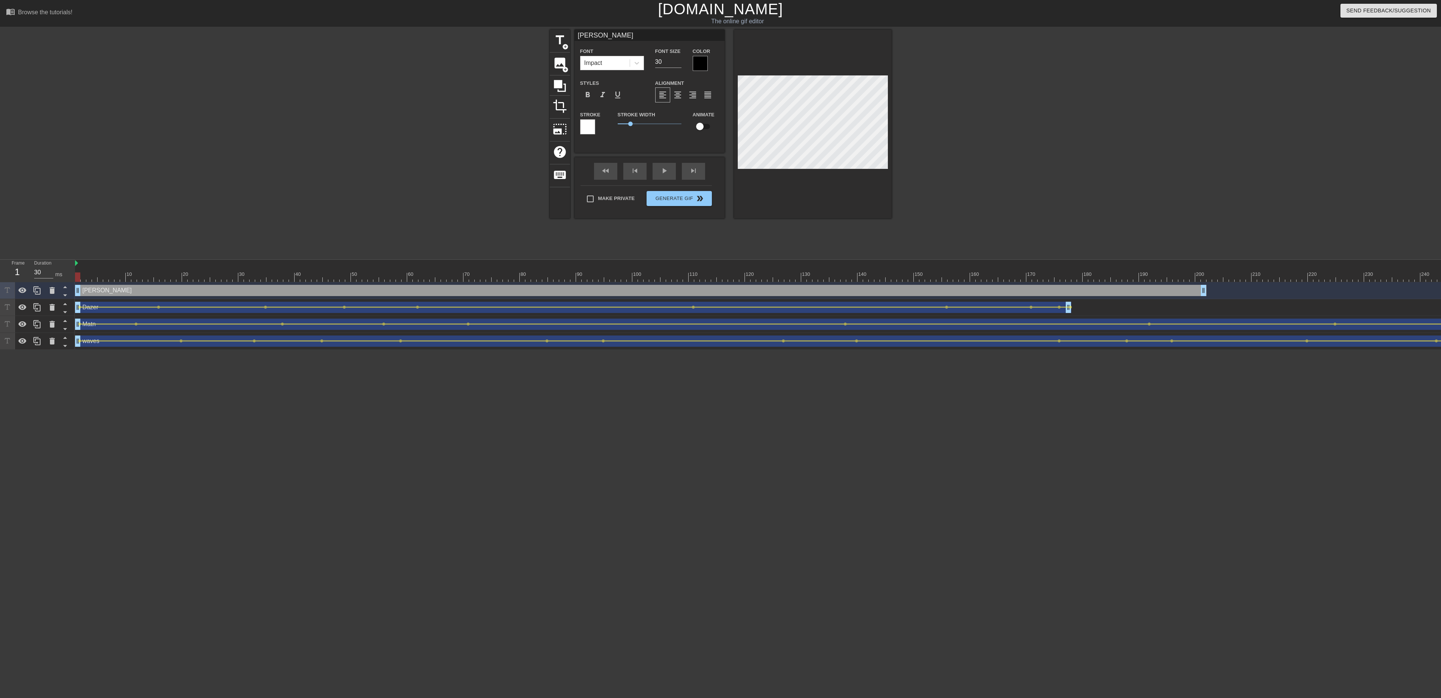
drag, startPoint x: 749, startPoint y: 289, endPoint x: 102, endPoint y: 278, distance: 647.0
click div "10 20 30 40 50 60 70 80 90 100 110 120 130 140 150 160"
click input "checkbox"
drag, startPoint x: 595, startPoint y: 276, endPoint x: 40, endPoint y: 278, distance: 555.3
click div "Frame 1 Duration 30 ms 10 20 30 40 50 60 70 80 90 100 110 120 130 140 150"
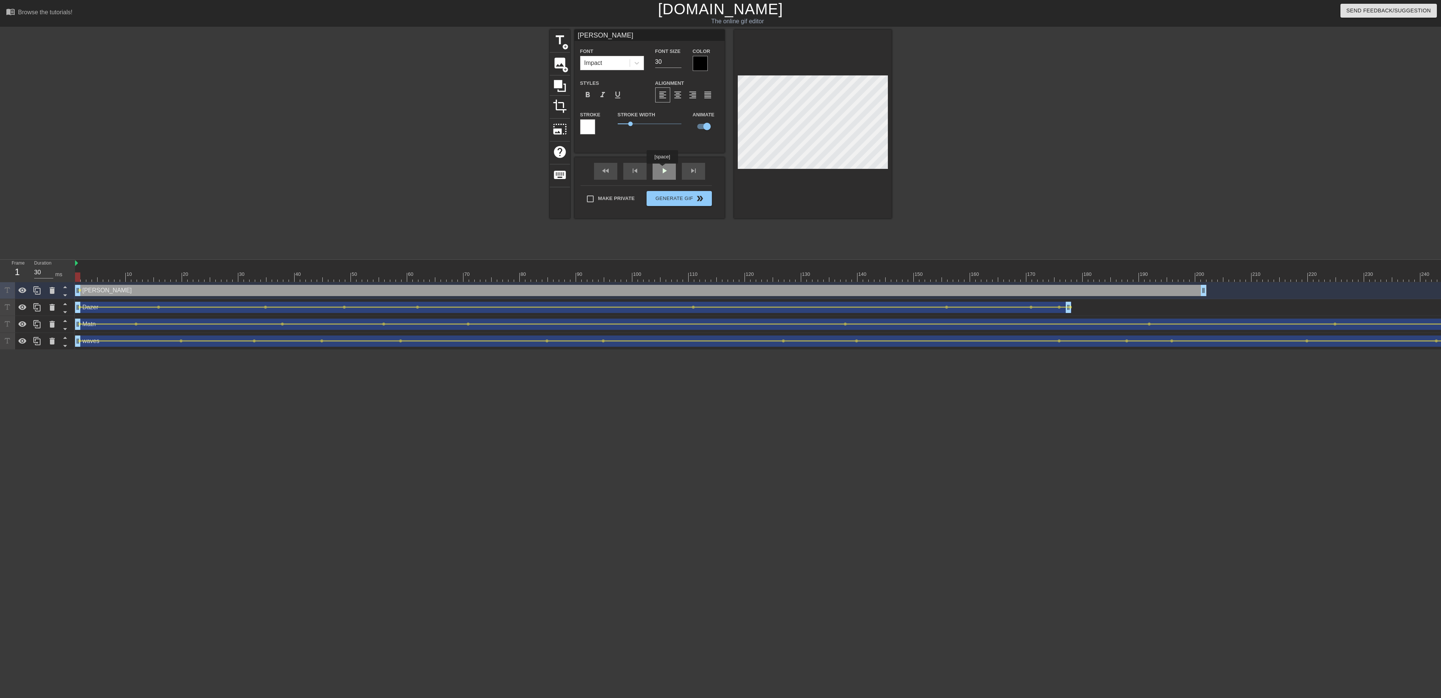
click div "fast_rewind skip_previous play_arrow skip_next"
click div "play_arrow"
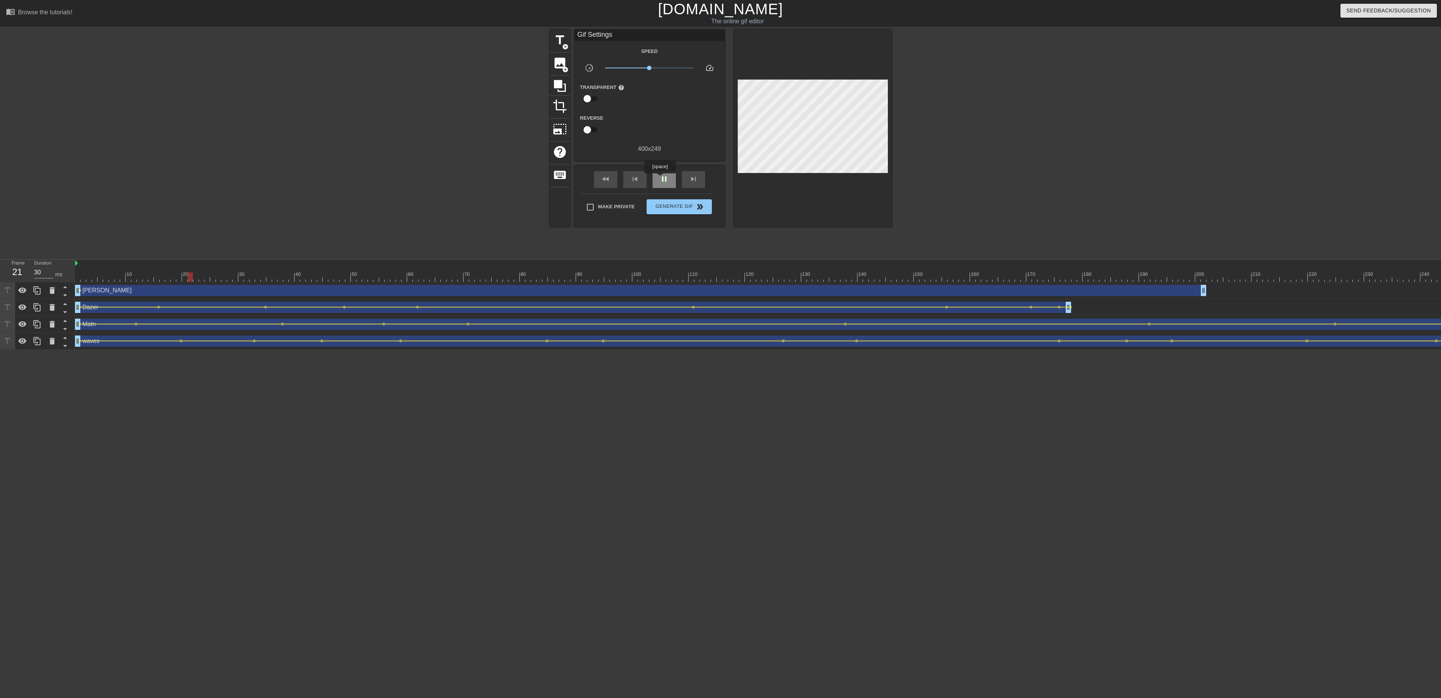
click span "pause"
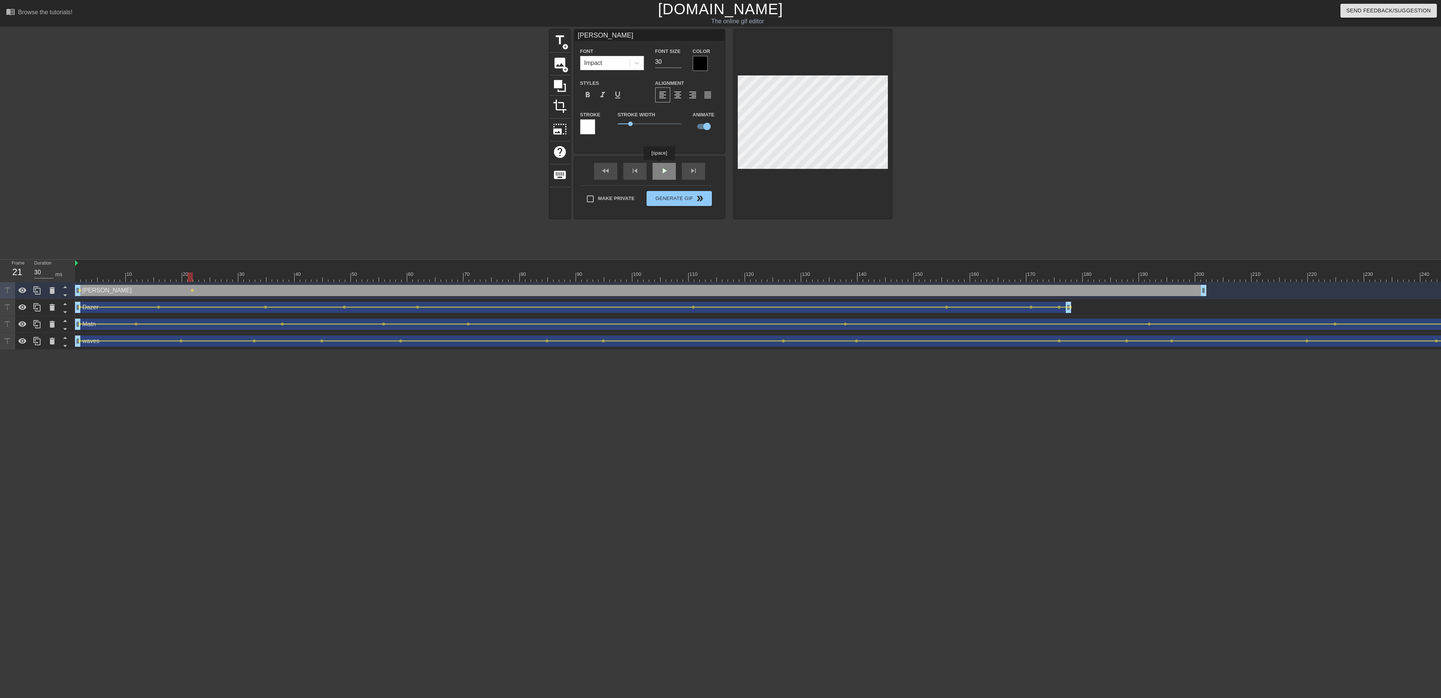
click div "Dane Font Impact Font Size 30 Color Styles format_bold format_italic format_und…"
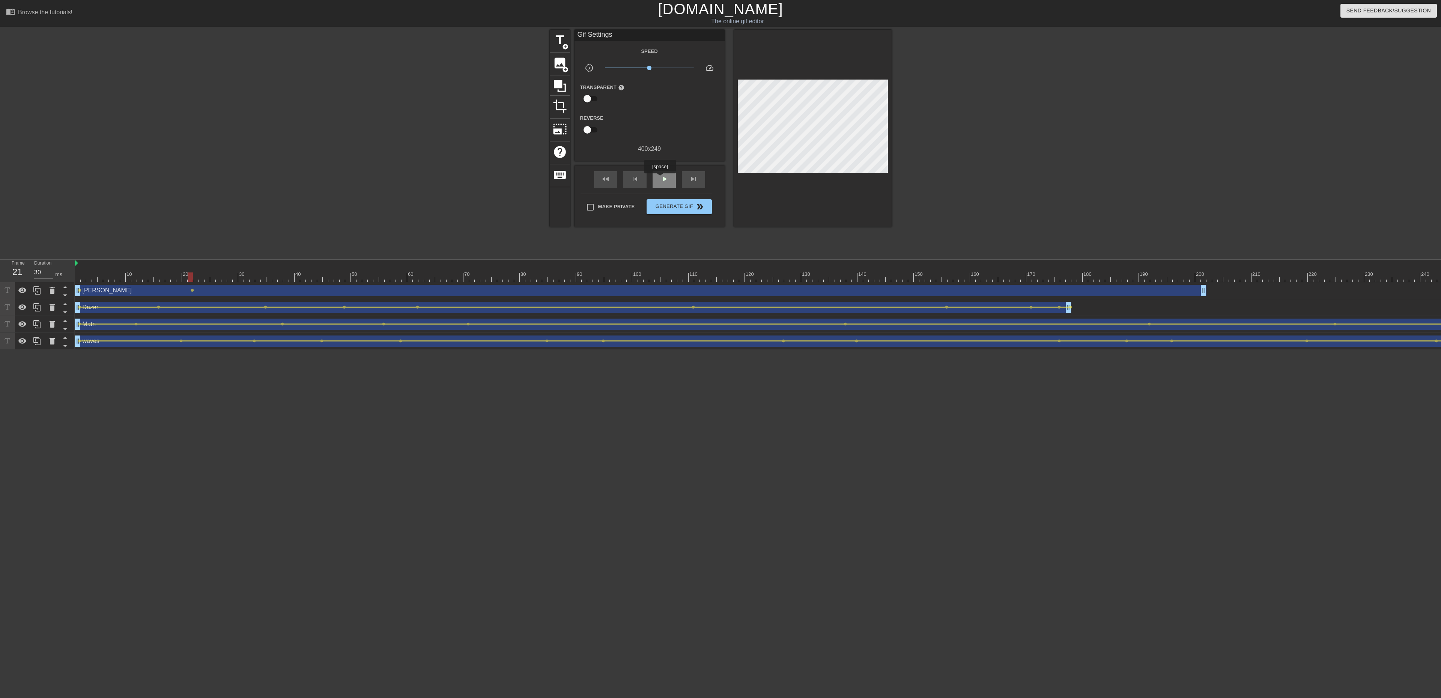
click span "play_arrow"
click span "pause"
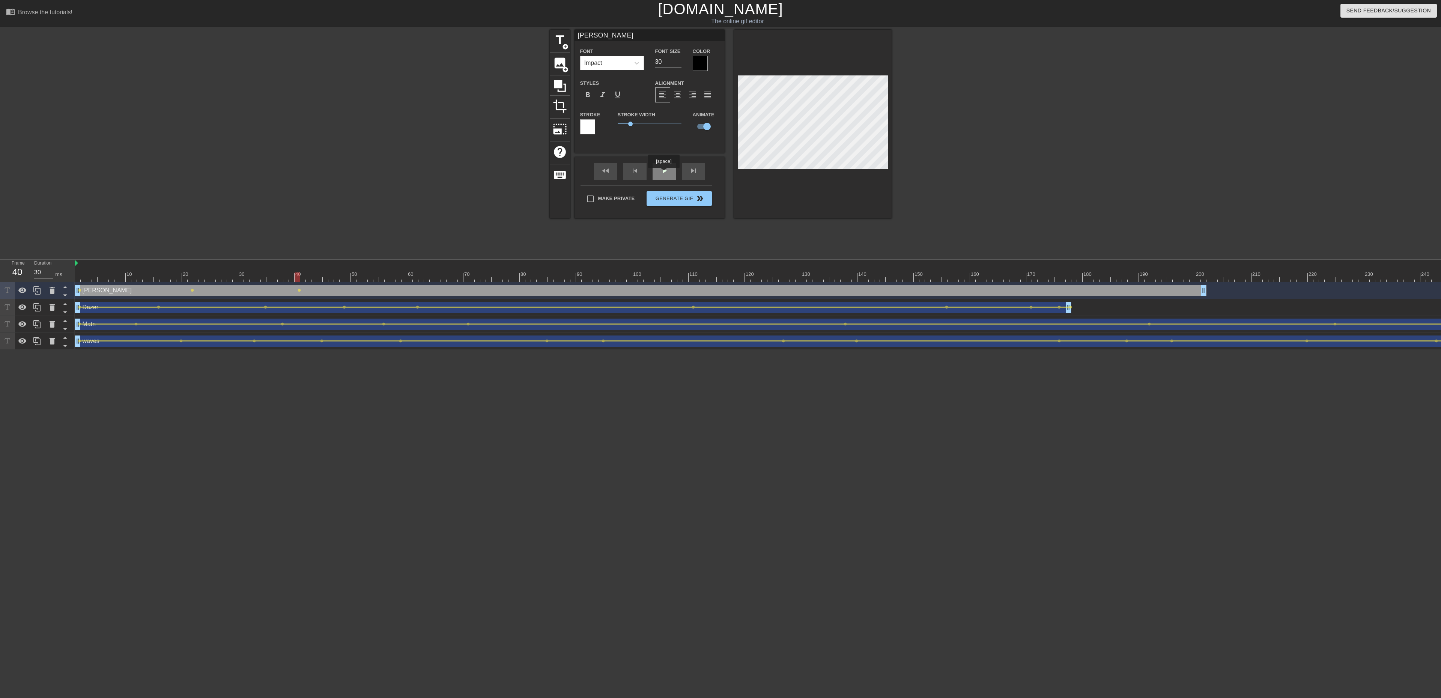
click div "play_arrow"
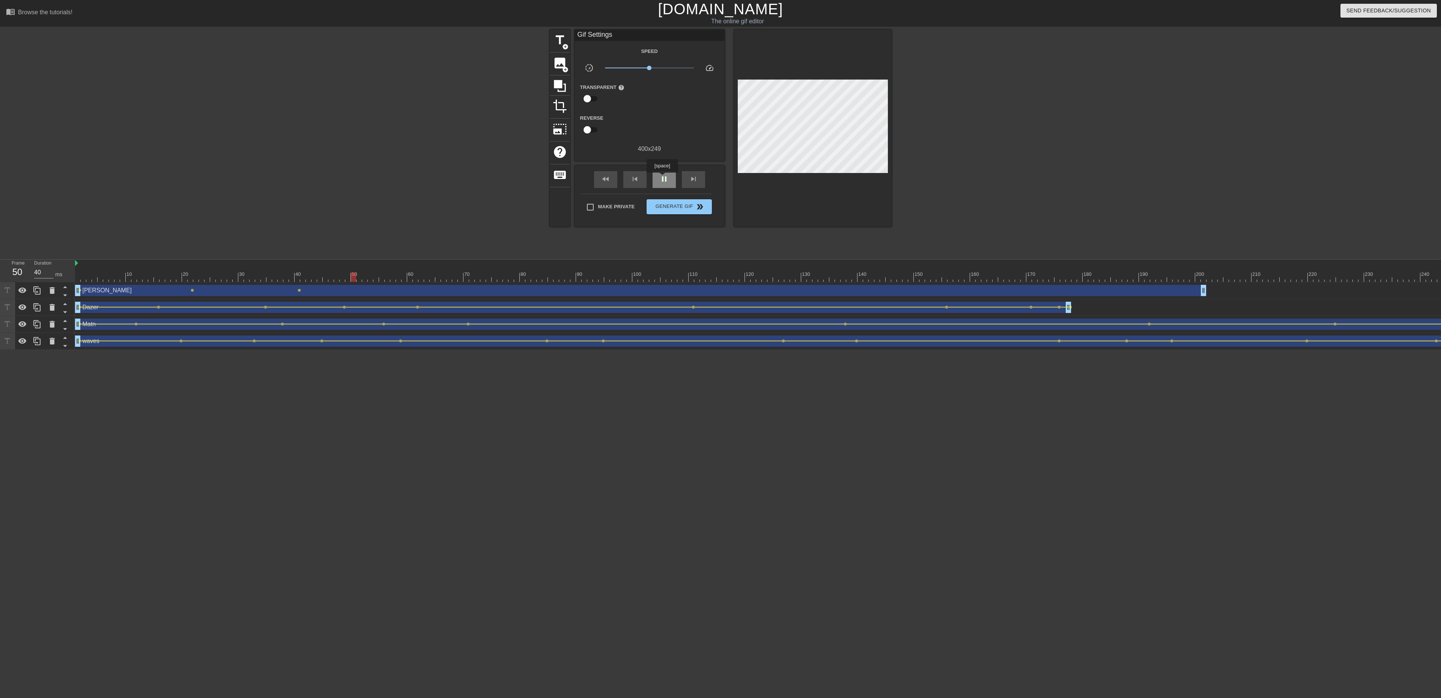
click span "pause"
click div "fast_rewind skip_previous play_arrow skip_next"
click span "play_arrow"
click span "pause"
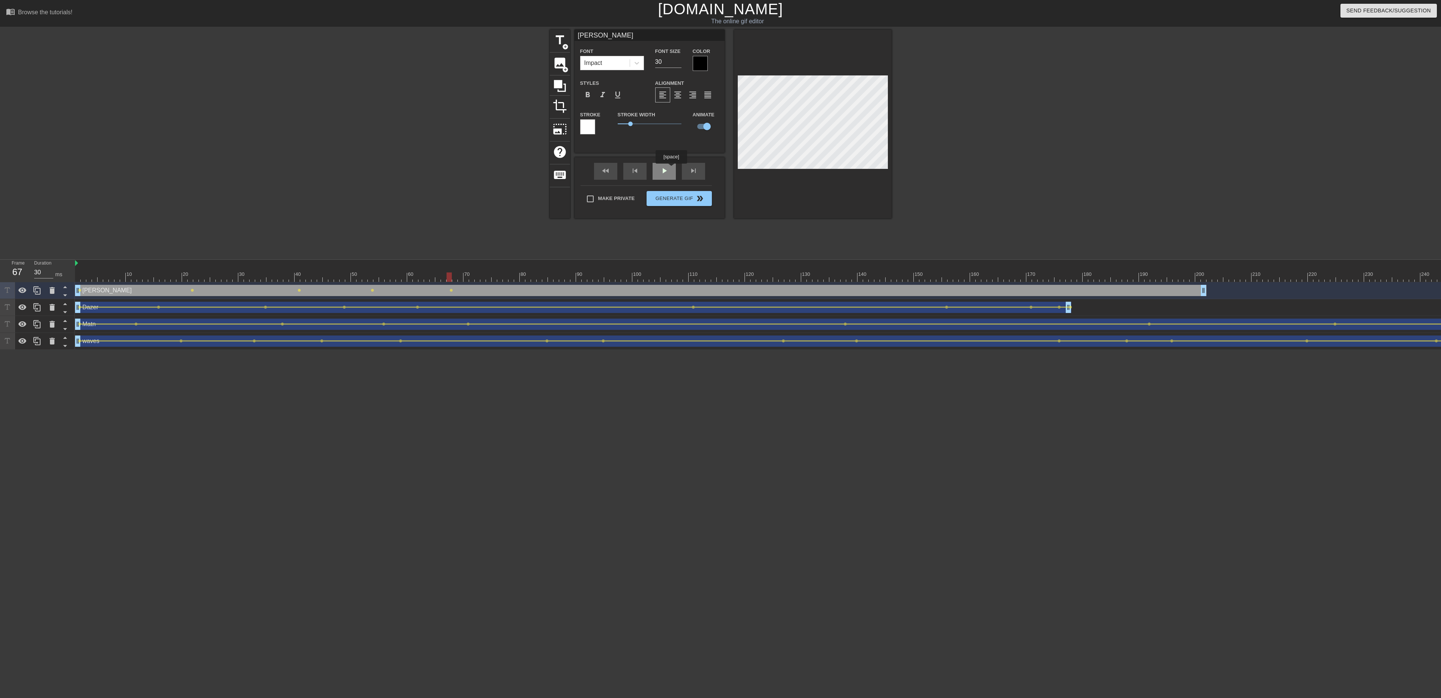
click div "fast_rewind skip_previous play_arrow skip_next"
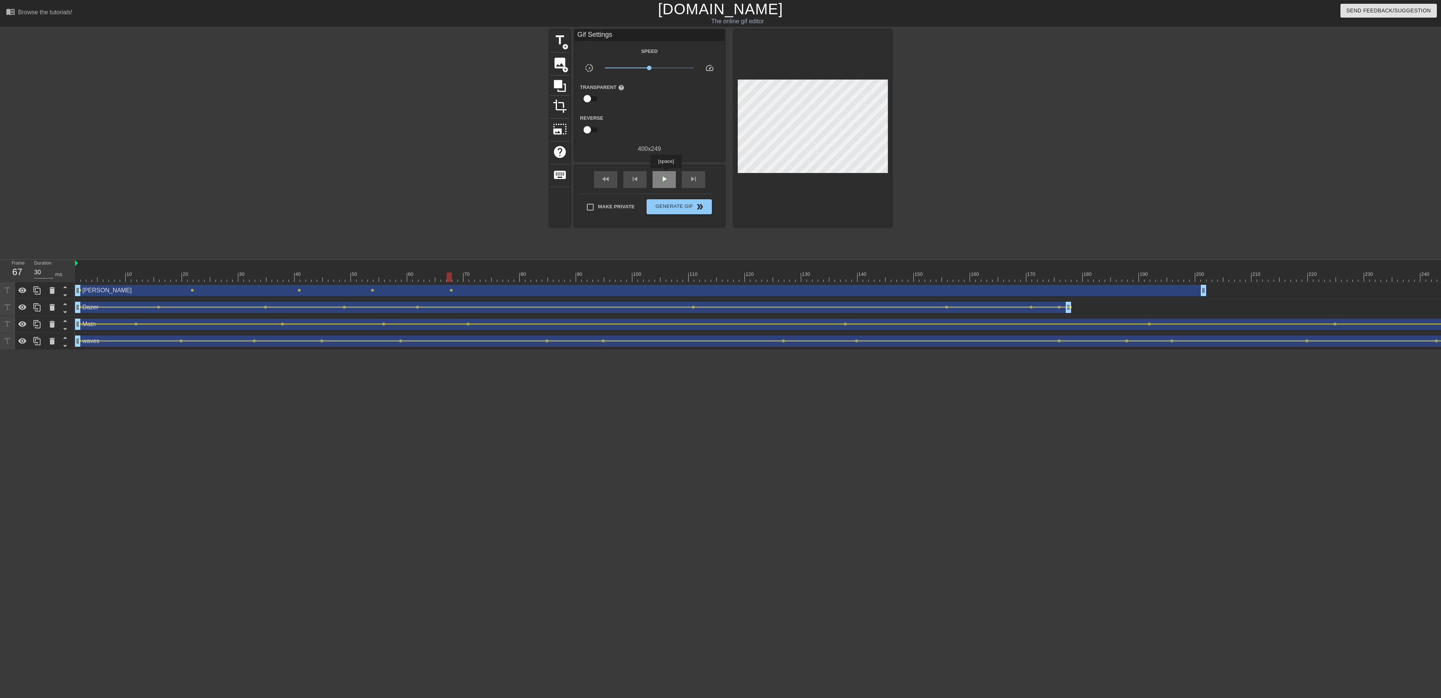
click div "play_arrow"
click span "pause"
click span "play_arrow"
click span "pause"
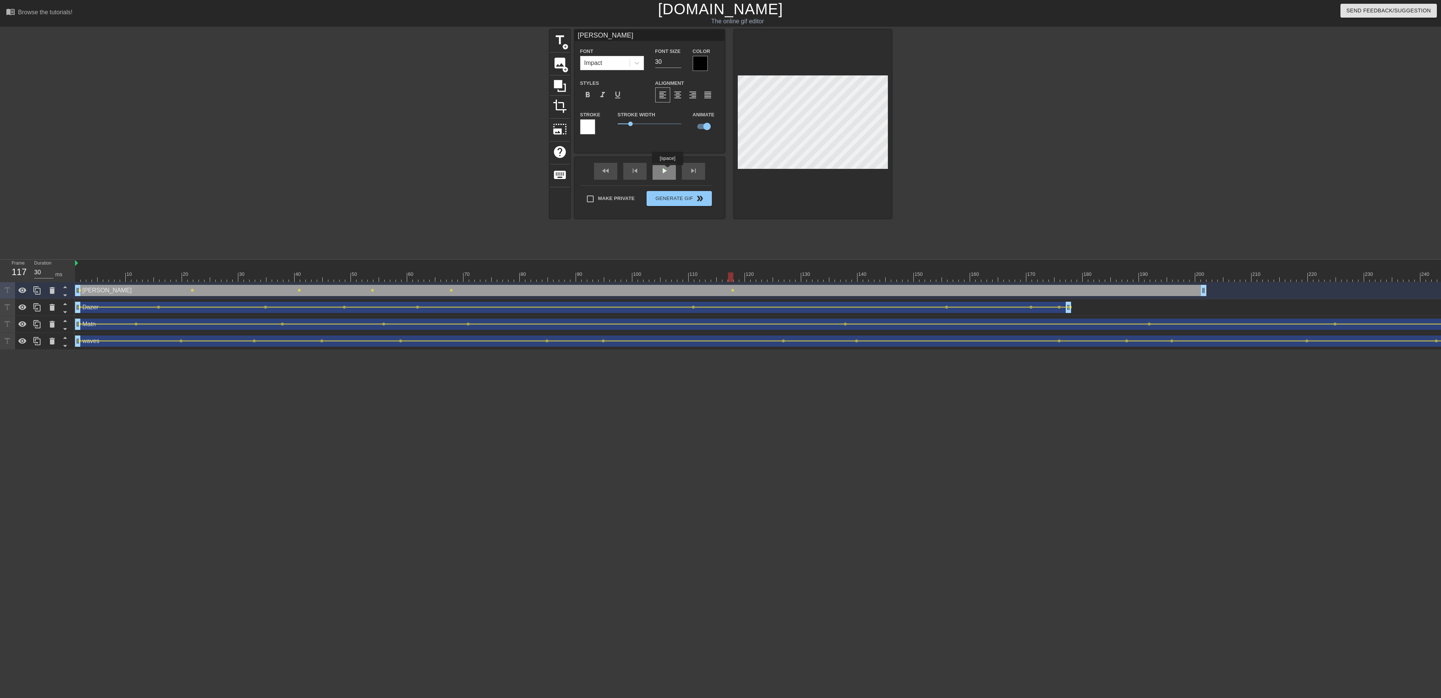
click div "fast_rewind skip_previous play_arrow skip_next"
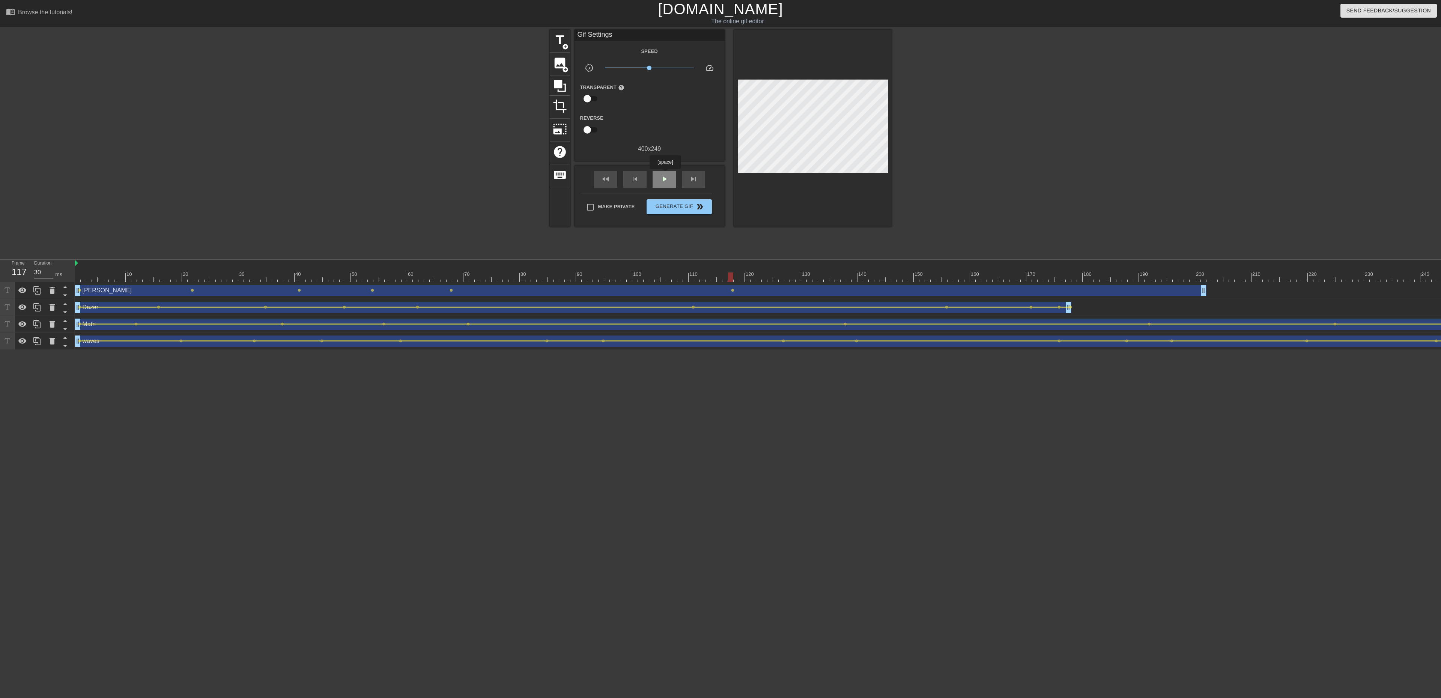
click span "play_arrow"
click span "pause"
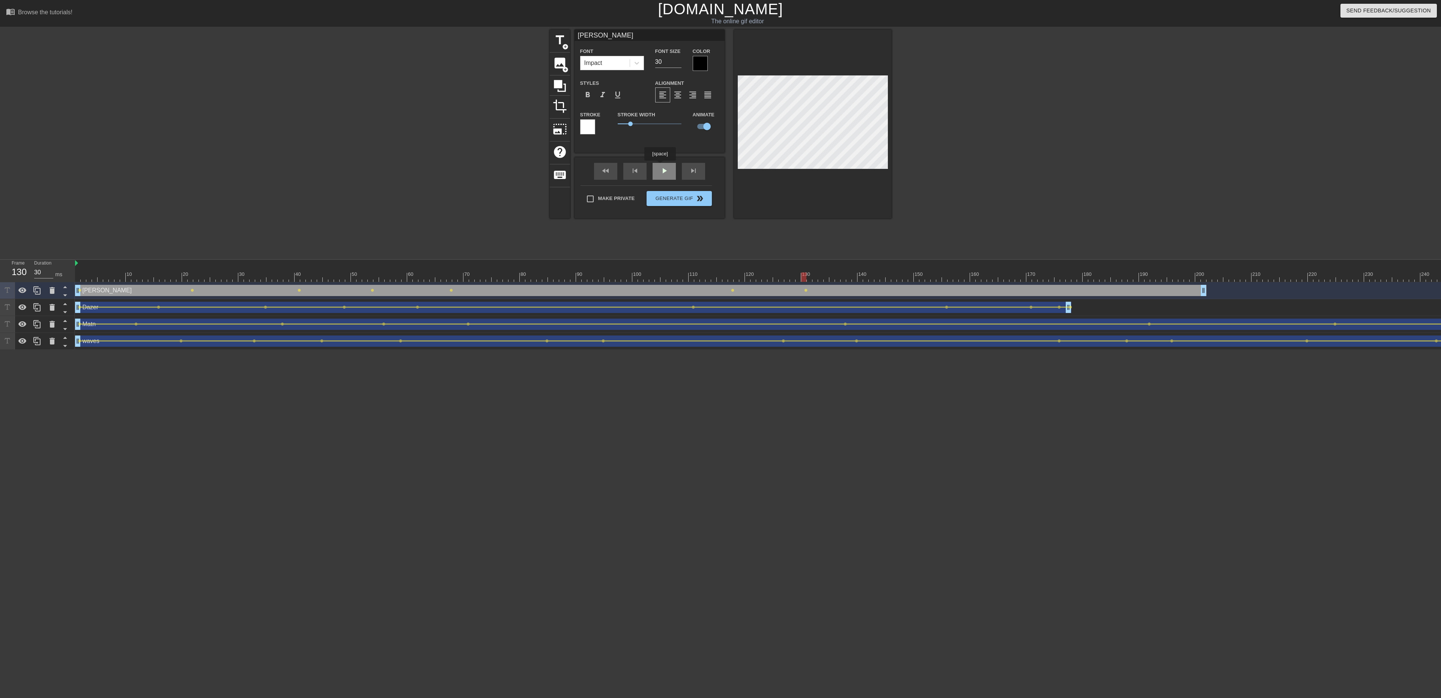
click div "fast_rewind skip_previous play_arrow skip_next"
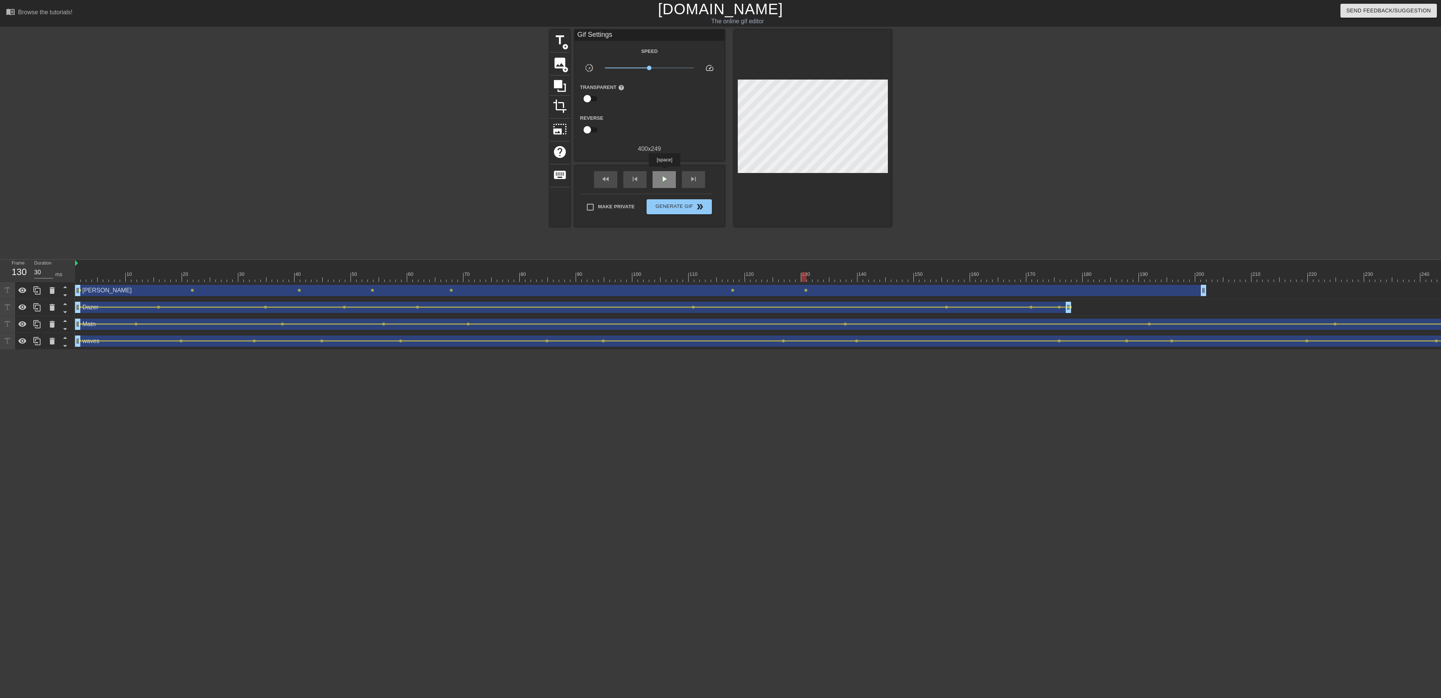
click div "play_arrow"
click span "pause"
click div "fast_rewind skip_previous play_arrow skip_next"
click div "play_arrow"
click div "pause"
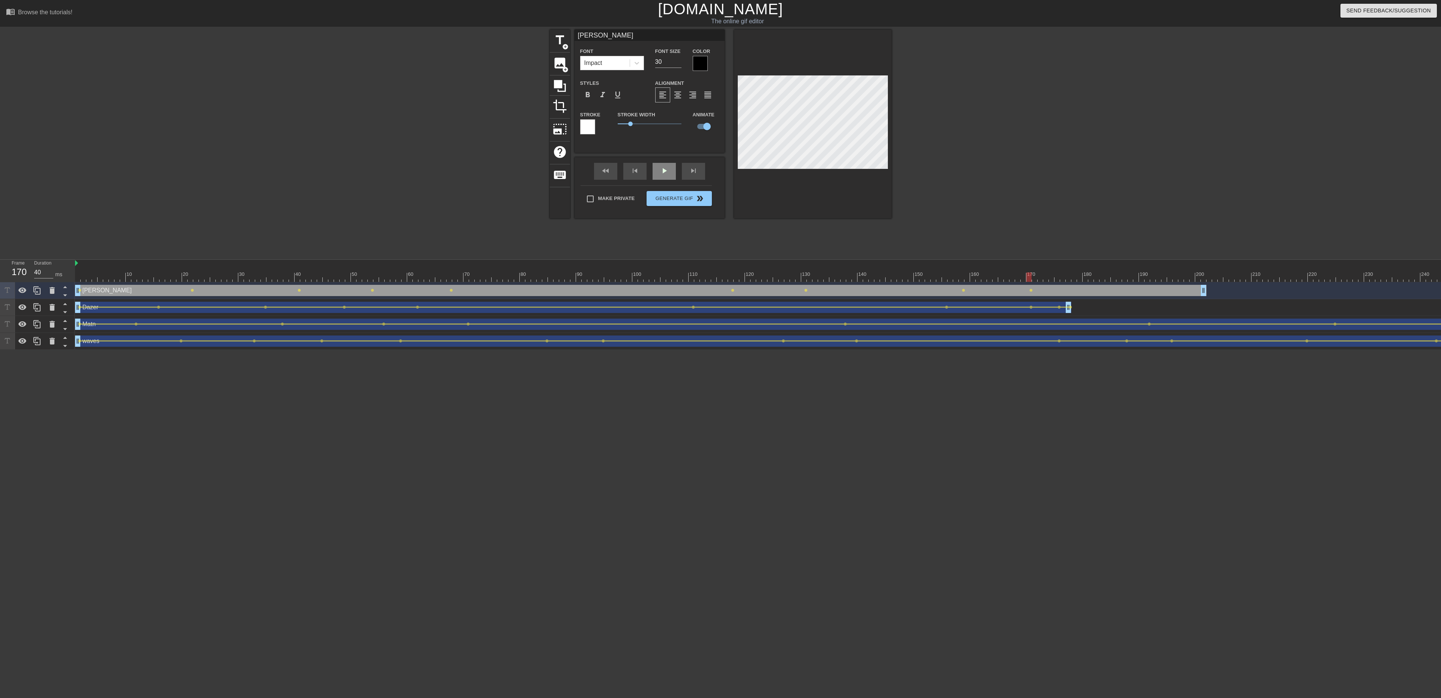
click div "play_arrow"
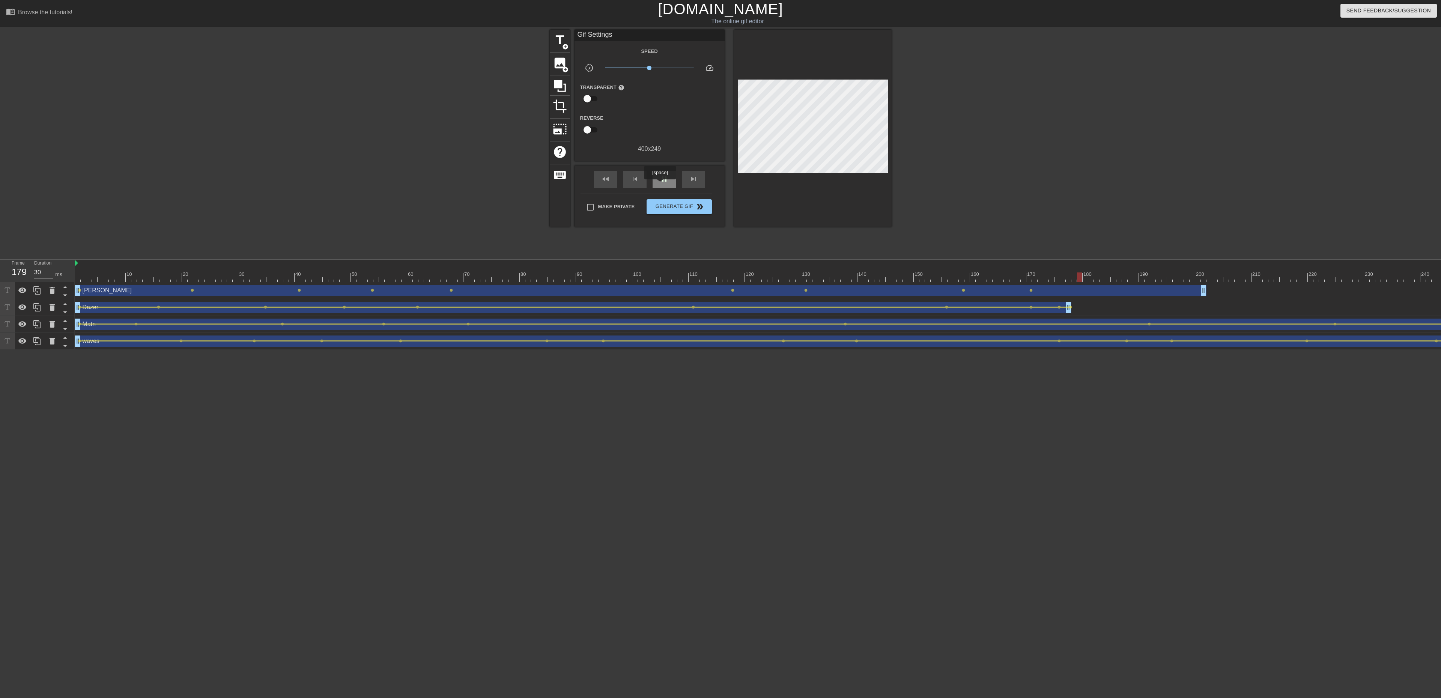
click span "pause"
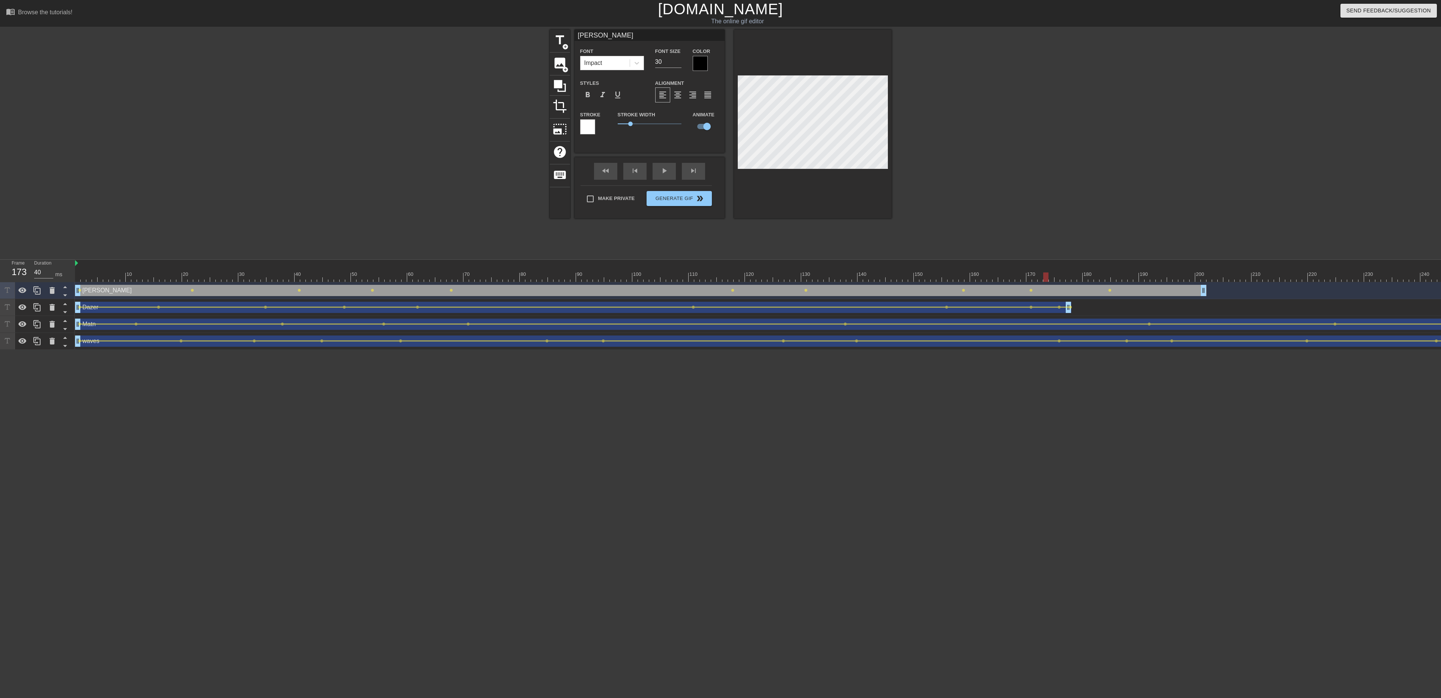
drag, startPoint x: 1108, startPoint y: 280, endPoint x: 1046, endPoint y: 281, distance: 61.6
click div
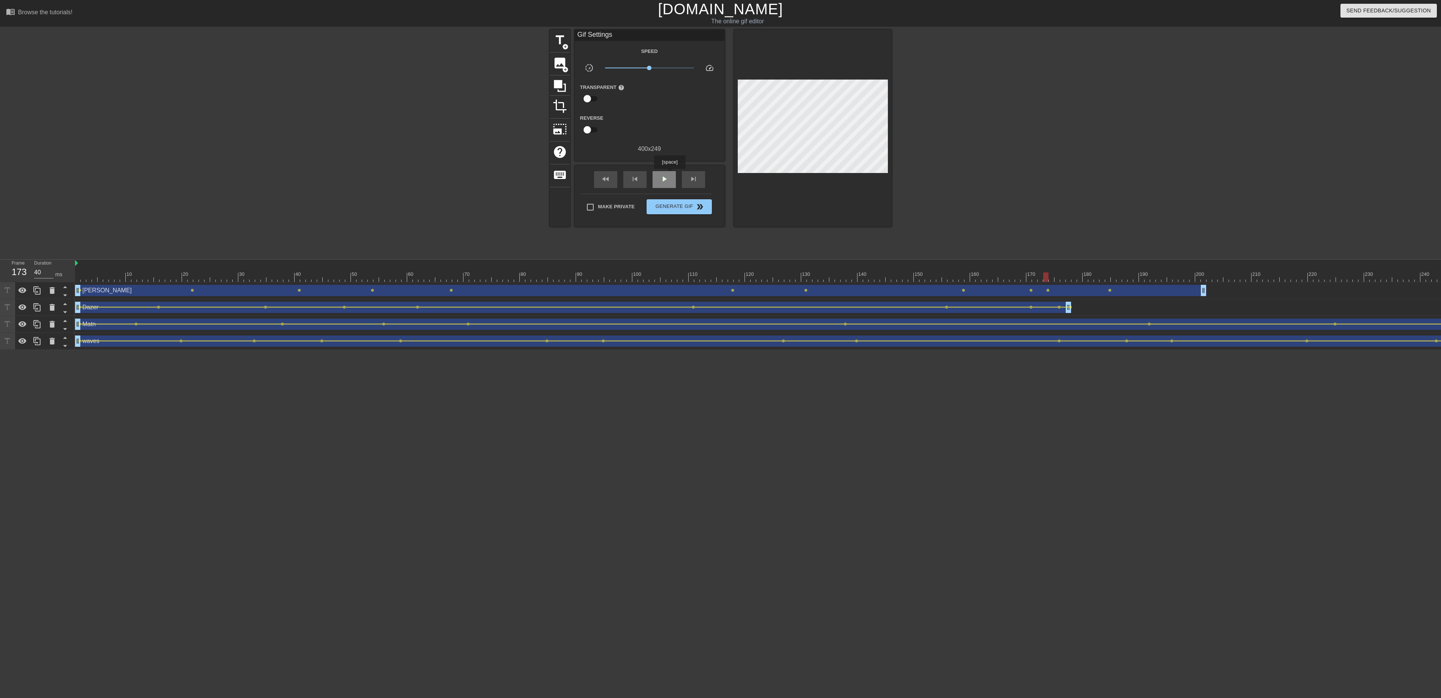
click div "play_arrow"
click span "pause"
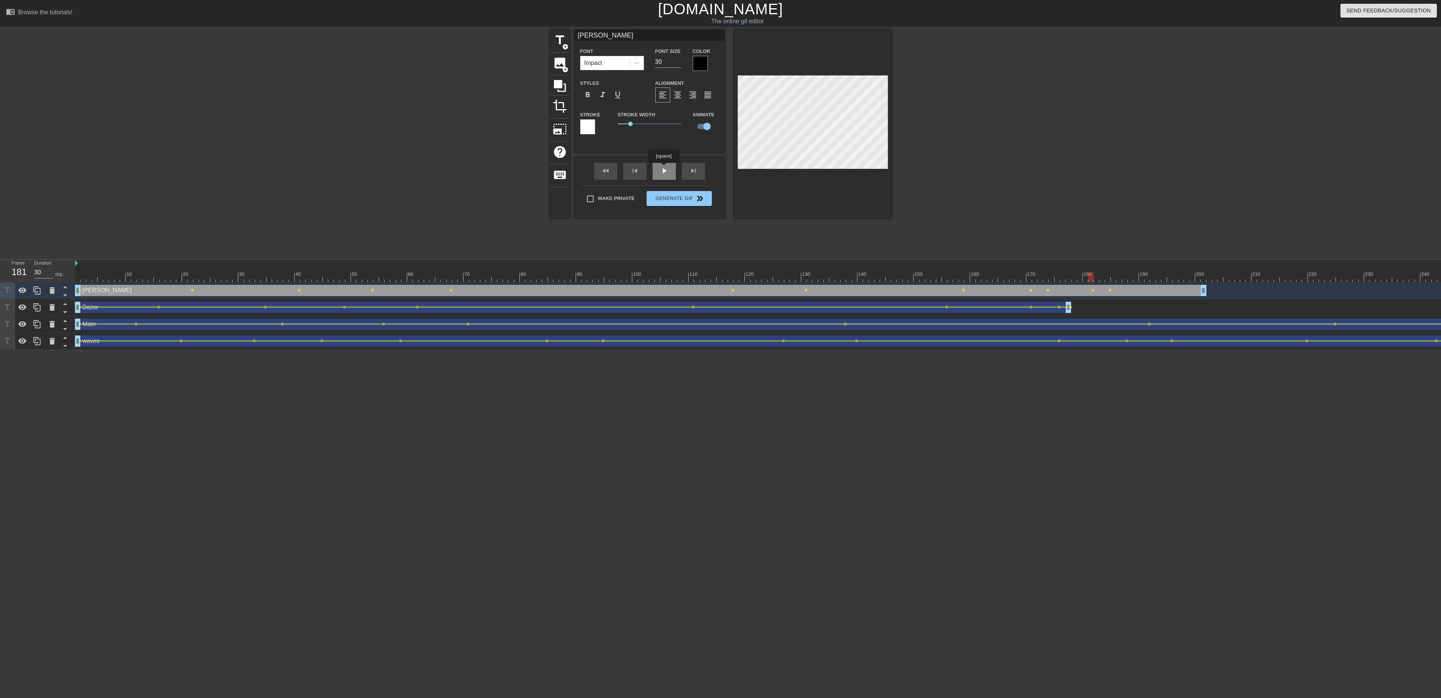
click div "fast_rewind skip_previous play_arrow skip_next"
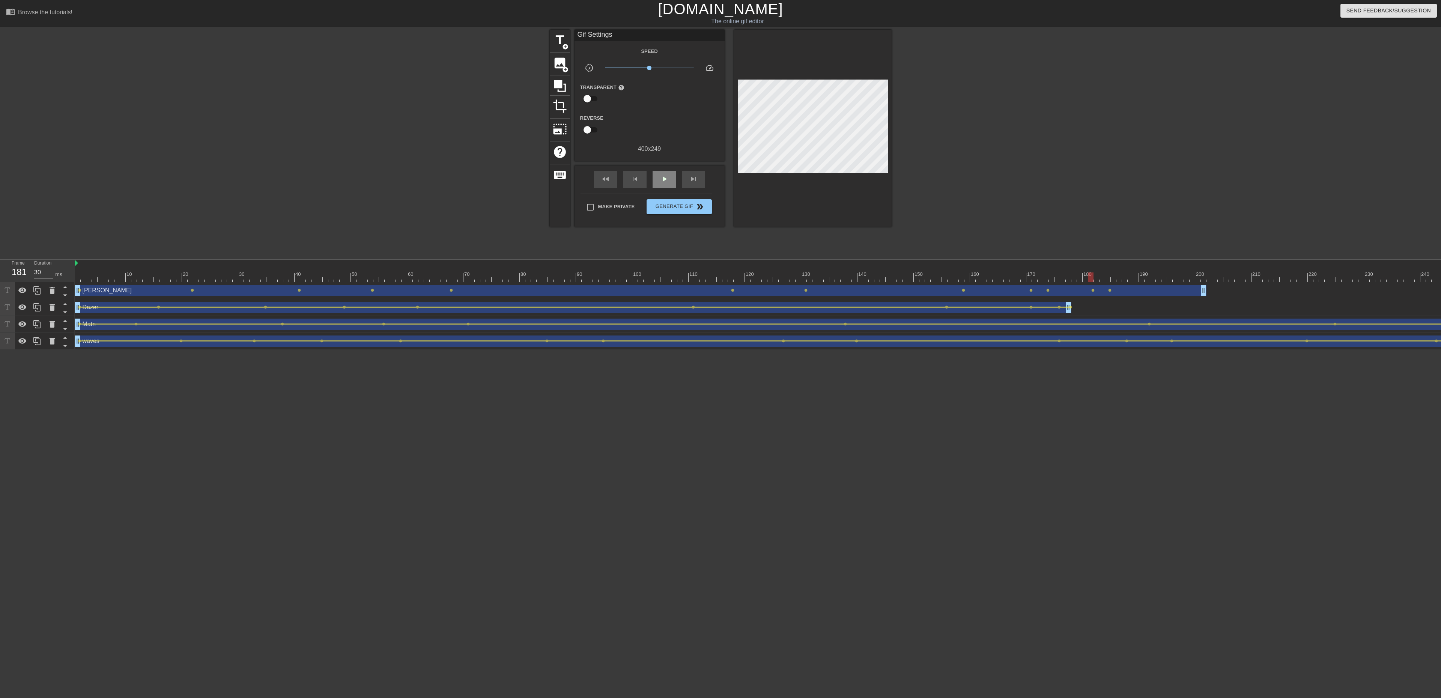
click div "fast_rewind skip_previous play_arrow skip_next"
click span "play_arrow"
click span "pause"
click span "lens"
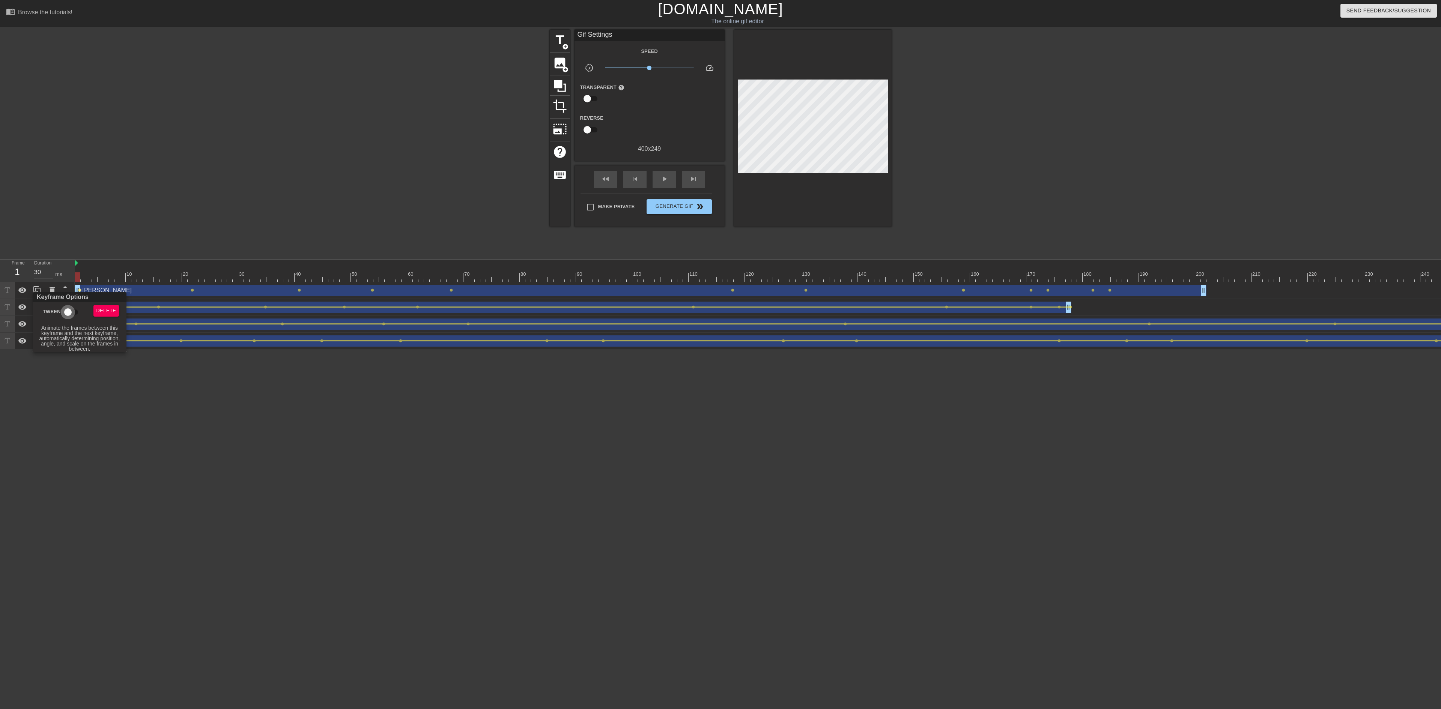
click input "Tween"
click div
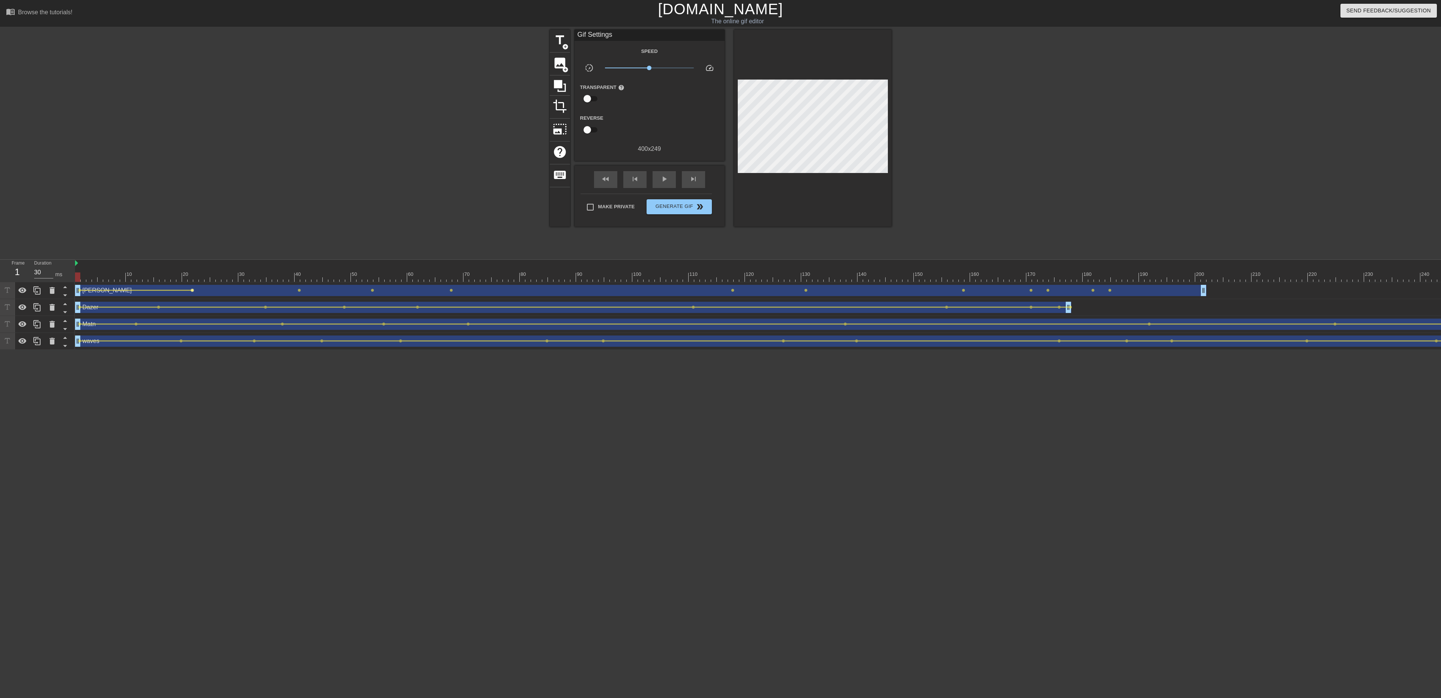
click span "lens"
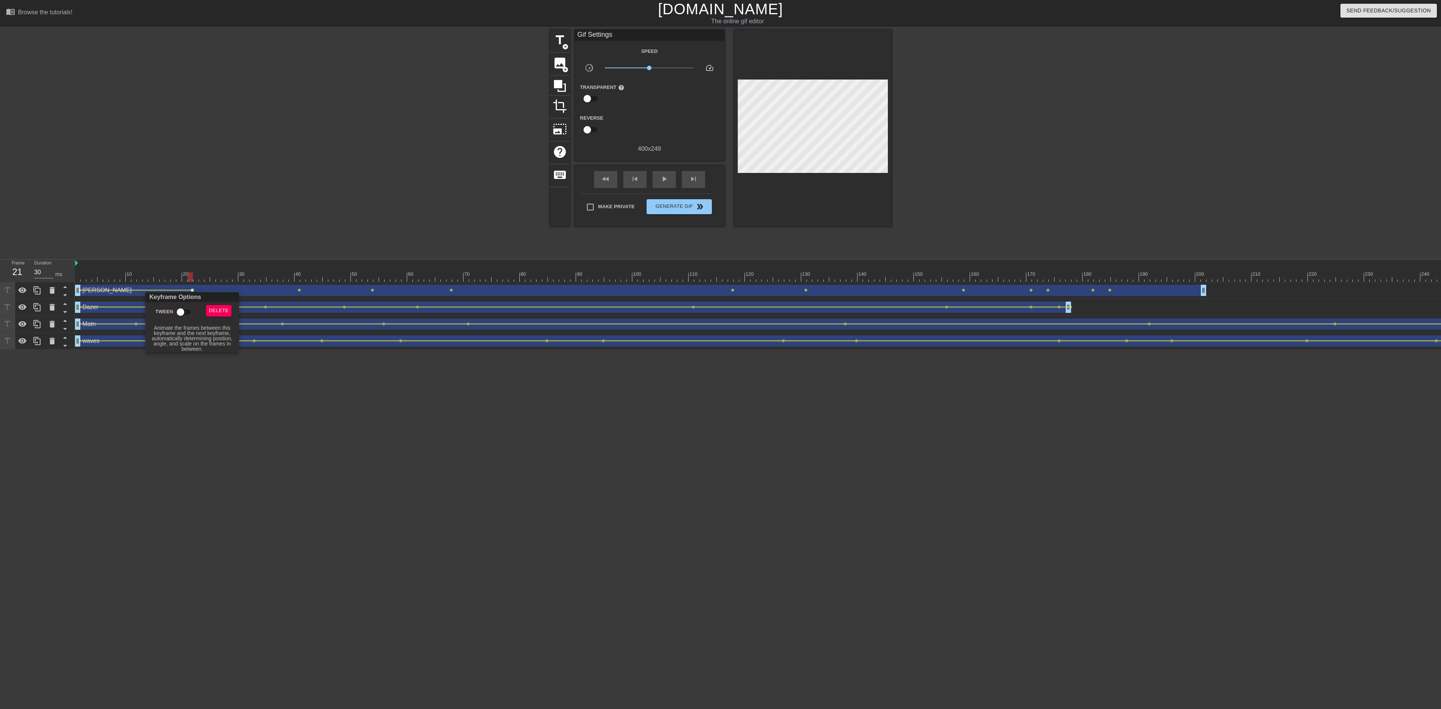
click input "Tween"
click div
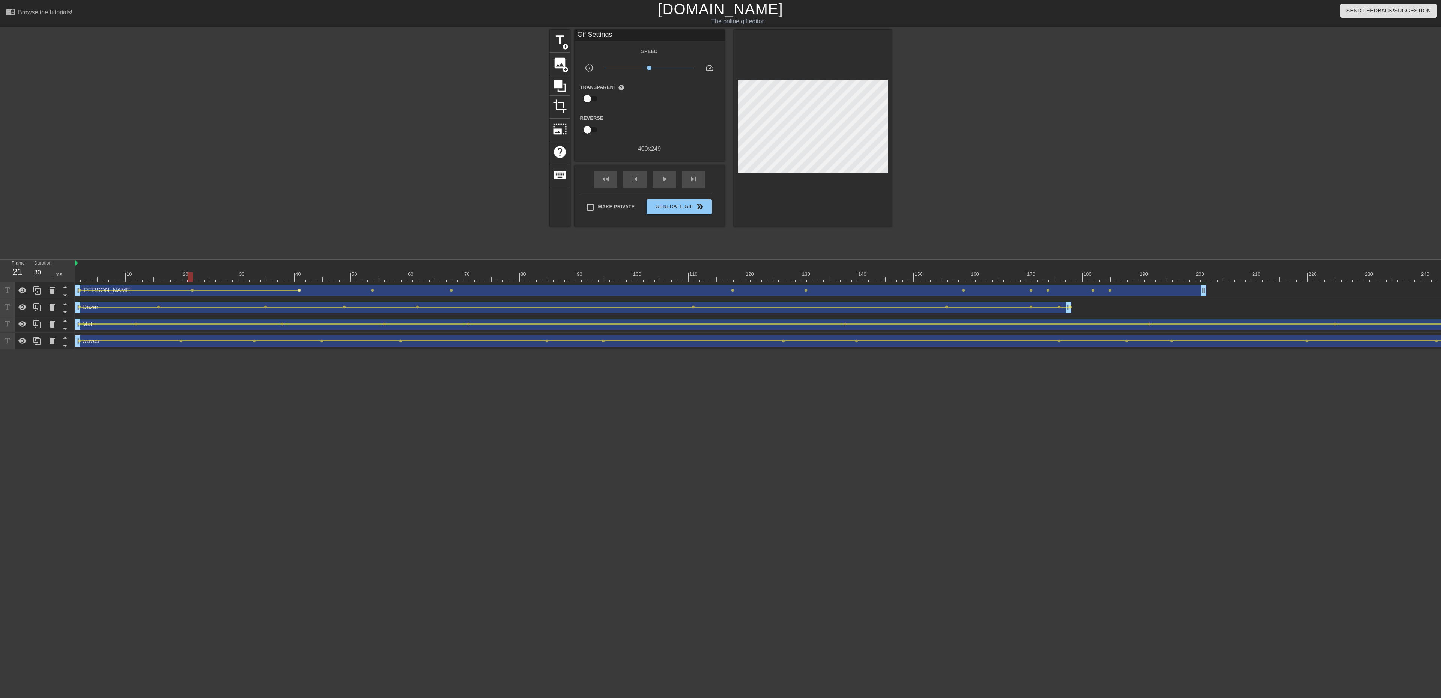
click span "lens"
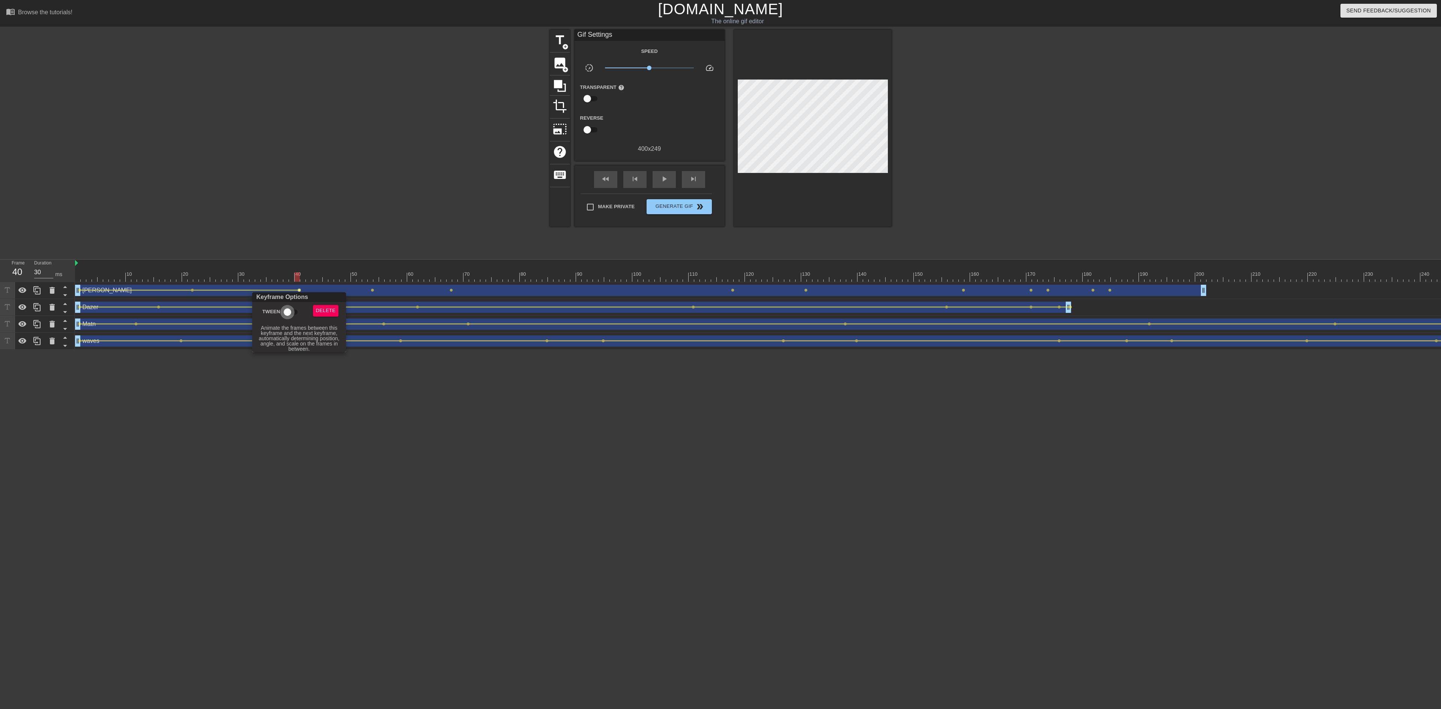
click input "Tween"
drag, startPoint x: 365, startPoint y: 293, endPoint x: 373, endPoint y: 290, distance: 7.8
click div
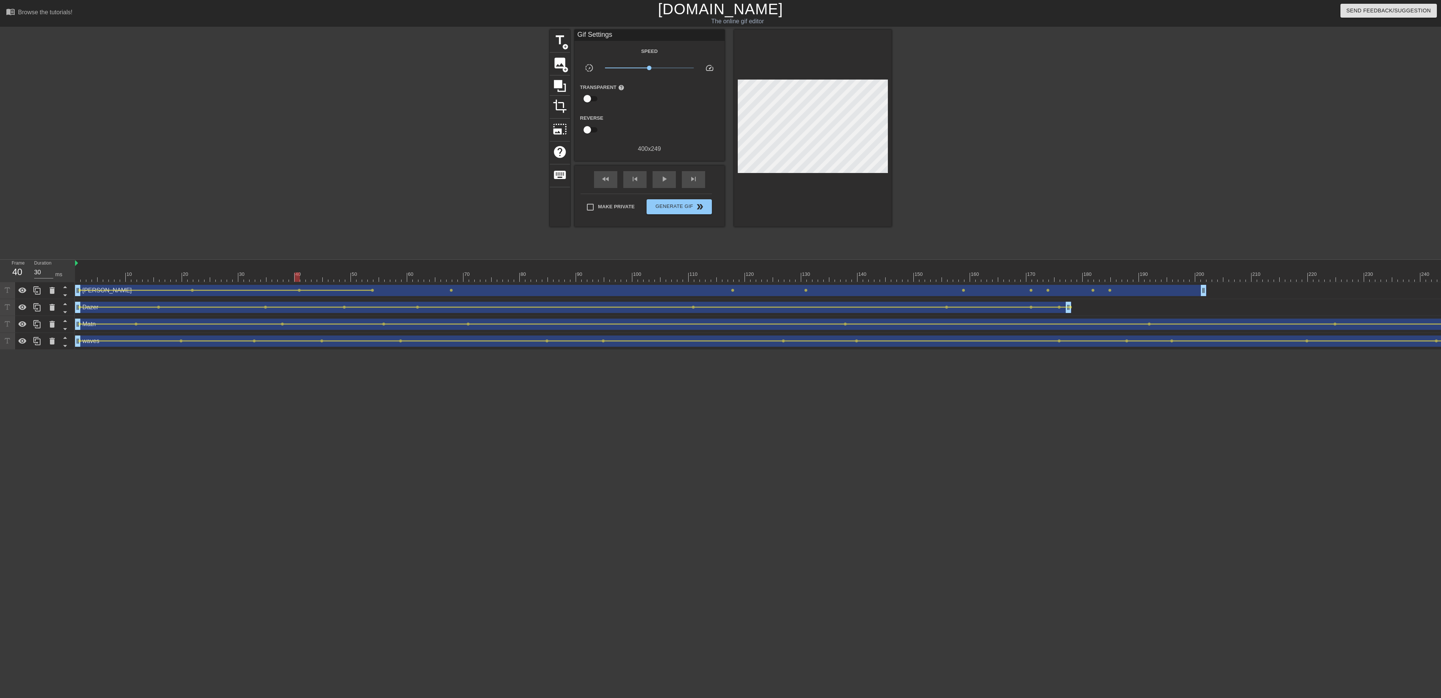
click span "lens"
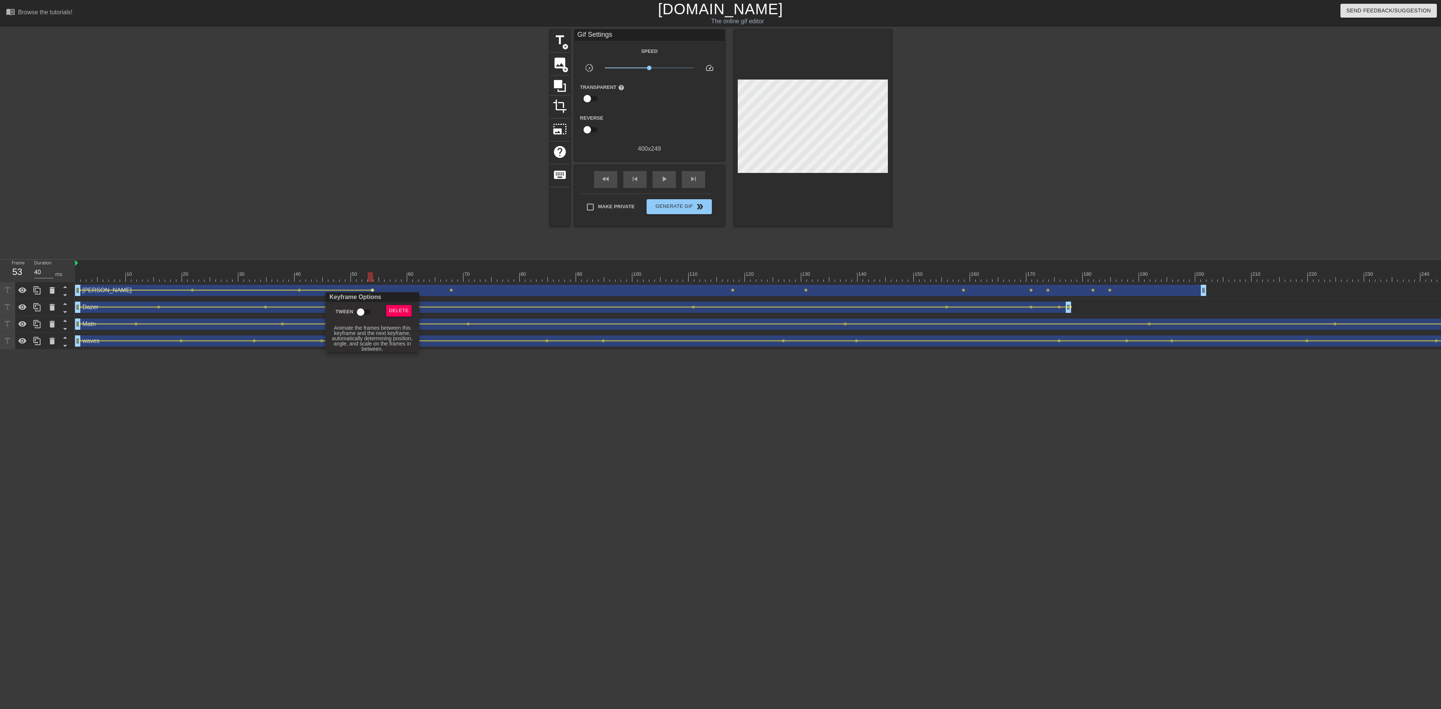
click input "Tween"
click div
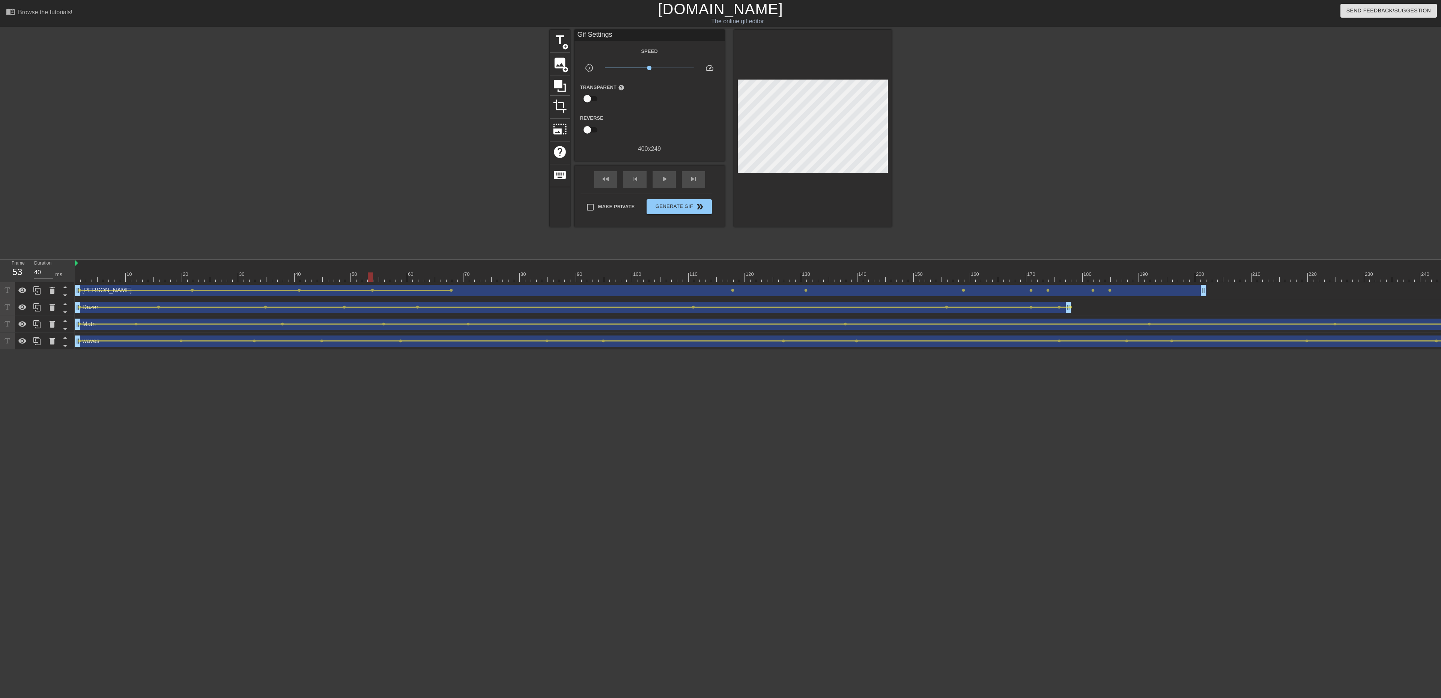
click span "lens"
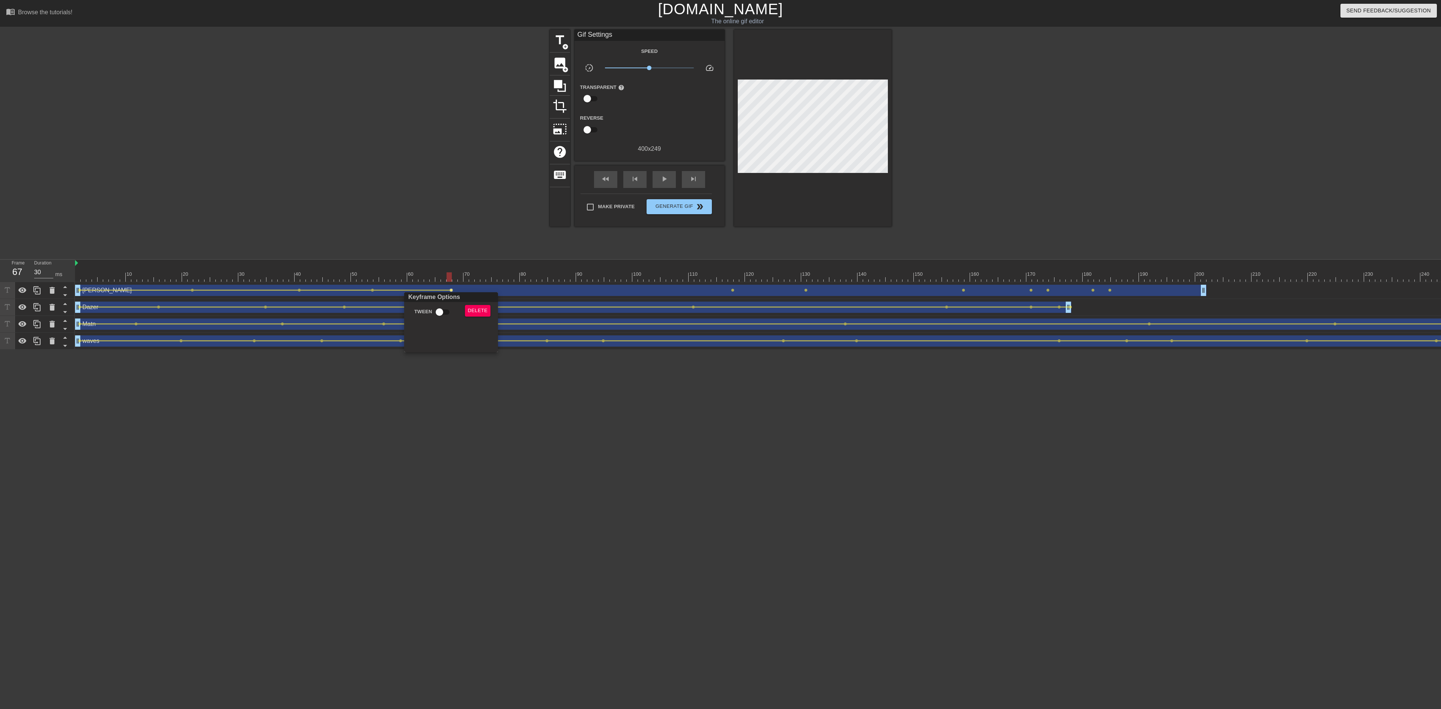
click input "Tween"
click div
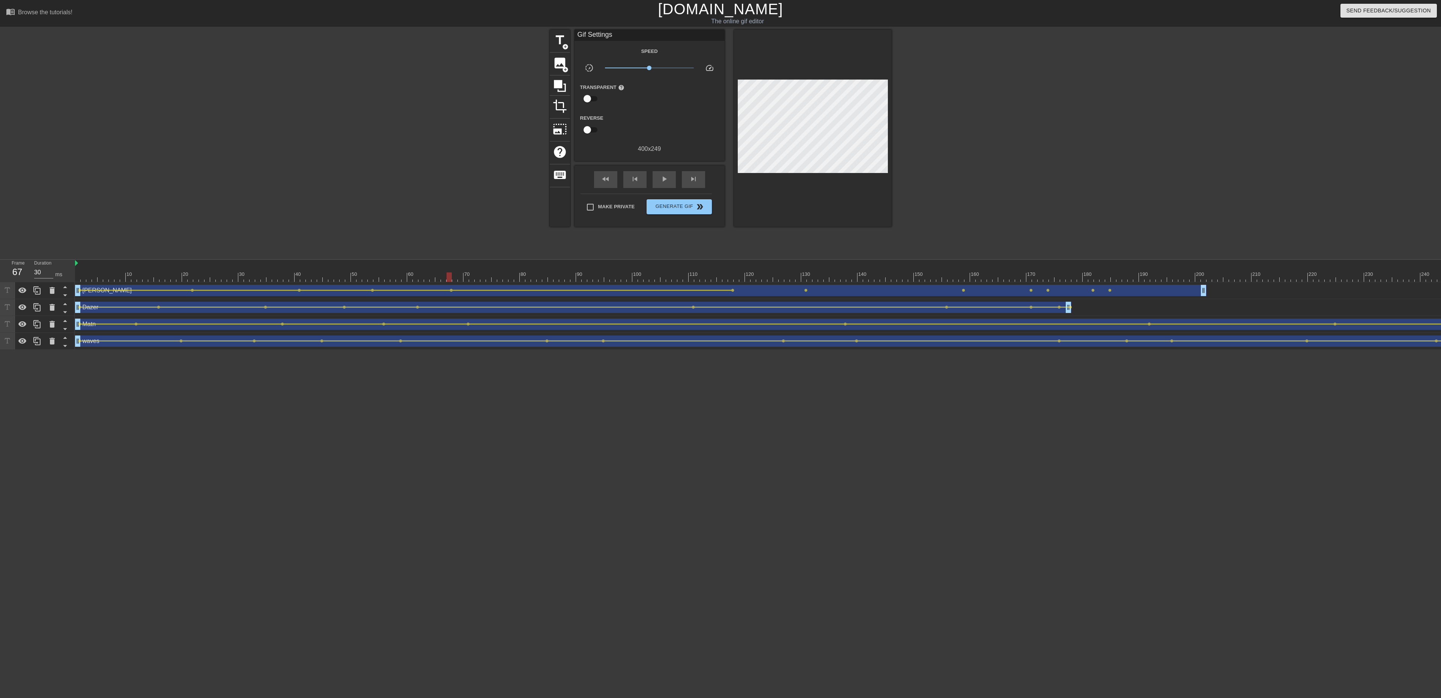
click div "Dane drag_handle drag_handle"
click span "lens"
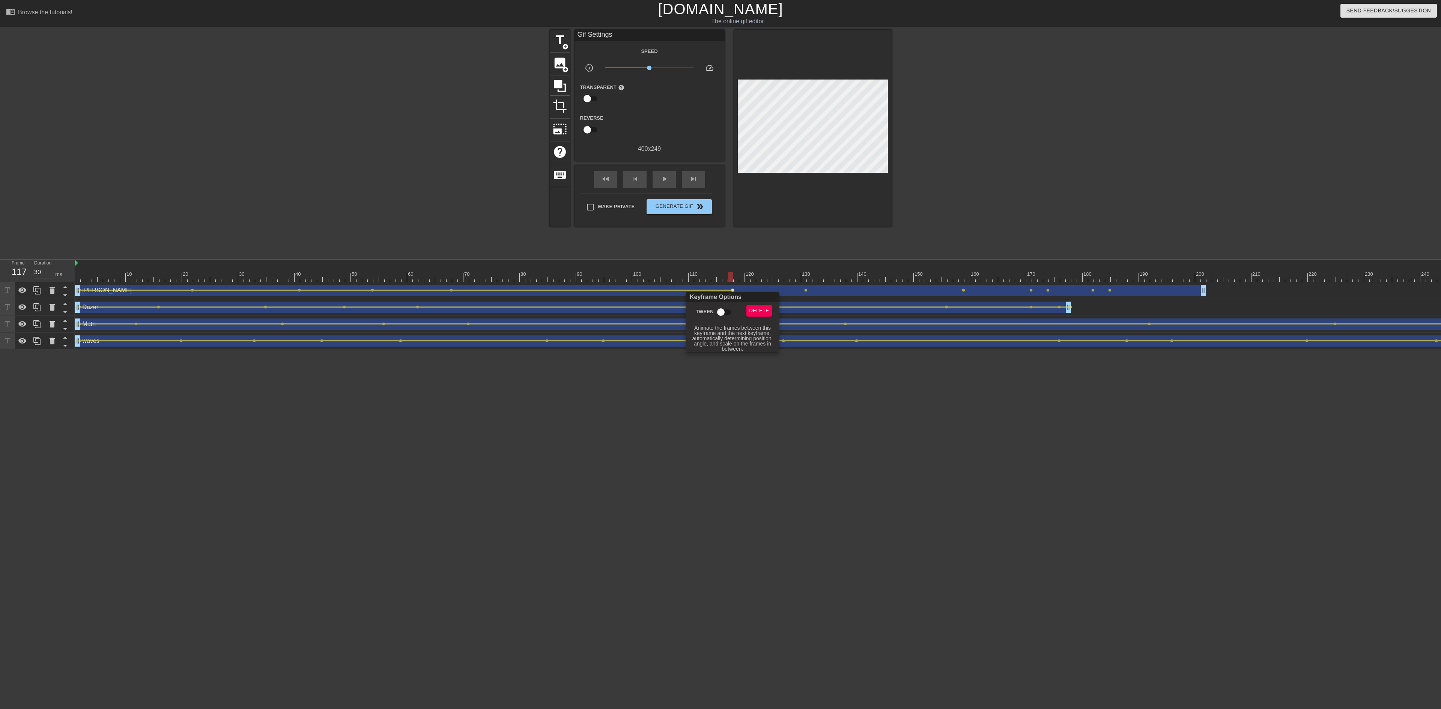
click input "Tween"
click div
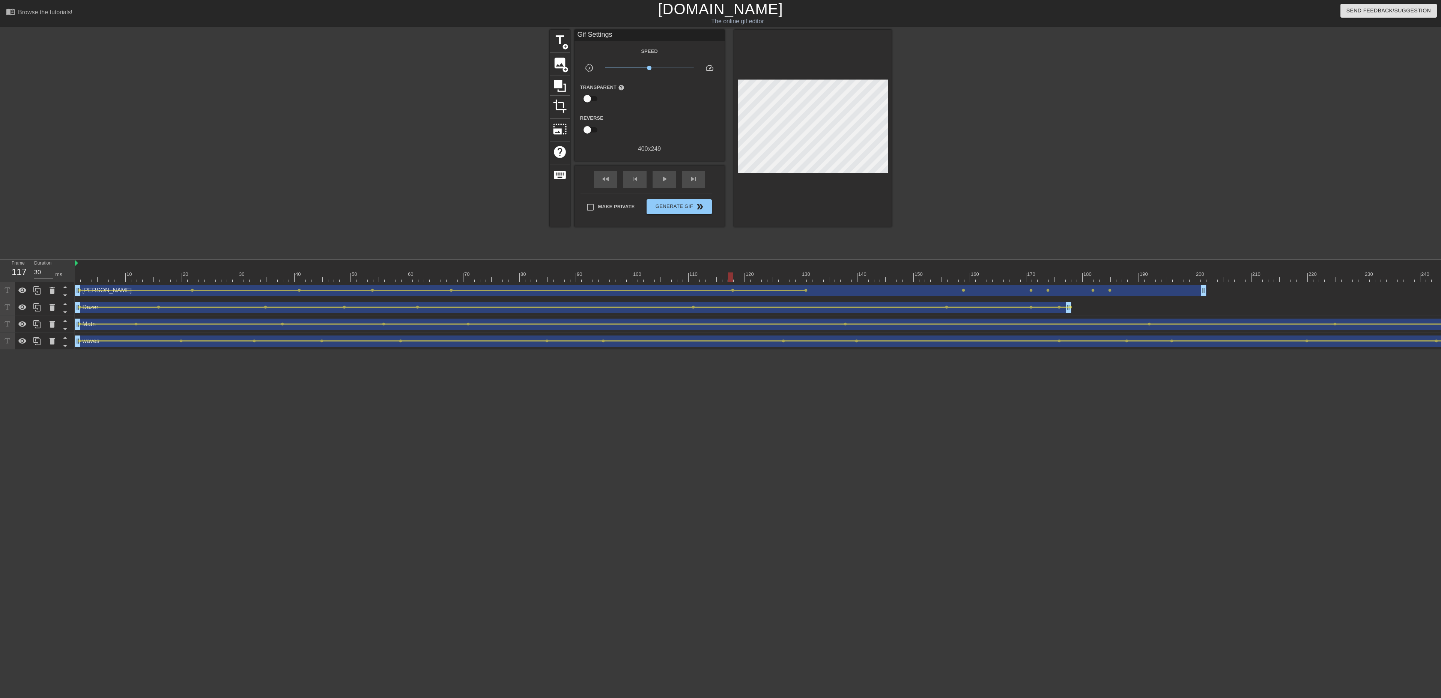
click div "Keyframe Options Tween Delete [ Hover for explanation ]"
click span "lens"
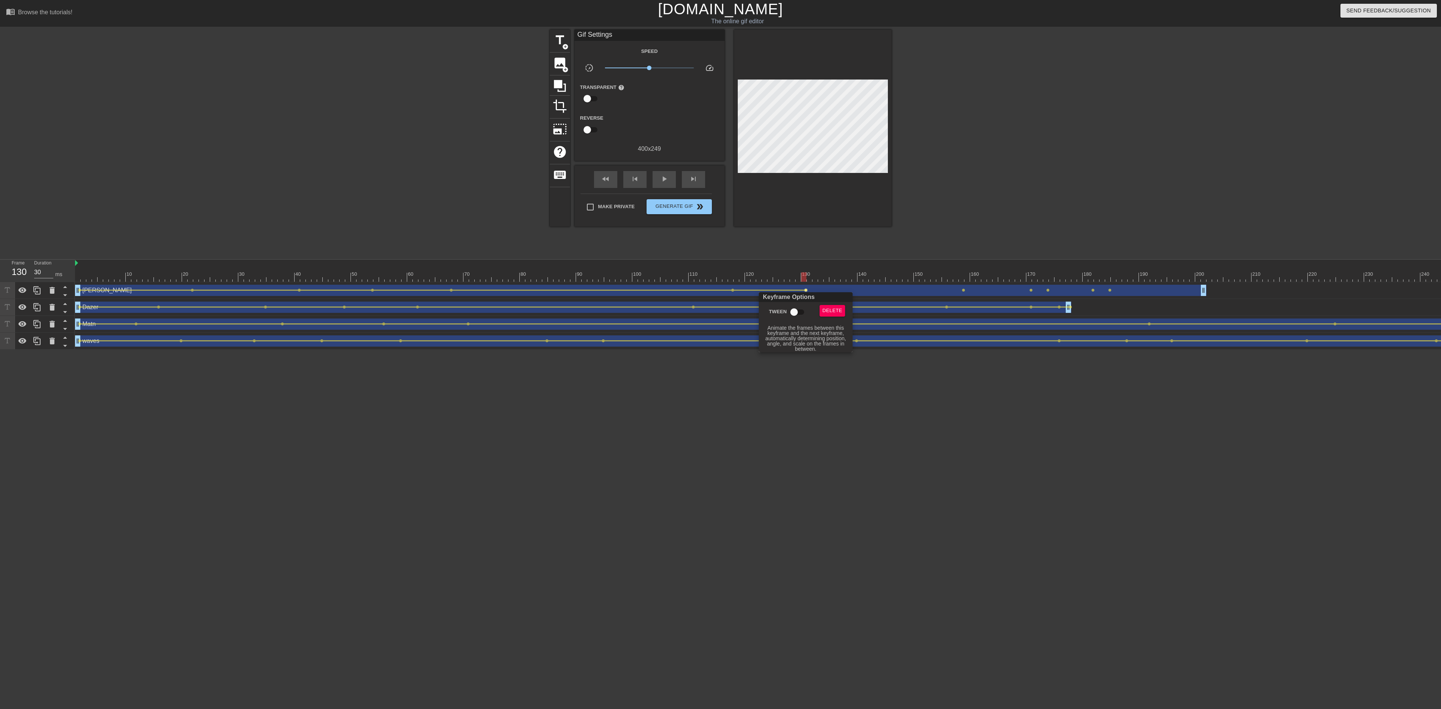
drag, startPoint x: 793, startPoint y: 309, endPoint x: 805, endPoint y: 306, distance: 12.4
click input "Tween"
click div
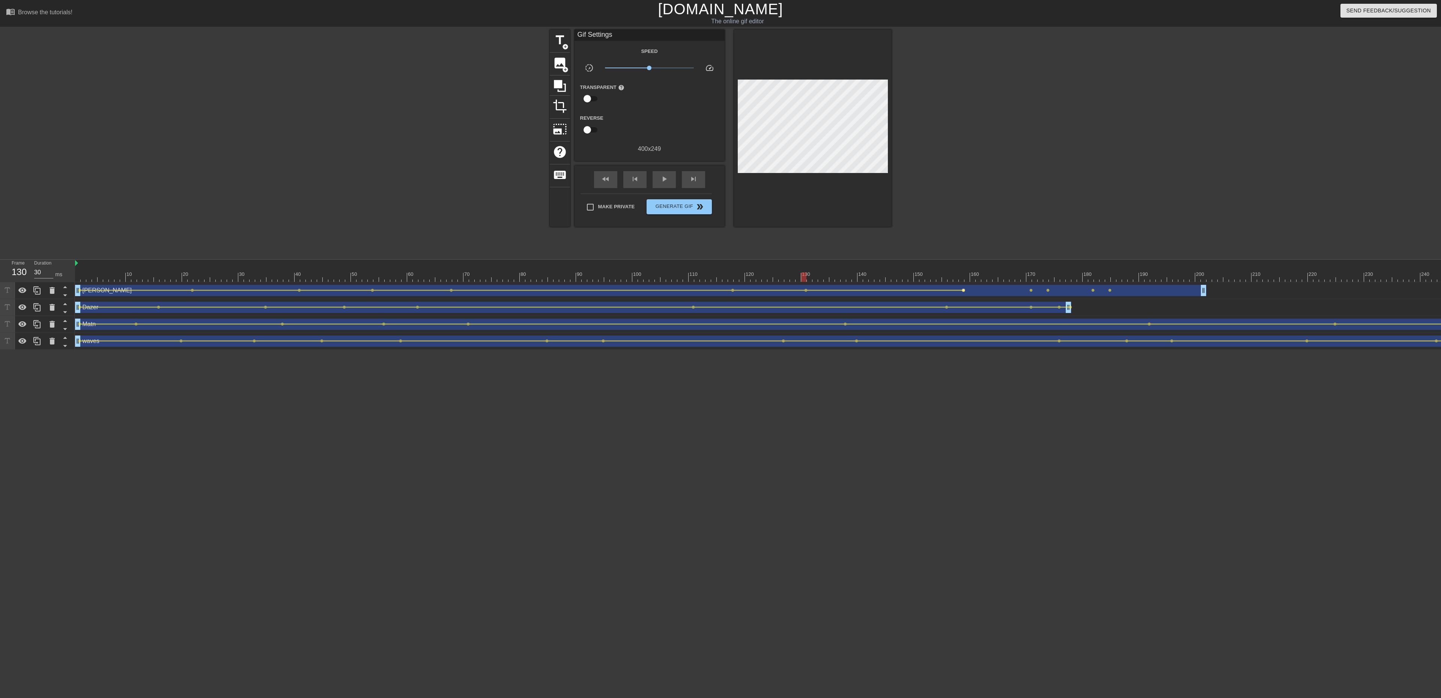
click span "lens"
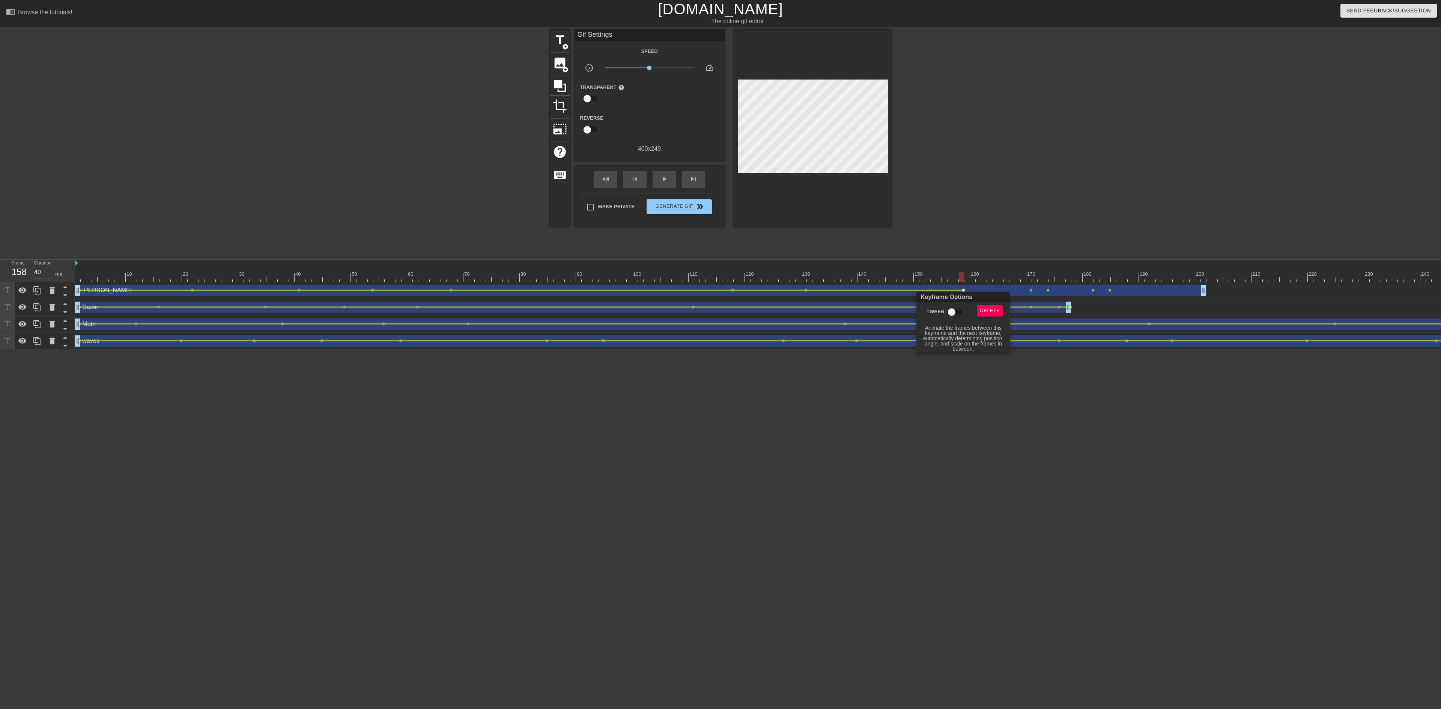
click input "Tween"
click div
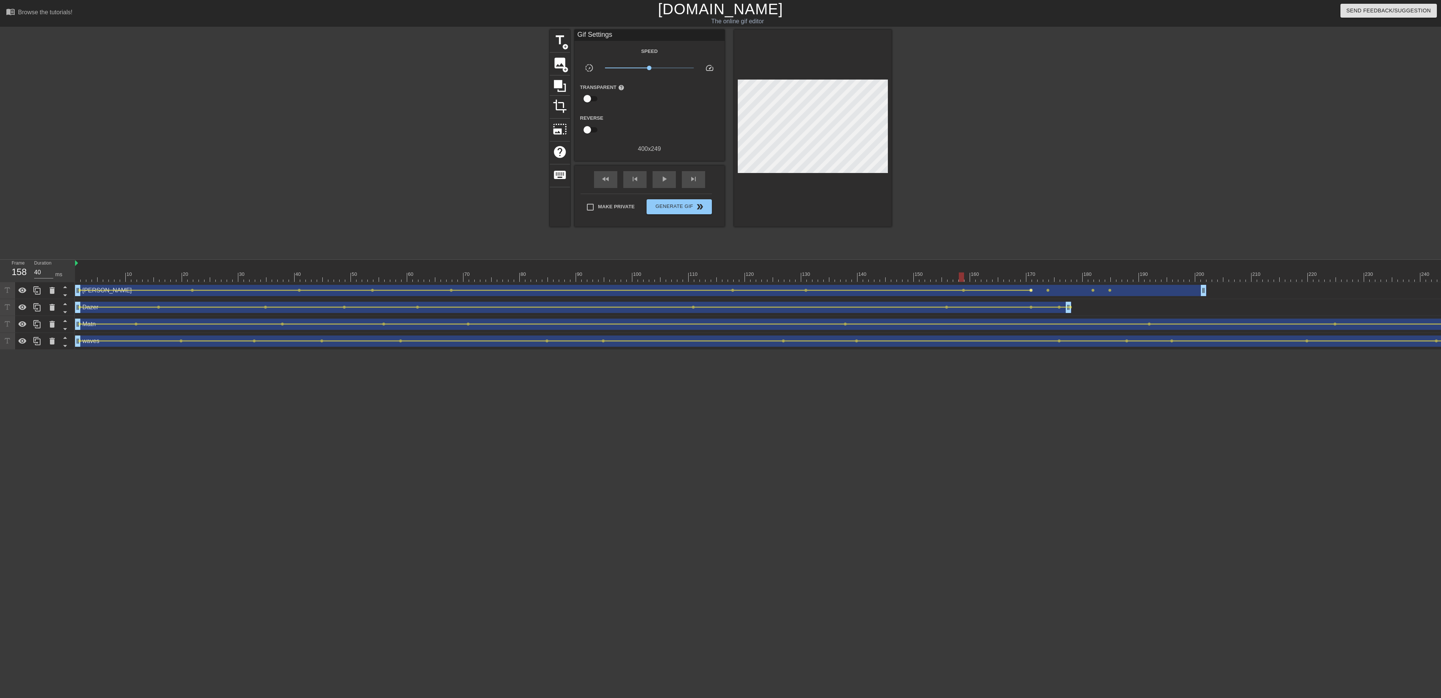
click span "lens"
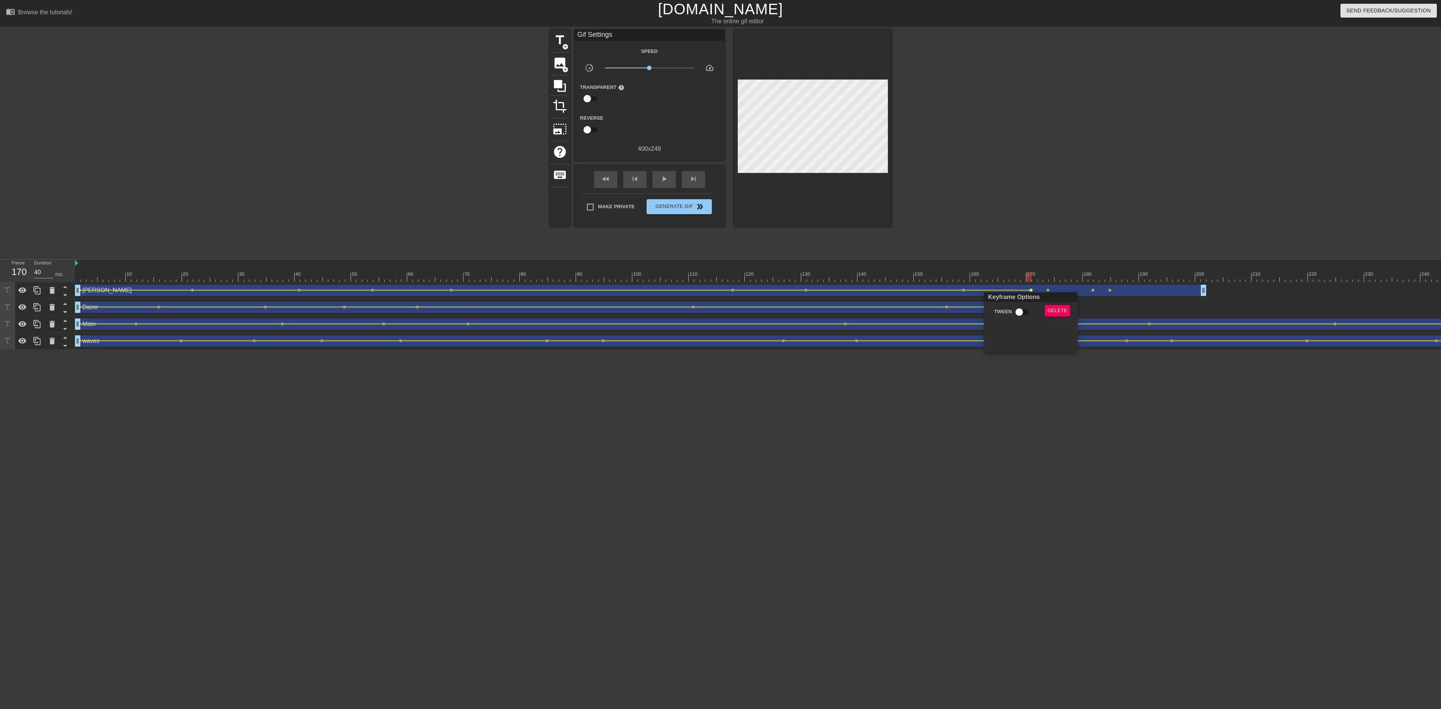
click input "Tween"
click div
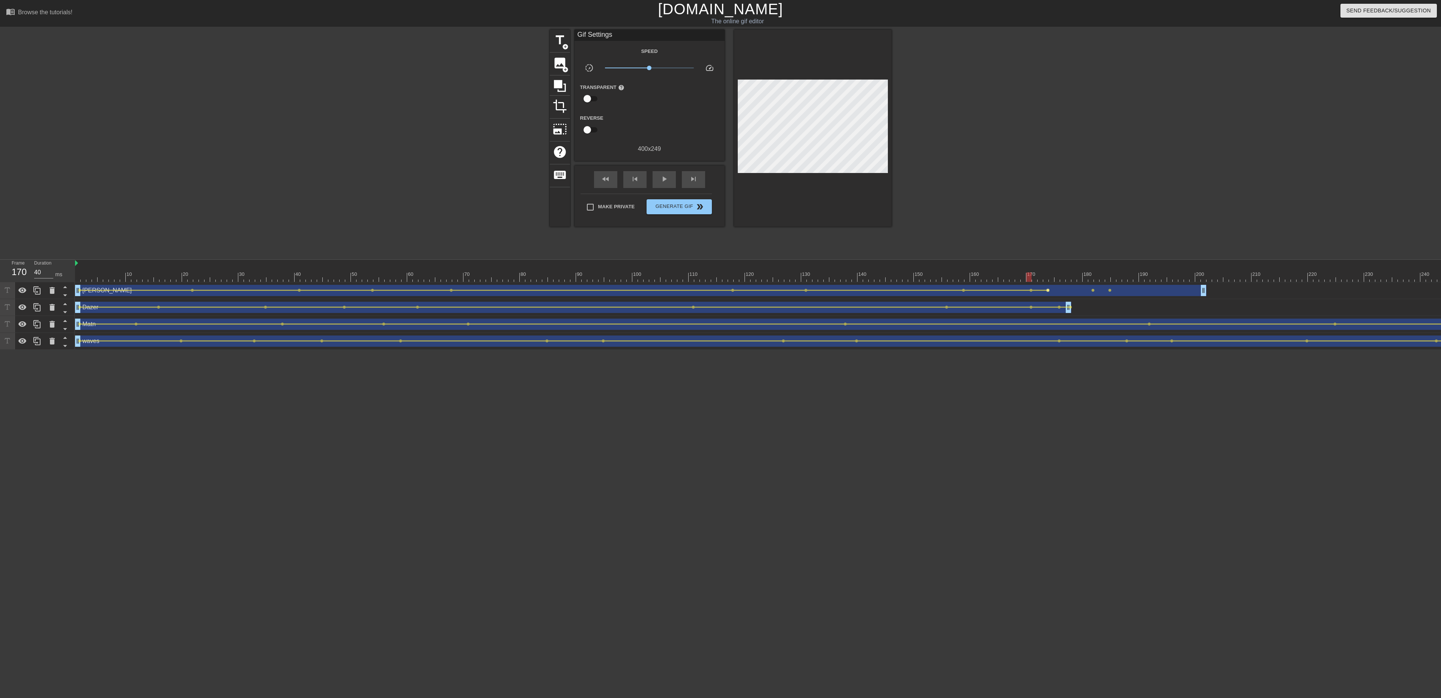
click span "lens"
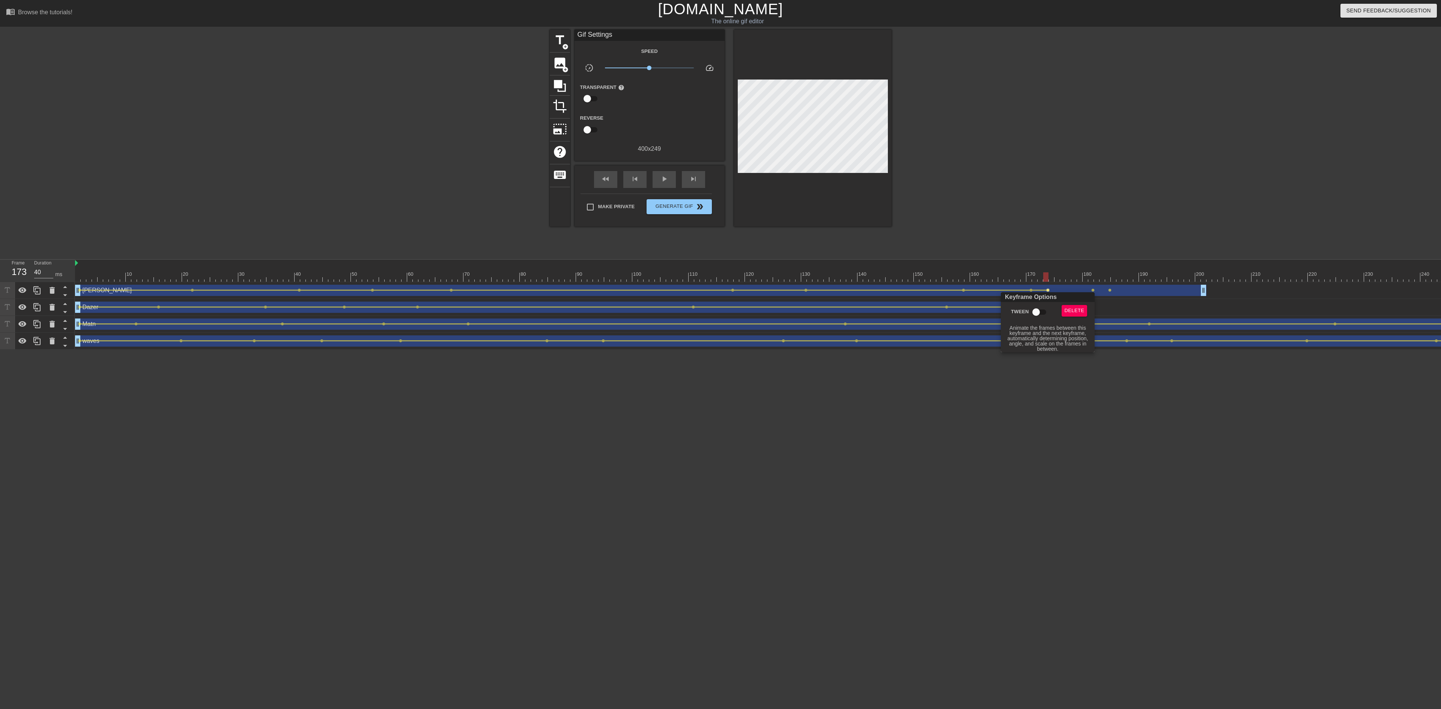
click input "Tween"
click div
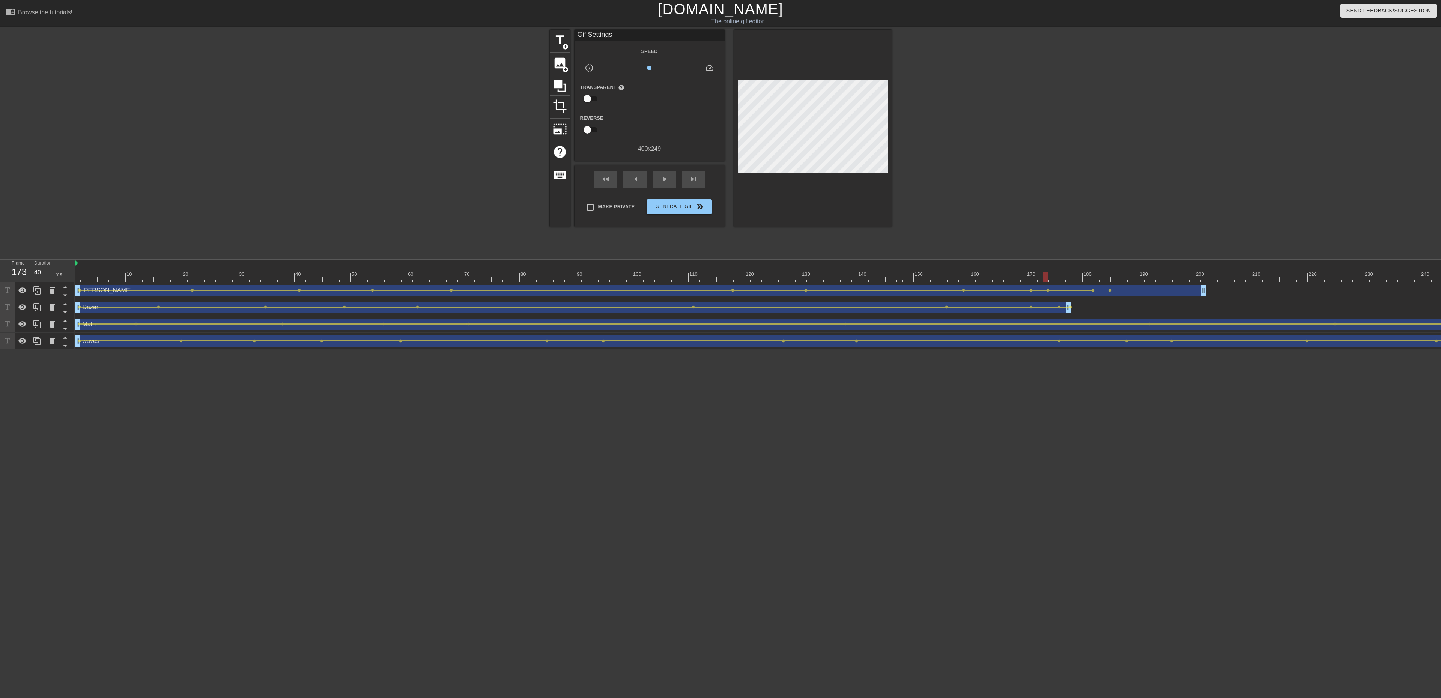
click span "lens"
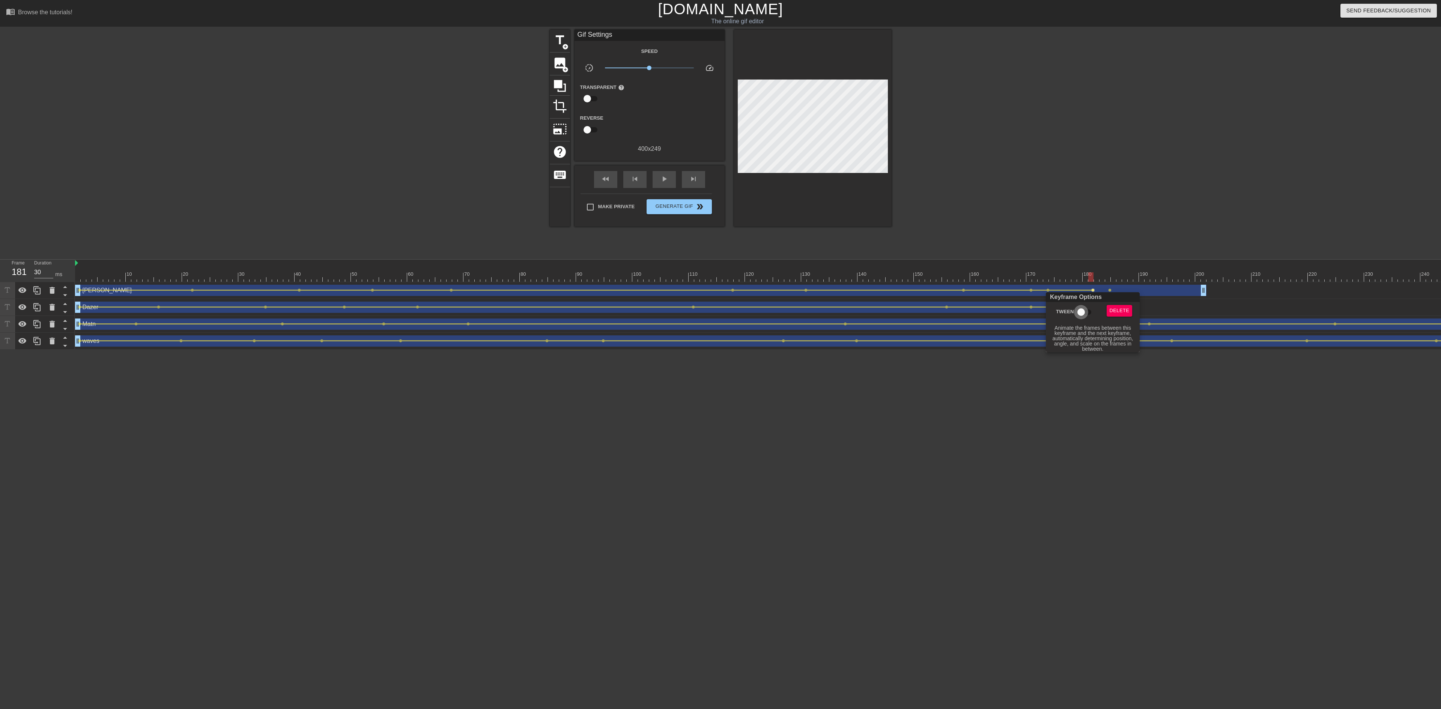
click input "Tween"
click div
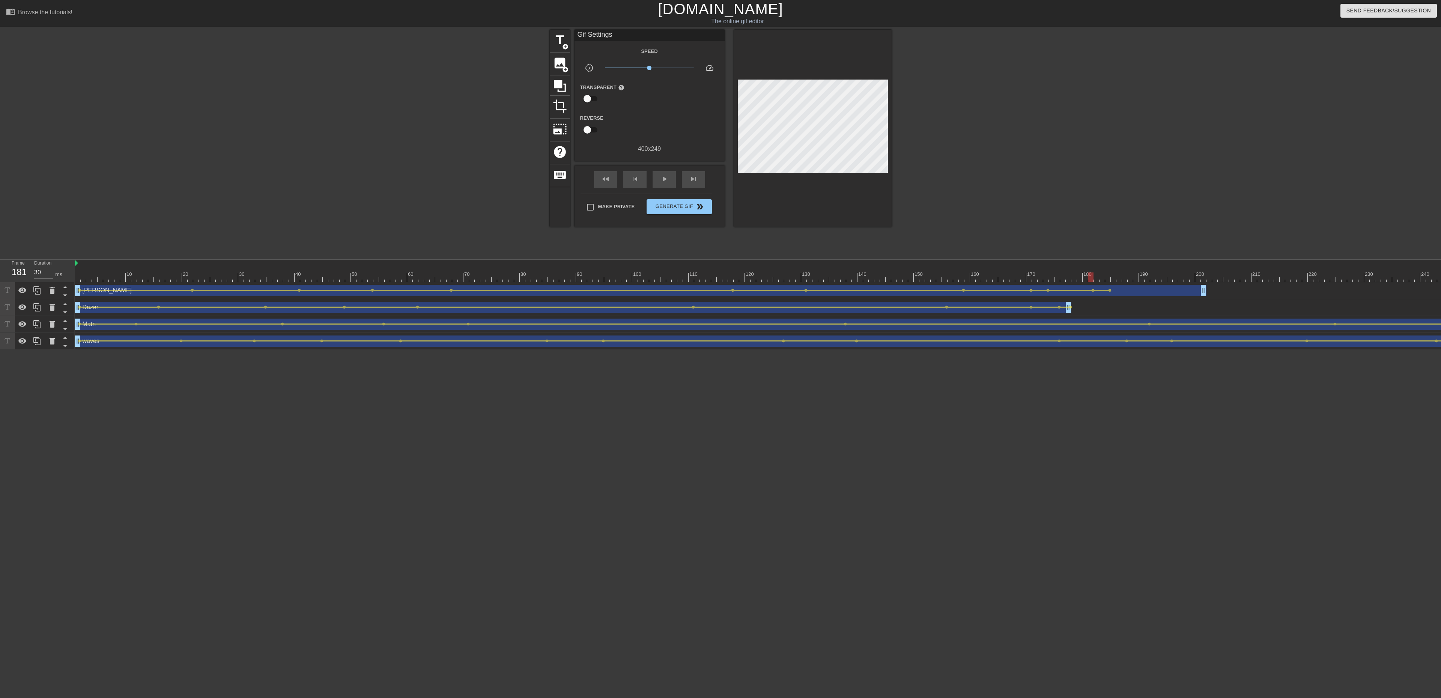
click div "Dane drag_handle drag_handle"
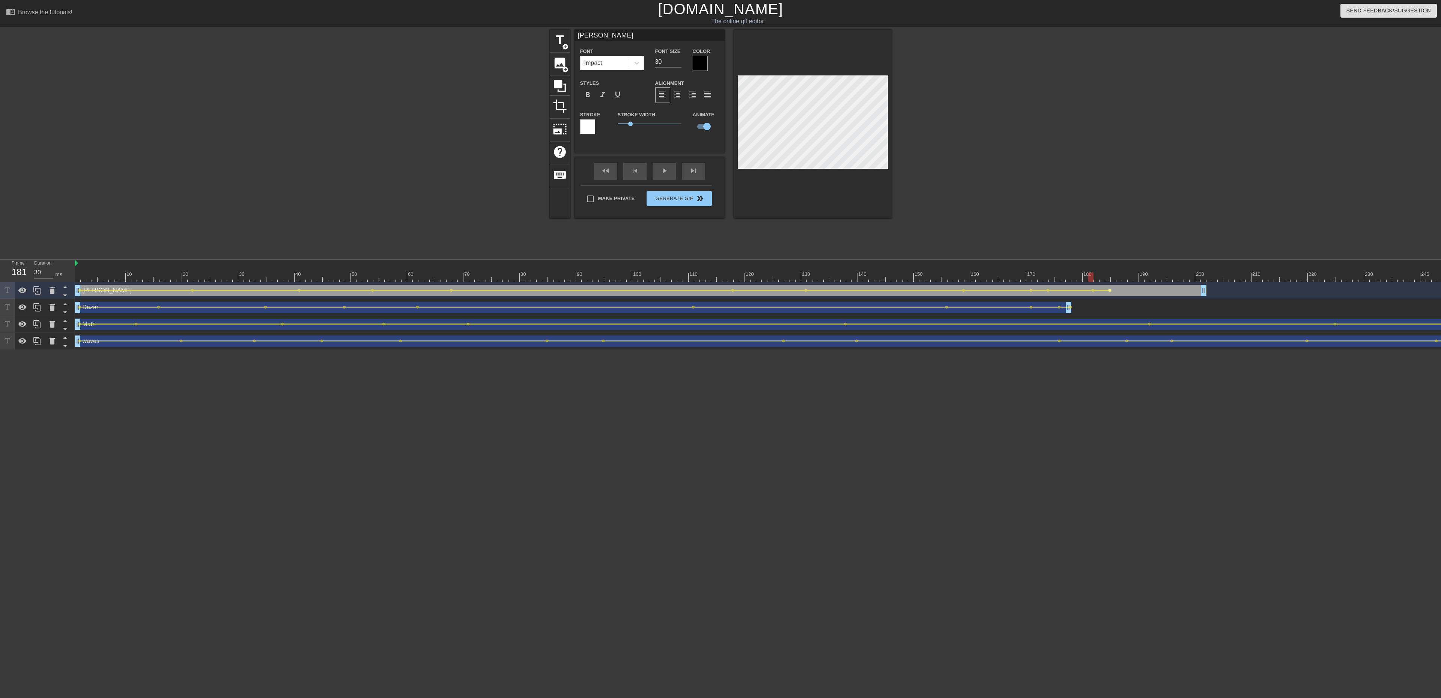
click span "lens"
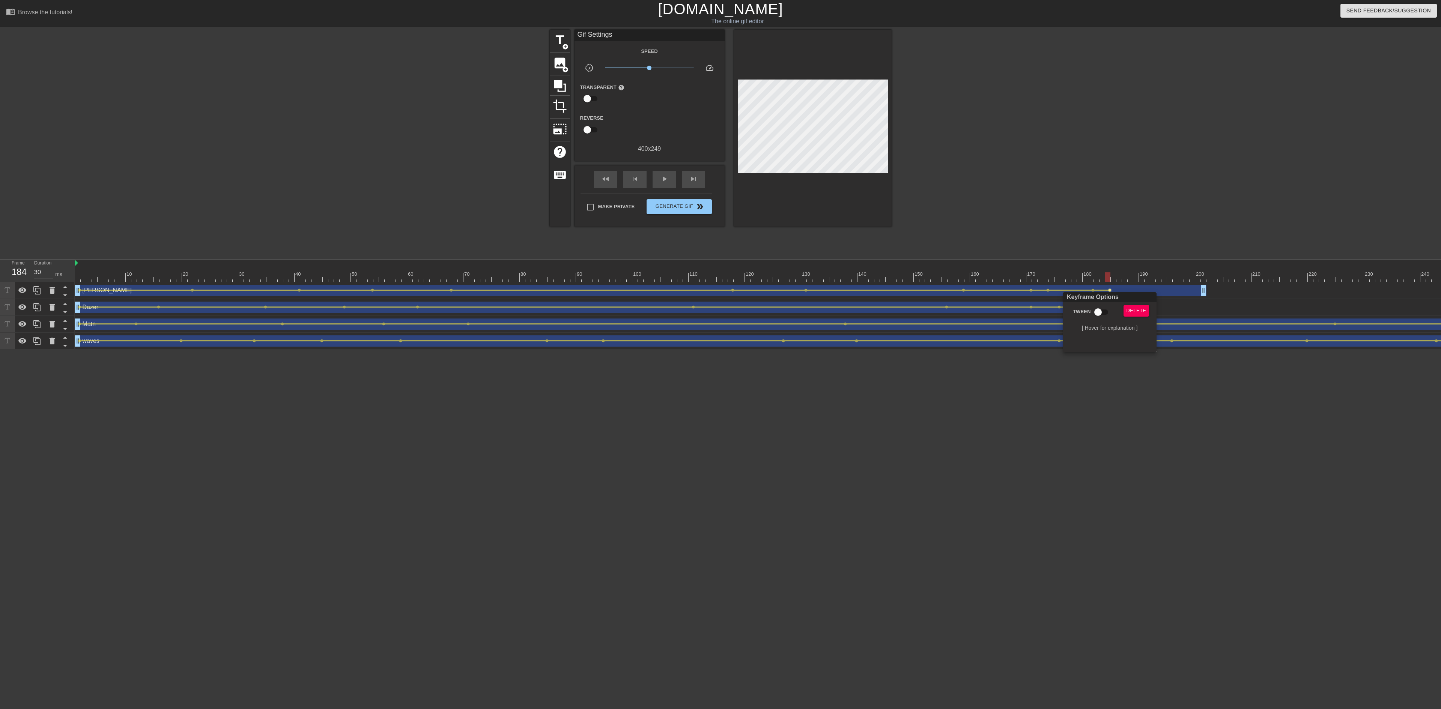
click input "Tween"
click div
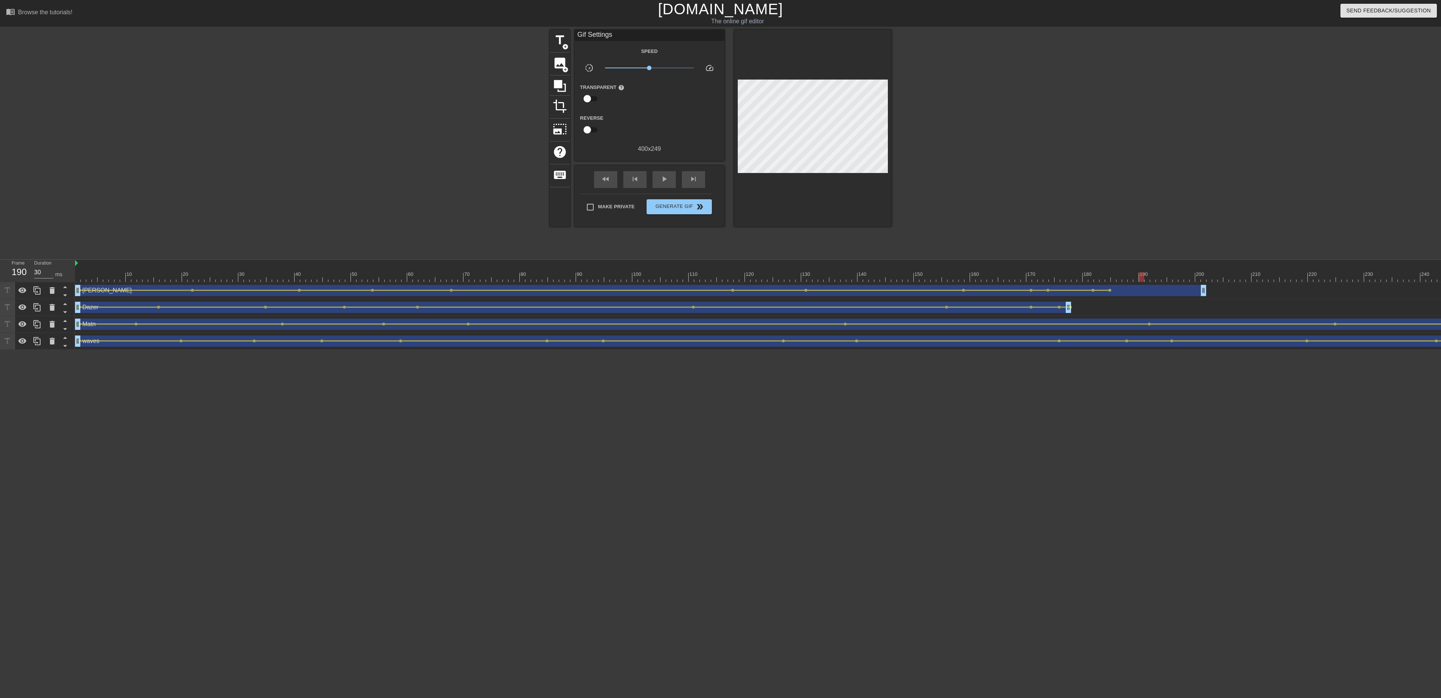
drag, startPoint x: 707, startPoint y: 272, endPoint x: 1139, endPoint y: 279, distance: 432.3
click div "10 20 30 40 50 60 70 80 90 100 110 120 130 140 150 160"
drag, startPoint x: 1204, startPoint y: 293, endPoint x: 1111, endPoint y: 294, distance: 93.8
click div "Dane drag_handle drag_handle lens lens lens lens lens lens lens lens lens lens …"
drag, startPoint x: 1108, startPoint y: 277, endPoint x: 1086, endPoint y: 276, distance: 22.5
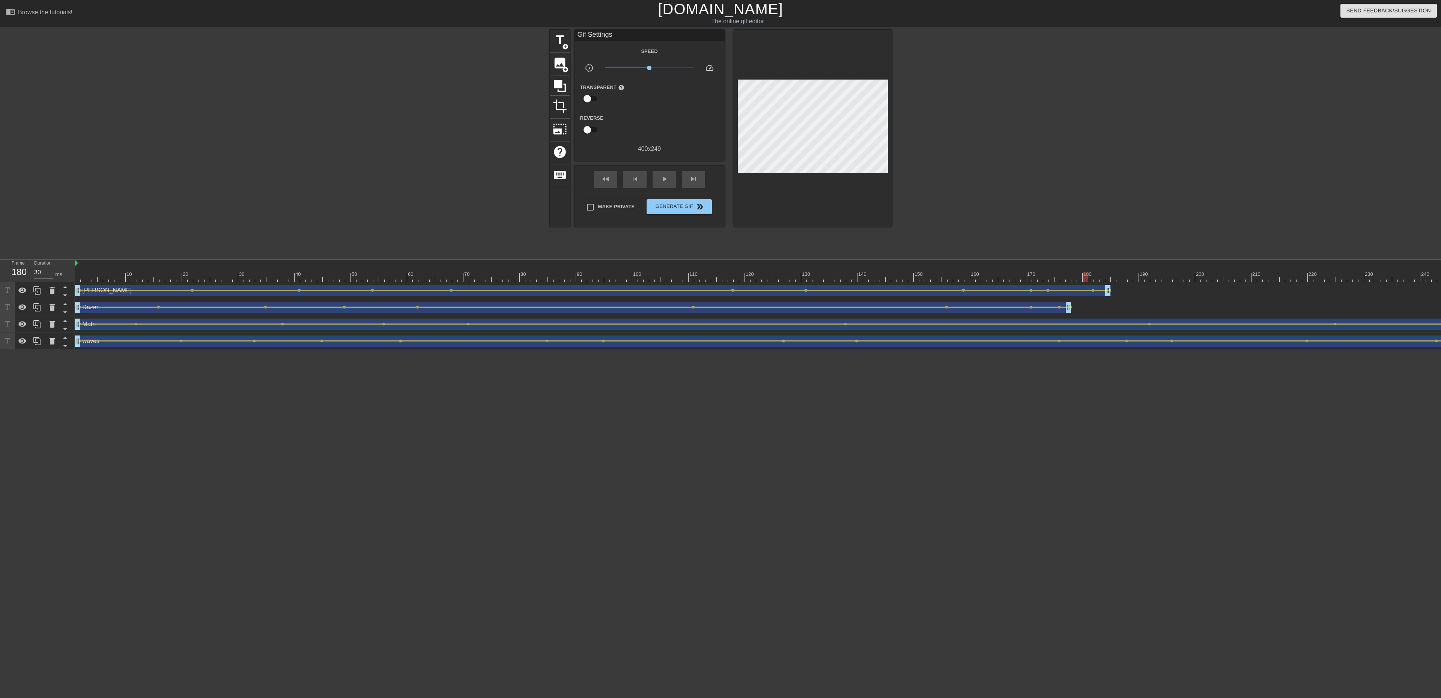
click div
drag, startPoint x: 1108, startPoint y: 291, endPoint x: 1090, endPoint y: 291, distance: 18.0
click div "Dane drag_handle drag_handle lens lens lens lens lens lens lens lens lens lens …"
drag, startPoint x: 1108, startPoint y: 287, endPoint x: 1092, endPoint y: 287, distance: 16.5
click div "play_arrow"
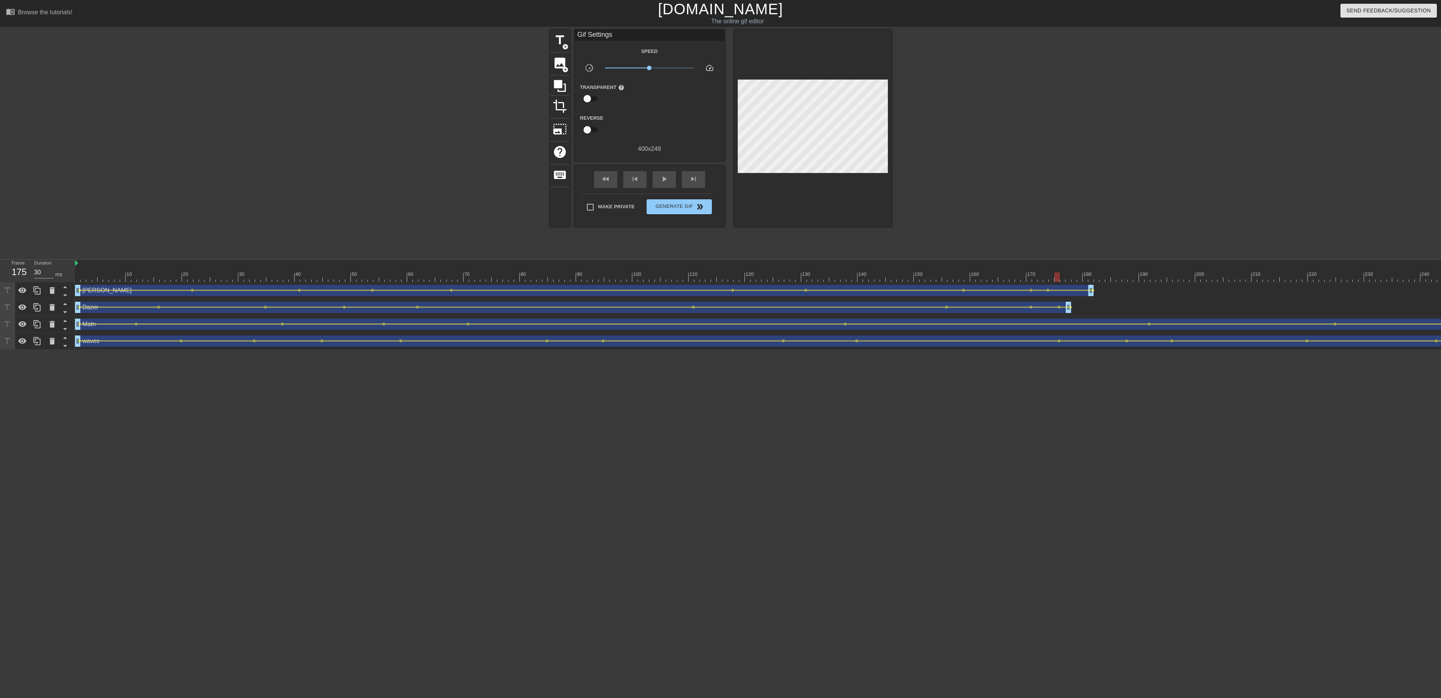
drag, startPoint x: 1081, startPoint y: 268, endPoint x: 951, endPoint y: 266, distance: 129.8
click div "10 20 30 40 50 60 70 80 90 100 110 120 130 140 150 160"
drag, startPoint x: 942, startPoint y: 269, endPoint x: 906, endPoint y: 272, distance: 36.1
click div "10 20 30 40 50 60 70 80 90 100 110 120 130 140 150 160"
click div
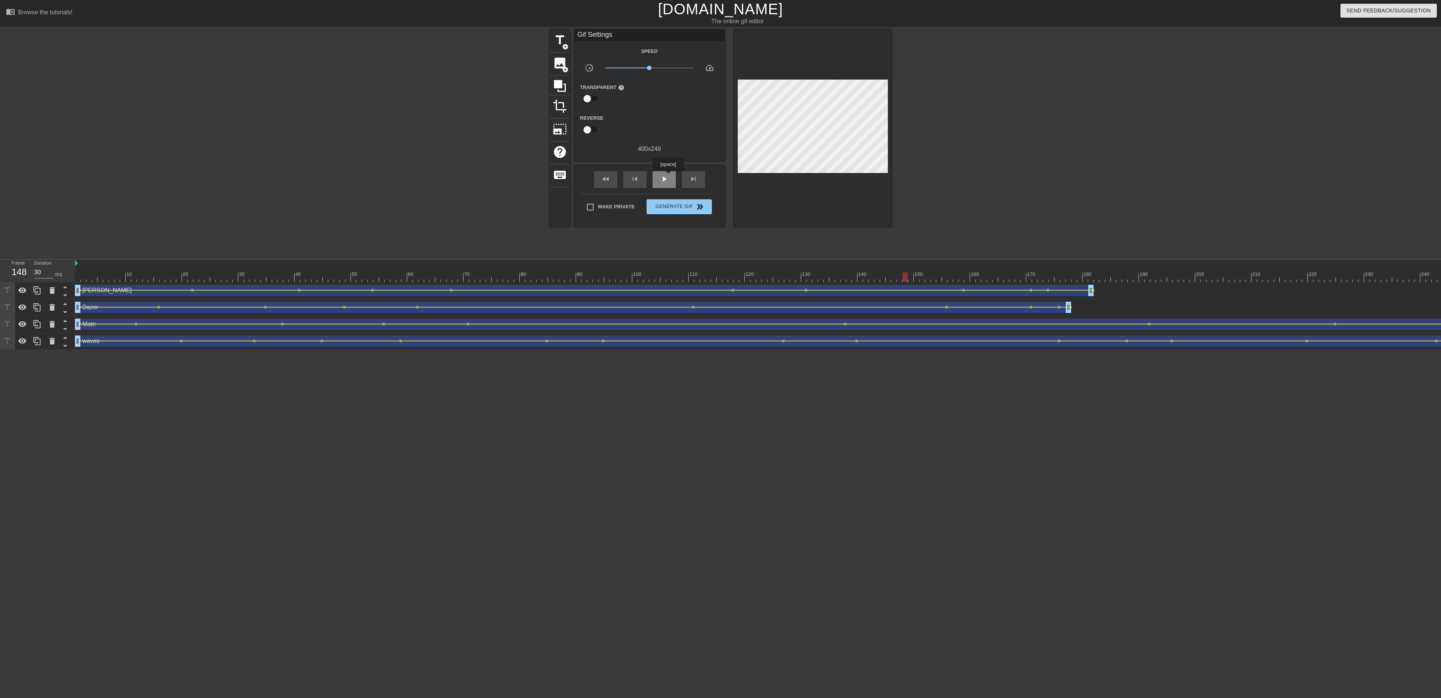
click span "play_arrow"
click span "pause"
click span "play_arrow"
drag, startPoint x: 889, startPoint y: 272, endPoint x: 676, endPoint y: 260, distance: 213.5
click div "10 20 30 40 50 60 70 80 90 100 110 120 130 140 150 160"
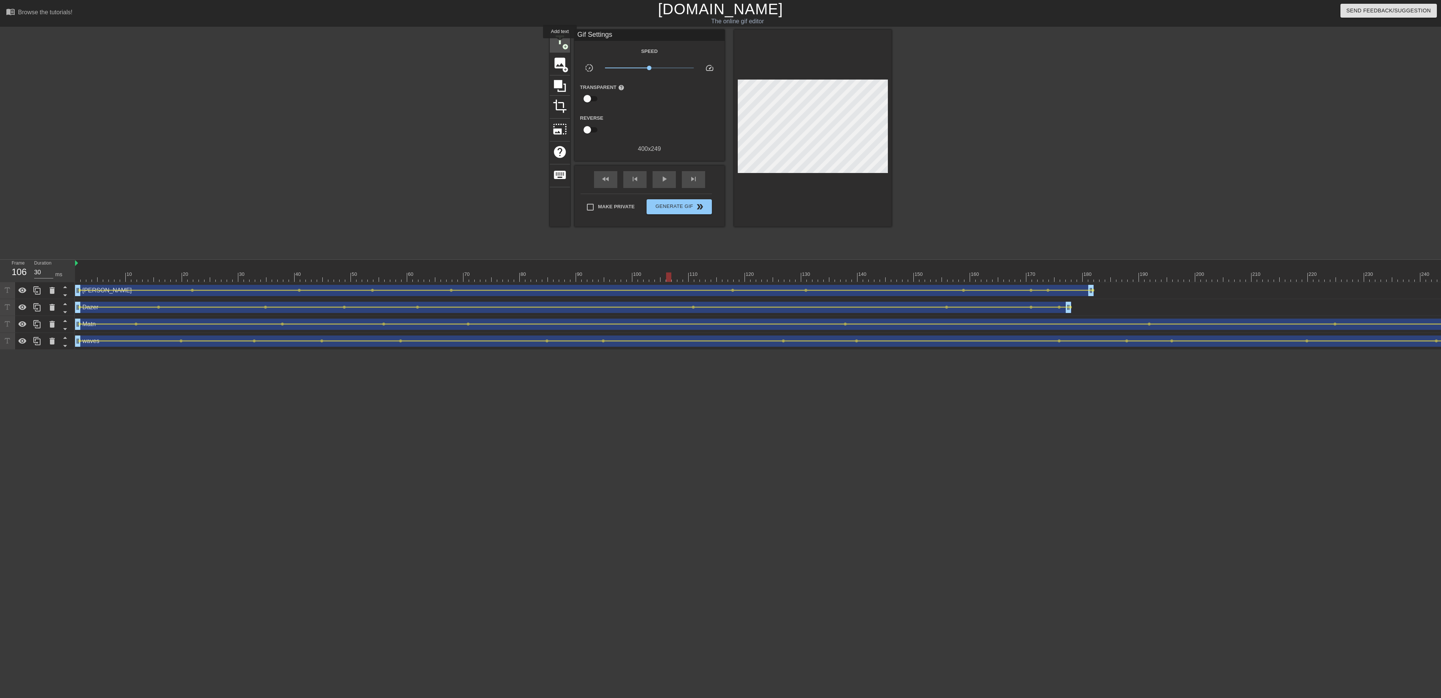
click span "title"
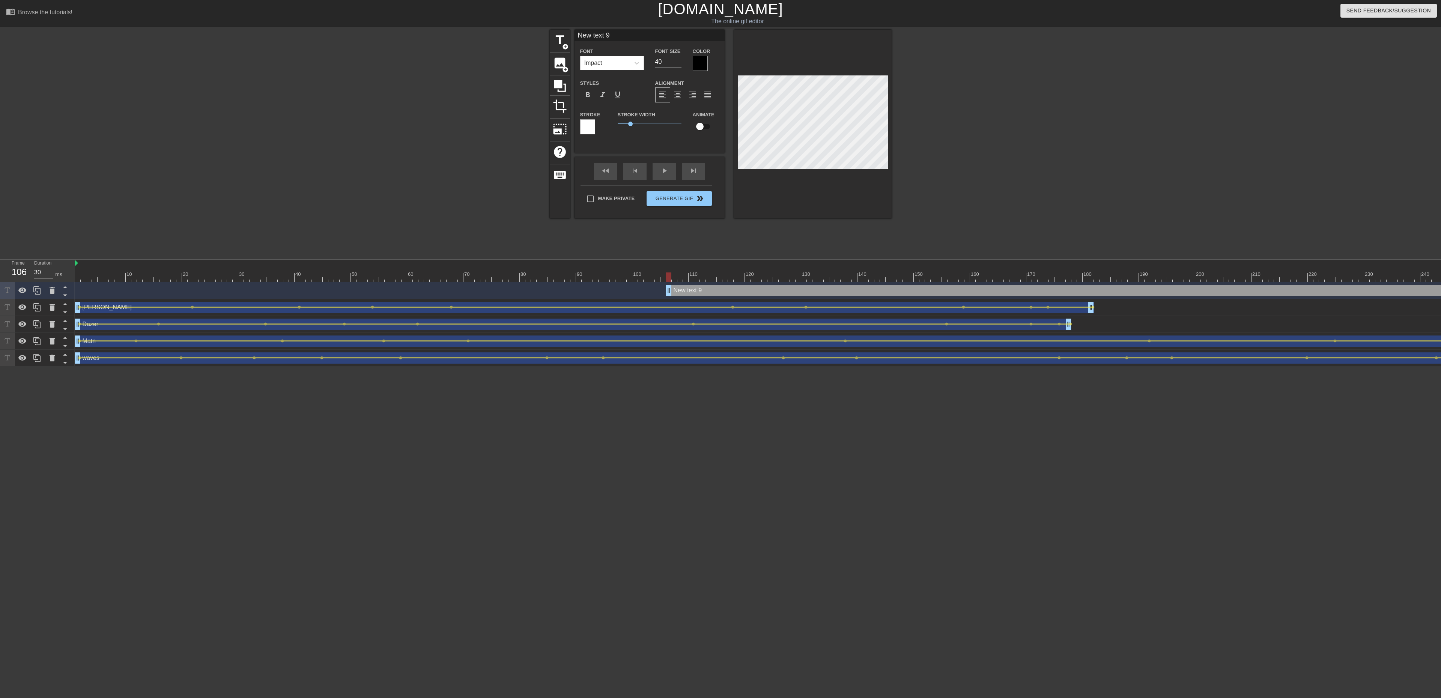
scroll to position [1, 2]
click input "39"
click input "38"
click input "37"
click input "36"
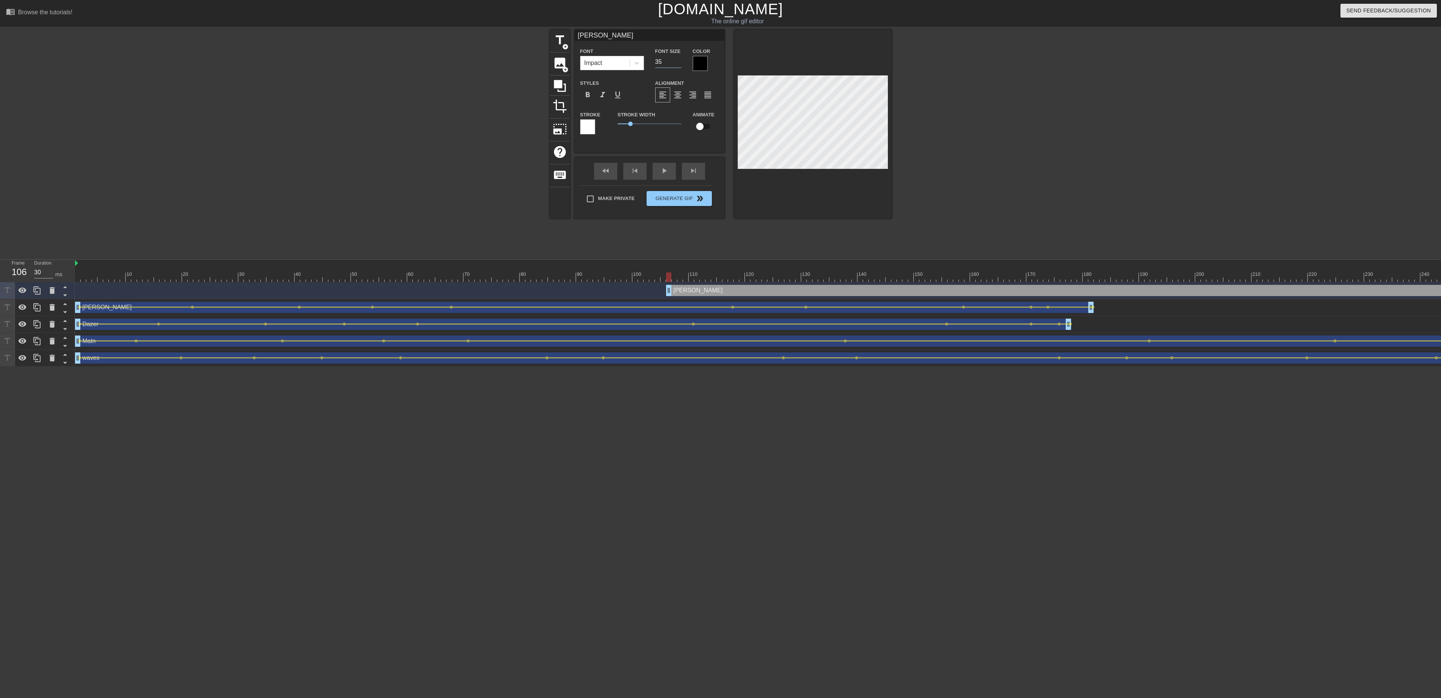
click input "35"
click input "34"
click input "33"
click input "32"
click input "31"
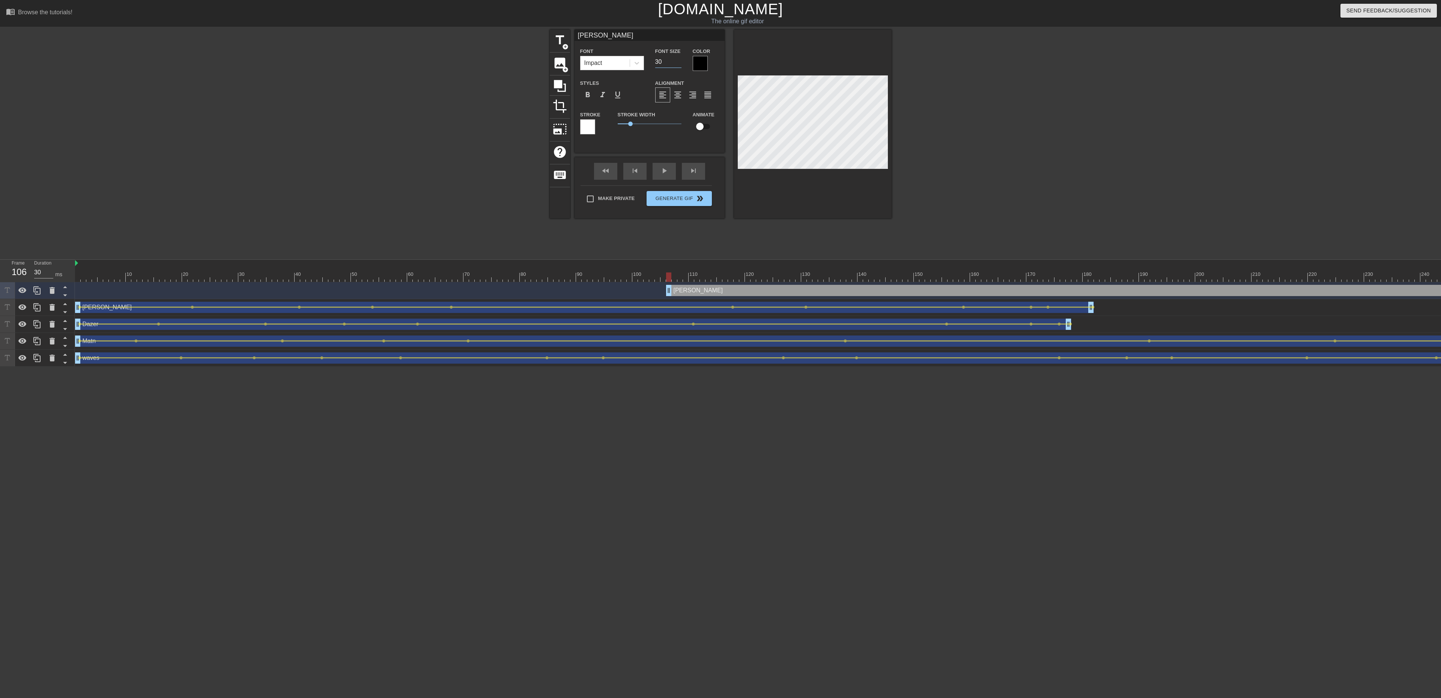
click input "30"
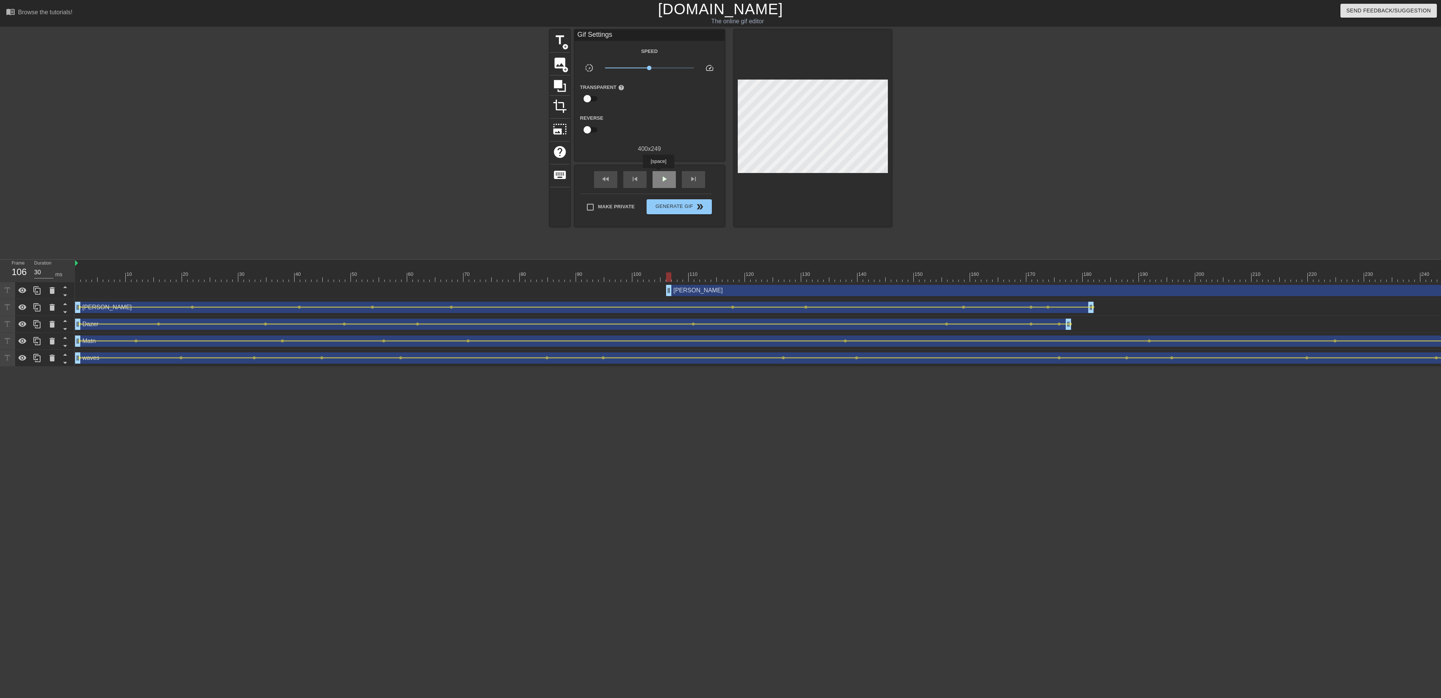
click div "play_arrow"
click div "pause"
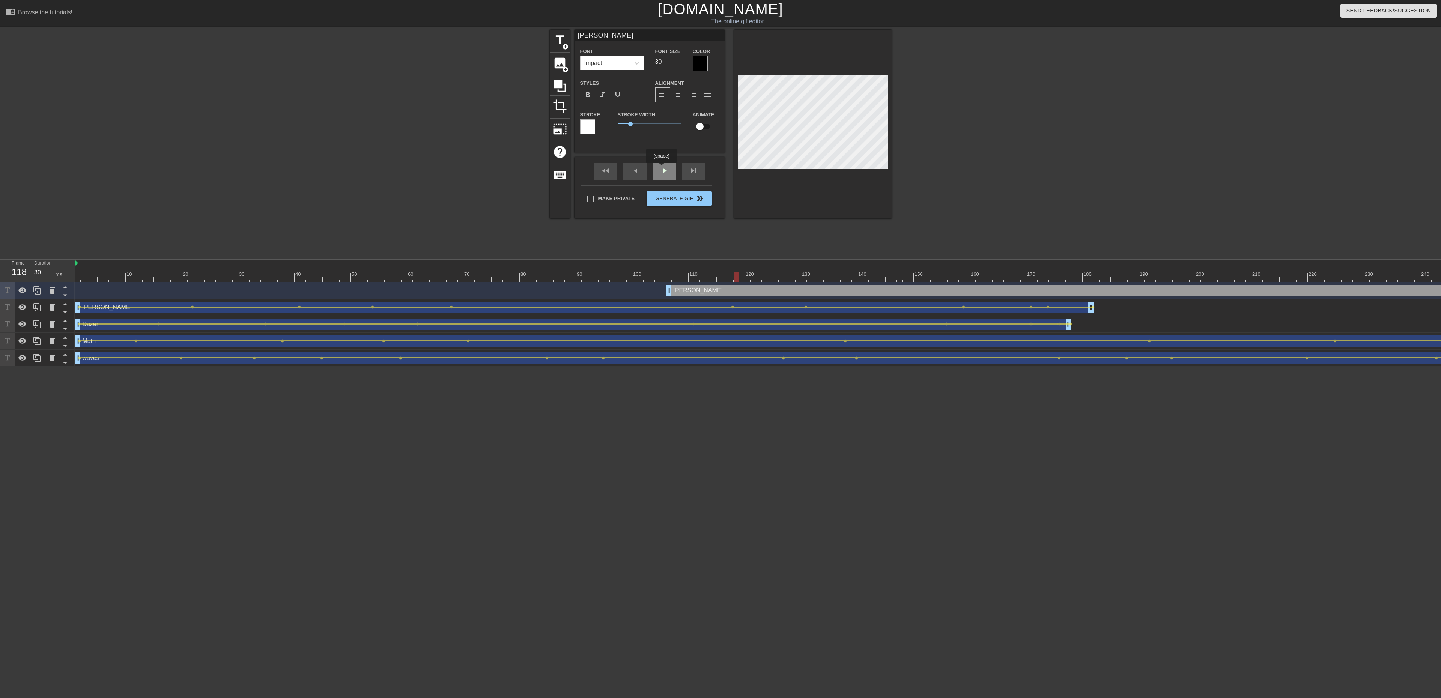
click div "fast_rewind skip_previous play_arrow skip_next"
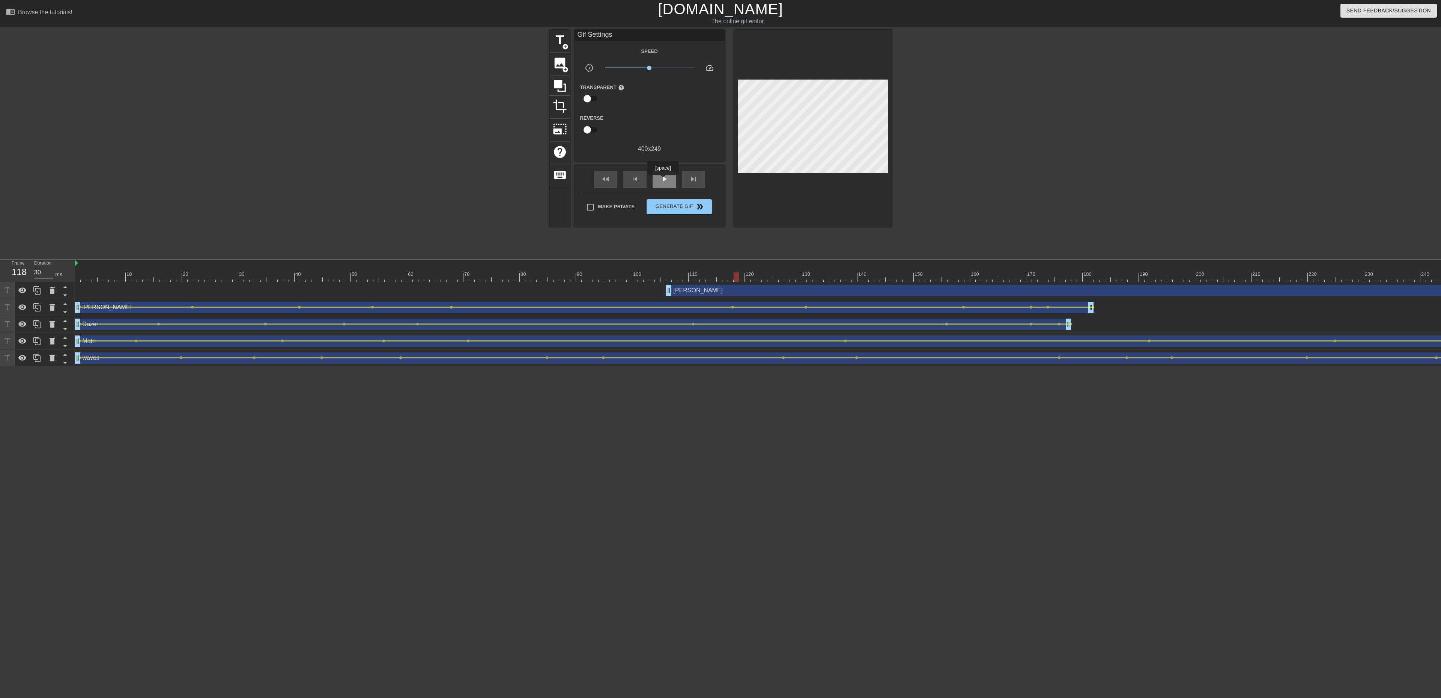
click span "play_arrow"
click span "pause"
click span "play_arrow"
click span "pause"
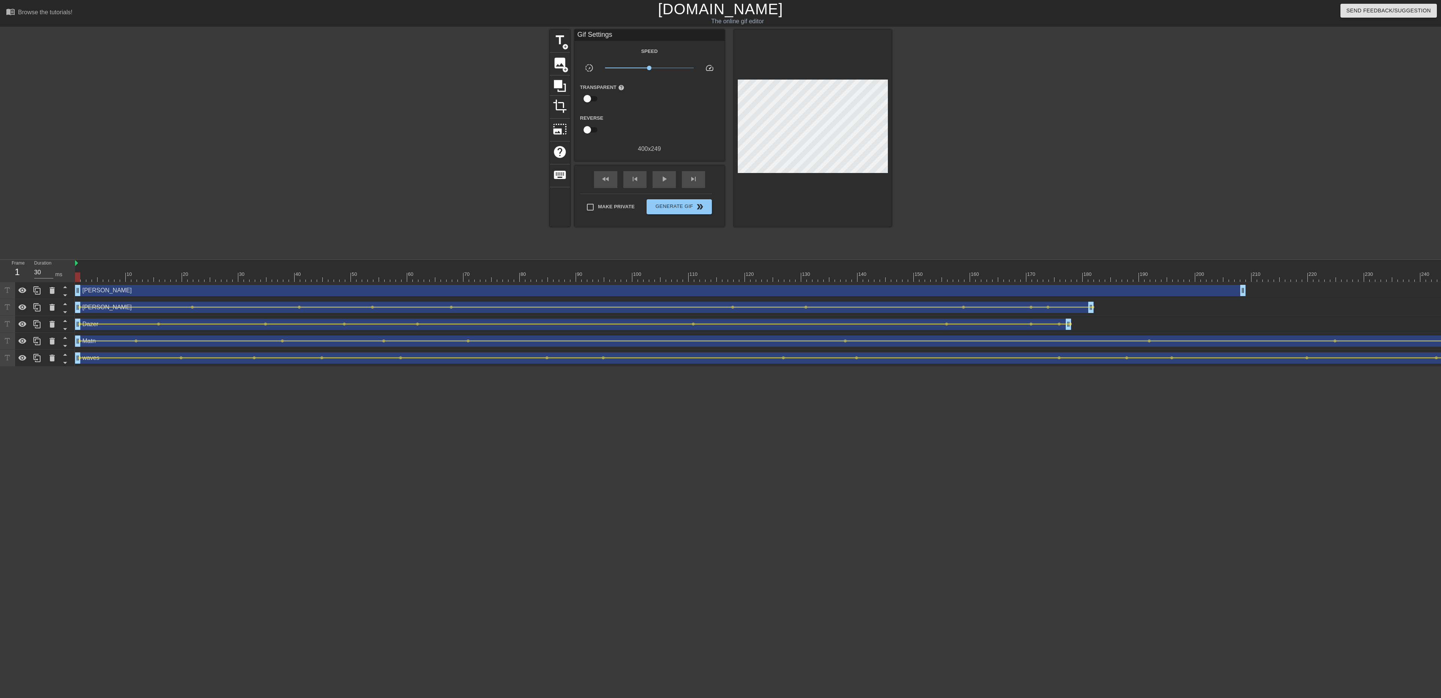
drag, startPoint x: 738, startPoint y: 287, endPoint x: 116, endPoint y: 290, distance: 622.1
click div "[PERSON_NAME] drag_handle drag_handle"
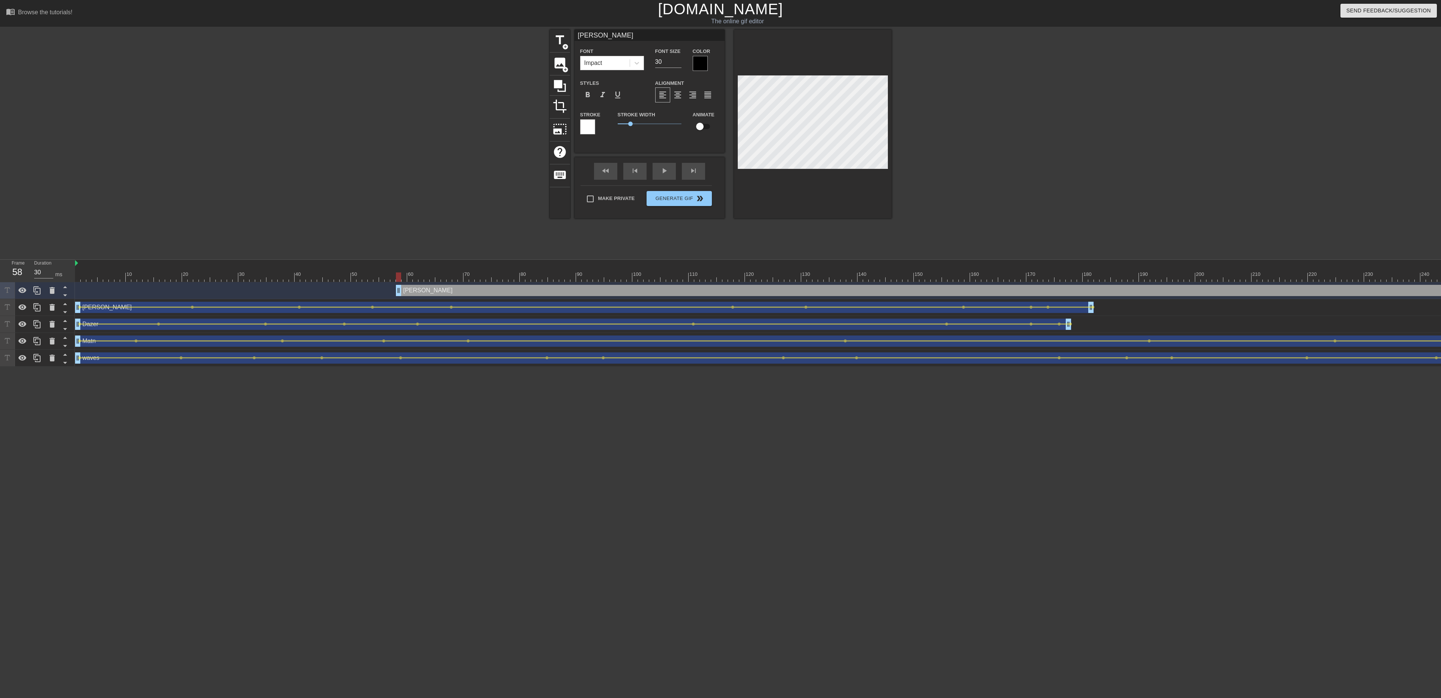
drag, startPoint x: 413, startPoint y: 290, endPoint x: 810, endPoint y: 251, distance: 398.9
click div "10 20 30 40 50 60 70 80 90 100 110 120 130 140 150 160"
drag, startPoint x: 620, startPoint y: 276, endPoint x: 32, endPoint y: 257, distance: 587.9
click div "menu_book Browse the tutorials! [DOMAIN_NAME] The online gif editor Send Feedba…"
drag, startPoint x: 558, startPoint y: 293, endPoint x: 473, endPoint y: 276, distance: 87.3
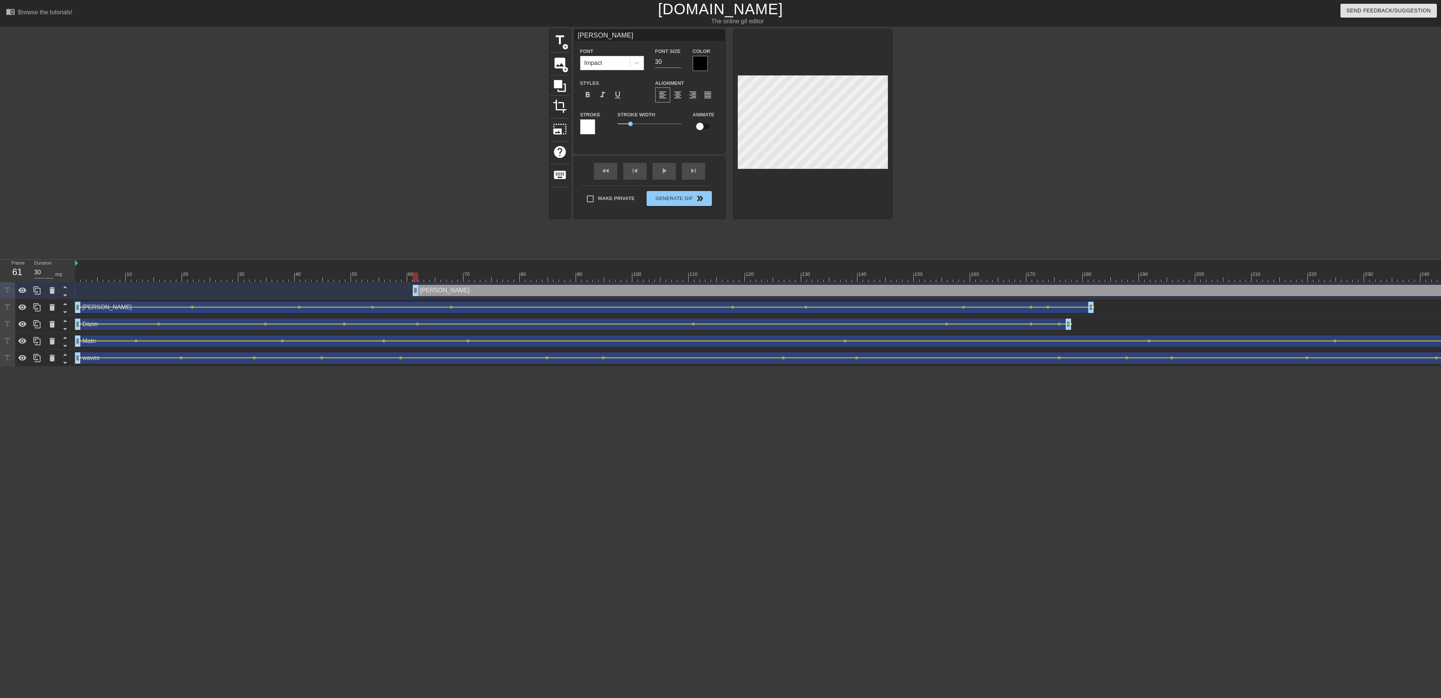
click div "10 20 30 40 50 60 70 80 90 100 110 120 130 140 150 160"
click input "checkbox"
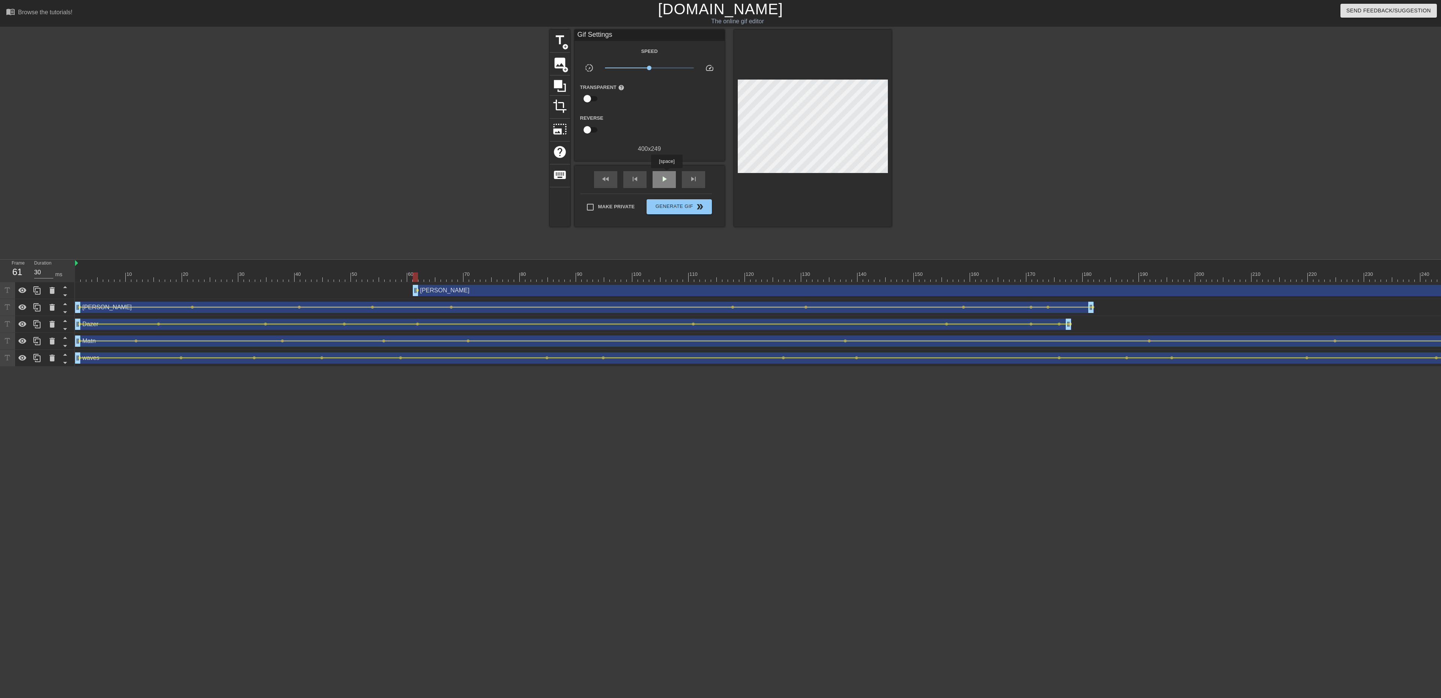
click div "play_arrow"
click span "pause"
click span "play_arrow"
click span "pause"
click span "play_arrow"
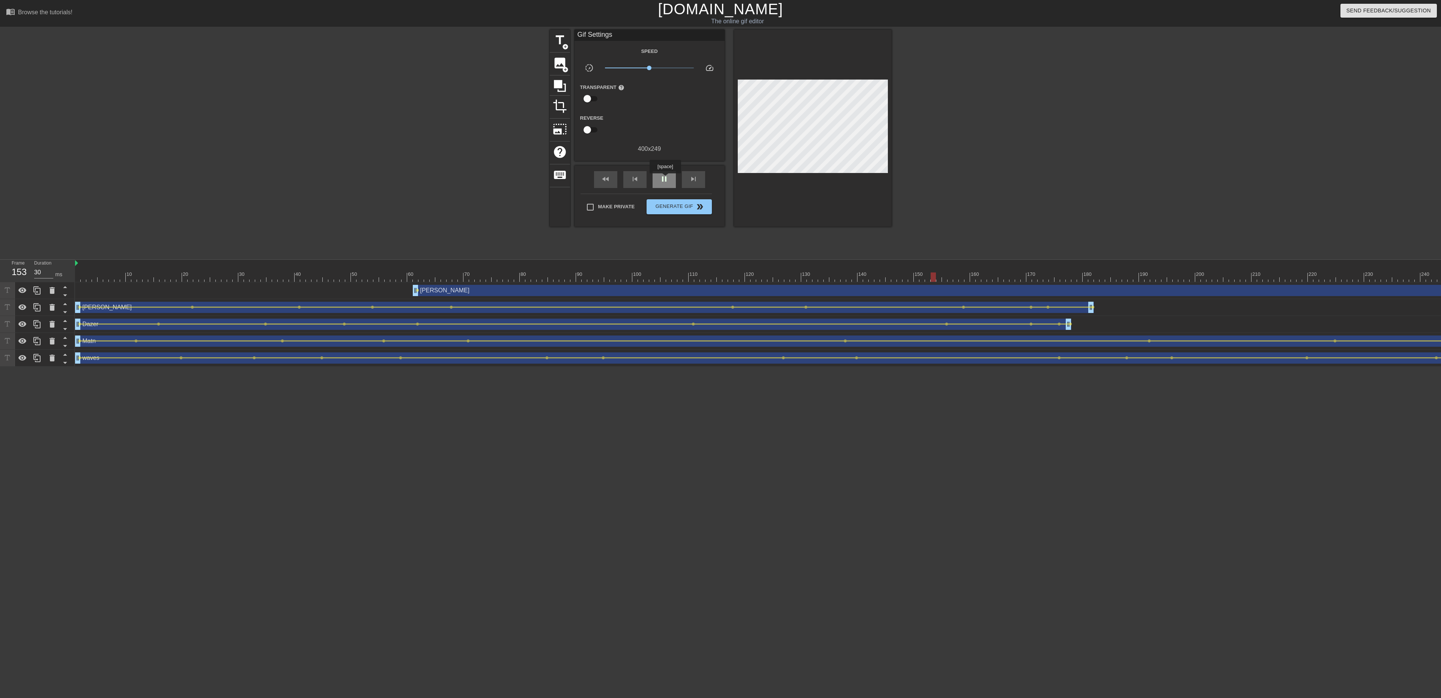
click span "pause"
click div "fast_rewind skip_previous play_arrow skip_next"
click span "play_arrow"
click span "pause"
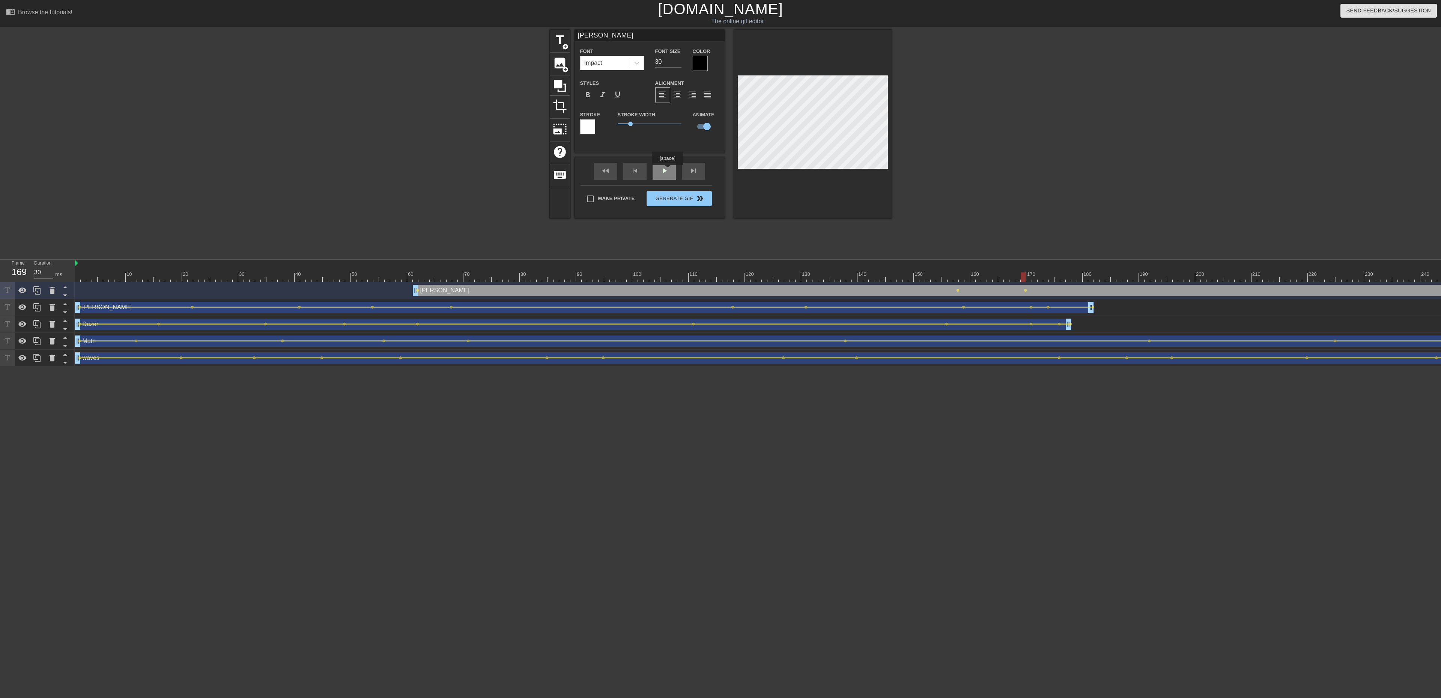
click div "fast_rewind skip_previous play_arrow skip_next"
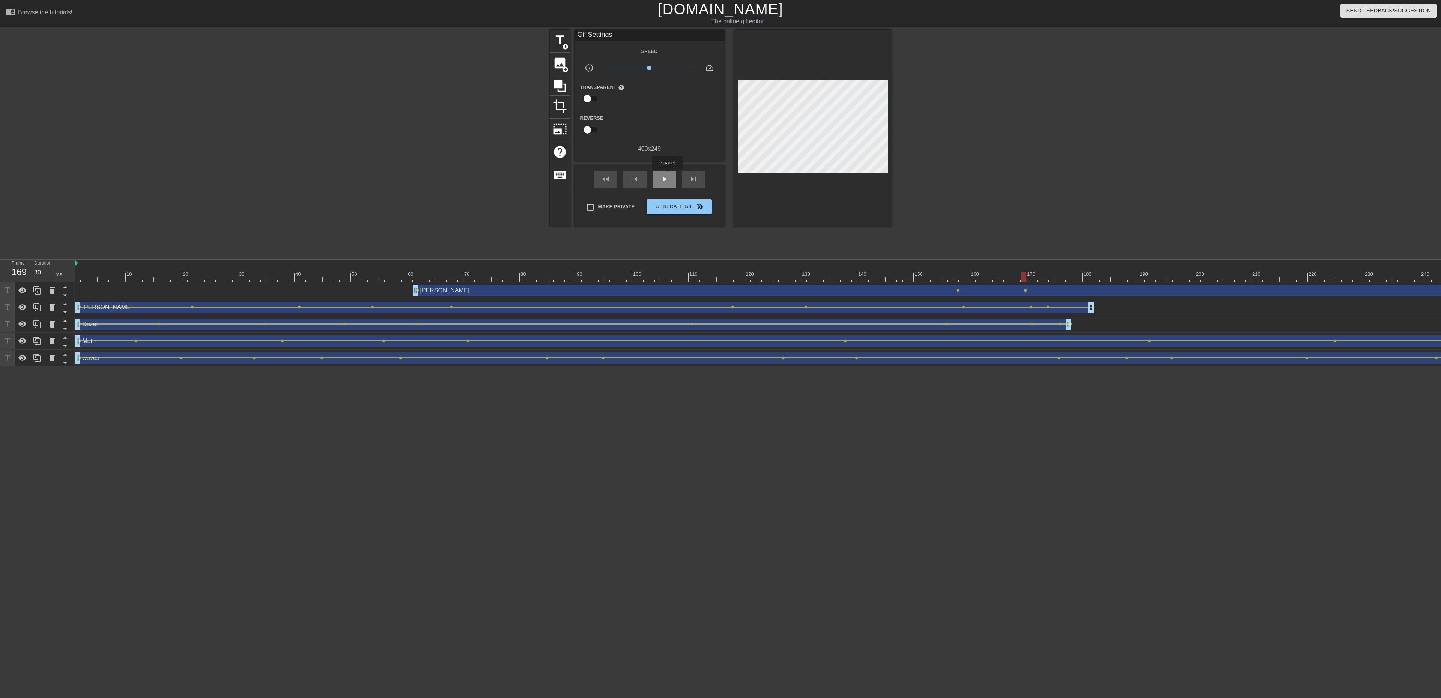
click span "play_arrow"
click span "pause"
click div "fast_rewind skip_previous play_arrow skip_next"
click div "play_arrow"
click span "pause"
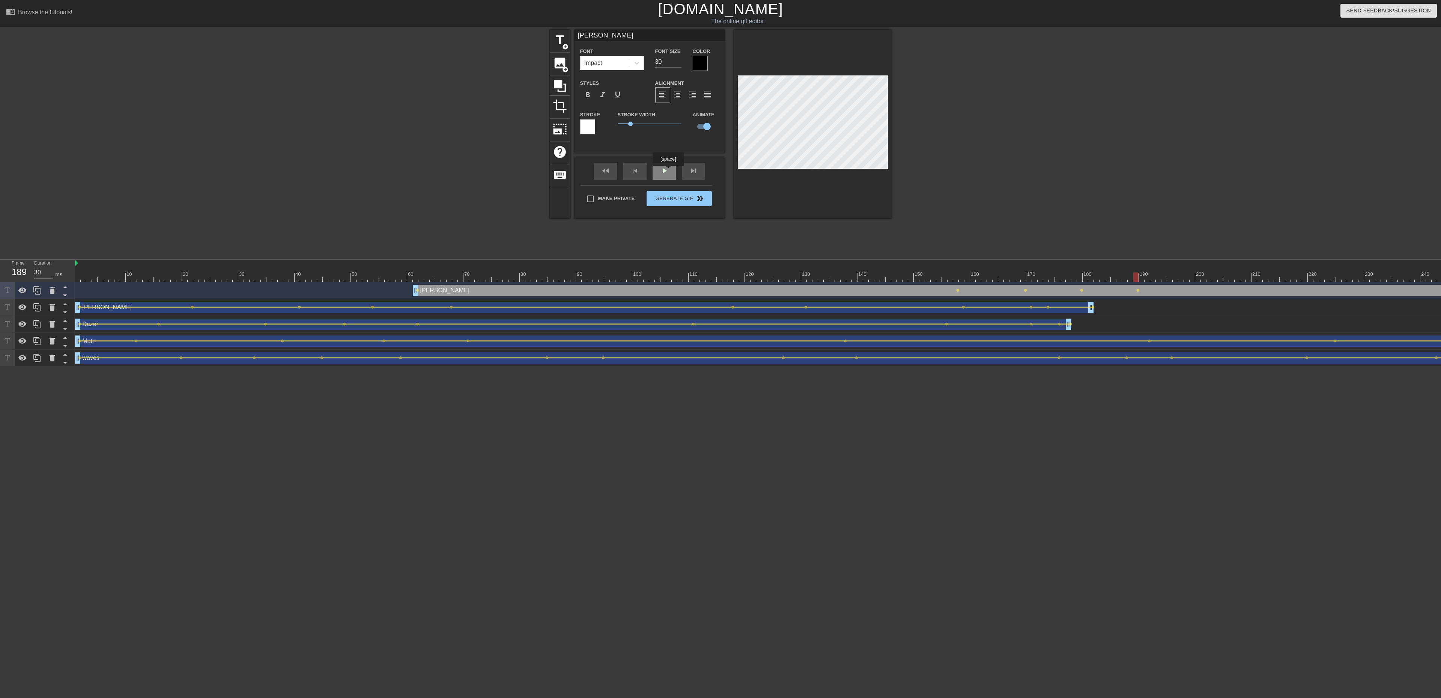
click div "play_arrow"
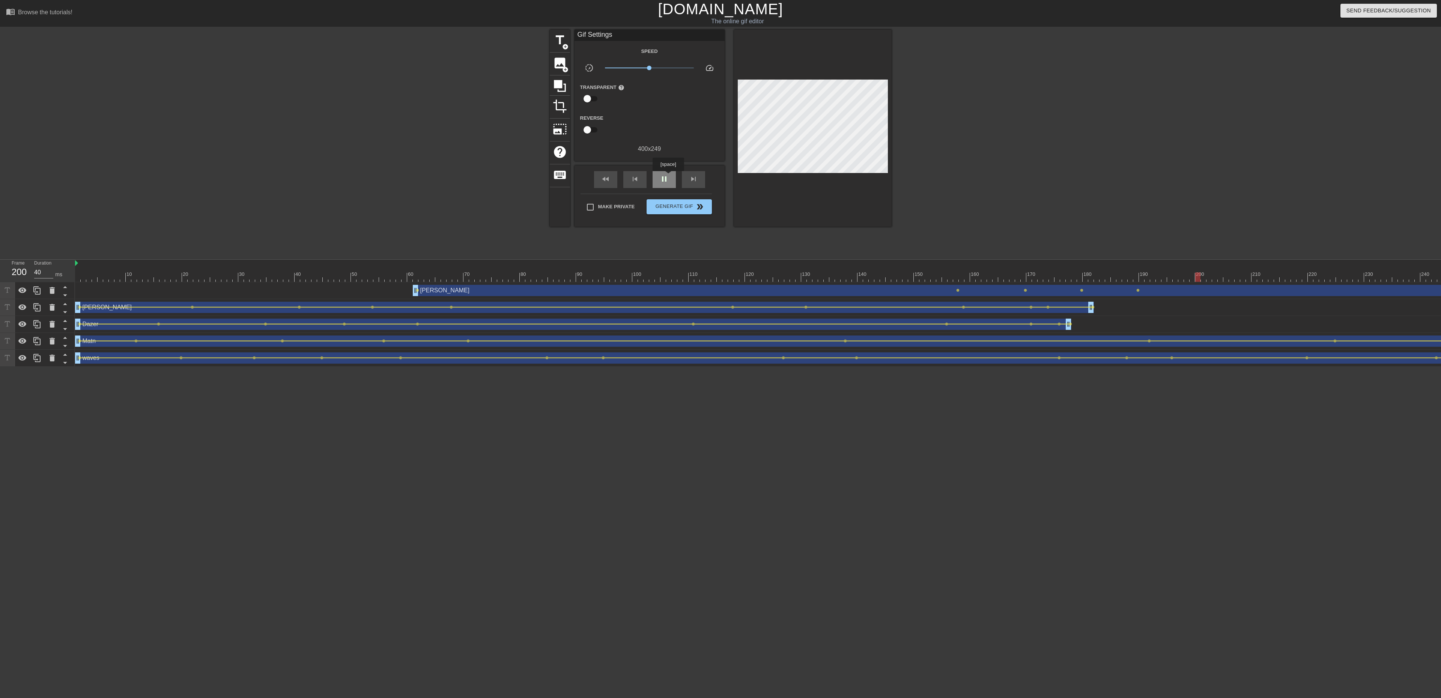
click span "pause"
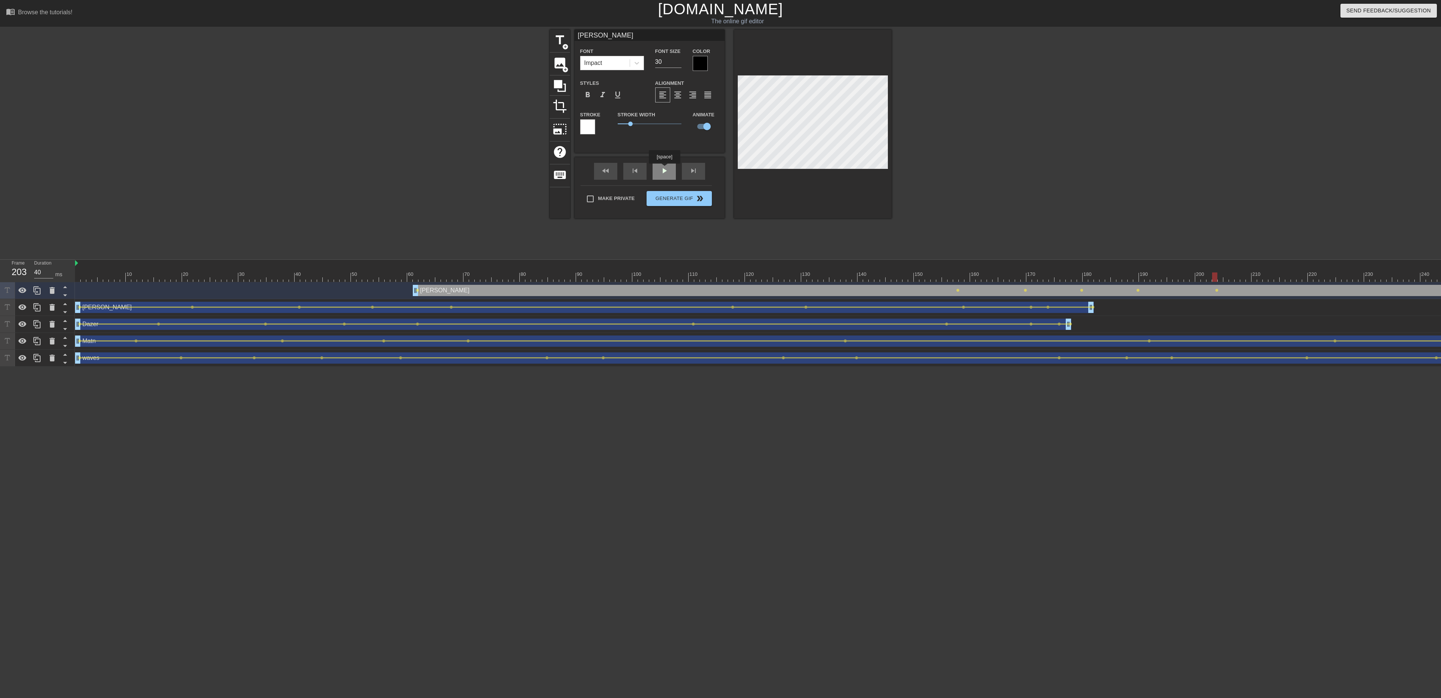
click div "fast_rewind skip_previous play_arrow skip_next"
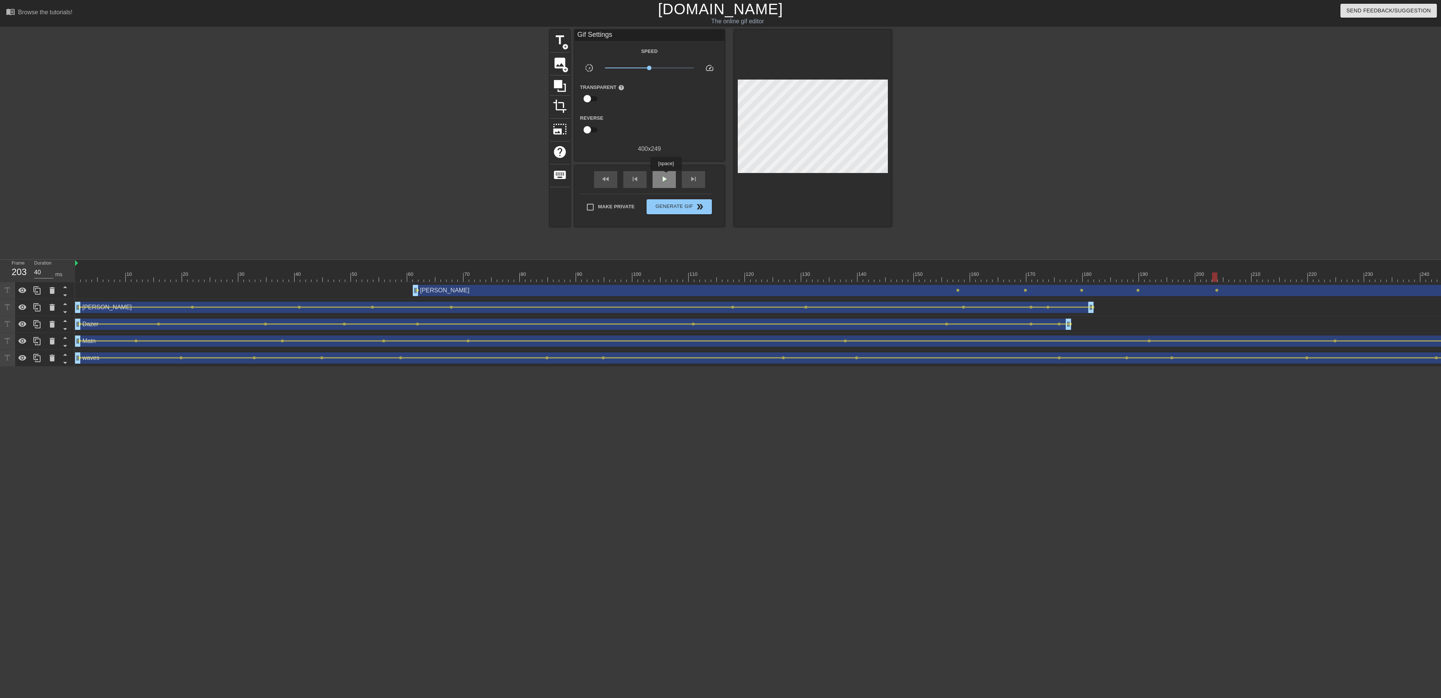
click span "play_arrow"
click span "pause"
click span "play_arrow"
click span "pause"
click div "play_arrow"
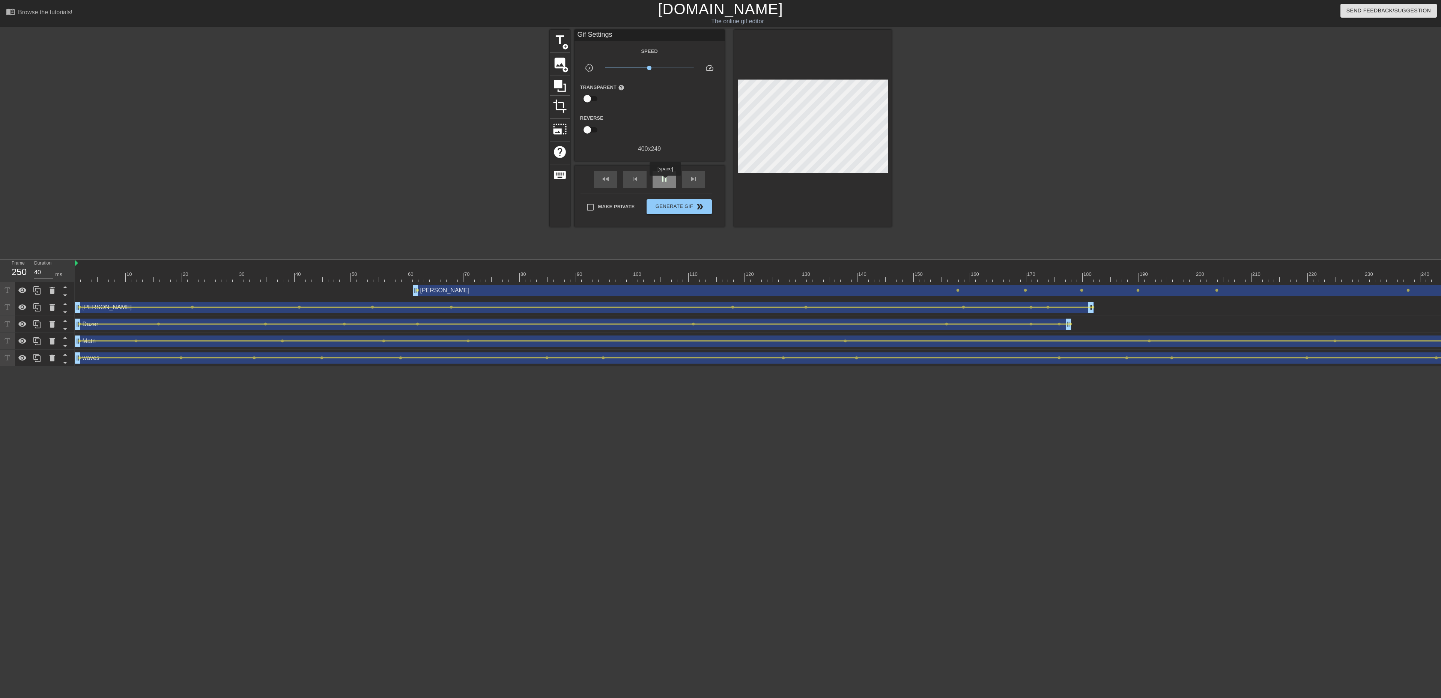
click span "pause"
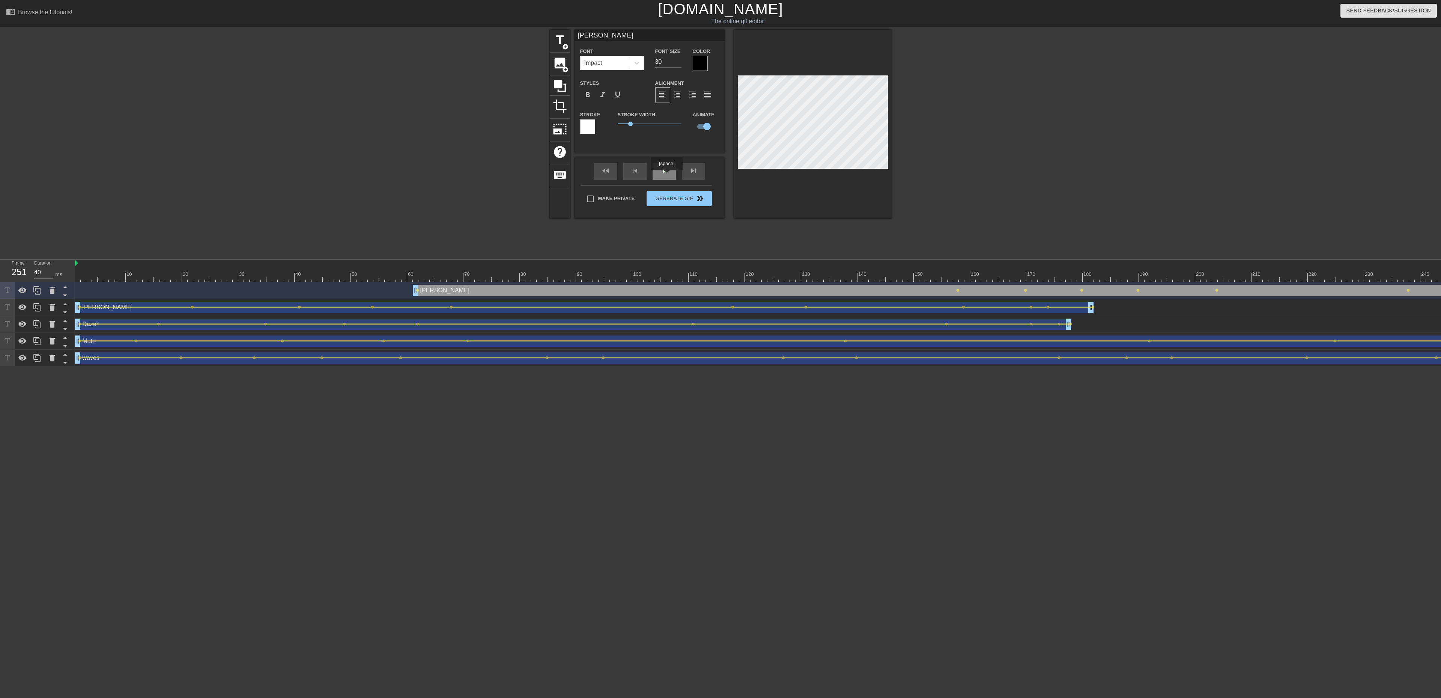
click div "play_arrow"
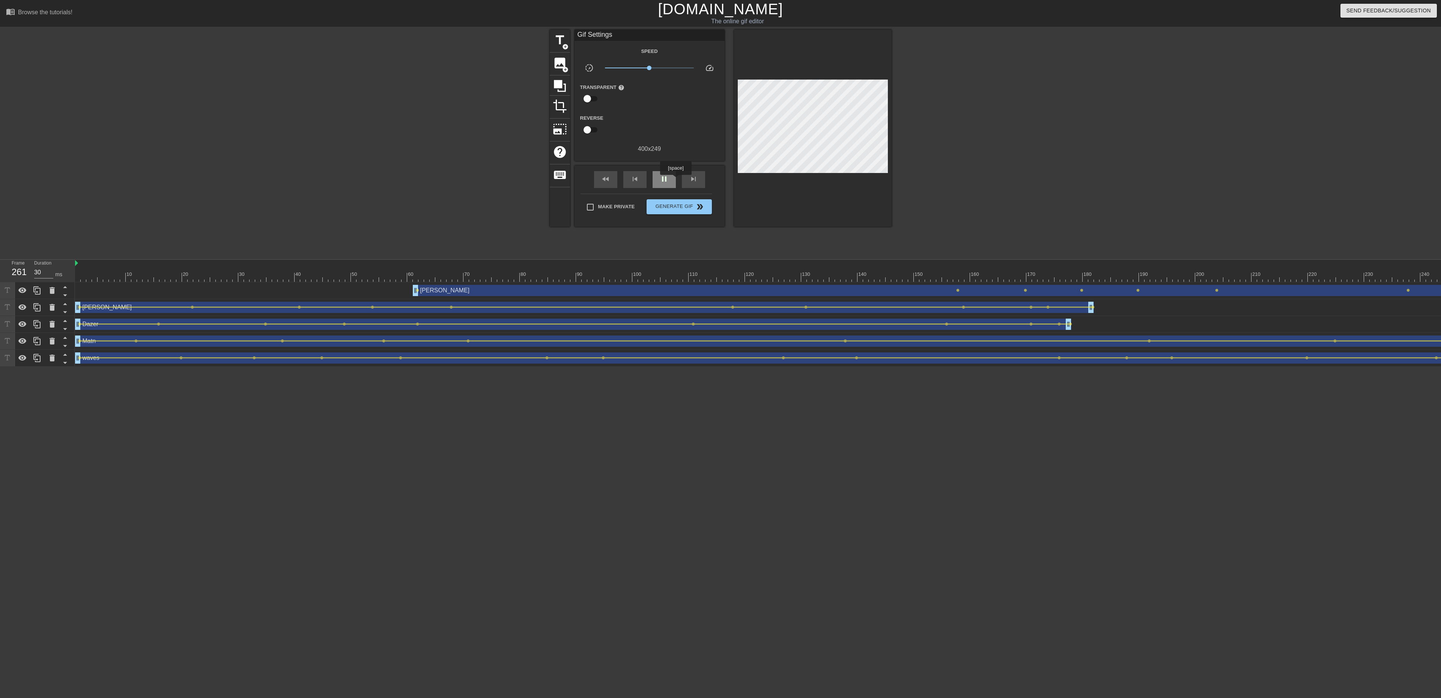
click div "pause"
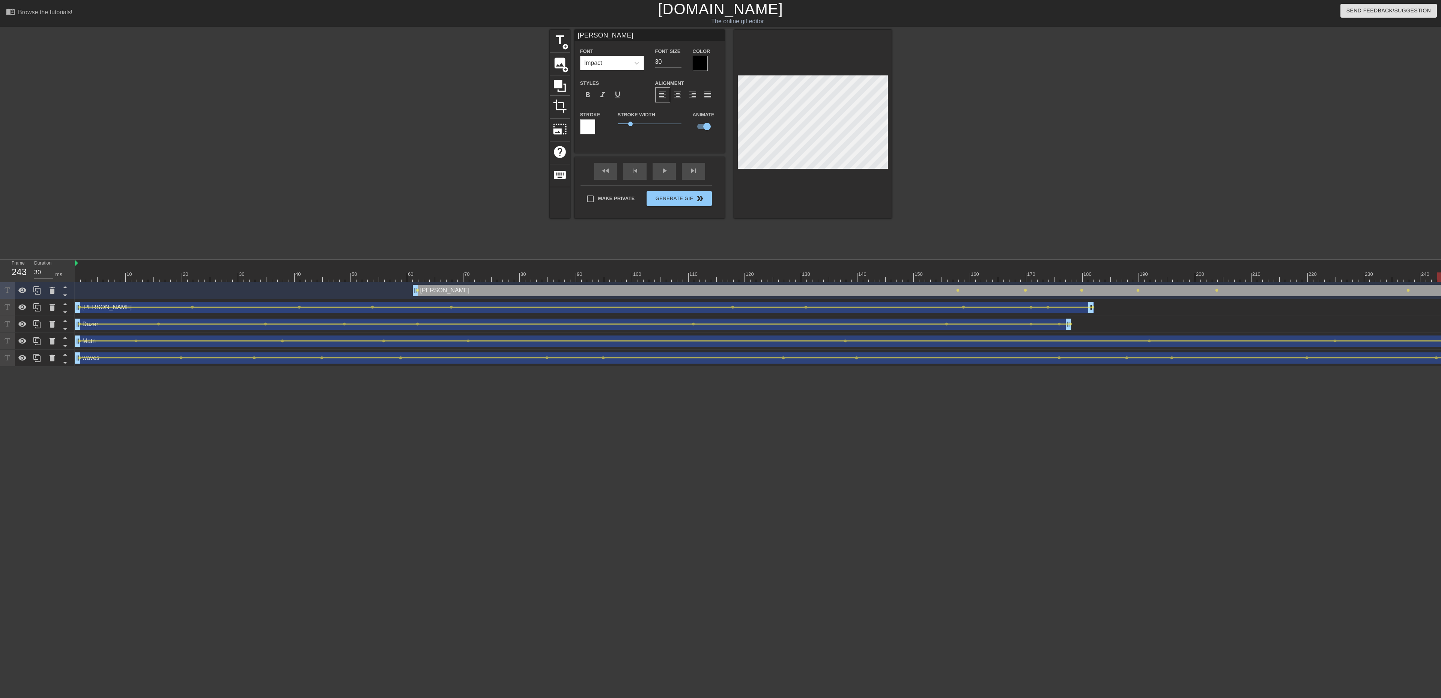
drag, startPoint x: 1096, startPoint y: 278, endPoint x: 1440, endPoint y: 280, distance: 343.7
click div
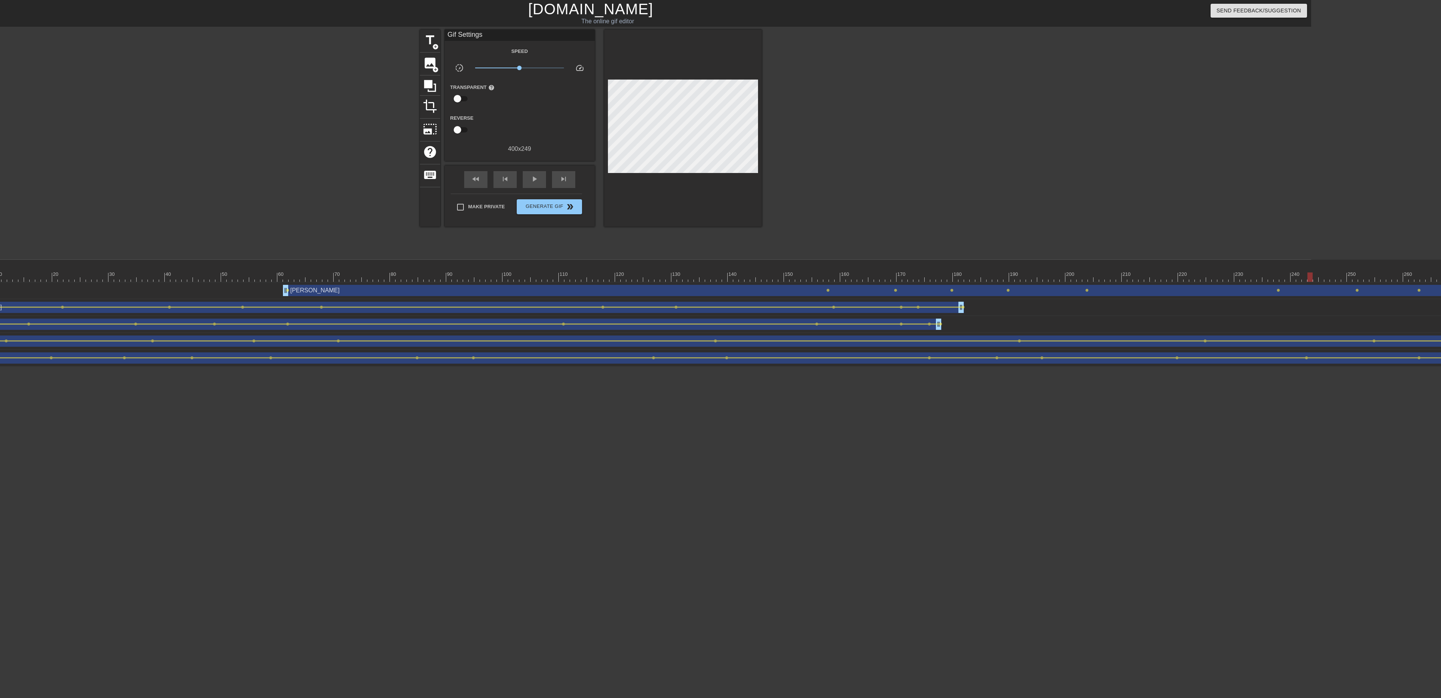
scroll to position [0, 134]
drag, startPoint x: 1301, startPoint y: 272, endPoint x: 1379, endPoint y: 271, distance: 78.1
click div "10 20 30 40 50 60 70 80 90 100 110 120 130 140 150 160"
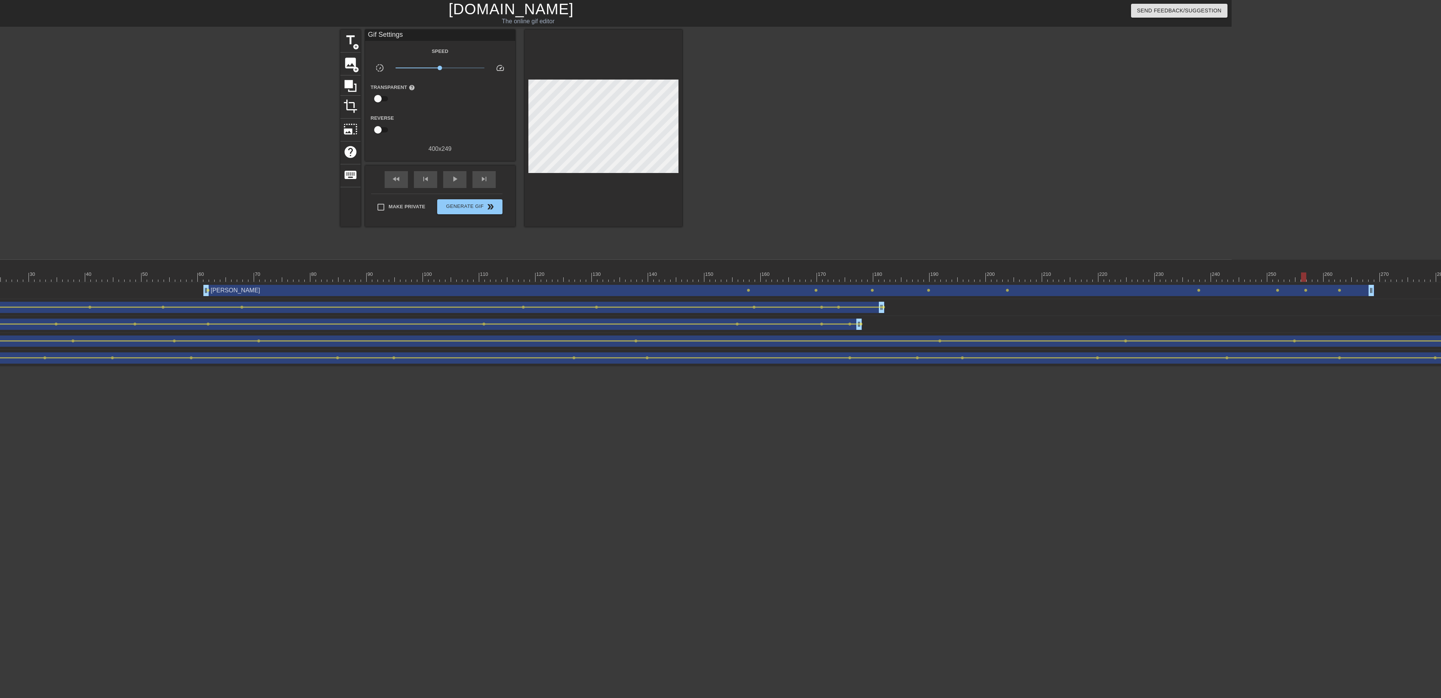
scroll to position [0, 252]
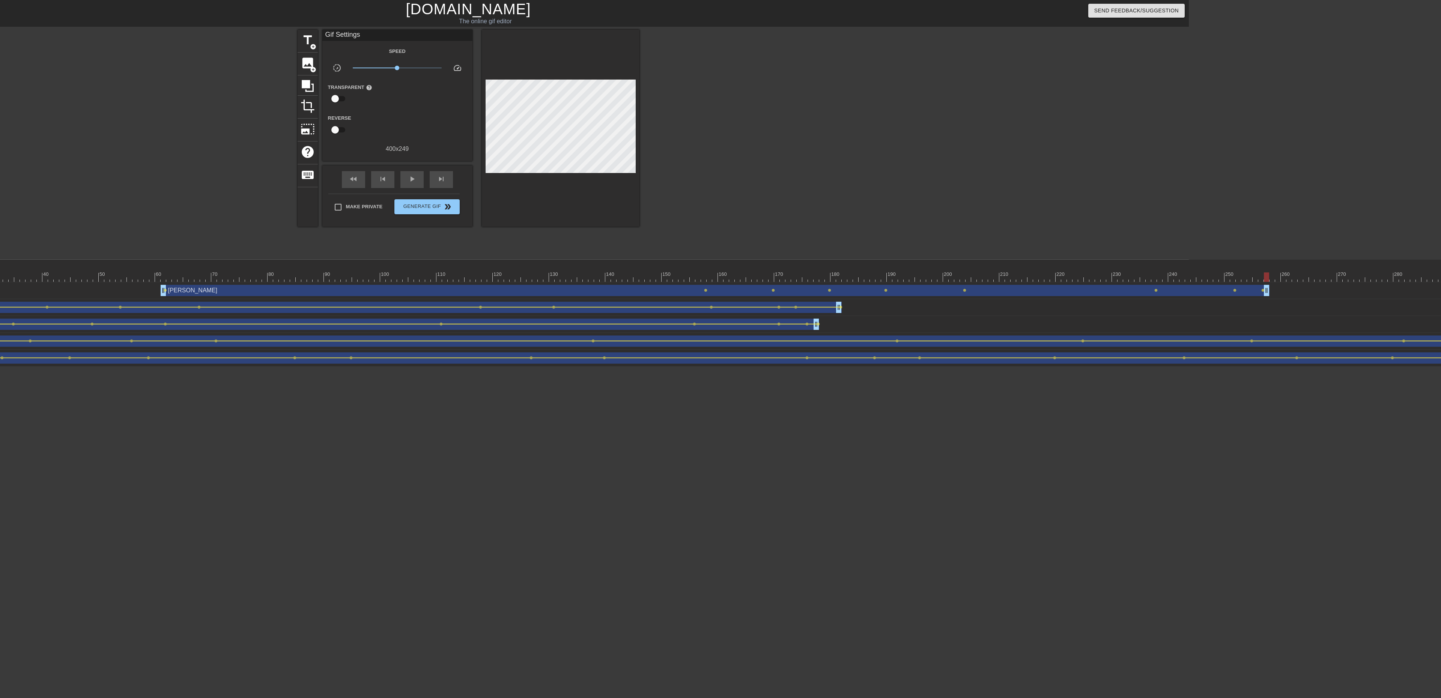
drag, startPoint x: 1329, startPoint y: 286, endPoint x: 1265, endPoint y: 287, distance: 63.8
click div "play_arrow"
click div "pause"
drag, startPoint x: 978, startPoint y: 271, endPoint x: 164, endPoint y: 266, distance: 813.5
click div "10 20 30 40 50 60 70 80 90 100 110 120 130 140 150 160"
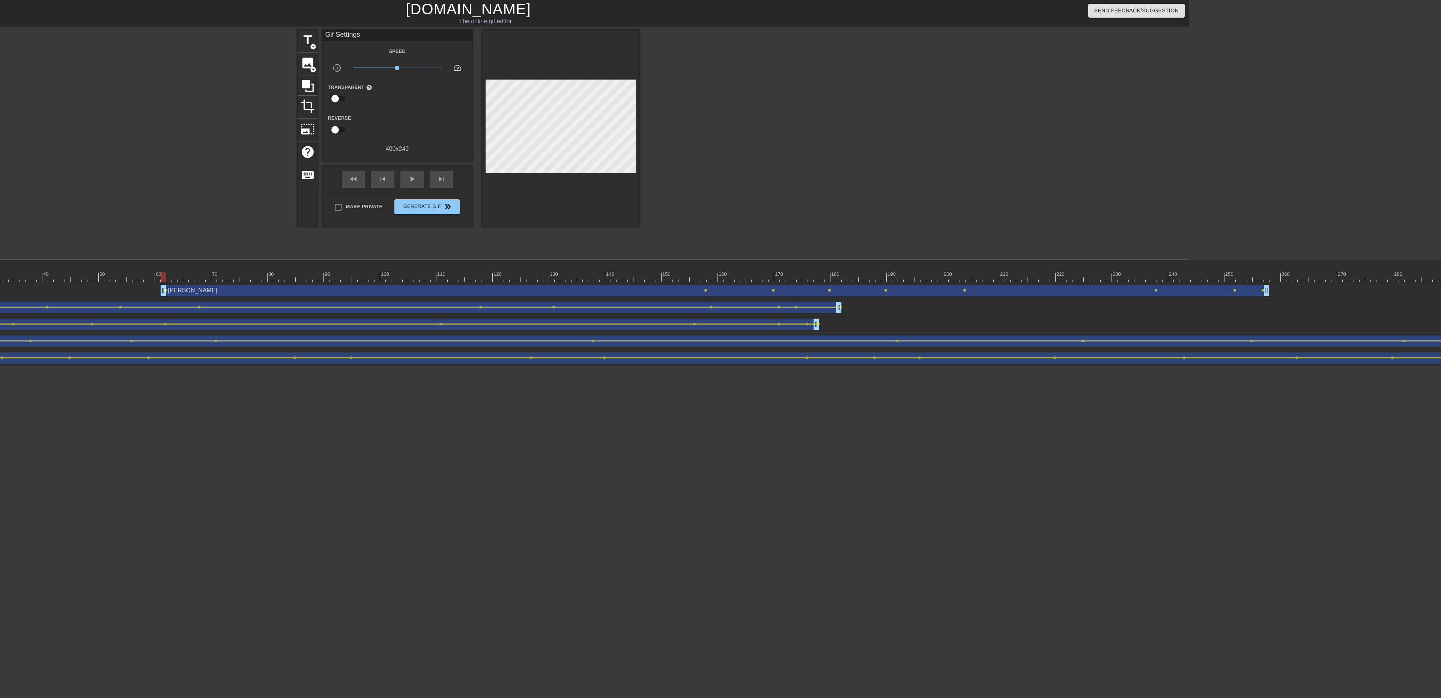
click span "lens"
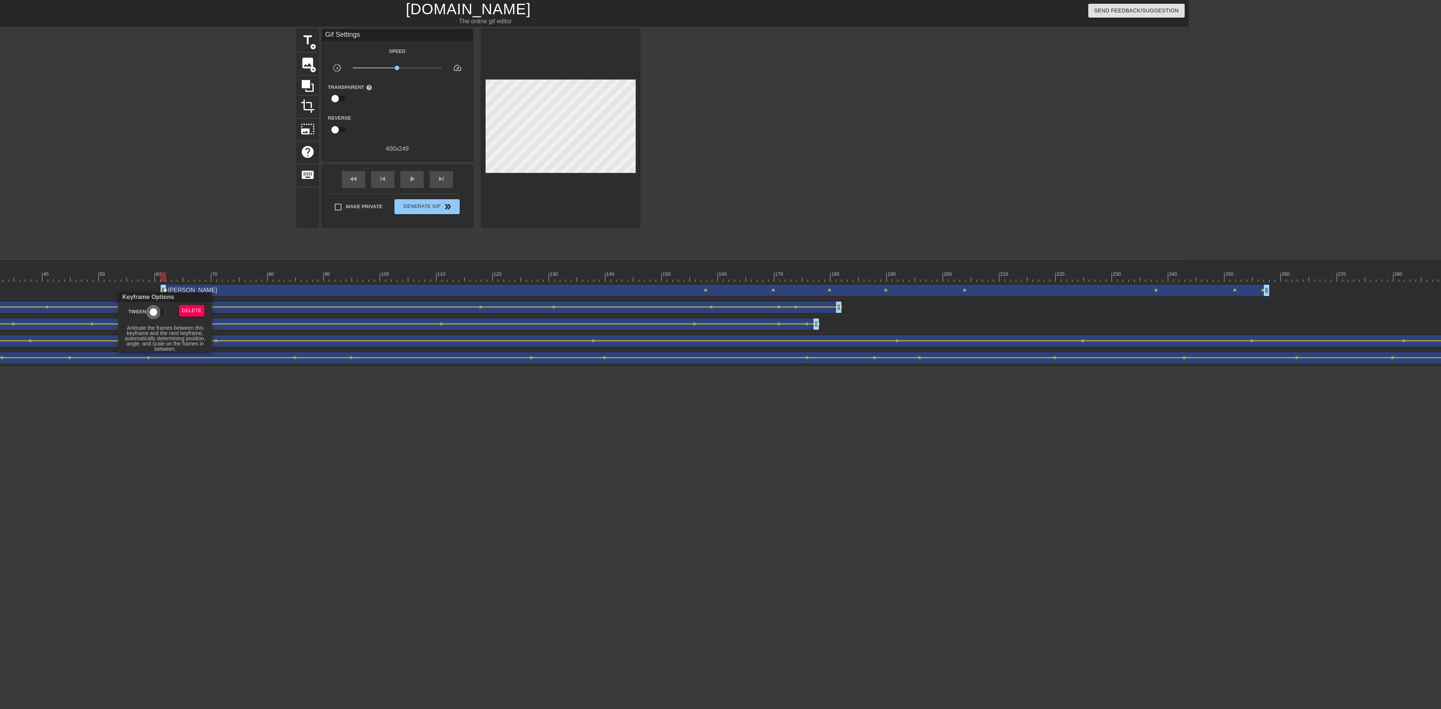
click input "Tween"
click div
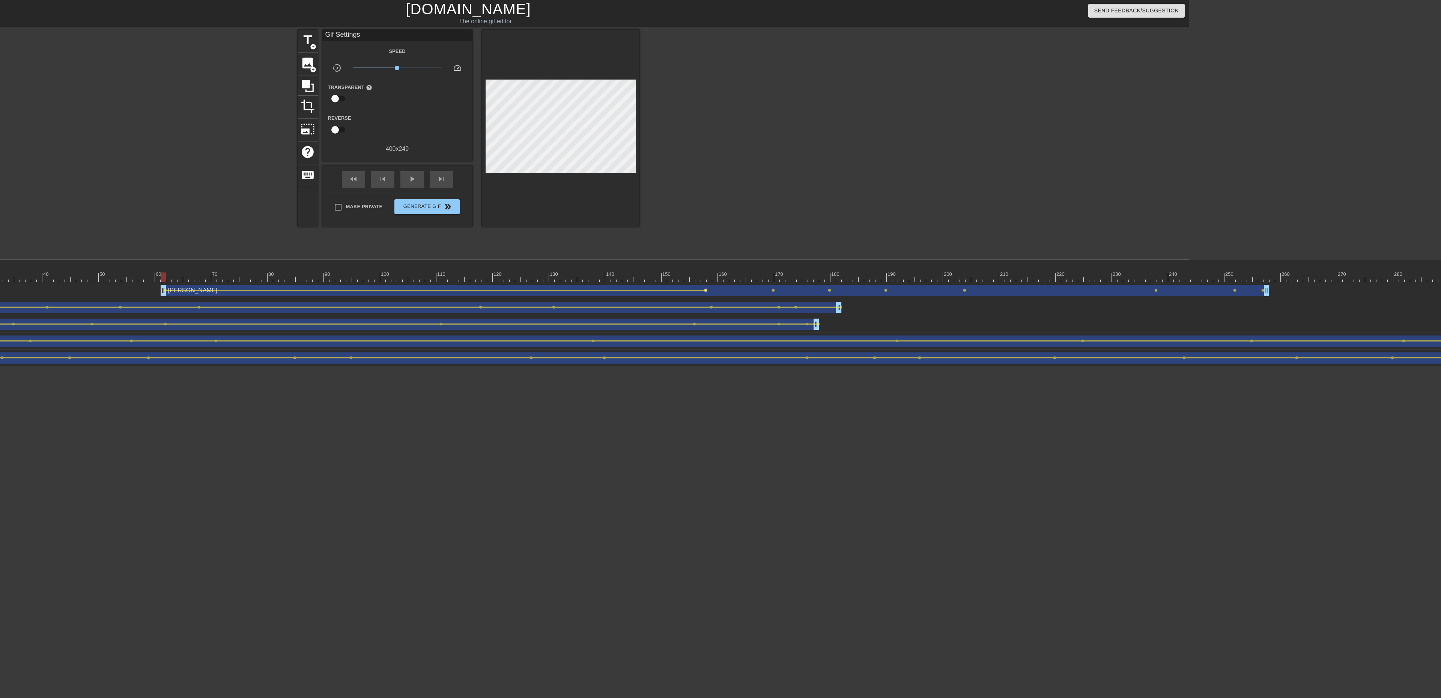
click span "lens"
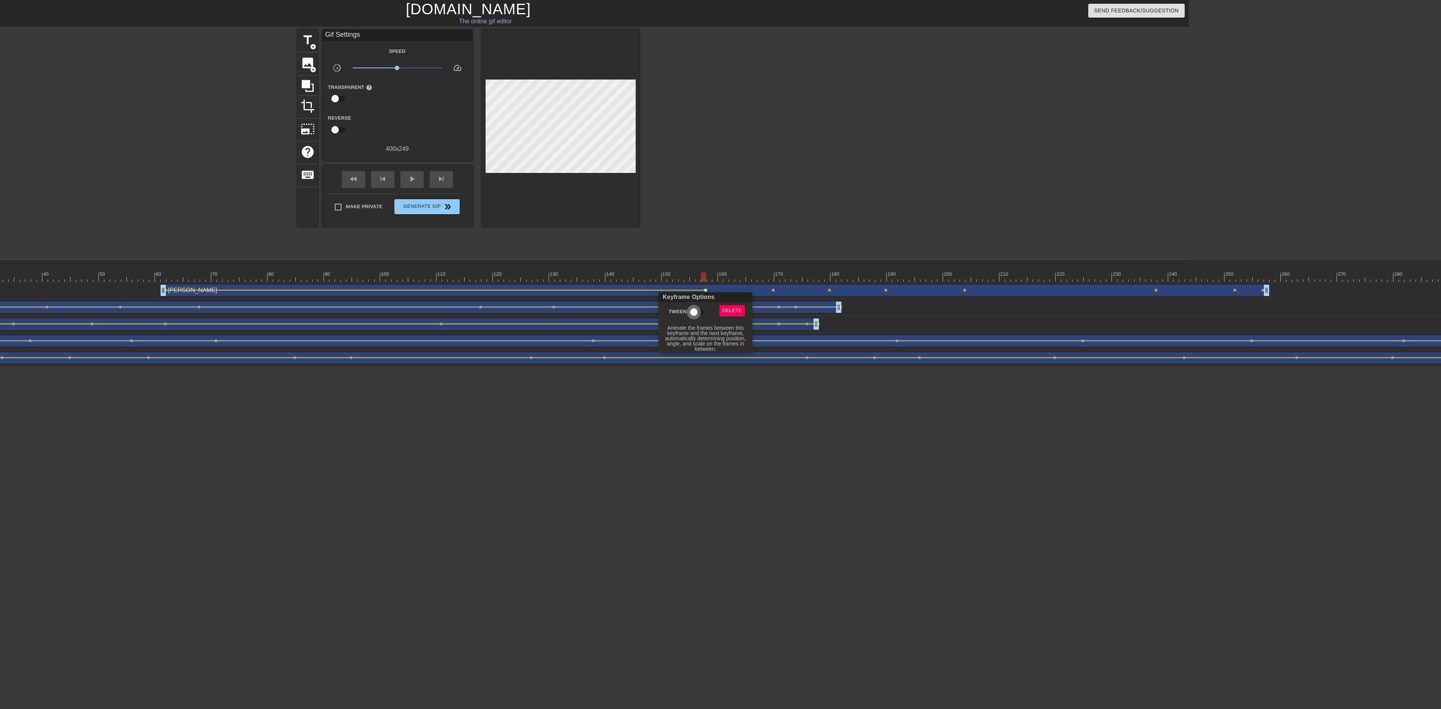
click input "Tween"
click div
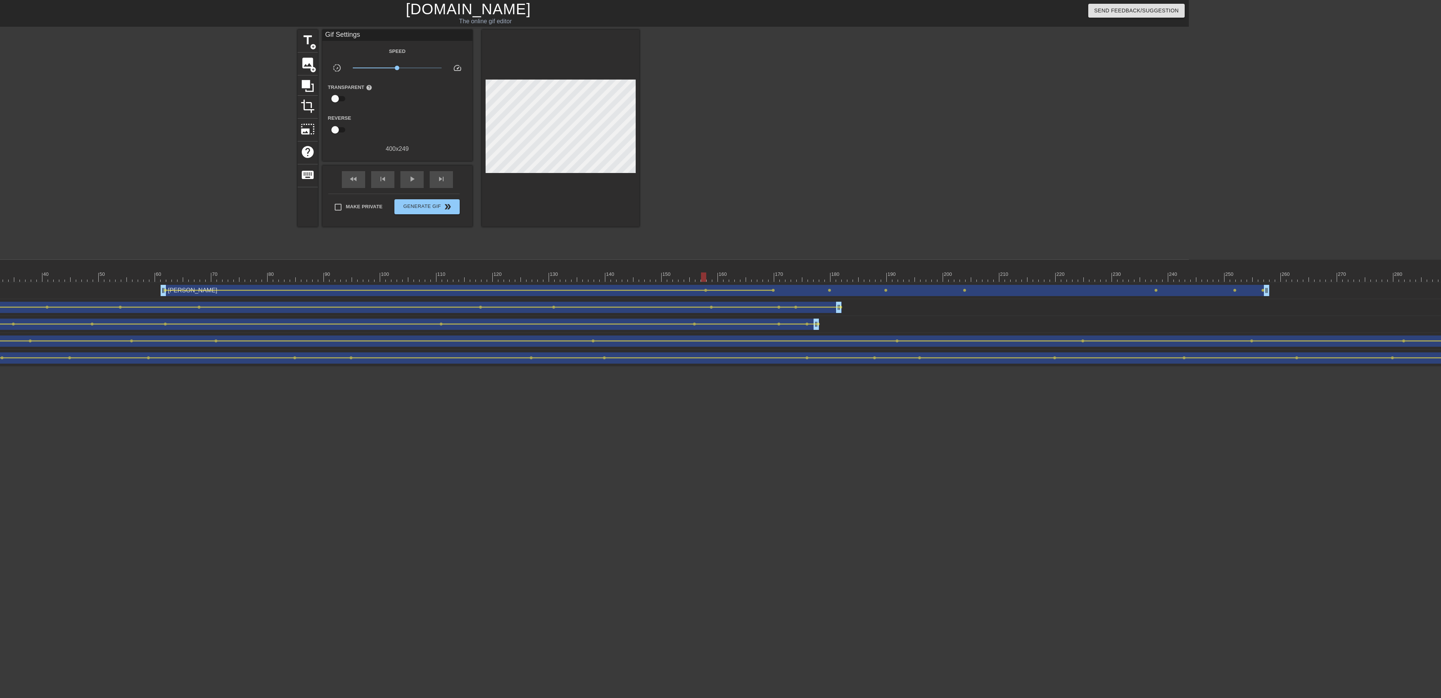
click span "lens"
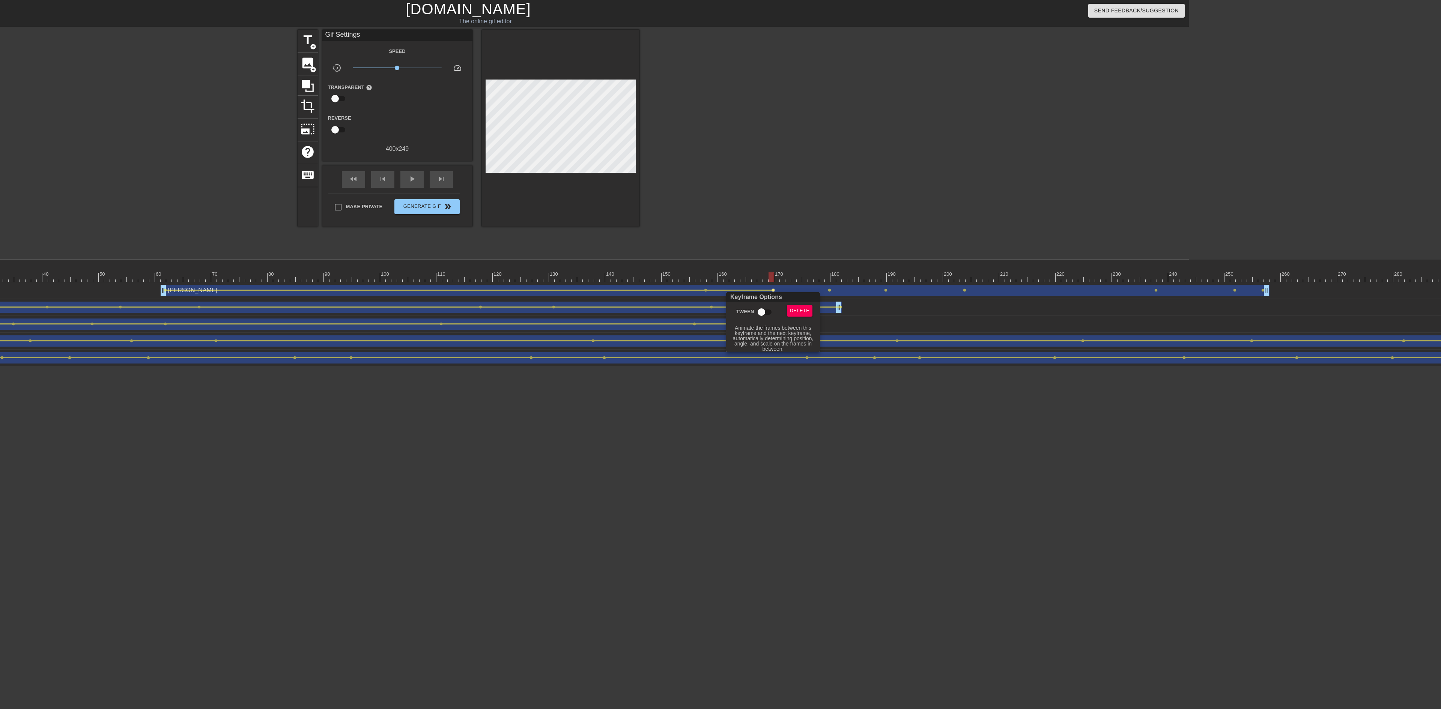
click input "Tween"
click div
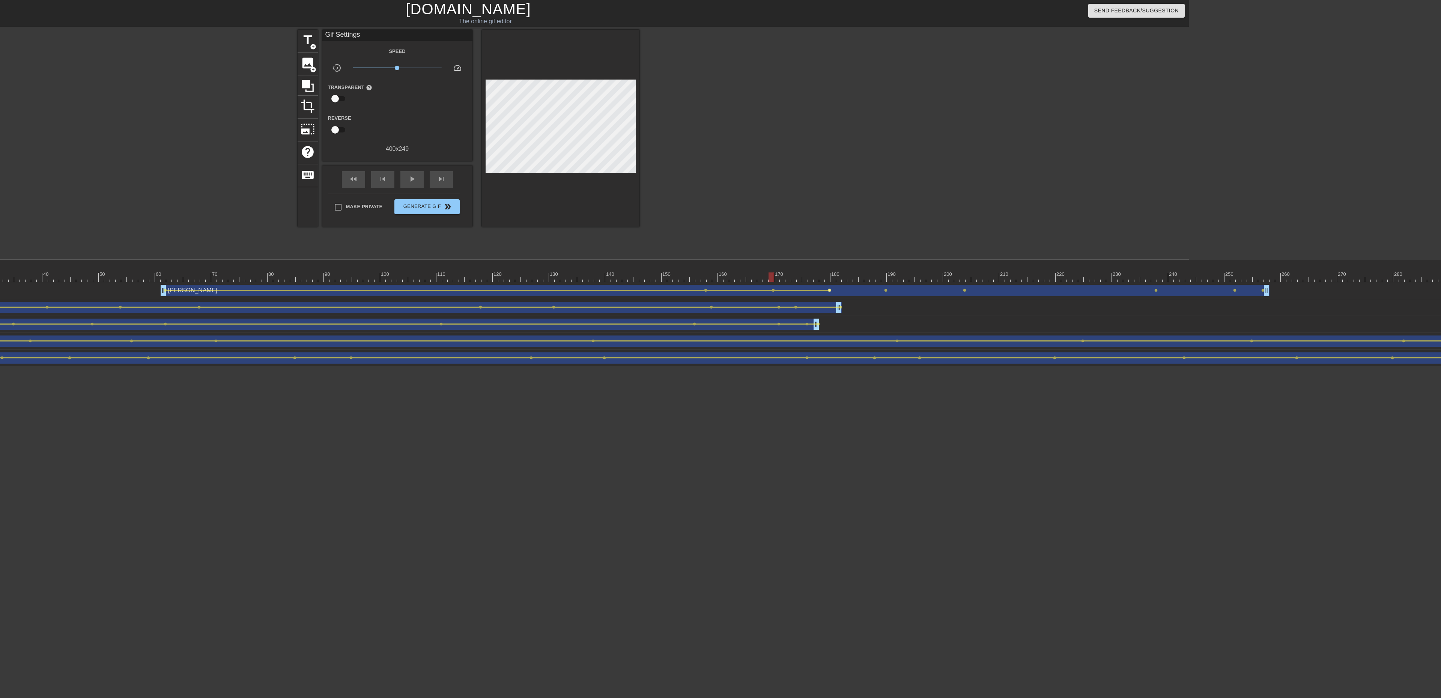
click span "lens"
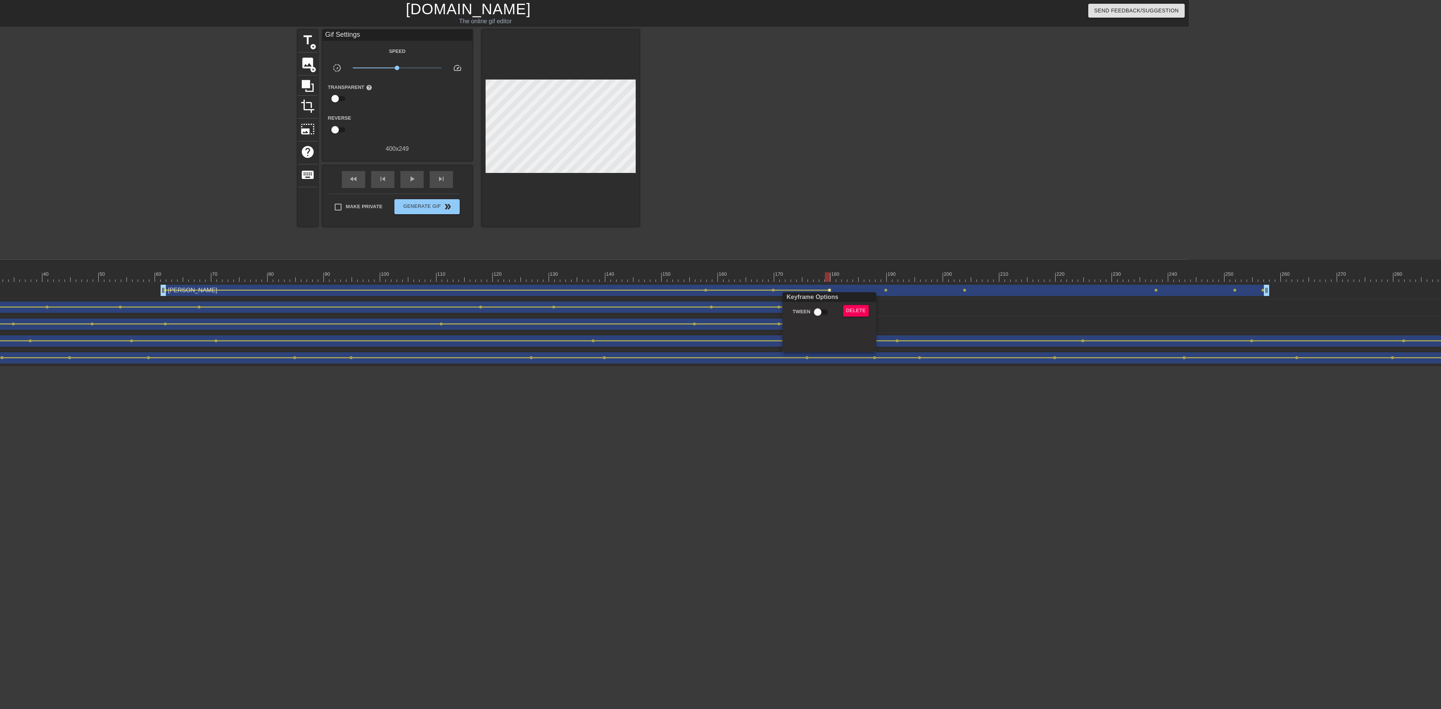
click input "Tween"
click div
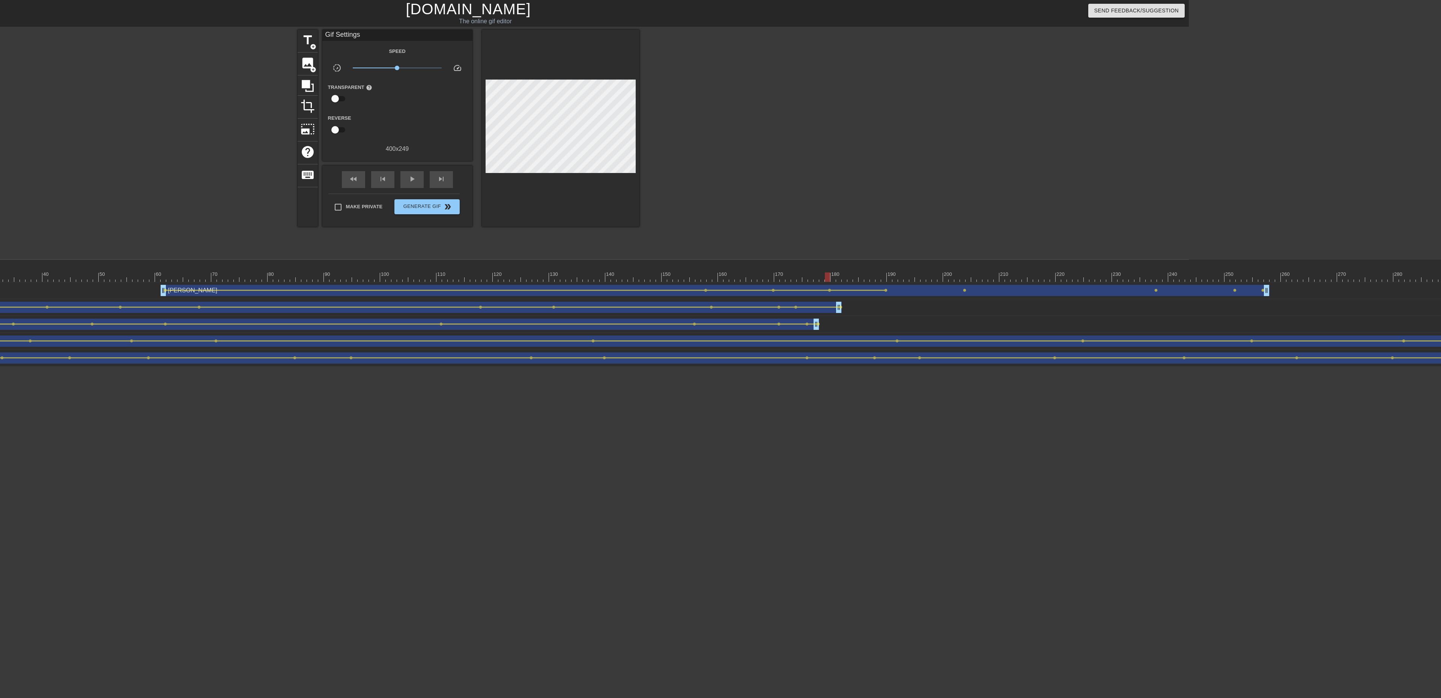
click span "lens"
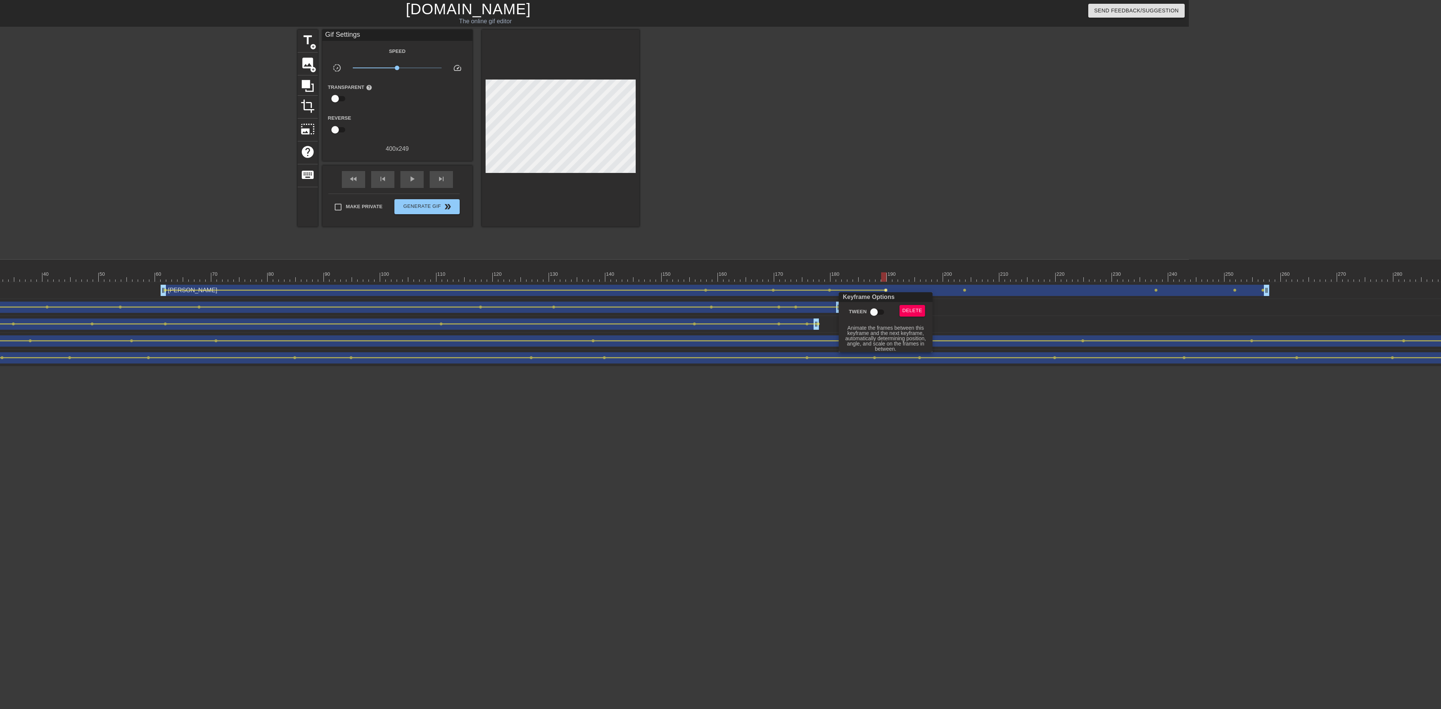
click input "Tween"
click div
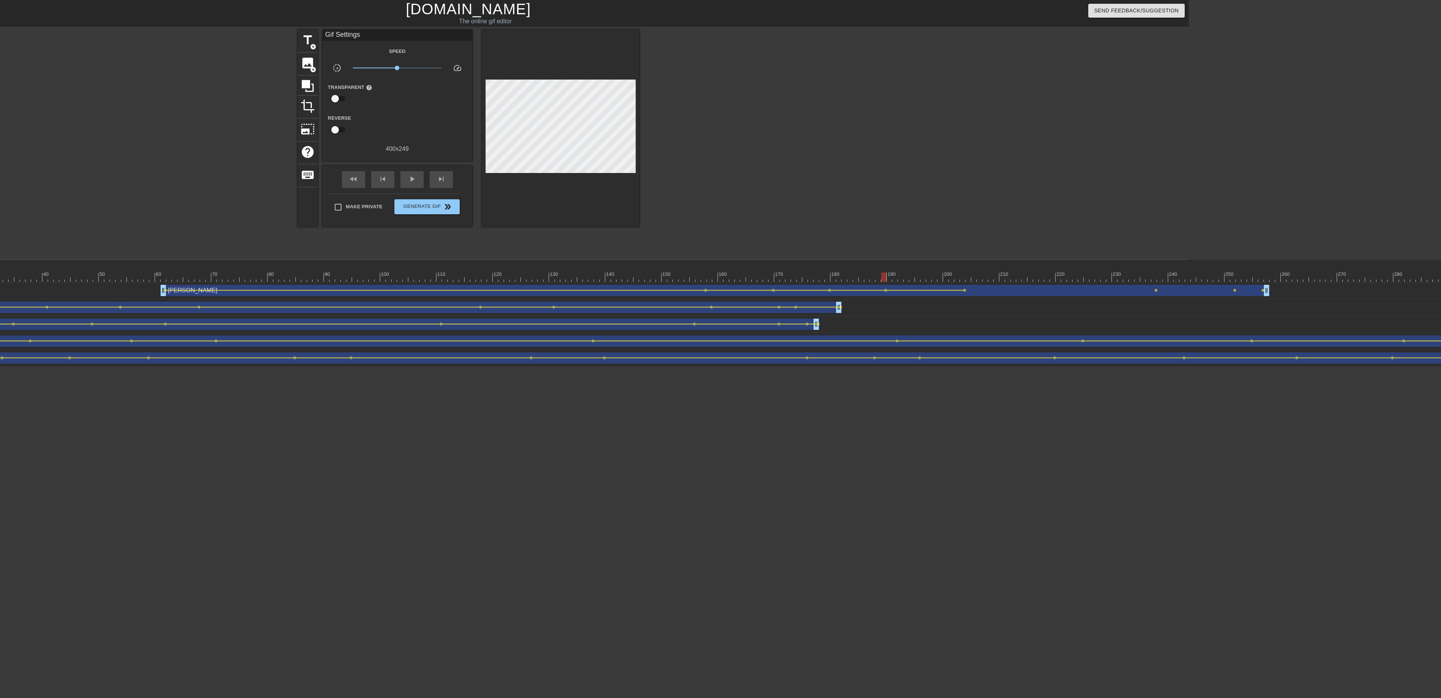
click div "[PERSON_NAME] drag_handle drag_handle"
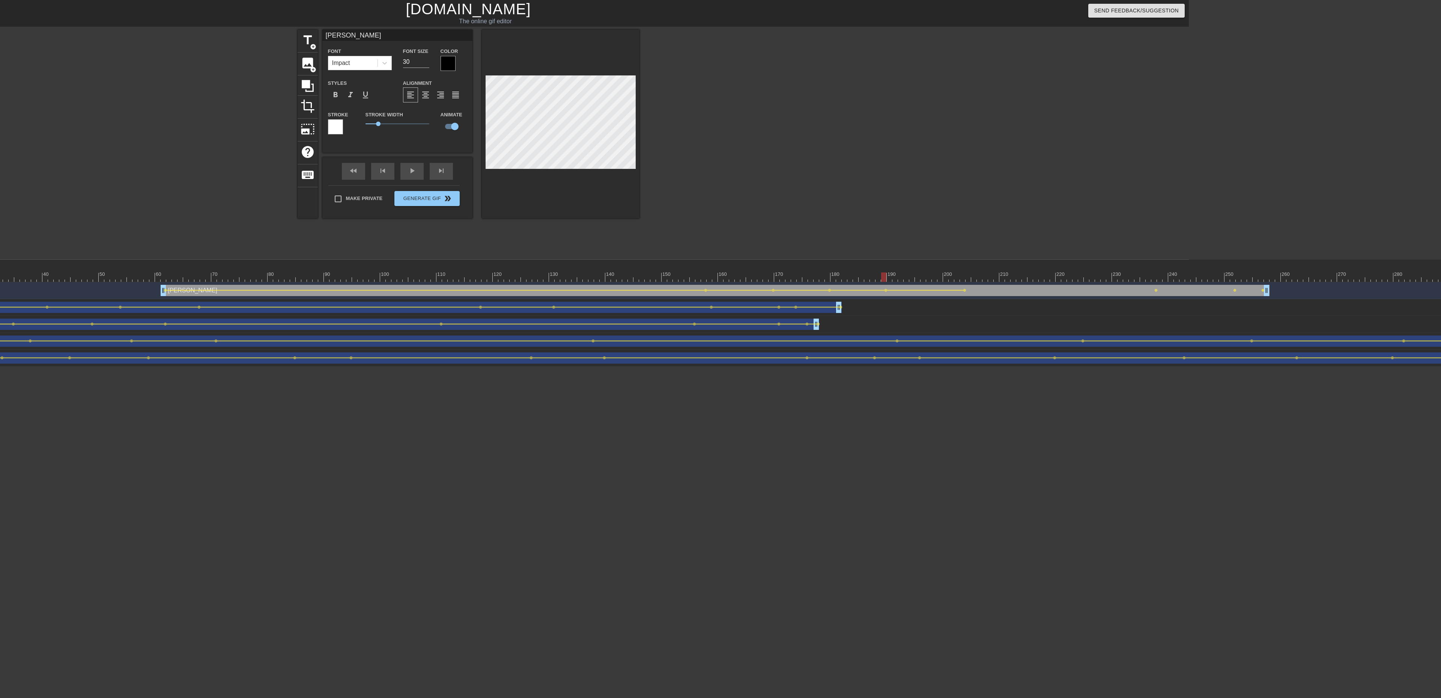
click div "[PERSON_NAME] drag_handle drag_handle"
click span "lens"
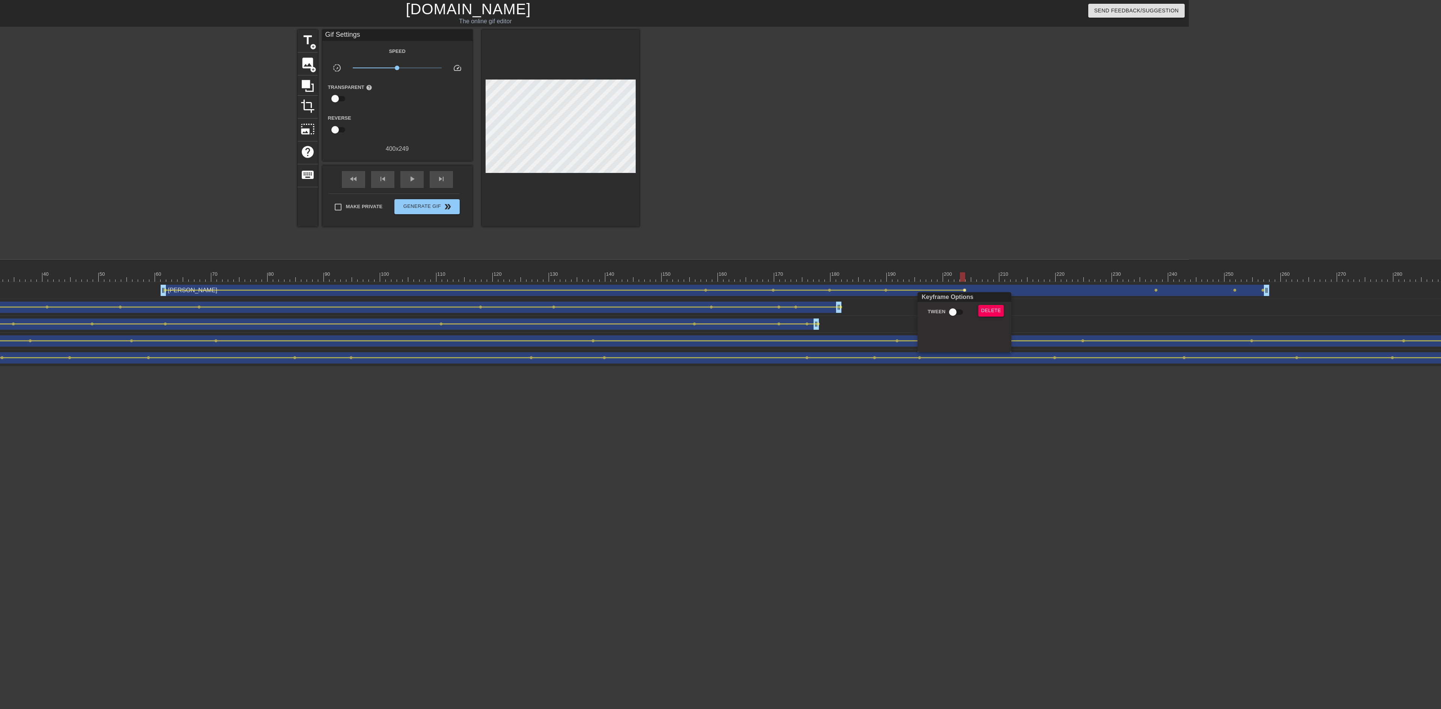
click input "Tween"
click div
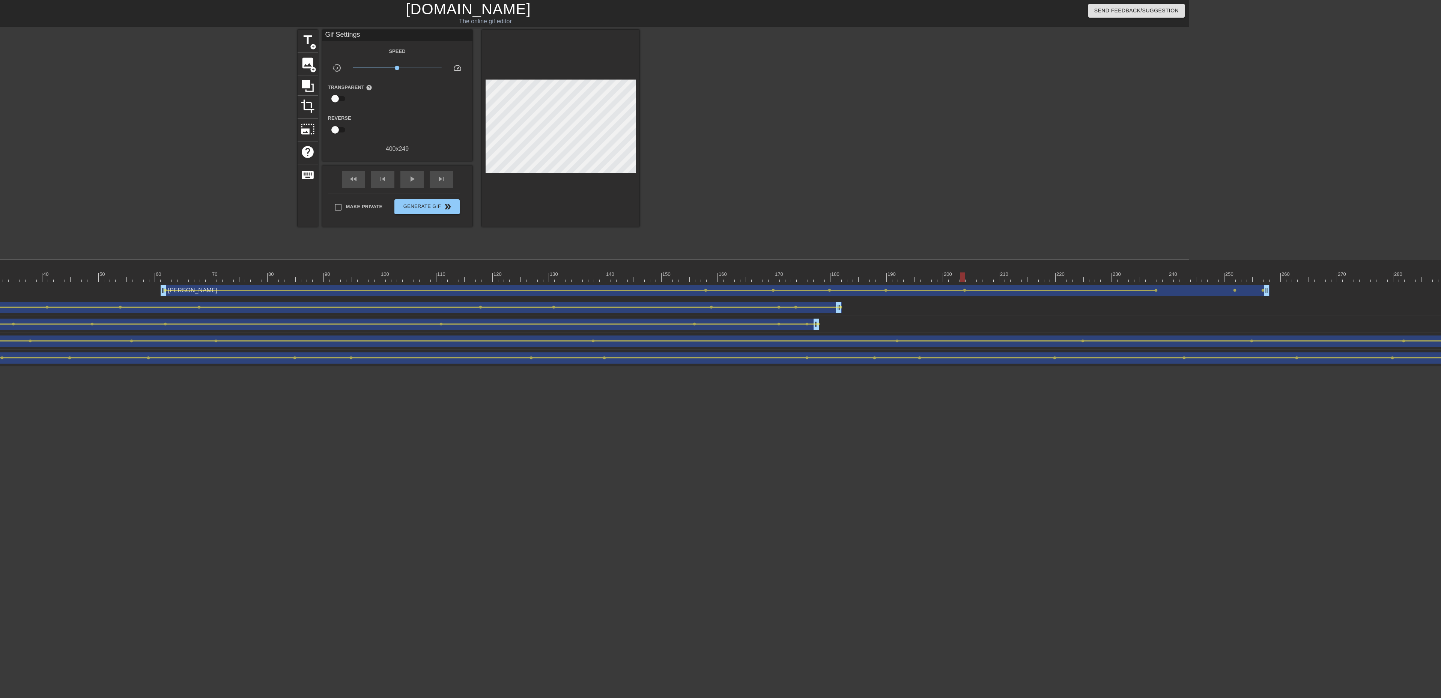
click span "lens"
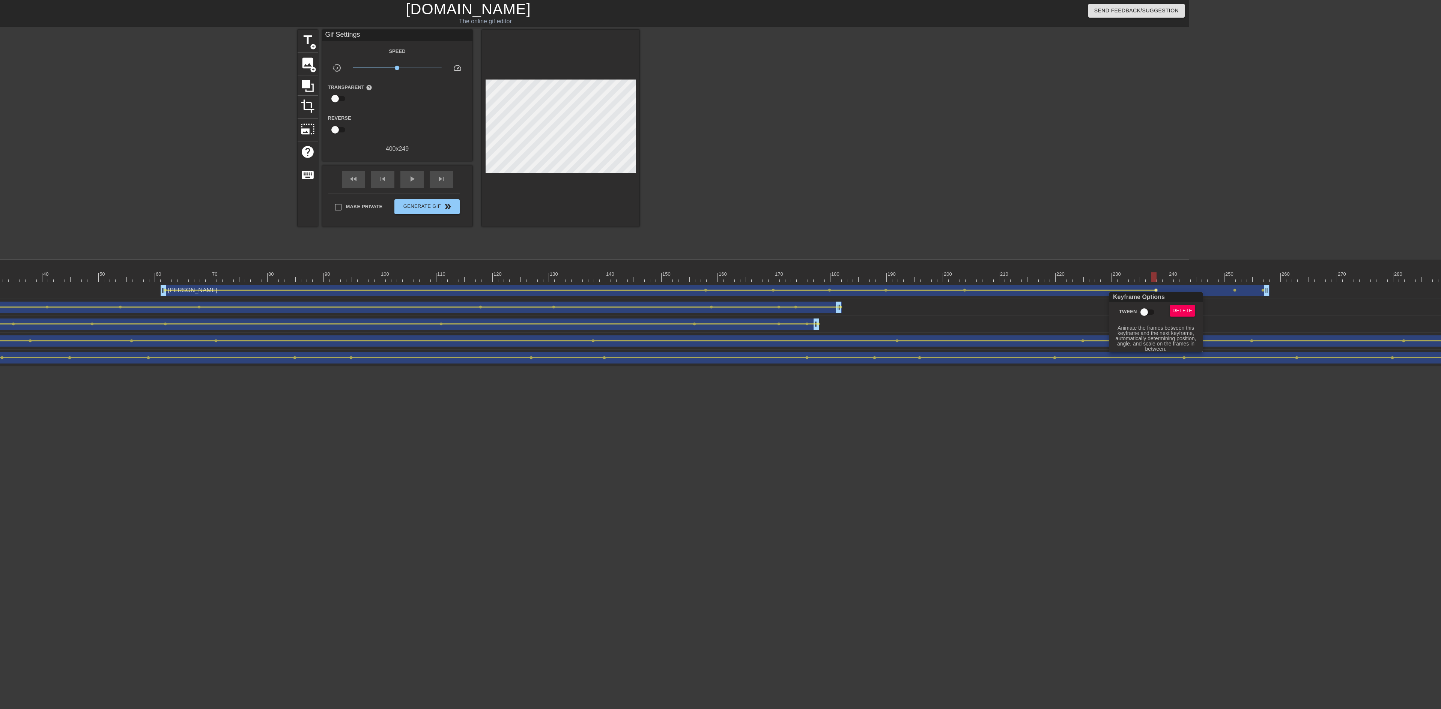
click input "Tween"
click div
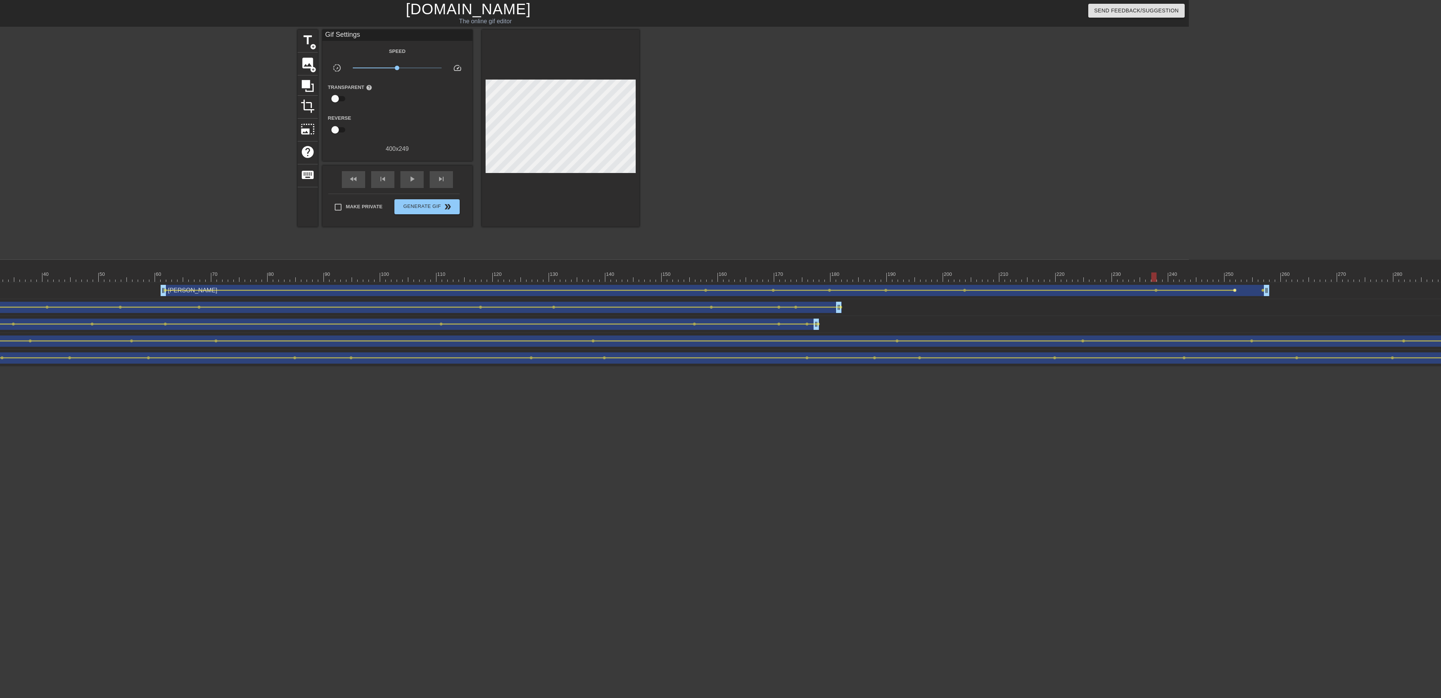
click span "lens"
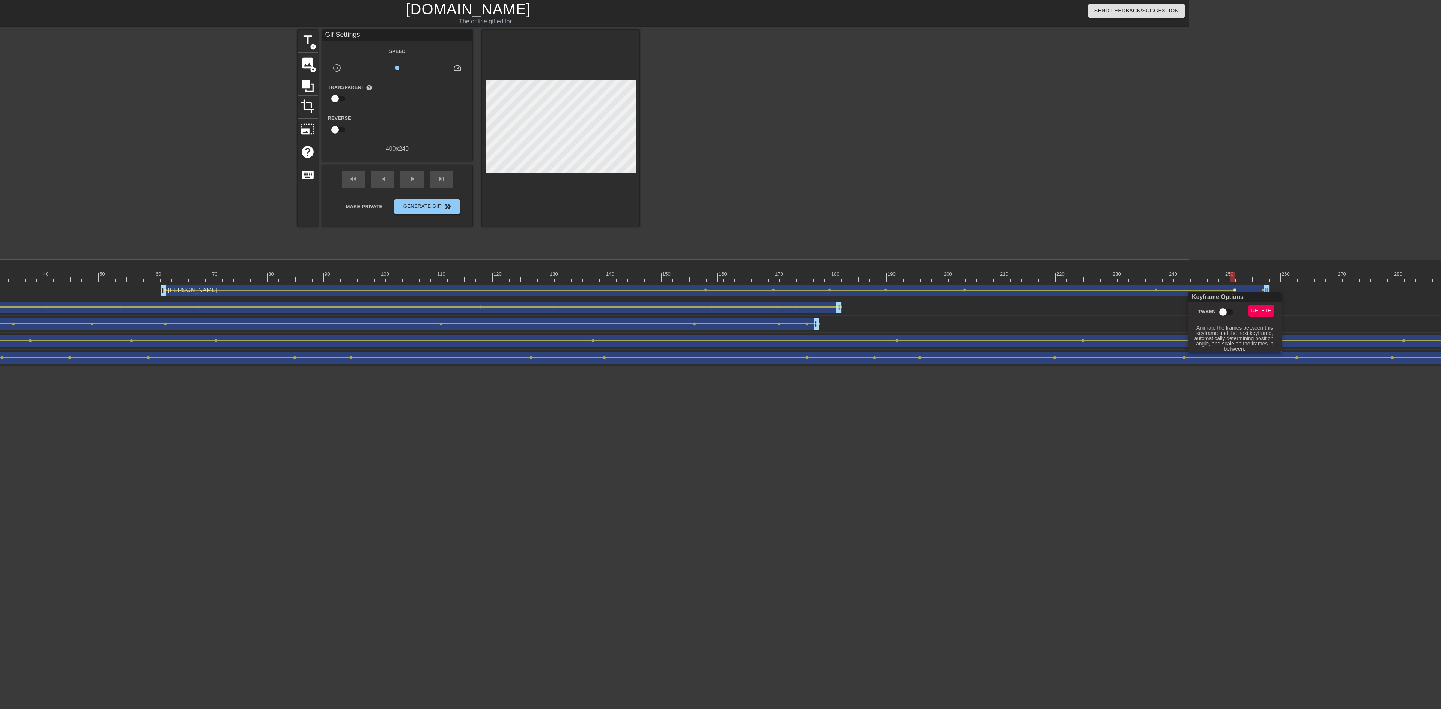
click input "Tween"
click div
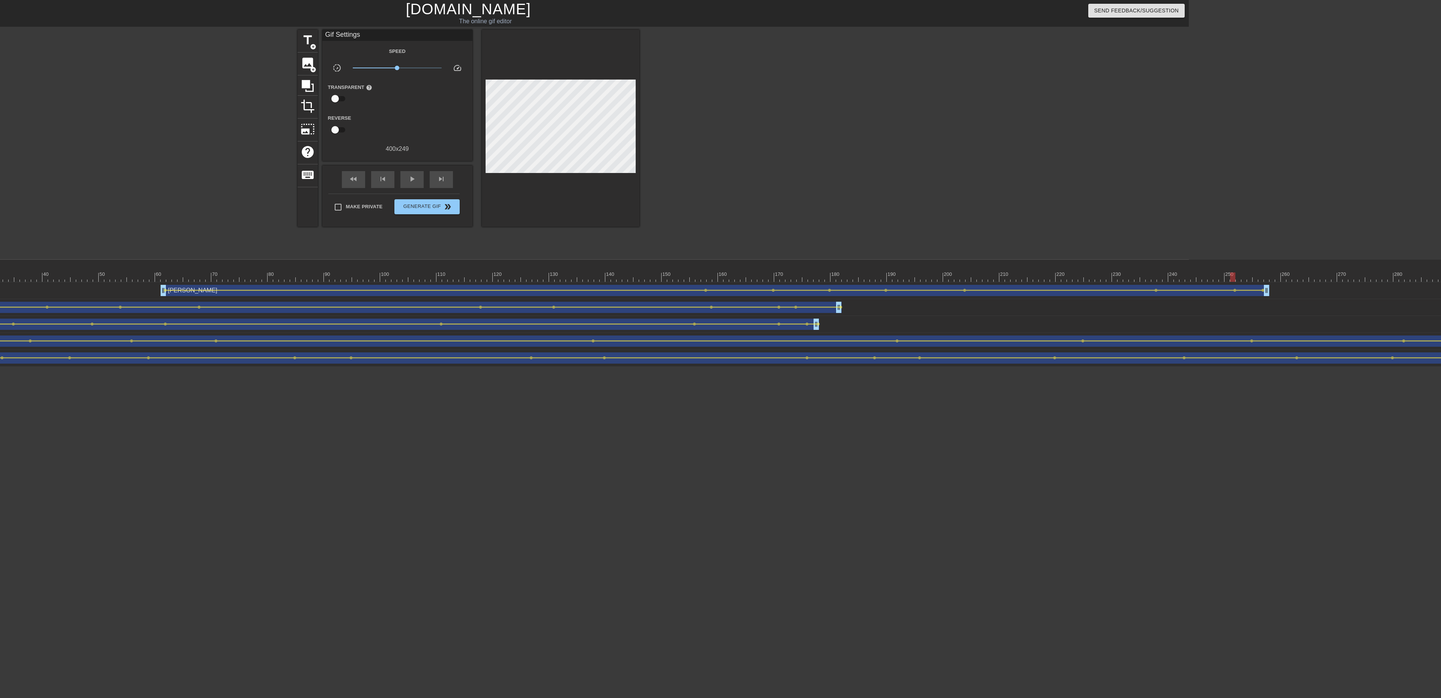
click div
click div "10 20 30 40 50 60 70 80 90 100 110 120 130 140 150 160"
drag, startPoint x: 125, startPoint y: 269, endPoint x: 415, endPoint y: 178, distance: 304.3
click span "play_arrow"
click span "pause"
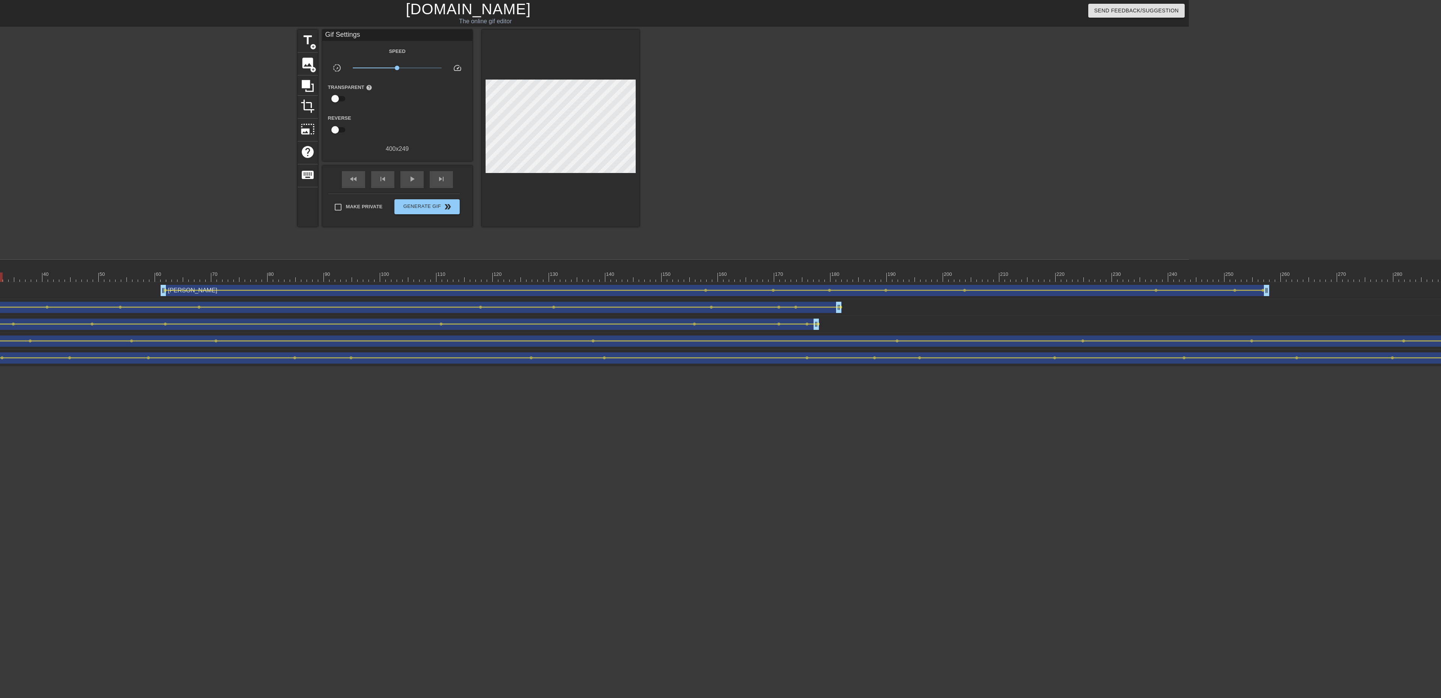
drag, startPoint x: 519, startPoint y: 266, endPoint x: 0, endPoint y: 255, distance: 518.7
click div "menu_book Browse the tutorials! [DOMAIN_NAME] The online gif editor Send Feedba…"
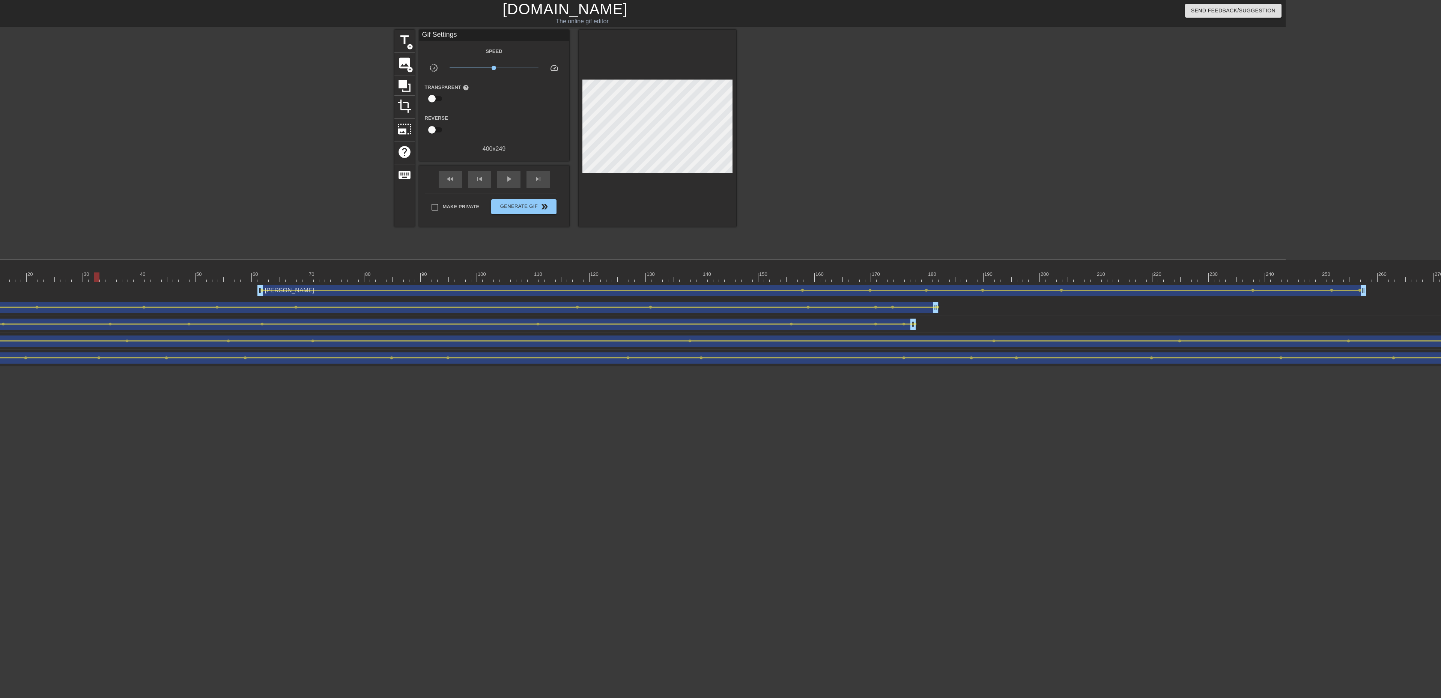
scroll to position [0, 0]
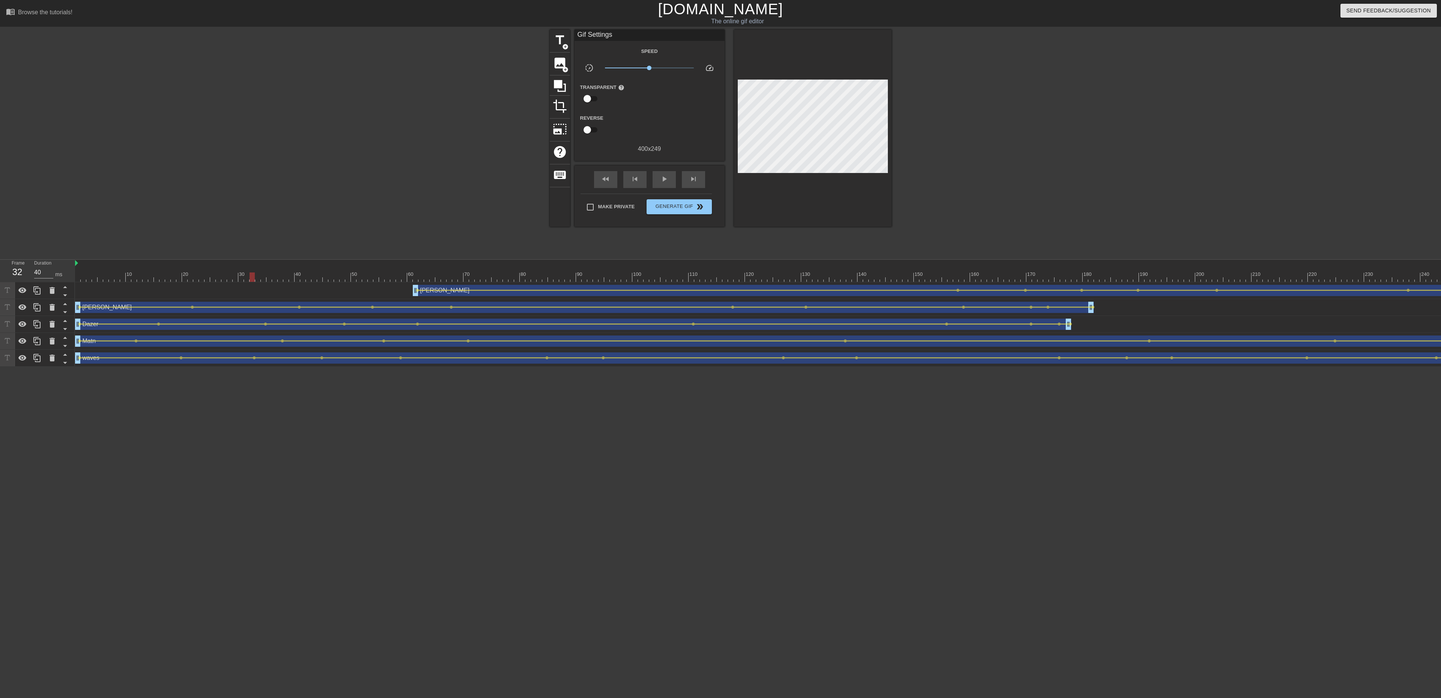
click div "Dazer drag_handle drag_handle lens lens lens lens lens lens lens lens lens lens"
click div "Dane drag_handle drag_handle"
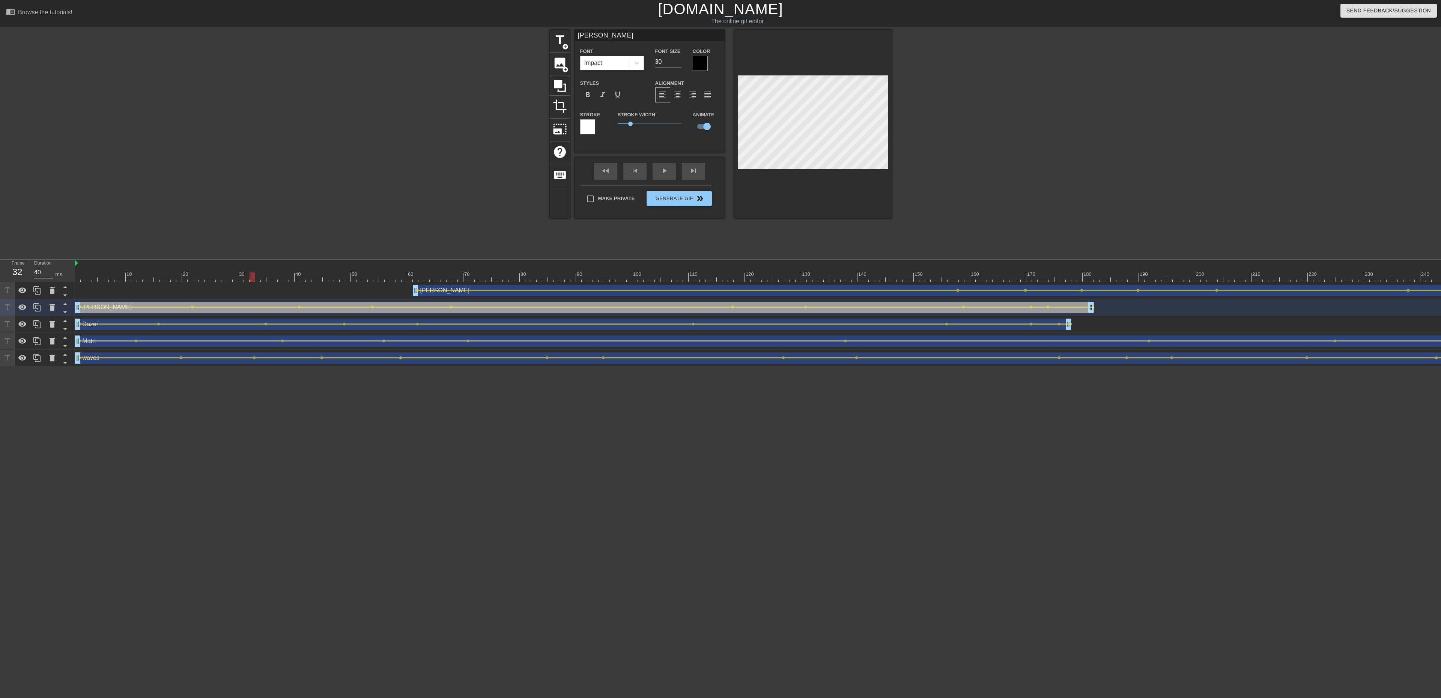
click div
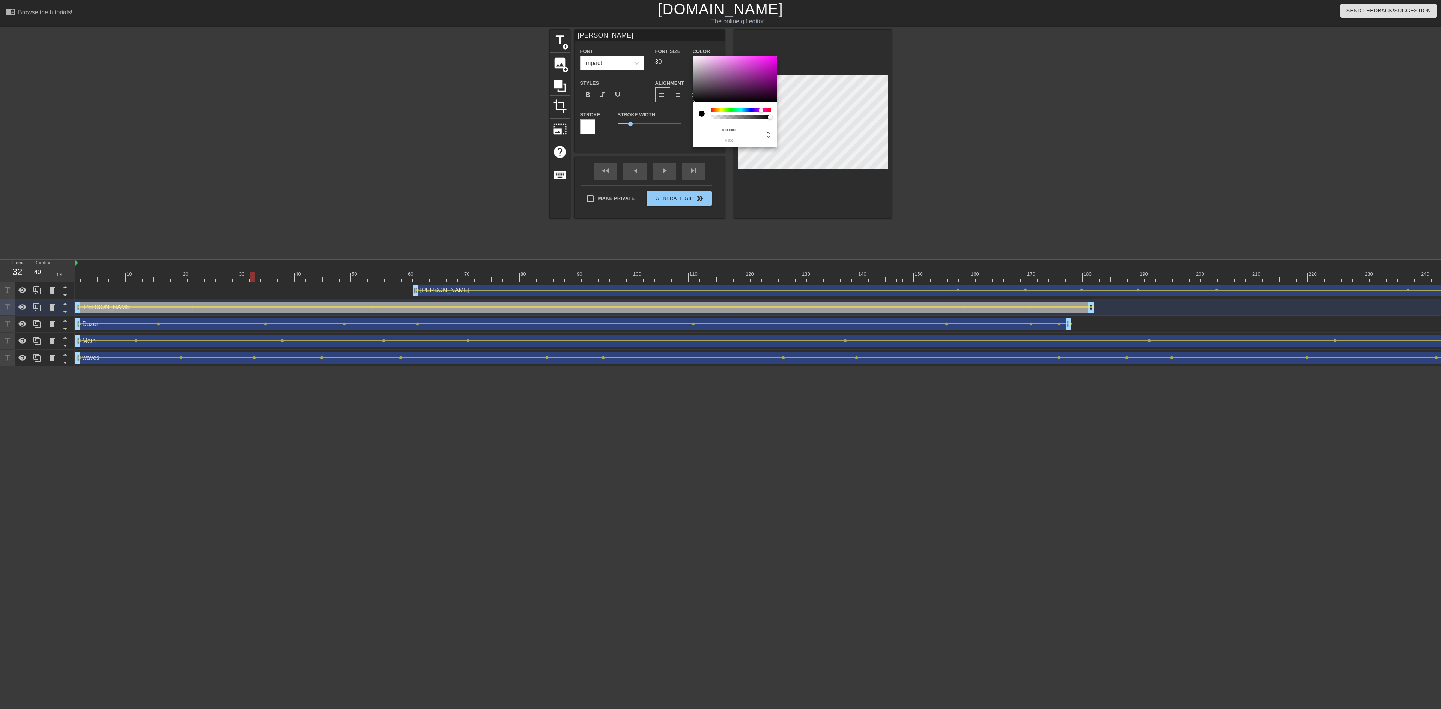
click div
drag, startPoint x: 755, startPoint y: 71, endPoint x: 787, endPoint y: 47, distance: 40.2
click div "#FF00E8 hex"
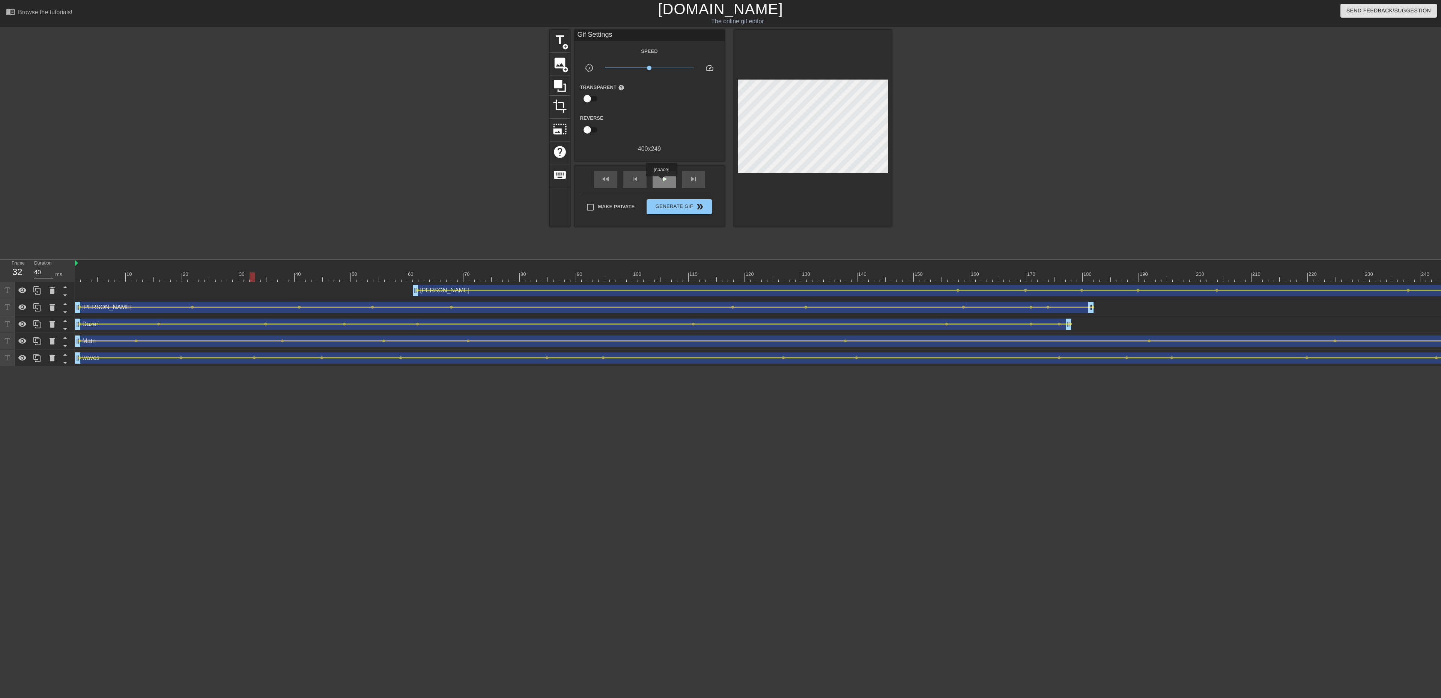
click span "play_arrow"
click span "pause"
click div "Matn drag_handle drag_handle lens lens lens lens lens lens lens lens lens lens …"
click div "Matn drag_handle drag_handle"
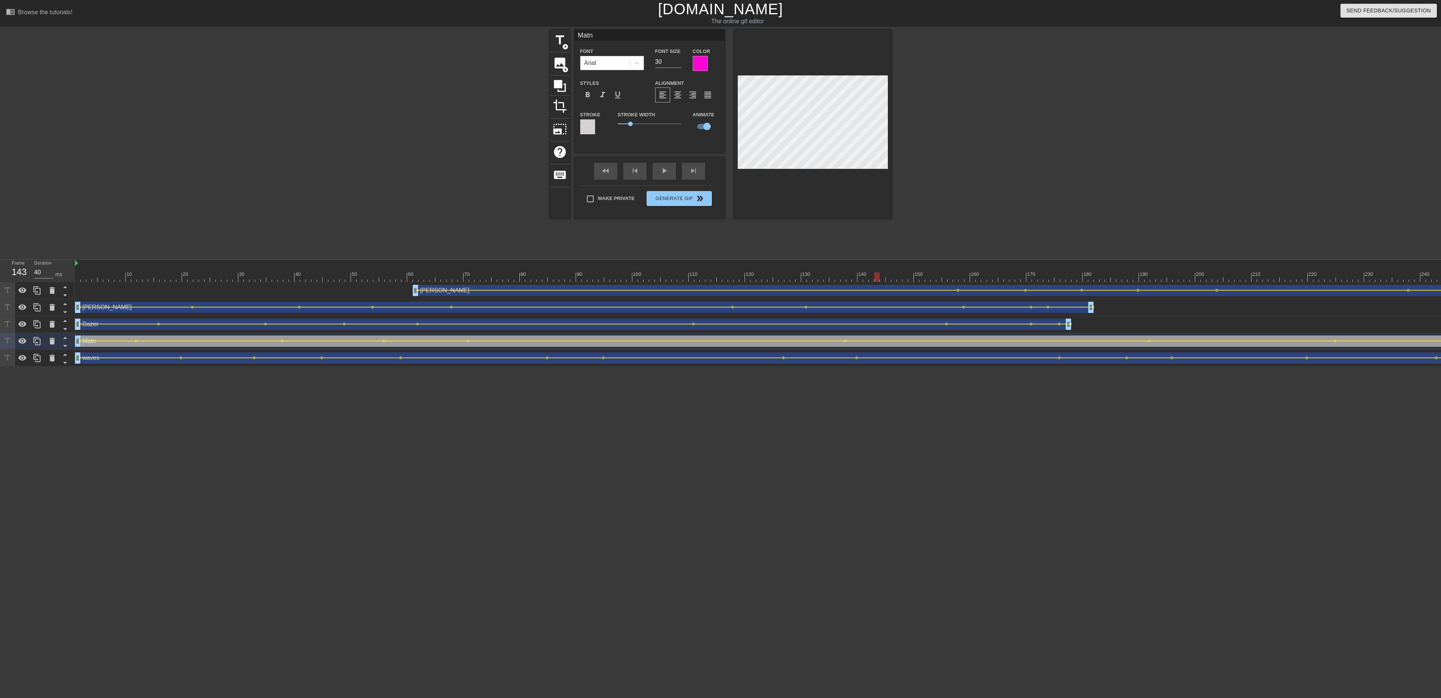
click div "Arial"
click div "Arial Black"
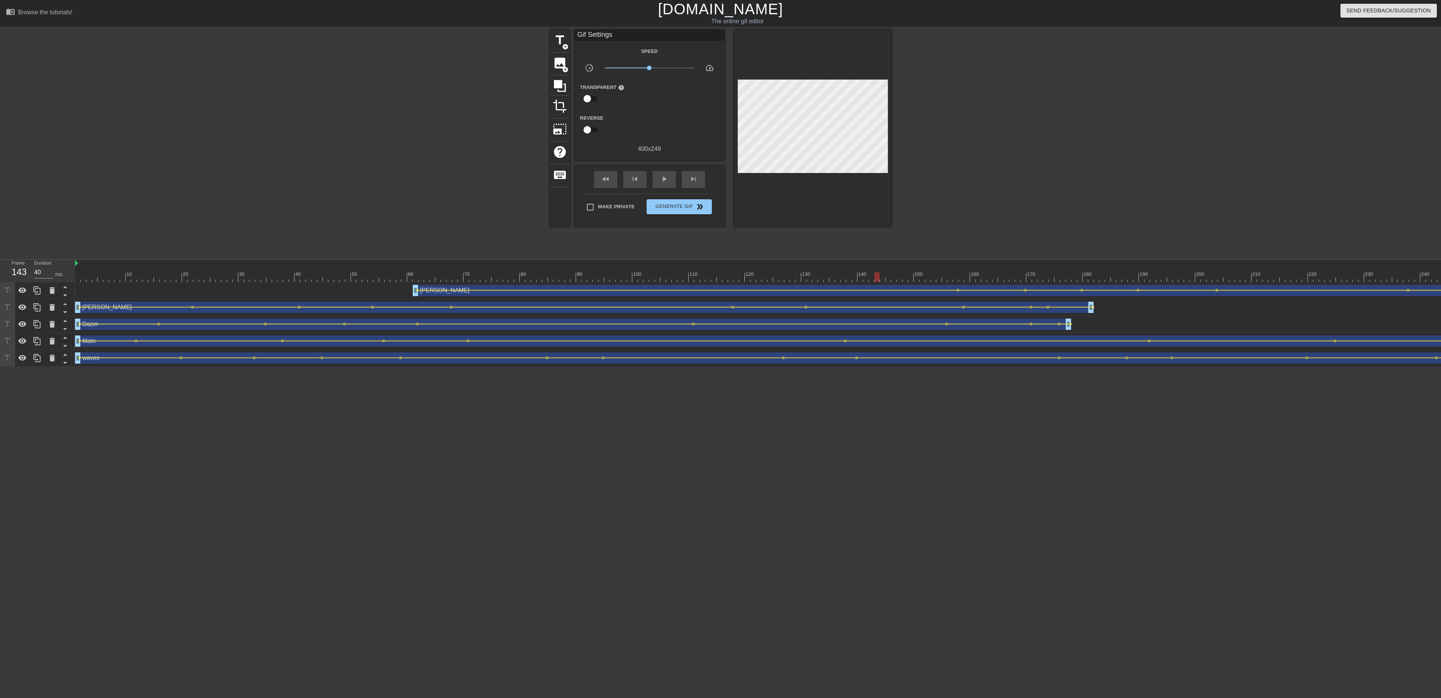
click div "Dane drag_handle drag_handle lens lens lens lens lens lens lens lens lens lens …"
click span "title"
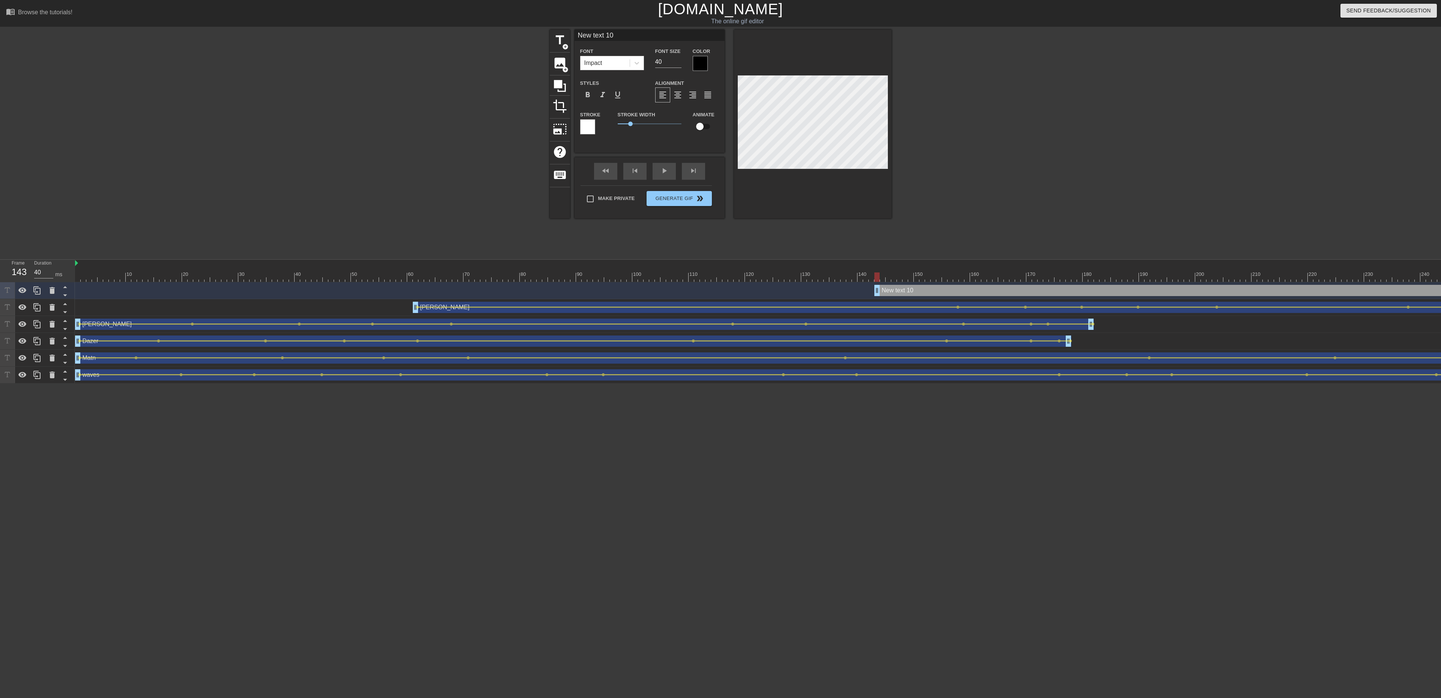
click div "New text 10 drag_handle drag_handle"
drag, startPoint x: 916, startPoint y: 291, endPoint x: 50, endPoint y: 290, distance: 866.0
click icon
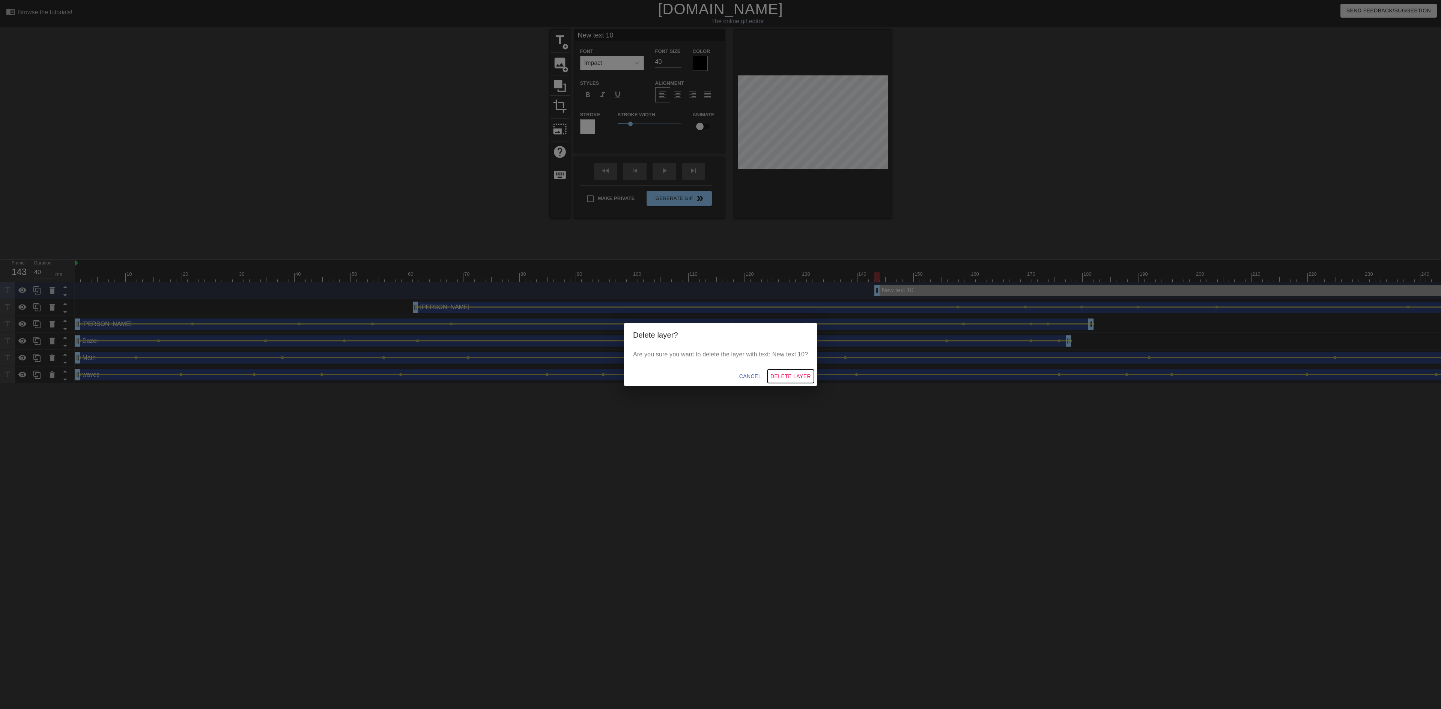
click span "Delete Layer"
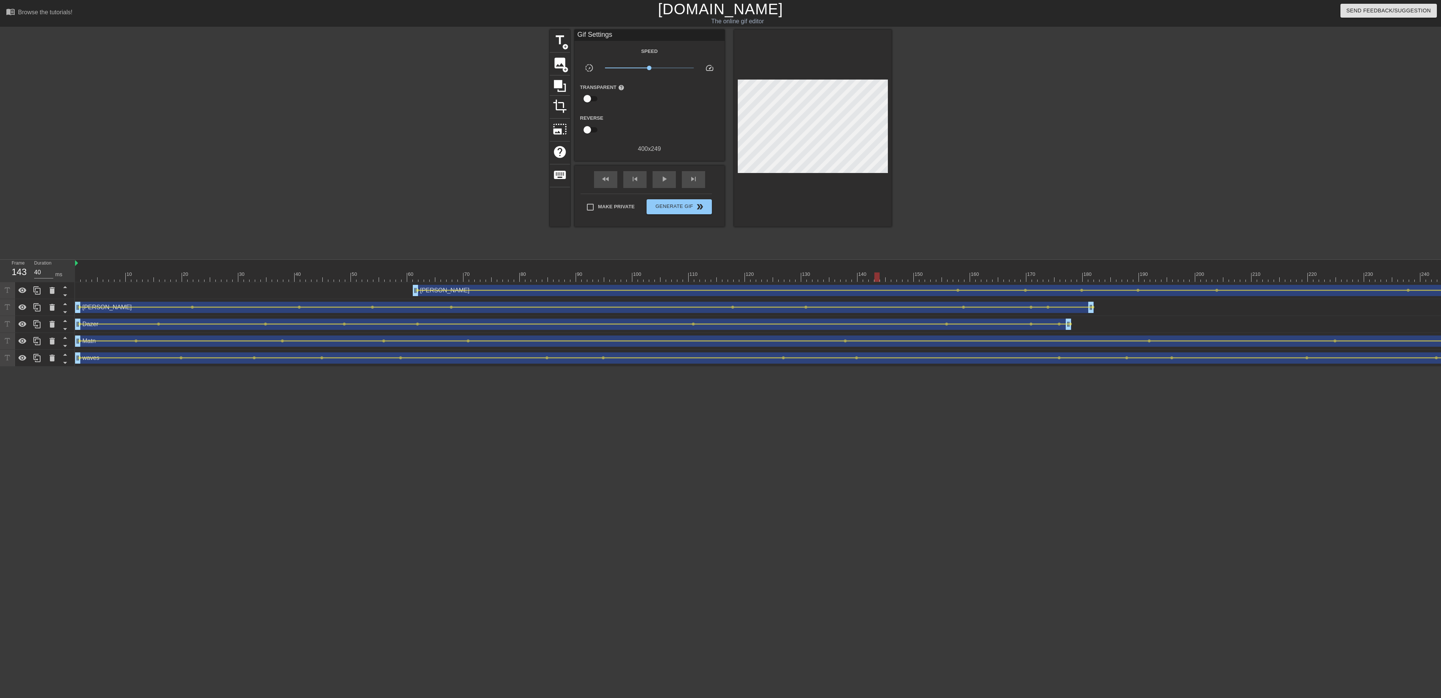
click div "Dane drag_handle drag_handle"
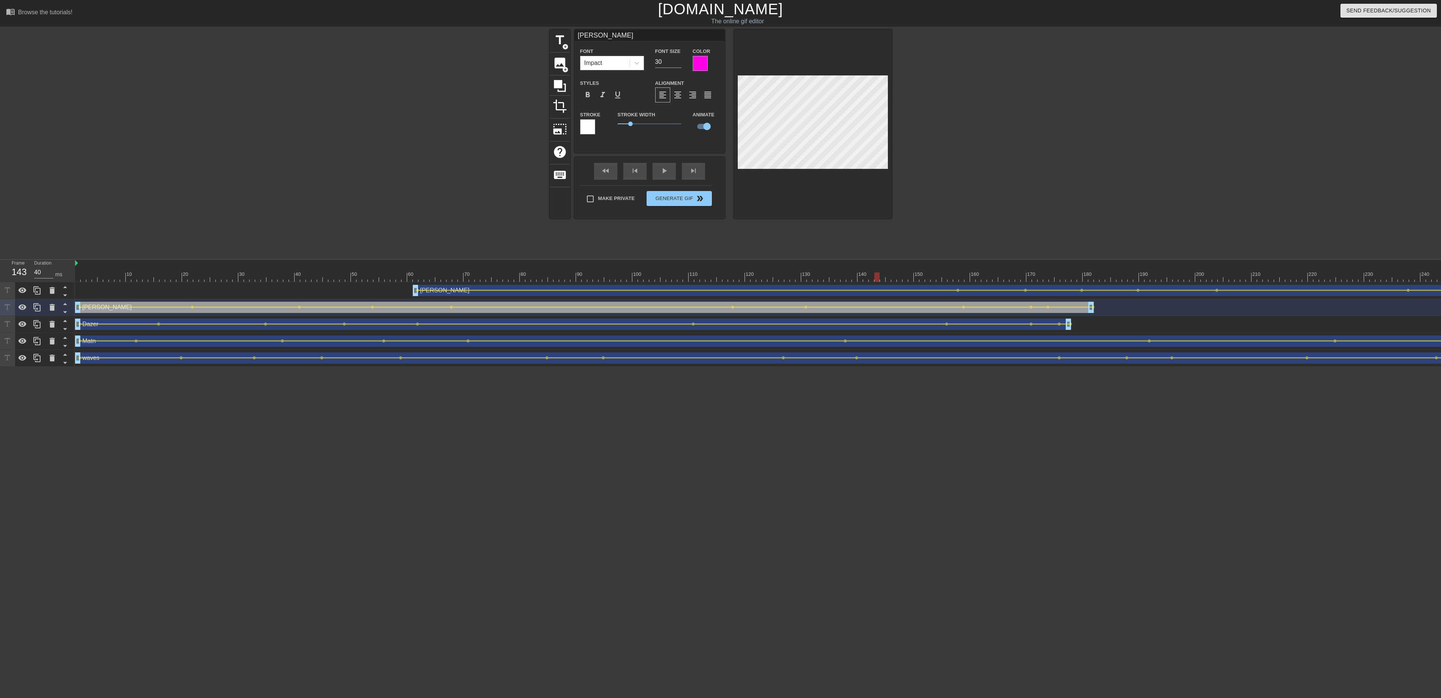
click div "Matn drag_handle drag_handle"
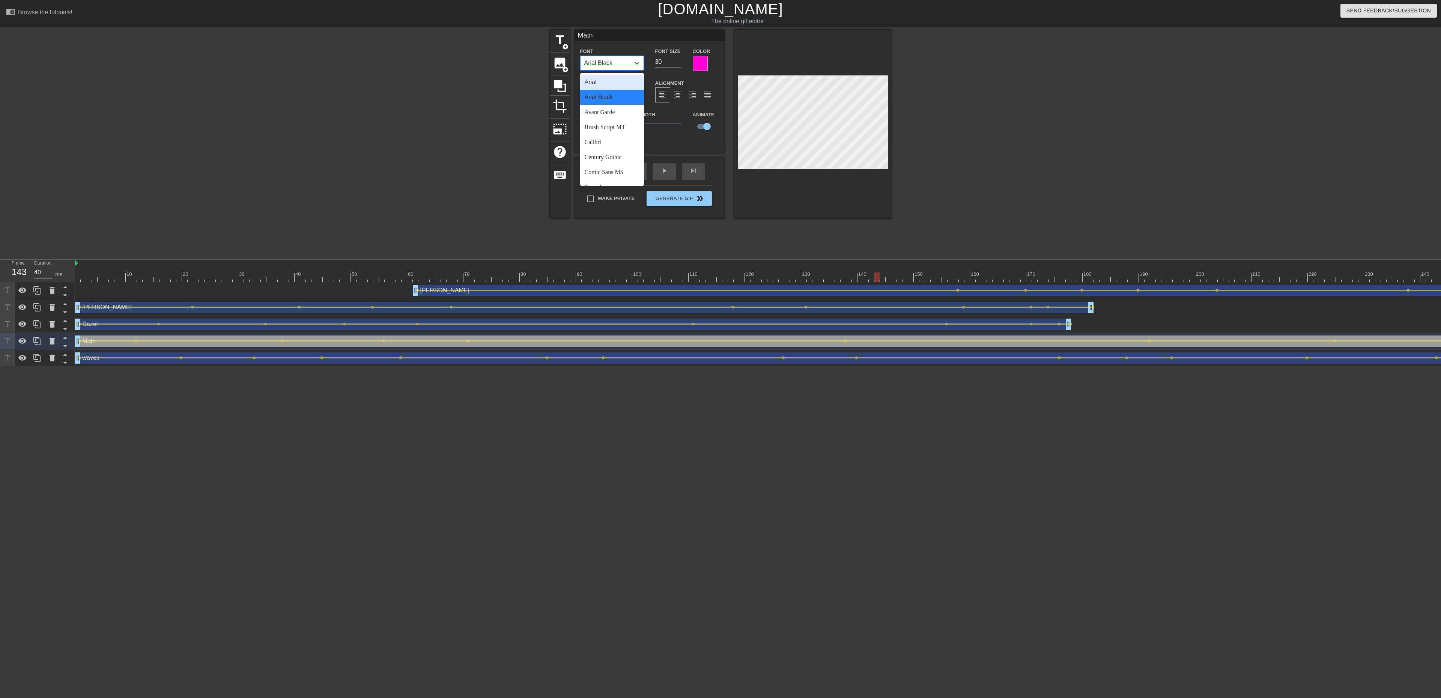
click div "Arial Black"
click div "Impact"
click div "title add_circle image add_circle crop photo_size_select_large help keyboard Ma…"
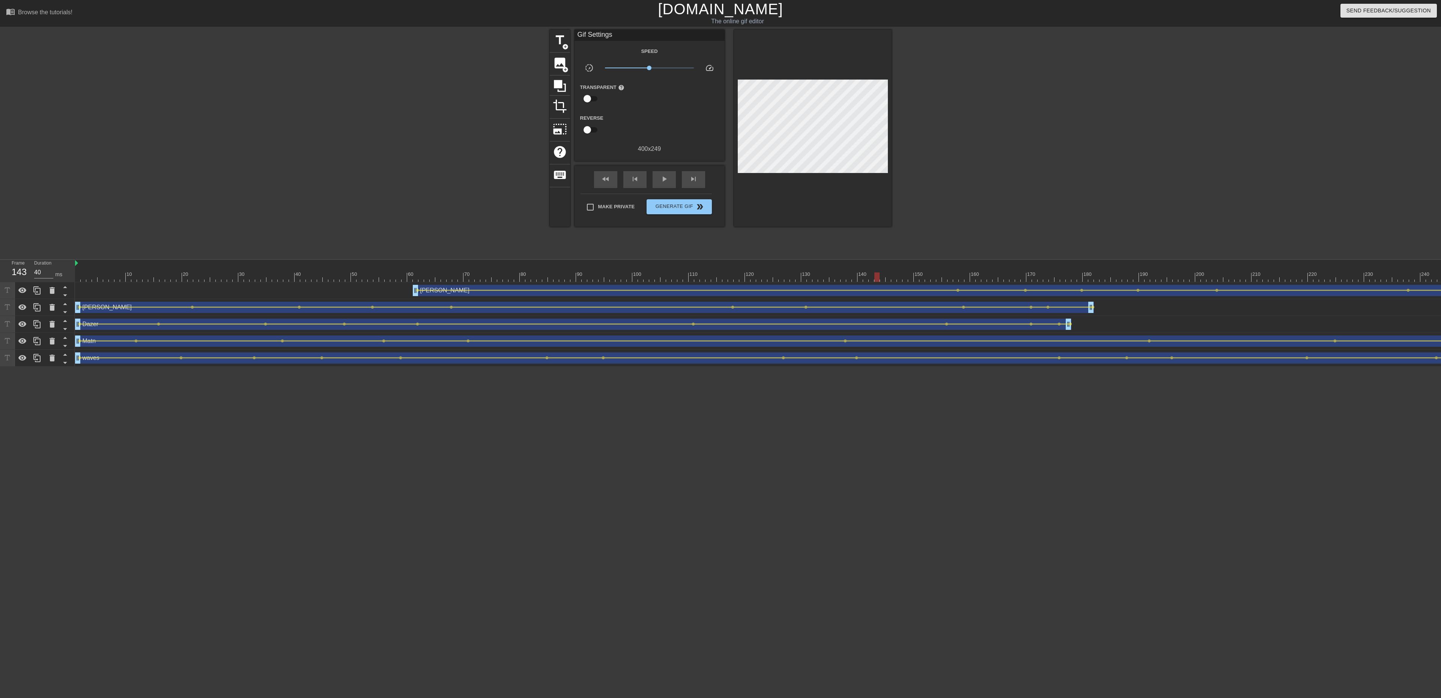
click div "Dane drag_handle drag_handle"
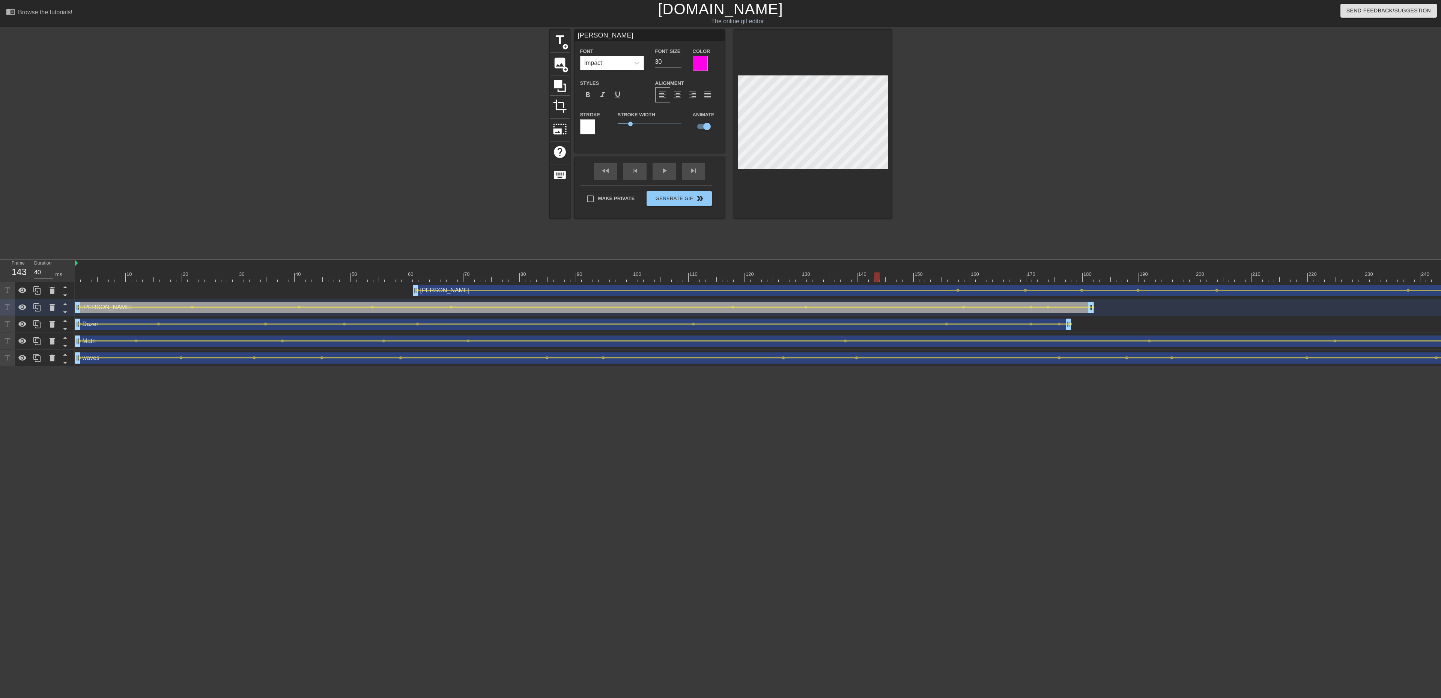
click div "Matn drag_handle drag_handle"
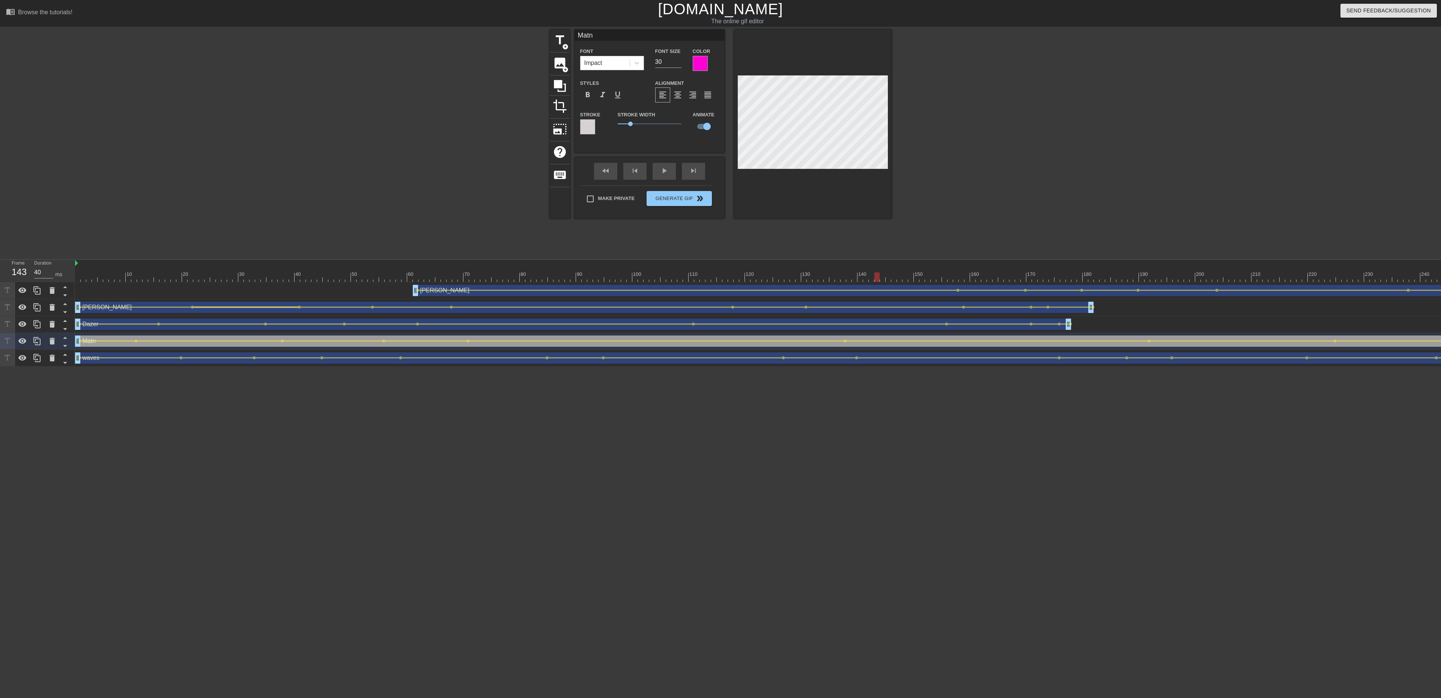
click div
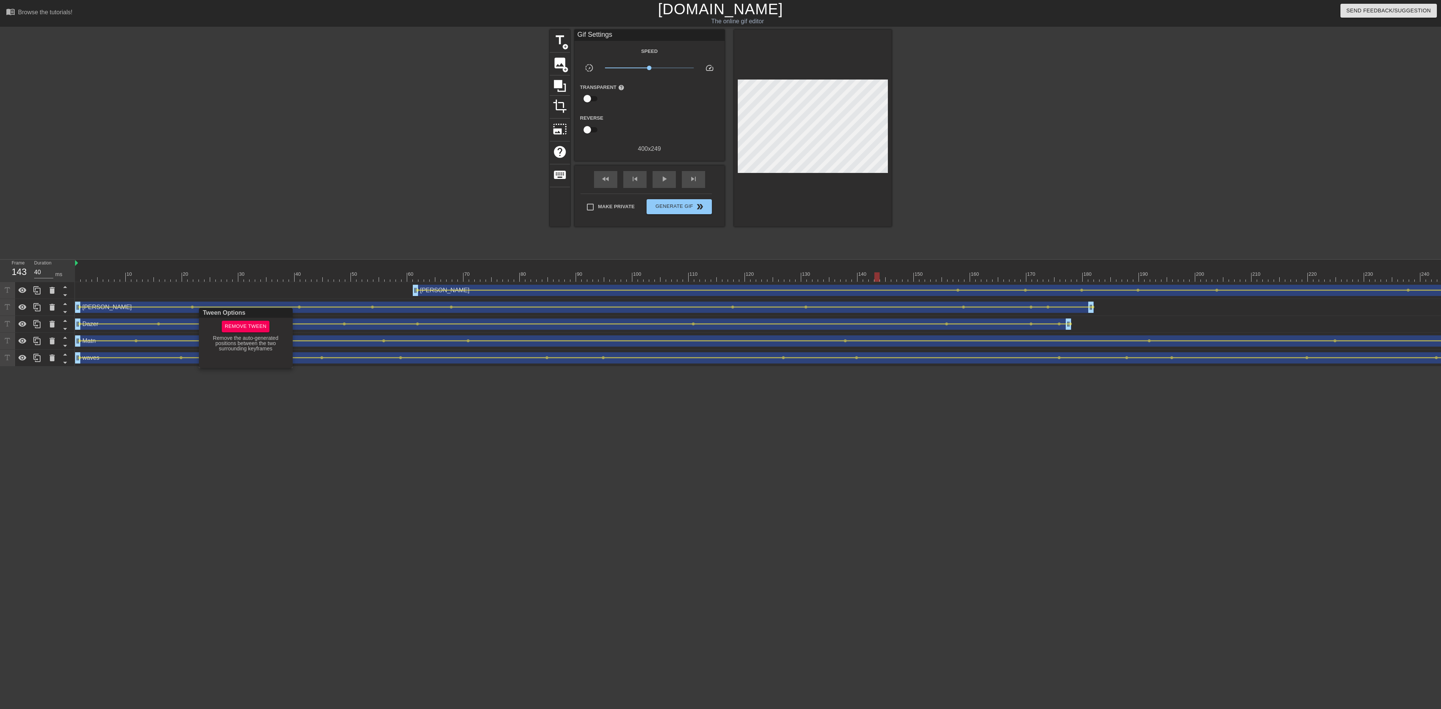
click div
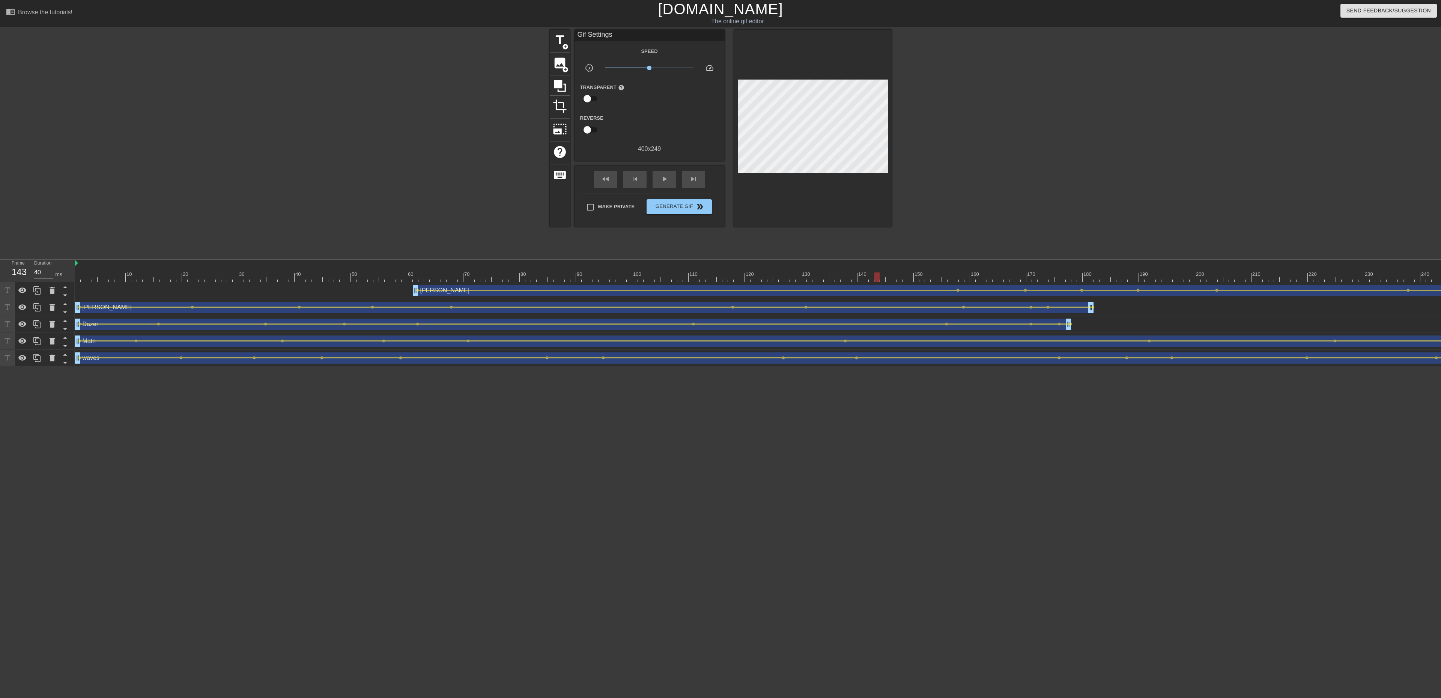
click div "Dane drag_handle drag_handle"
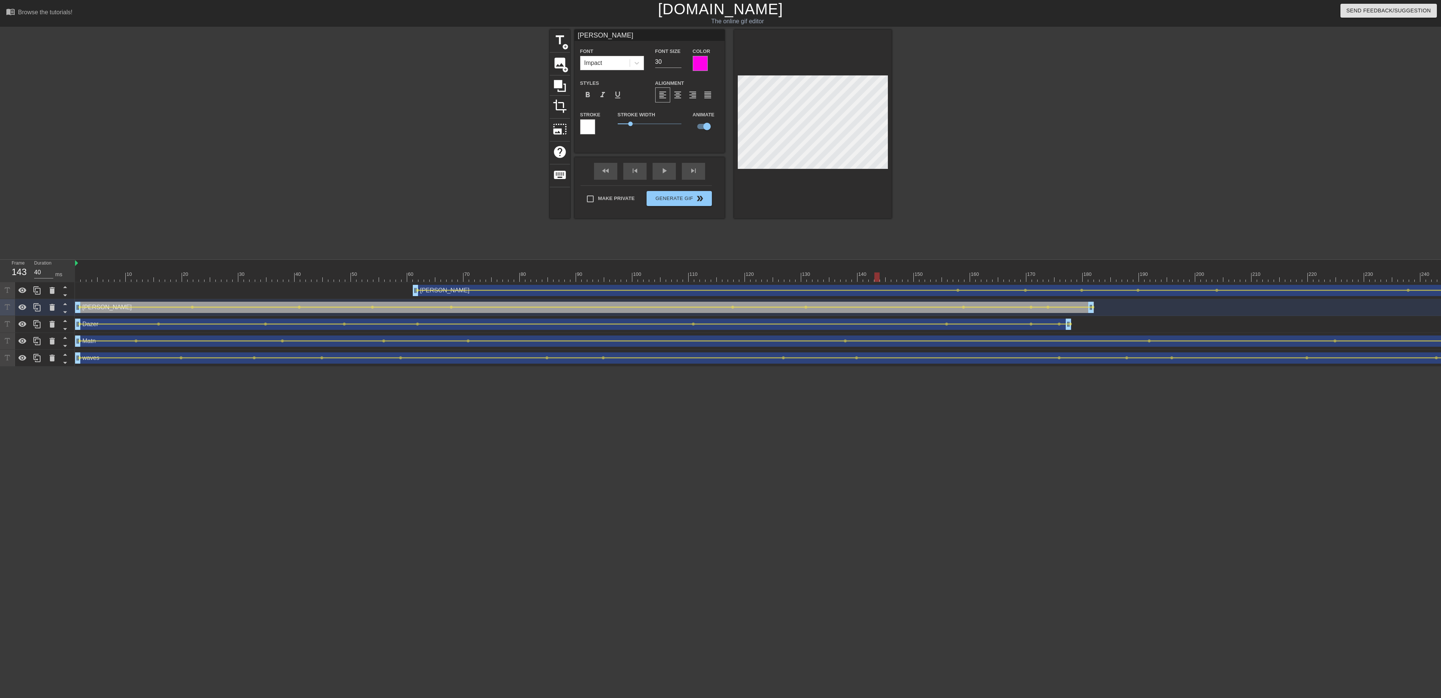
click div
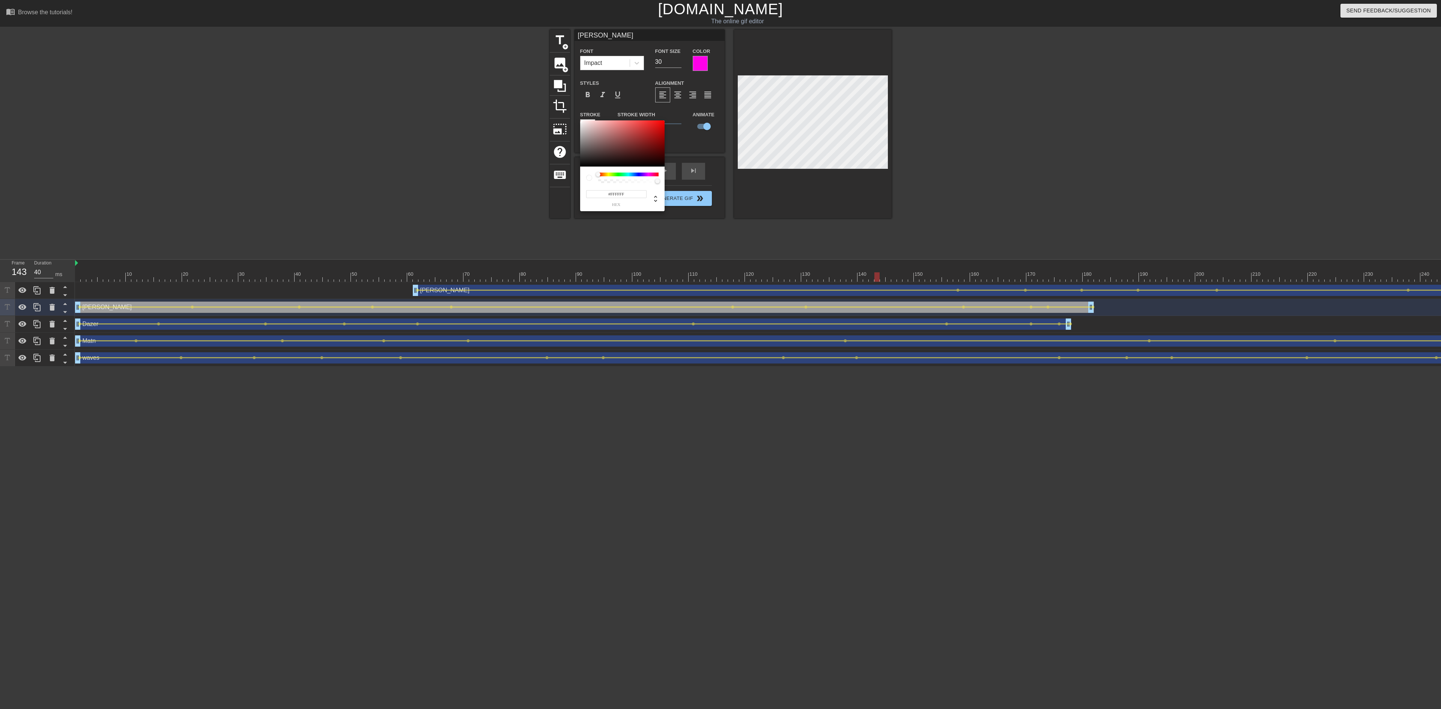
drag, startPoint x: 597, startPoint y: 134, endPoint x: 565, endPoint y: 100, distance: 46.7
click div "#FFFFFF hex"
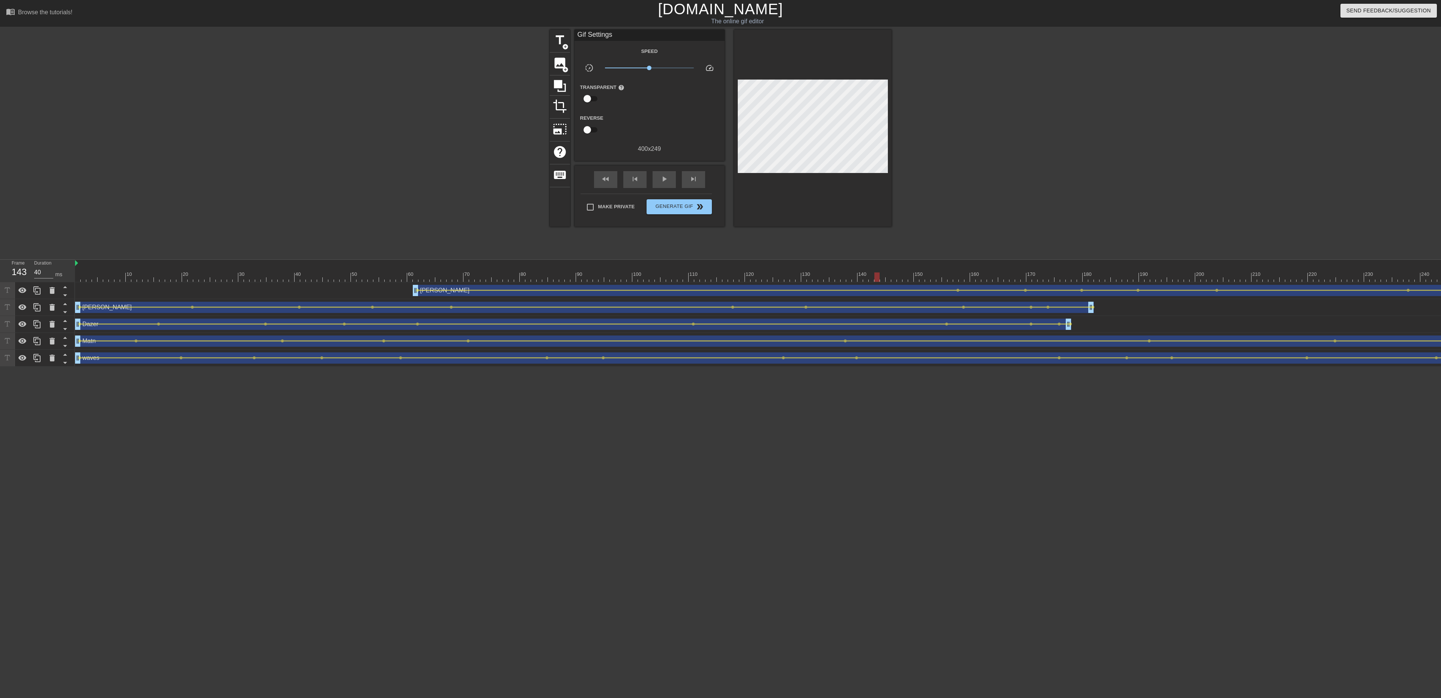
click div "Dane drag_handle drag_handle"
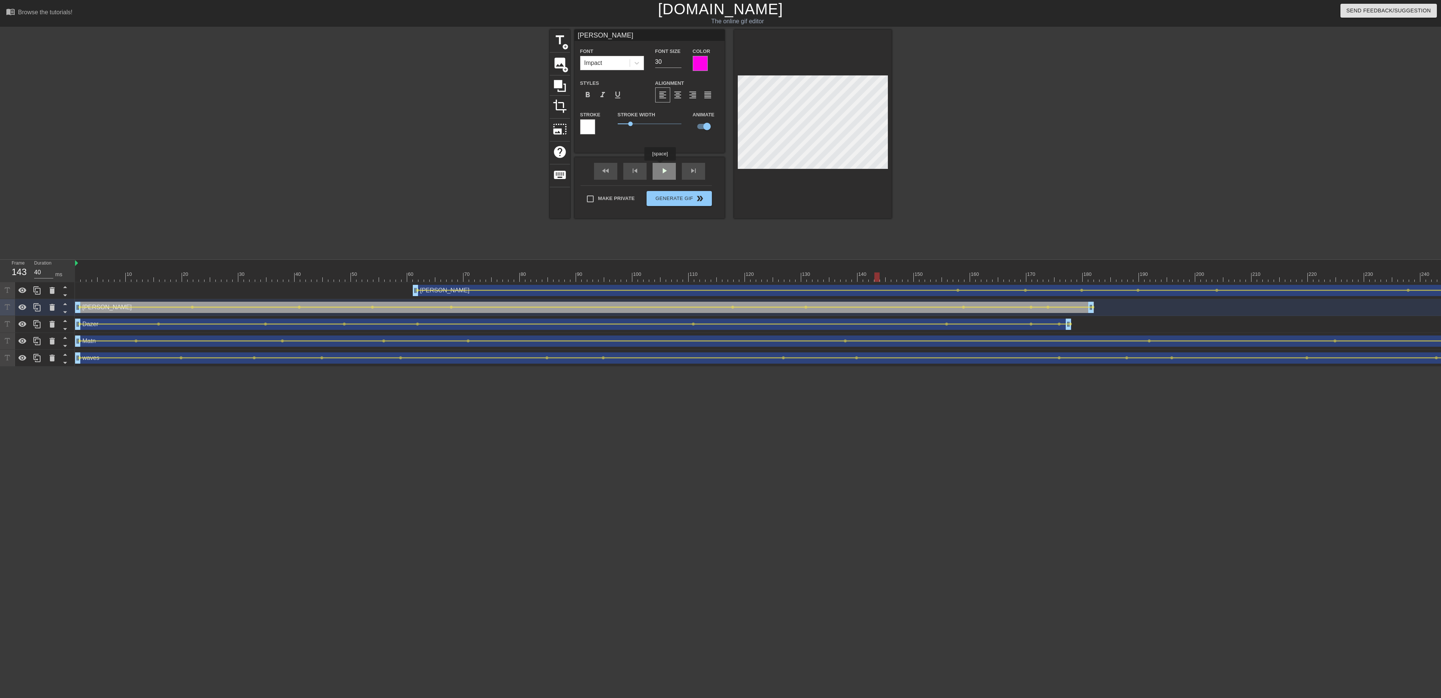
click div "fast_rewind skip_previous play_arrow skip_next"
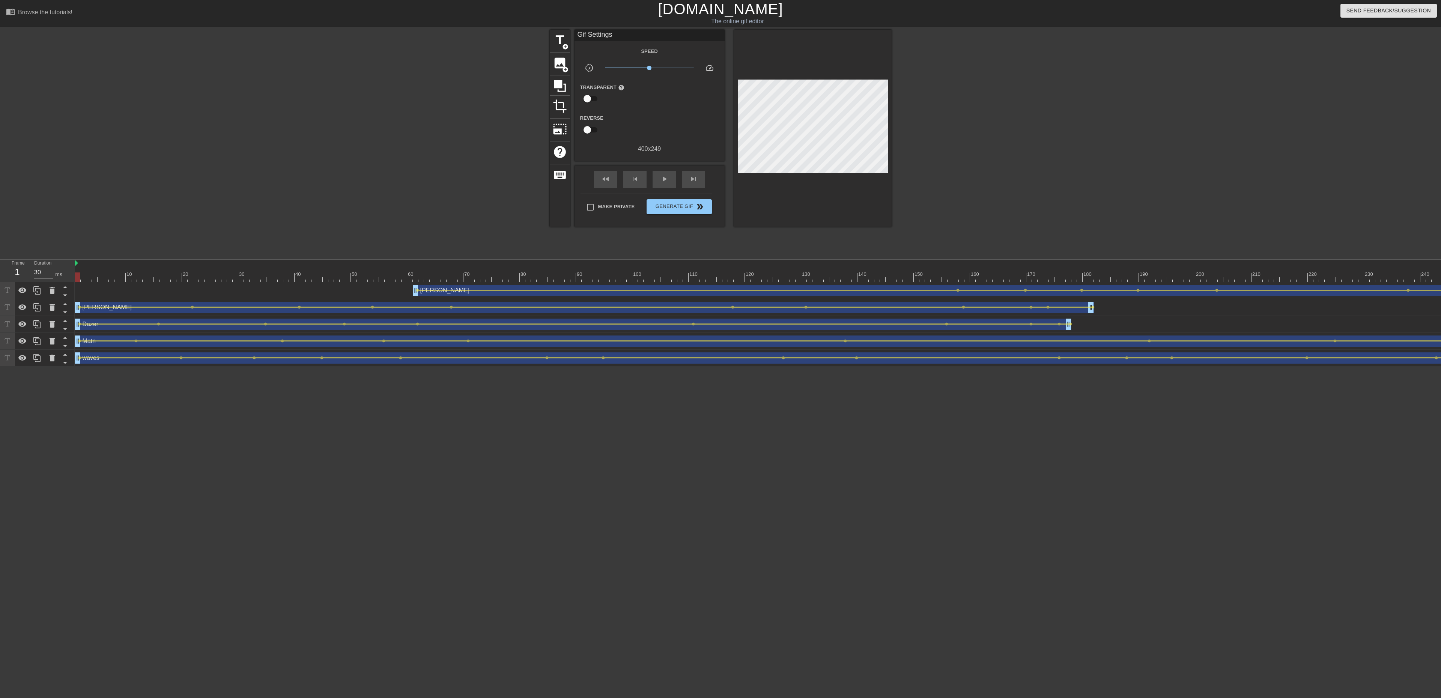
drag, startPoint x: 490, startPoint y: 266, endPoint x: 530, endPoint y: 193, distance: 83.6
click div "Frame 1 Duration 30 ms 10 20 30 40 50 60 70 80 90 100 110 120 130 140 150"
click div "play_arrow"
click div "pause"
click div "[PERSON_NAME] drag_handle drag_handle"
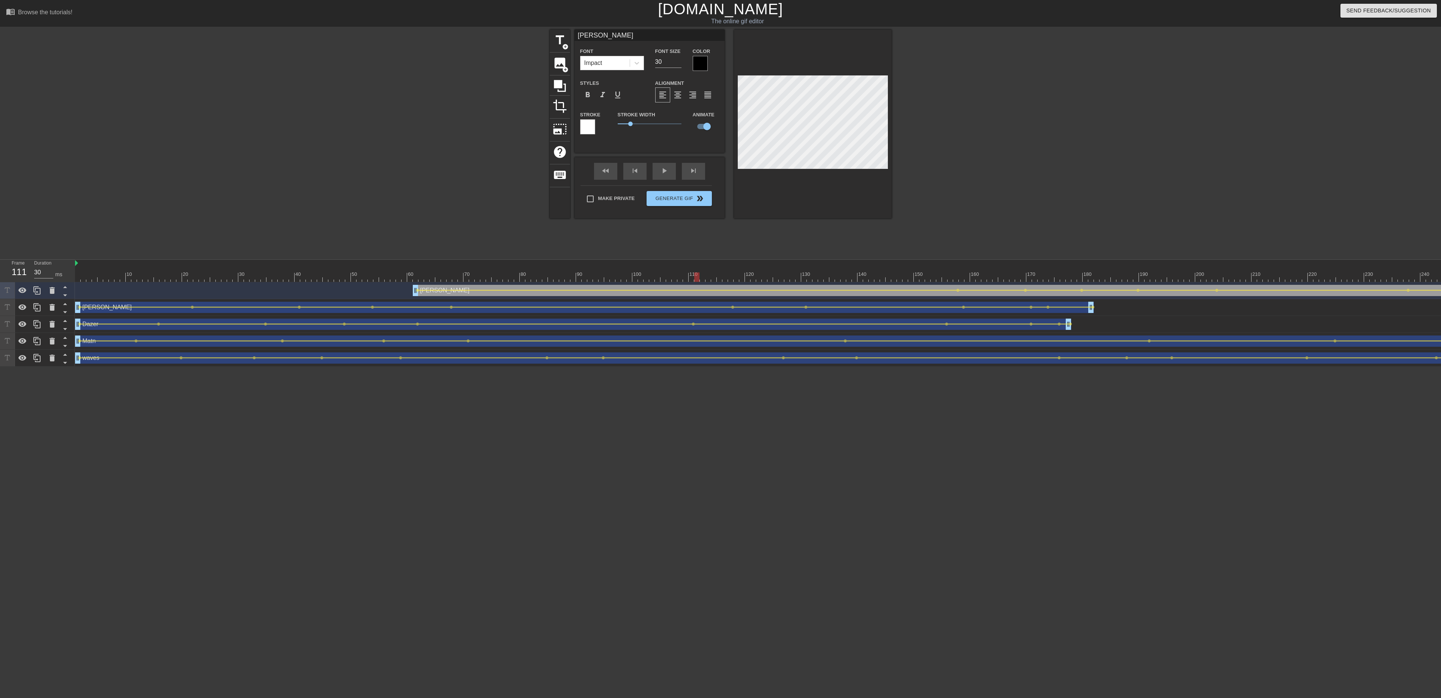
click div "Color"
click div
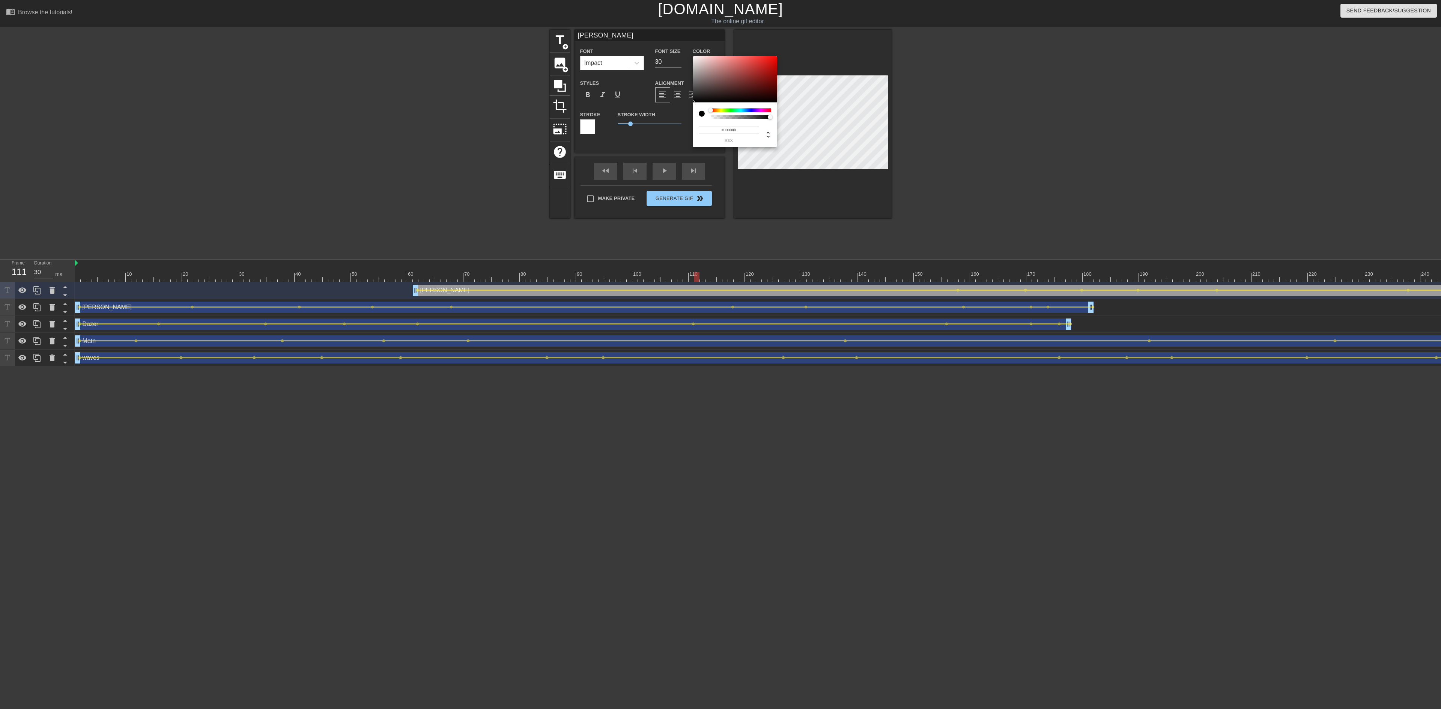
drag, startPoint x: 729, startPoint y: 110, endPoint x: 702, endPoint y: 113, distance: 26.4
click div
drag, startPoint x: 774, startPoint y: 50, endPoint x: 798, endPoint y: 31, distance: 30.9
click div "#1EFF00 hex"
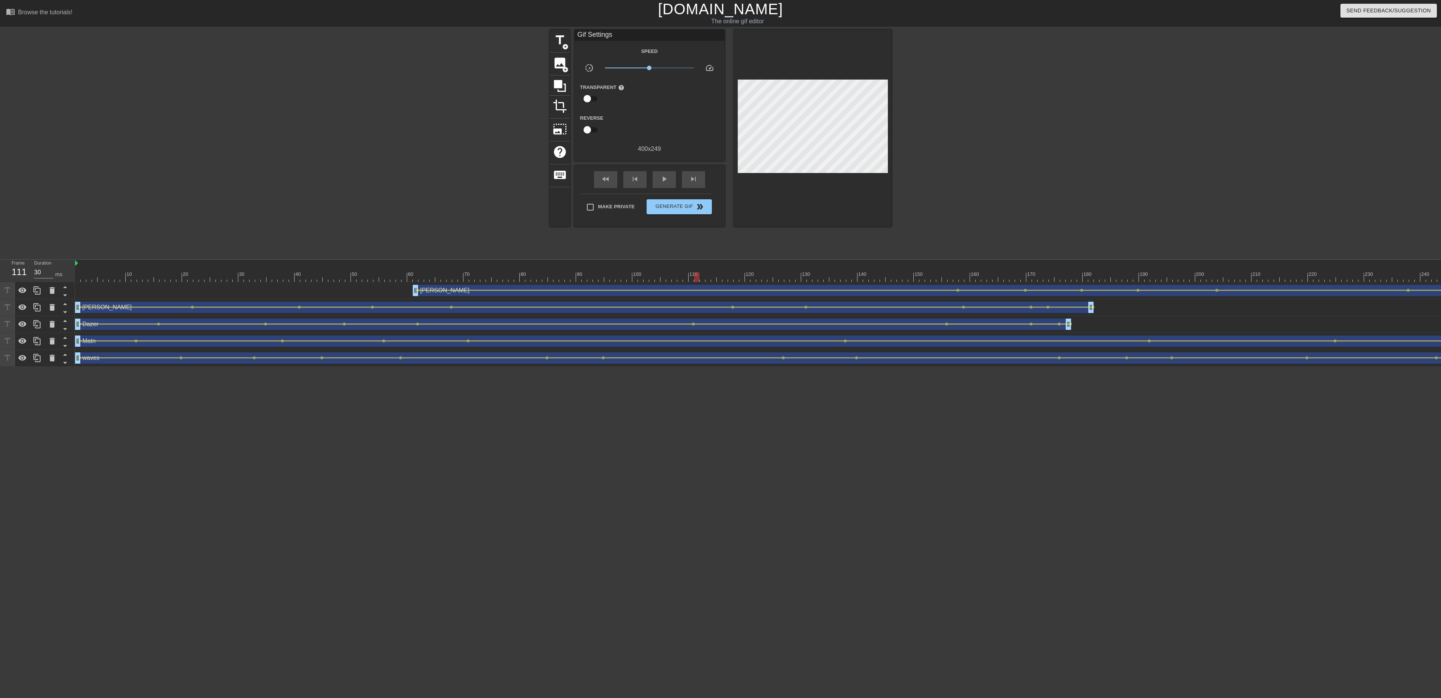
click div "Dazer drag_handle drag_handle"
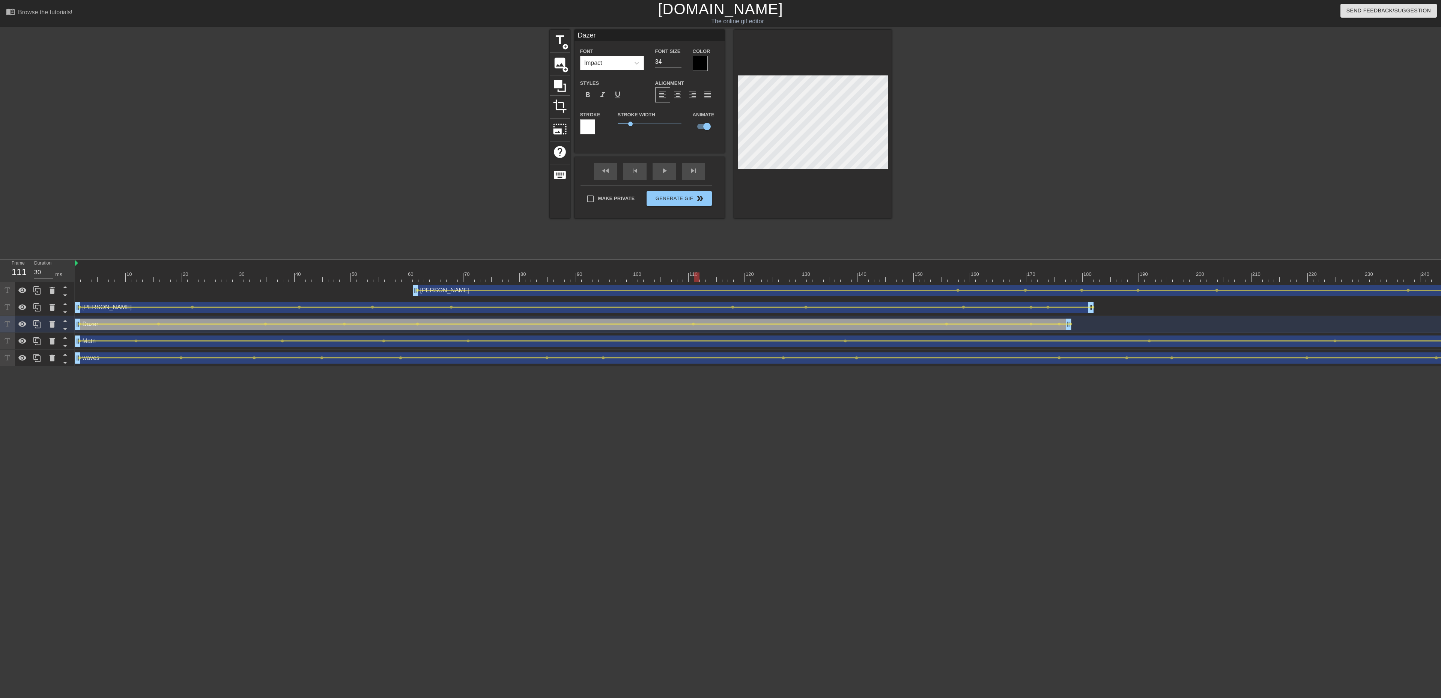
click div
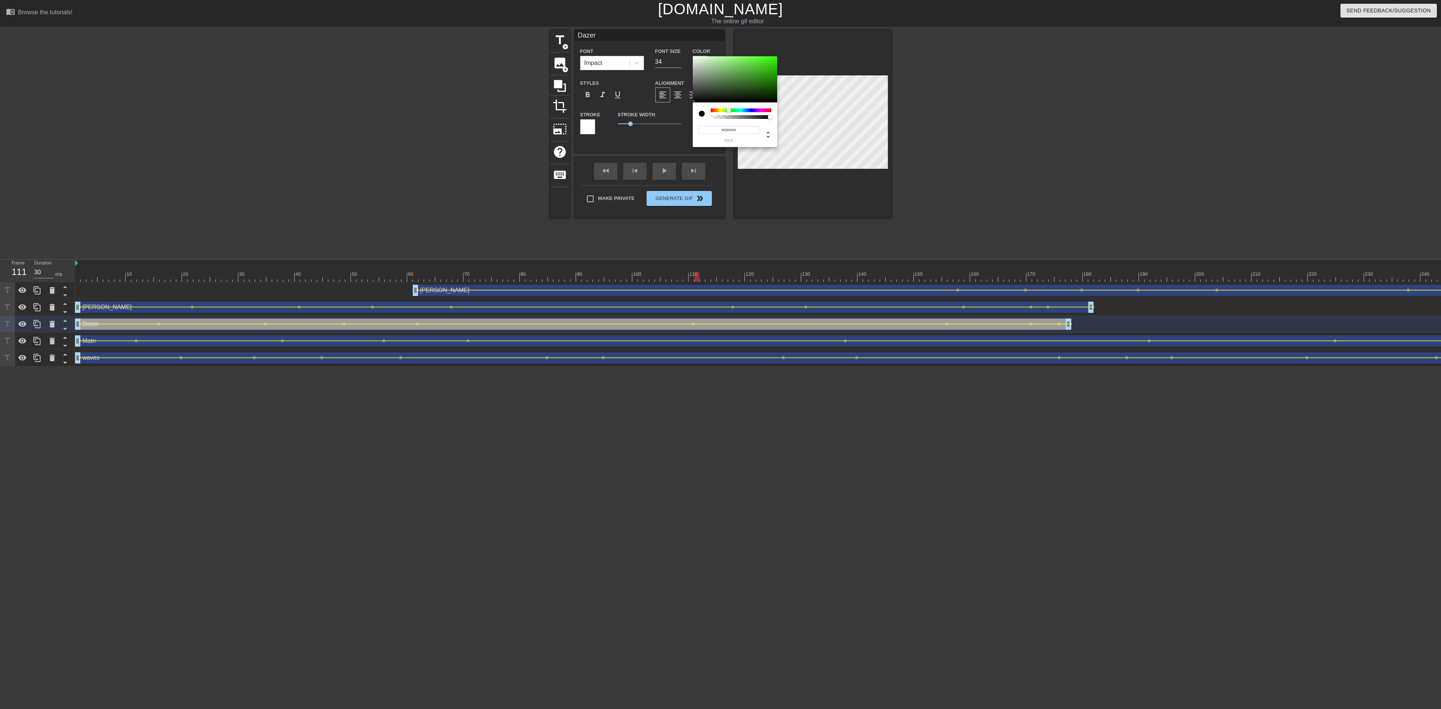
drag, startPoint x: 712, startPoint y: 110, endPoint x: 729, endPoint y: 110, distance: 16.5
click div
drag, startPoint x: 783, startPoint y: 53, endPoint x: 813, endPoint y: 40, distance: 32.6
click div "#30FF00 hex"
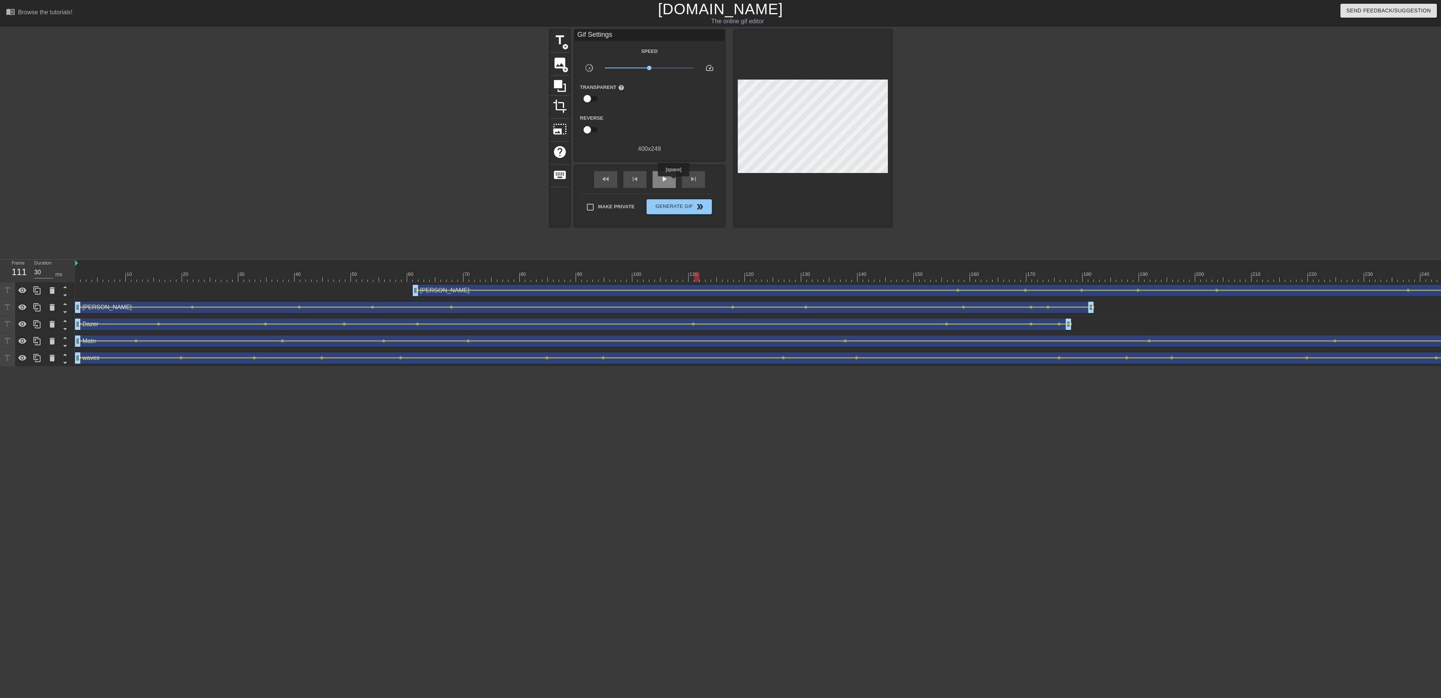
click div "play_arrow"
click span "pause"
drag, startPoint x: 537, startPoint y: 273, endPoint x: 1440, endPoint y: 251, distance: 903.1
click div "menu_book Browse the tutorials! [DOMAIN_NAME] The online gif editor Send Feedba…"
click span "title"
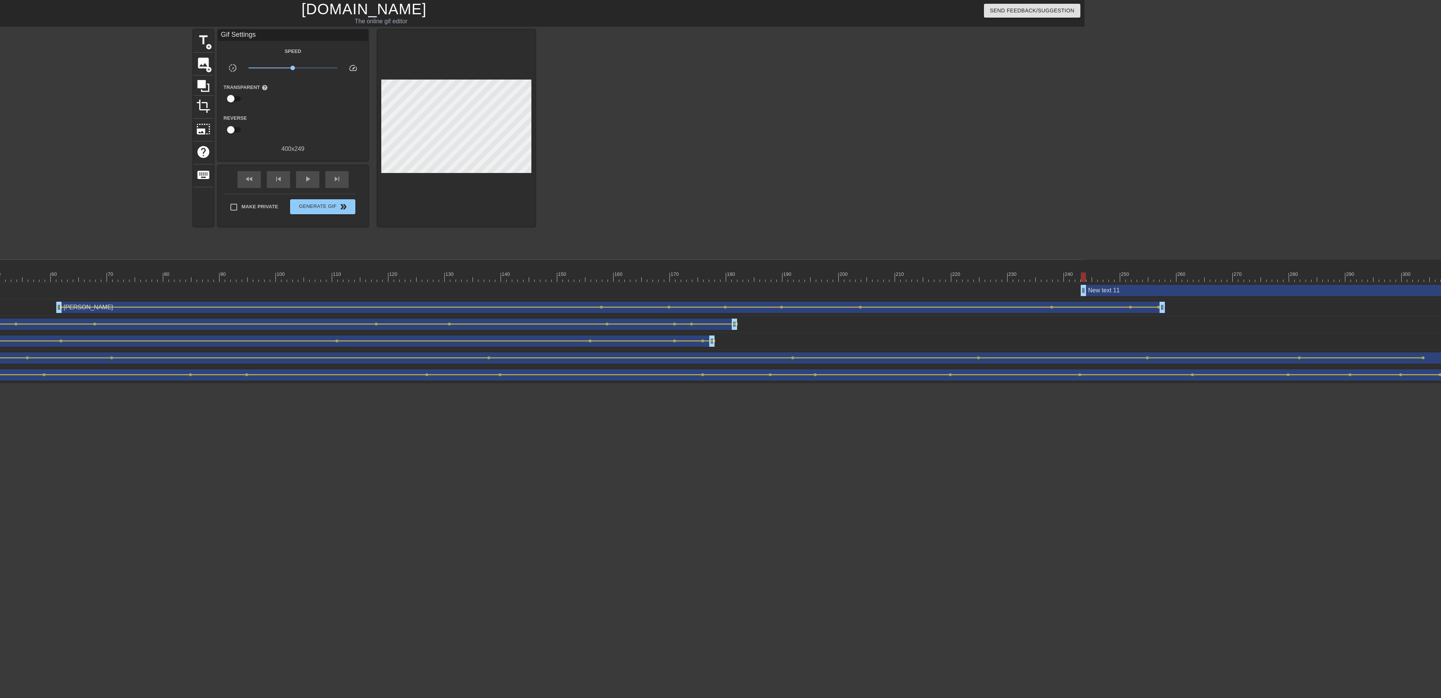
scroll to position [0, 398]
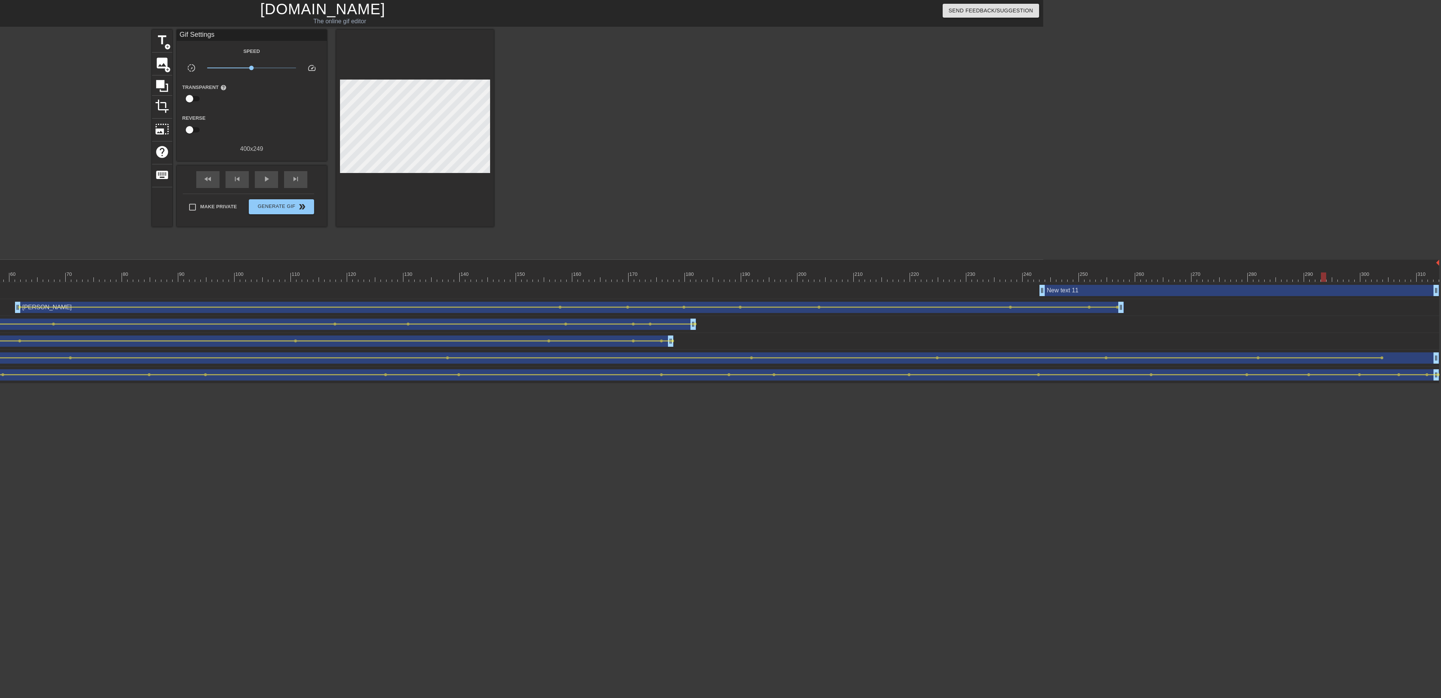
drag, startPoint x: 1061, startPoint y: 274, endPoint x: 1325, endPoint y: 267, distance: 264.2
click div "10 20 30 40 50 60 70 80 90 100 110 120 130 140 150 160"
drag, startPoint x: 1042, startPoint y: 290, endPoint x: 1319, endPoint y: 291, distance: 277.7
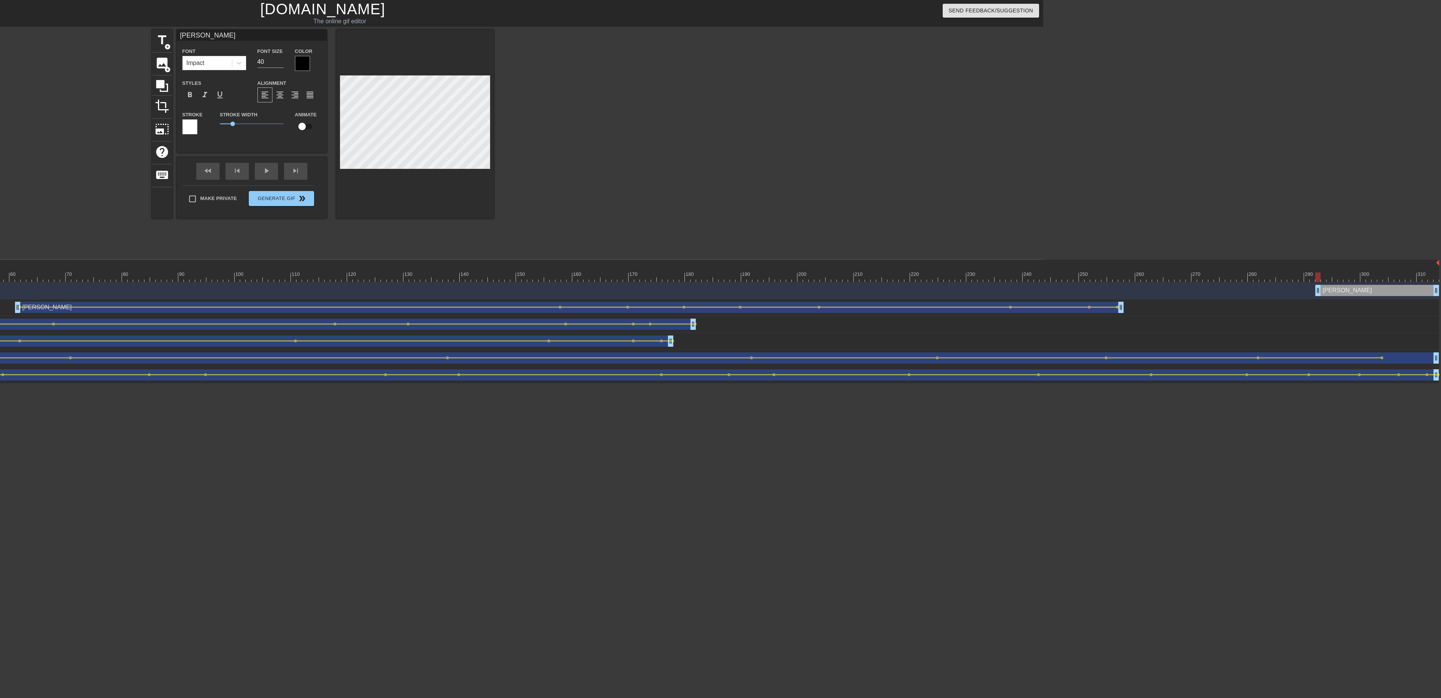
scroll to position [1, 1]
click input "39"
click input "38"
click input "37"
click input "36"
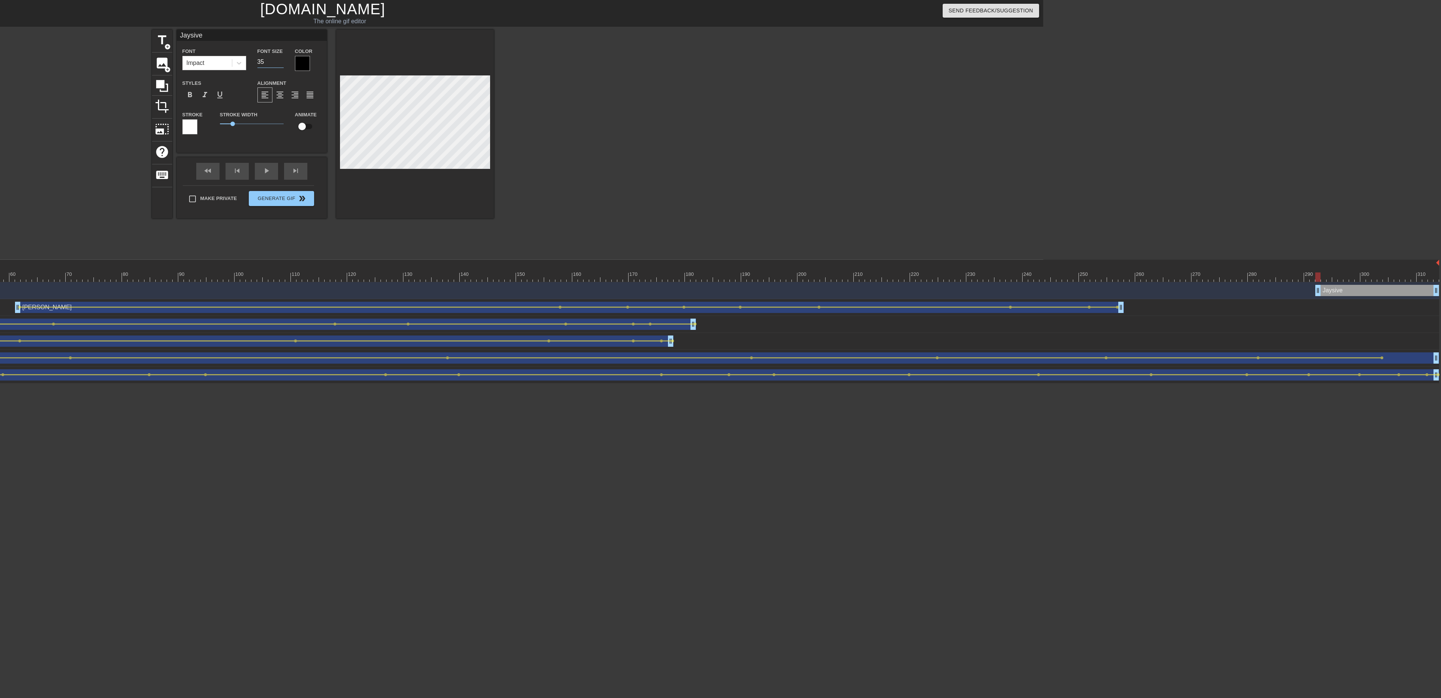
click input "35"
click input "34"
click input "33"
click input "32"
click input "31"
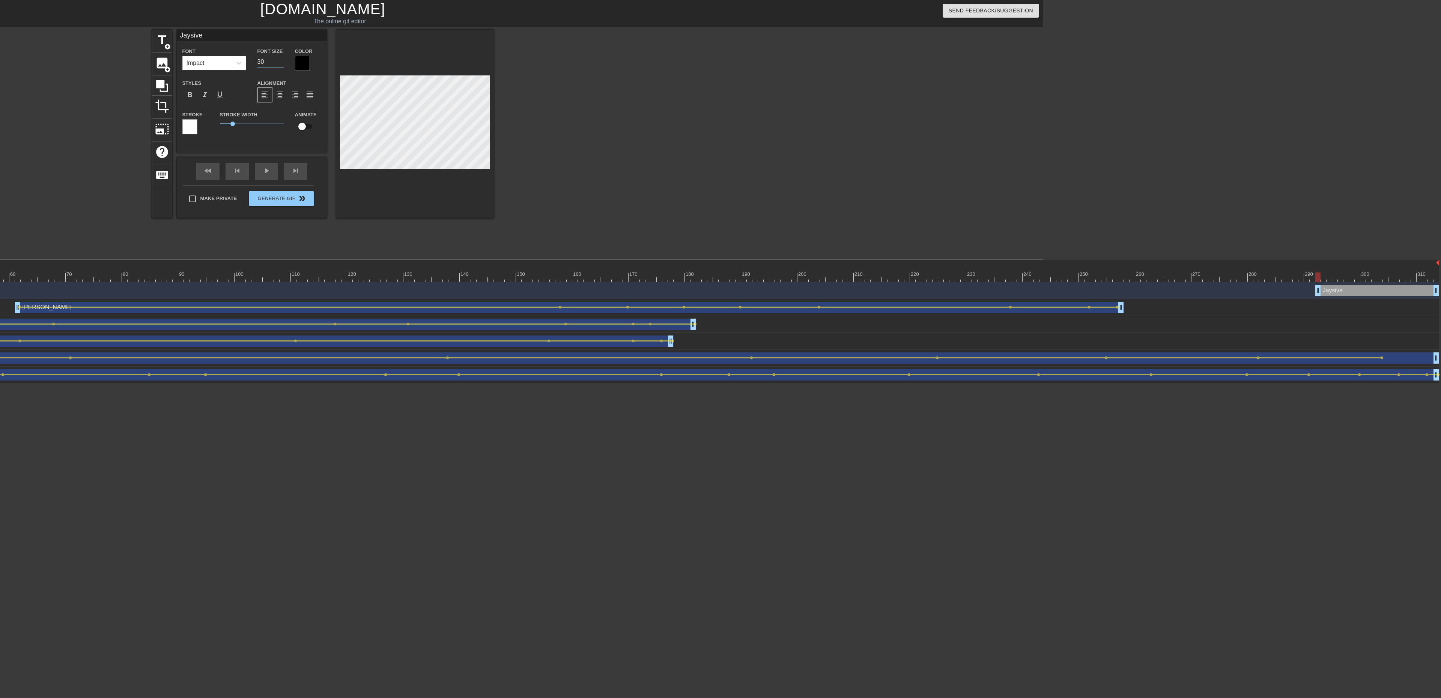
click input "30"
click div
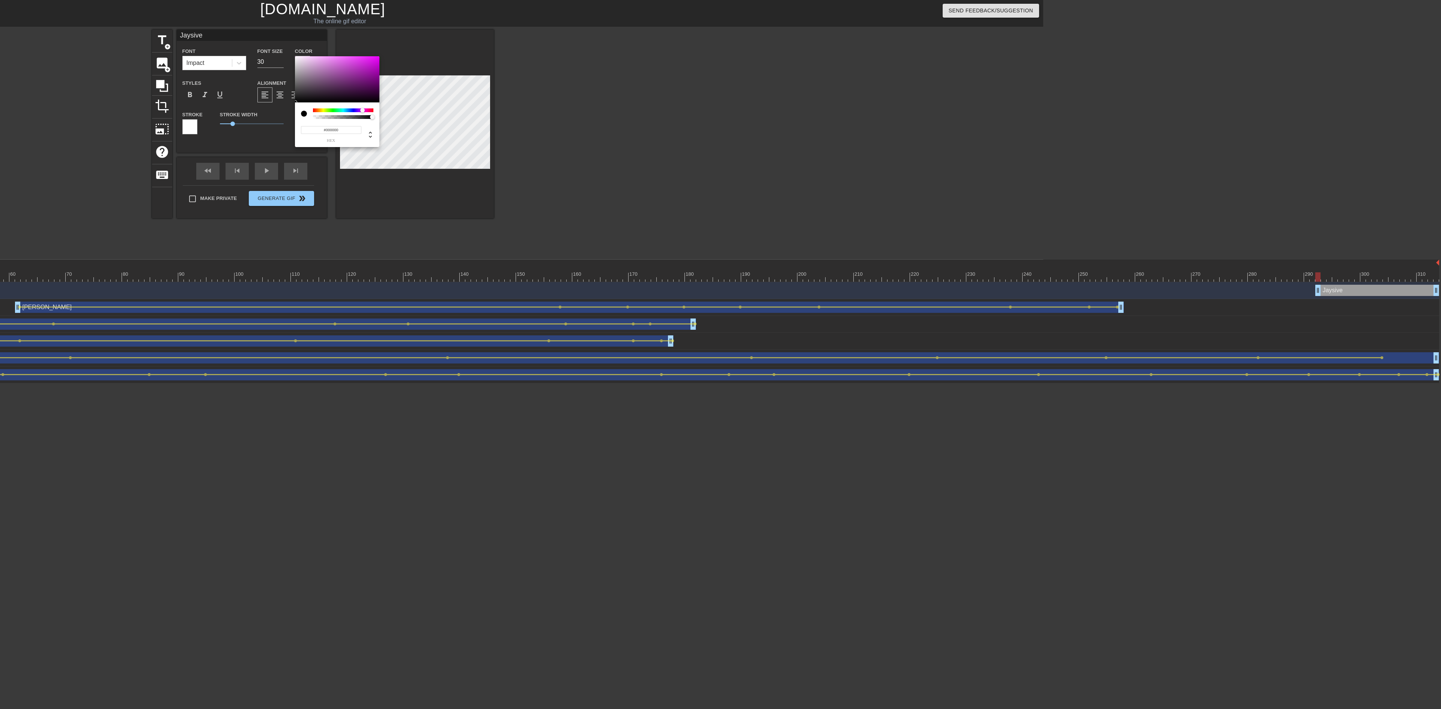
drag, startPoint x: 344, startPoint y: 111, endPoint x: 362, endPoint y: 105, distance: 19.7
click div "#000000 hex"
drag, startPoint x: 340, startPoint y: 83, endPoint x: 355, endPoint y: 77, distance: 16.5
click div
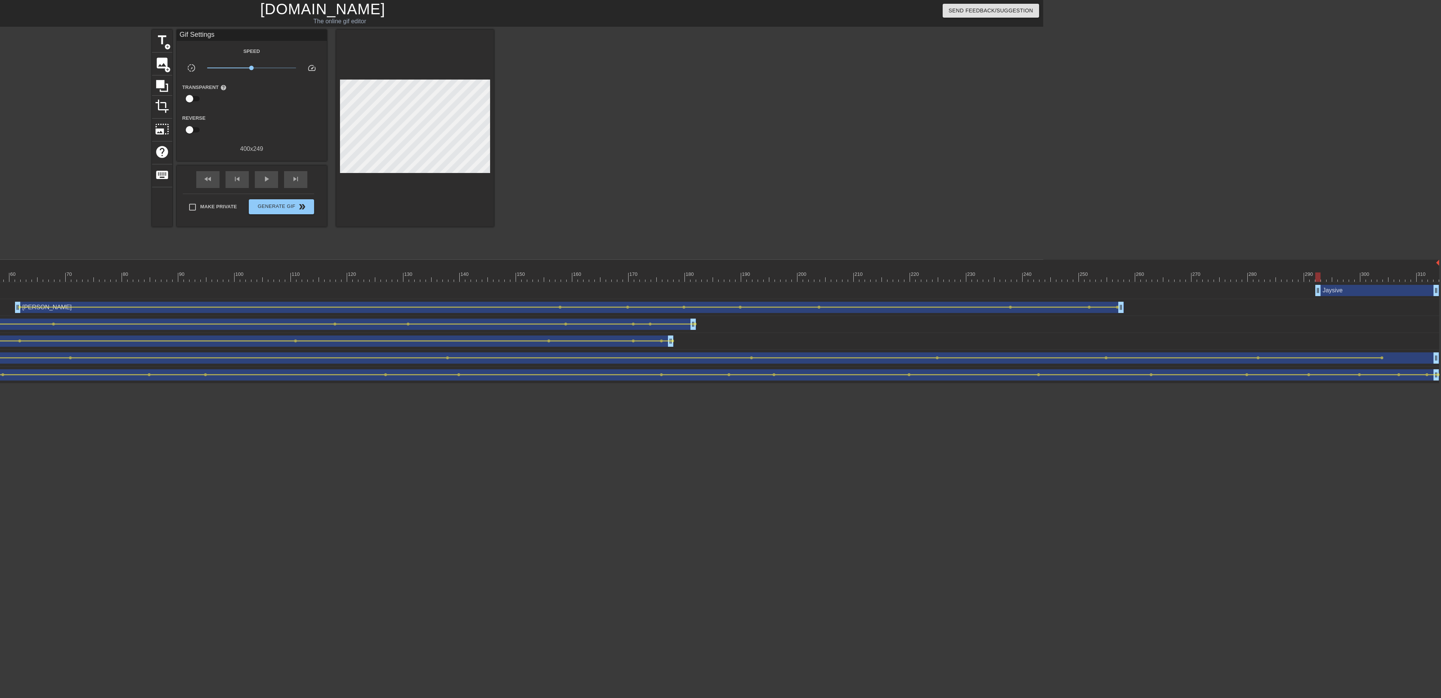
drag, startPoint x: 537, startPoint y: 142, endPoint x: 495, endPoint y: 141, distance: 42.8
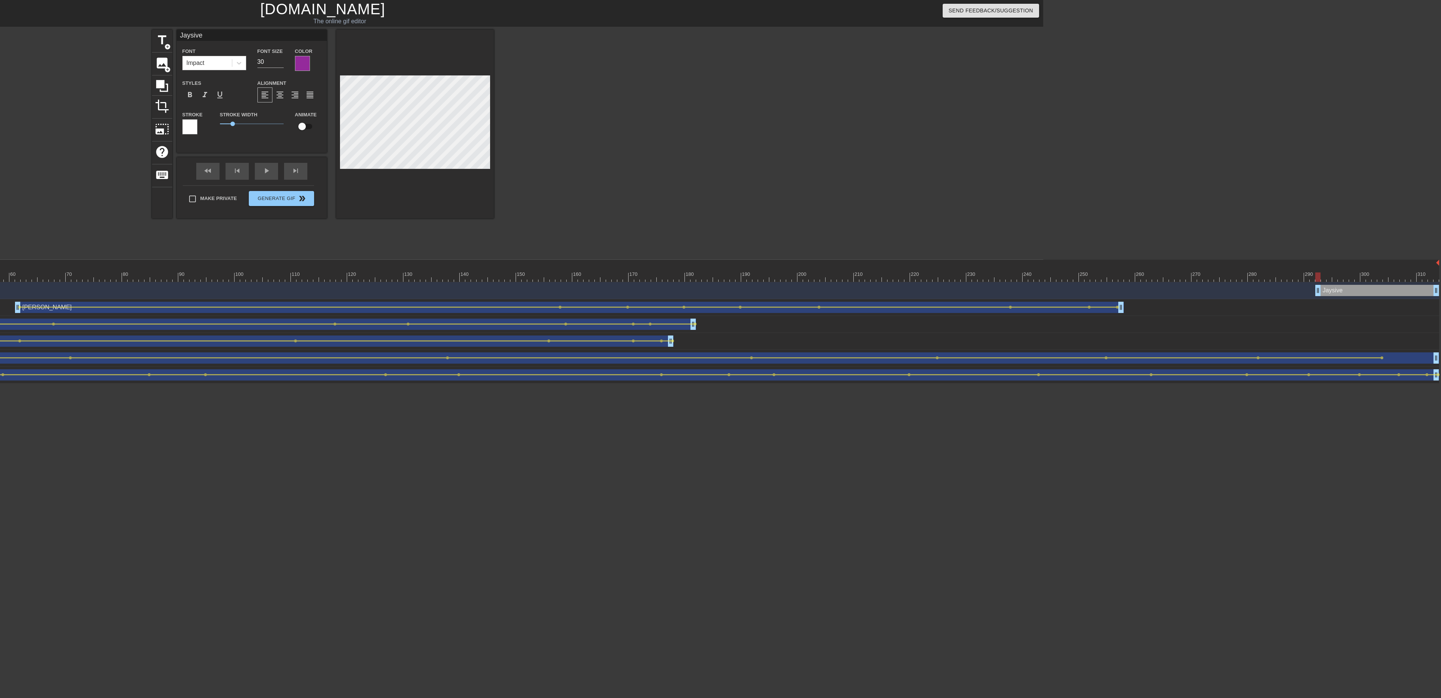
click div
click input "checkbox"
click div "fast_rewind skip_previous play_arrow skip_next"
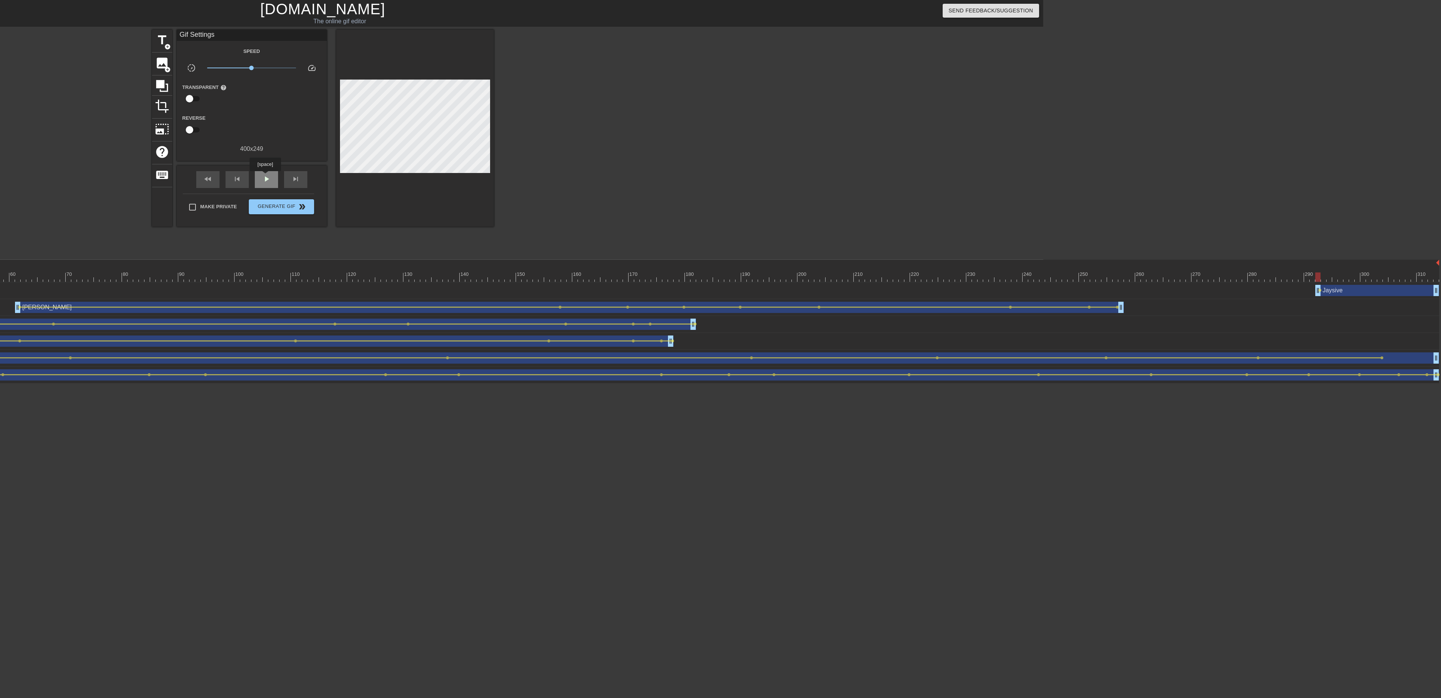
click span "play_arrow"
click span "pause"
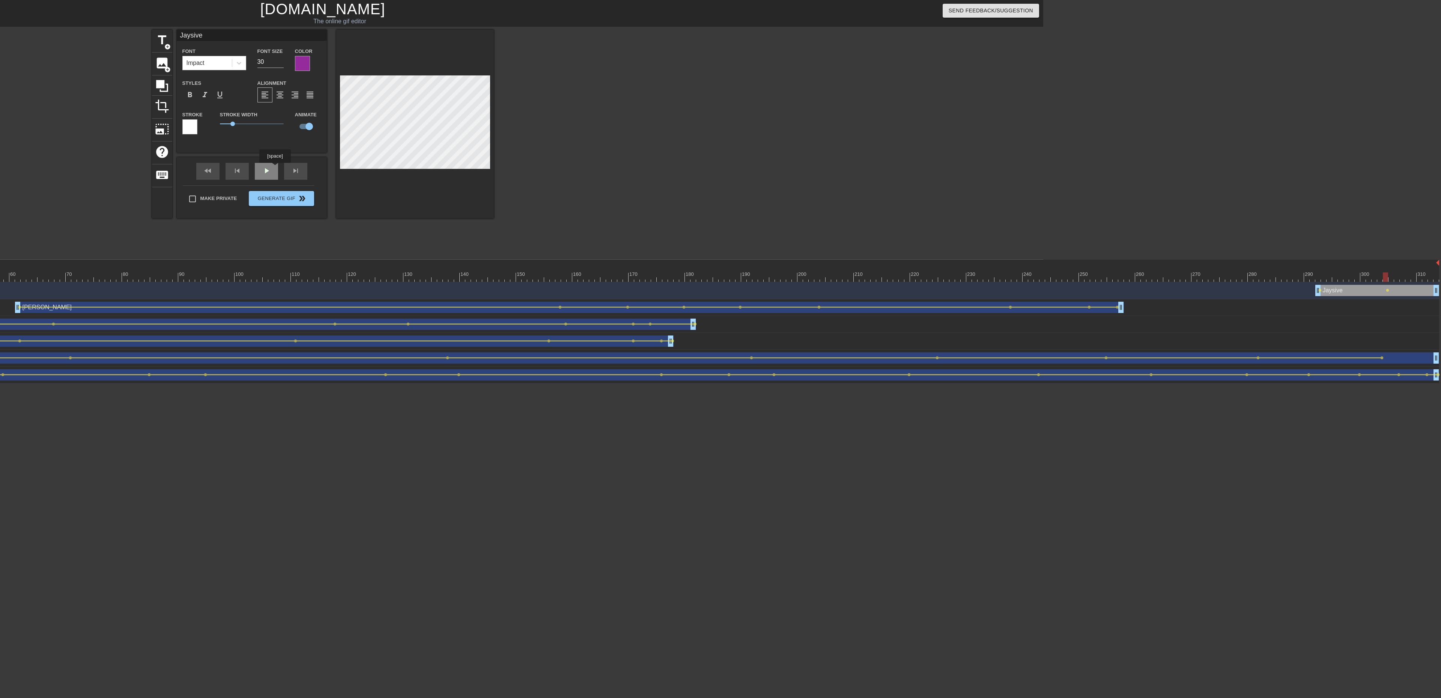
click div "fast_rewind skip_previous play_arrow skip_next"
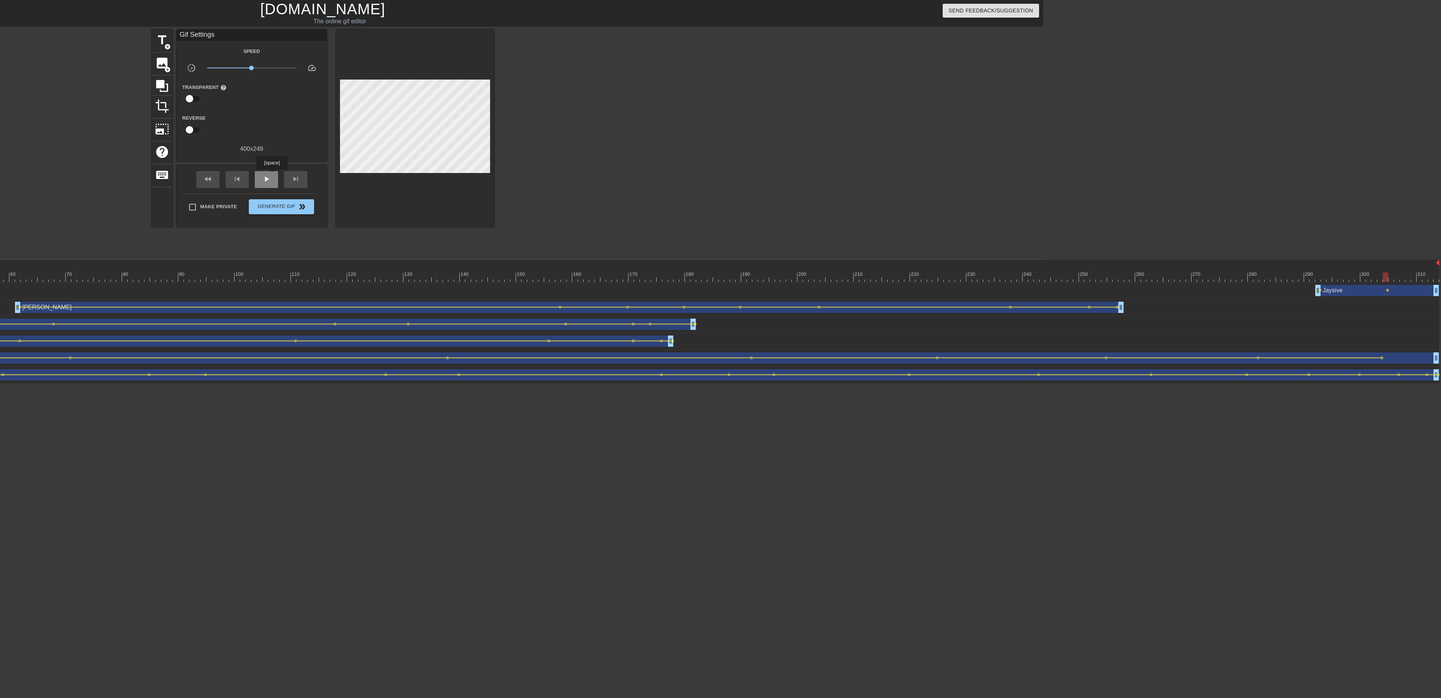
click div "play_arrow"
click span "pause"
click div
drag, startPoint x: 1315, startPoint y: 276, endPoint x: 1321, endPoint y: 275, distance: 6.1
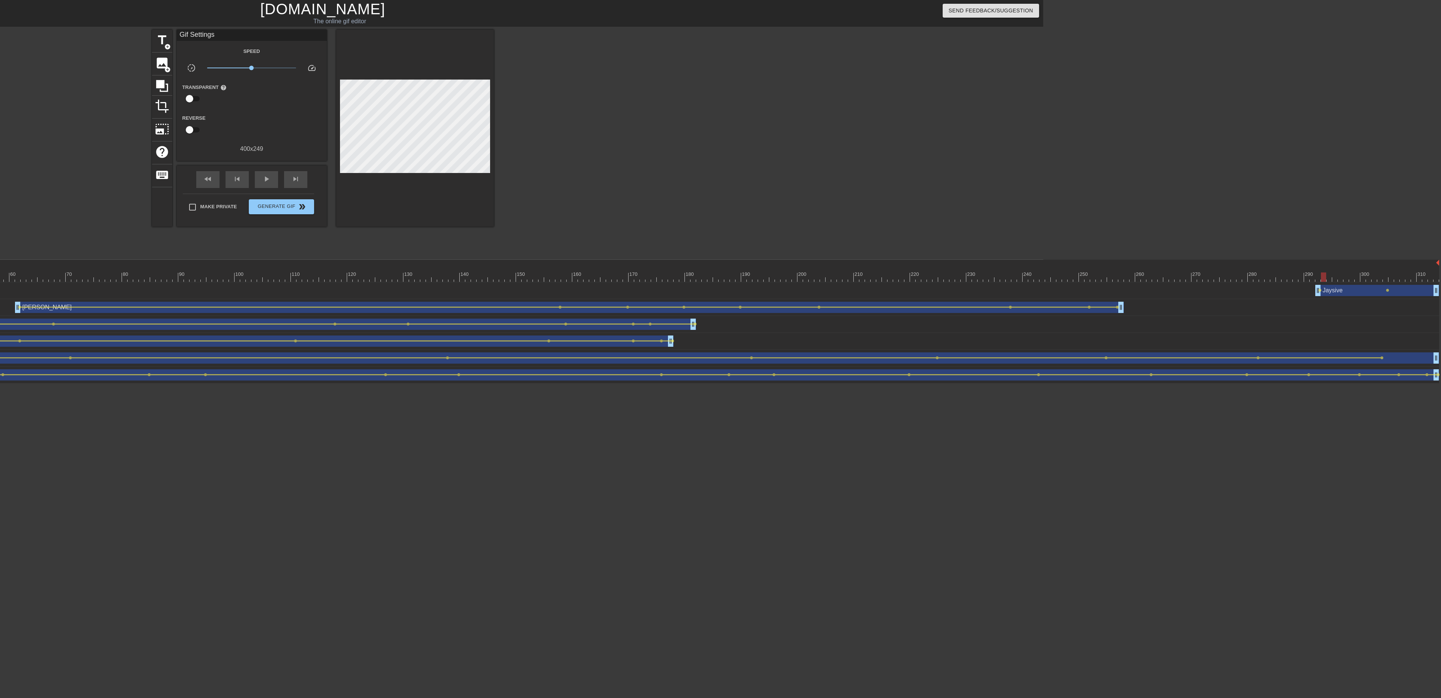
click div
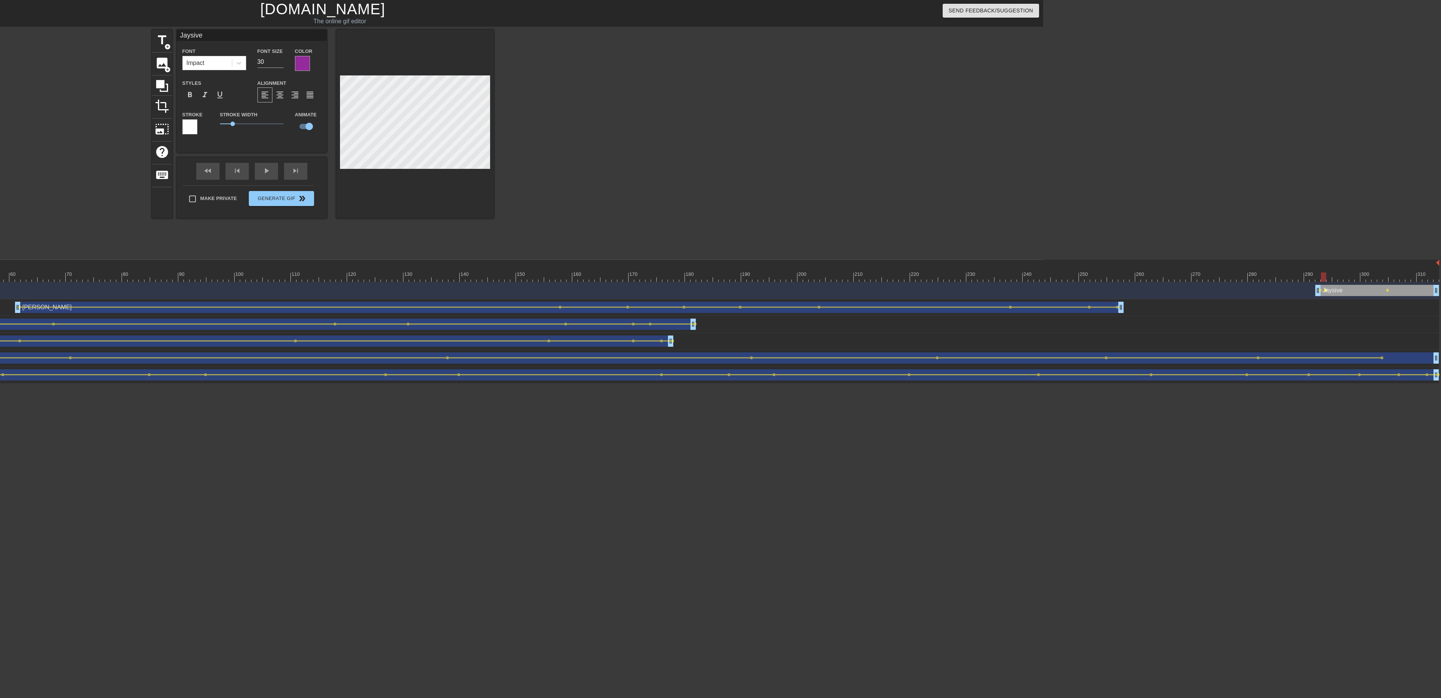
click span "lens"
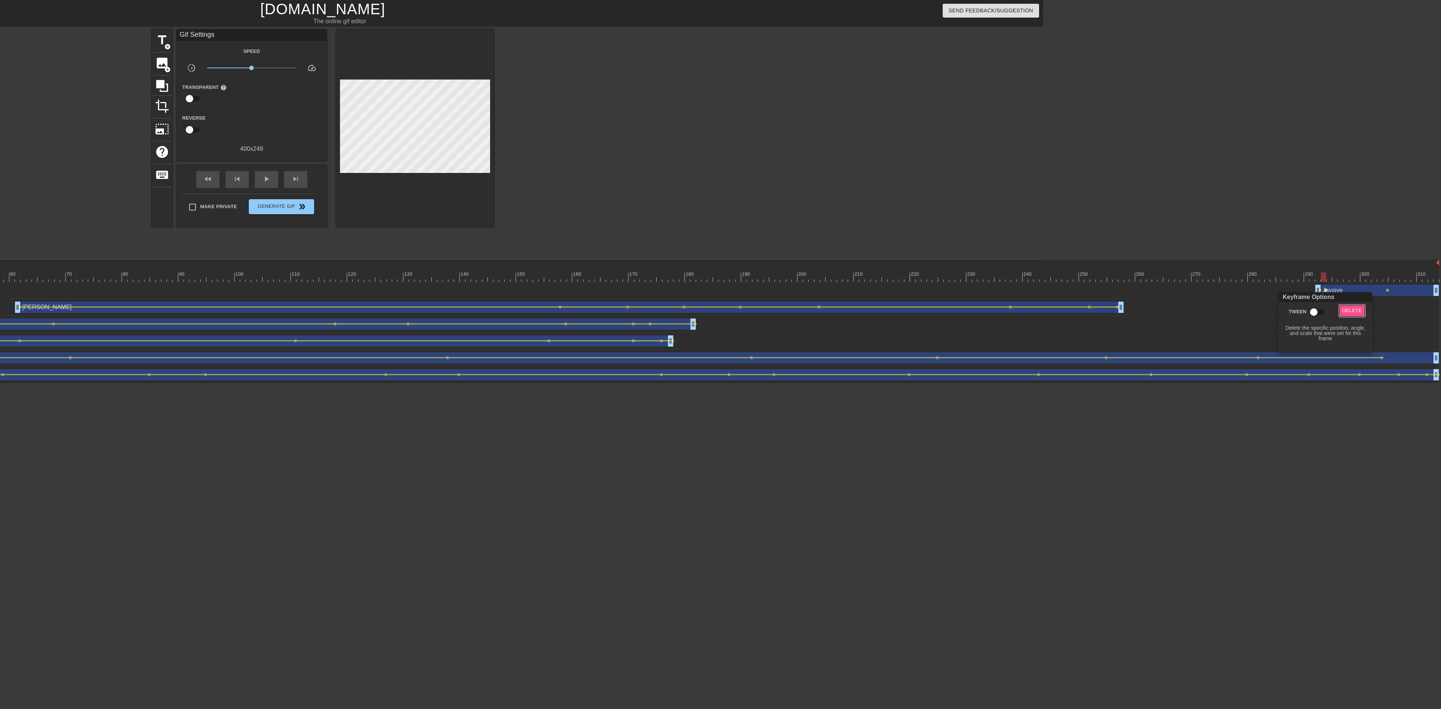
click span "Delete"
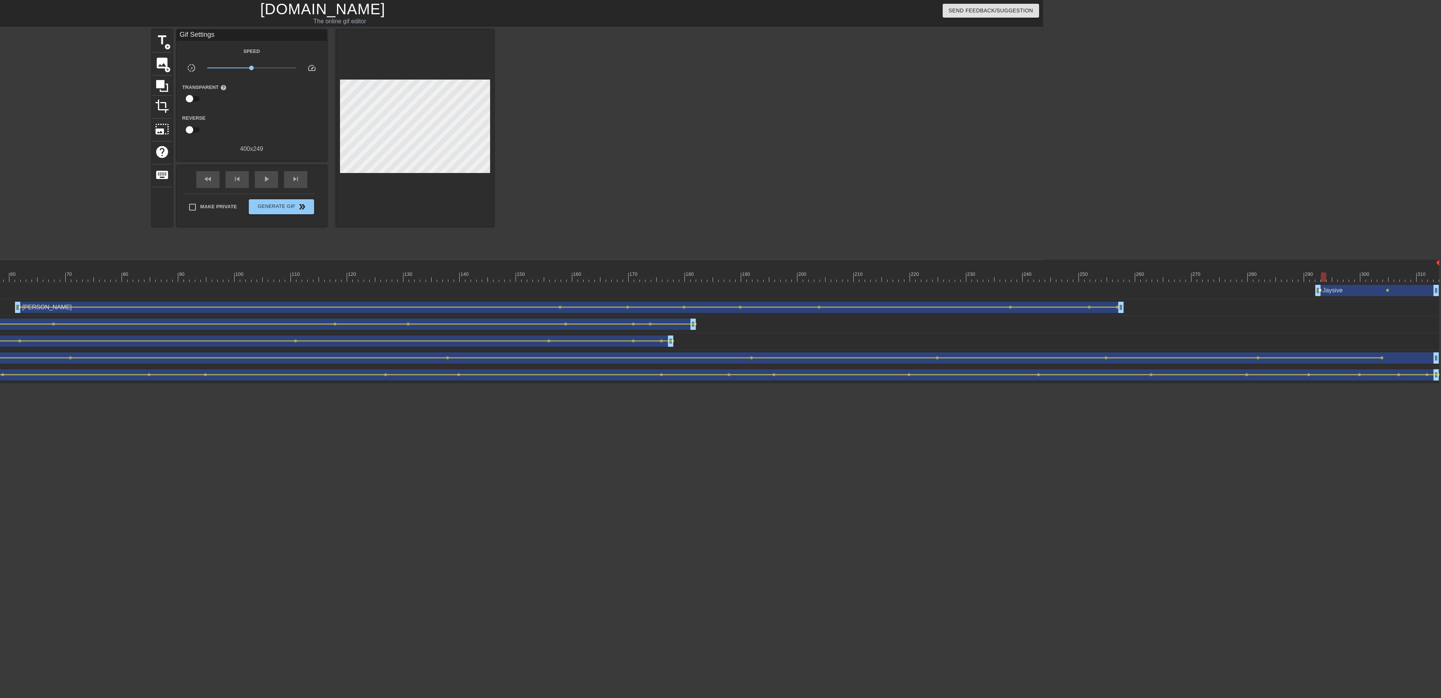
click span "lens"
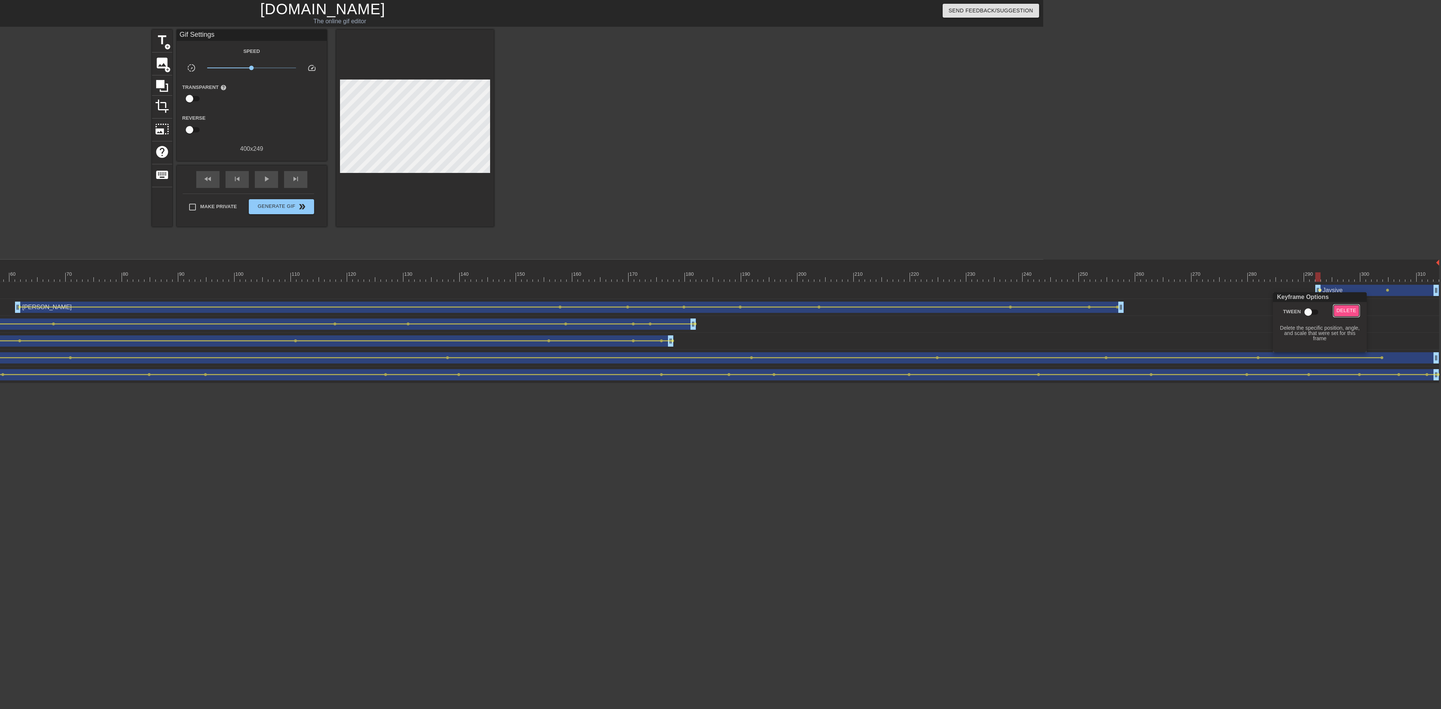
click span "Delete"
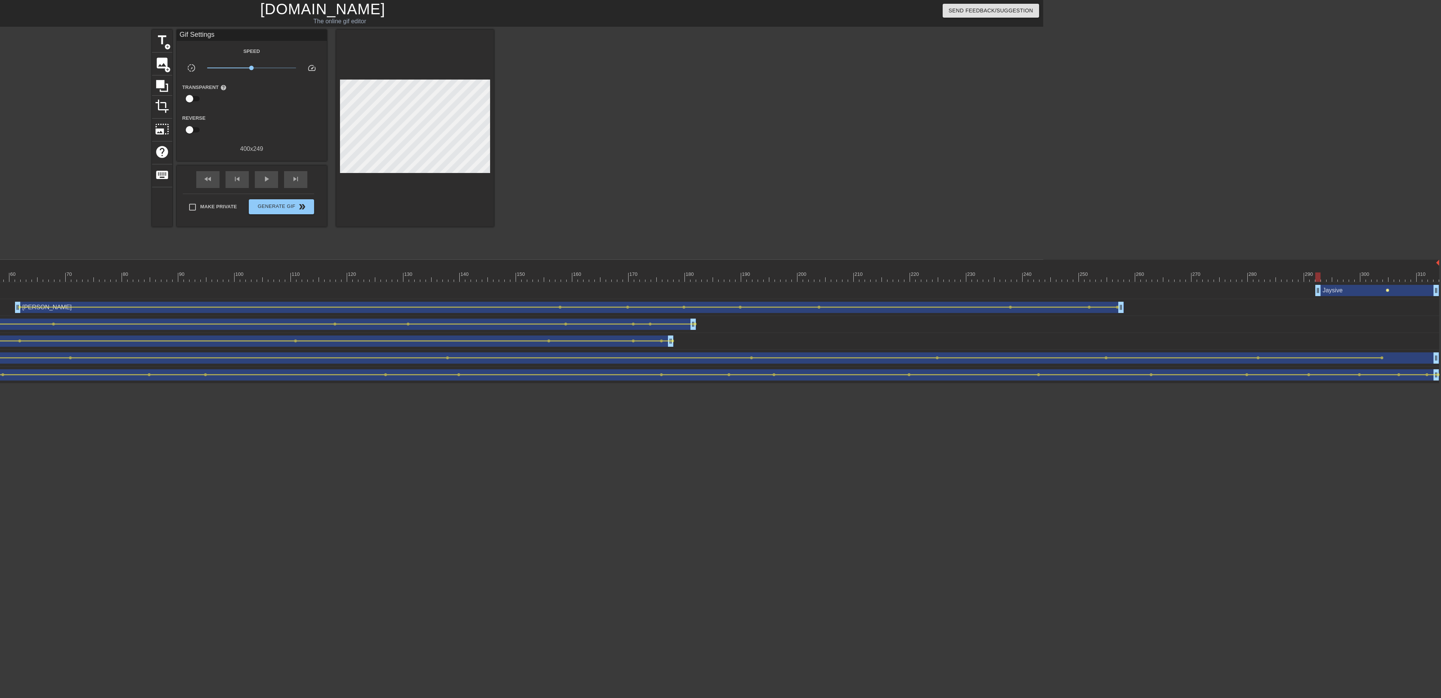
click span "lens"
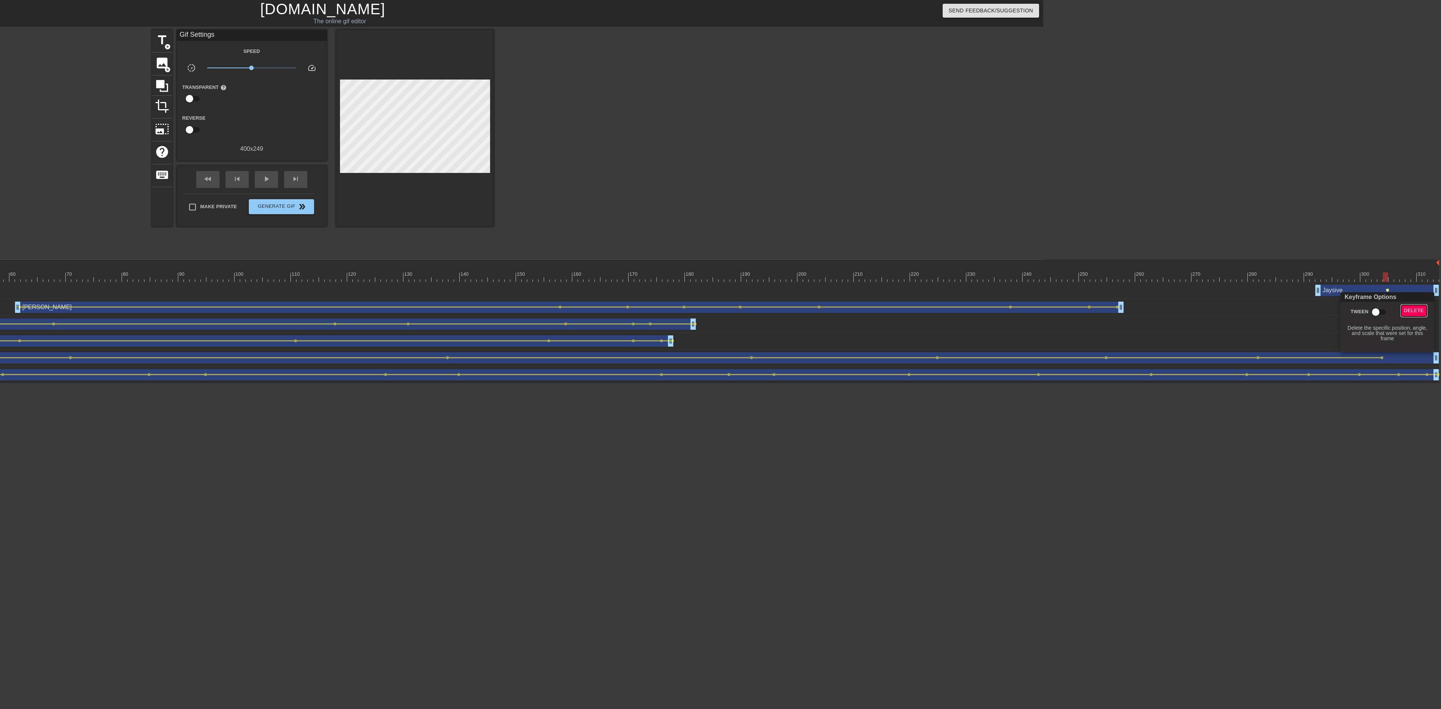
click span "Delete"
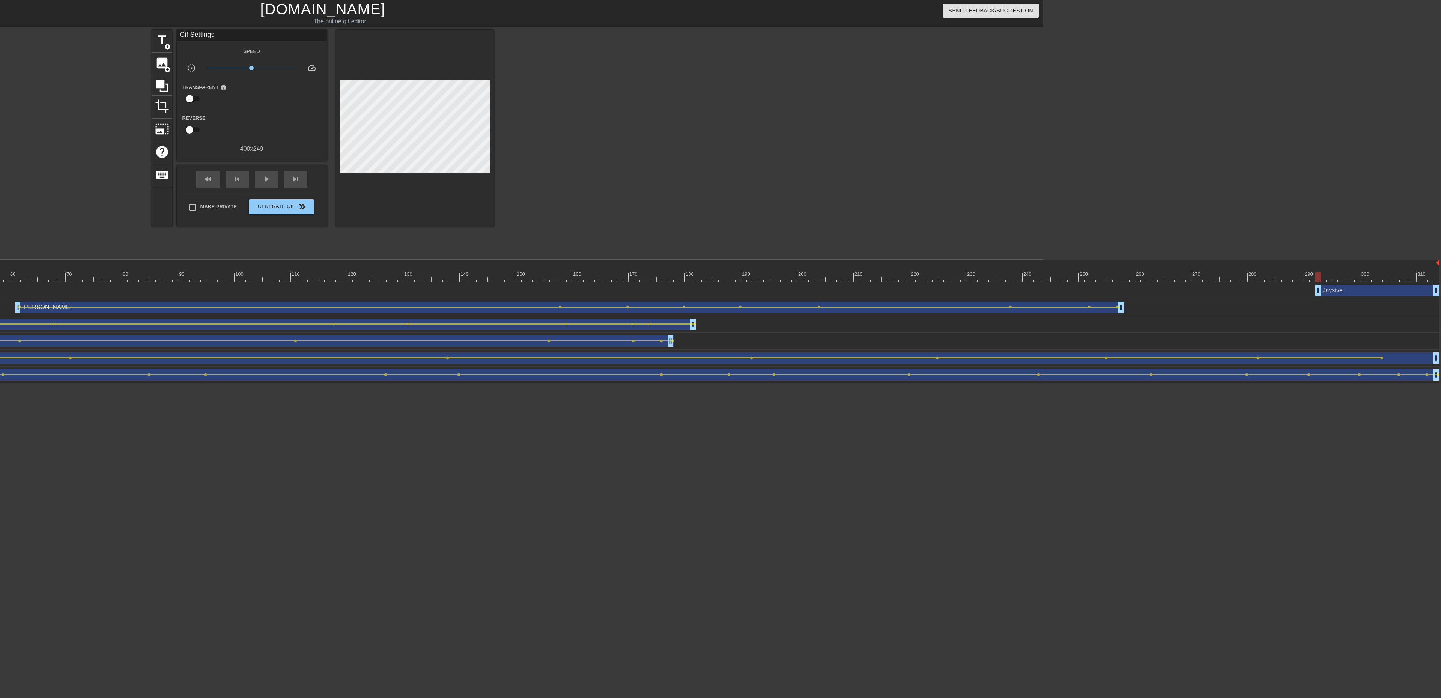
drag, startPoint x: 1328, startPoint y: 269, endPoint x: 854, endPoint y: 215, distance: 476.7
click div "10 20 30 40 50 60 70 80 90 100 110 120 130 140 150 160"
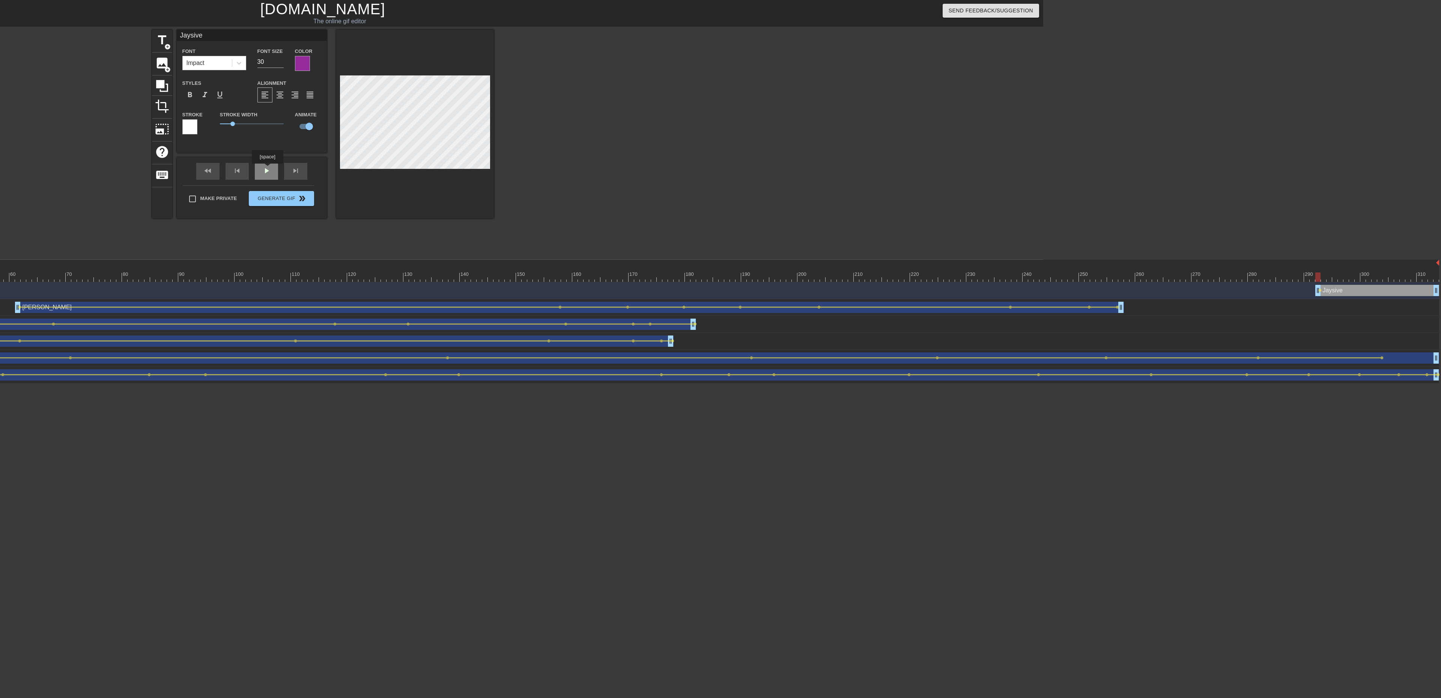
click div "fast_rewind skip_previous play_arrow skip_next"
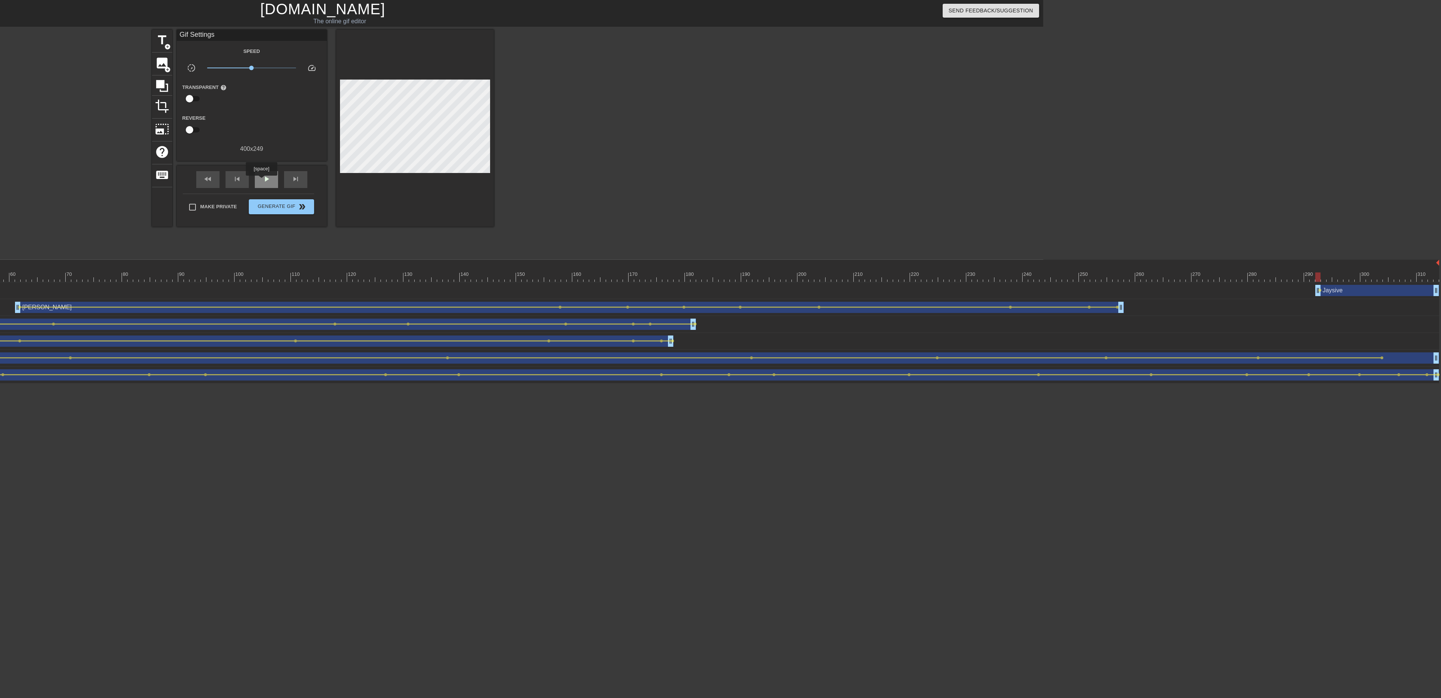
click span "play_arrow"
click span "pause"
click div "play_arrow"
click div "pause"
click span "lens"
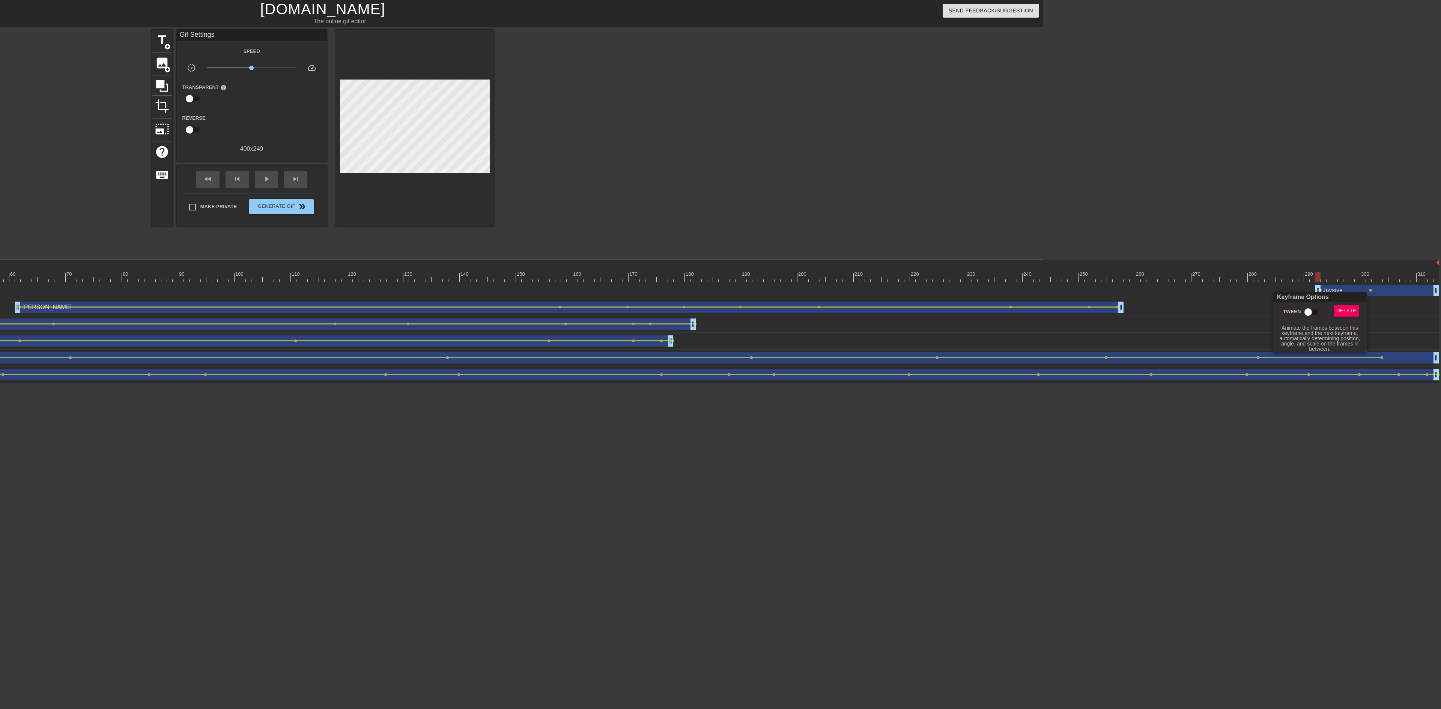
drag, startPoint x: 1316, startPoint y: 310, endPoint x: 1321, endPoint y: 308, distance: 4.7
click
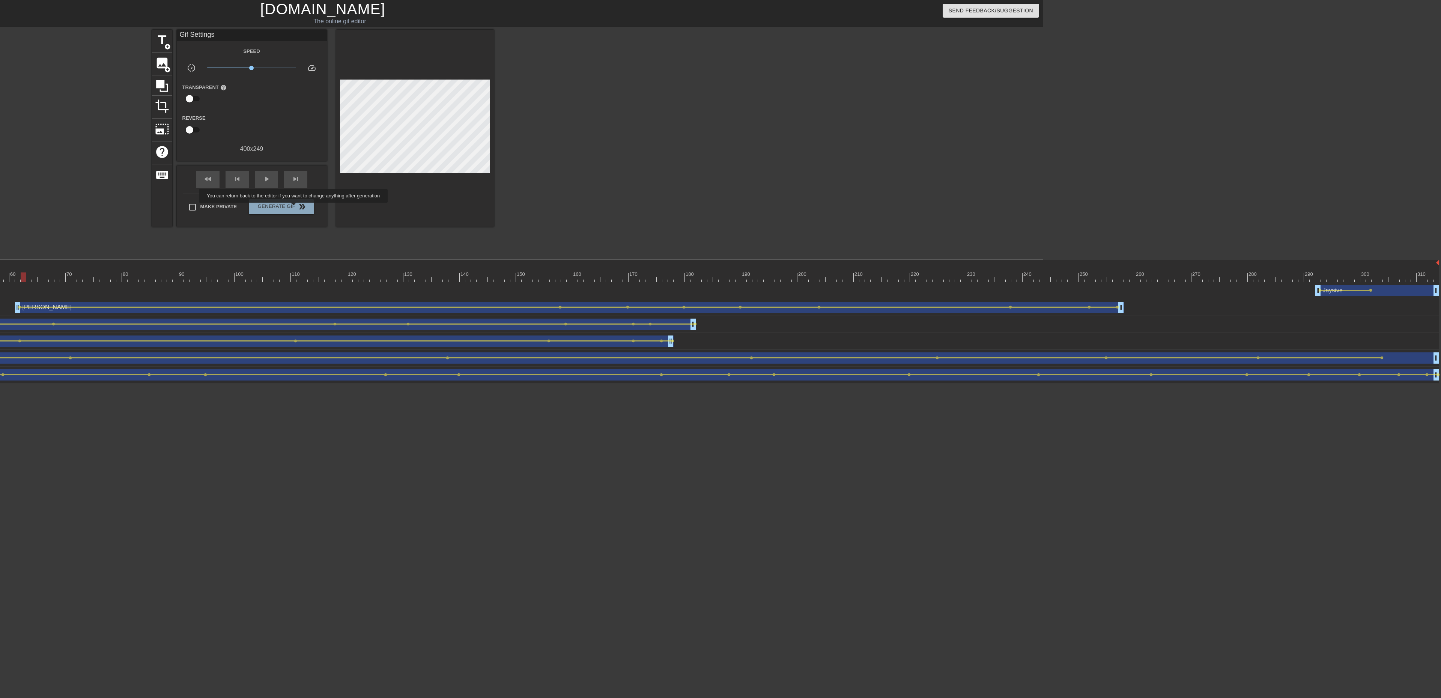
scroll to position [0, 6]
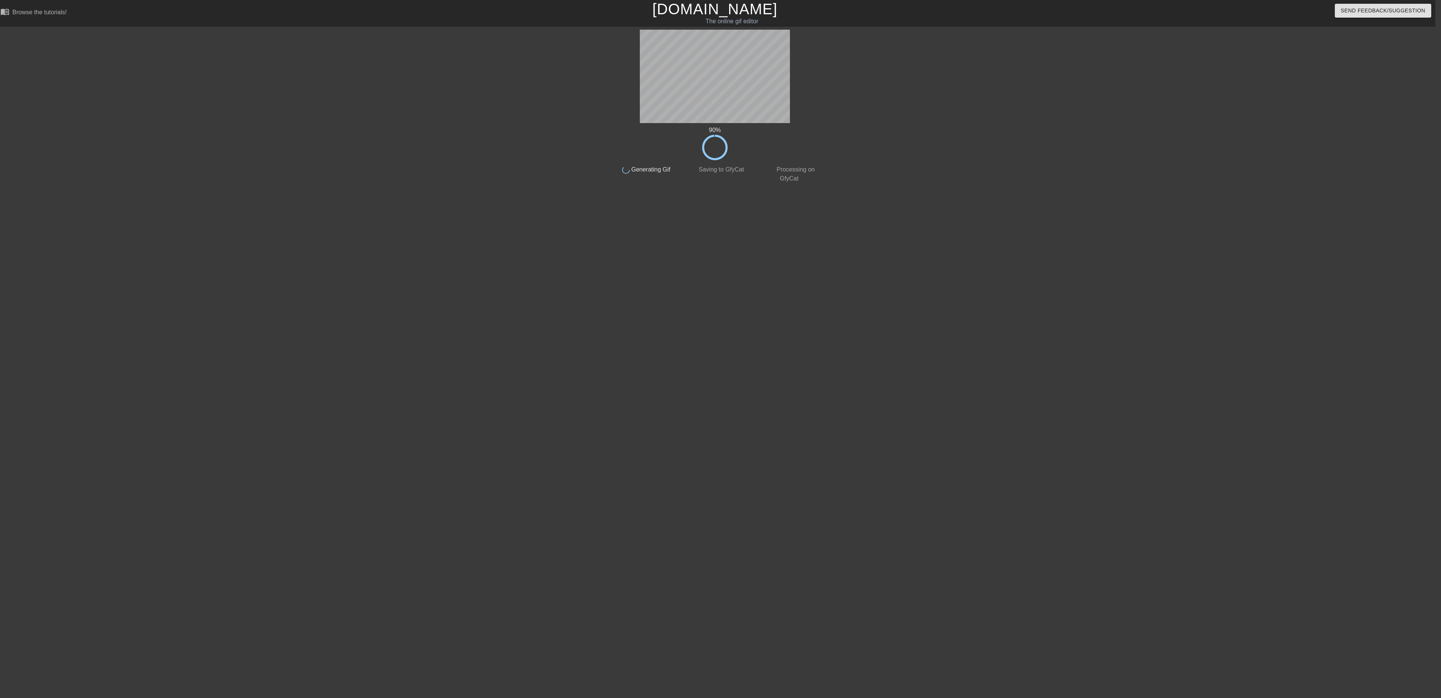
drag, startPoint x: 413, startPoint y: 480, endPoint x: 411, endPoint y: 473, distance: 7.1
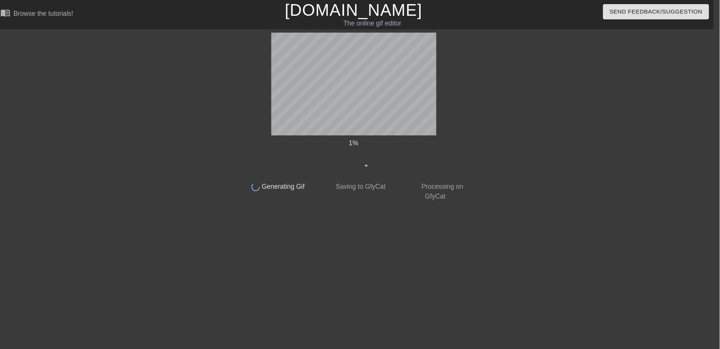
scroll to position [0, 6]
